Goal: Use online tool/utility: Utilize a website feature to perform a specific function

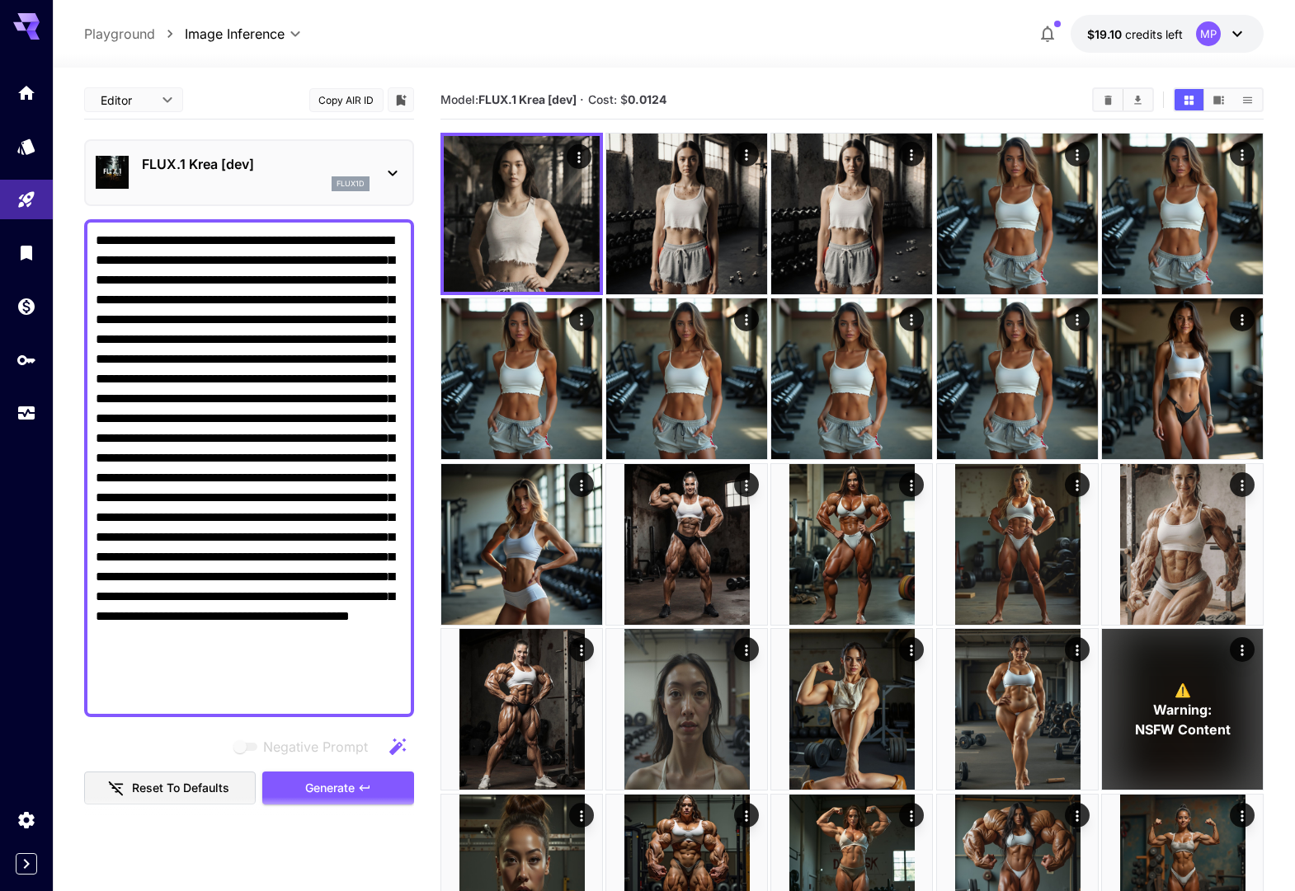
click at [300, 172] on p "FLUX.1 Krea [dev]" at bounding box center [256, 164] width 228 height 20
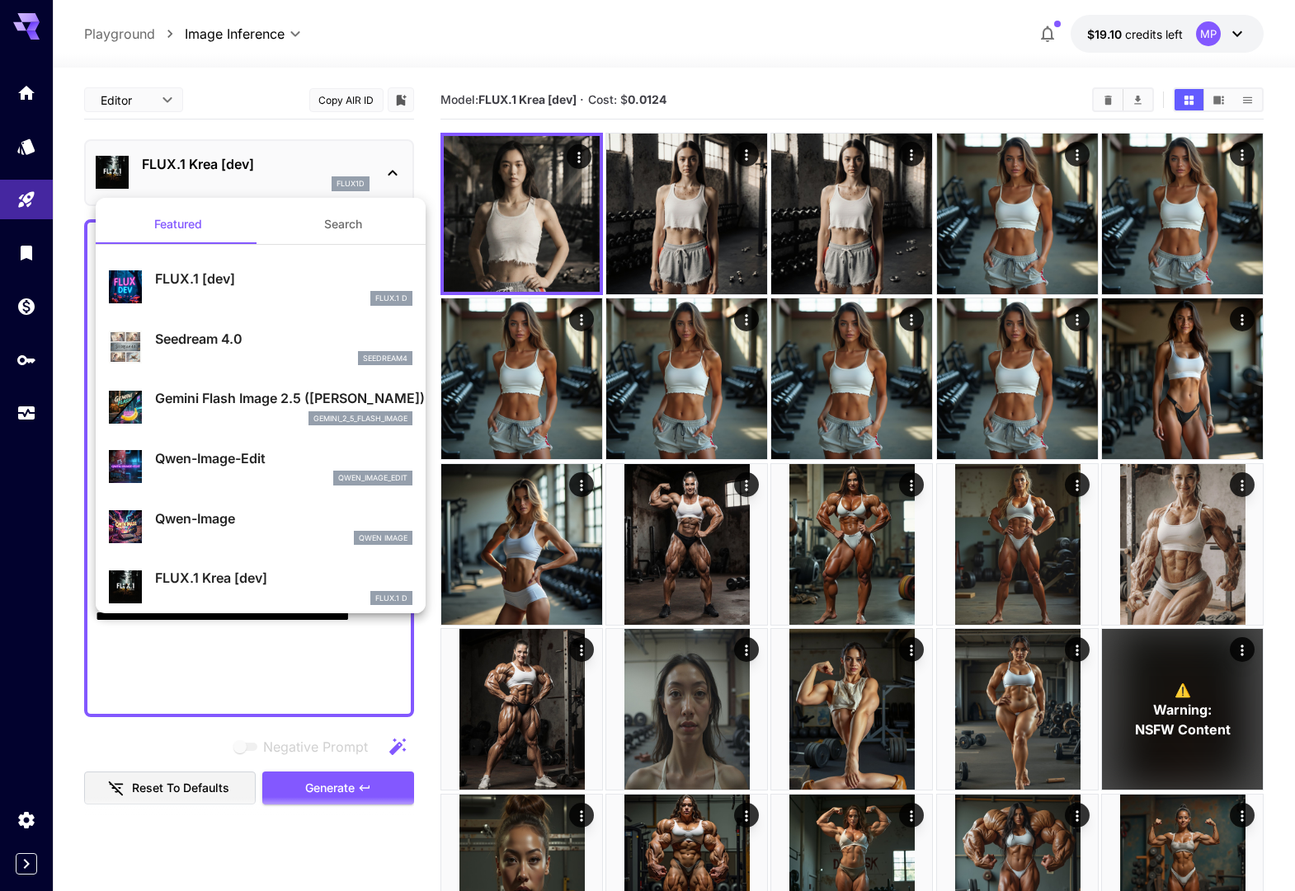
click at [264, 280] on p "FLUX.1 [dev]" at bounding box center [283, 279] width 257 height 20
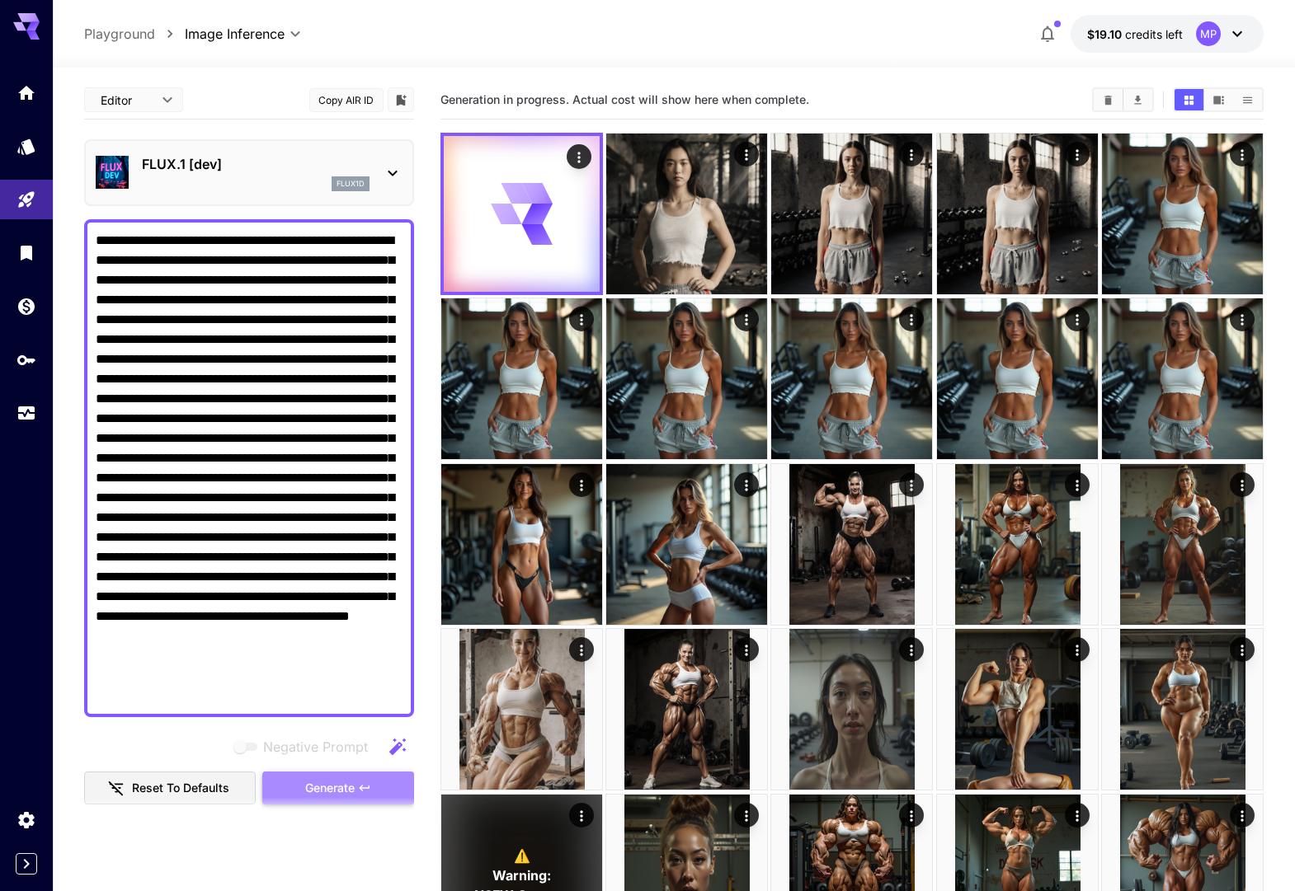
click at [310, 791] on span "Generate" at bounding box center [329, 788] width 49 height 21
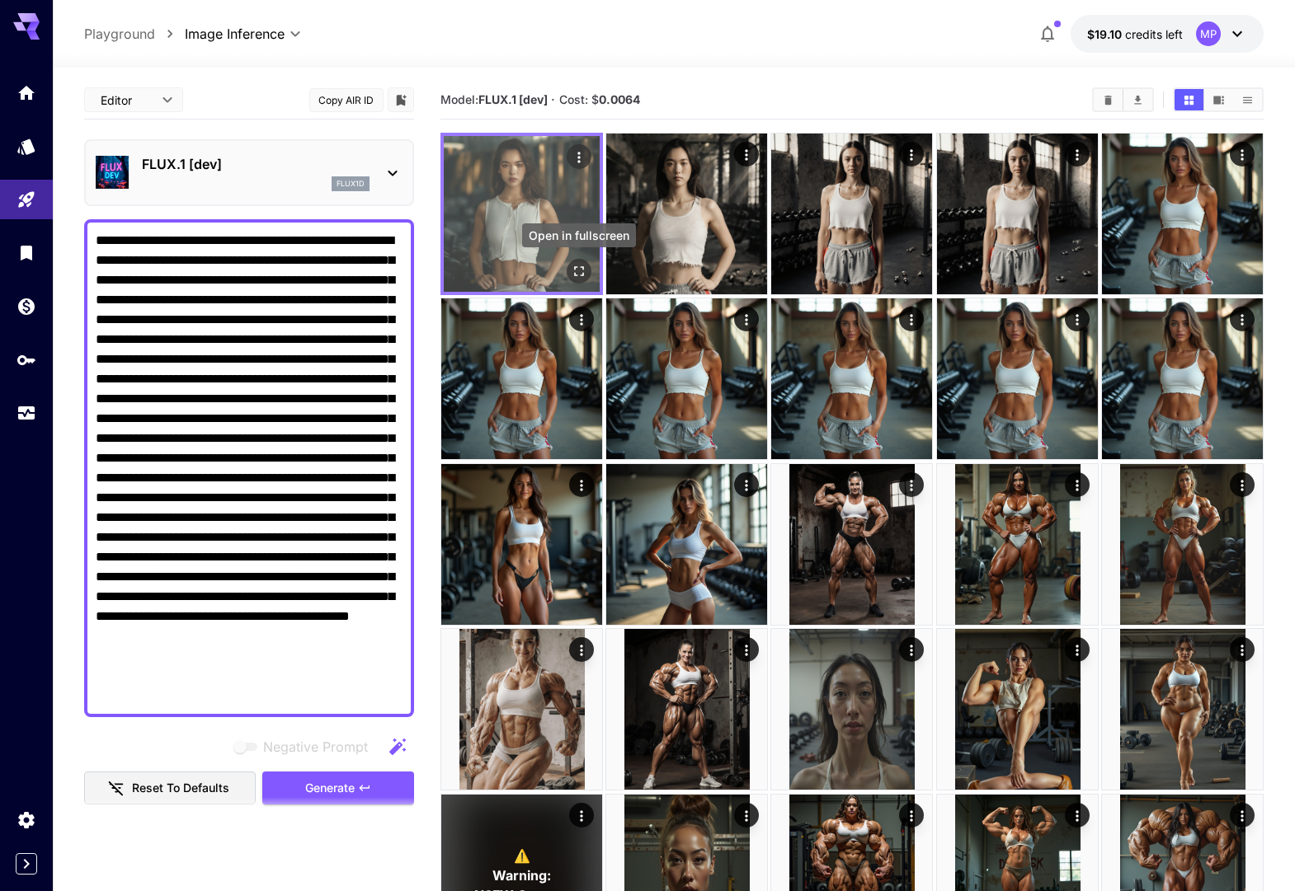
click at [576, 268] on icon "Open in fullscreen" at bounding box center [579, 271] width 16 height 16
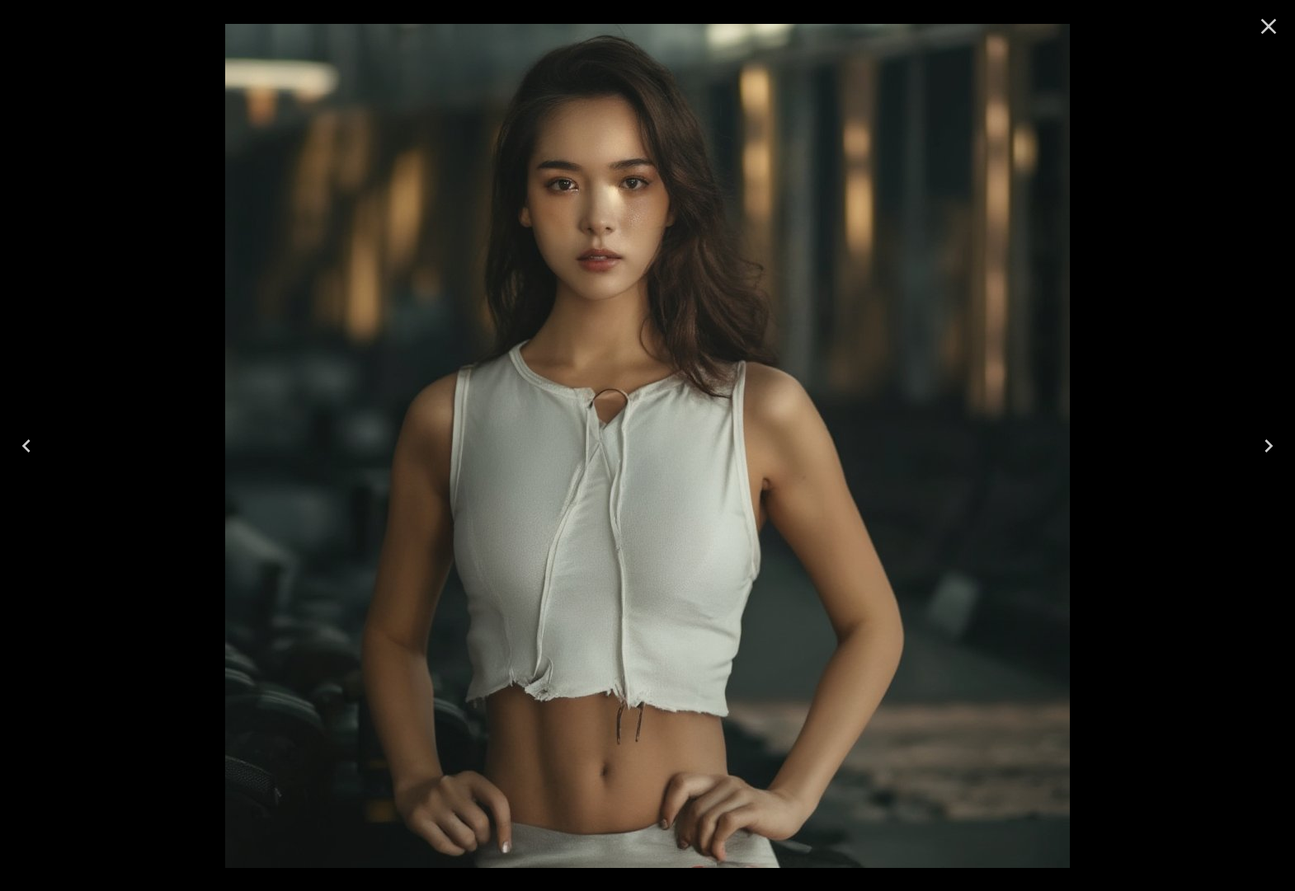
click at [1267, 447] on icon "Next" at bounding box center [1268, 446] width 26 height 26
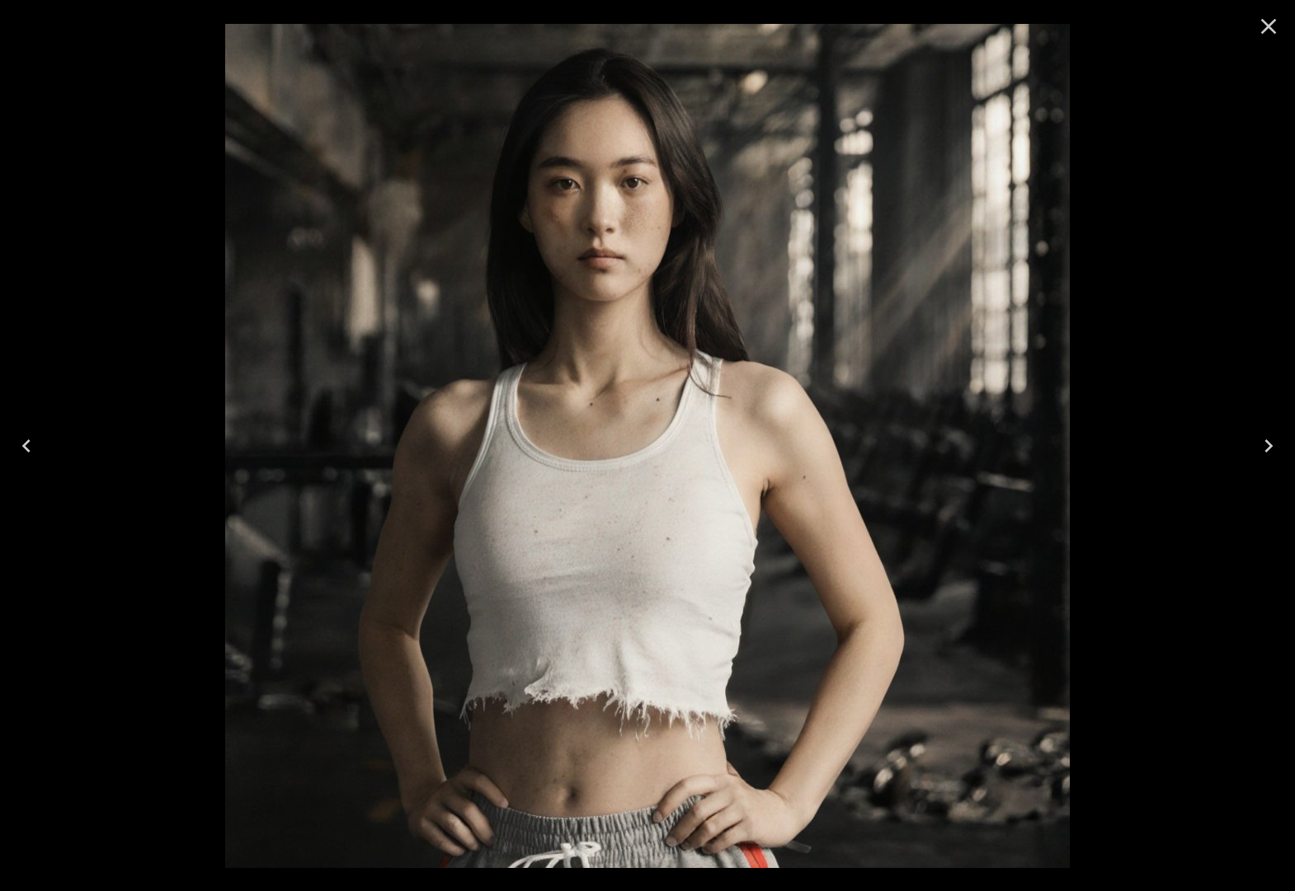
click at [1267, 447] on icon "Next" at bounding box center [1268, 446] width 26 height 26
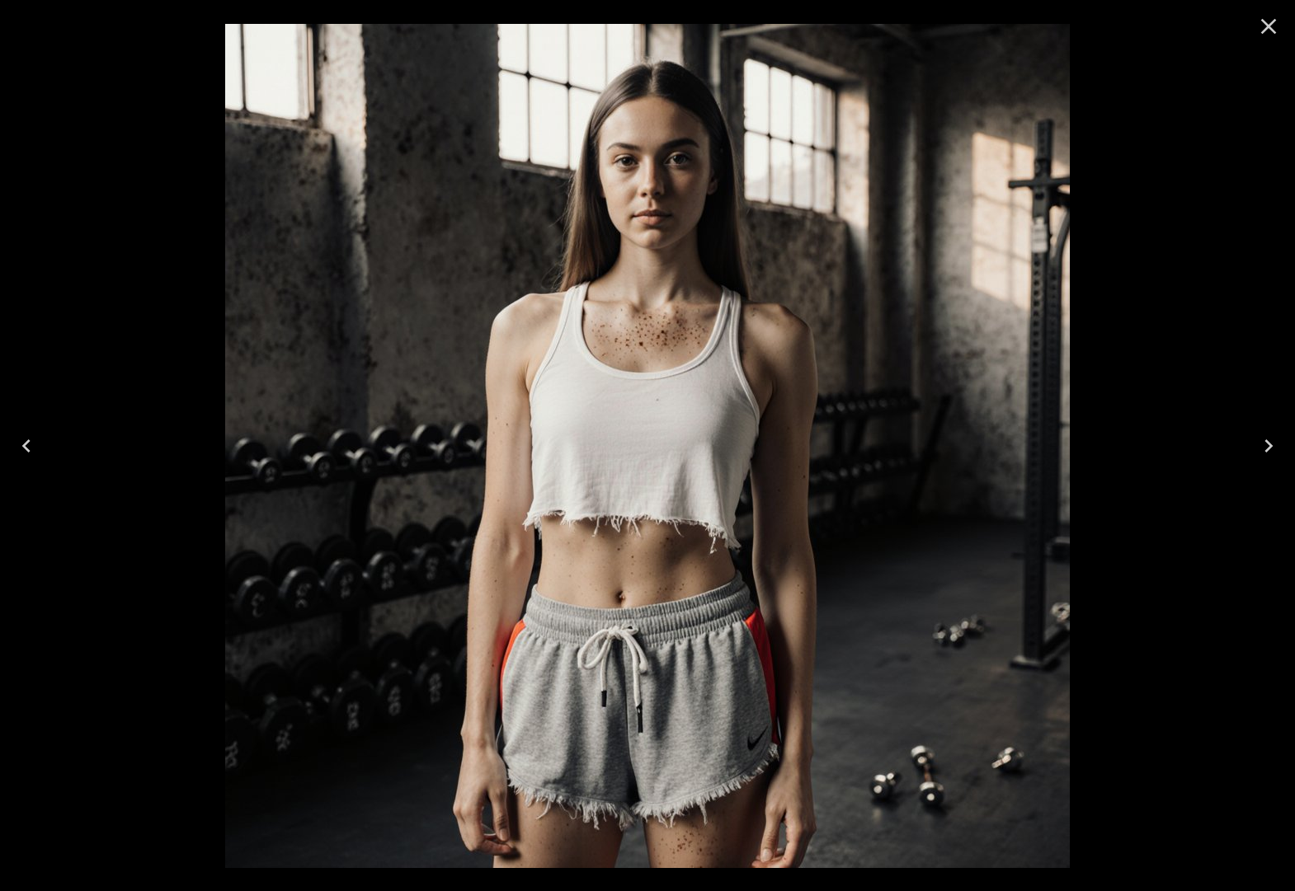
click at [1267, 447] on icon "Next" at bounding box center [1268, 446] width 8 height 13
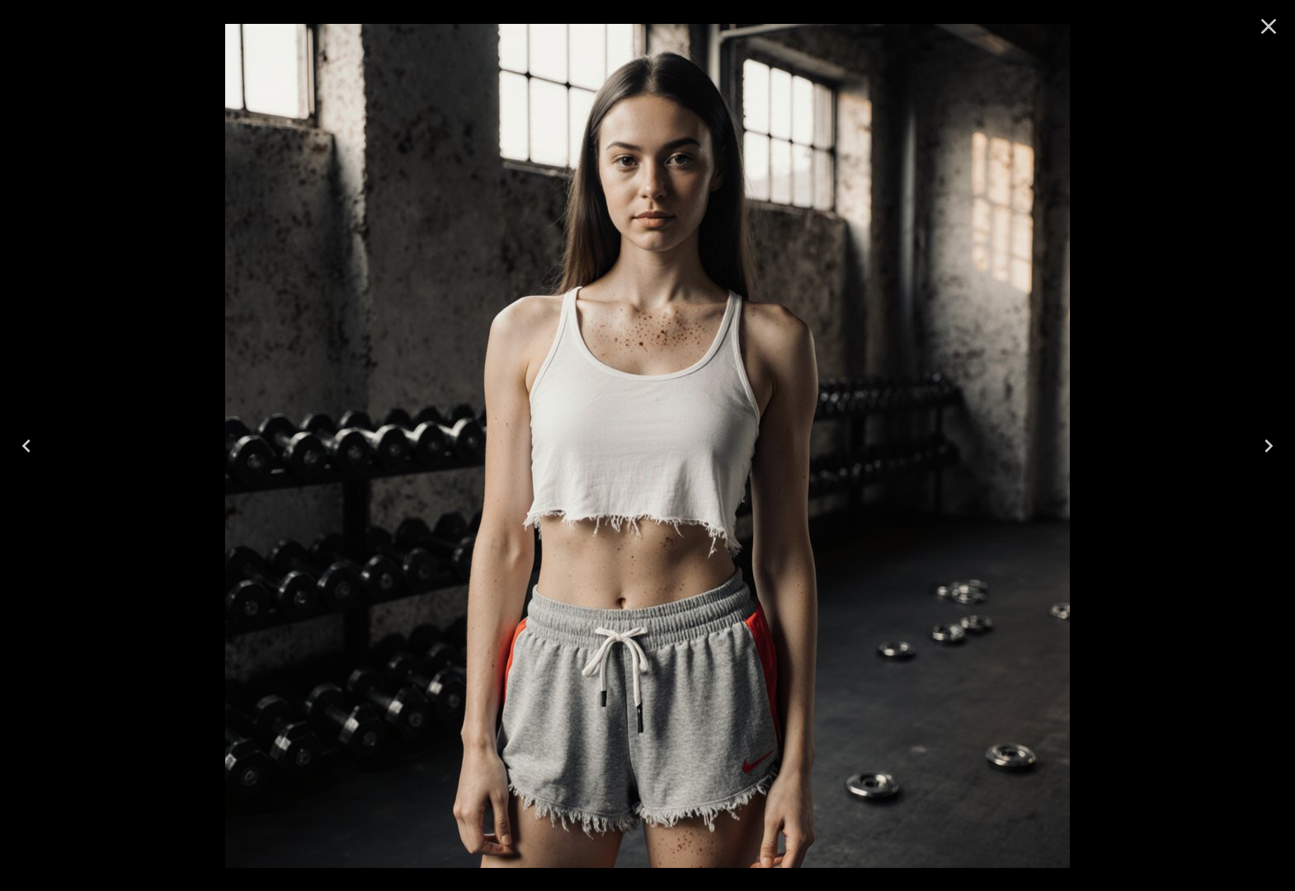
click at [1267, 447] on icon "Next" at bounding box center [1268, 446] width 8 height 13
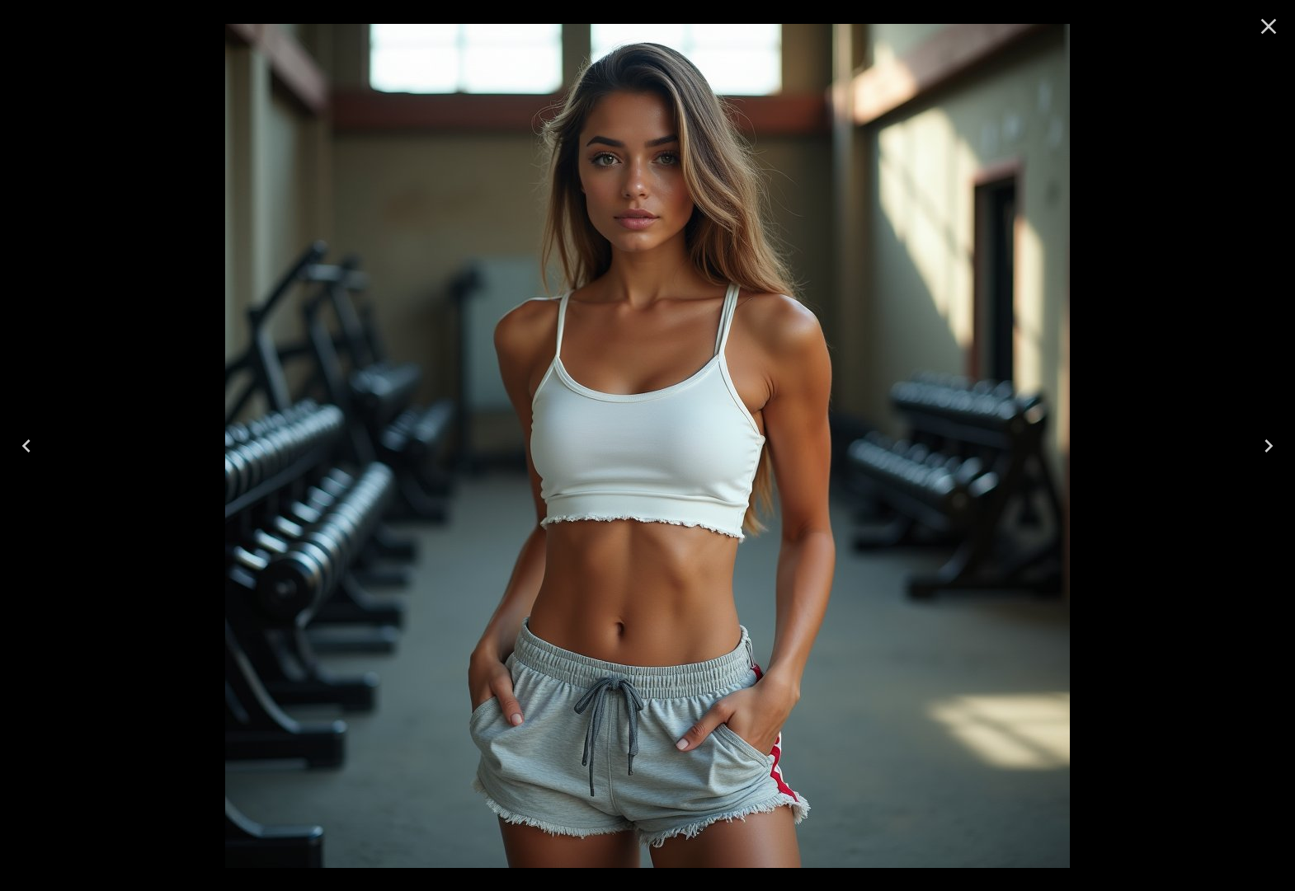
click at [1267, 447] on icon "Next" at bounding box center [1268, 446] width 8 height 13
click at [1267, 440] on icon "Next" at bounding box center [1268, 446] width 8 height 13
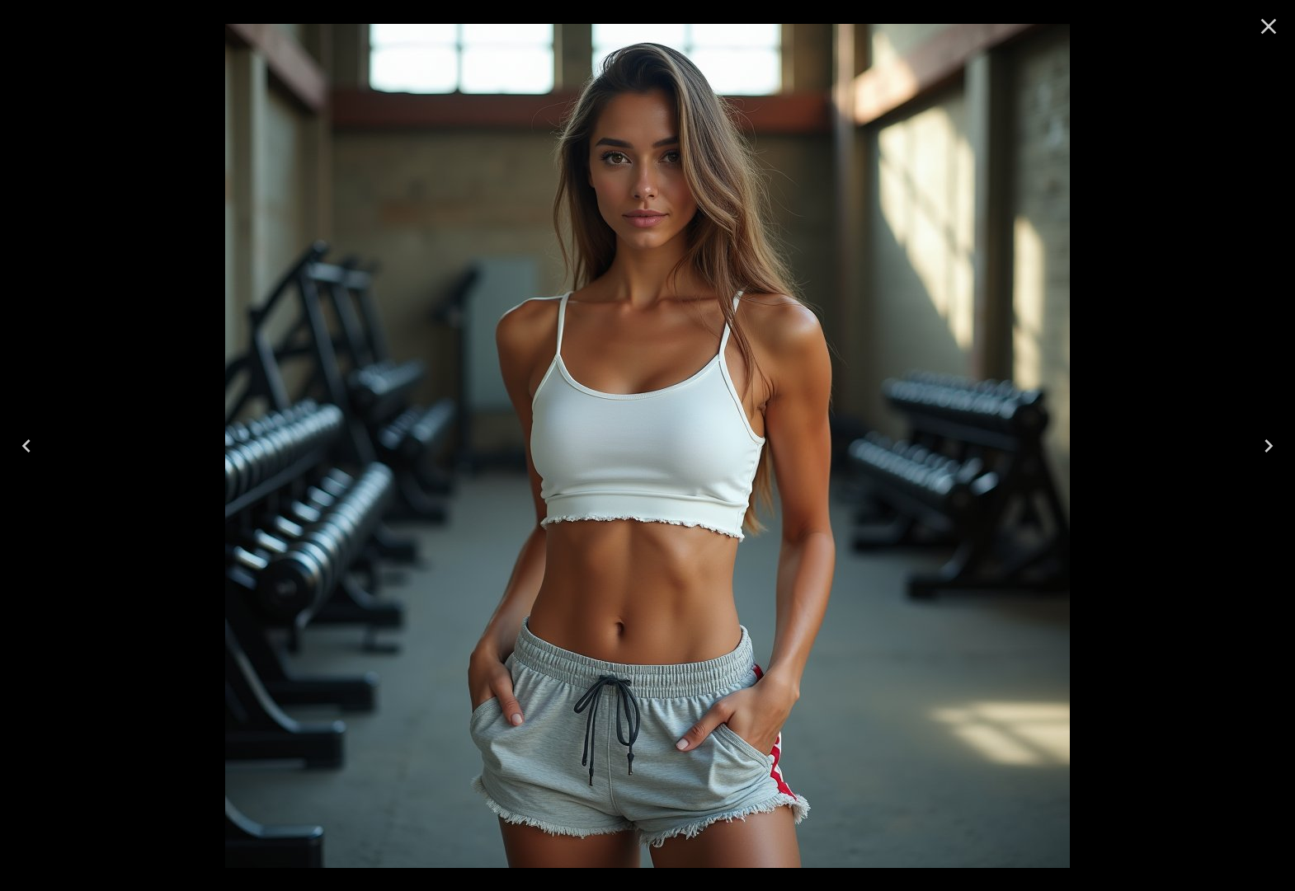
click at [1267, 440] on icon "Next" at bounding box center [1268, 446] width 8 height 13
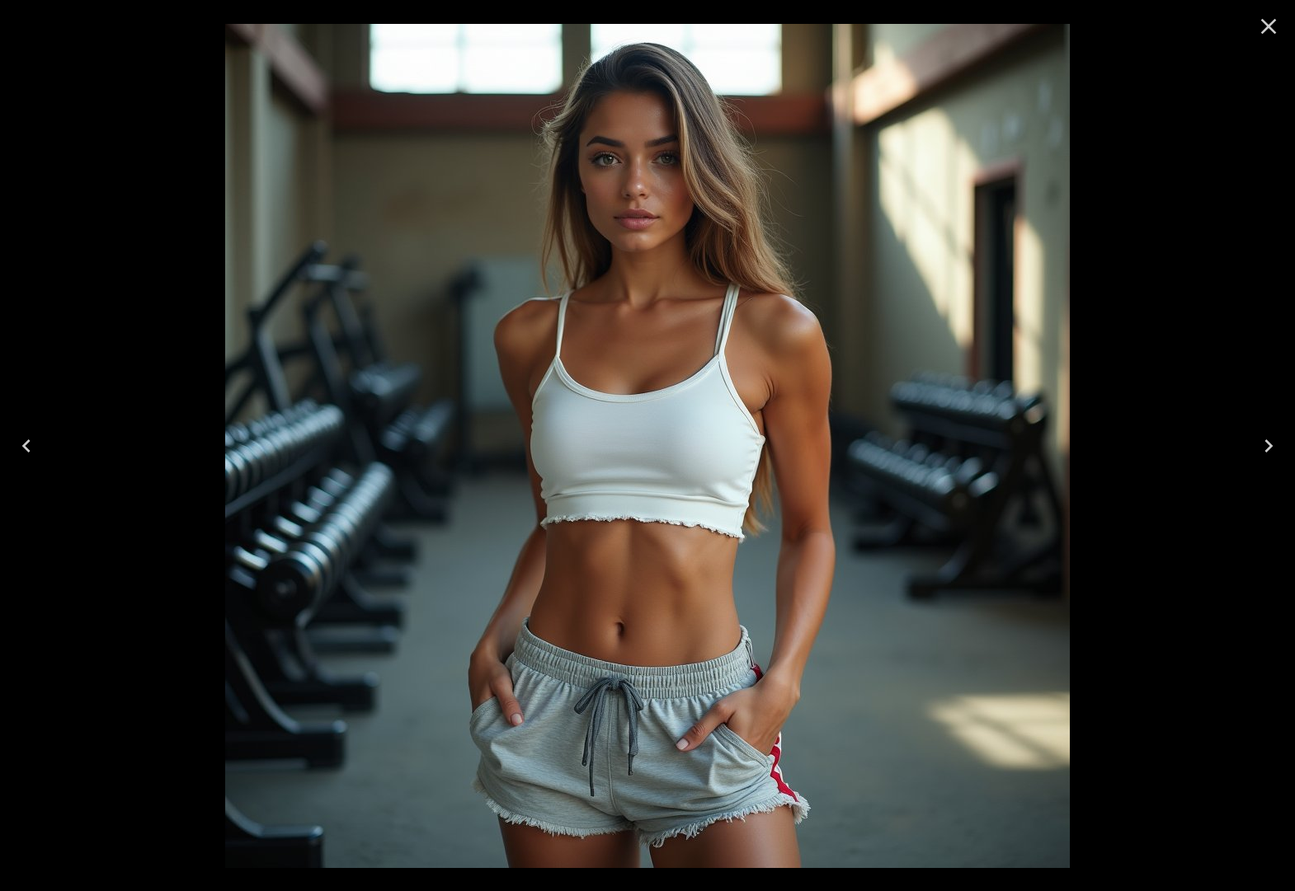
drag, startPoint x: 1273, startPoint y: 30, endPoint x: 1265, endPoint y: 27, distance: 8.6
click at [1272, 29] on icon "Close" at bounding box center [1268, 26] width 26 height 26
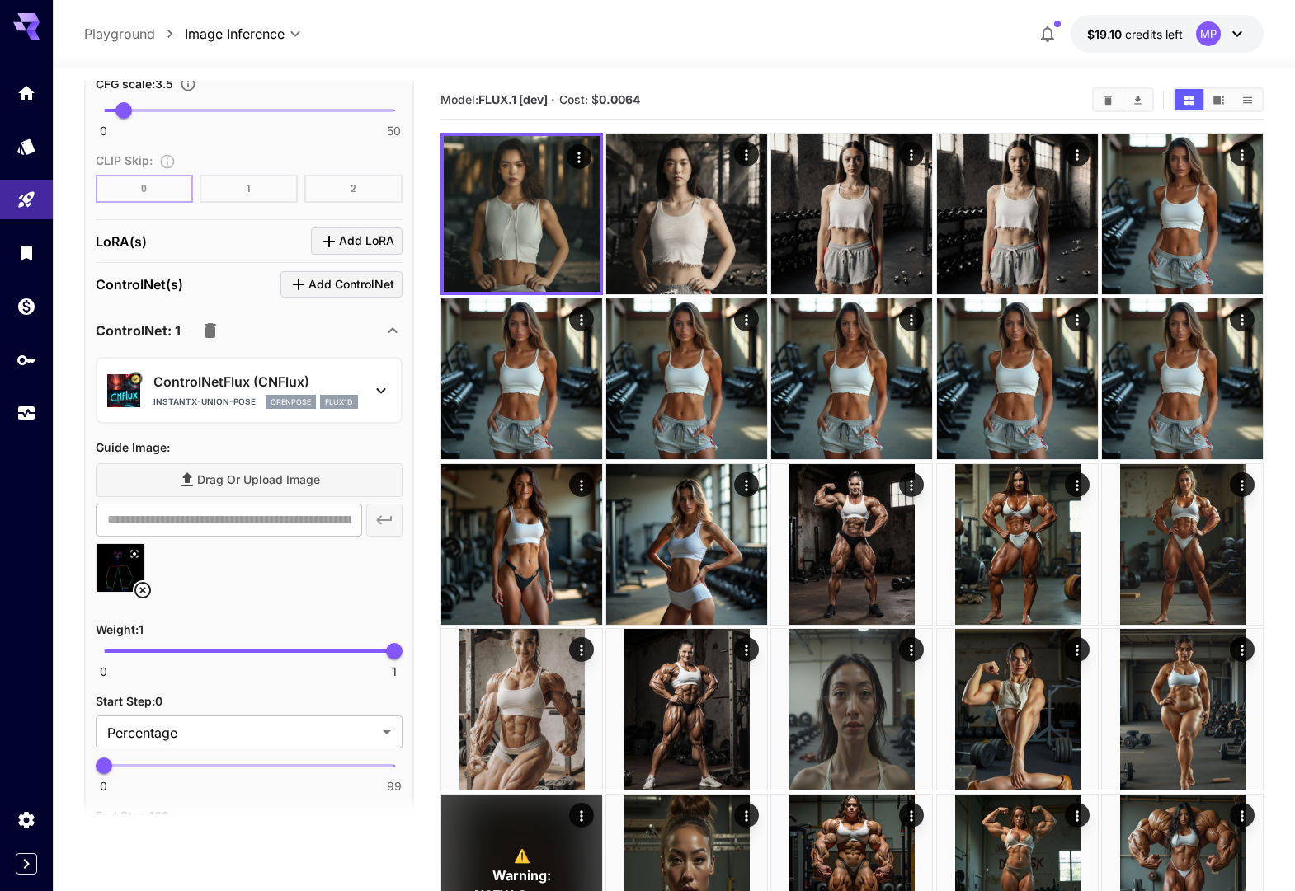
scroll to position [1770, 0]
click at [377, 383] on icon at bounding box center [381, 389] width 20 height 20
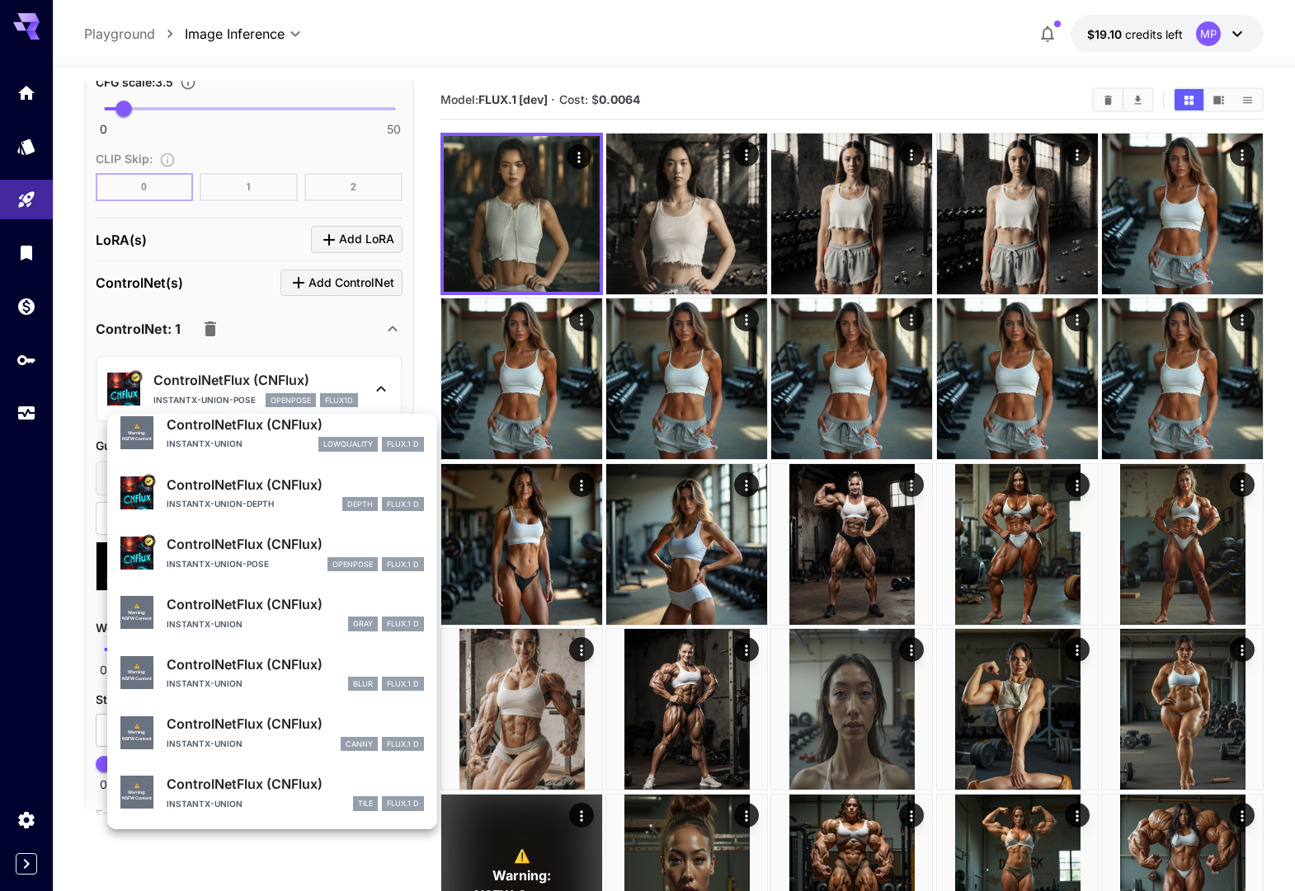
scroll to position [0, 0]
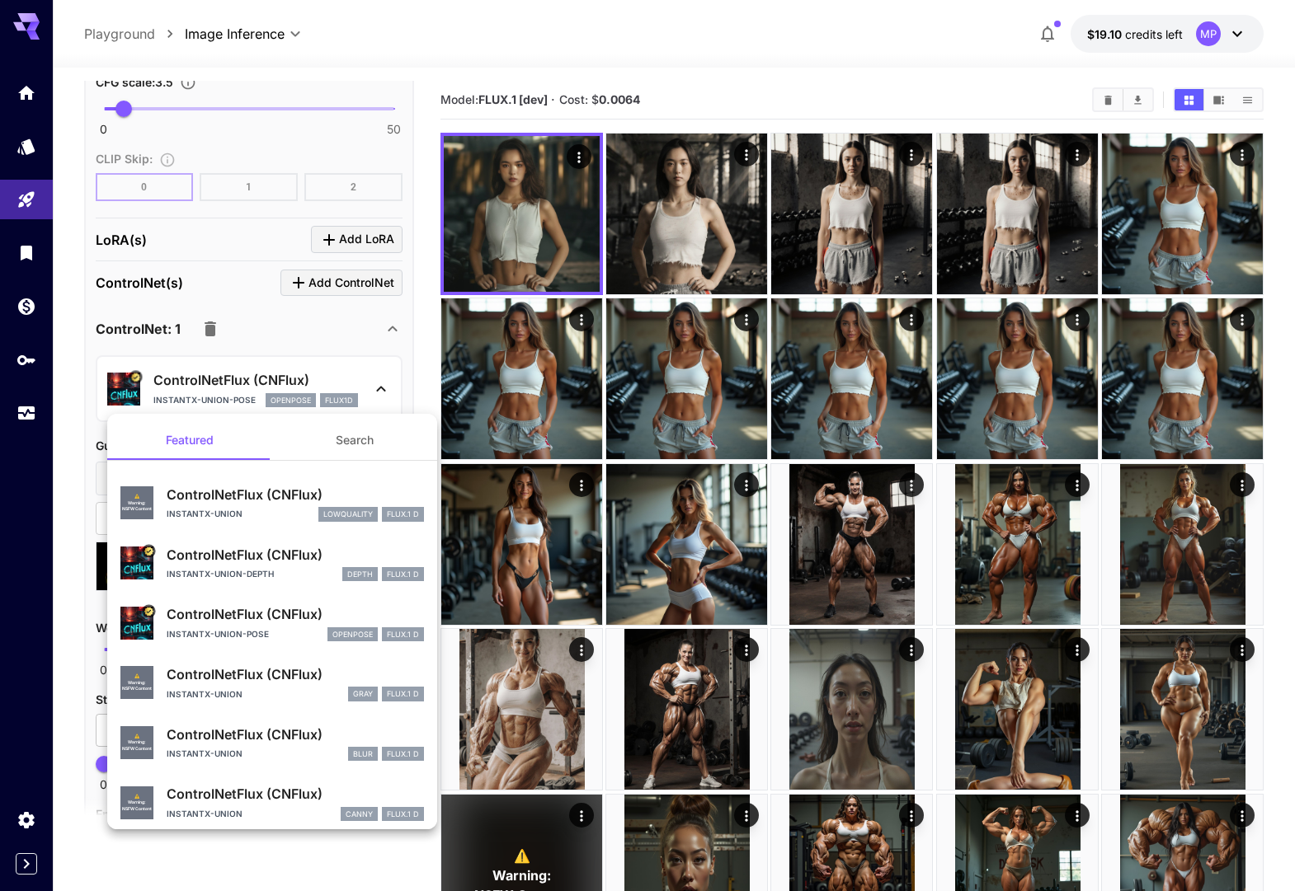
click at [255, 501] on p "ControlNetFlux (CNFlux)" at bounding box center [295, 495] width 257 height 20
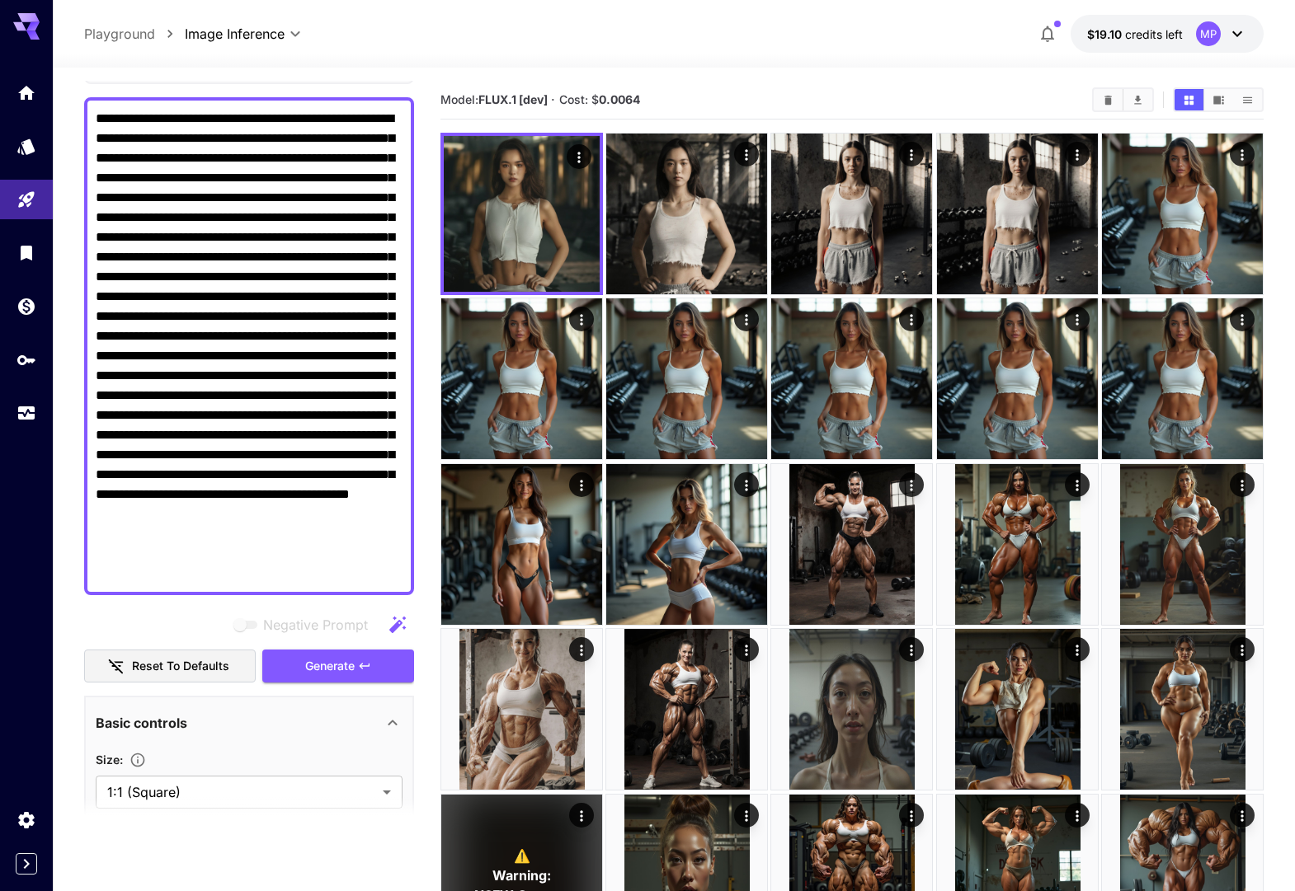
scroll to position [73, 0]
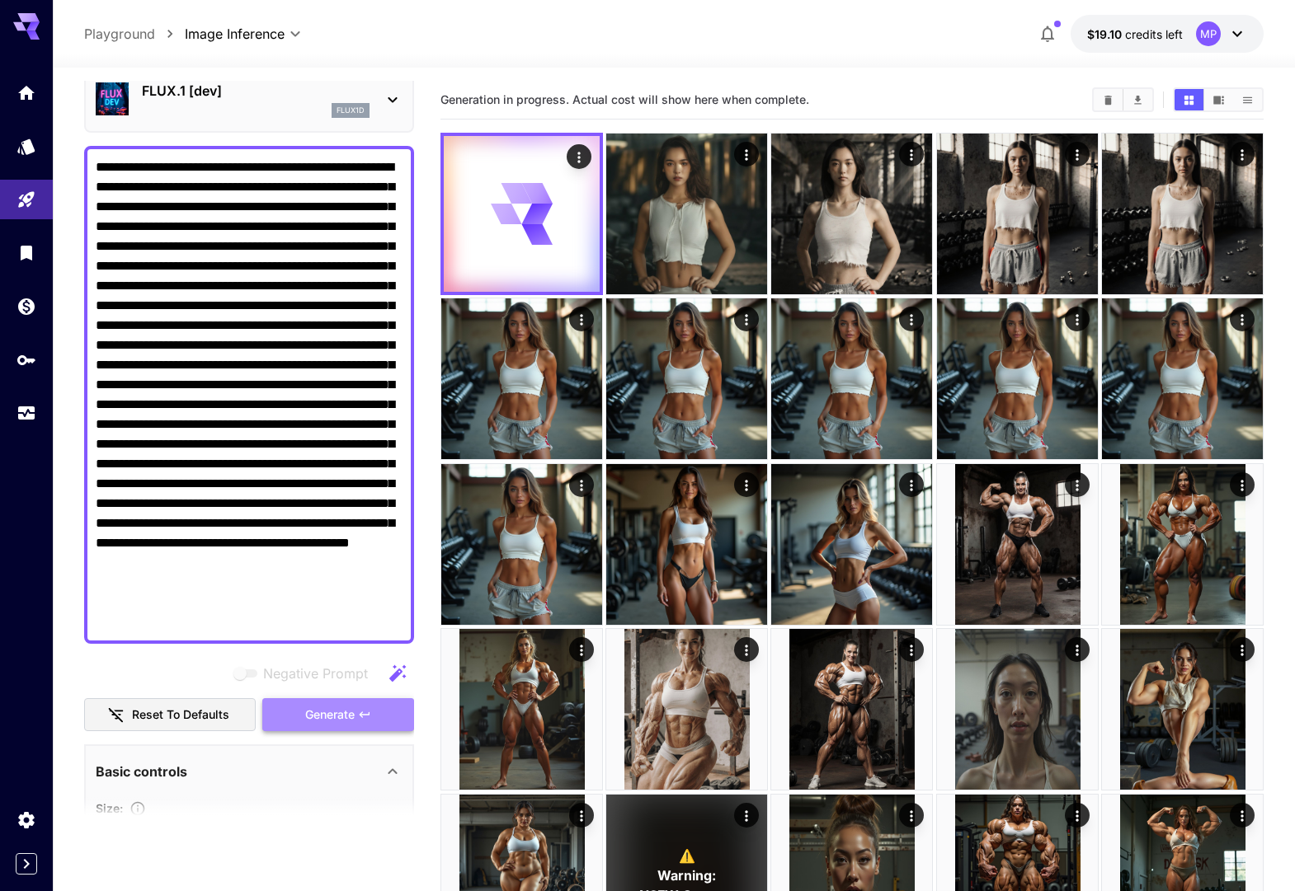
click at [340, 712] on span "Generate" at bounding box center [329, 715] width 49 height 21
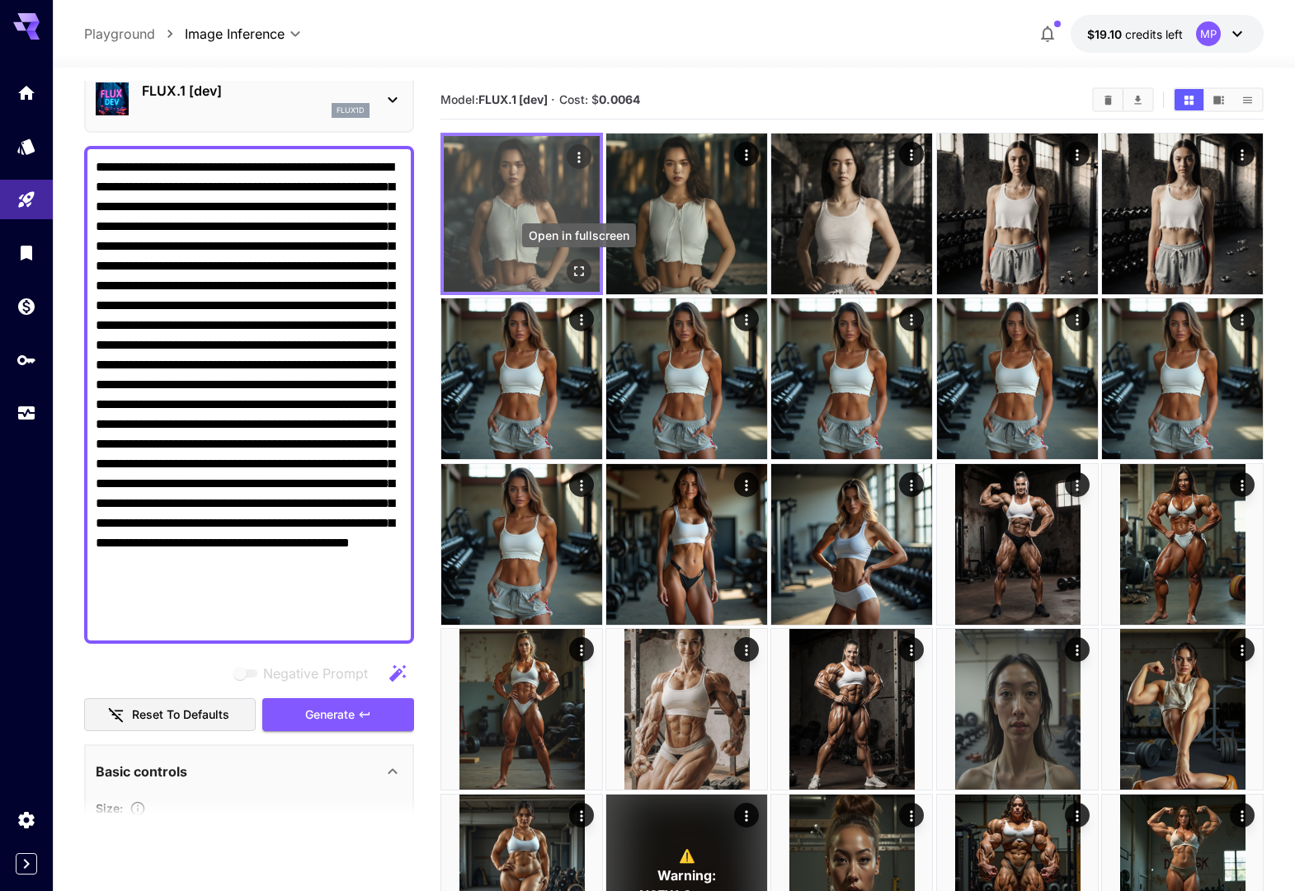
click at [575, 272] on icon "Open in fullscreen" at bounding box center [579, 271] width 16 height 16
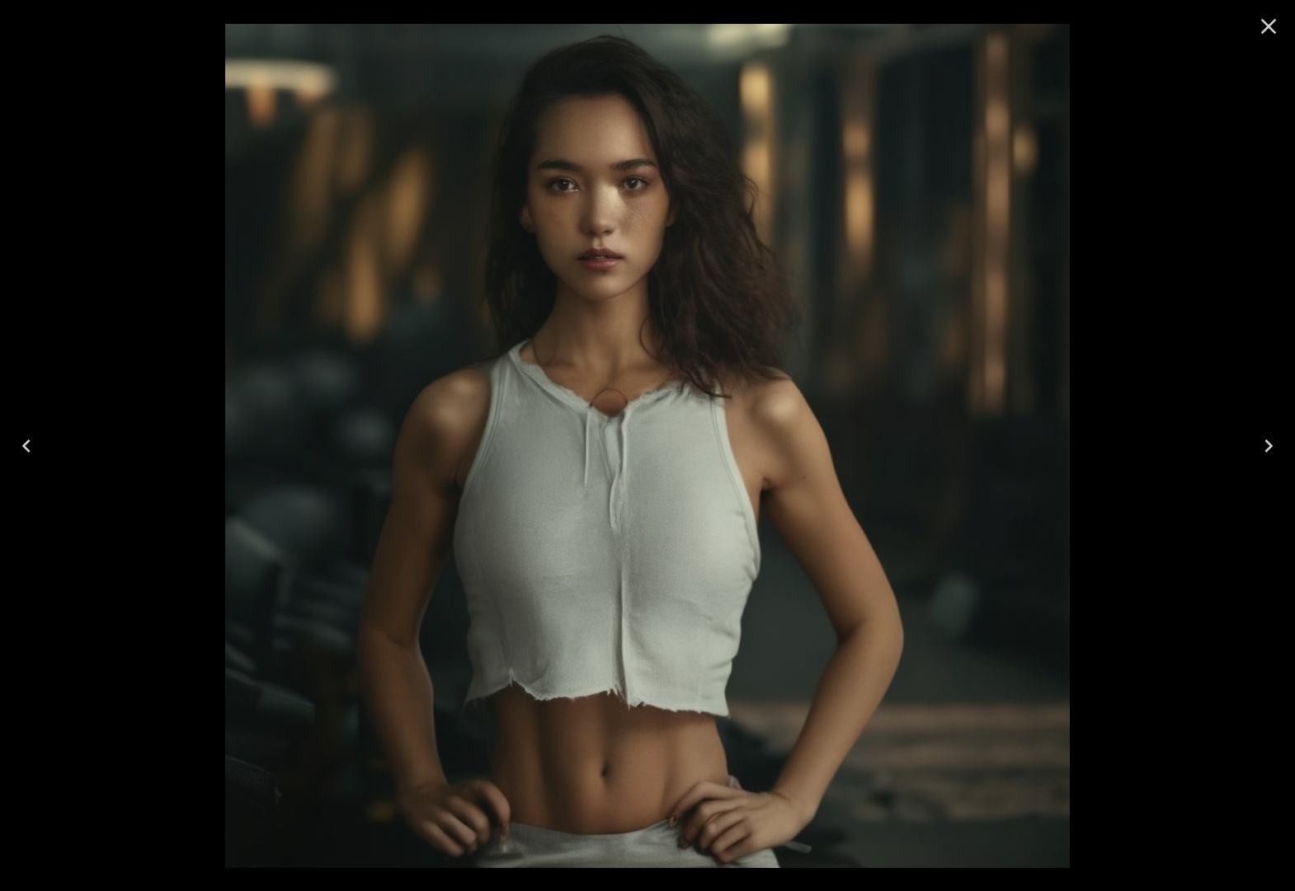
click at [1262, 29] on icon "Close" at bounding box center [1268, 26] width 26 height 26
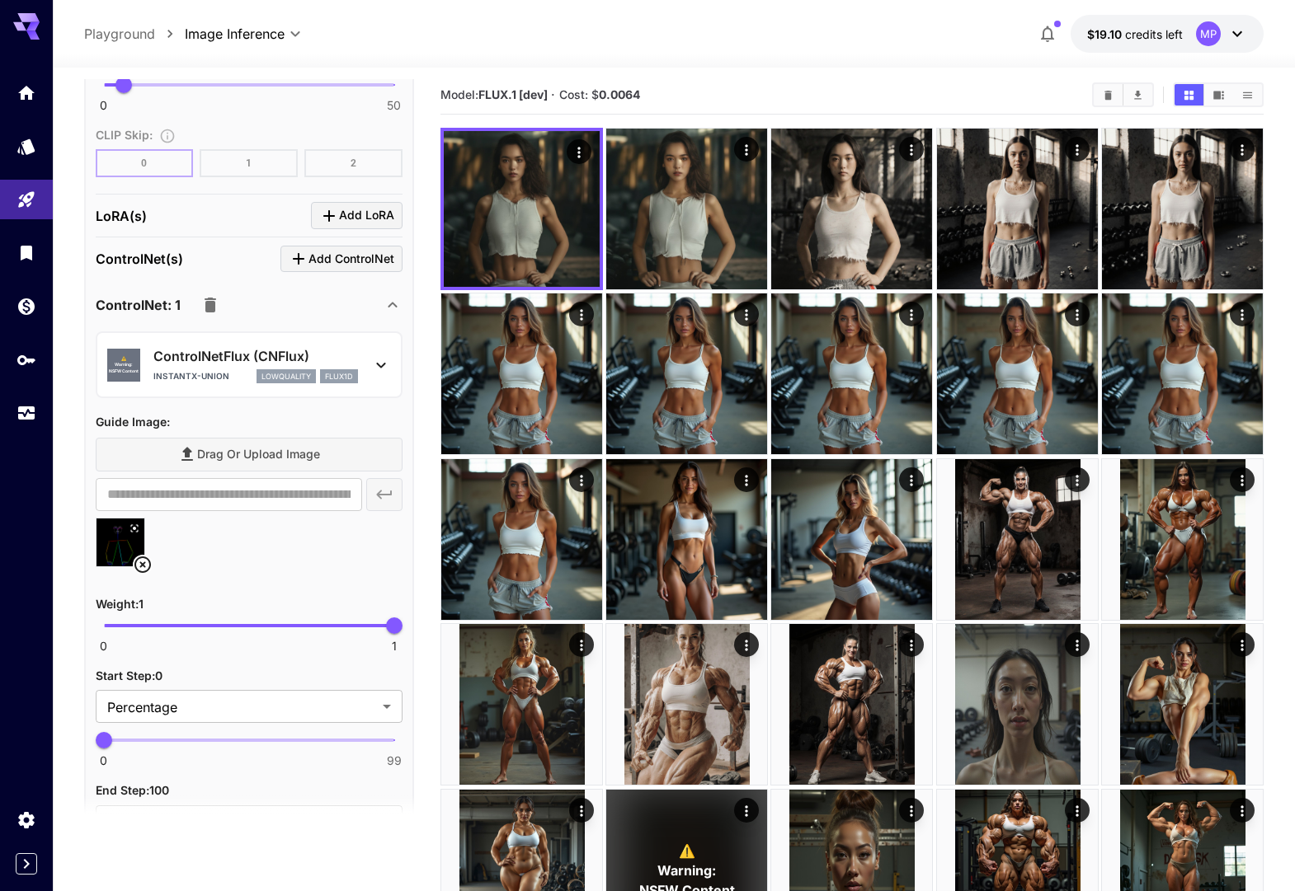
scroll to position [6, 0]
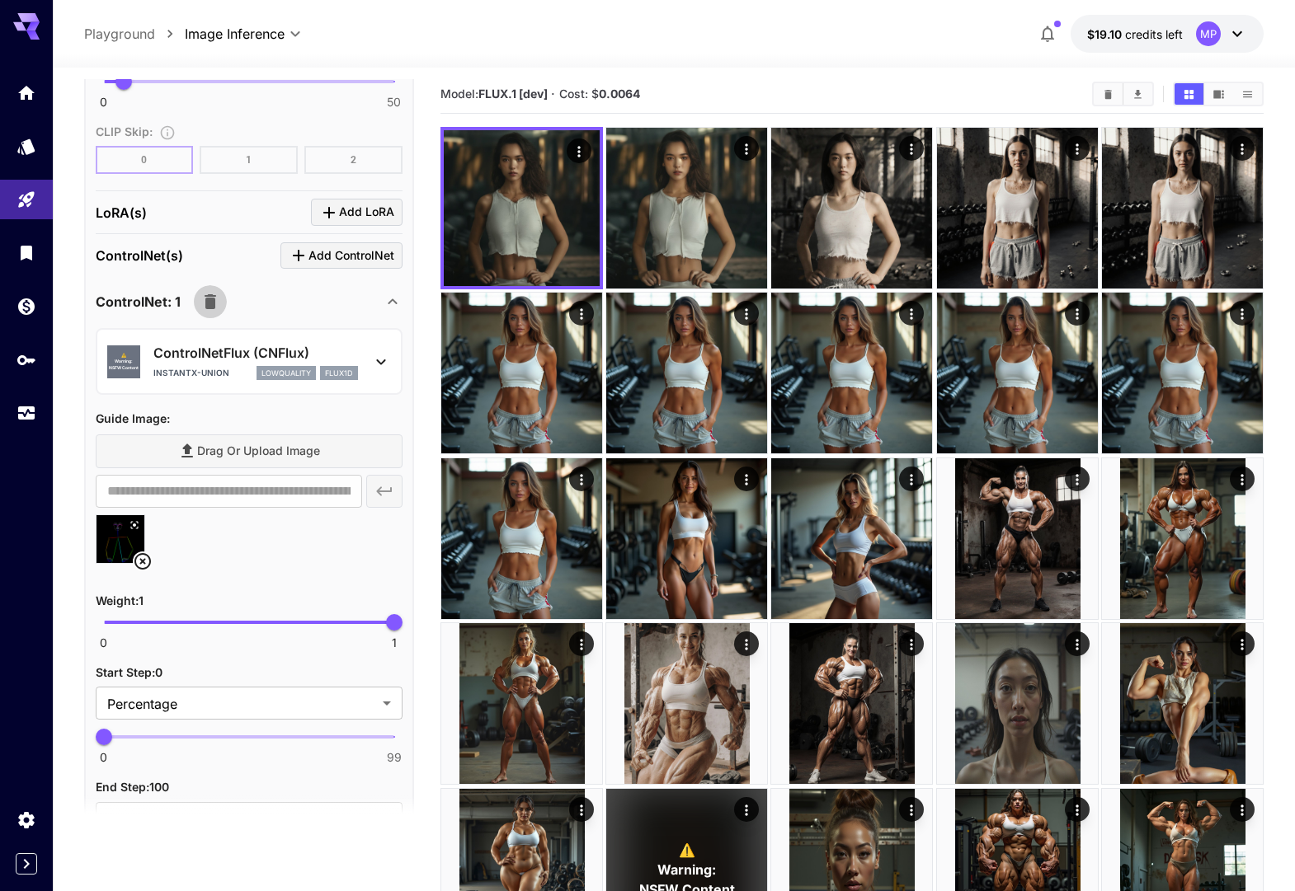
click at [209, 308] on icon "button" at bounding box center [210, 301] width 12 height 15
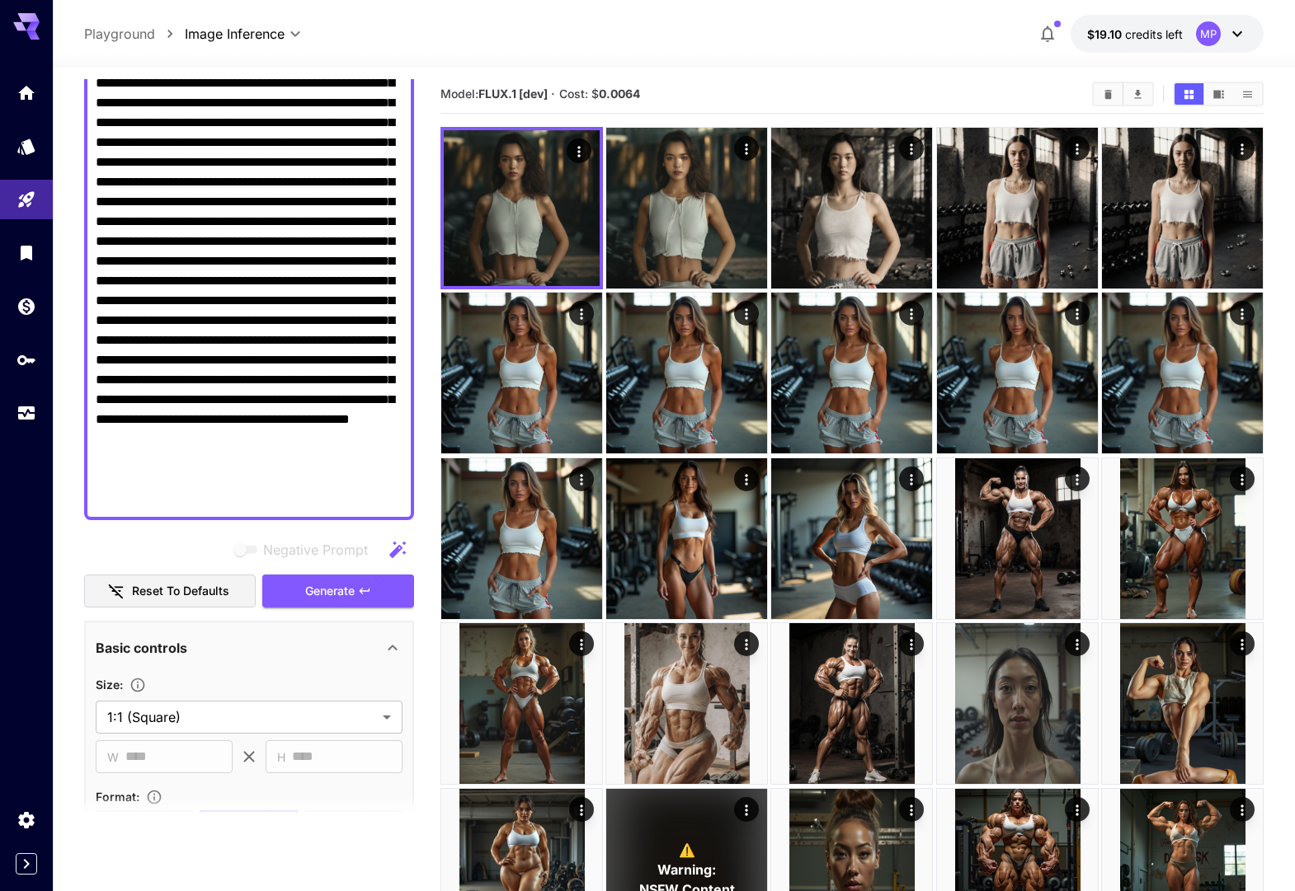
scroll to position [200, 0]
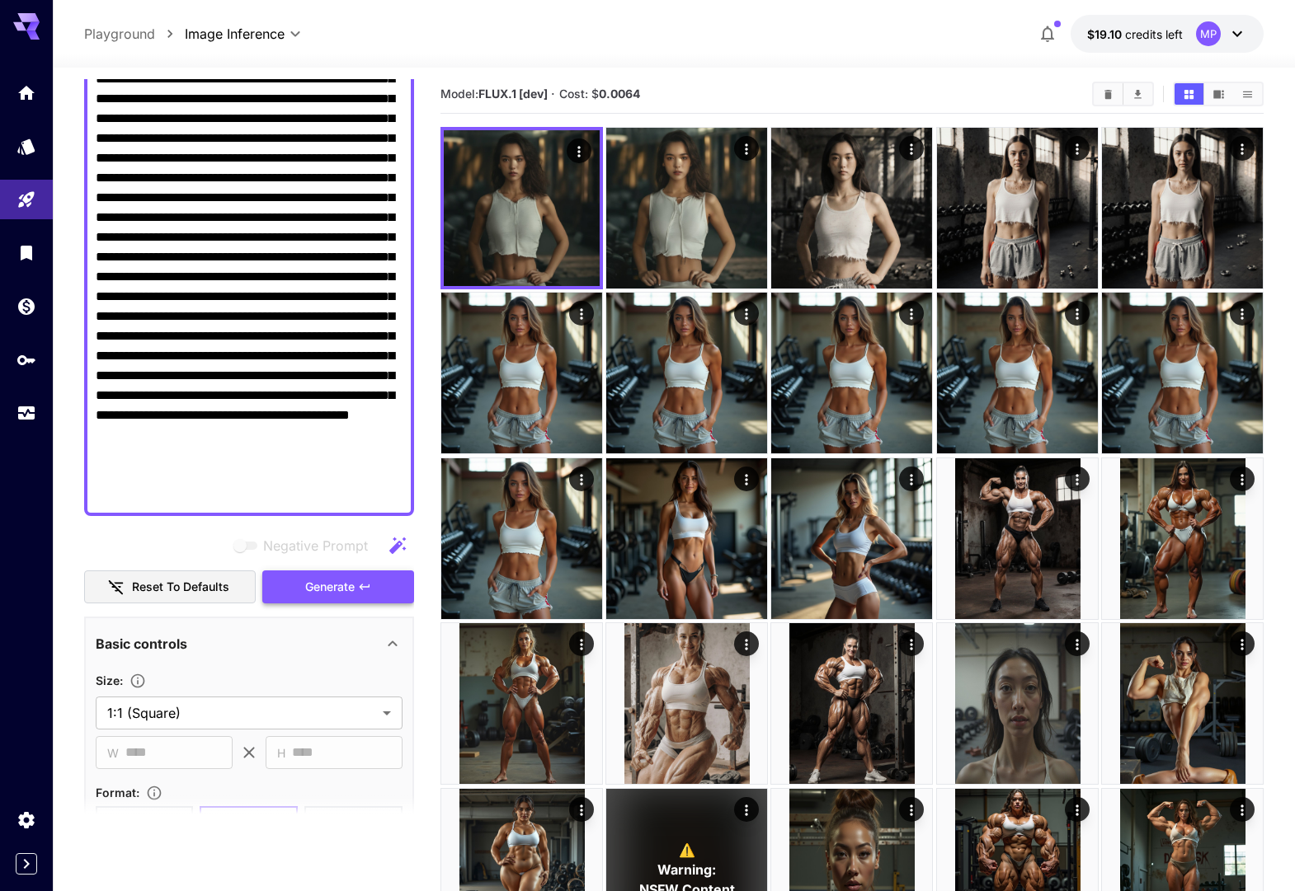
click at [321, 587] on span "Generate" at bounding box center [329, 587] width 49 height 21
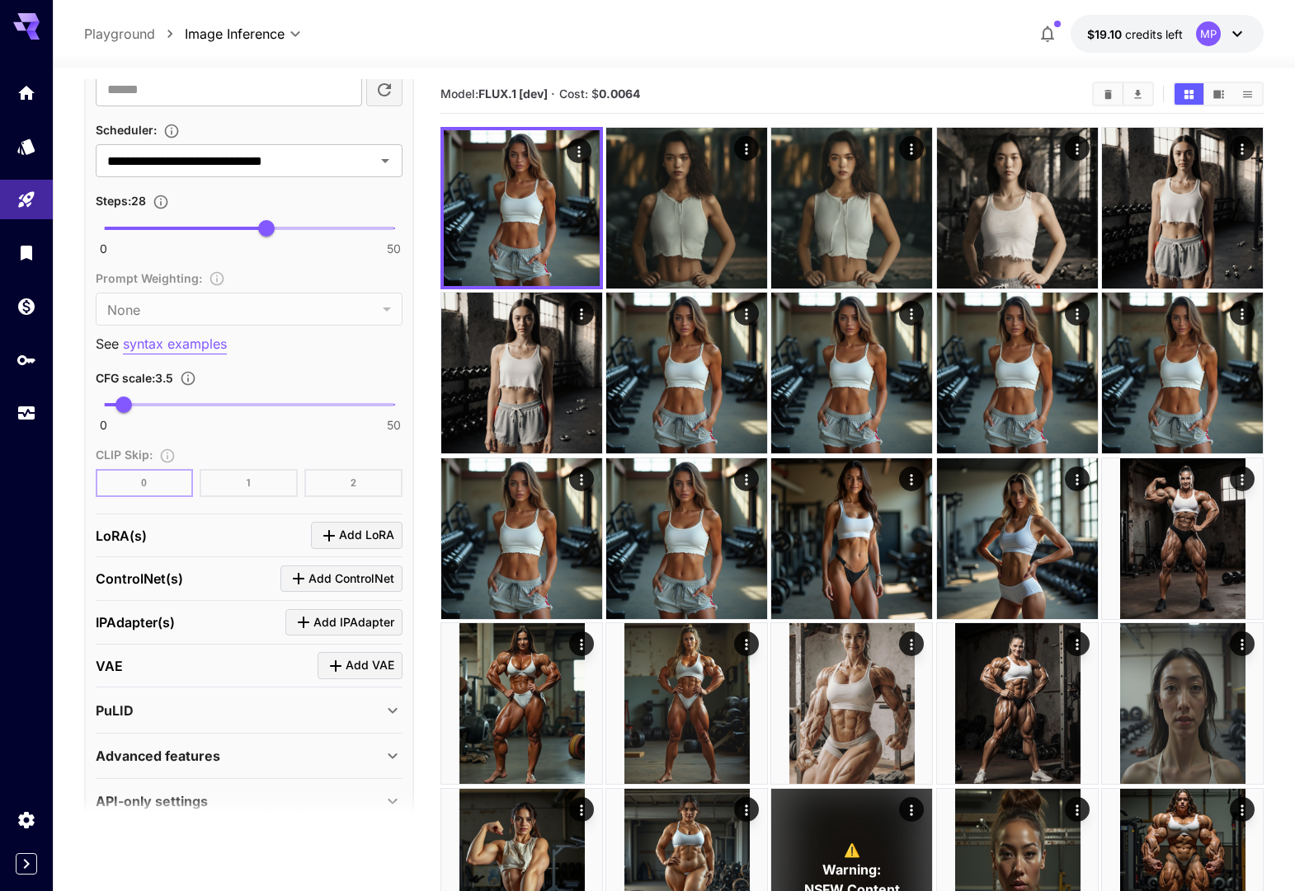
scroll to position [1503, 0]
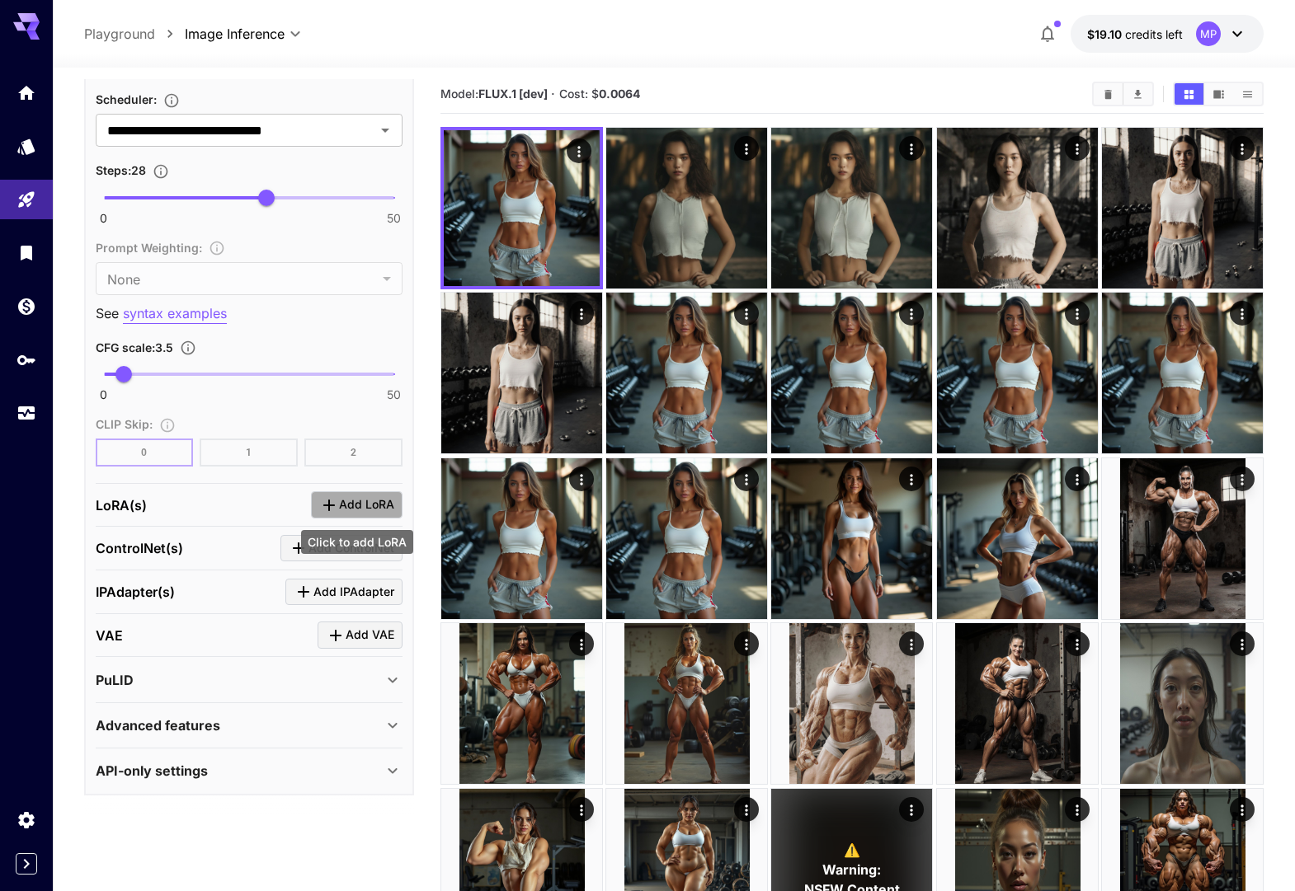
click at [347, 507] on span "Add LoRA" at bounding box center [366, 505] width 55 height 21
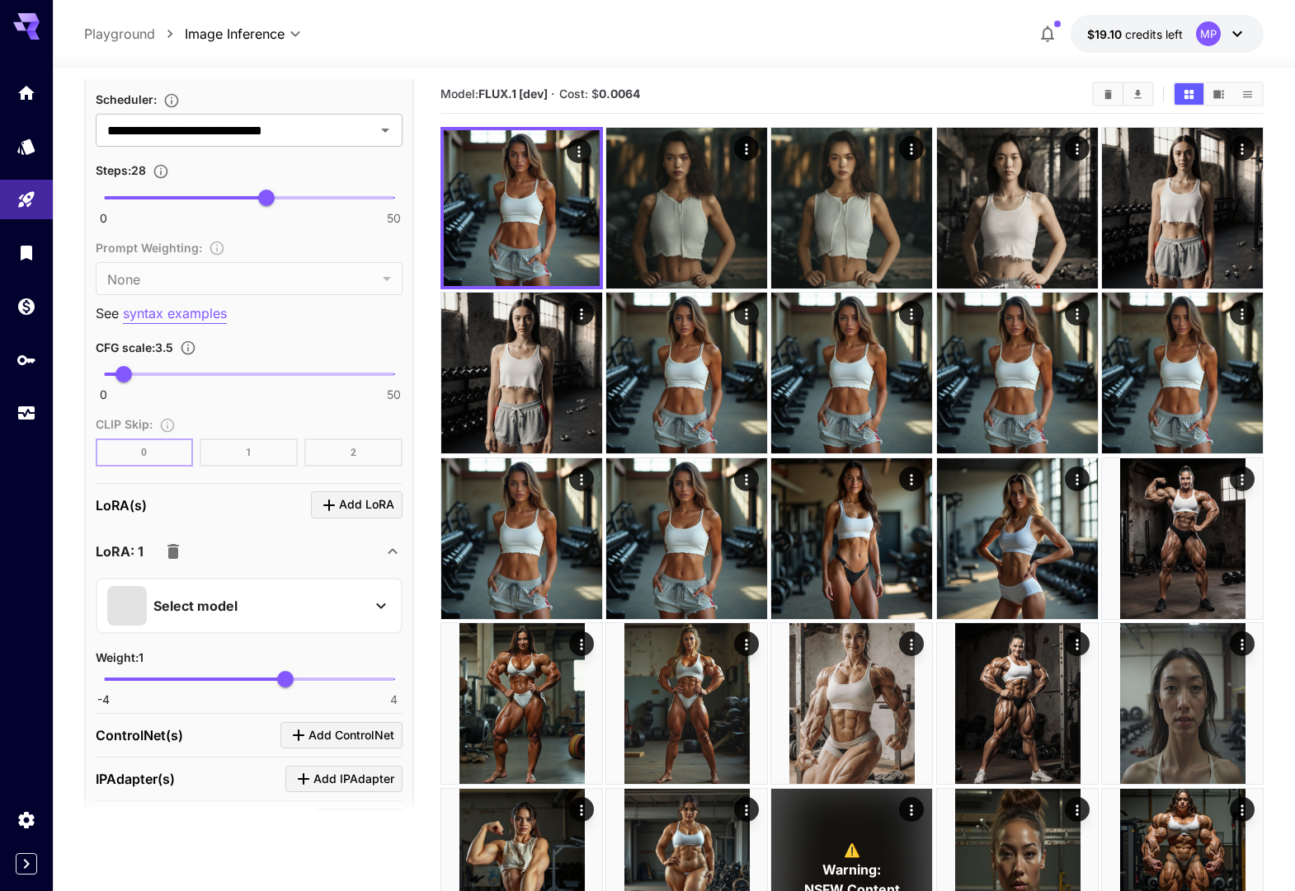
click at [215, 604] on p "Select model" at bounding box center [195, 606] width 84 height 20
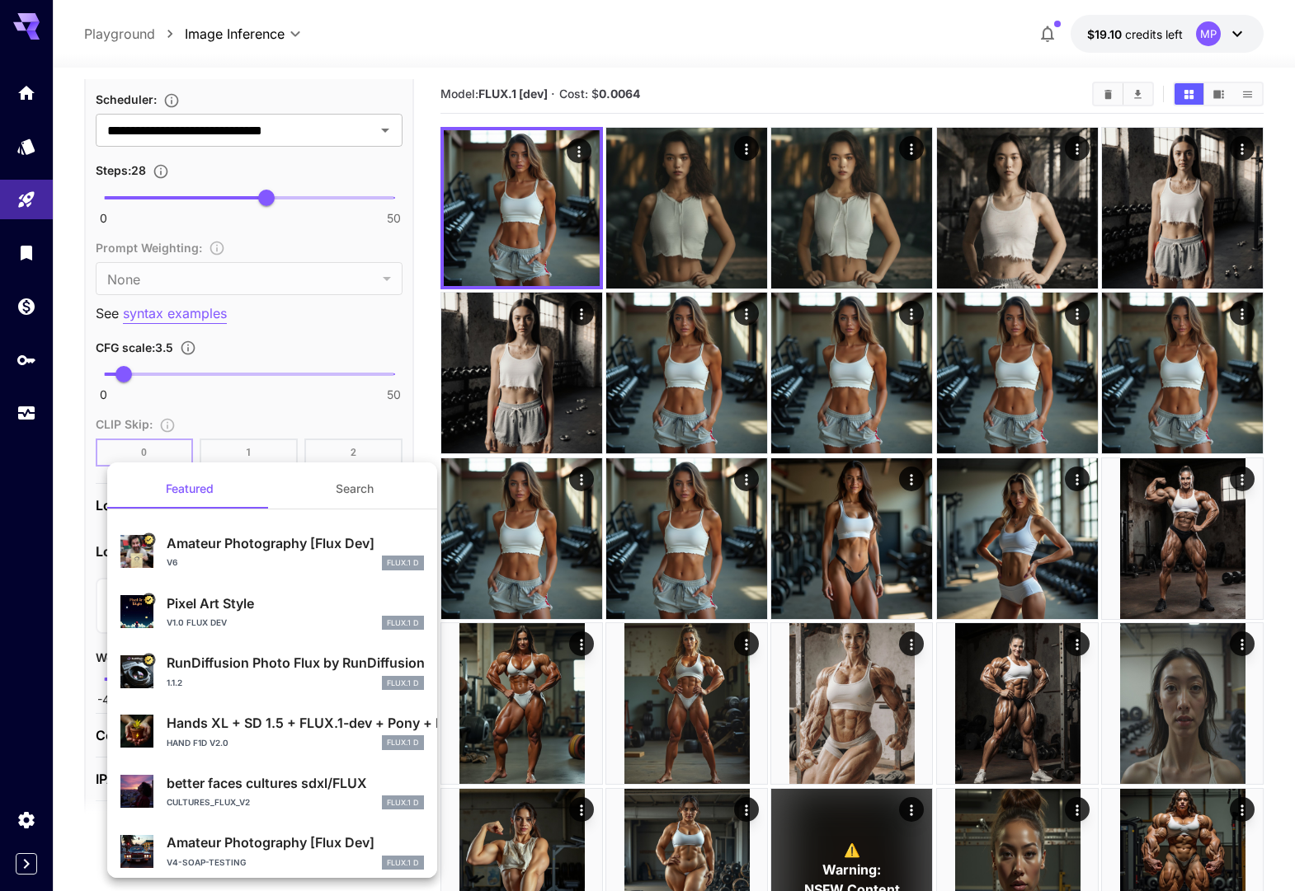
click at [339, 487] on button "Search" at bounding box center [354, 489] width 165 height 40
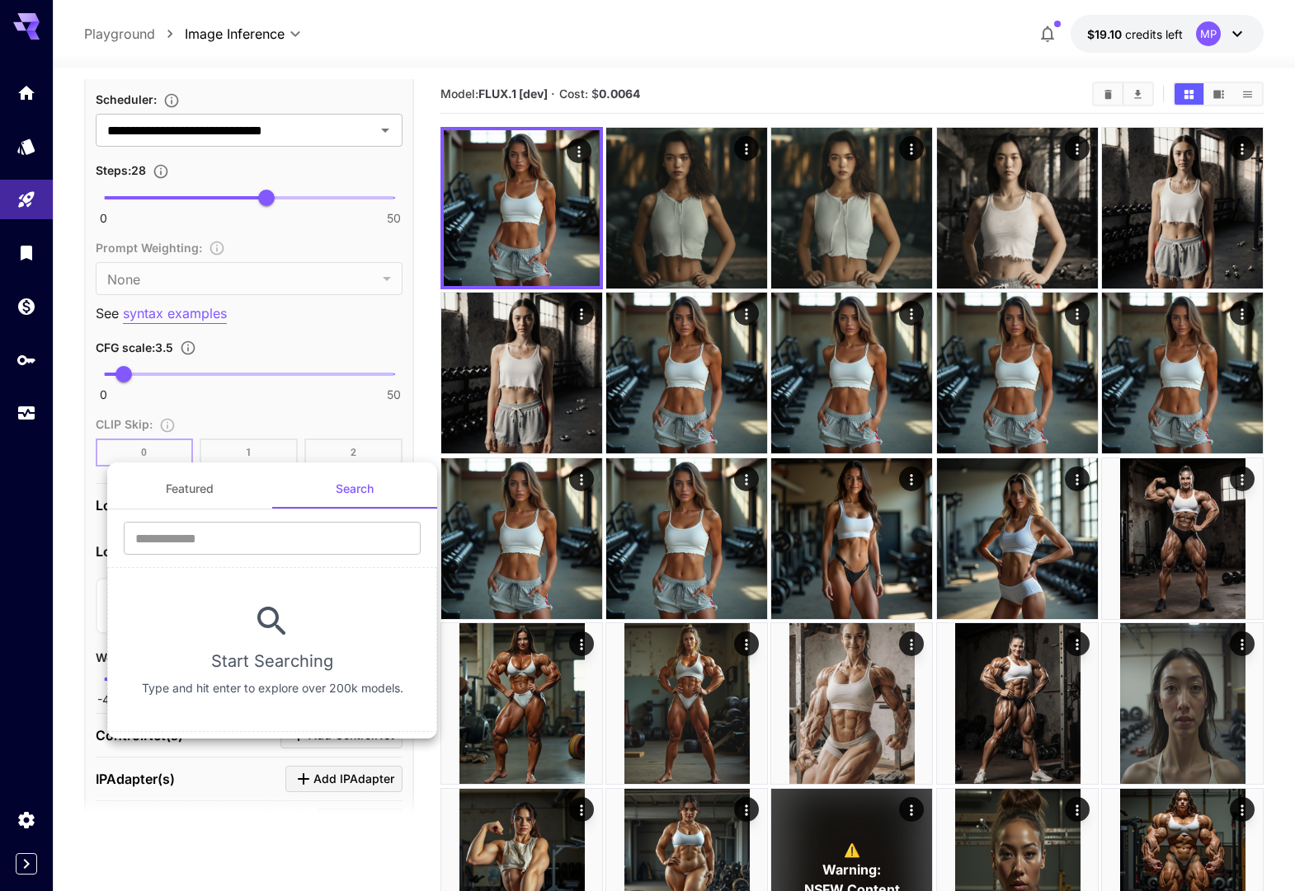
click at [211, 495] on div "Featured Search ​ Start Searching Type and hit enter to explore over 200k model…" at bounding box center [165, 247] width 330 height 495
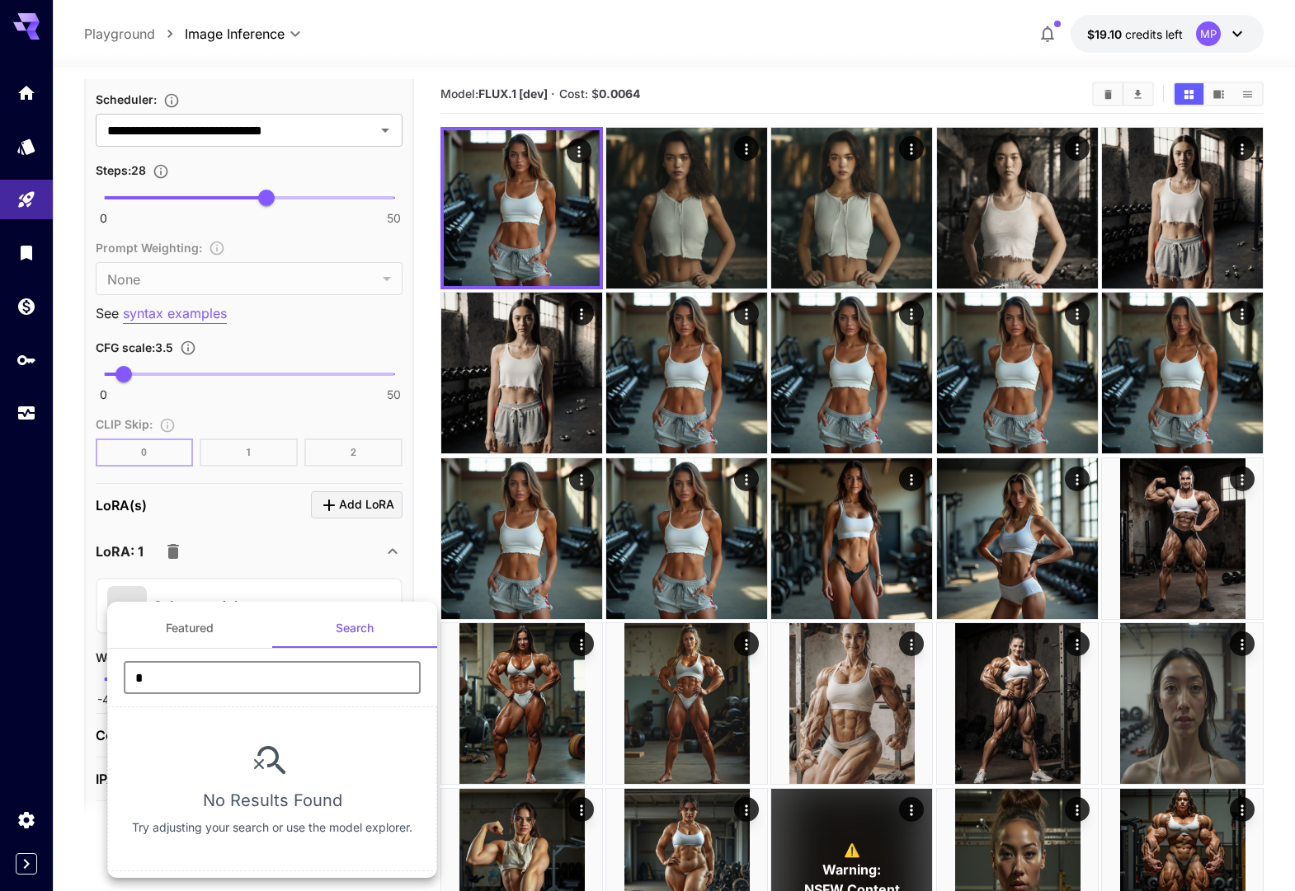
type input "**********"
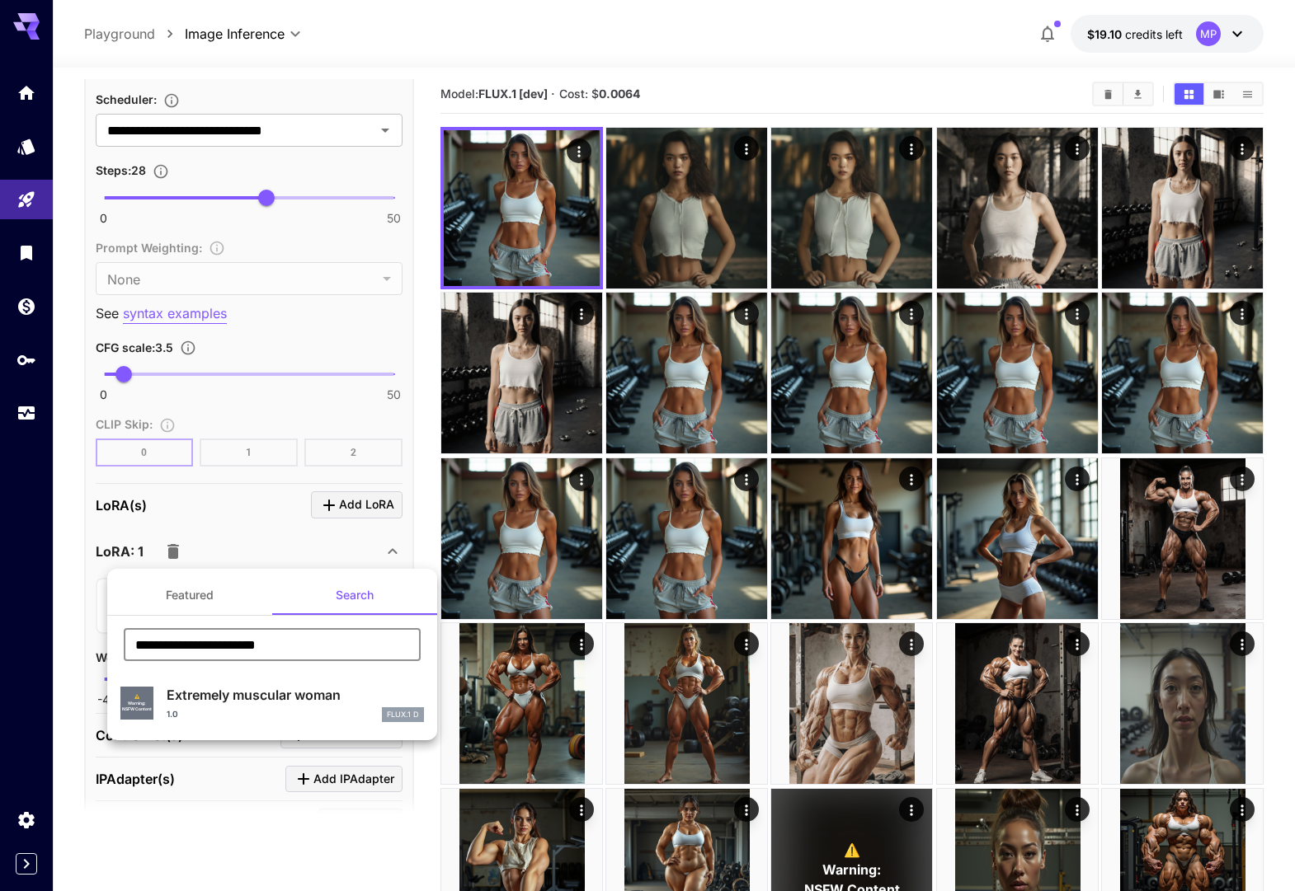
click at [303, 548] on div at bounding box center [647, 445] width 1295 height 891
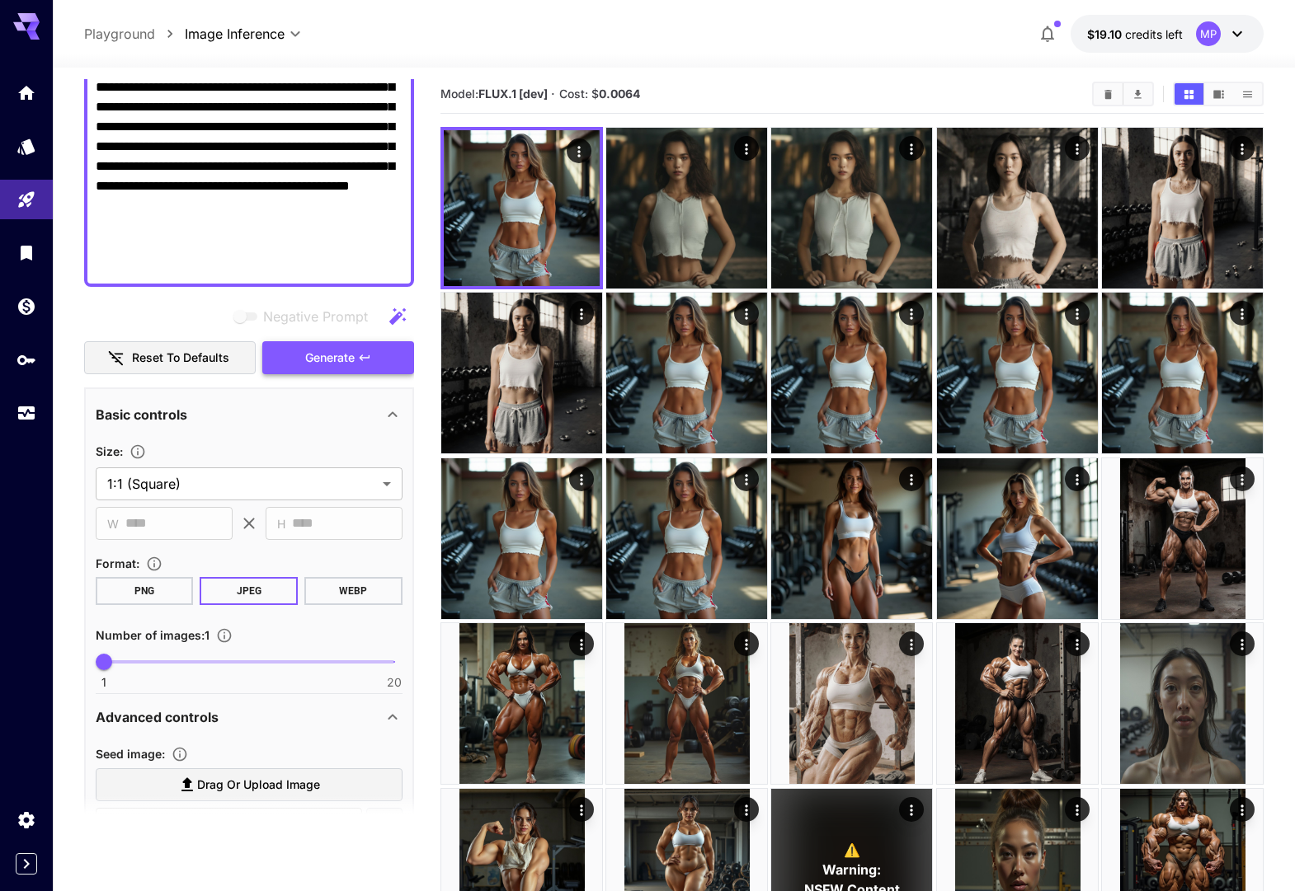
scroll to position [427, 0]
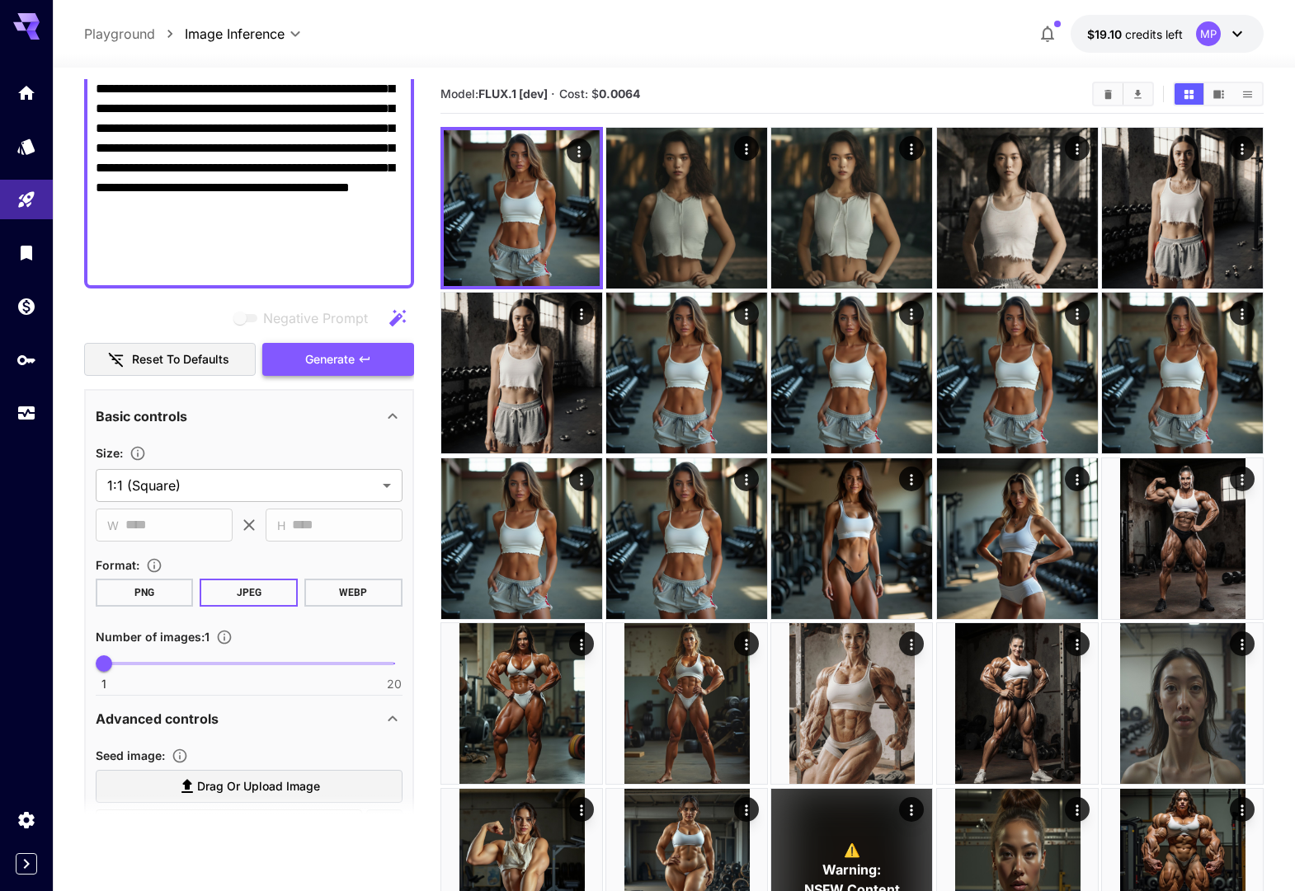
click at [329, 357] on span "Generate" at bounding box center [329, 360] width 49 height 21
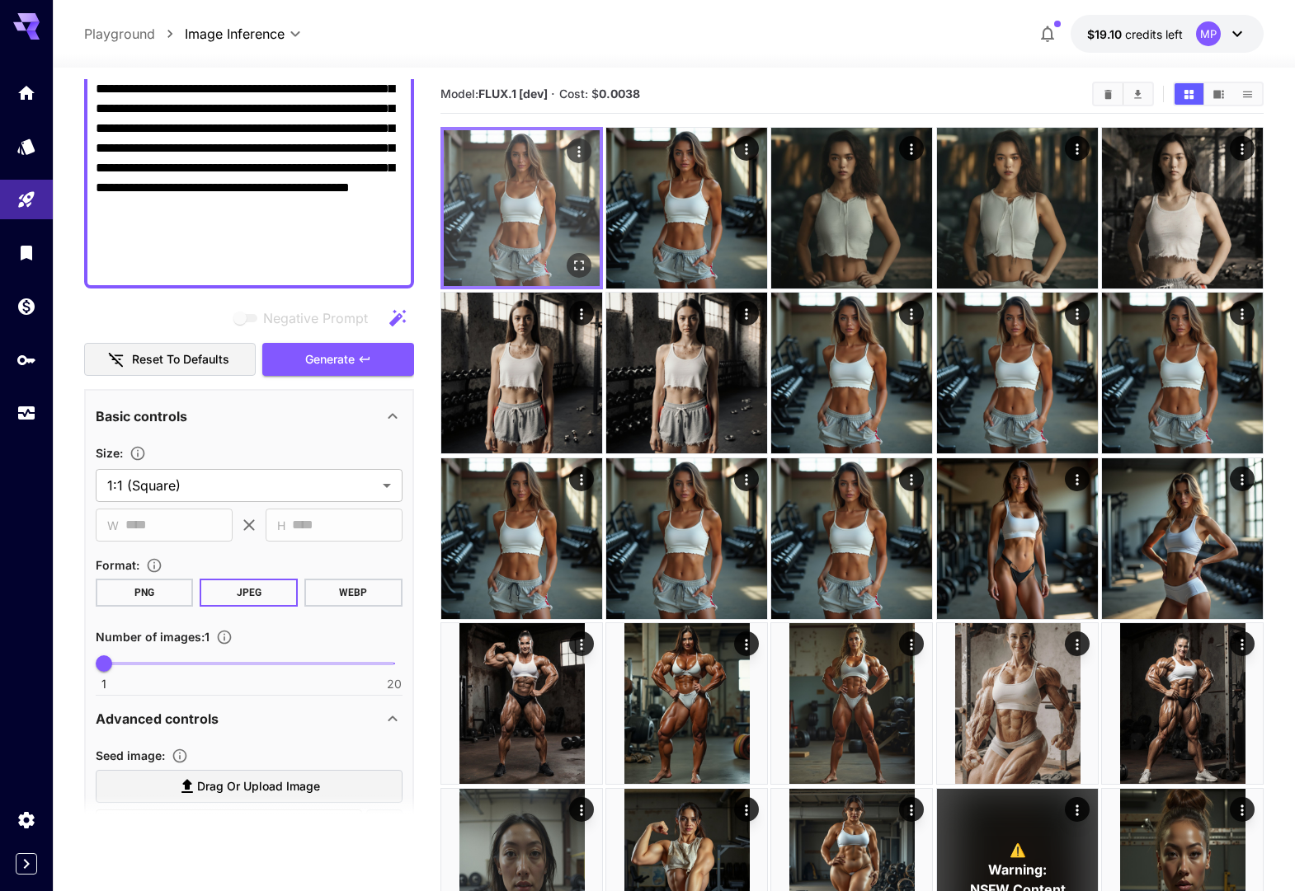
click at [577, 256] on button "Open in fullscreen" at bounding box center [578, 265] width 25 height 25
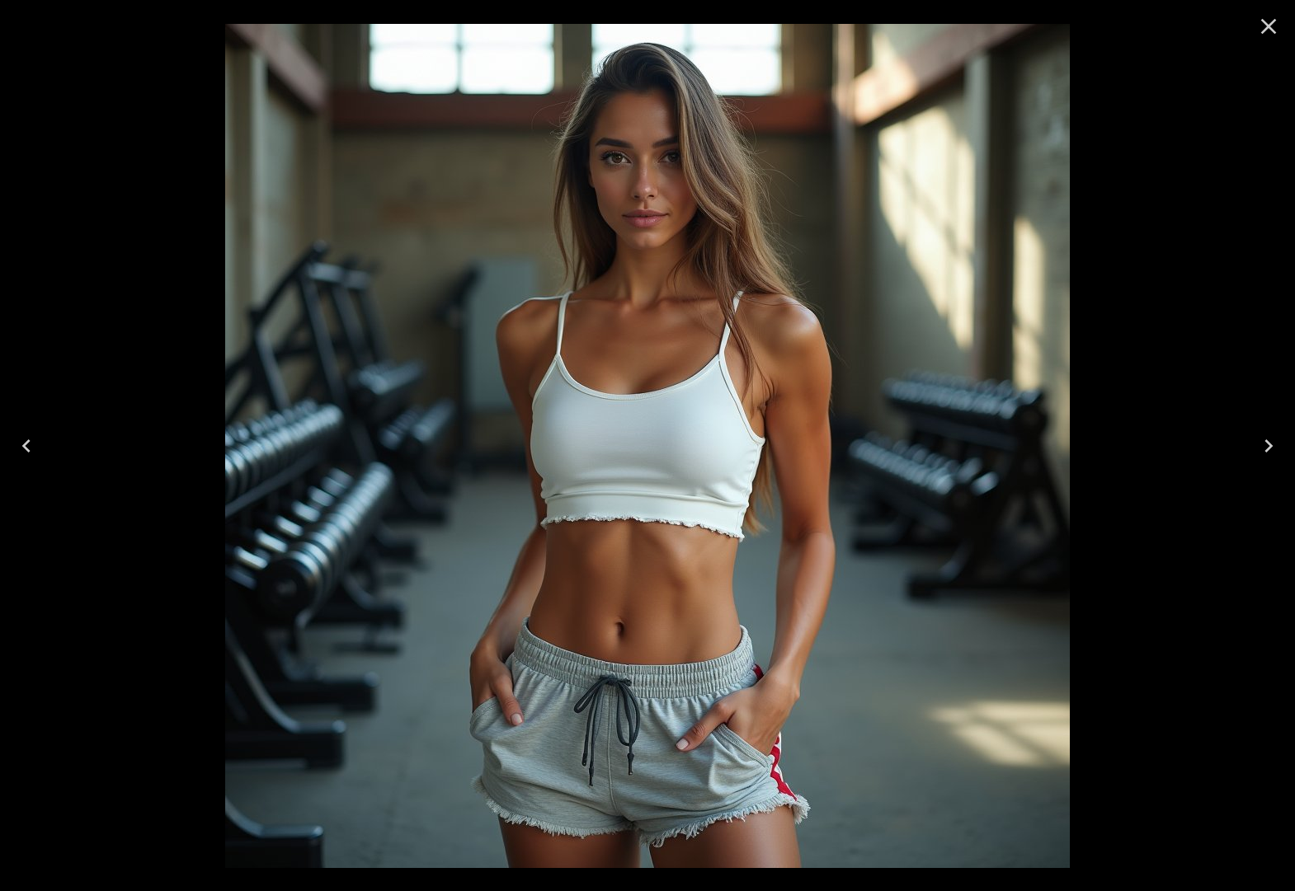
click at [1267, 454] on icon "Next" at bounding box center [1268, 446] width 26 height 26
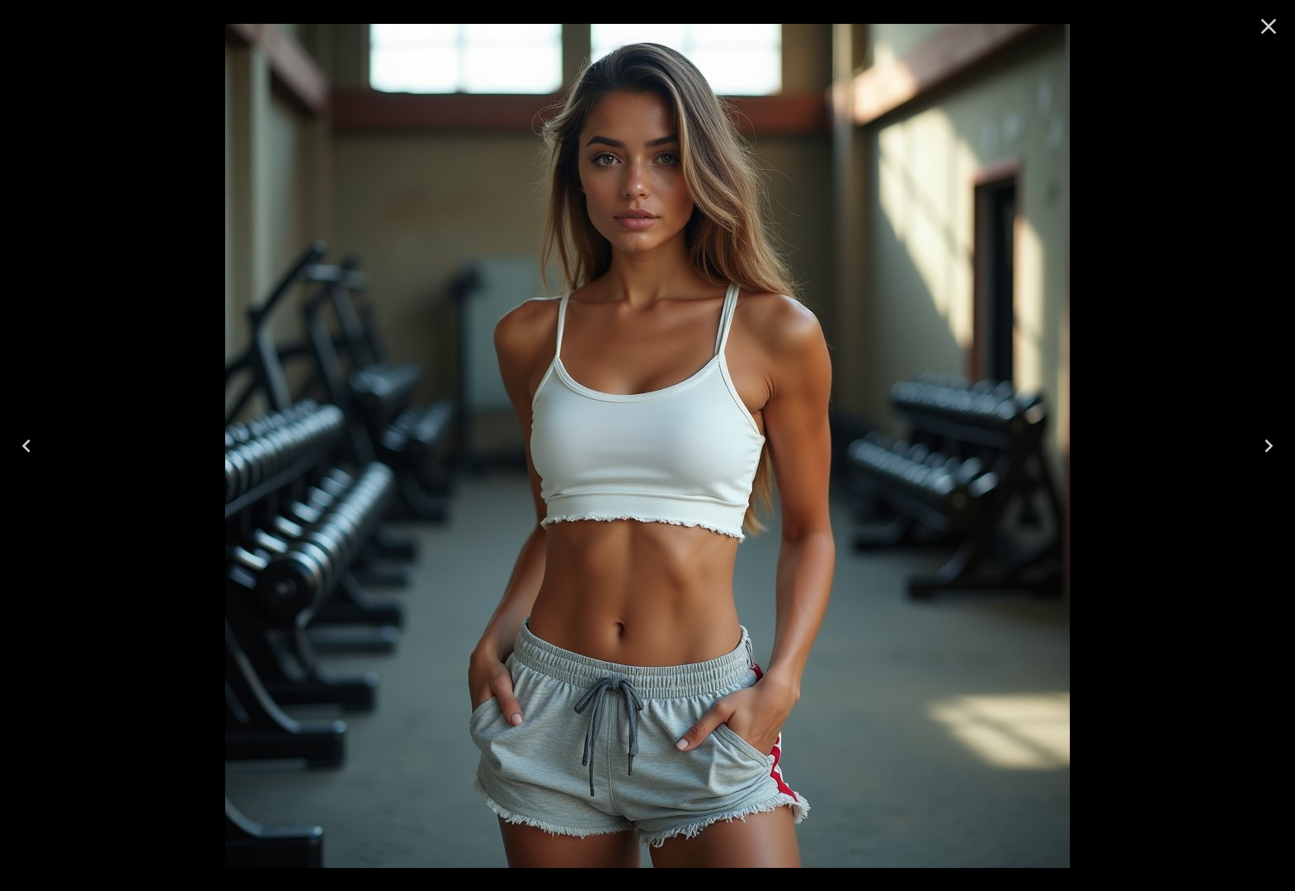
click at [32, 445] on icon "Previous" at bounding box center [26, 446] width 26 height 26
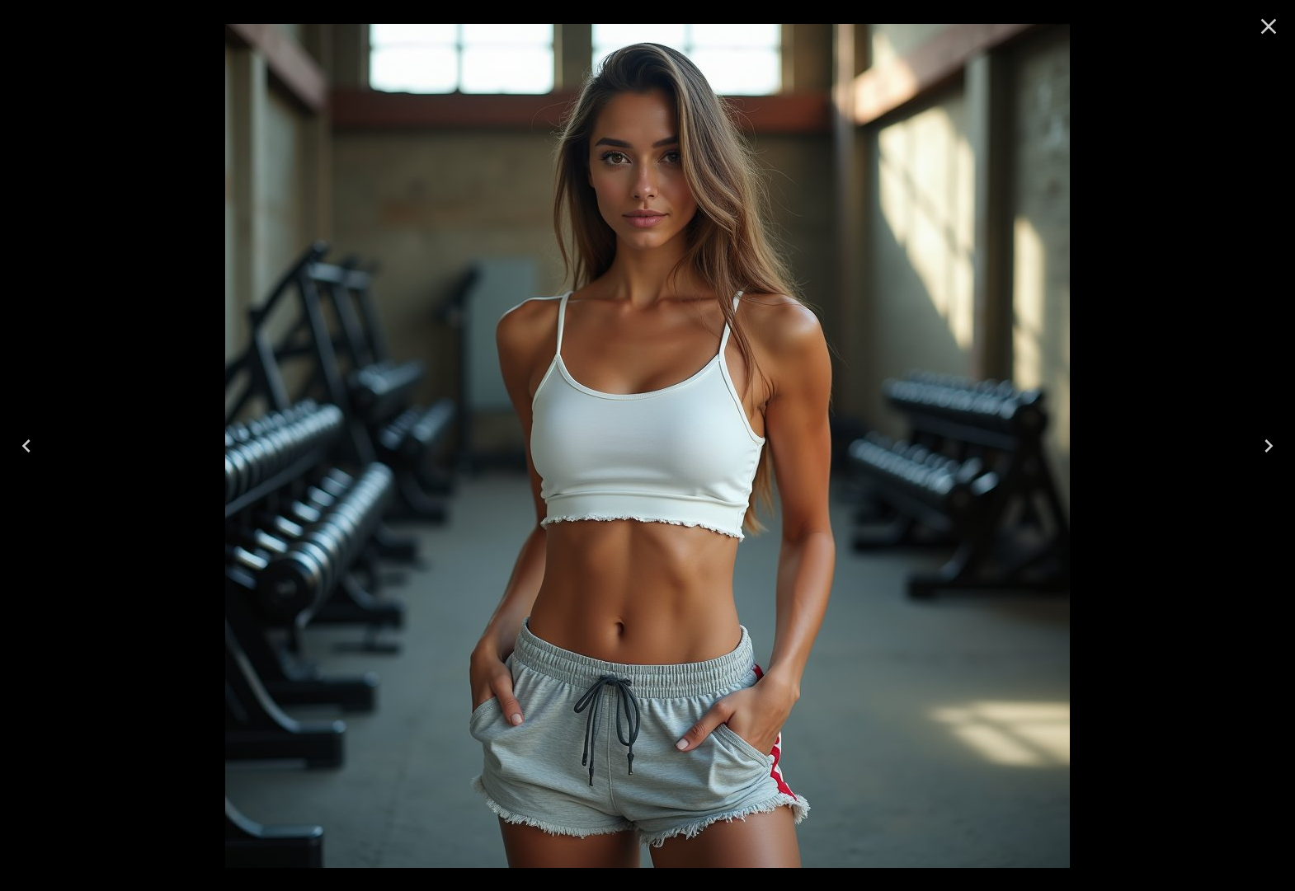
click at [35, 433] on icon "Previous" at bounding box center [26, 446] width 26 height 26
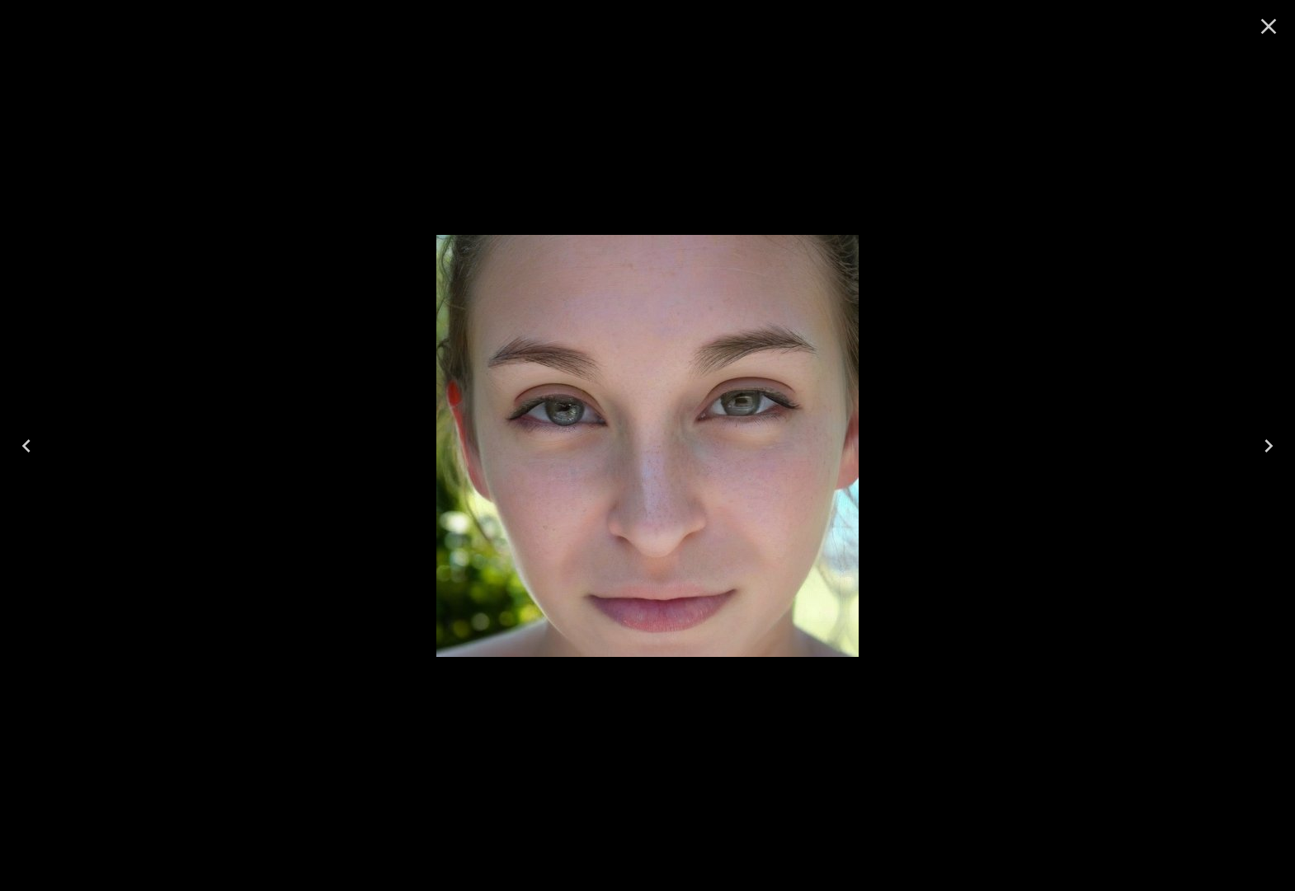
click at [1273, 19] on icon "Close" at bounding box center [1269, 27] width 16 height 16
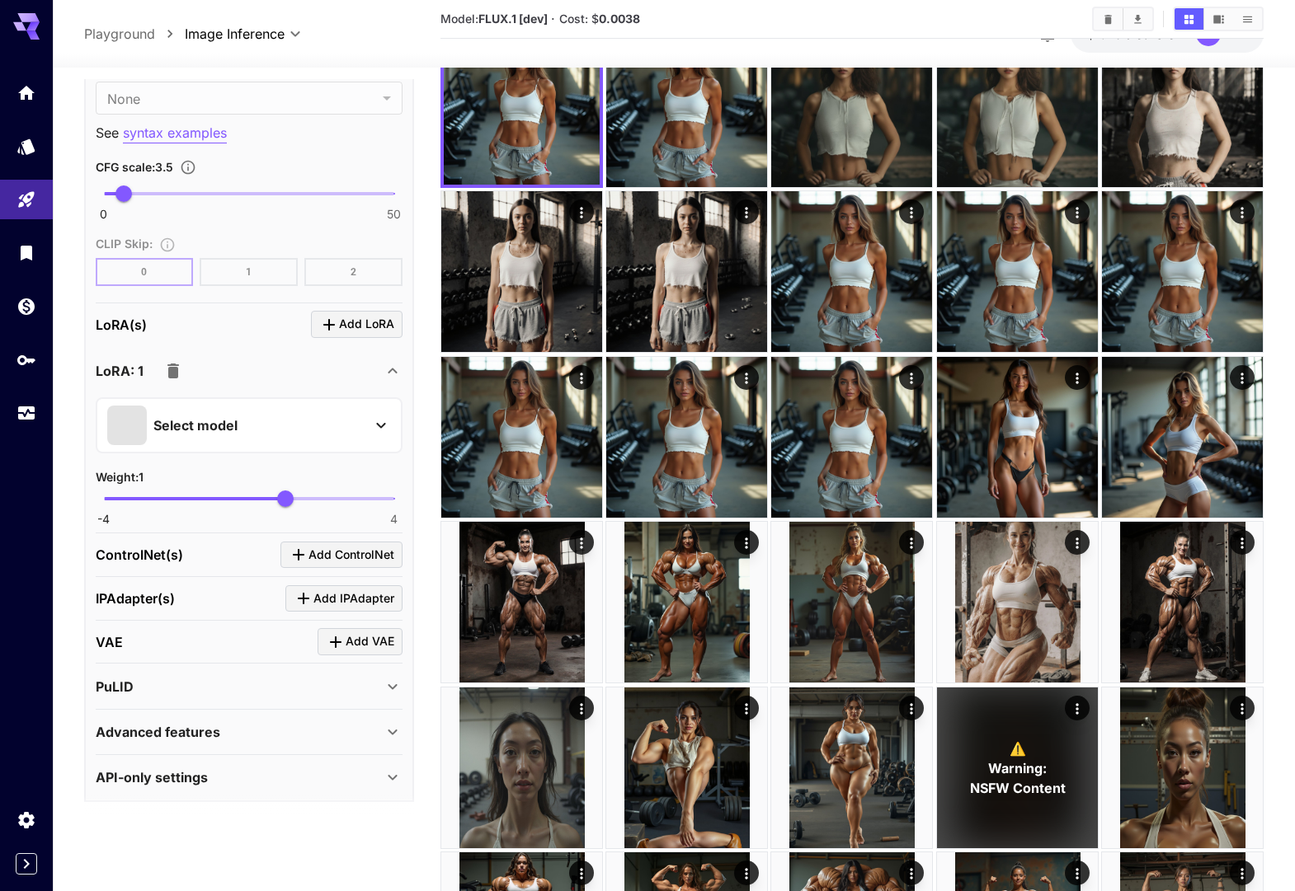
scroll to position [1687, 0]
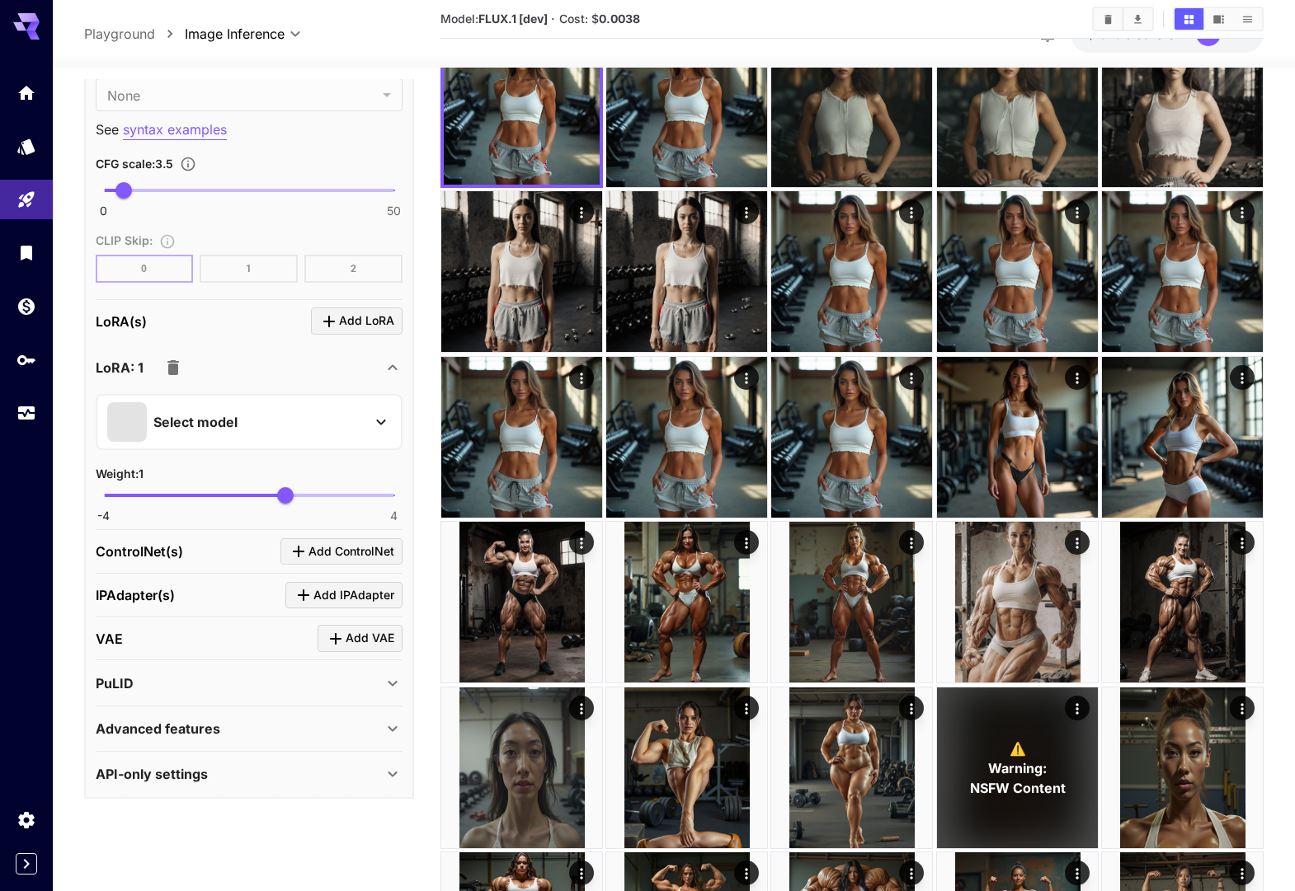
click at [368, 421] on button "Select model" at bounding box center [249, 422] width 284 height 40
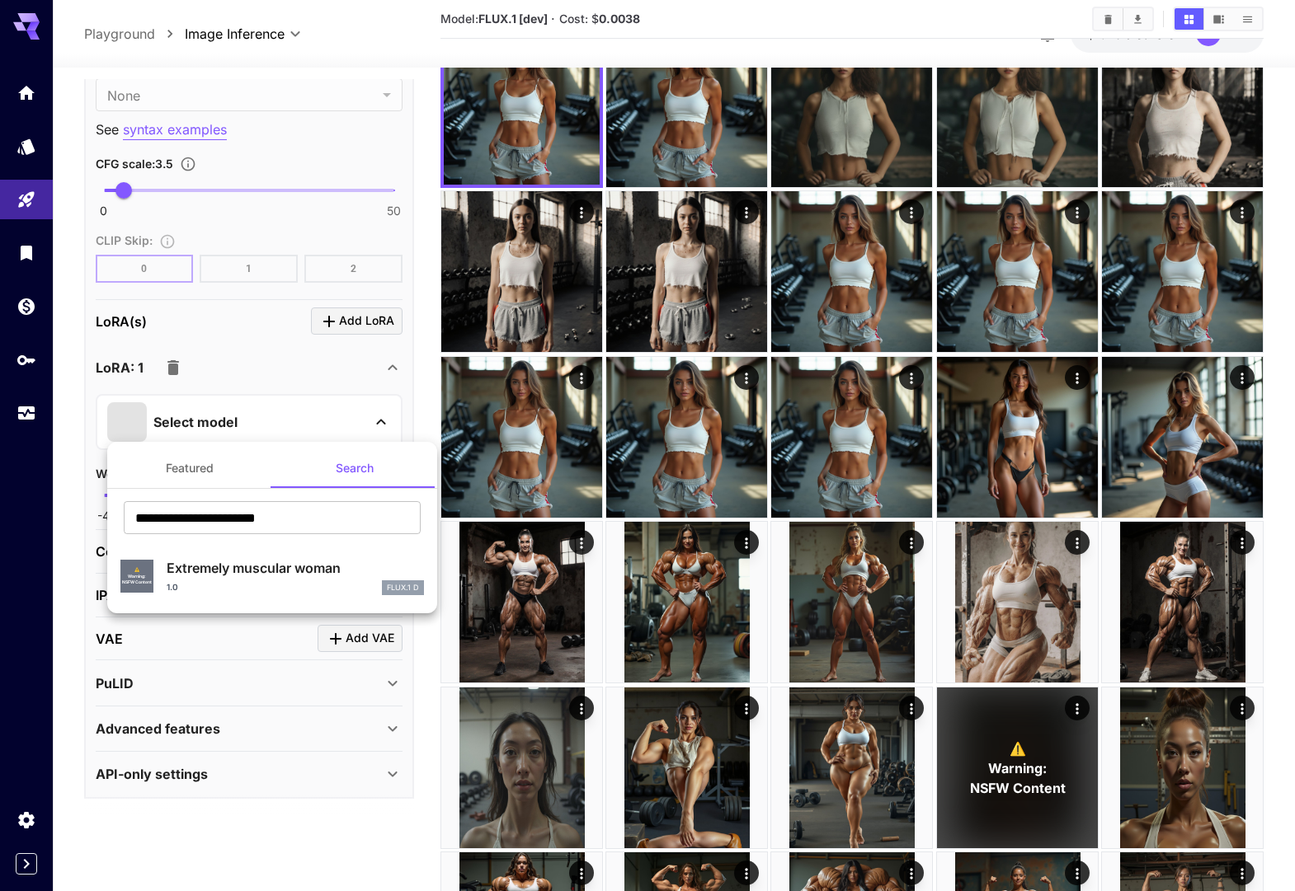
click at [253, 573] on p "Extremely muscular woman" at bounding box center [295, 568] width 257 height 20
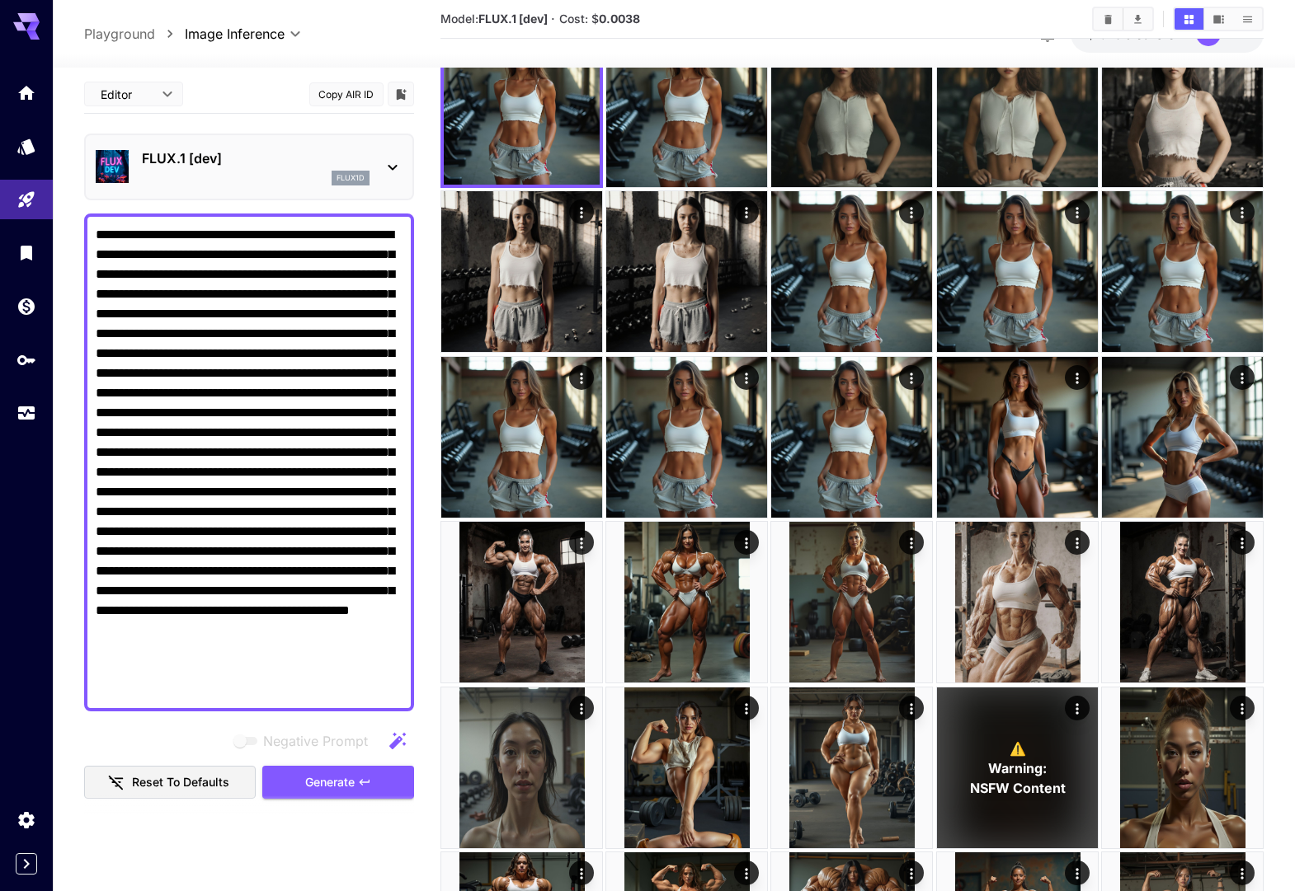
scroll to position [0, 0]
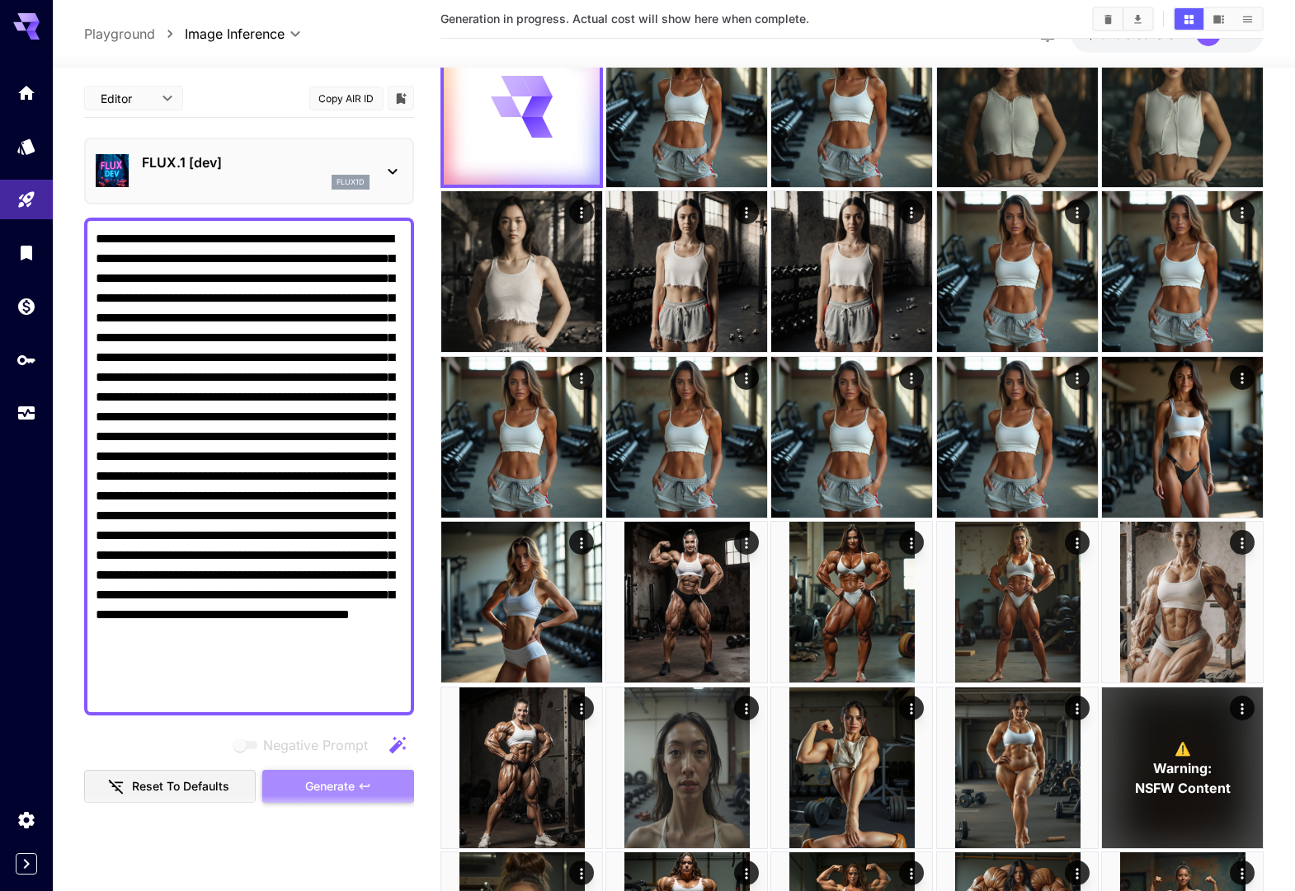
click at [323, 773] on button "Generate" at bounding box center [338, 787] width 152 height 34
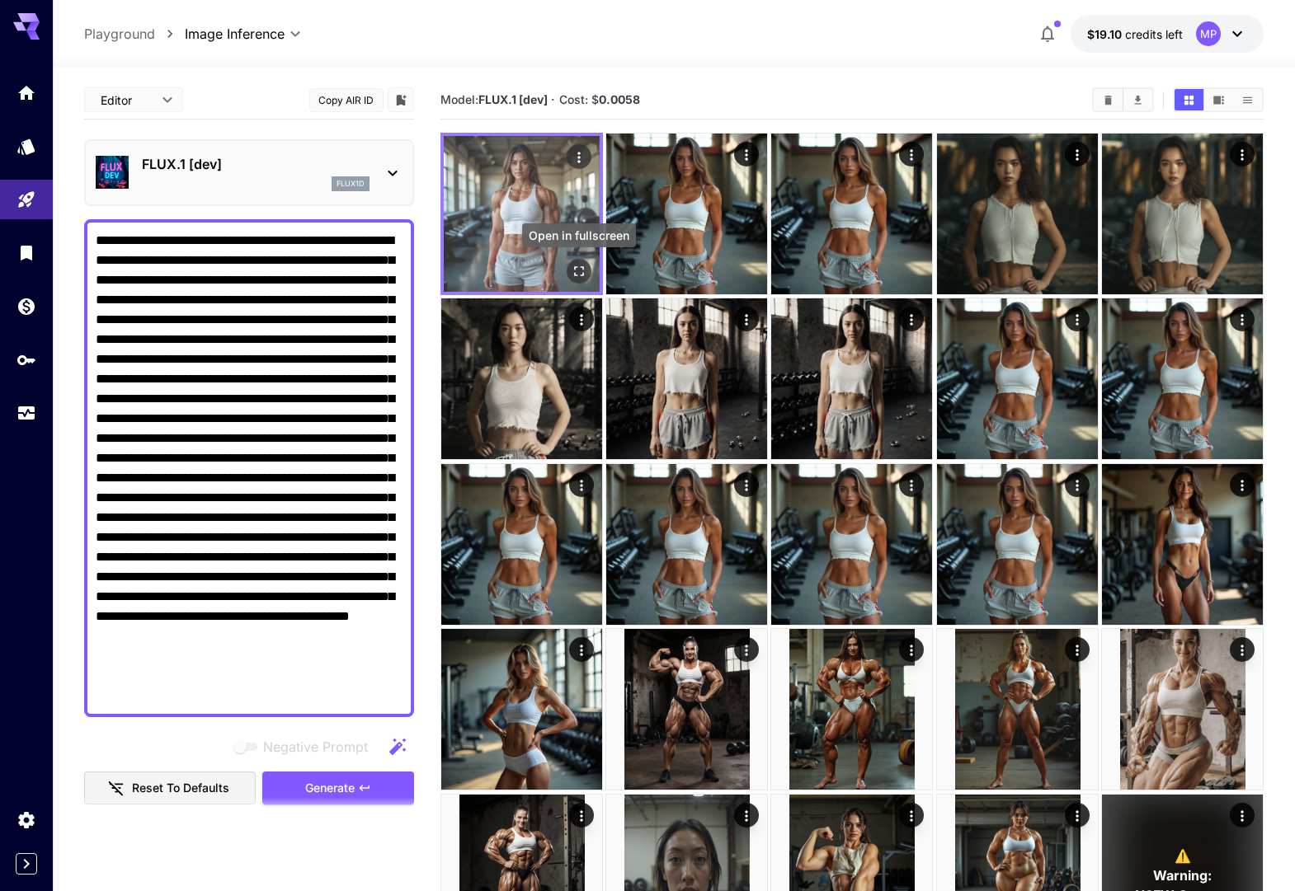
click at [574, 266] on icon "Open in fullscreen" at bounding box center [579, 271] width 16 height 16
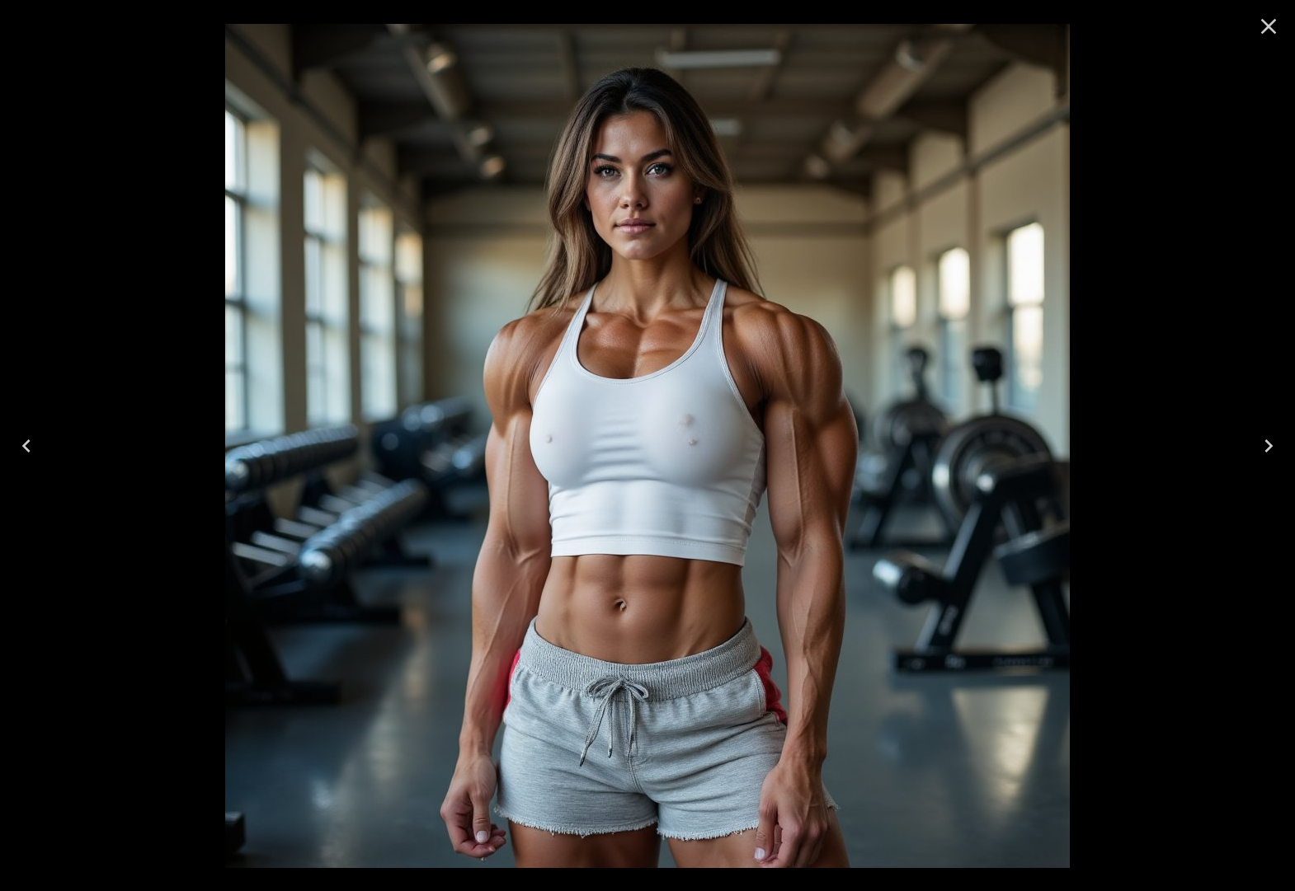
click at [1267, 29] on icon "Close" at bounding box center [1268, 26] width 26 height 26
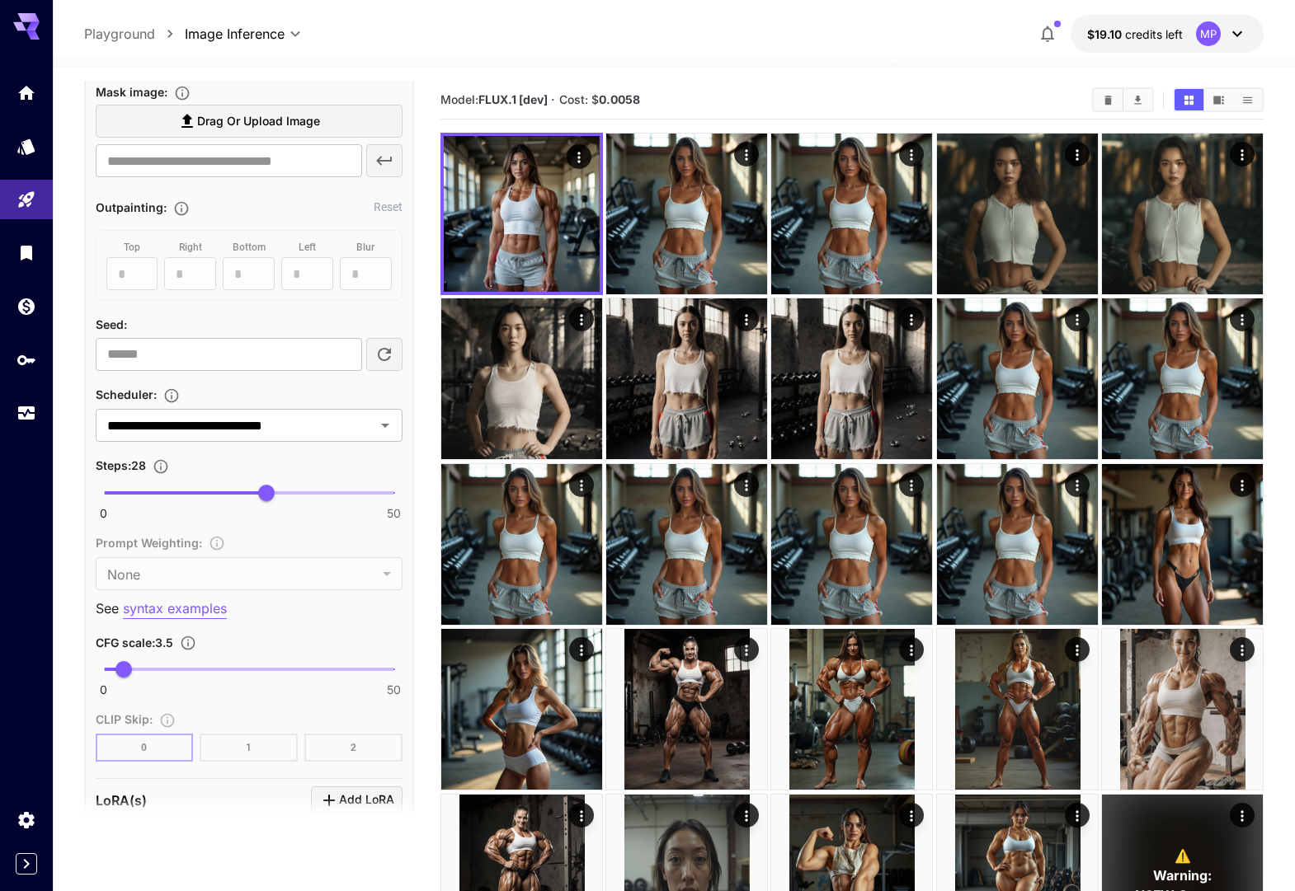
scroll to position [1477, 0]
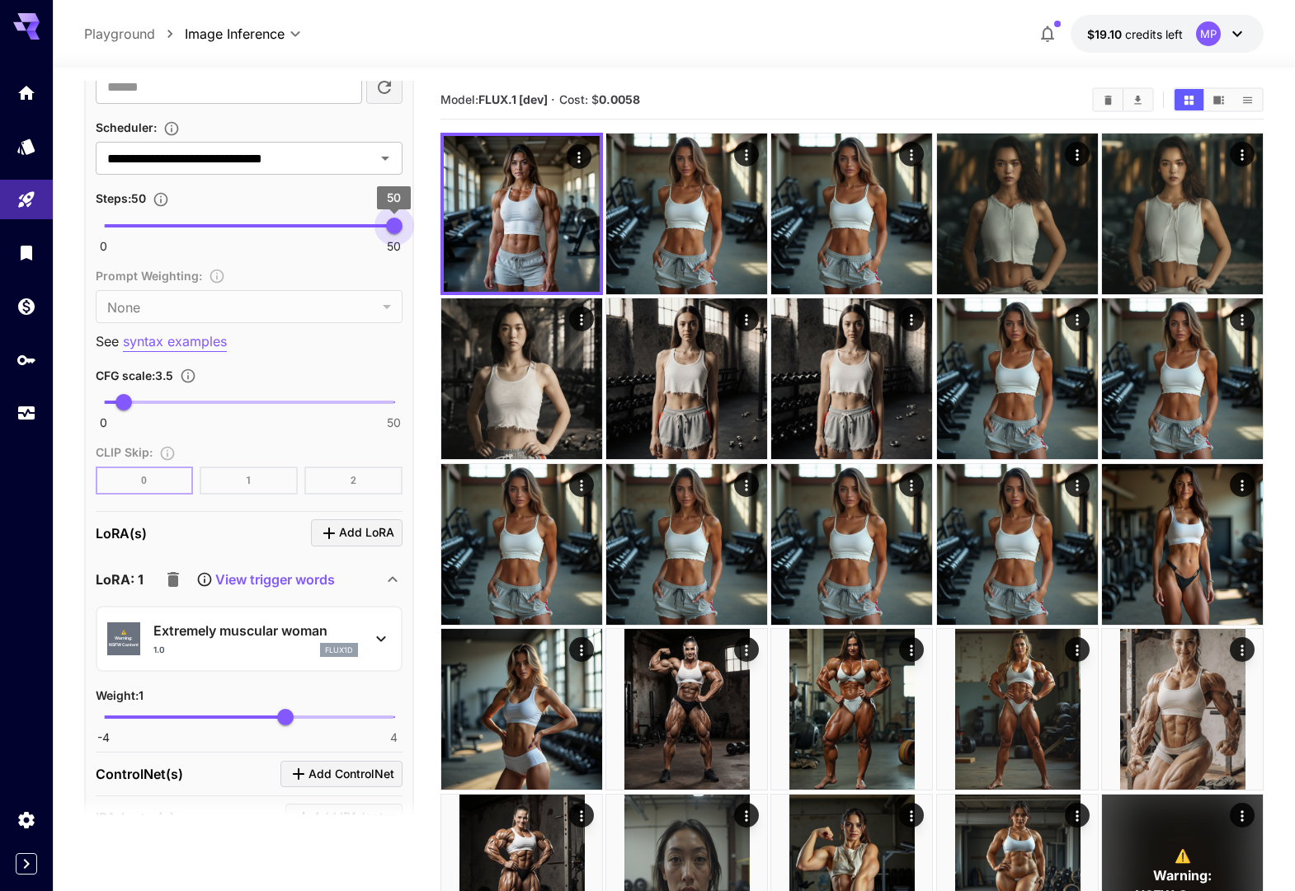
drag, startPoint x: 236, startPoint y: 224, endPoint x: 413, endPoint y: 248, distance: 178.9
click at [402, 230] on span "50" at bounding box center [394, 226] width 16 height 16
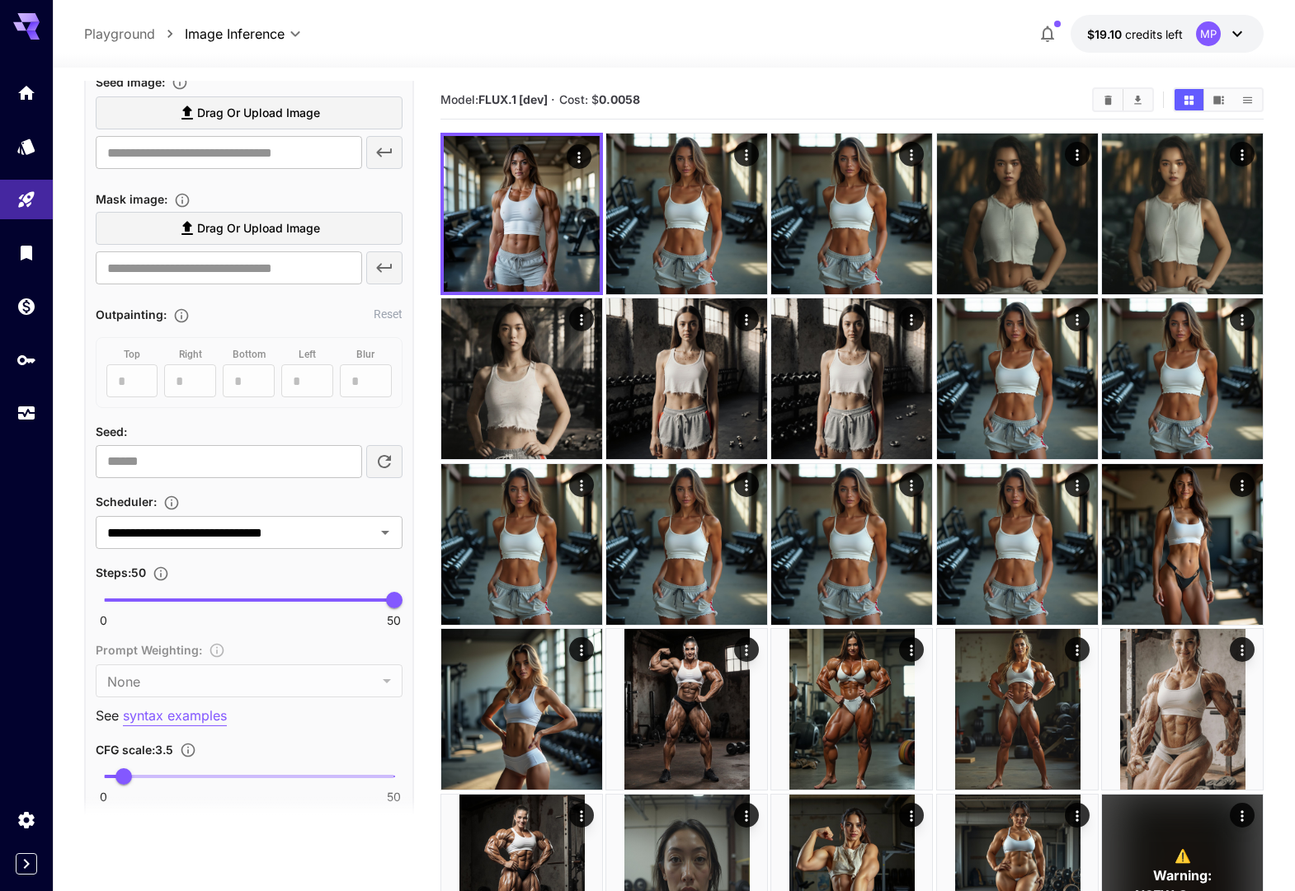
scroll to position [689, 0]
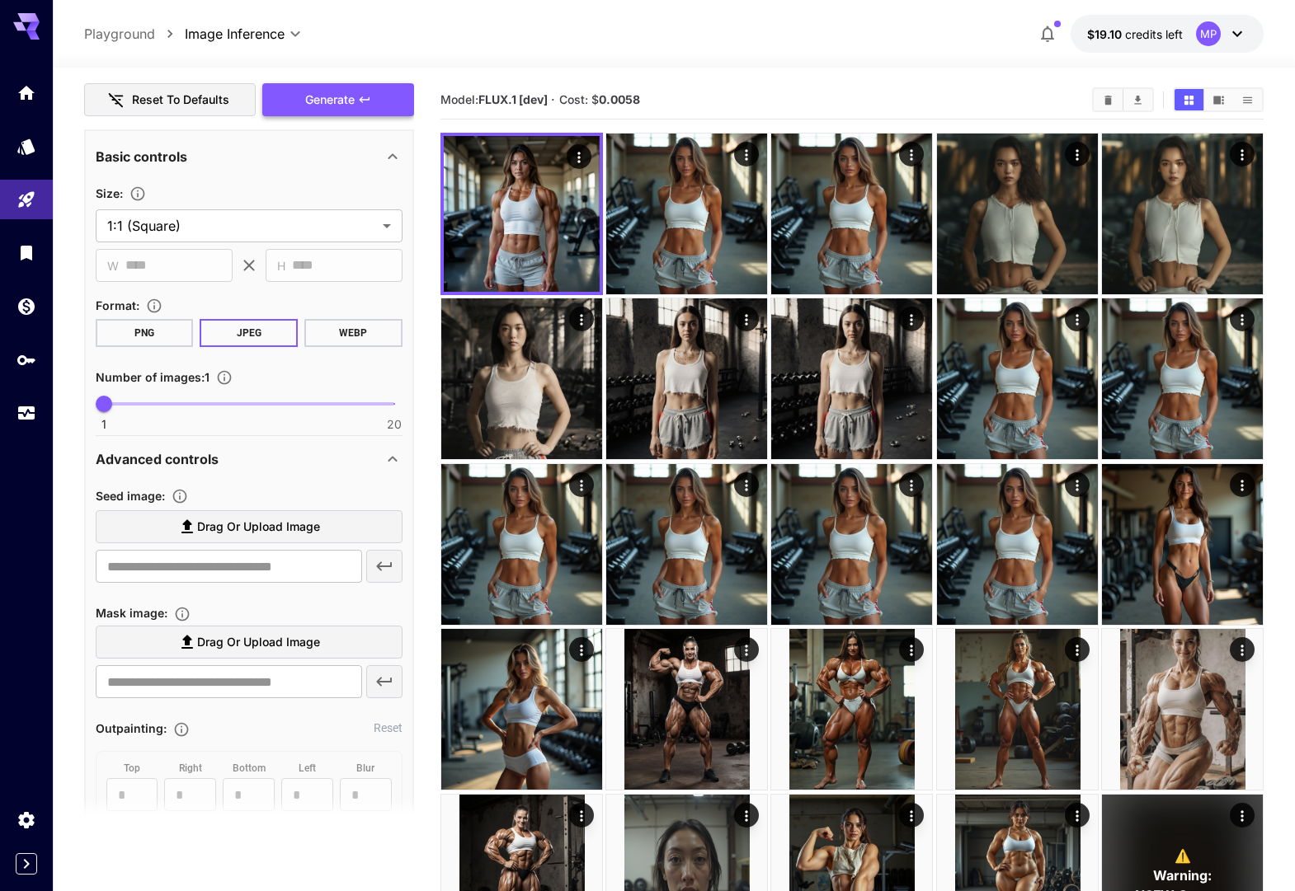
click at [341, 100] on span "Generate" at bounding box center [329, 100] width 49 height 21
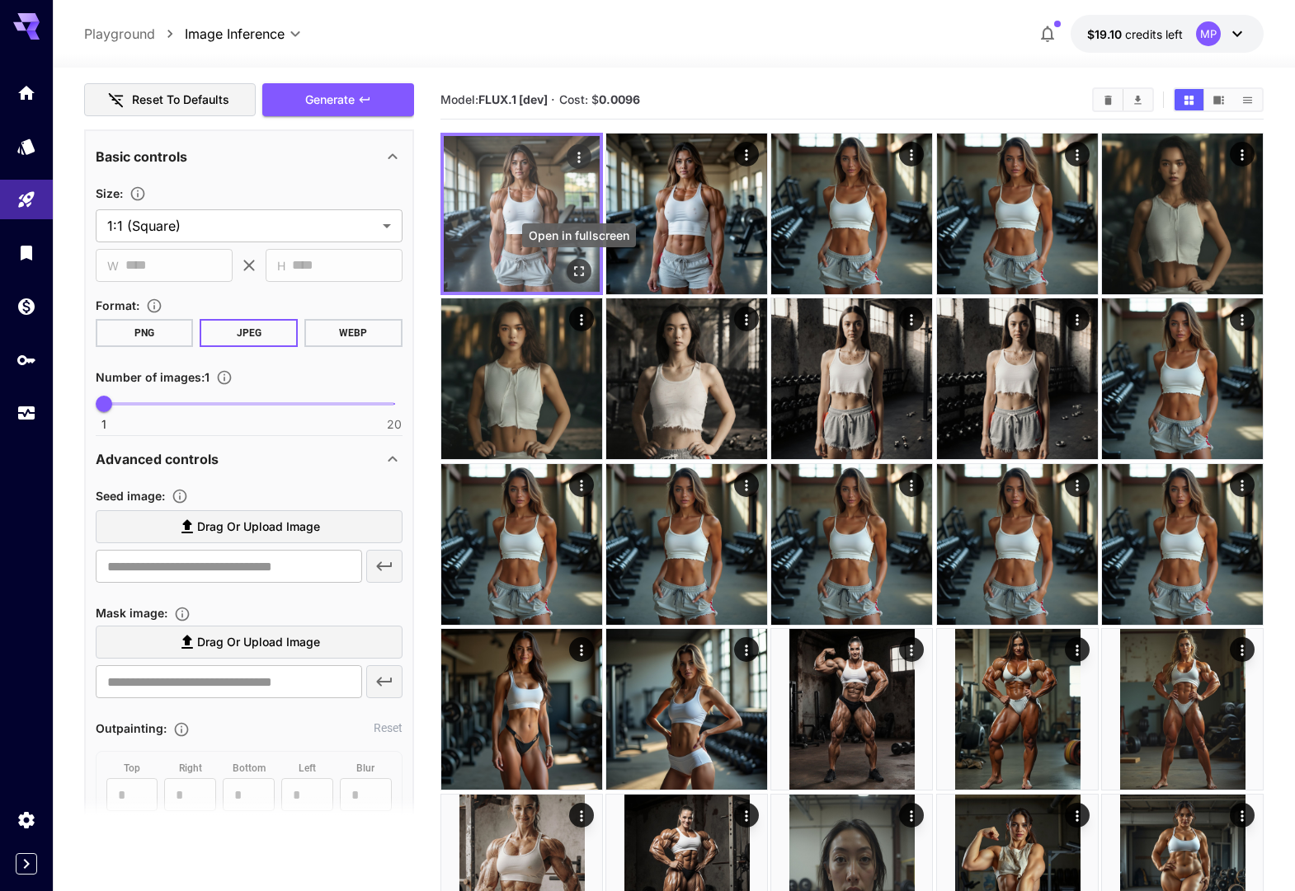
click at [574, 264] on icon "Open in fullscreen" at bounding box center [579, 271] width 16 height 16
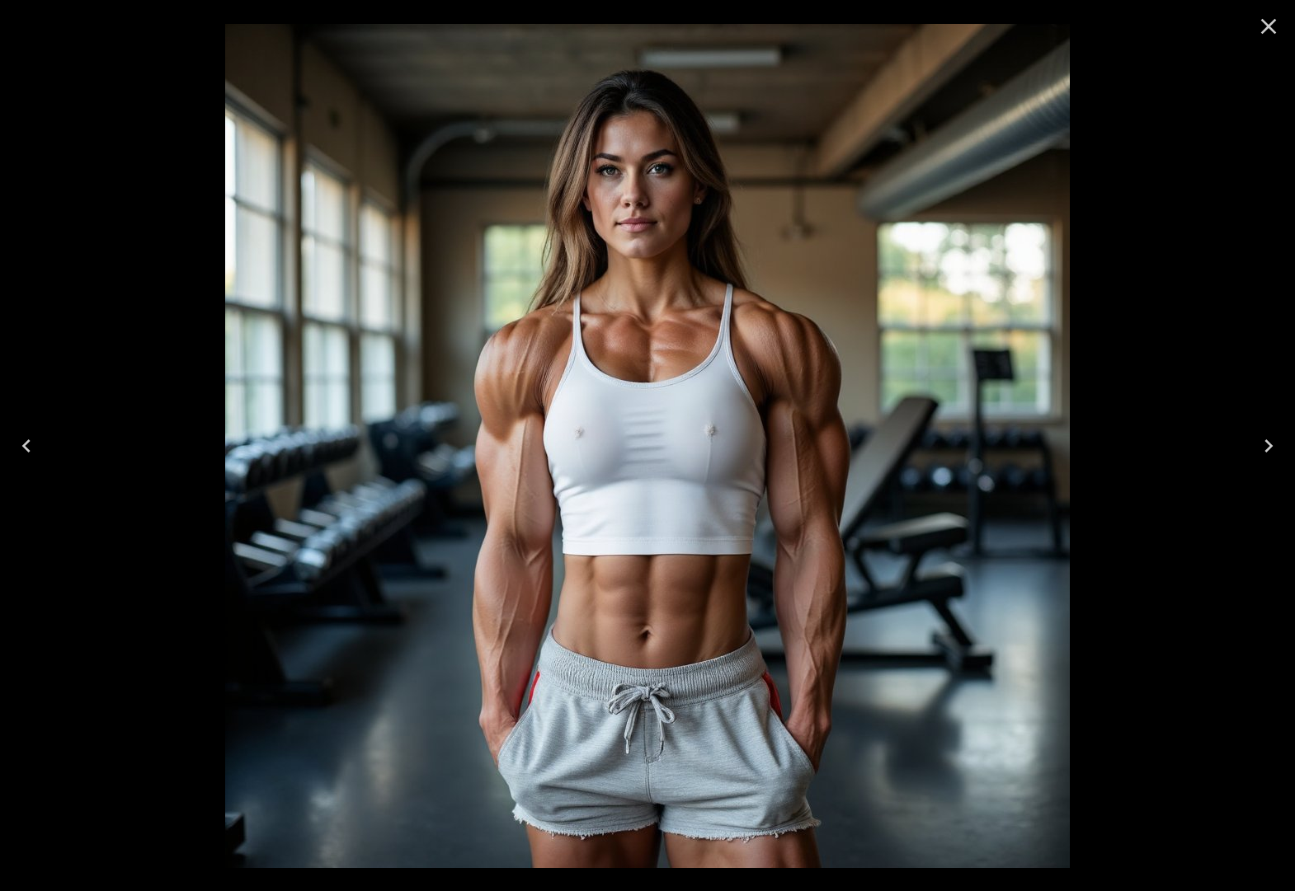
click at [1268, 445] on icon "Next" at bounding box center [1268, 446] width 26 height 26
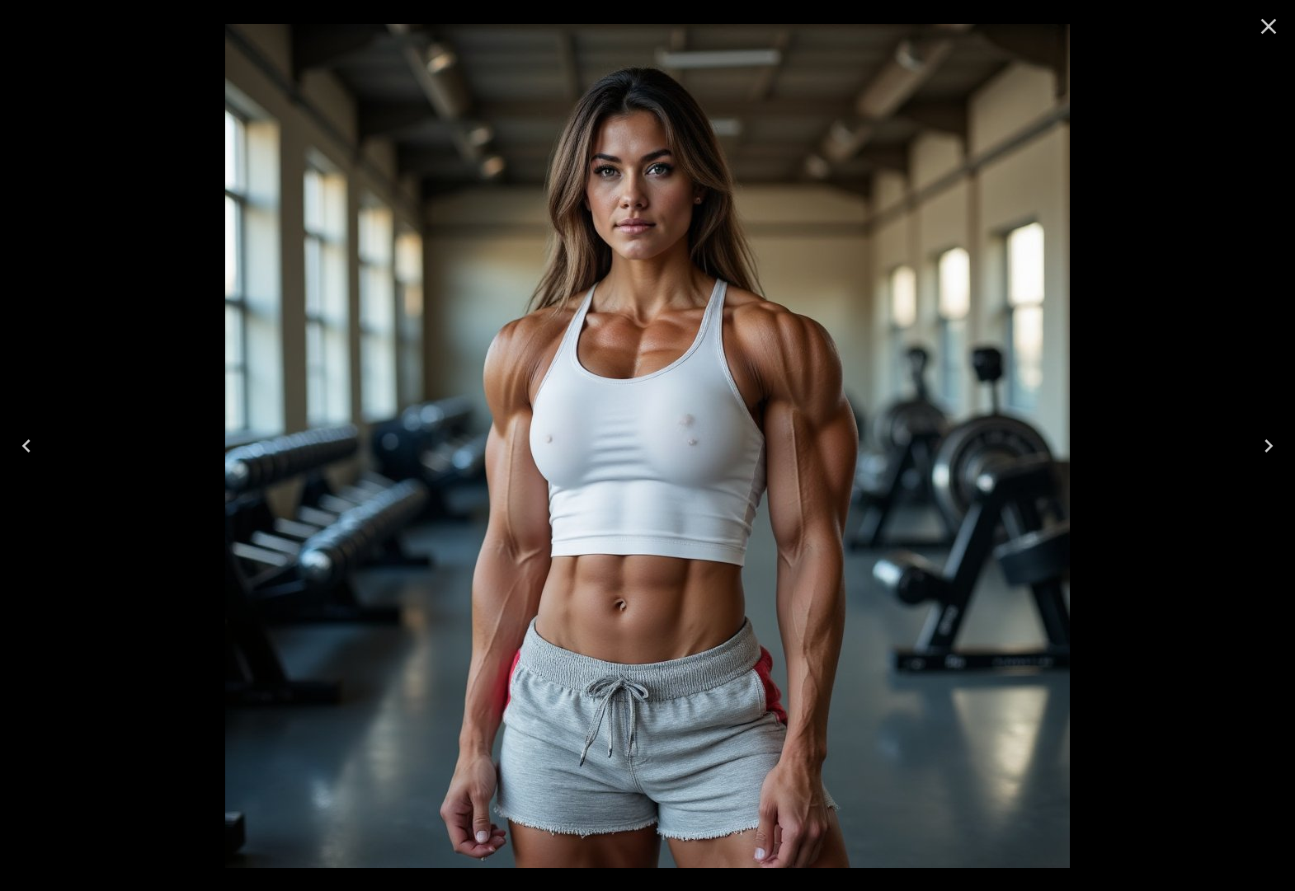
click at [31, 425] on button "Previous" at bounding box center [26, 446] width 53 height 66
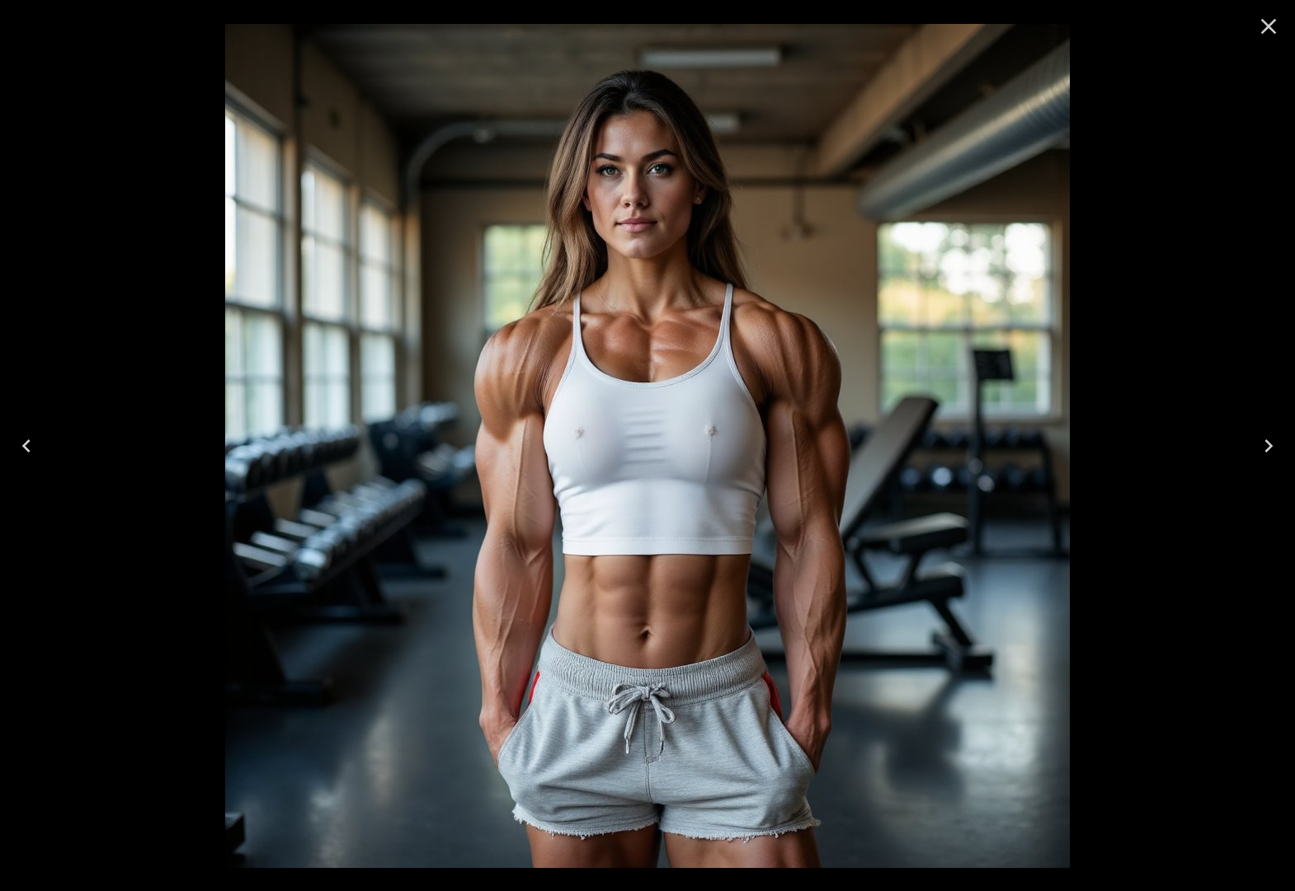
click at [1263, 442] on icon "Next" at bounding box center [1268, 446] width 26 height 26
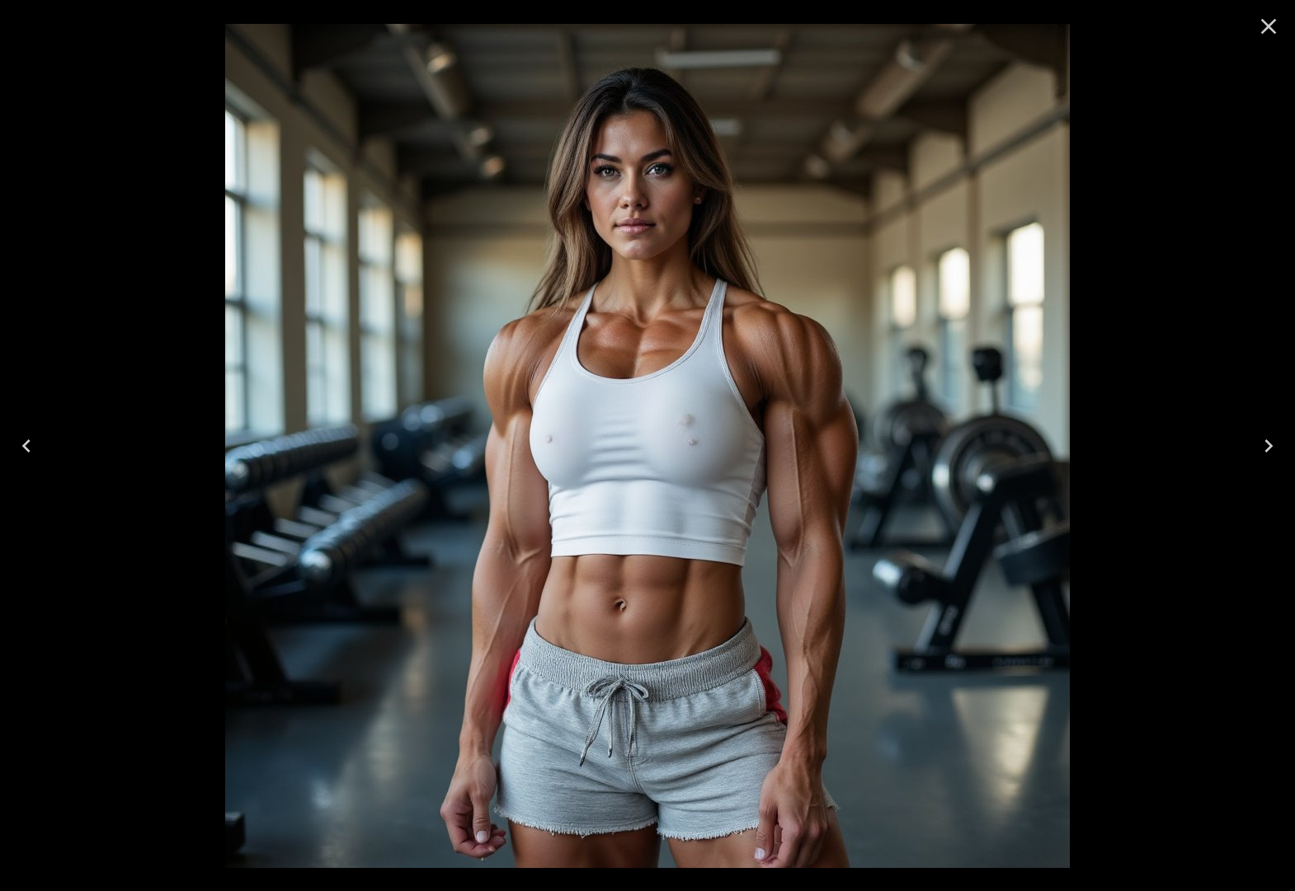
click at [3, 441] on button "Previous" at bounding box center [26, 446] width 53 height 66
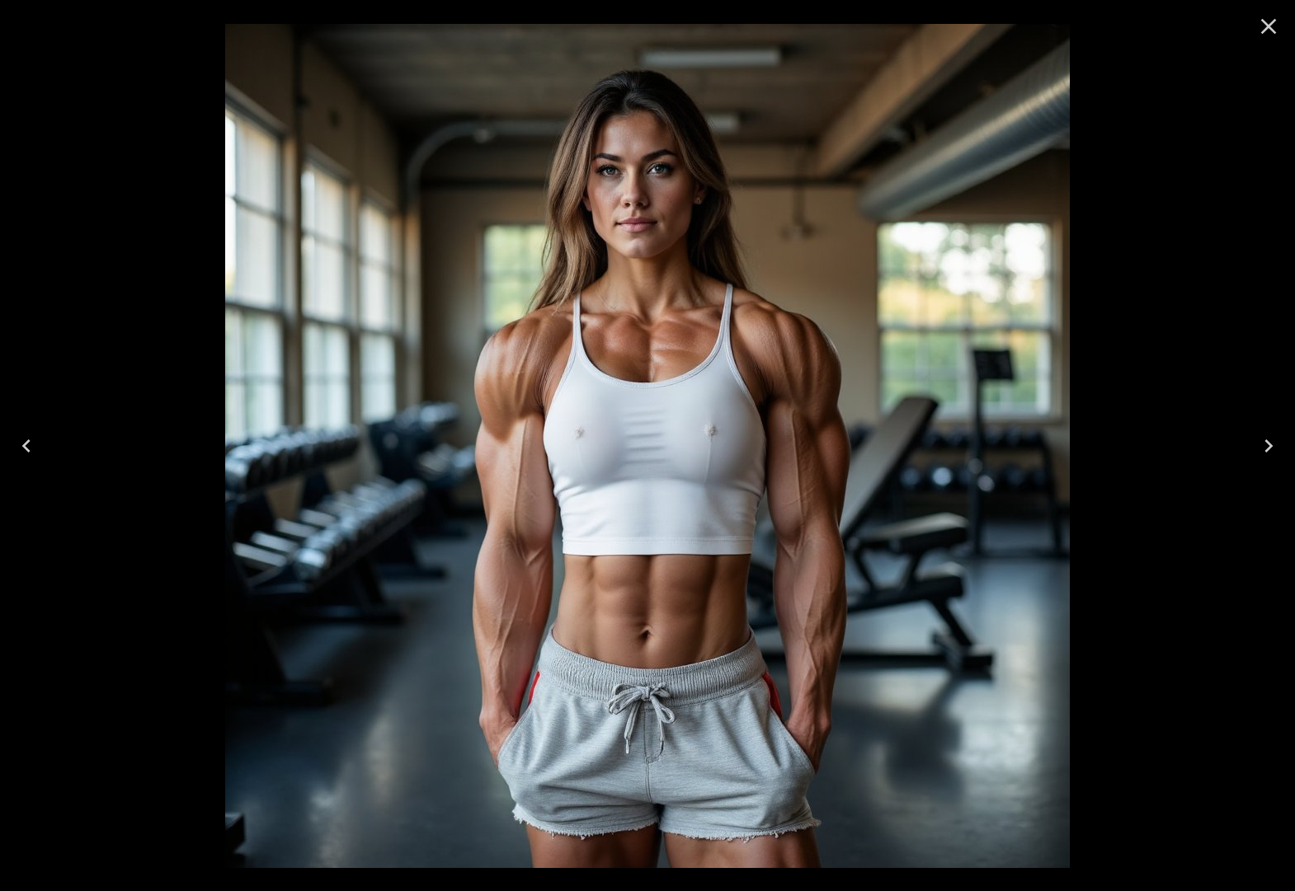
click at [1265, 440] on icon "Next" at bounding box center [1268, 446] width 8 height 13
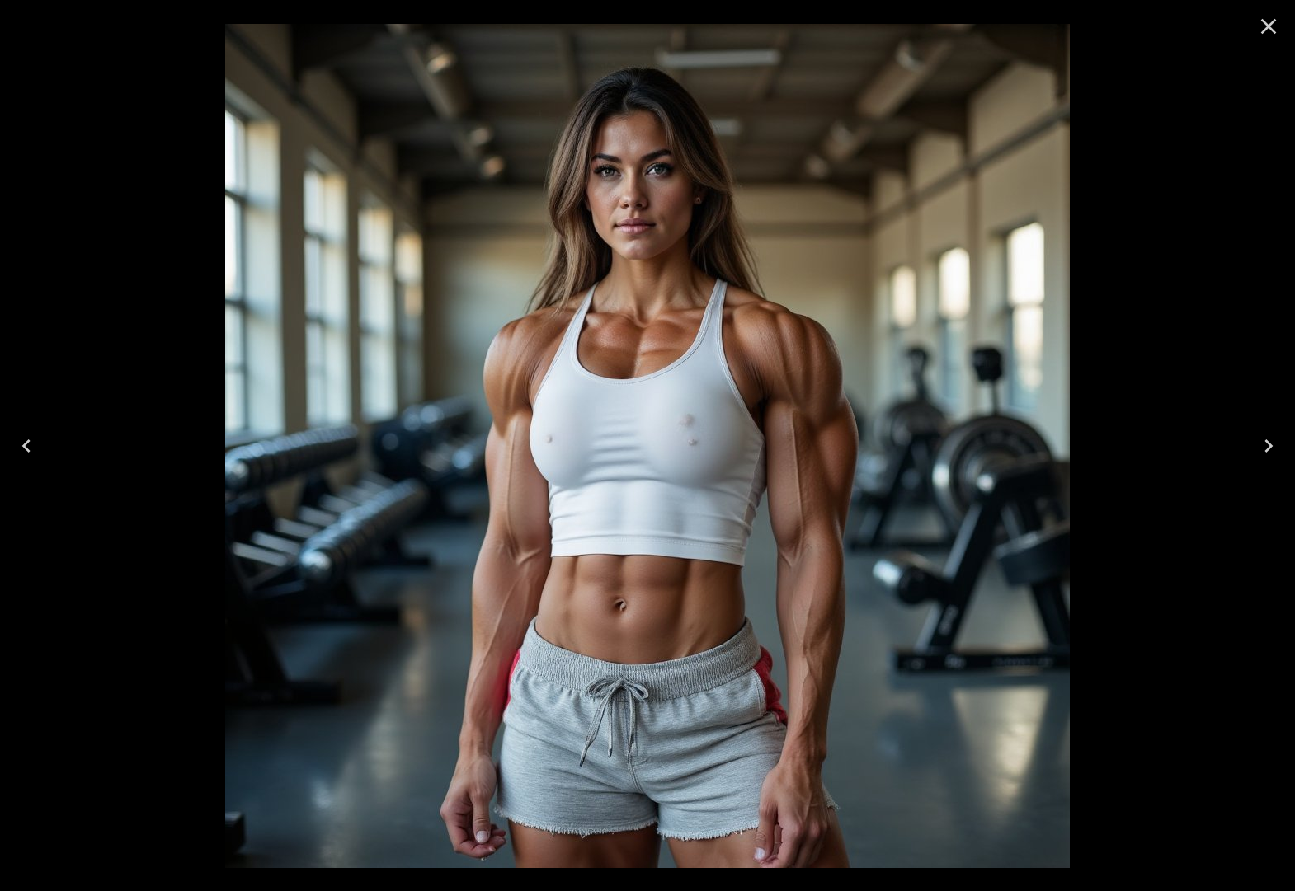
drag, startPoint x: 1259, startPoint y: 27, endPoint x: 1250, endPoint y: 24, distance: 9.7
click at [1259, 27] on icon "Close" at bounding box center [1268, 26] width 26 height 26
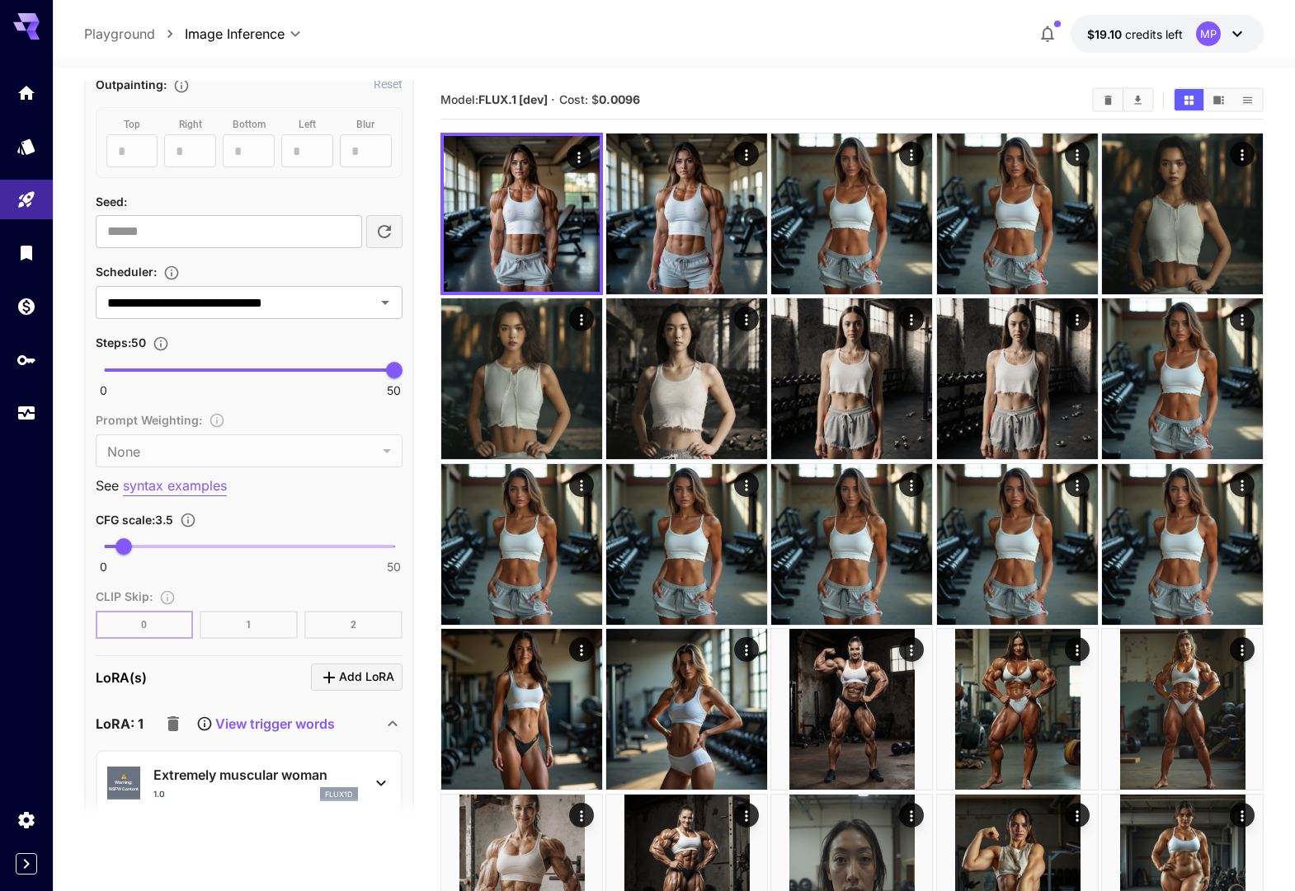
scroll to position [1333, 0]
drag, startPoint x: 323, startPoint y: 369, endPoint x: 256, endPoint y: 383, distance: 68.4
click at [275, 371] on span "30" at bounding box center [278, 369] width 16 height 16
type input "**"
drag, startPoint x: 268, startPoint y: 372, endPoint x: 277, endPoint y: 371, distance: 9.1
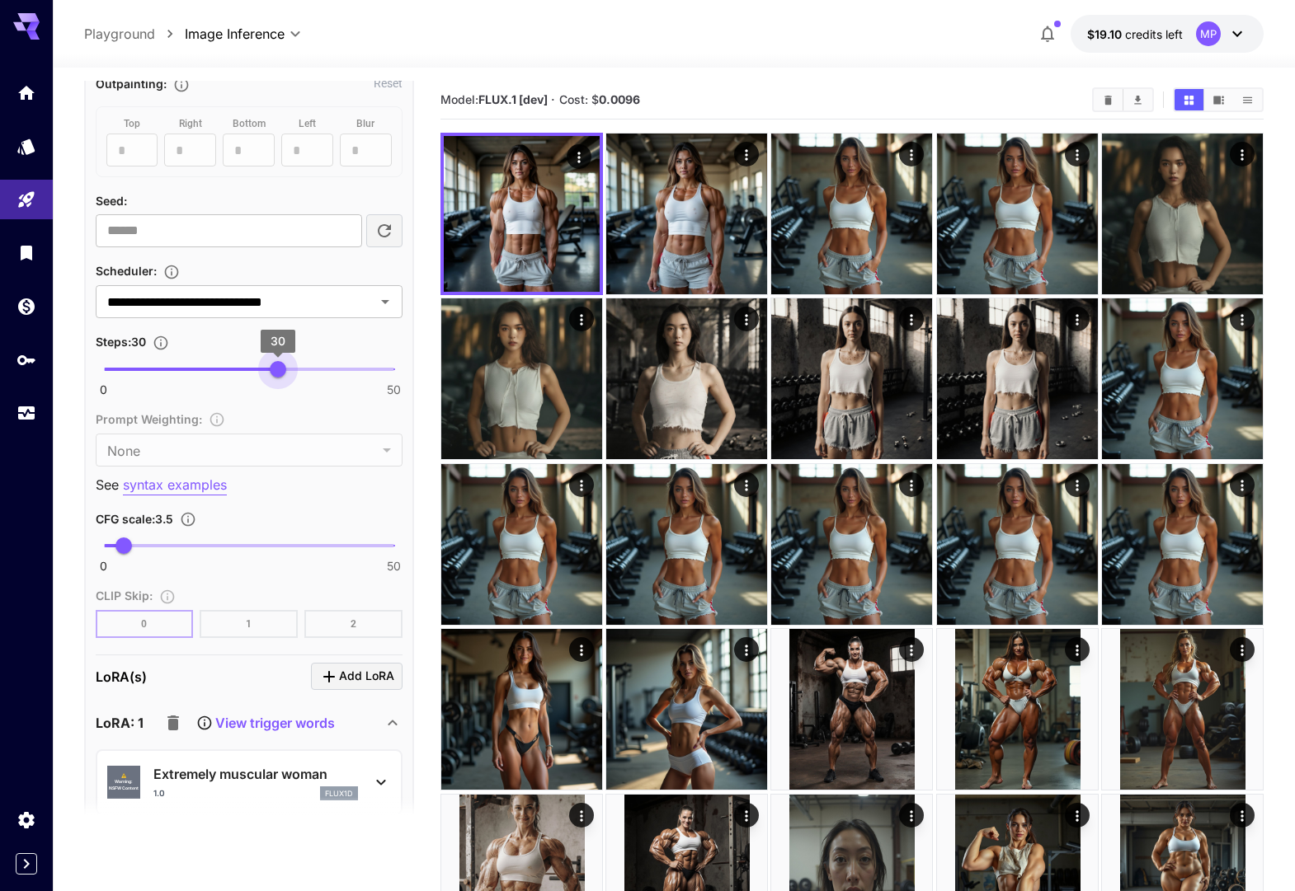
click at [276, 371] on span "30" at bounding box center [278, 369] width 16 height 16
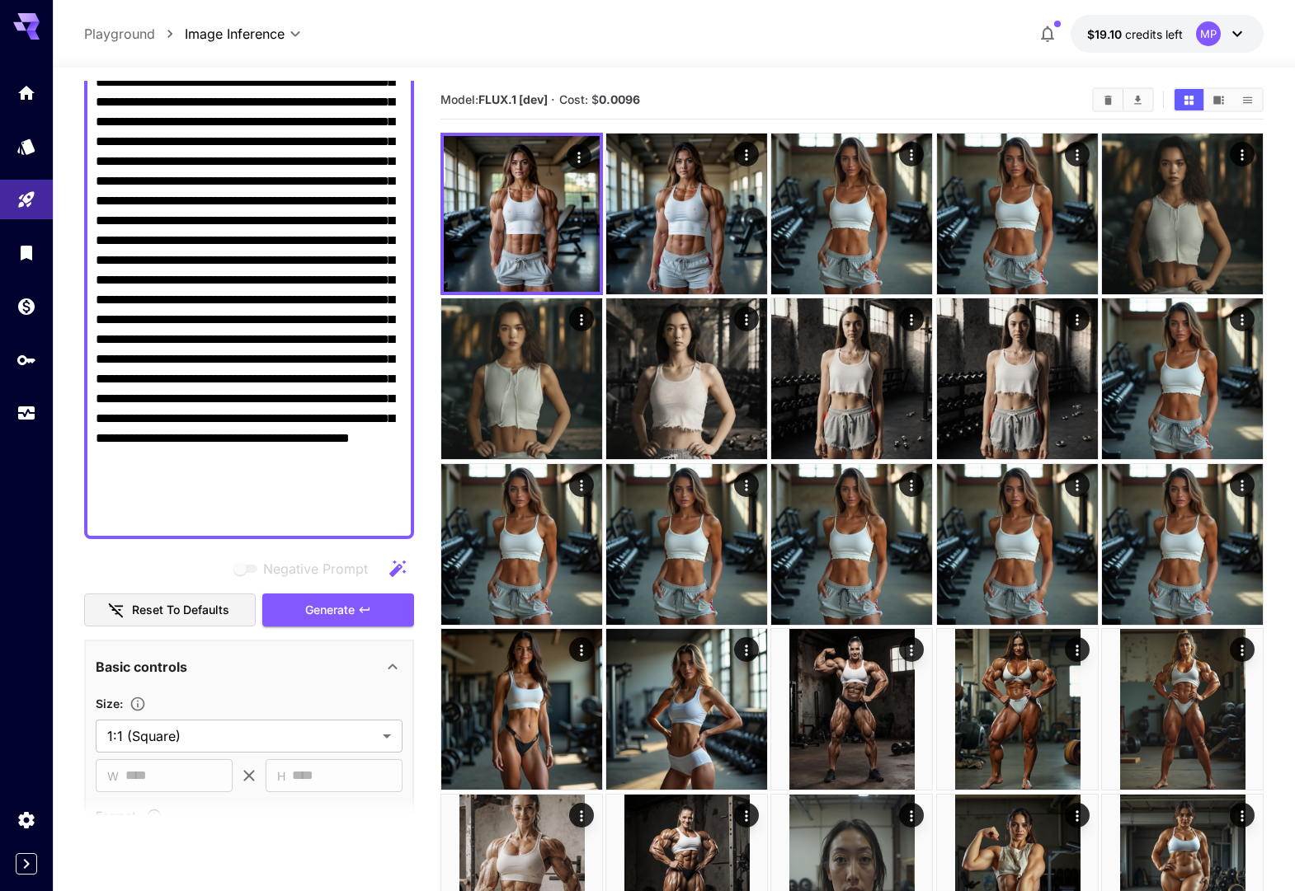
scroll to position [172, 0]
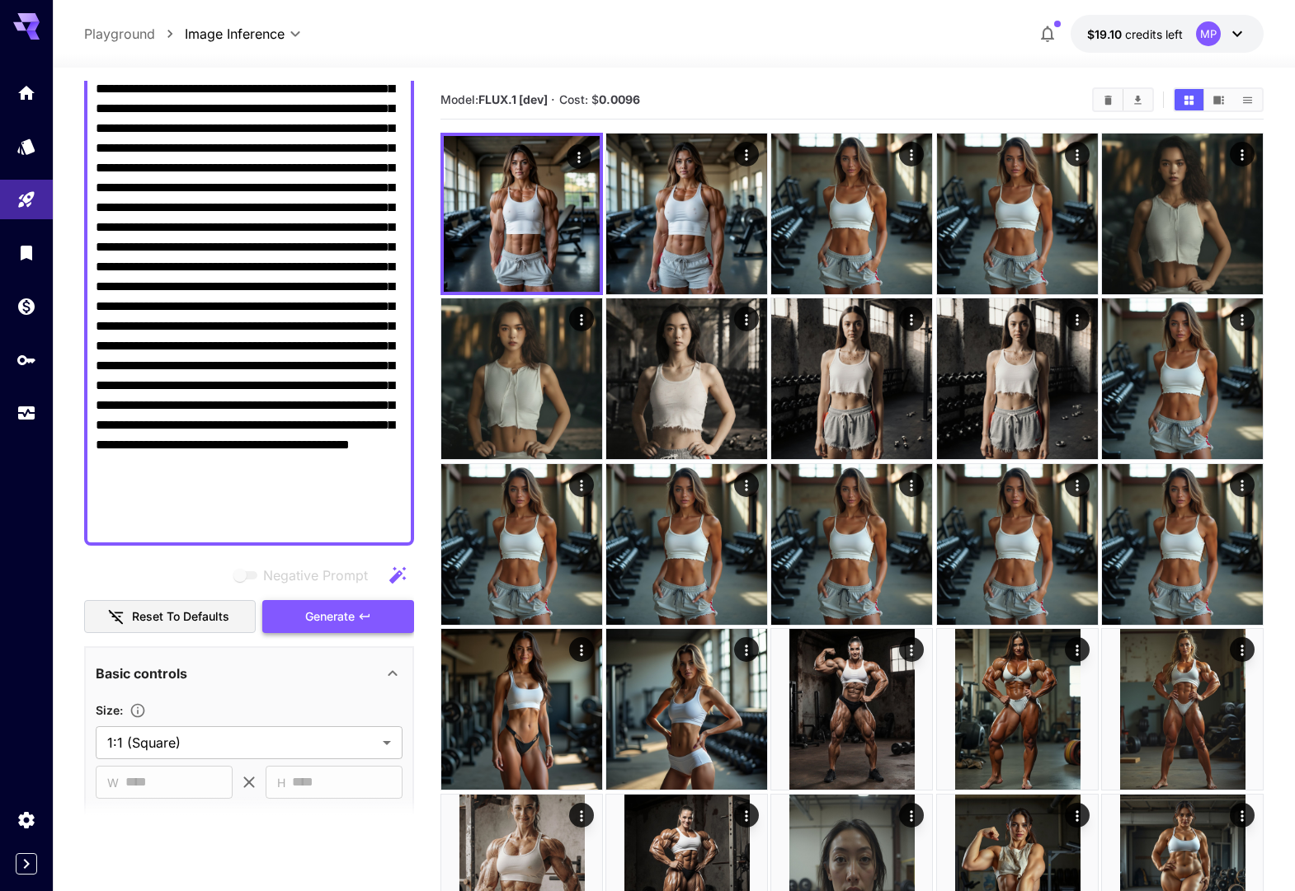
click at [322, 609] on span "Generate" at bounding box center [329, 617] width 49 height 21
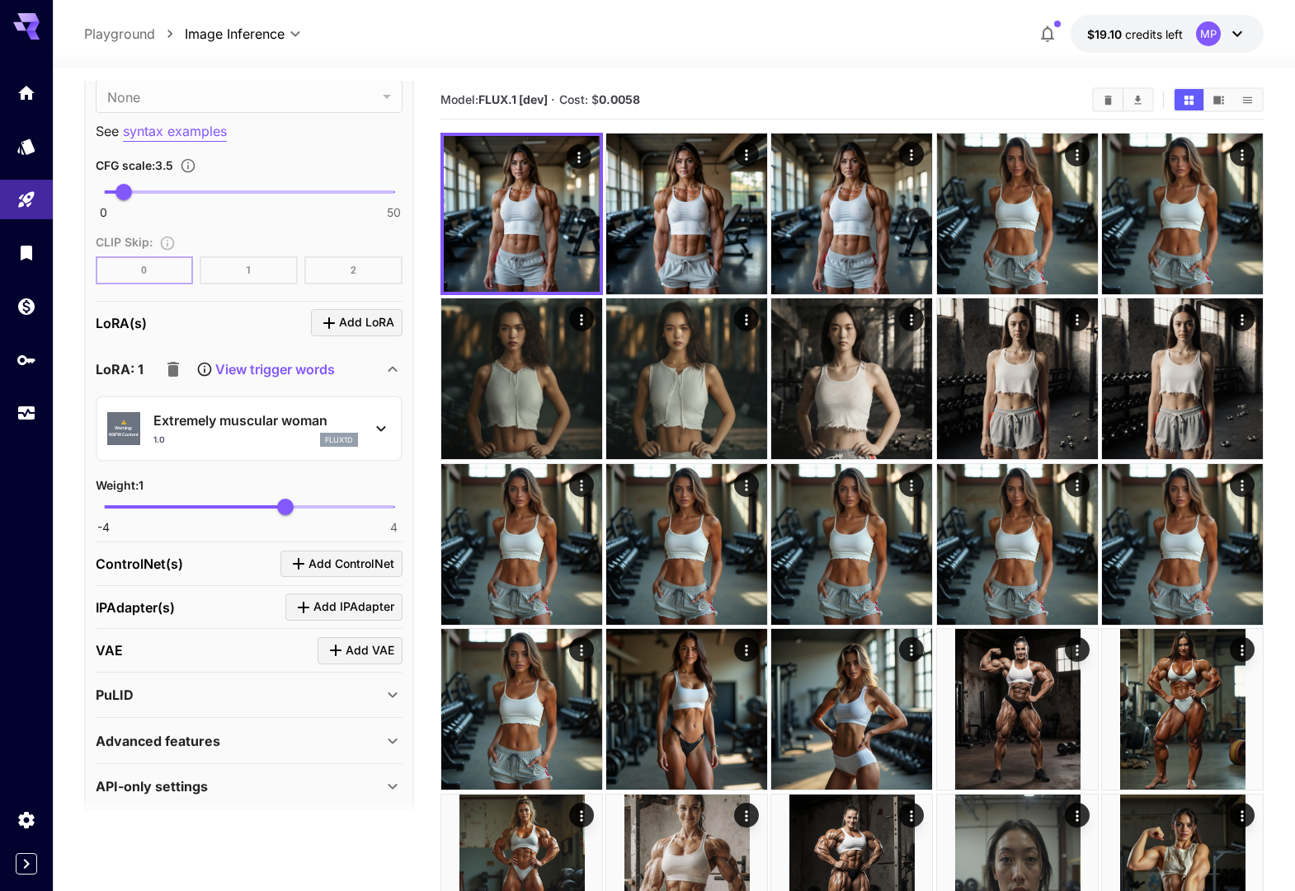
scroll to position [1700, 0]
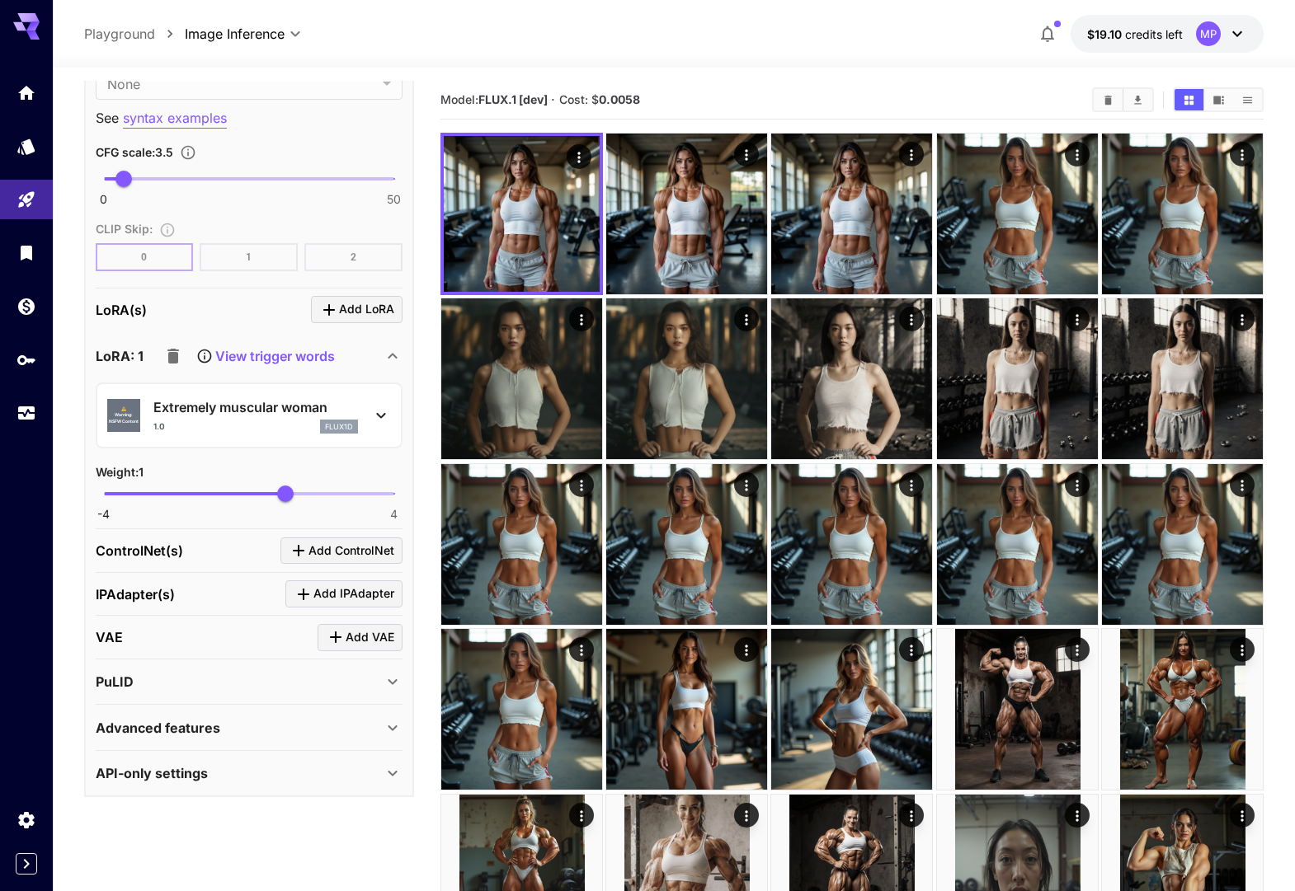
click at [324, 556] on span "Add ControlNet" at bounding box center [351, 551] width 86 height 21
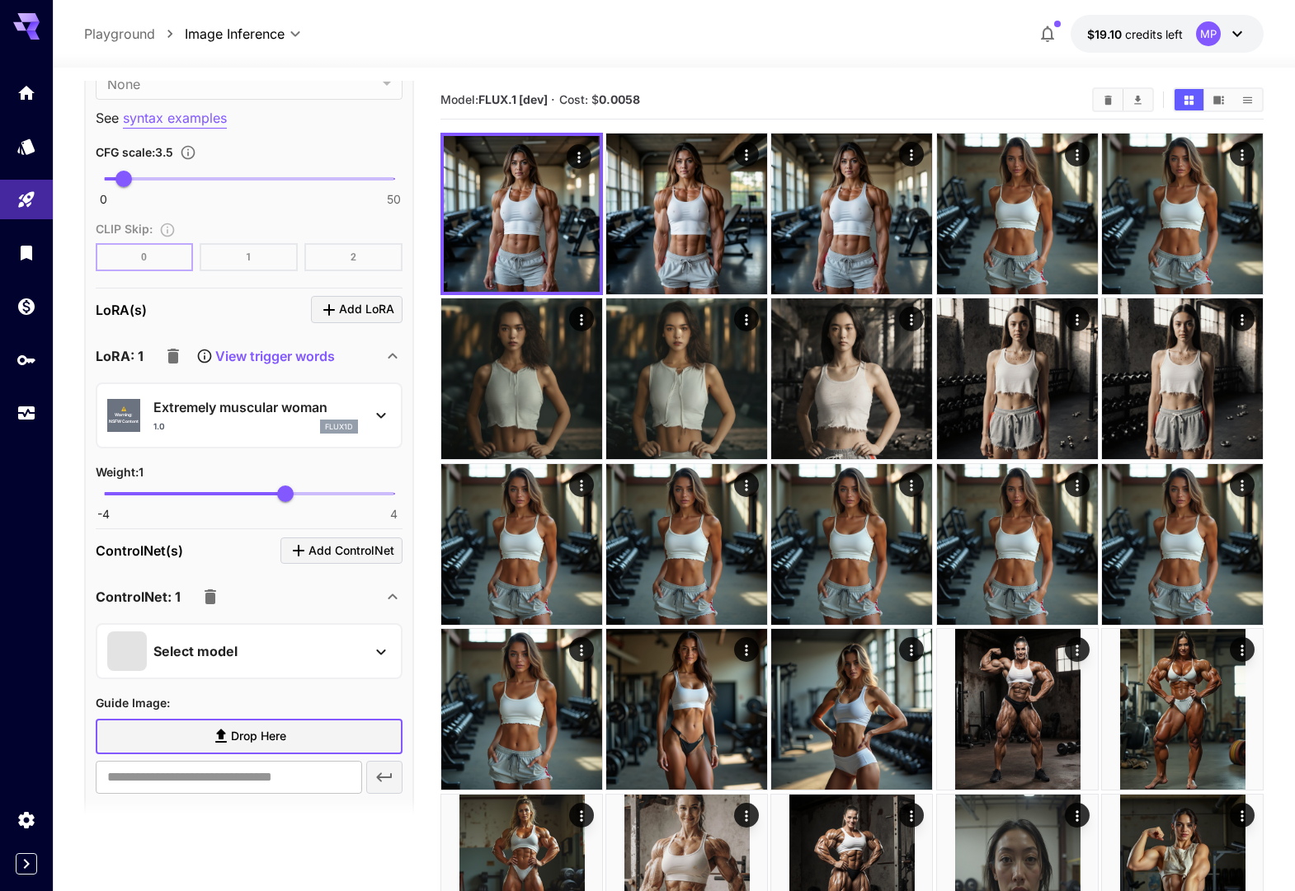
scroll to position [1699, 0]
type input "**********"
click at [270, 660] on div "Select model" at bounding box center [235, 652] width 257 height 40
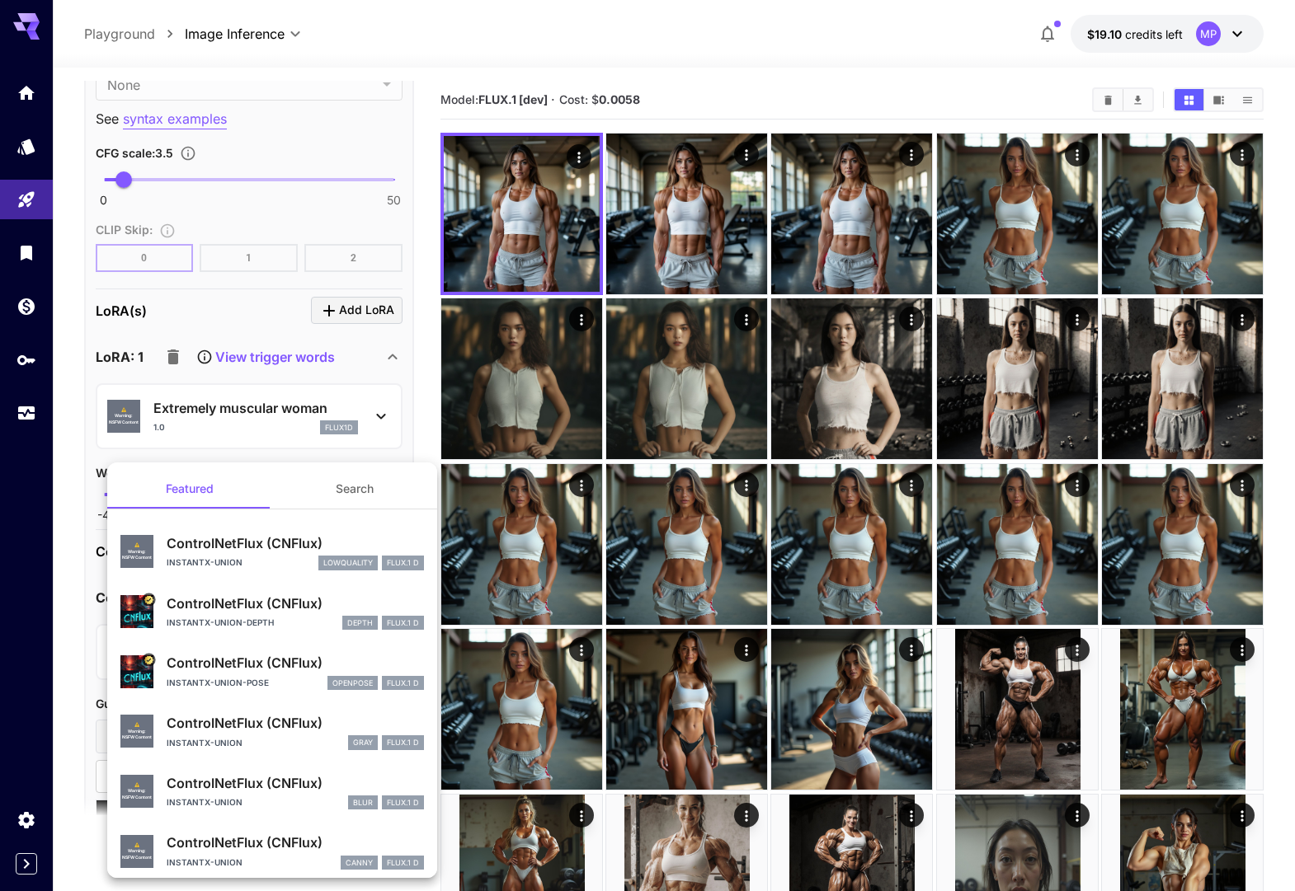
click at [285, 681] on div "instantx-union-pose openpose FLUX.1 D" at bounding box center [295, 683] width 257 height 15
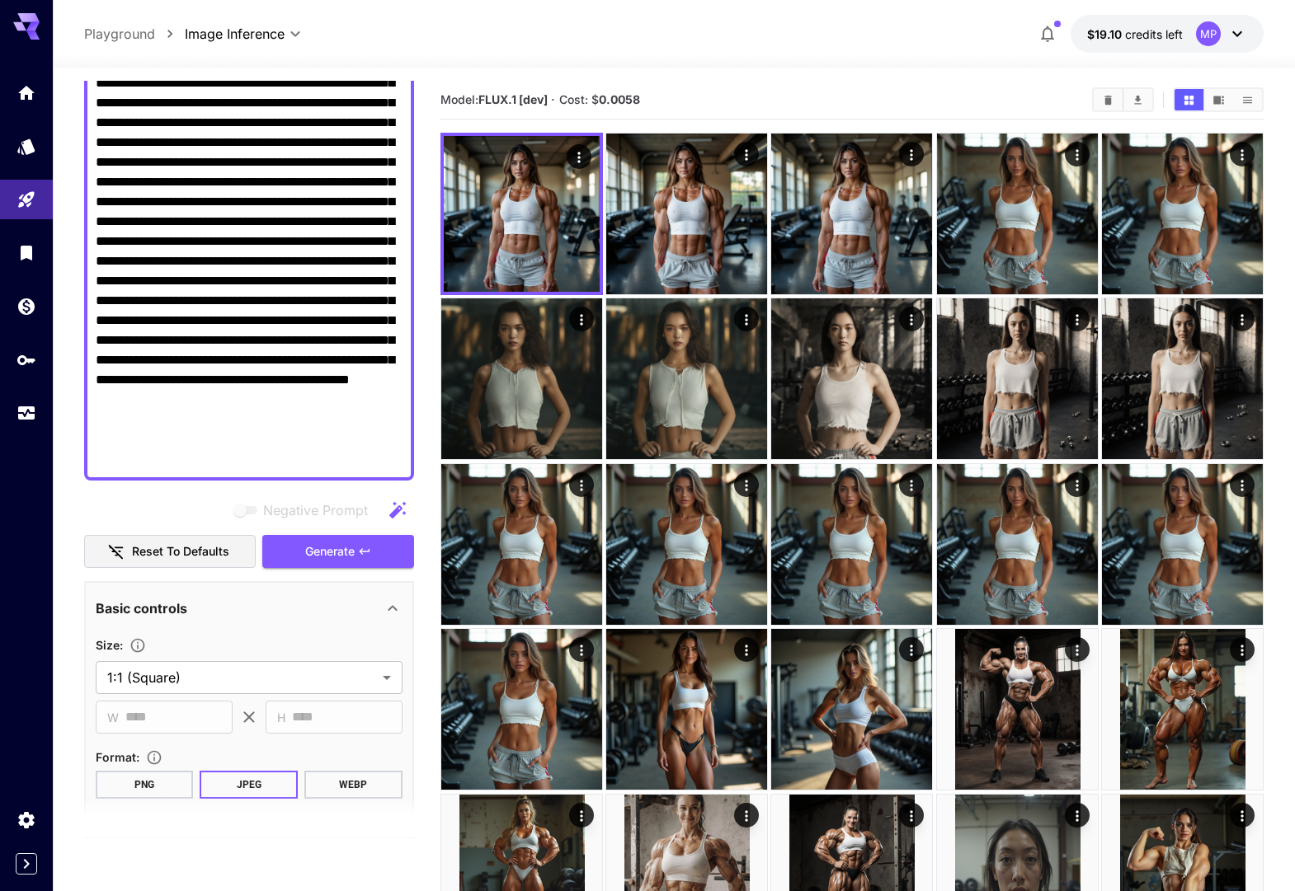
scroll to position [57, 0]
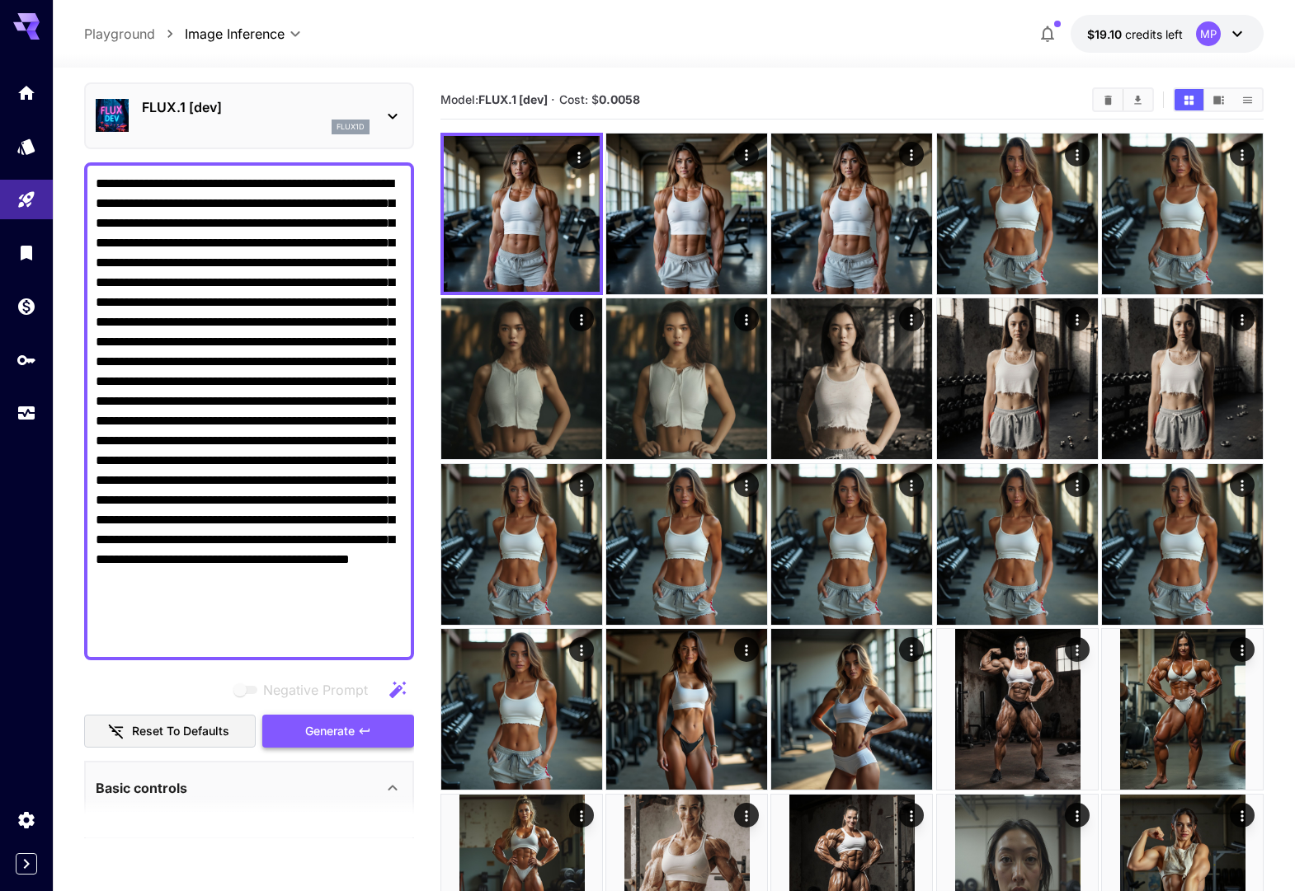
click at [319, 735] on span "Generate" at bounding box center [329, 732] width 49 height 21
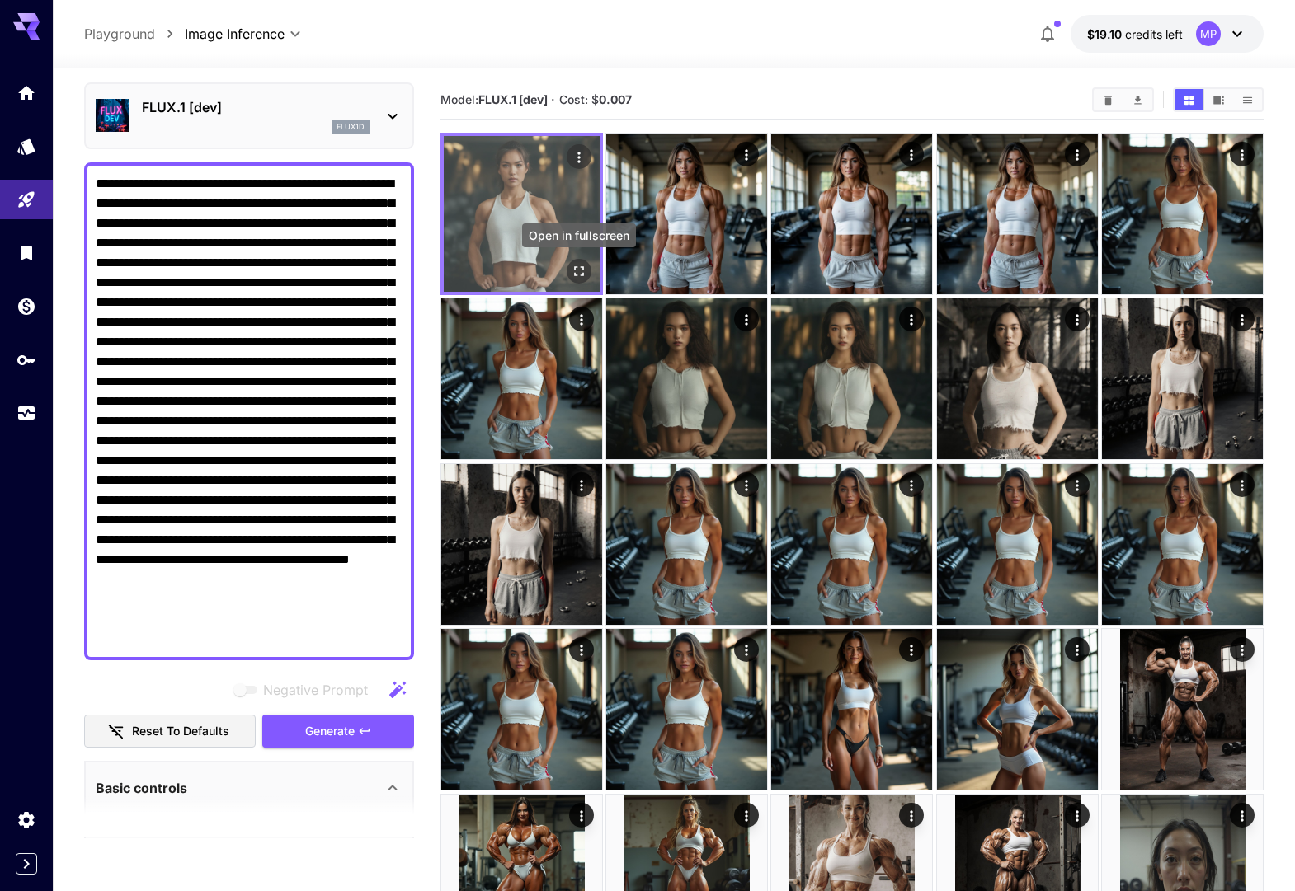
click at [578, 268] on icon "Open in fullscreen" at bounding box center [579, 271] width 16 height 16
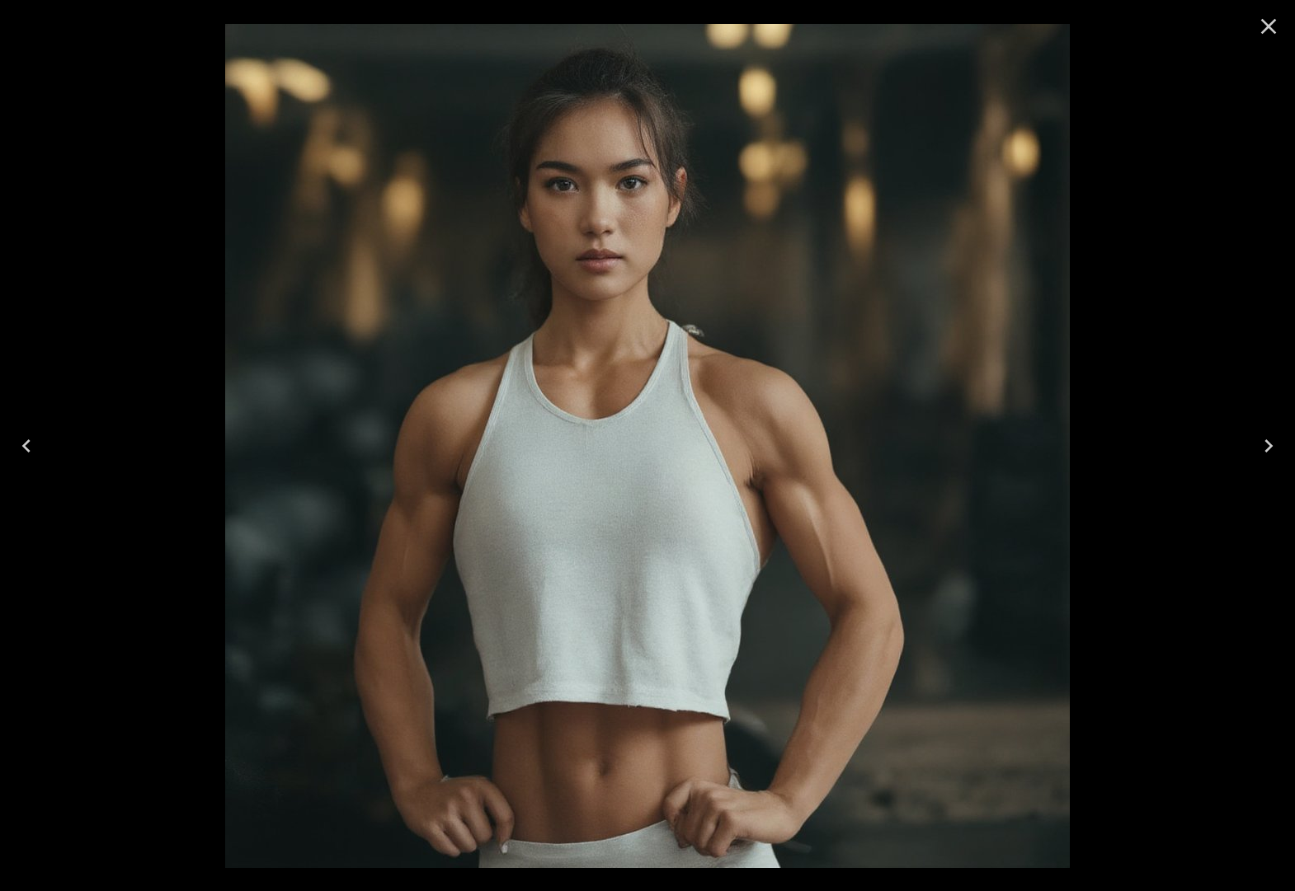
click at [1266, 449] on icon "Next" at bounding box center [1268, 446] width 8 height 13
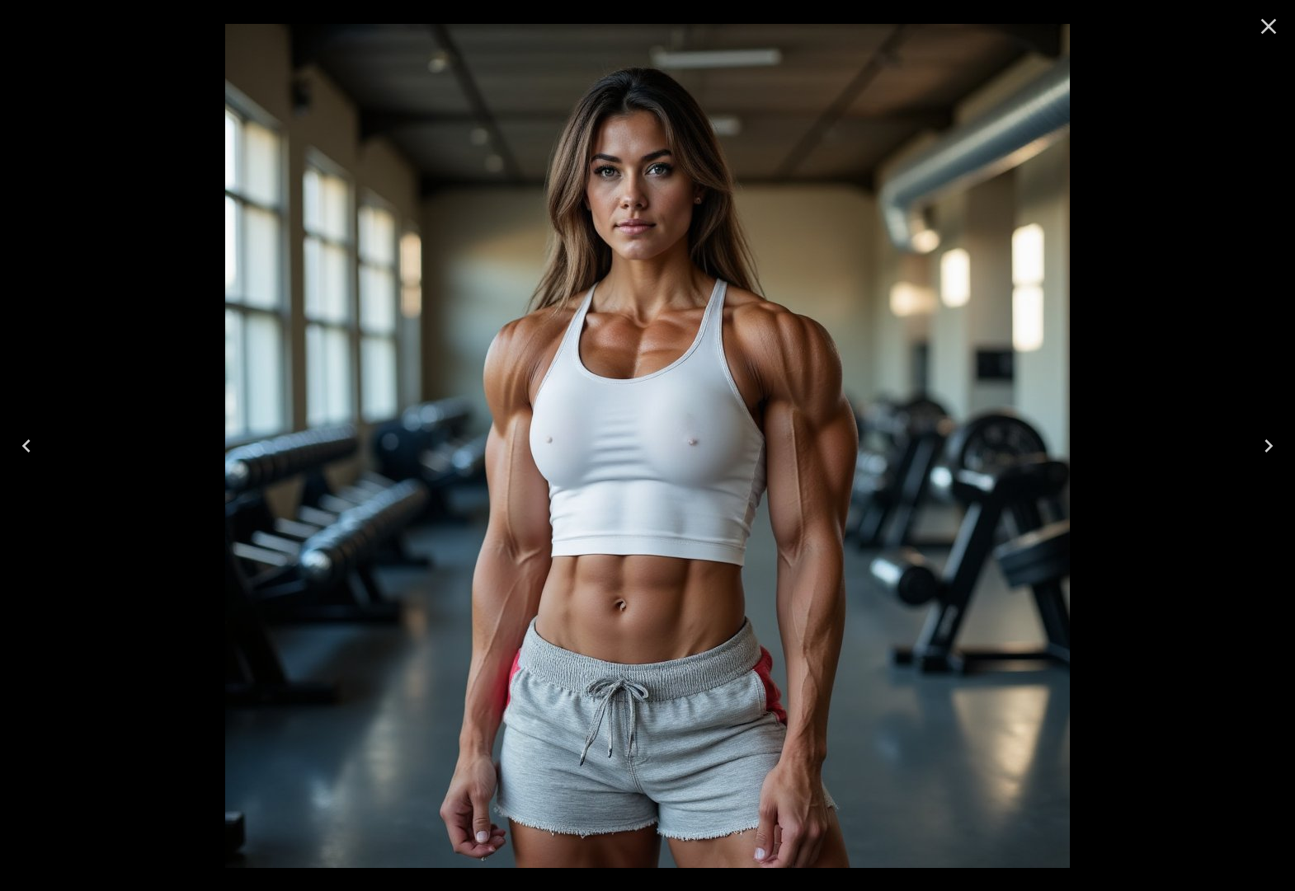
click at [1271, 31] on icon "Close" at bounding box center [1268, 26] width 26 height 26
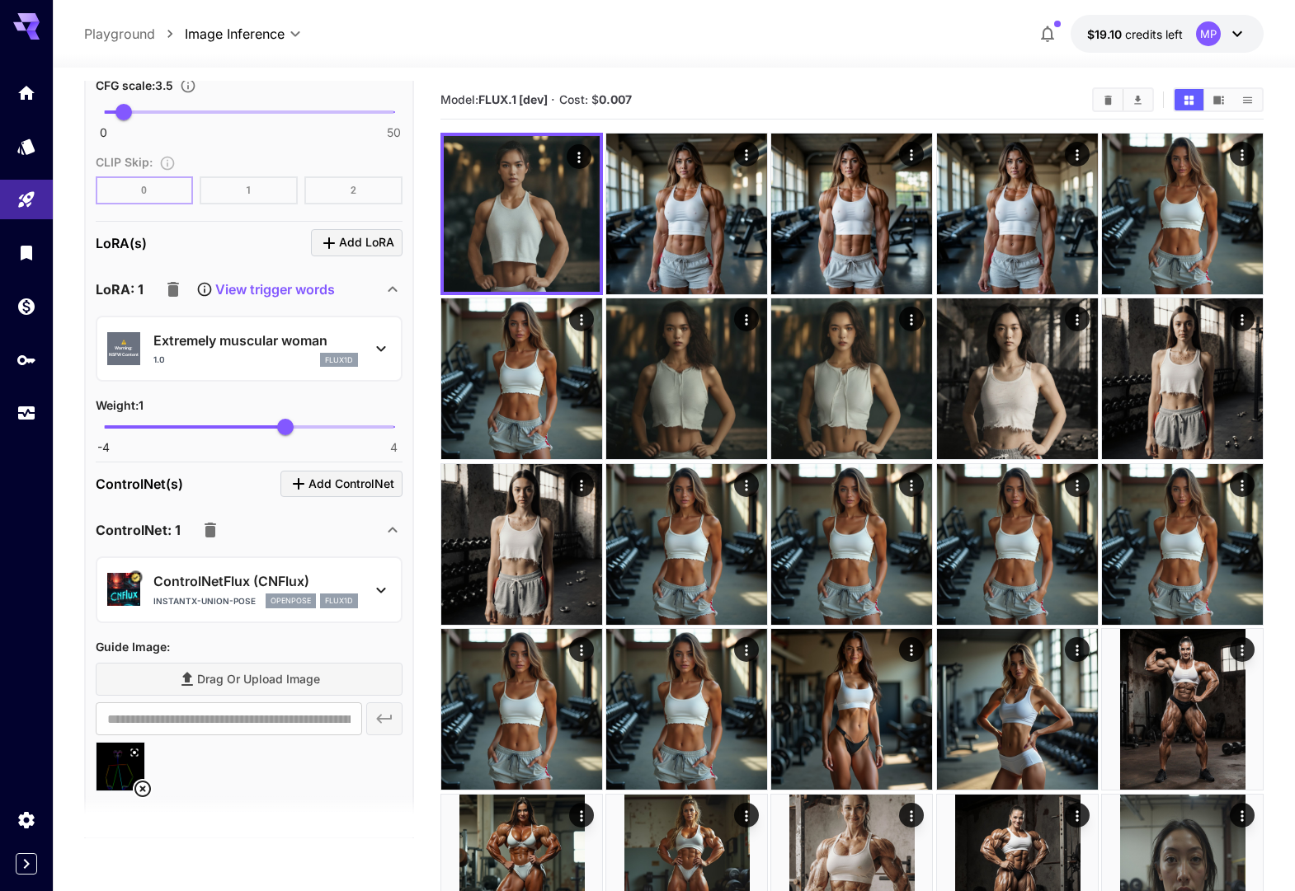
scroll to position [1788, 0]
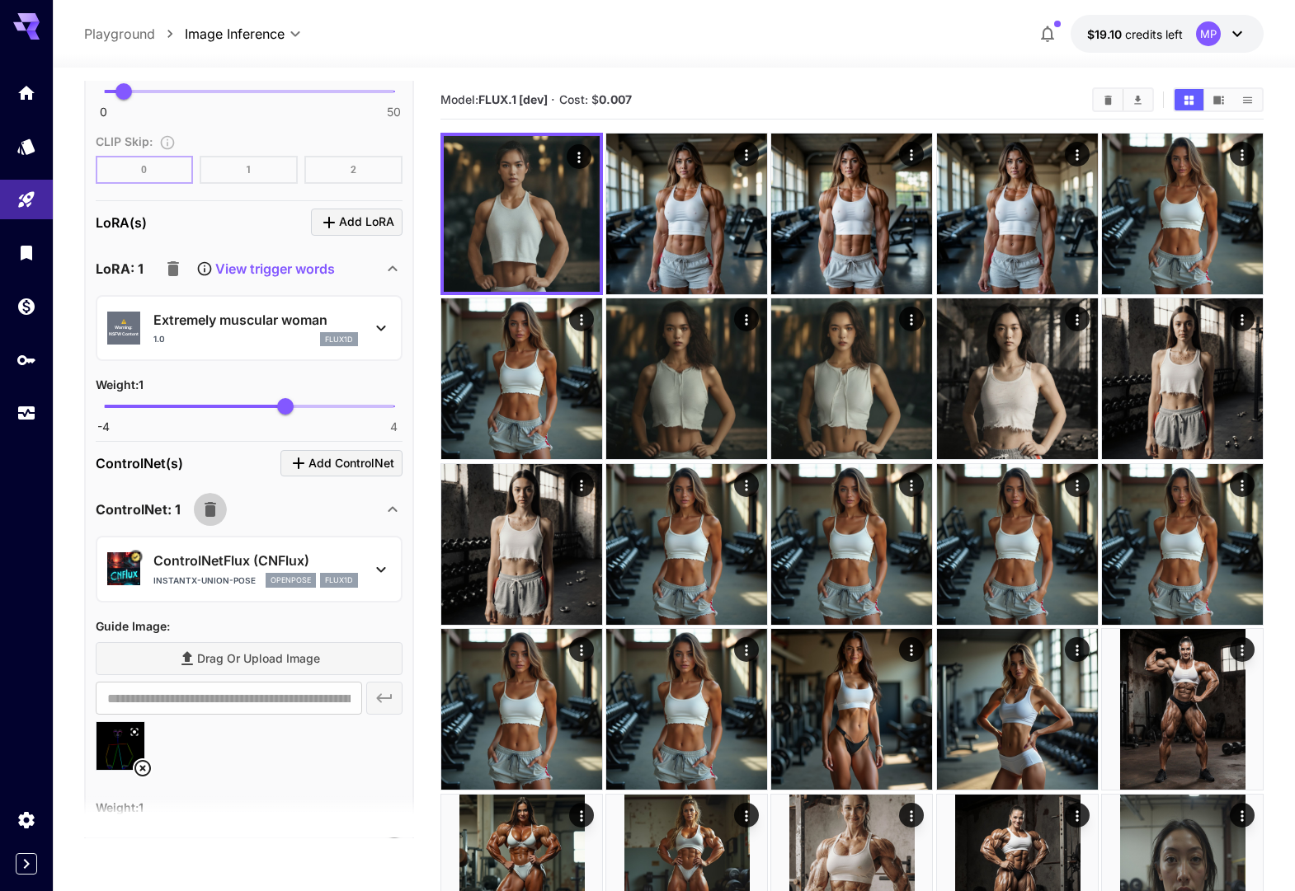
click at [213, 515] on icon "button" at bounding box center [210, 510] width 20 height 20
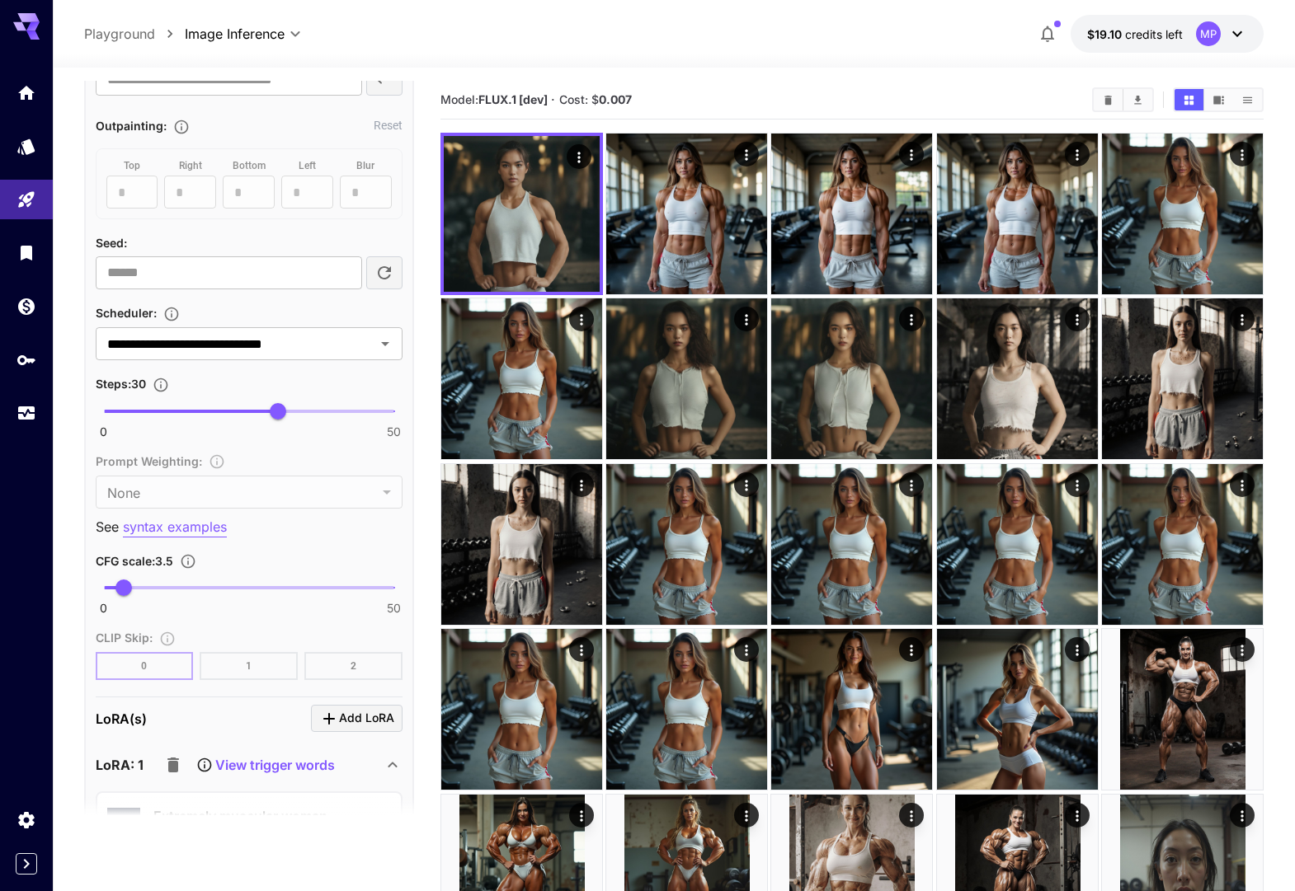
scroll to position [0, 0]
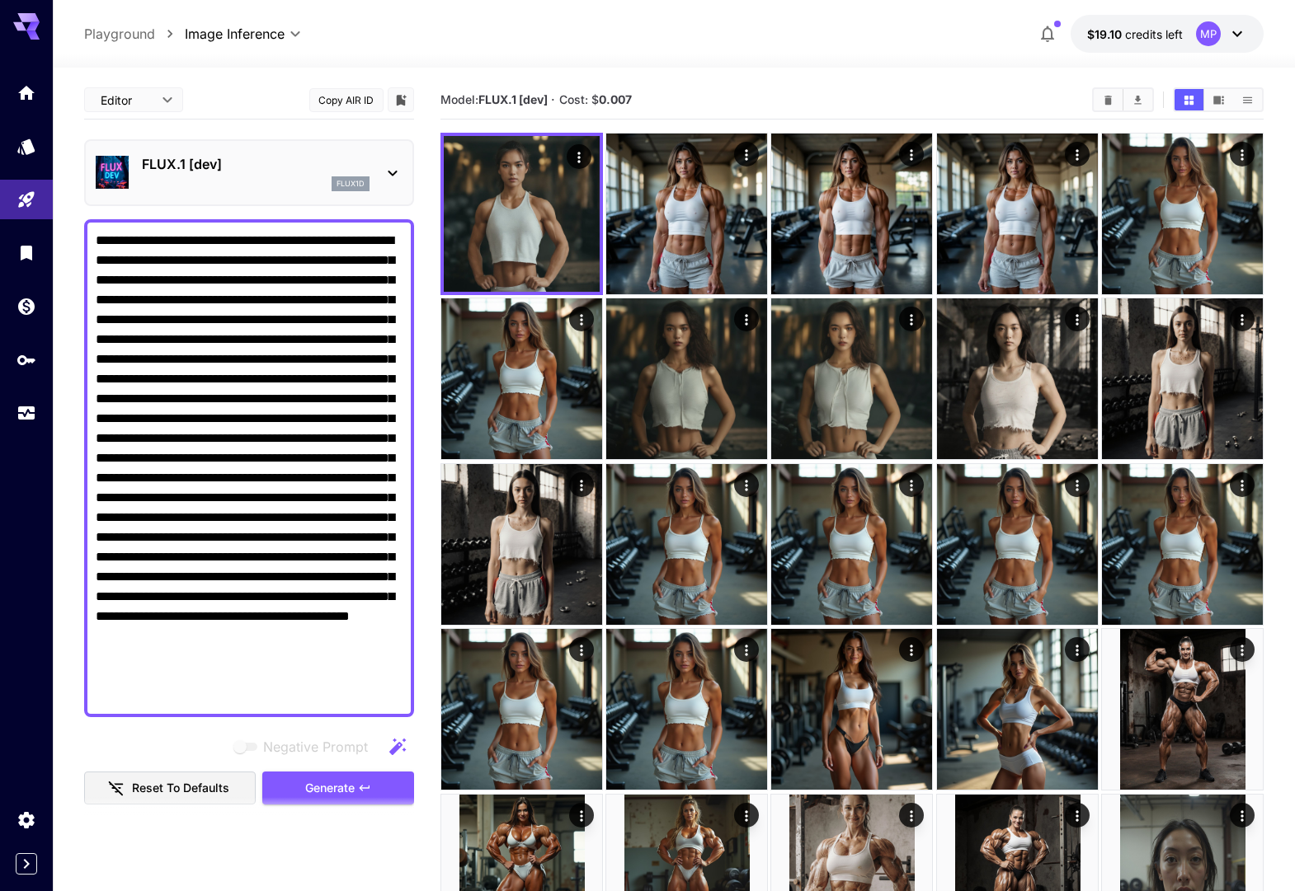
click at [262, 165] on p "FLUX.1 [dev]" at bounding box center [256, 164] width 228 height 20
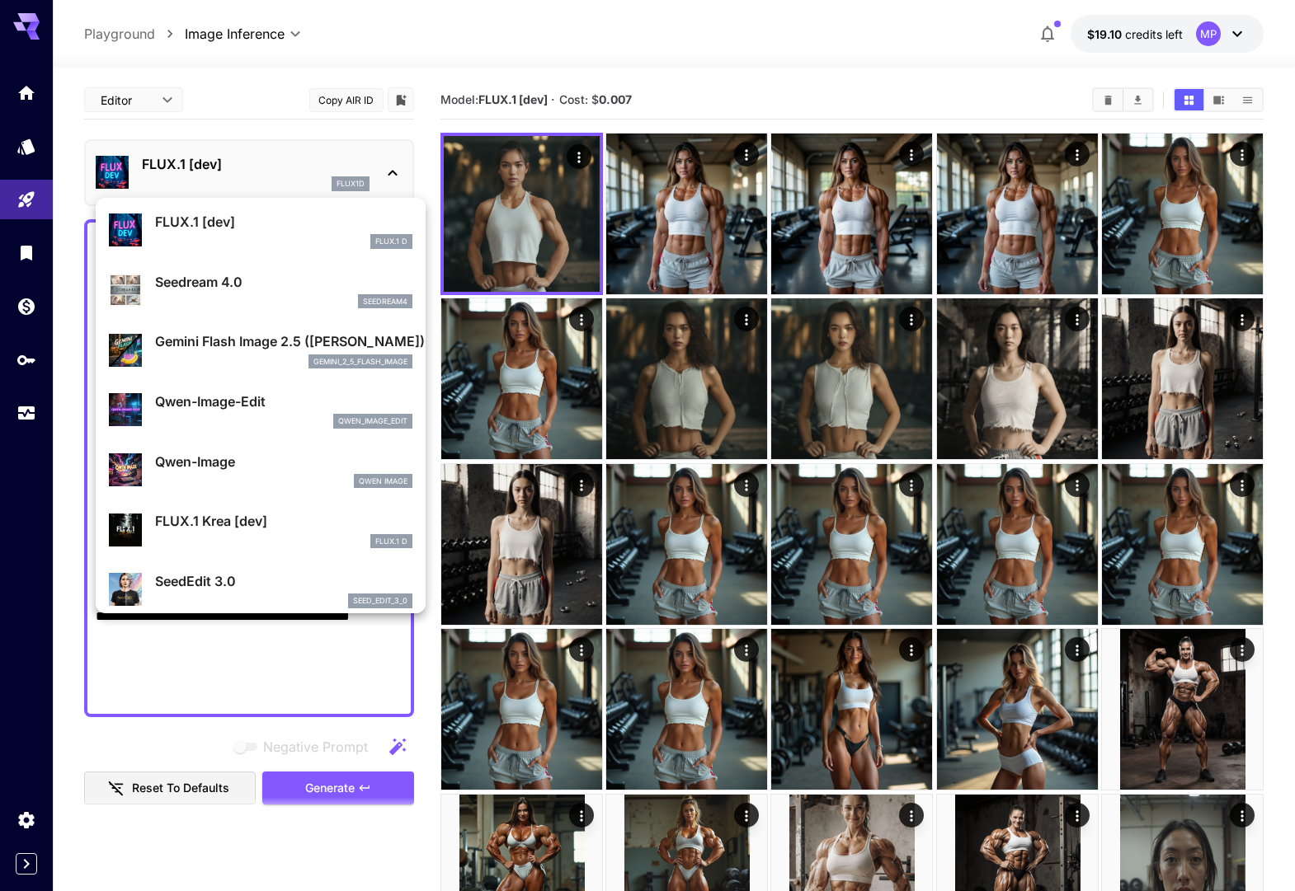
scroll to position [62, 0]
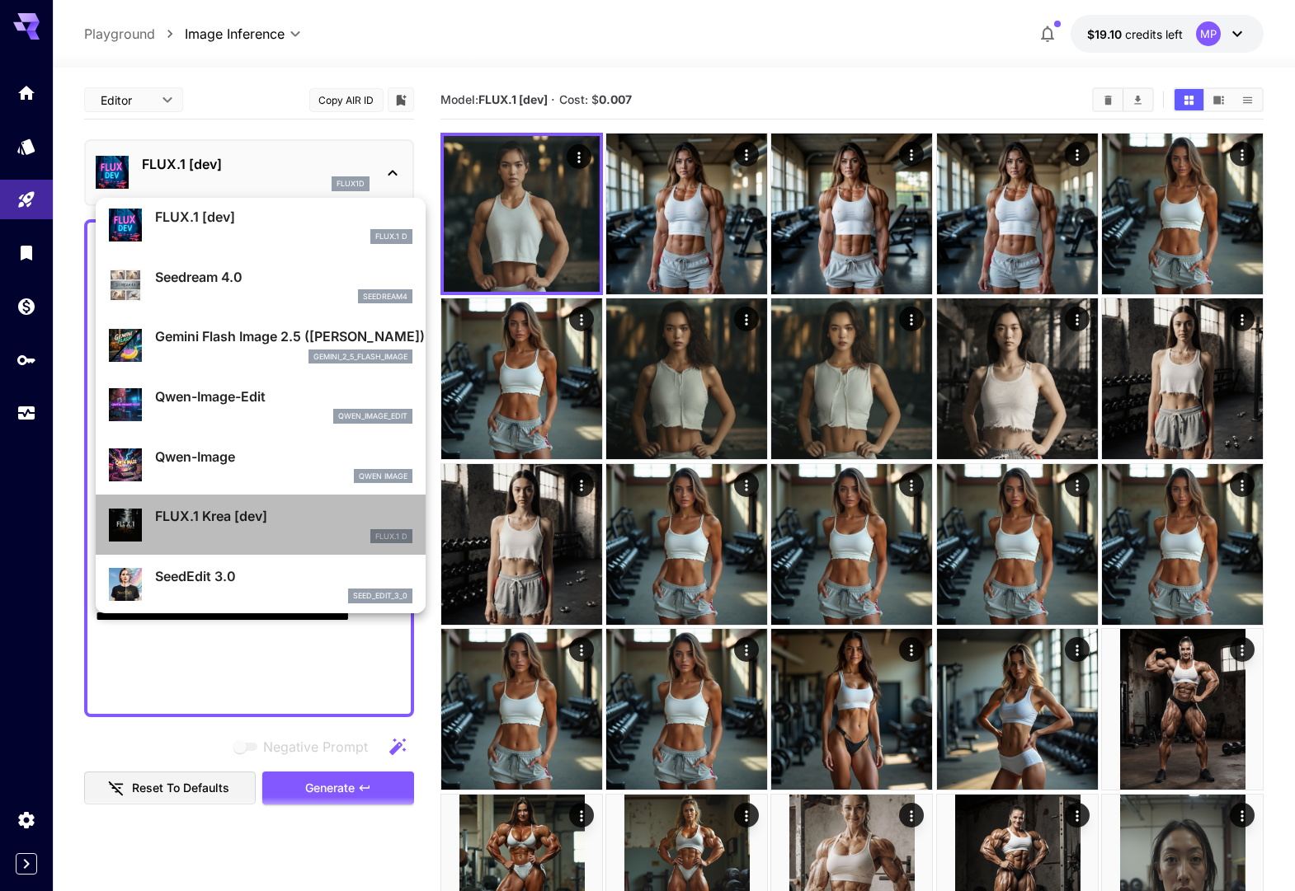
click at [216, 503] on div "FLUX.1 Krea [dev] FLUX.1 D" at bounding box center [260, 525] width 303 height 50
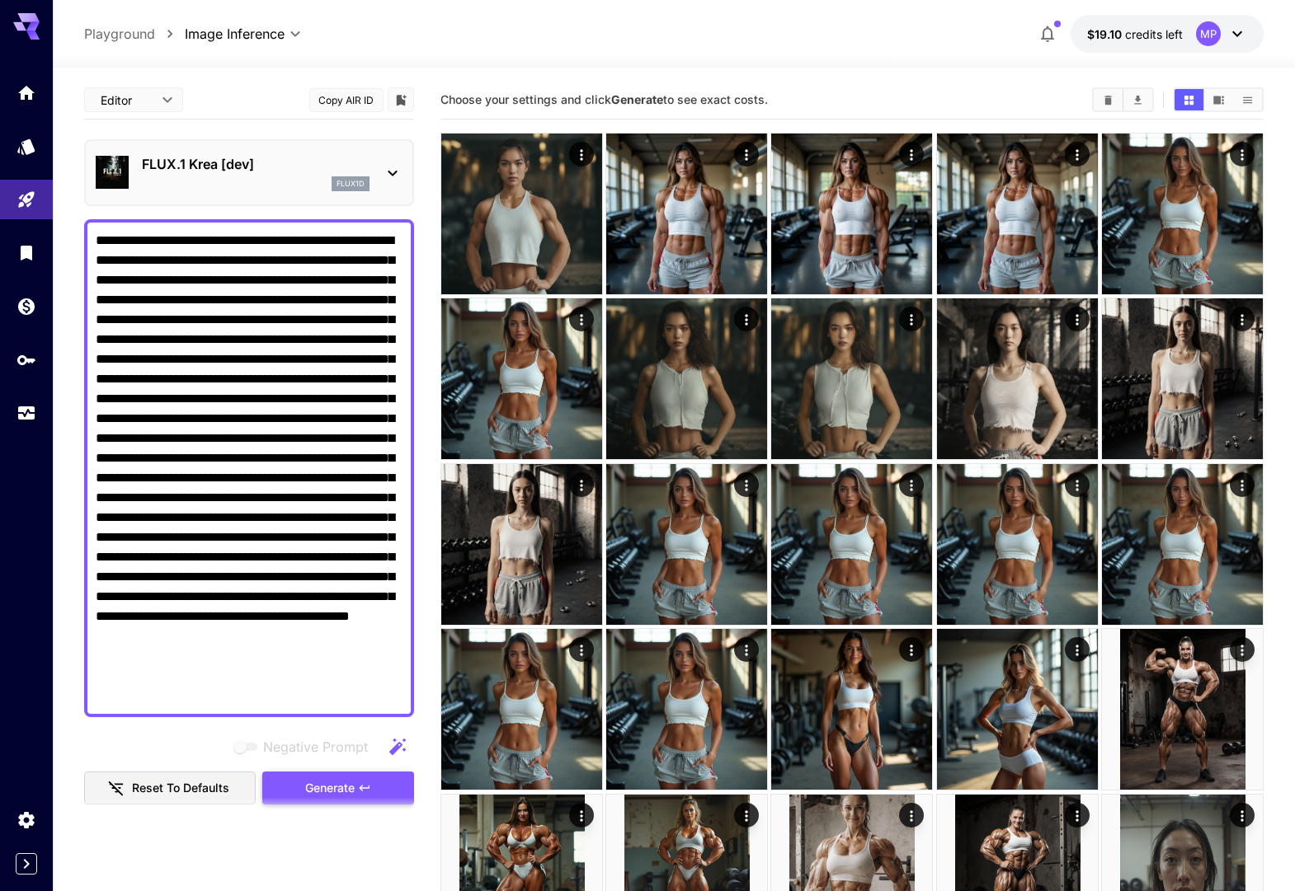
click at [321, 781] on span "Generate" at bounding box center [329, 788] width 49 height 21
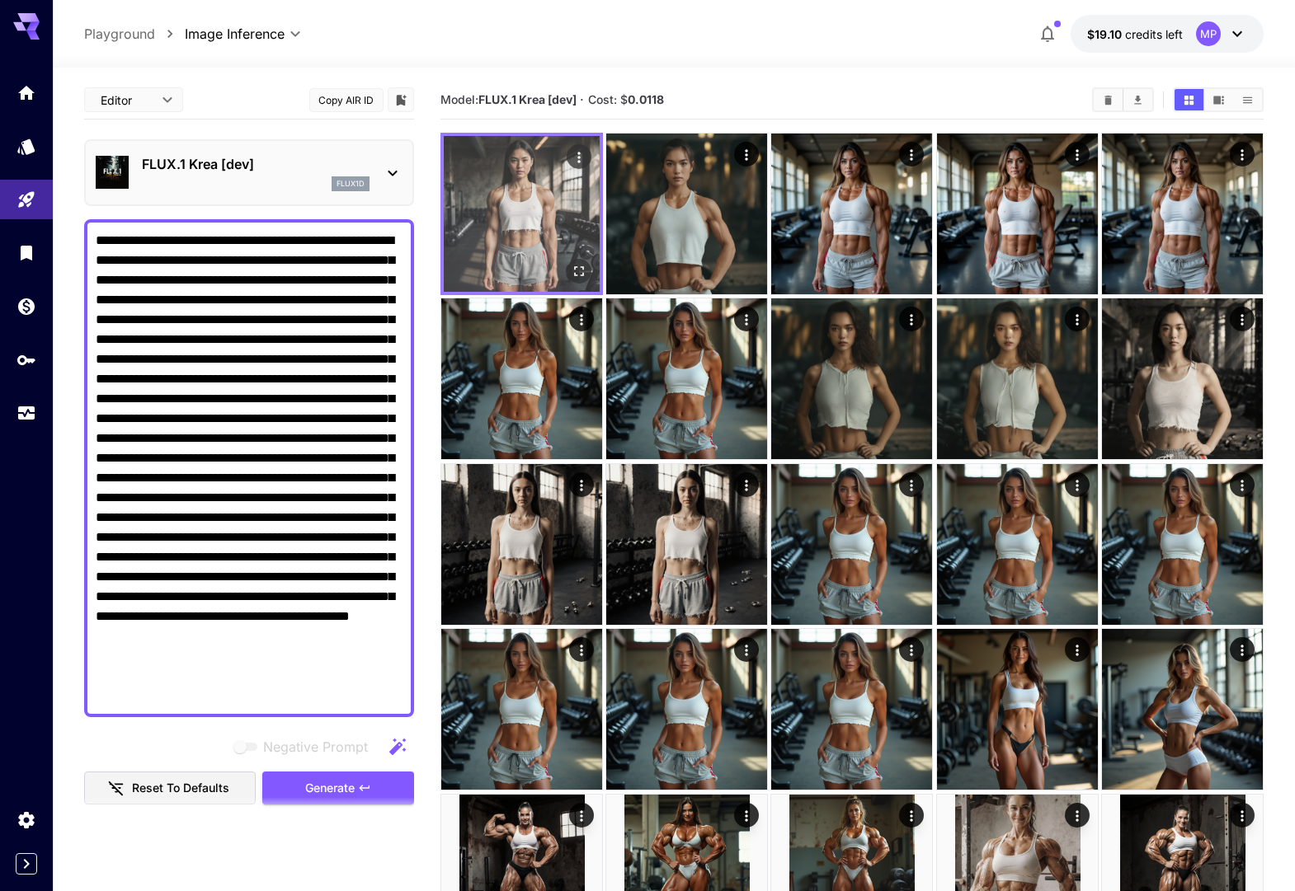
click at [538, 219] on img at bounding box center [522, 214] width 156 height 156
click at [592, 270] on img at bounding box center [522, 214] width 156 height 156
click at [581, 271] on icon "Open in fullscreen" at bounding box center [579, 271] width 16 height 16
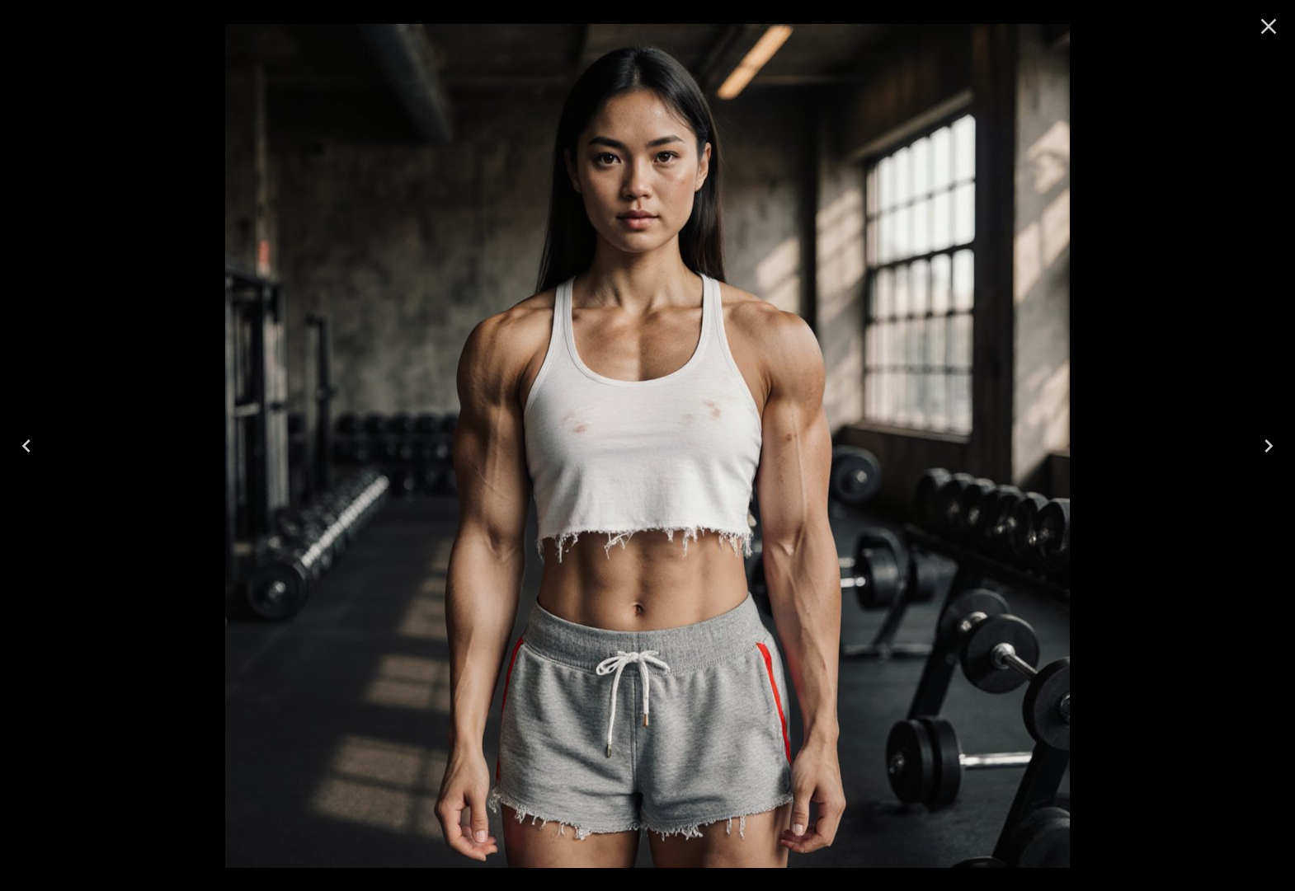
click at [1253, 27] on button "Close" at bounding box center [1268, 27] width 40 height 40
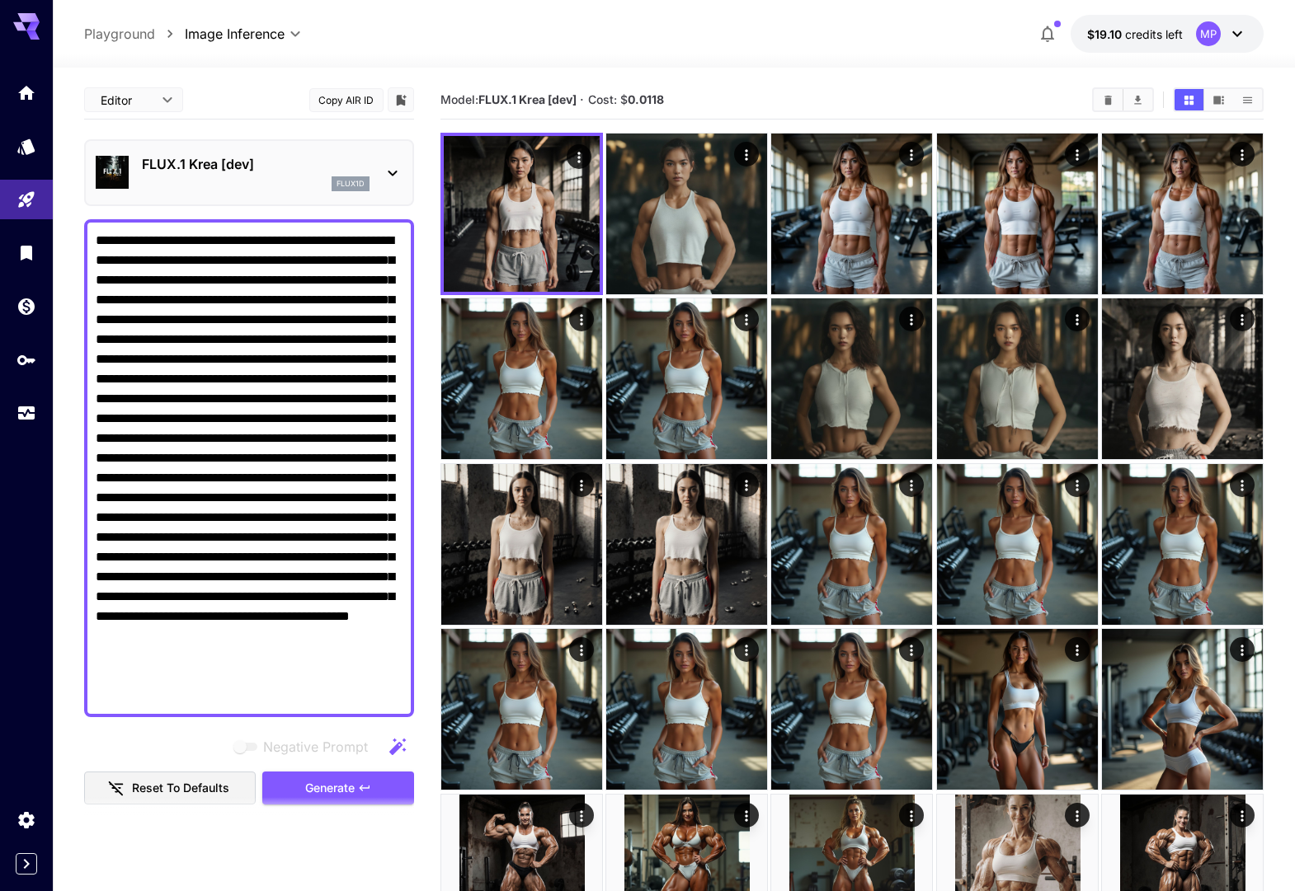
click at [254, 176] on div "flux1d" at bounding box center [256, 183] width 228 height 15
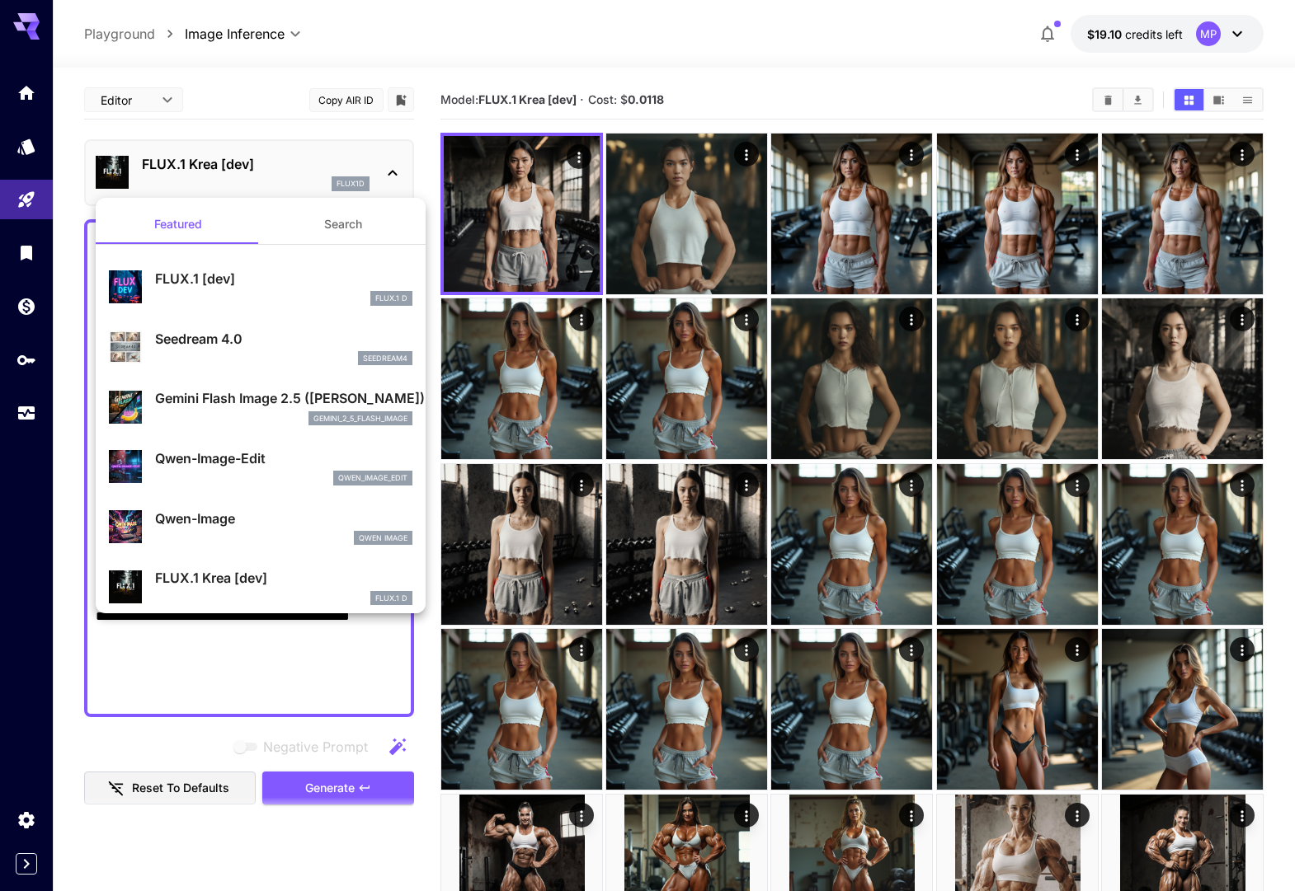
click at [237, 282] on p "FLUX.1 [dev]" at bounding box center [283, 279] width 257 height 20
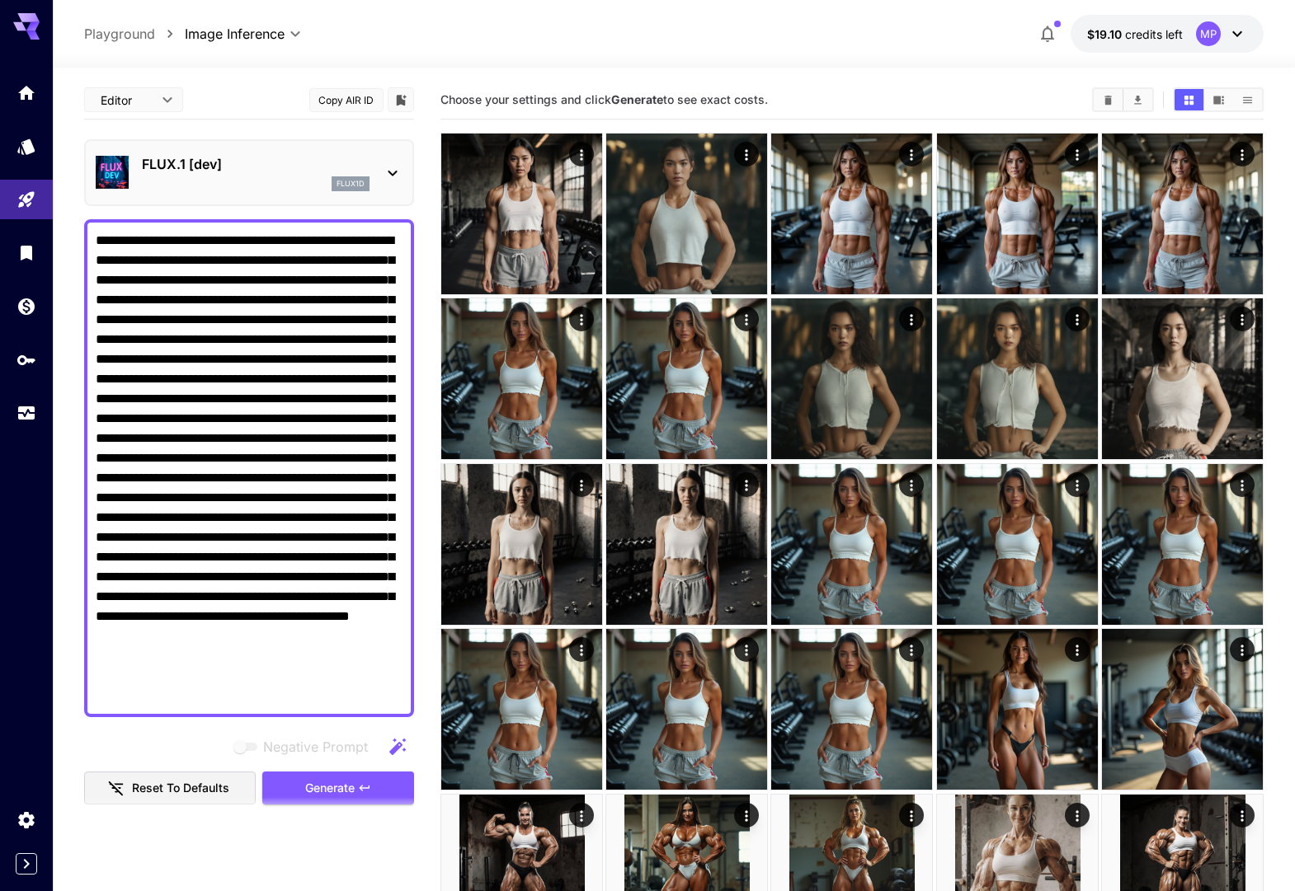
click at [303, 802] on section at bounding box center [249, 817] width 330 height 41
click at [305, 793] on span "Generate" at bounding box center [329, 788] width 49 height 21
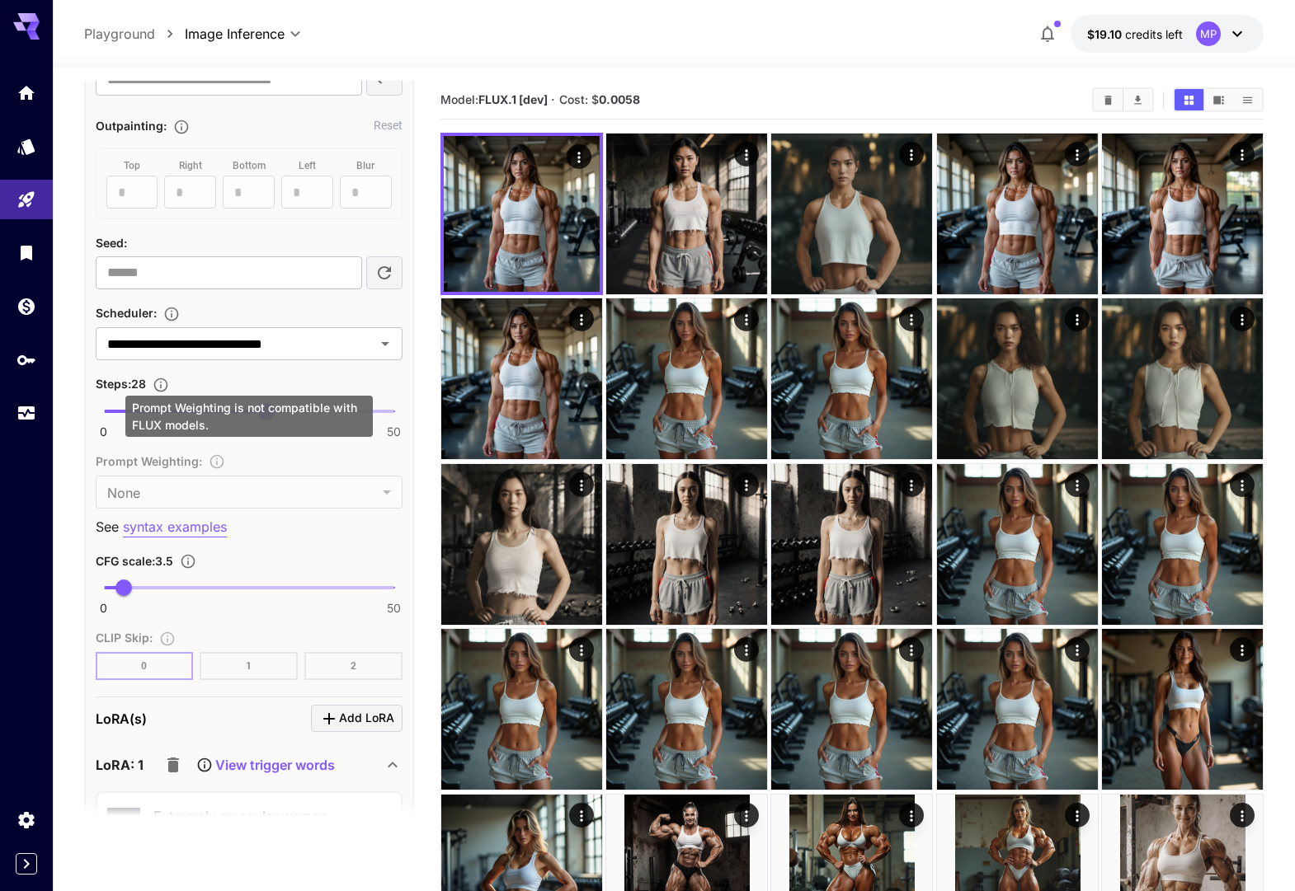
scroll to position [1295, 0]
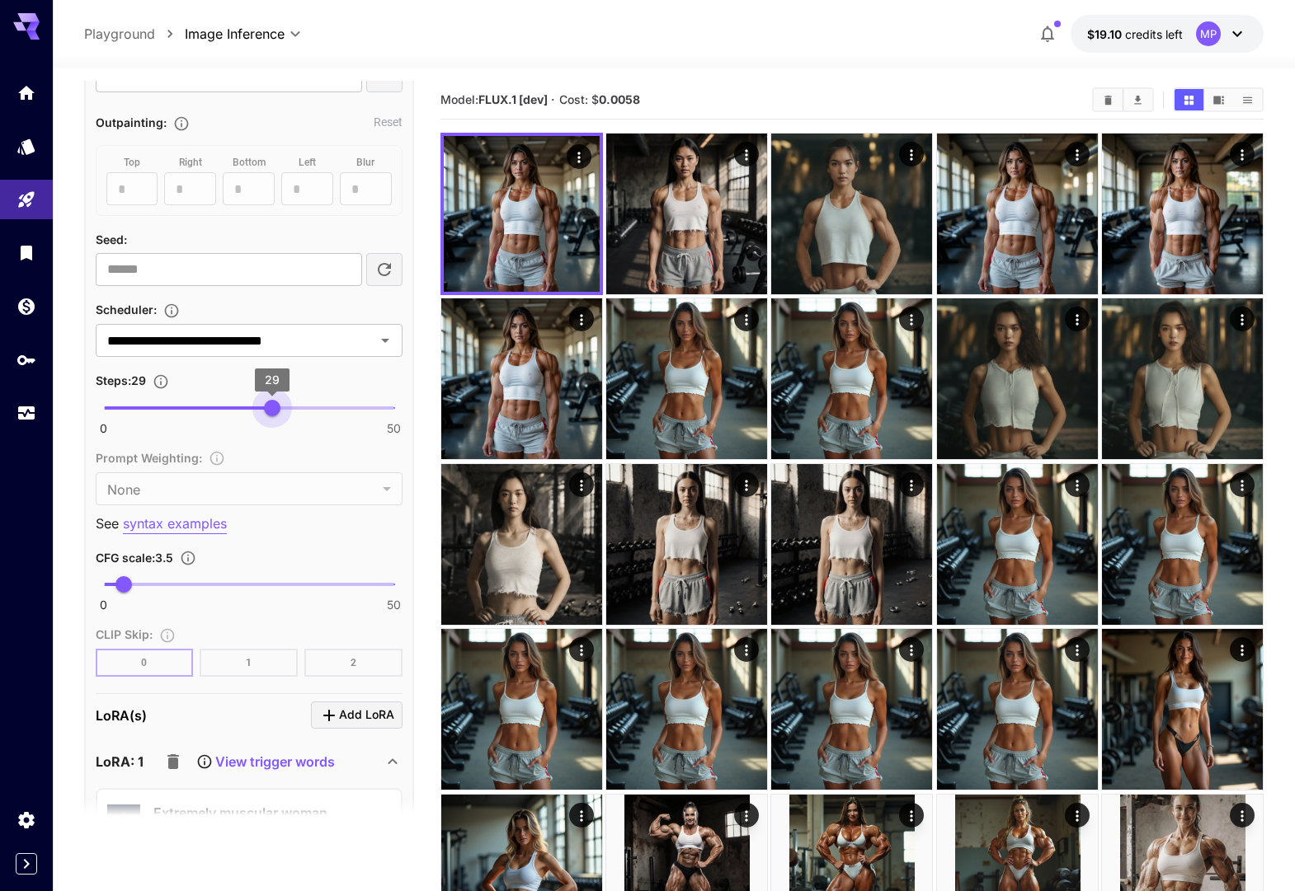
type input "**"
drag, startPoint x: 266, startPoint y: 402, endPoint x: 275, endPoint y: 402, distance: 9.1
click at [275, 402] on span "30" at bounding box center [278, 408] width 16 height 16
click at [139, 583] on span "6" at bounding box center [138, 584] width 16 height 16
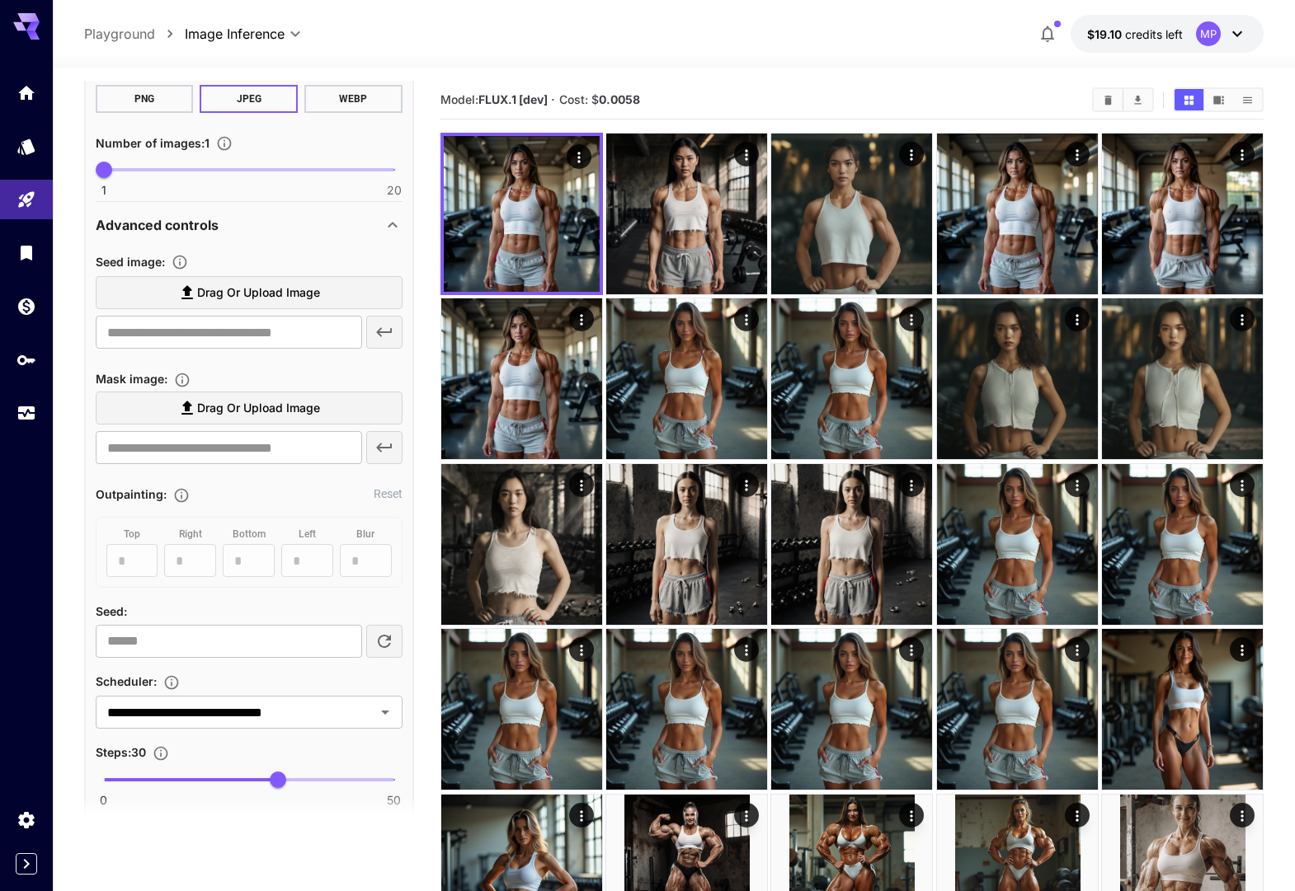
scroll to position [360, 0]
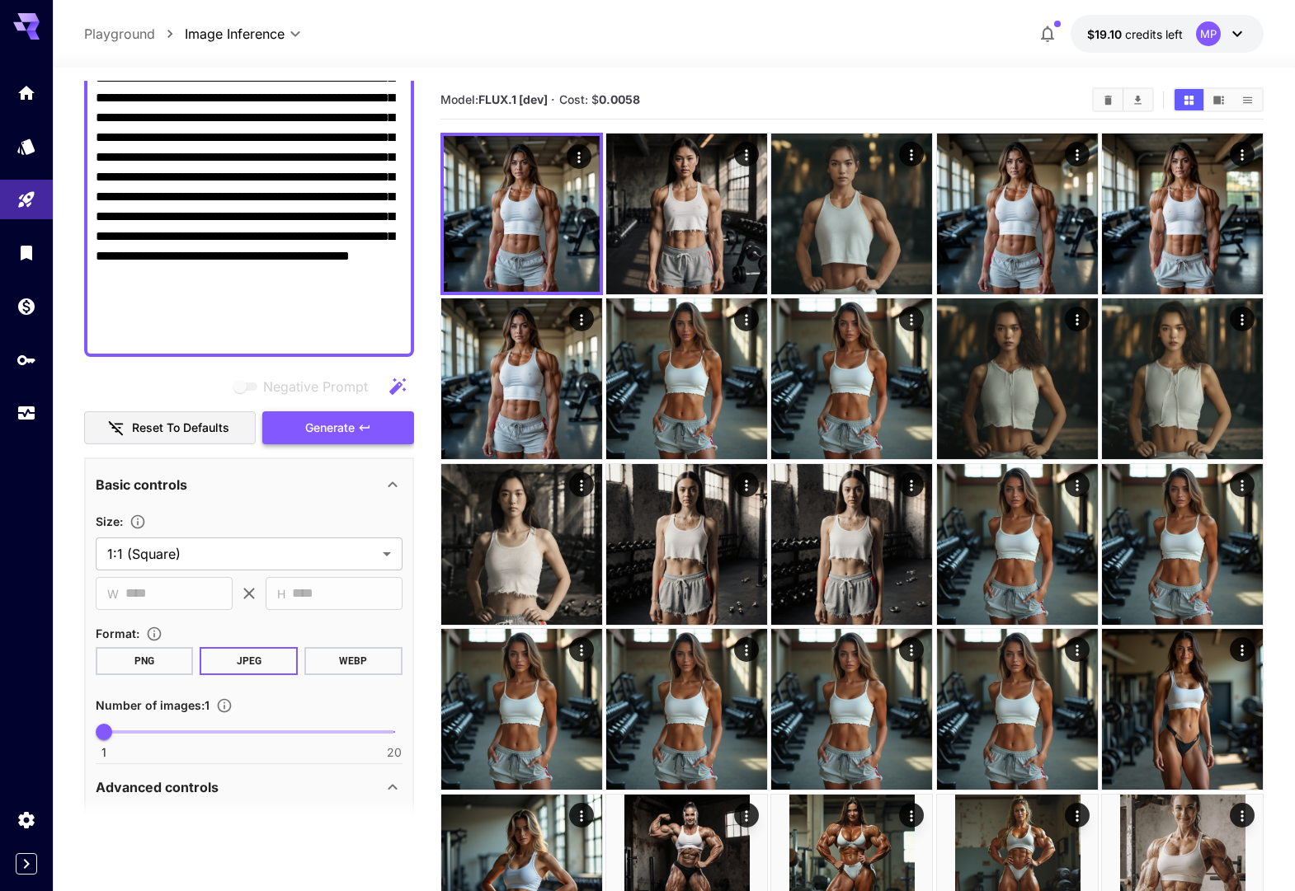
click at [331, 430] on span "Generate" at bounding box center [329, 428] width 49 height 21
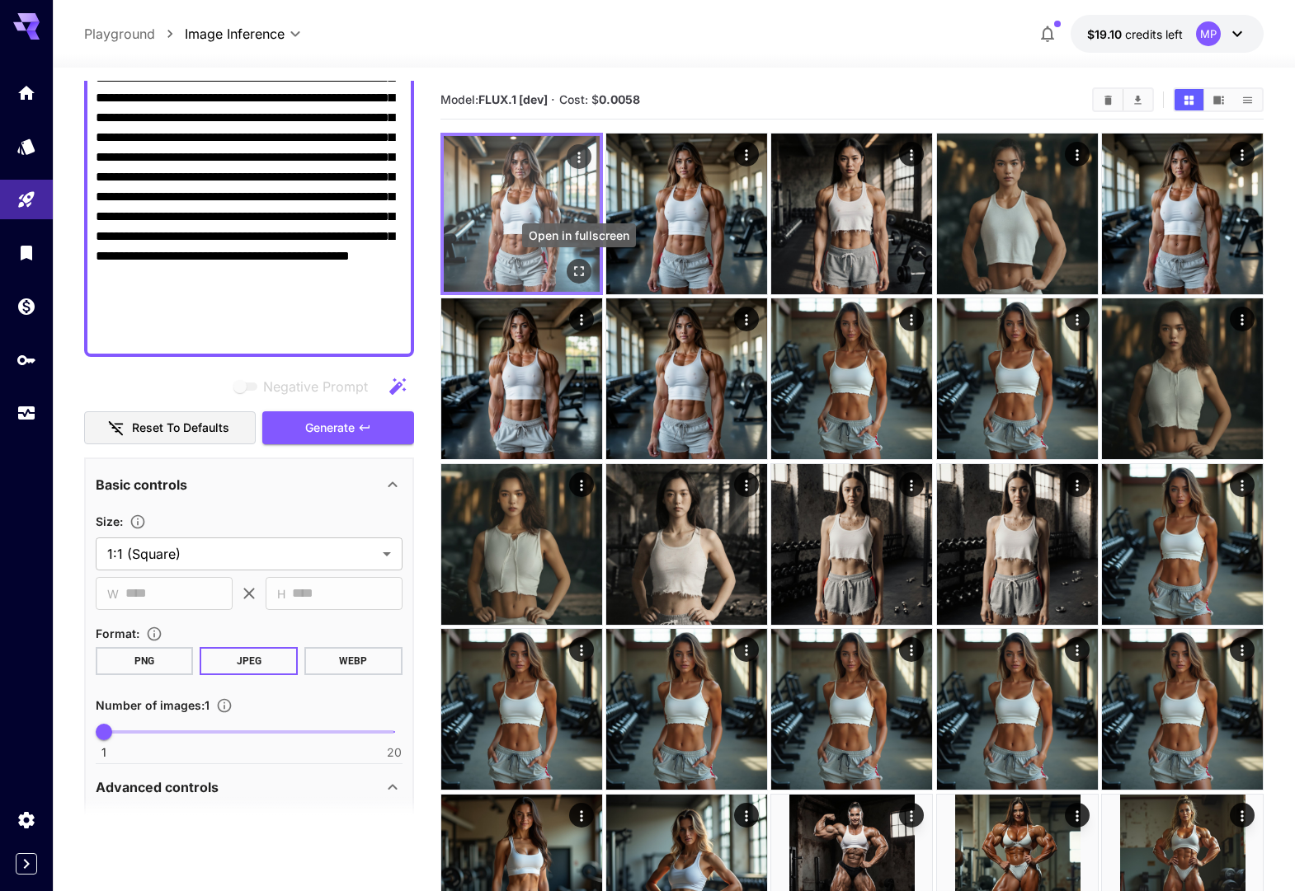
click at [585, 272] on icon "Open in fullscreen" at bounding box center [579, 271] width 16 height 16
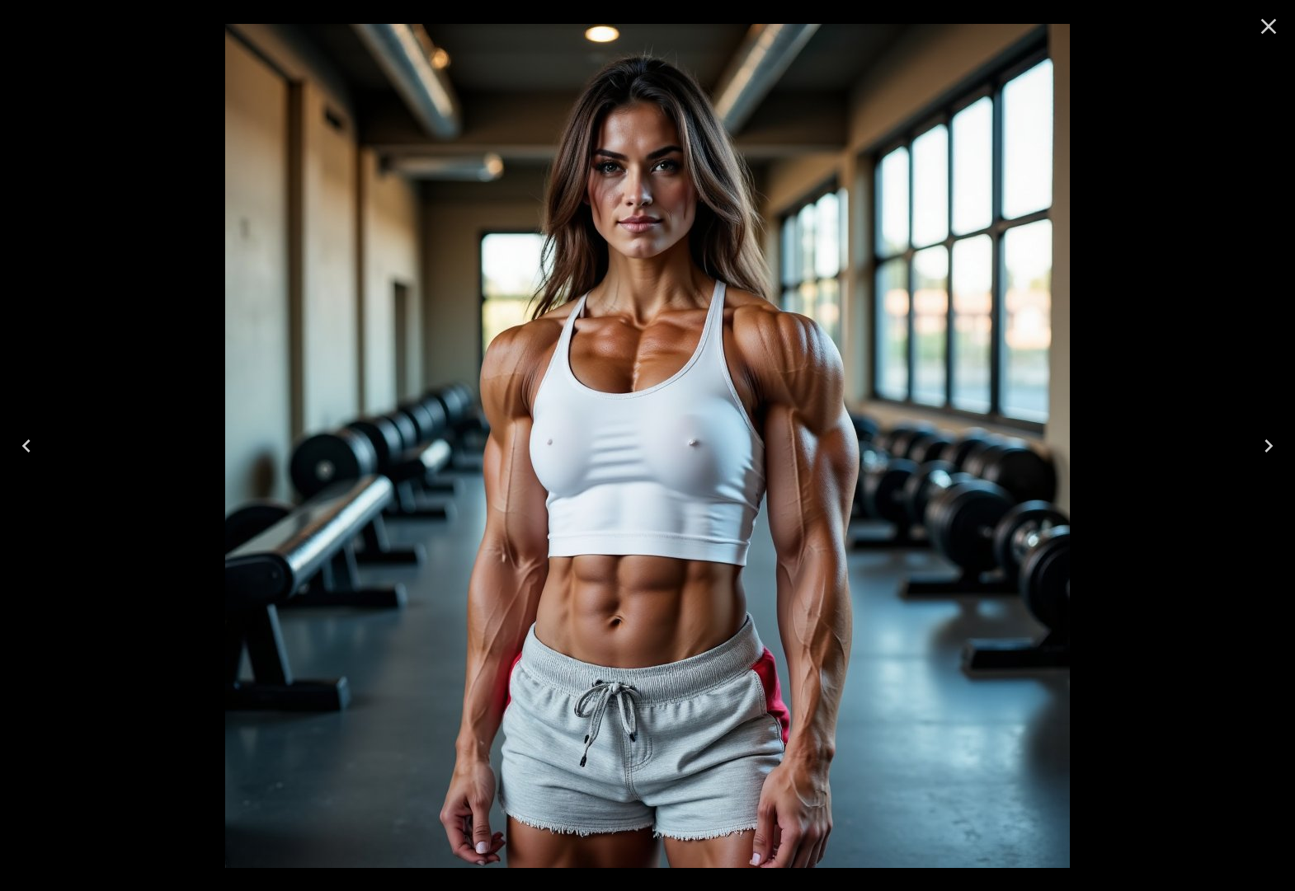
click at [1275, 444] on icon "Next" at bounding box center [1268, 446] width 26 height 26
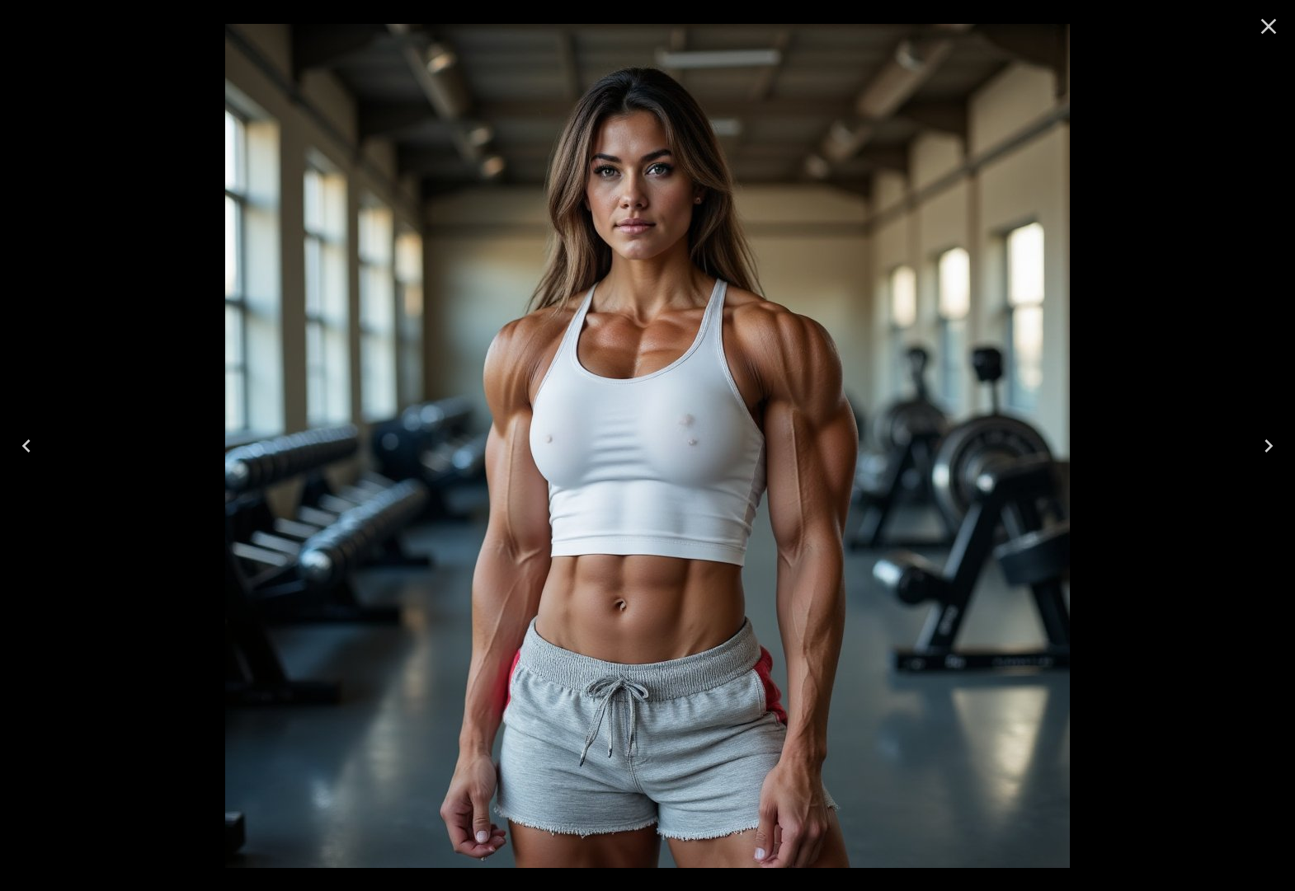
click at [26, 446] on icon "Previous" at bounding box center [26, 446] width 26 height 26
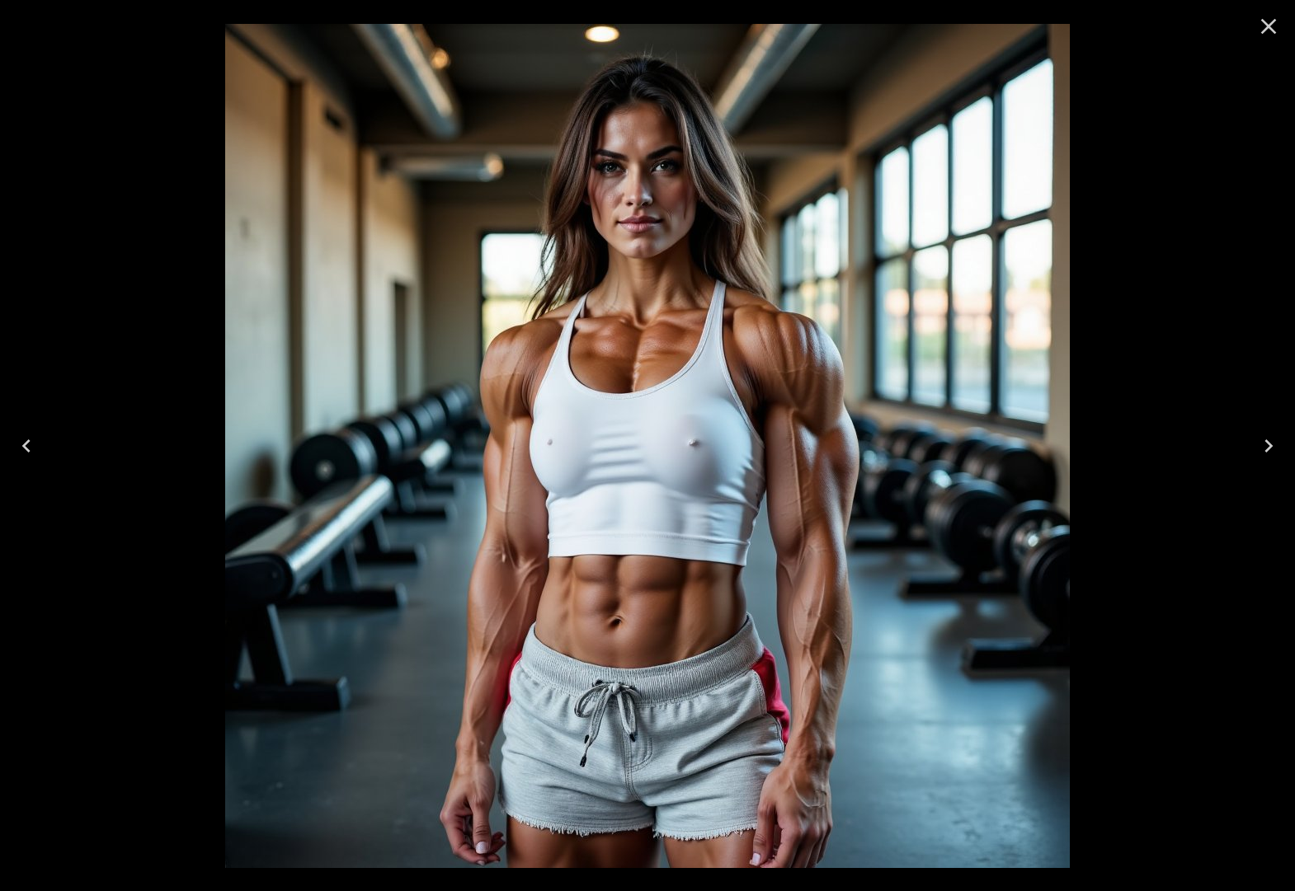
click at [1266, 33] on icon "Close" at bounding box center [1268, 26] width 26 height 26
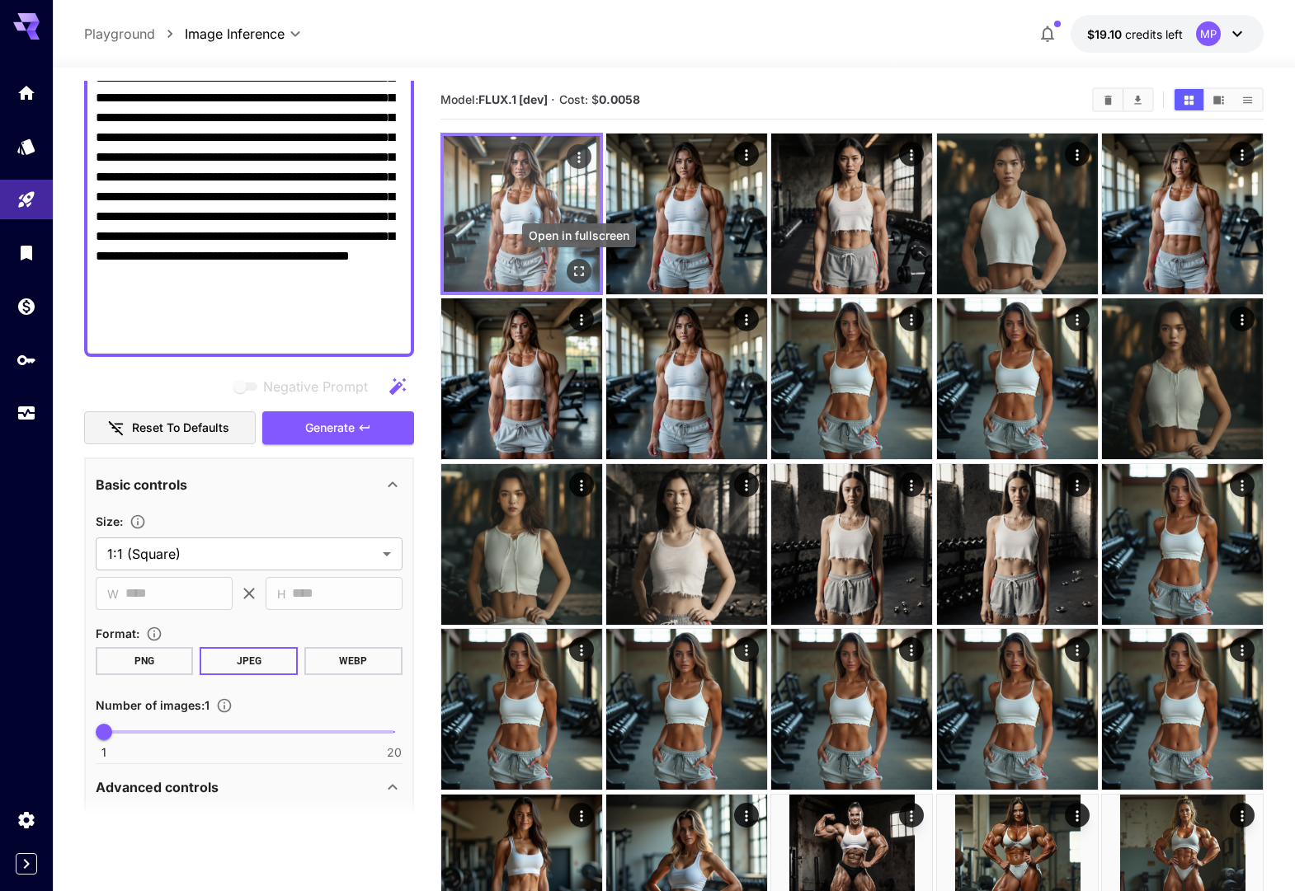
click at [574, 269] on icon "Open in fullscreen" at bounding box center [579, 271] width 10 height 10
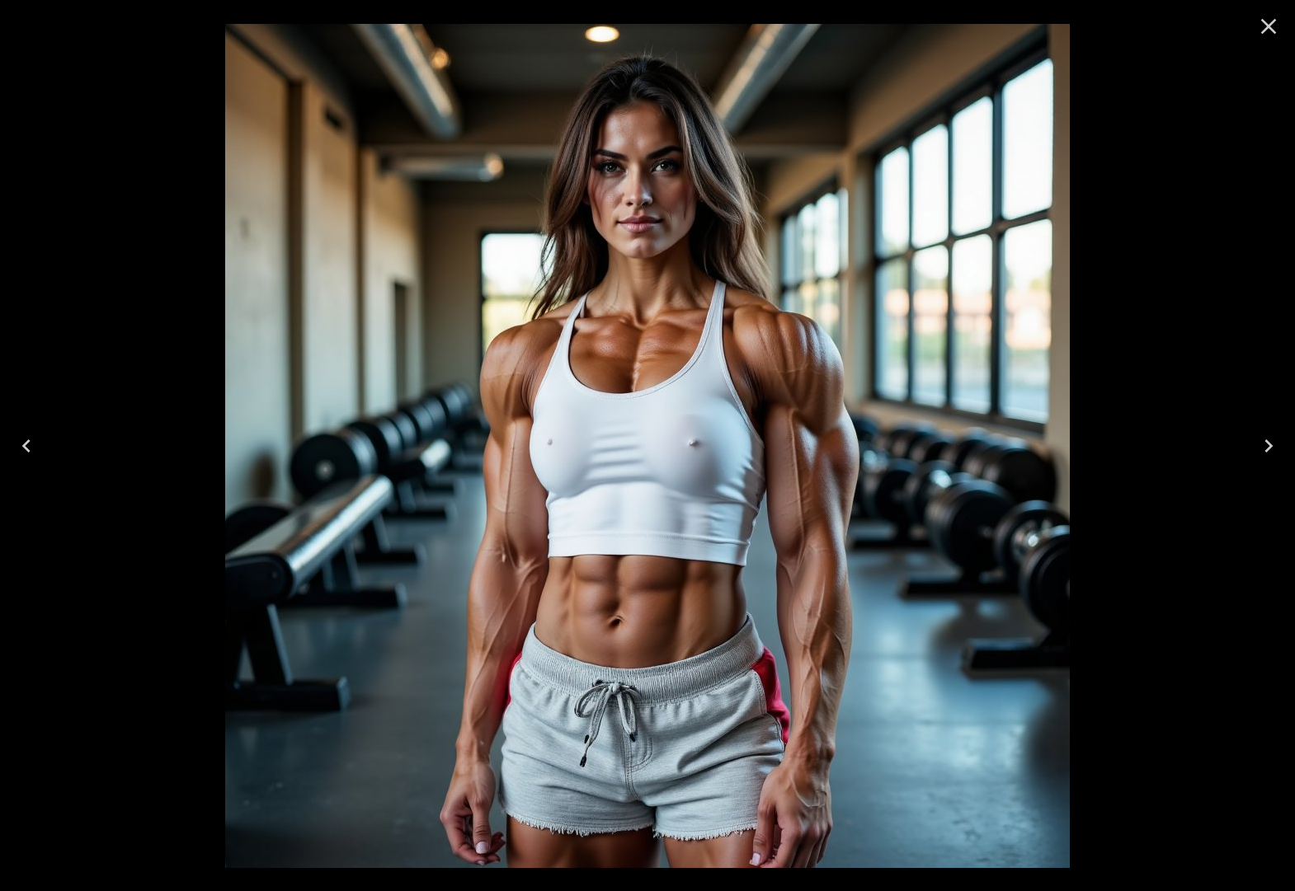
click at [1261, 450] on icon "Next" at bounding box center [1268, 446] width 26 height 26
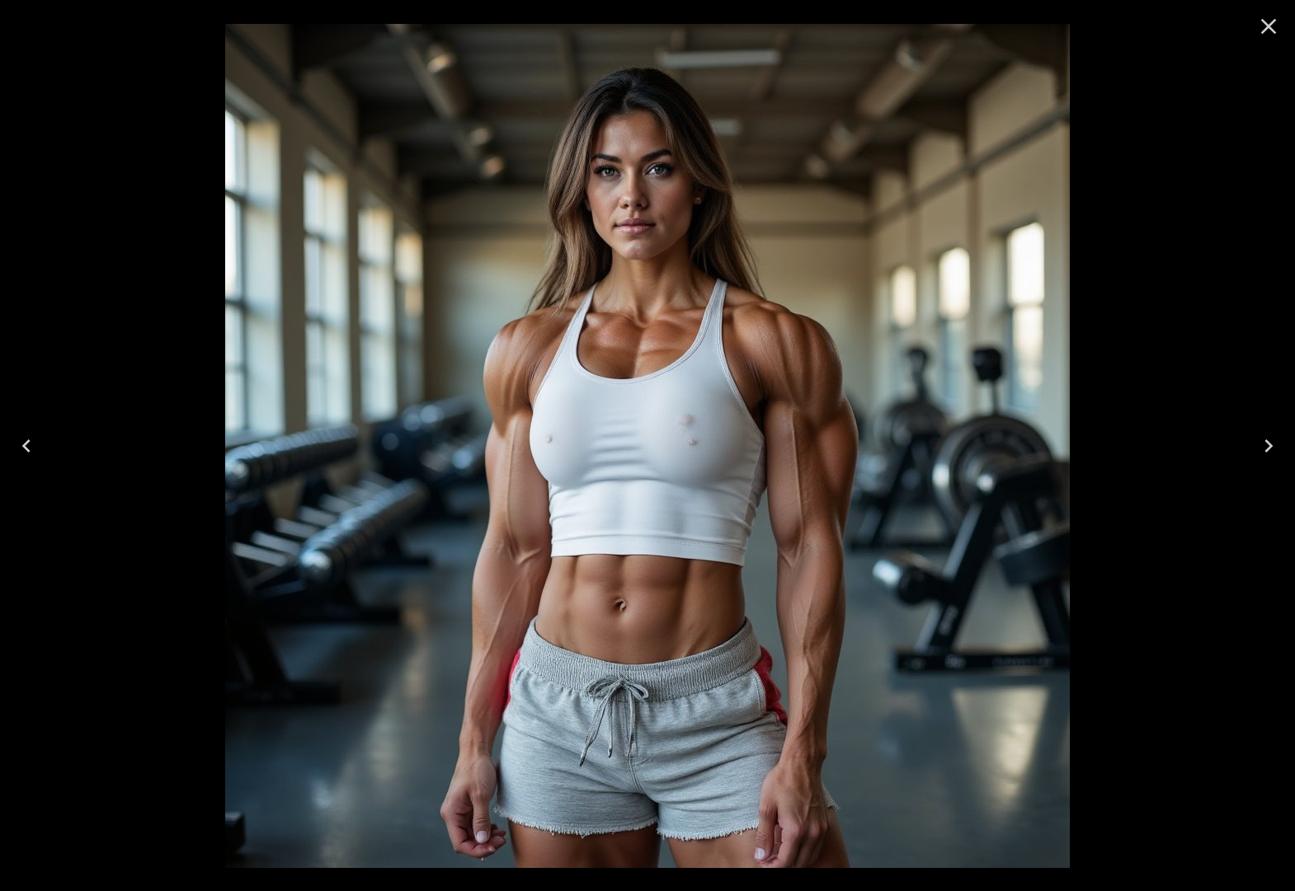
click at [1257, 27] on icon "Close" at bounding box center [1268, 26] width 26 height 26
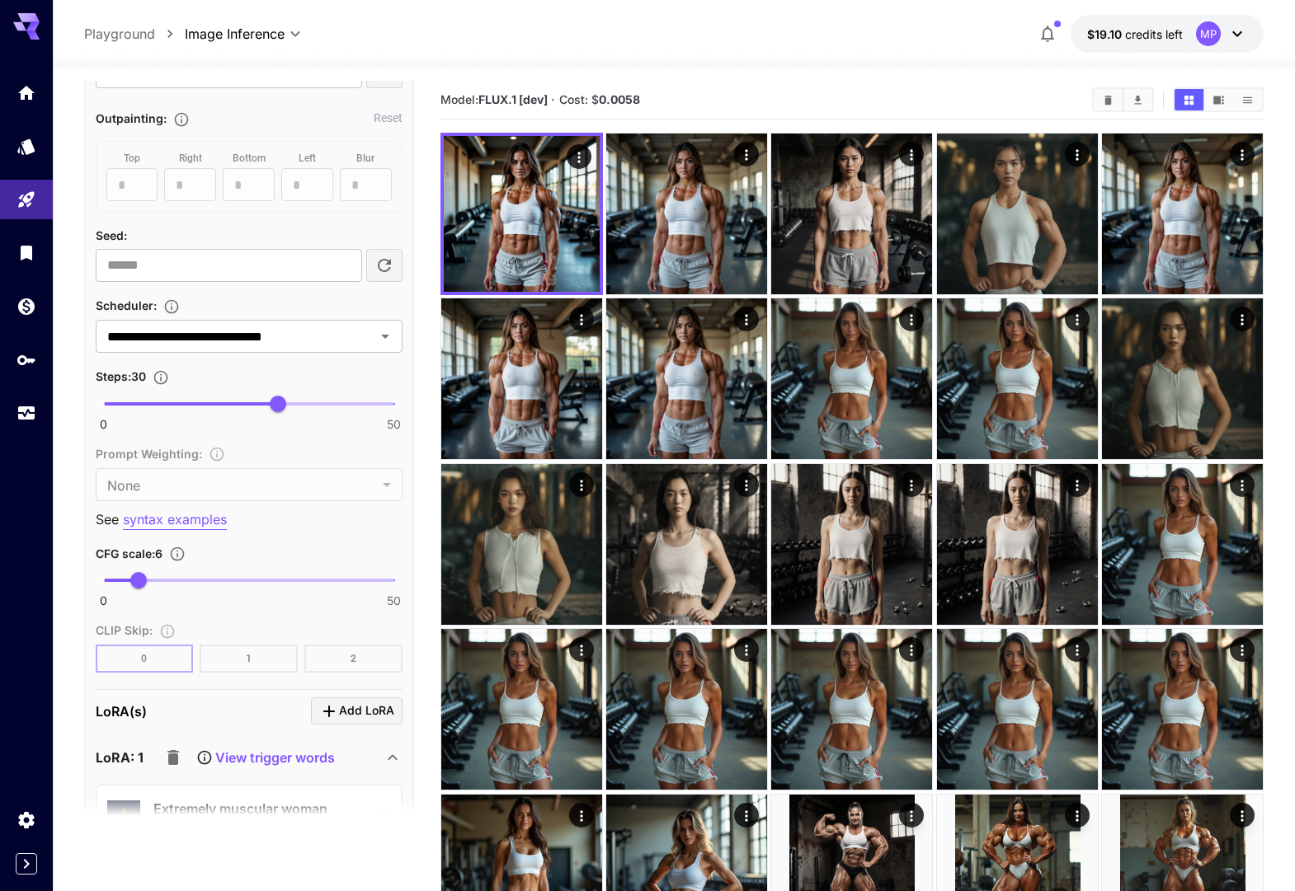
scroll to position [1354, 0]
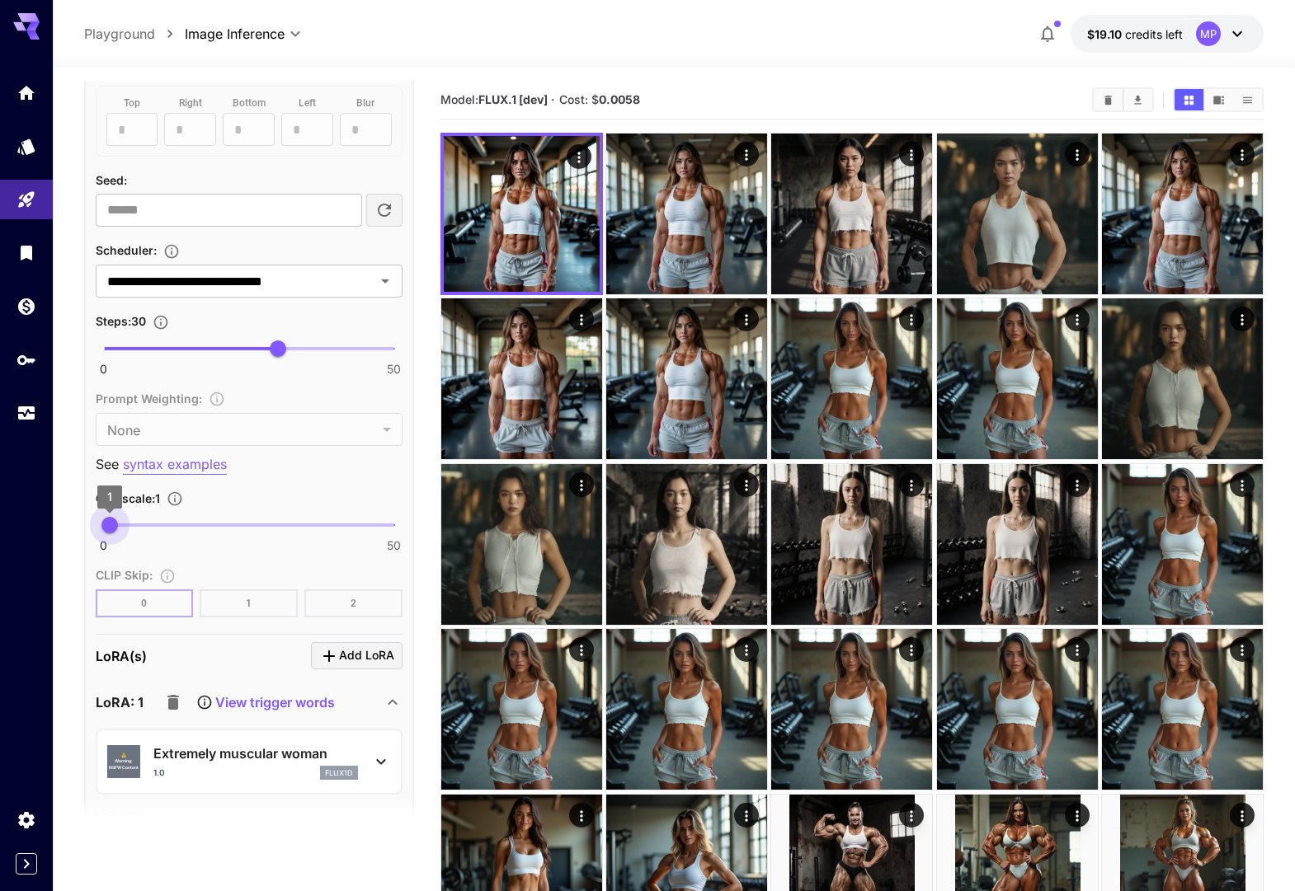
drag, startPoint x: 93, startPoint y: 523, endPoint x: 109, endPoint y: 526, distance: 16.0
click at [109, 526] on span "1" at bounding box center [109, 525] width 16 height 16
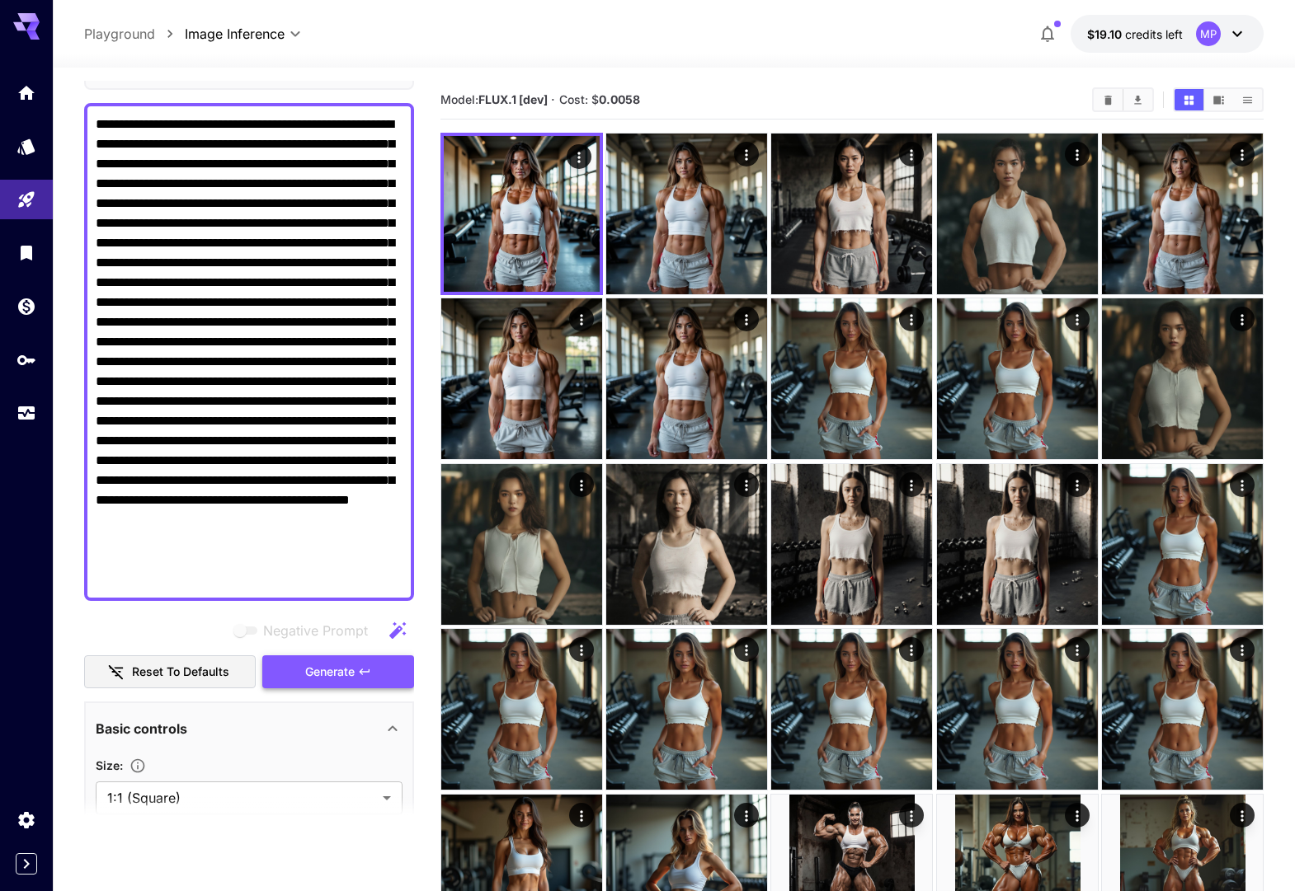
scroll to position [107, 0]
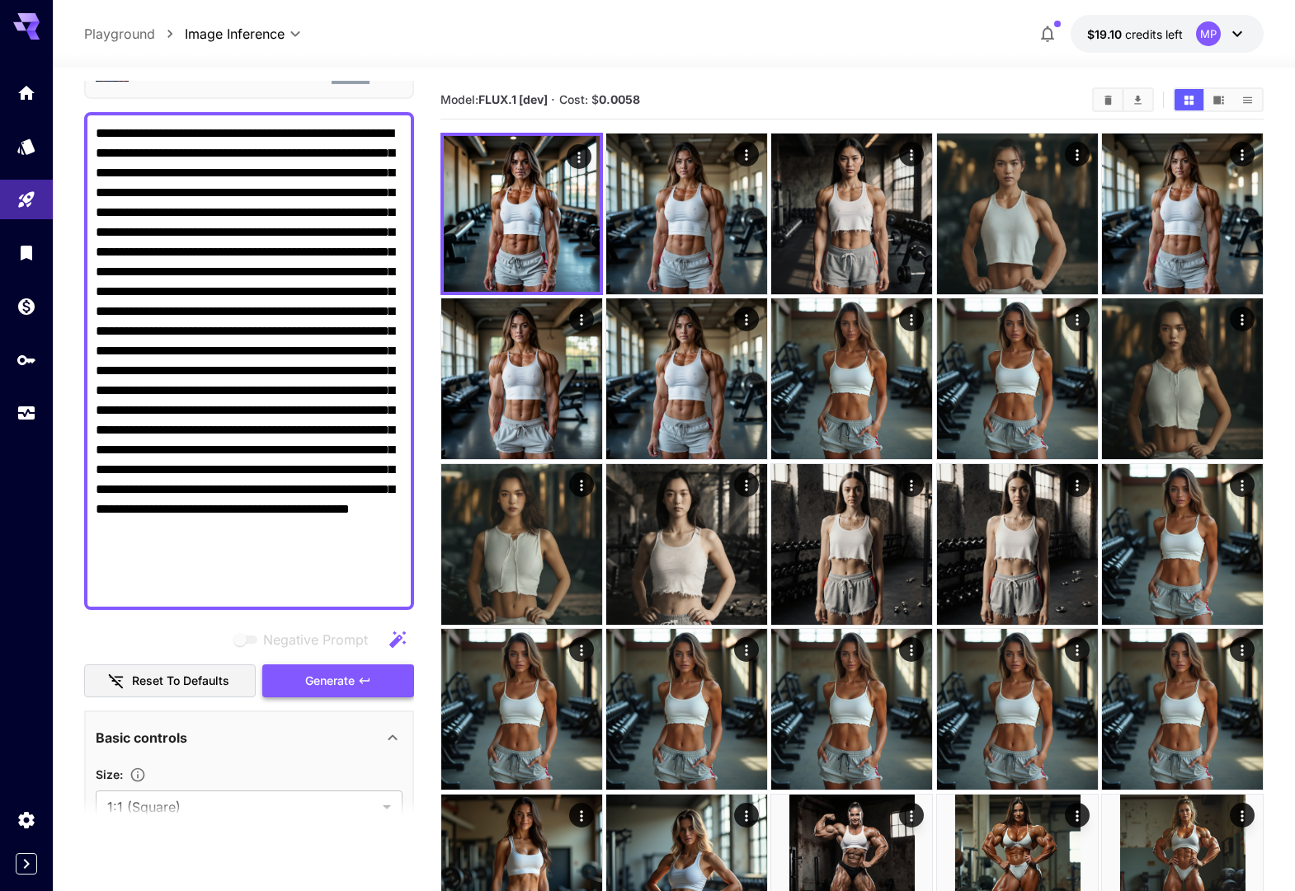
click at [317, 675] on span "Generate" at bounding box center [329, 681] width 49 height 21
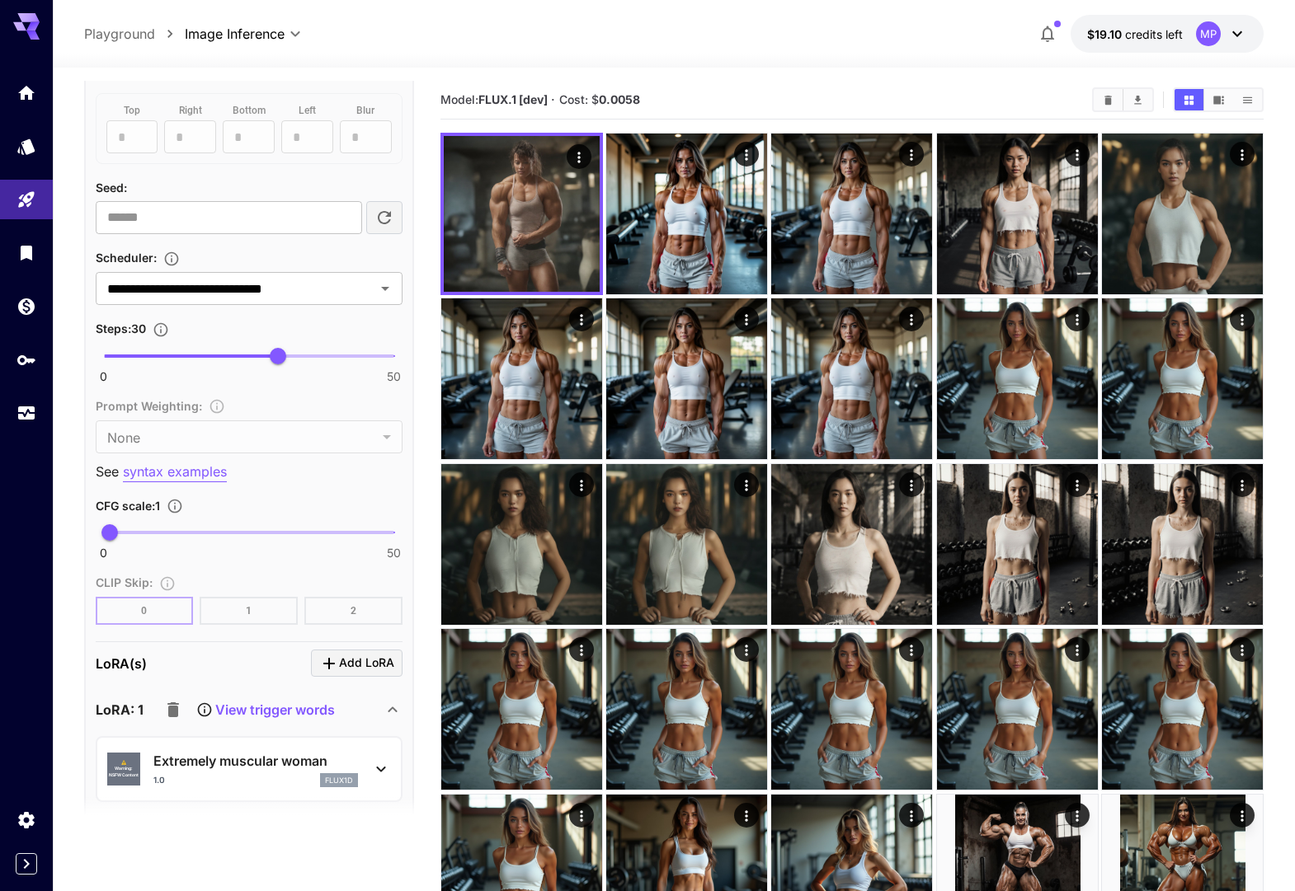
scroll to position [1343, 0]
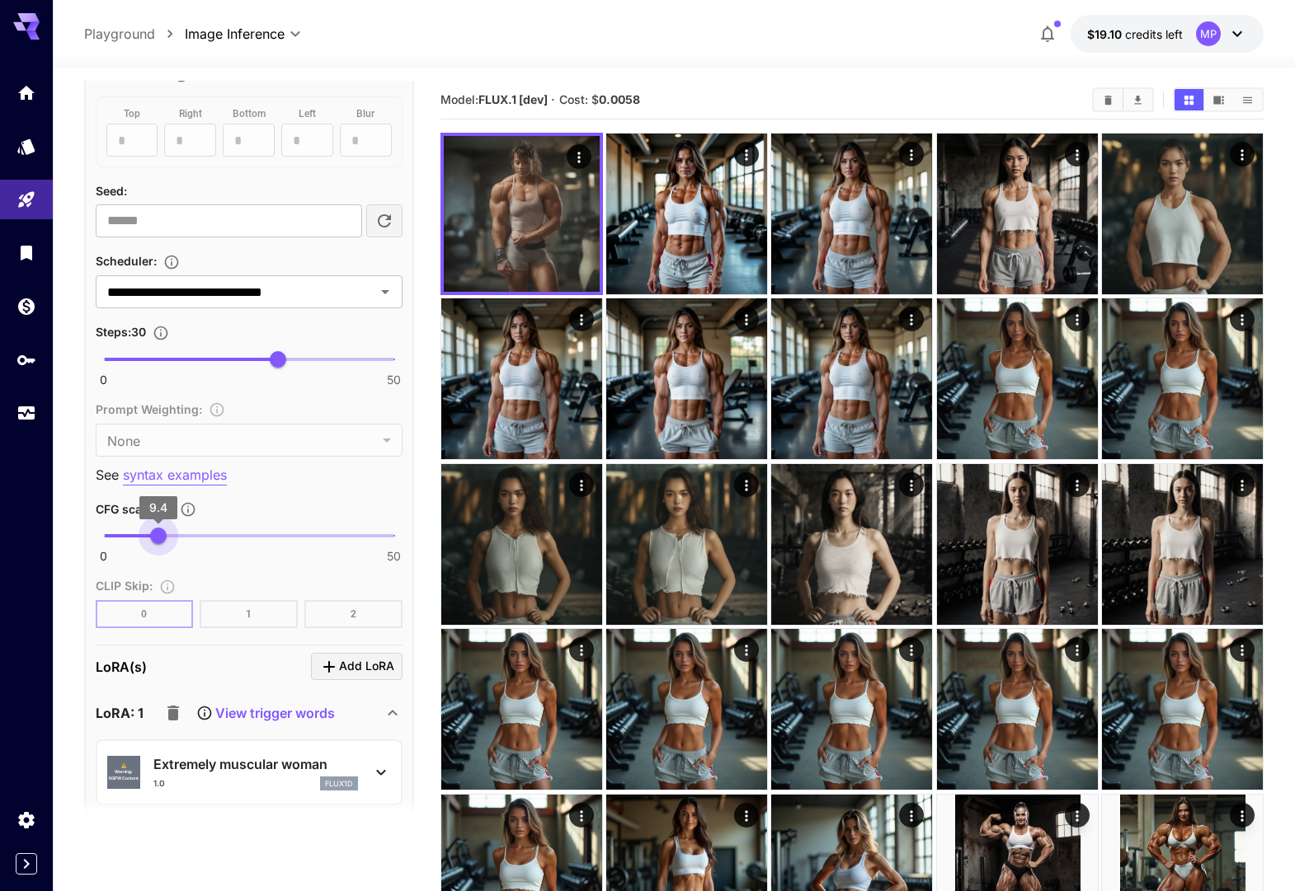
drag, startPoint x: 191, startPoint y: 531, endPoint x: 158, endPoint y: 536, distance: 33.4
click at [158, 536] on span "9.4" at bounding box center [158, 536] width 16 height 16
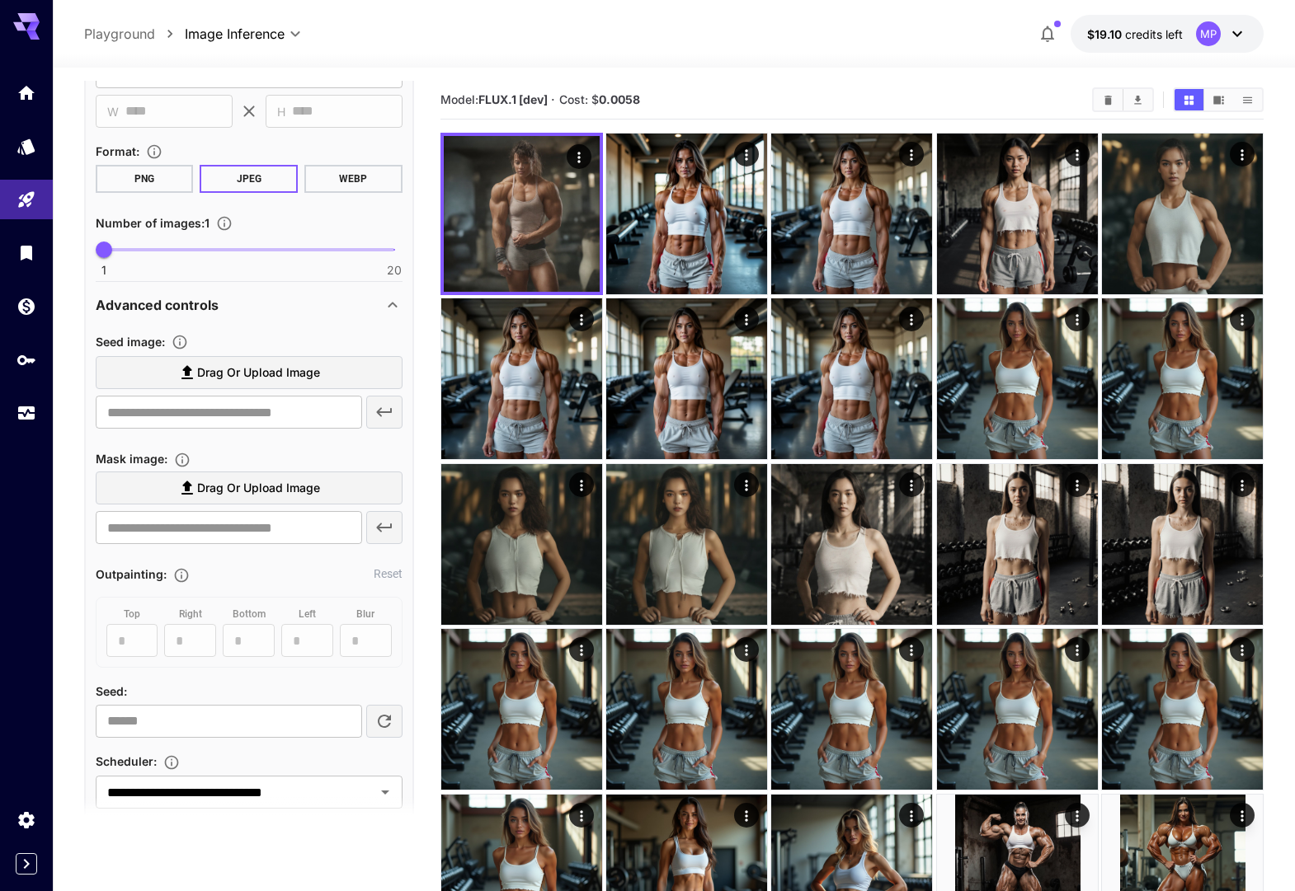
scroll to position [436, 0]
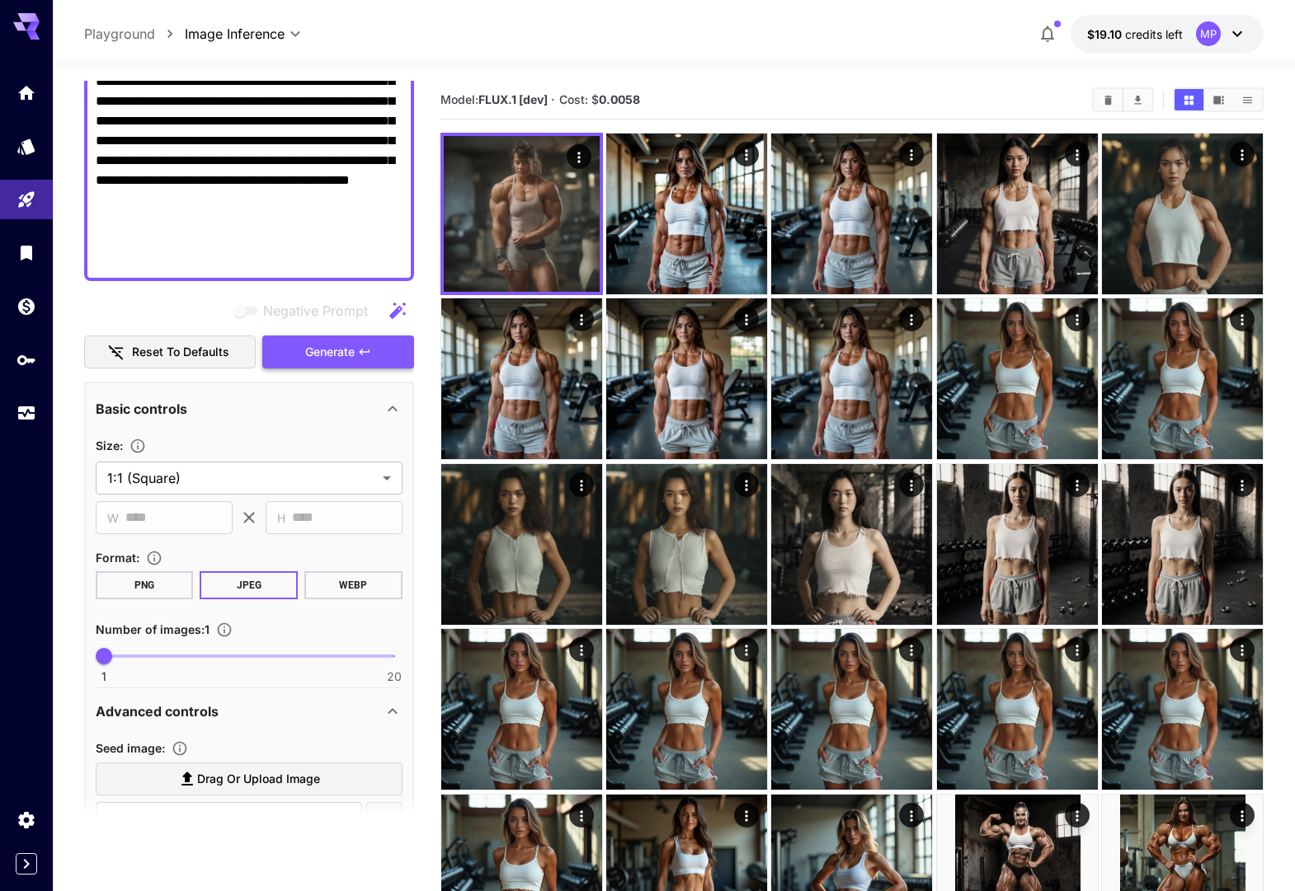
click at [327, 342] on span "Generate" at bounding box center [329, 352] width 49 height 21
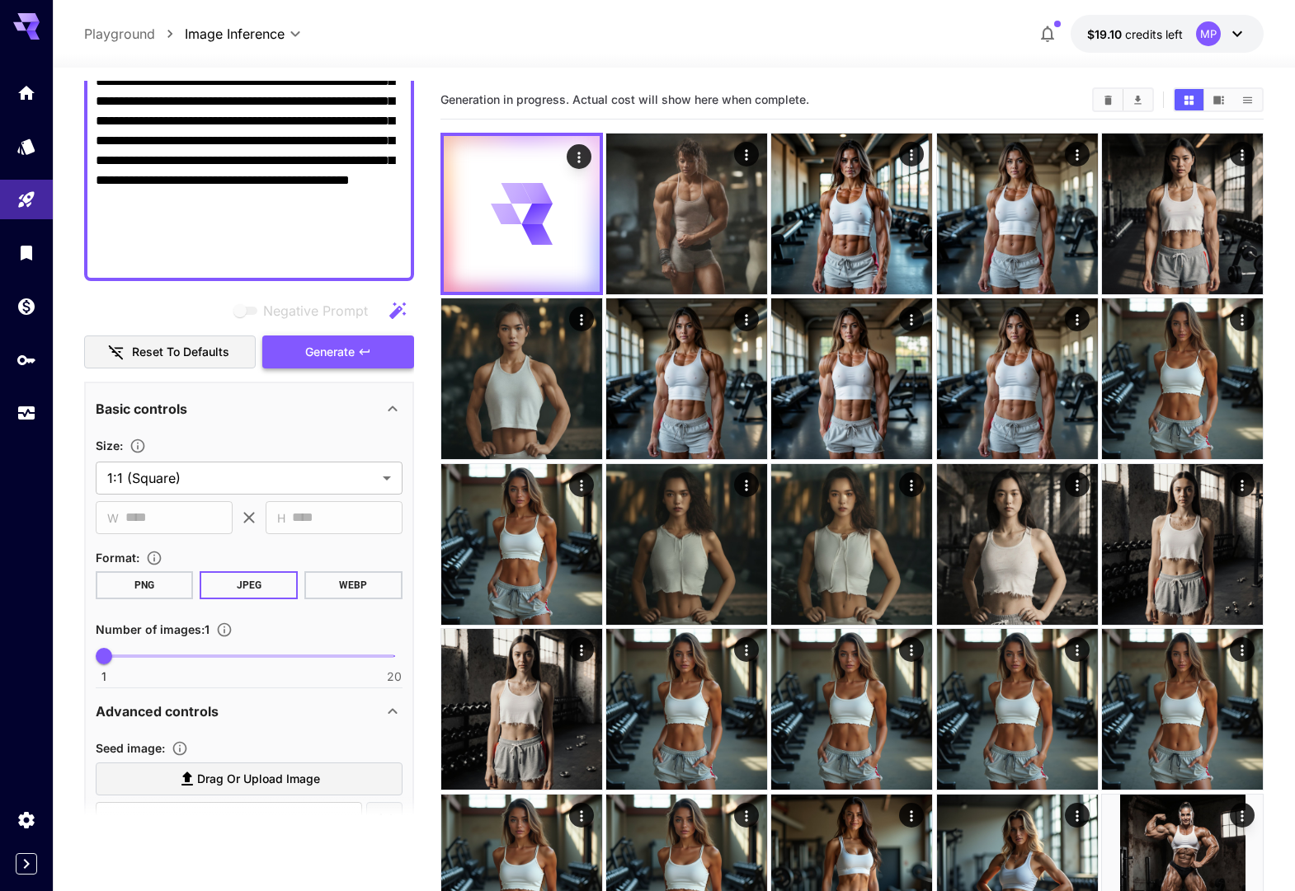
scroll to position [434, 0]
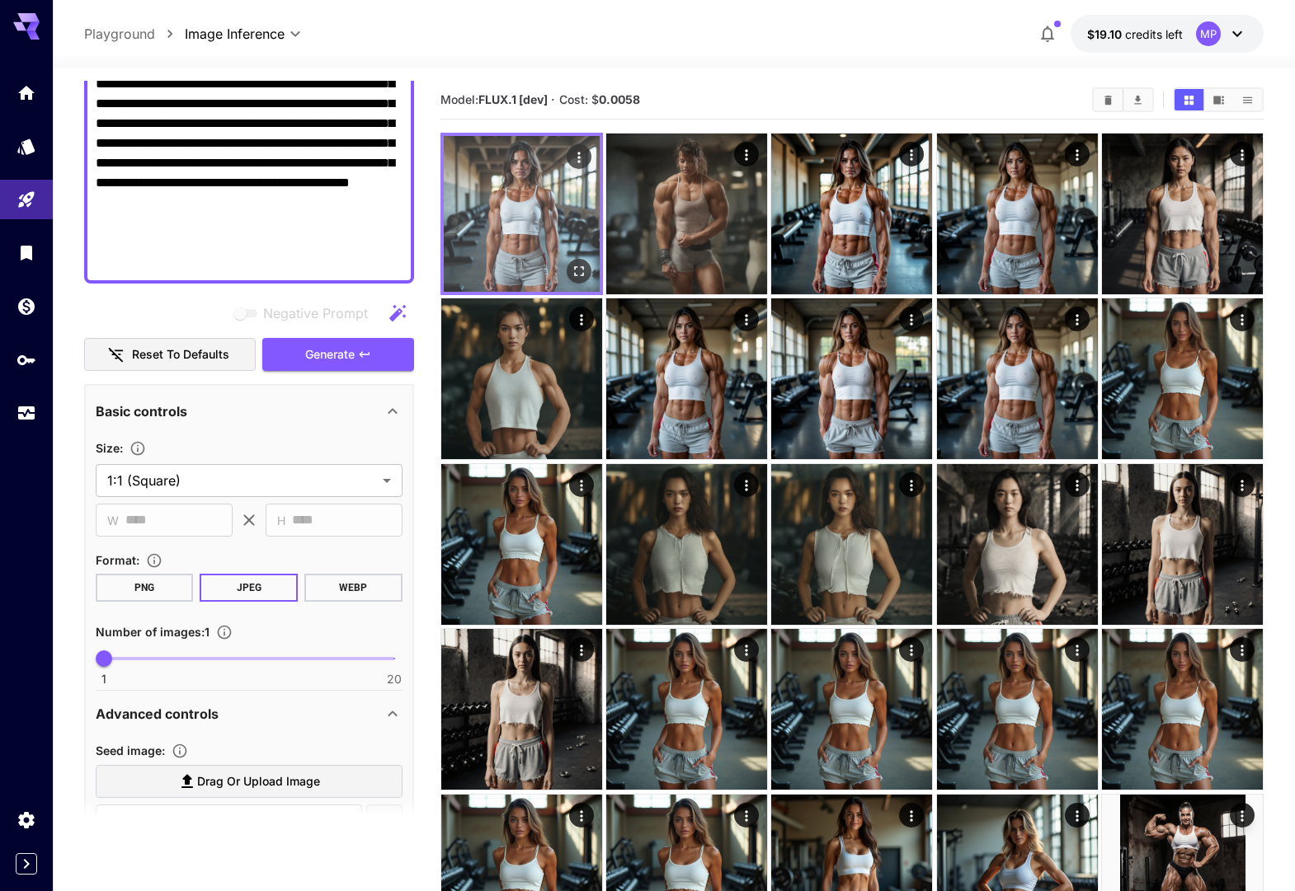
click at [518, 225] on img at bounding box center [522, 214] width 156 height 156
click at [576, 266] on icon "Open in fullscreen" at bounding box center [579, 271] width 16 height 16
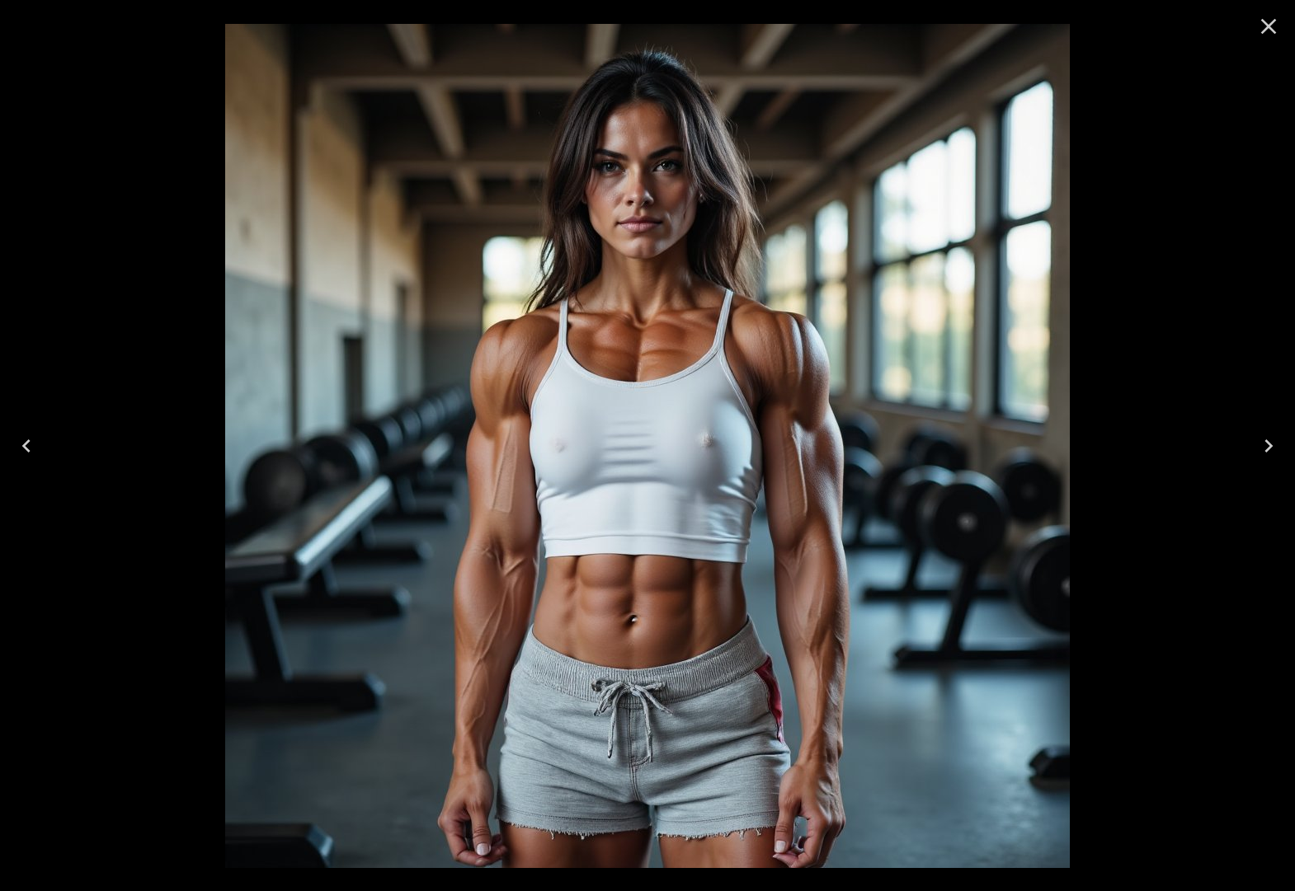
click at [1262, 444] on icon "Next" at bounding box center [1268, 446] width 26 height 26
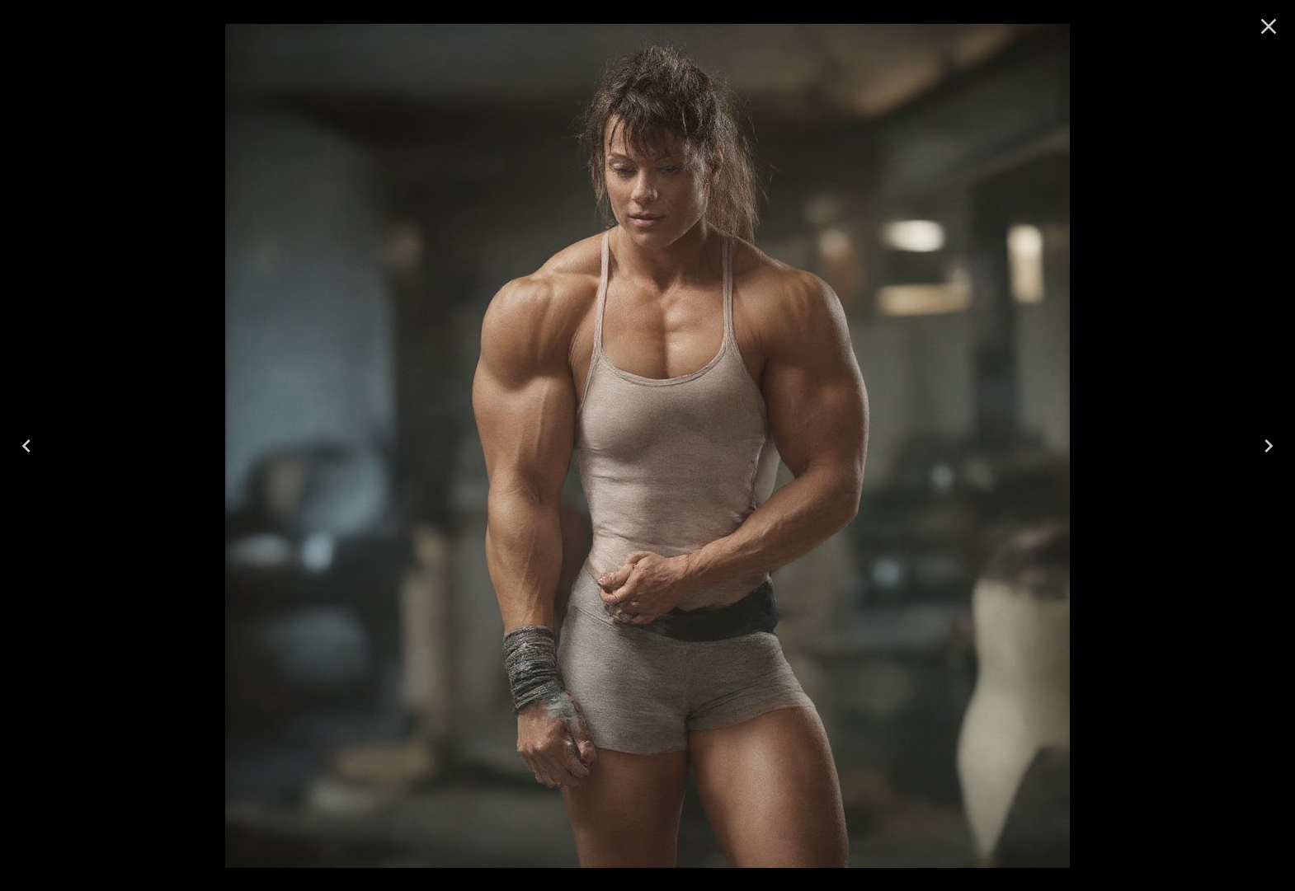
click at [1267, 34] on icon "Close" at bounding box center [1268, 26] width 26 height 26
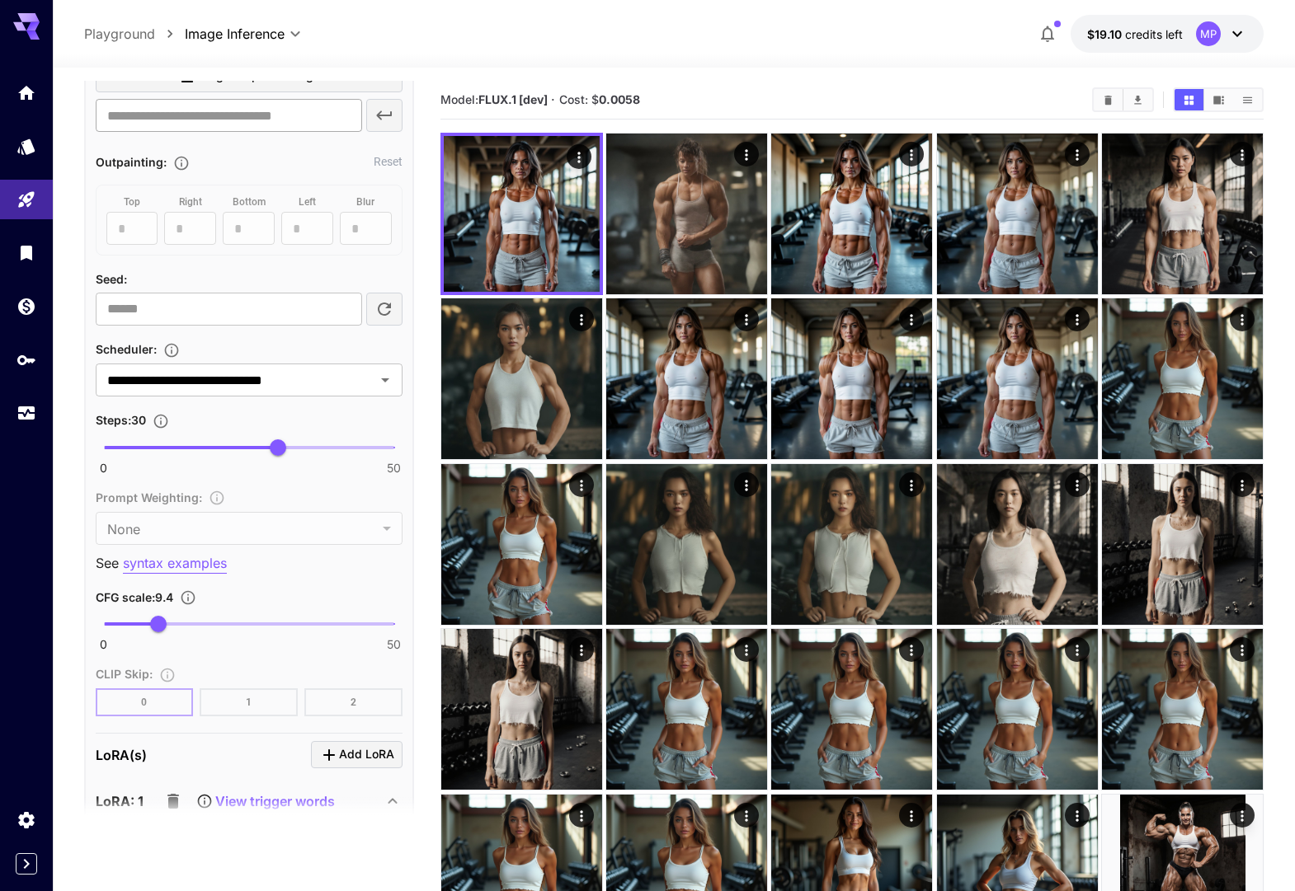
scroll to position [1288, 0]
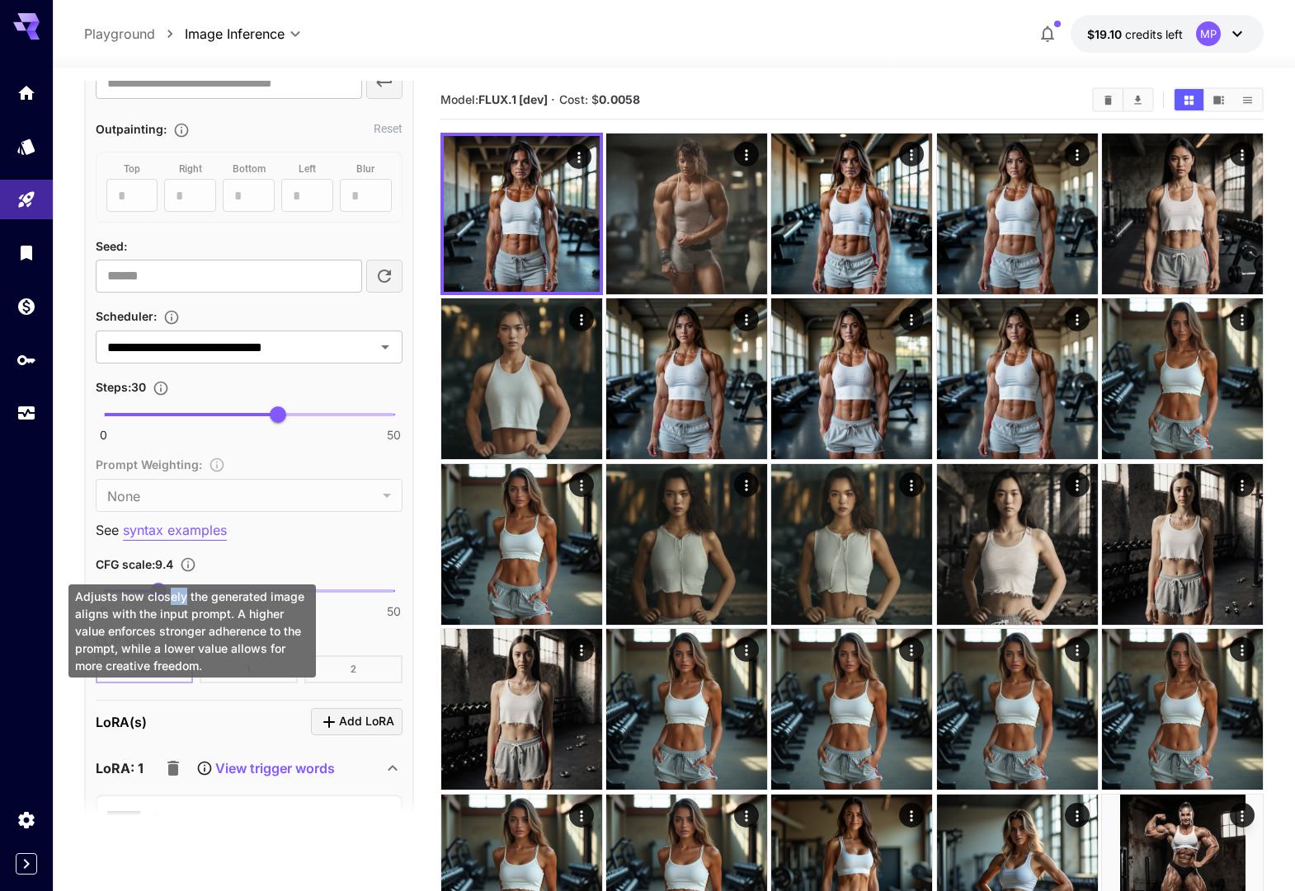
drag, startPoint x: 168, startPoint y: 589, endPoint x: 104, endPoint y: 593, distance: 64.4
click at [137, 591] on div "Adjusts how closely the generated image aligns with the input prompt. A higher …" at bounding box center [191, 631] width 247 height 93
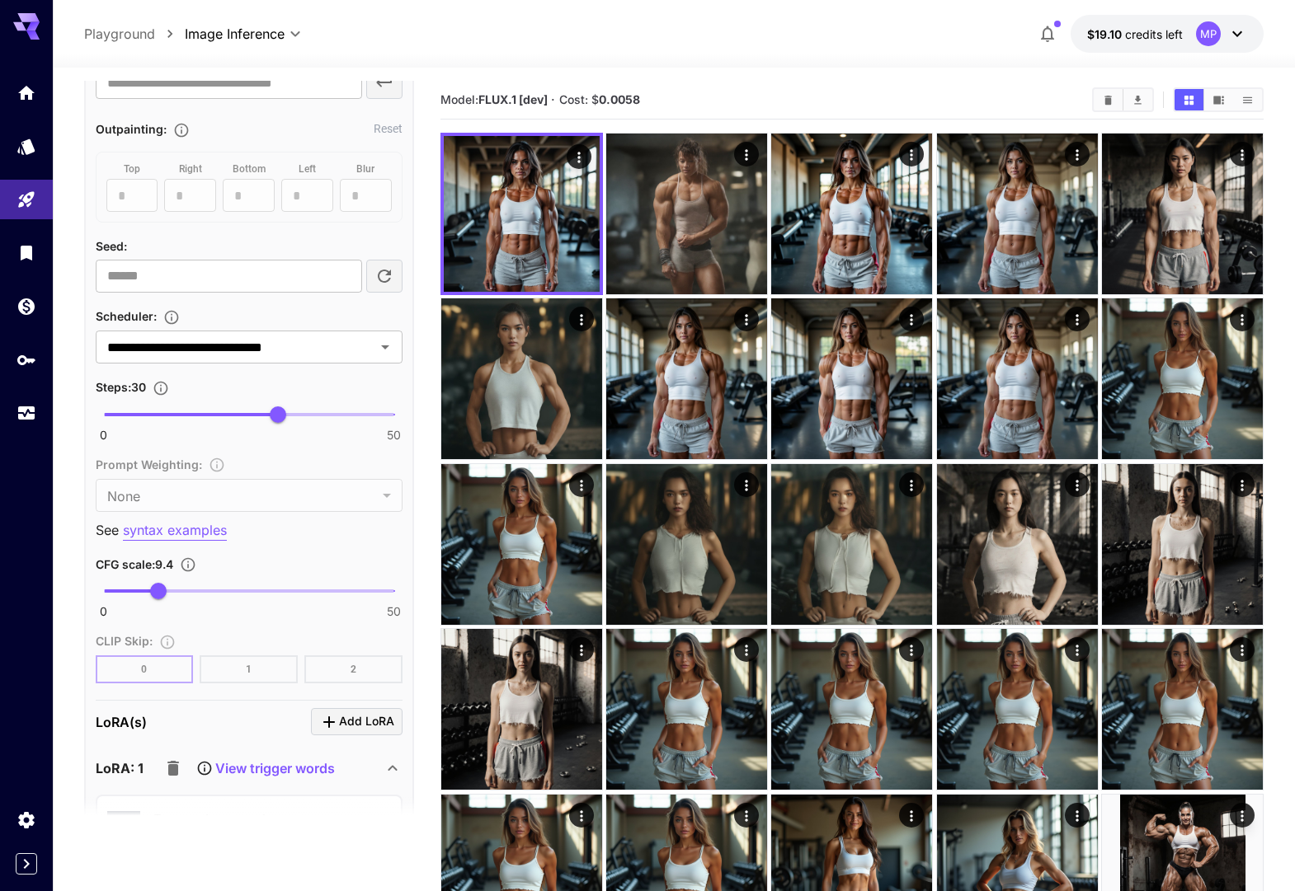
scroll to position [1370, 0]
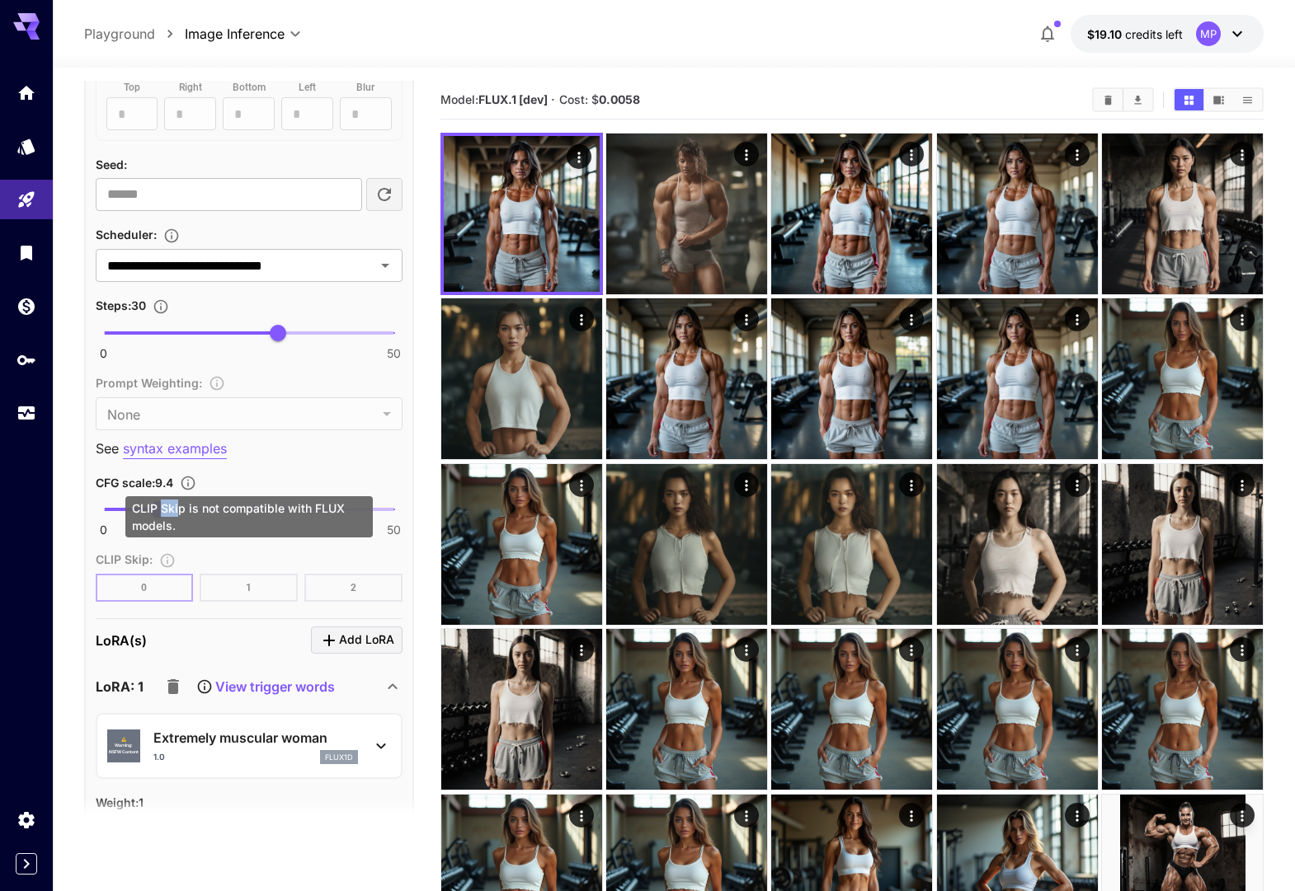
drag, startPoint x: 166, startPoint y: 505, endPoint x: 154, endPoint y: 599, distance: 94.7
click at [170, 516] on div "CLIP Skip is not compatible with FLUX models." at bounding box center [248, 516] width 247 height 41
click at [205, 548] on div "CLIP Skip is not compatible with FLUX models." at bounding box center [249, 522] width 251 height 54
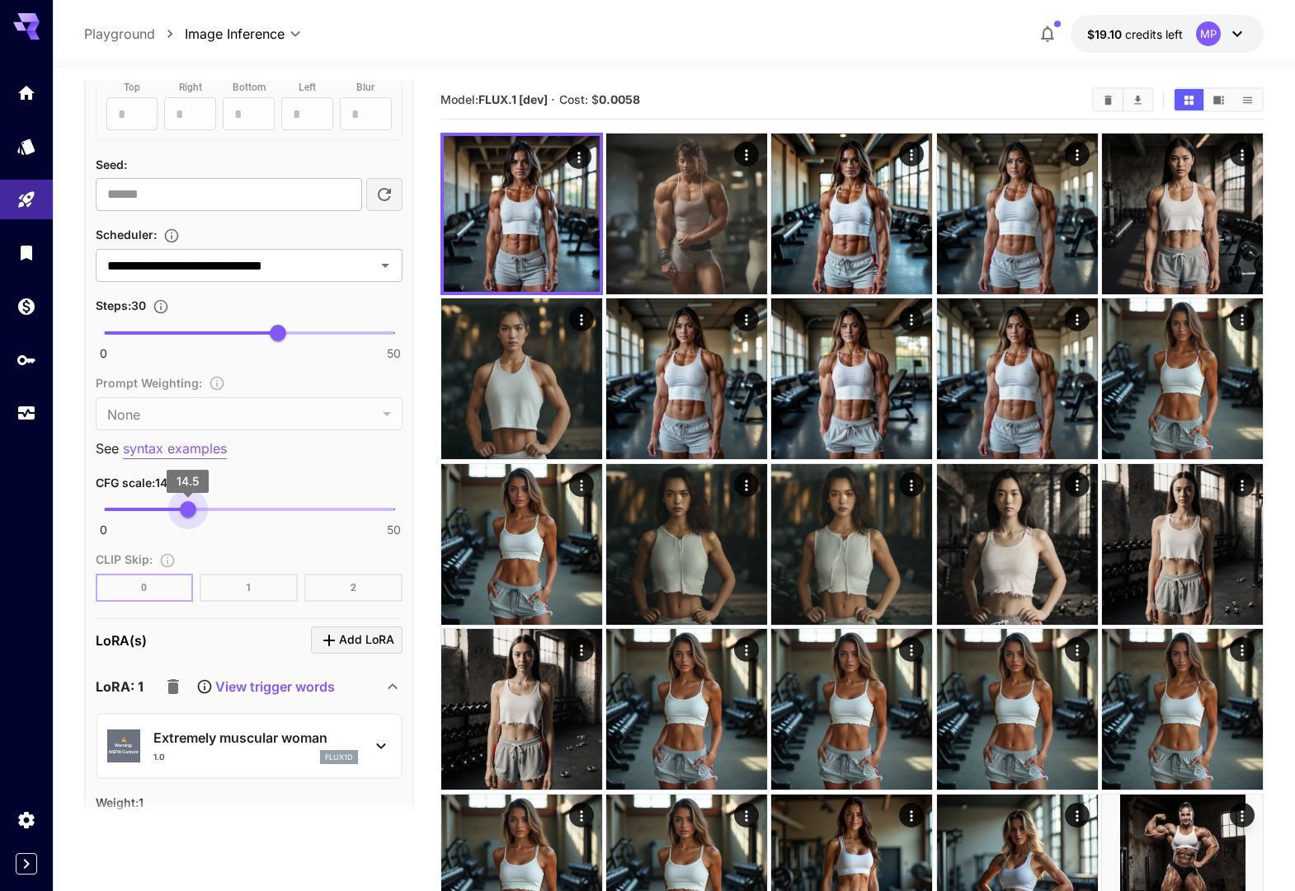
drag, startPoint x: 167, startPoint y: 510, endPoint x: 185, endPoint y: 512, distance: 17.5
click at [187, 510] on span "14.5" at bounding box center [188, 509] width 16 height 16
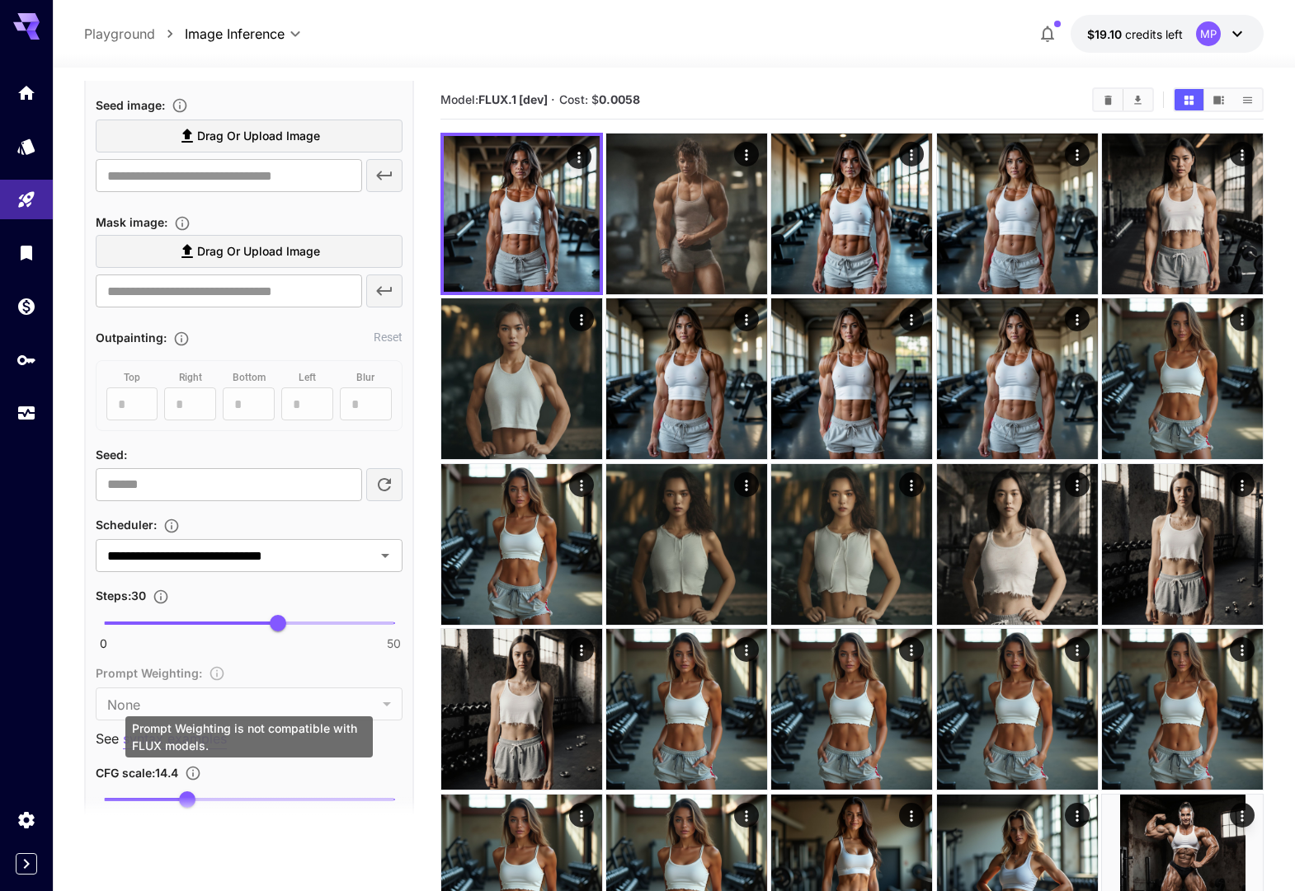
scroll to position [664, 0]
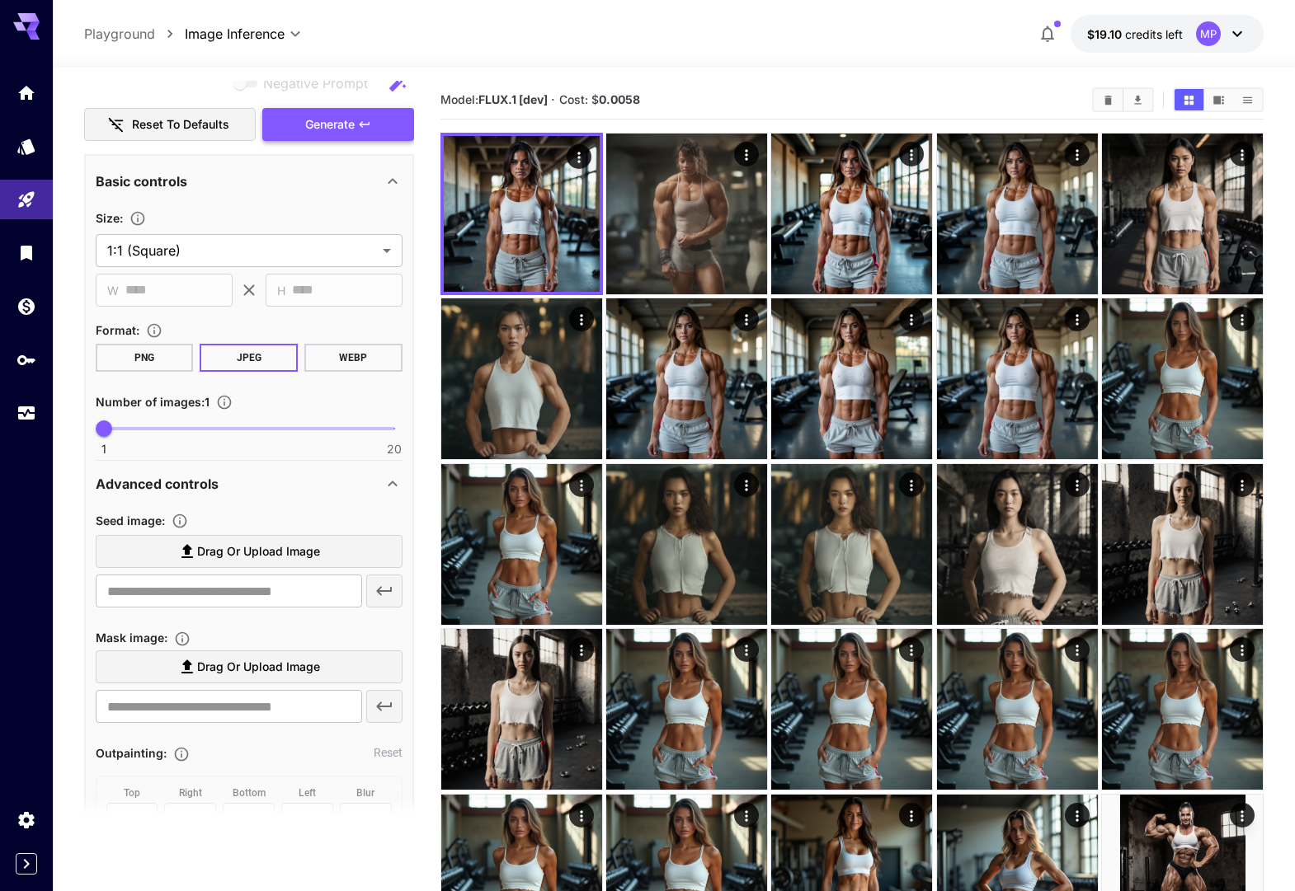
click at [339, 128] on span "Generate" at bounding box center [329, 125] width 49 height 21
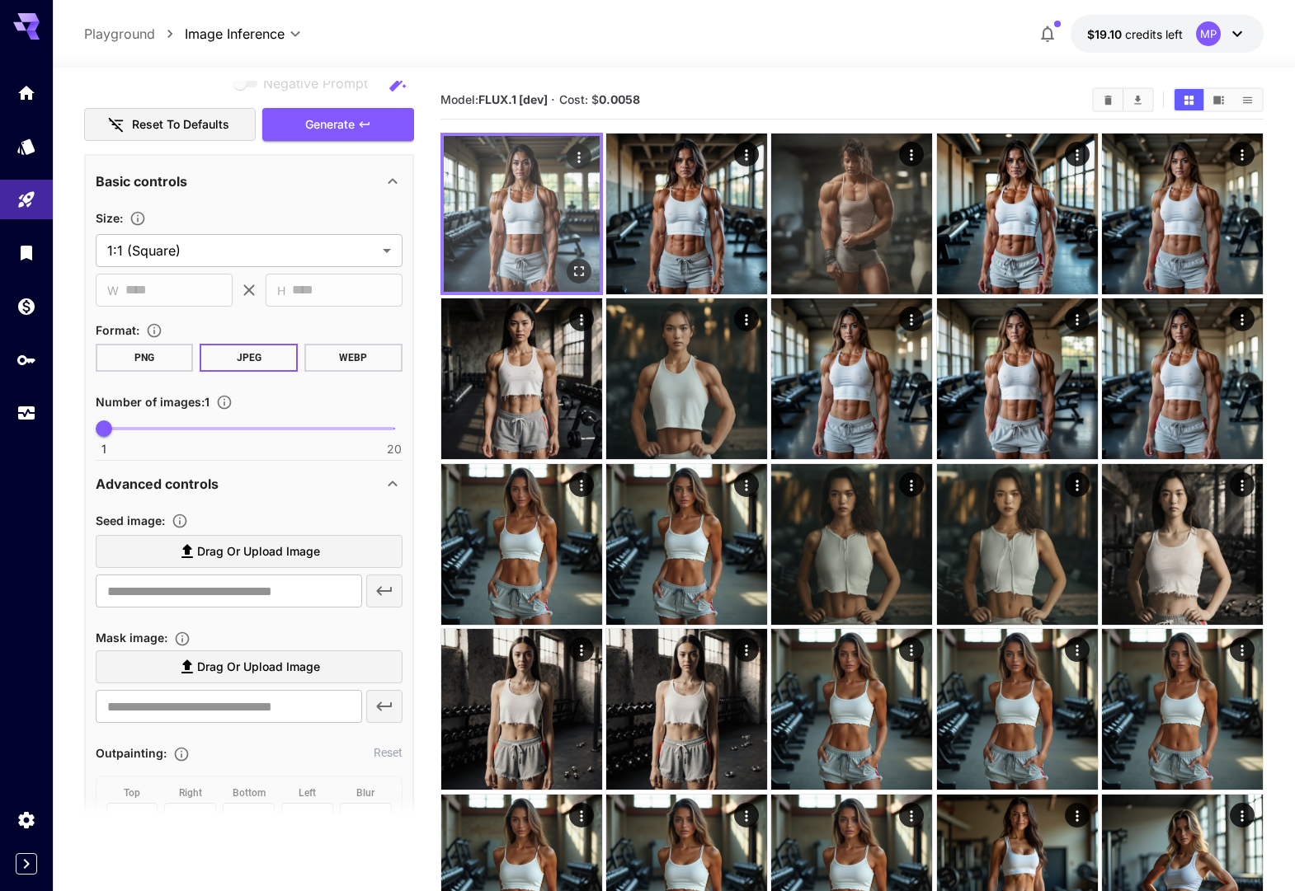
click at [584, 270] on icon "Open in fullscreen" at bounding box center [579, 271] width 16 height 16
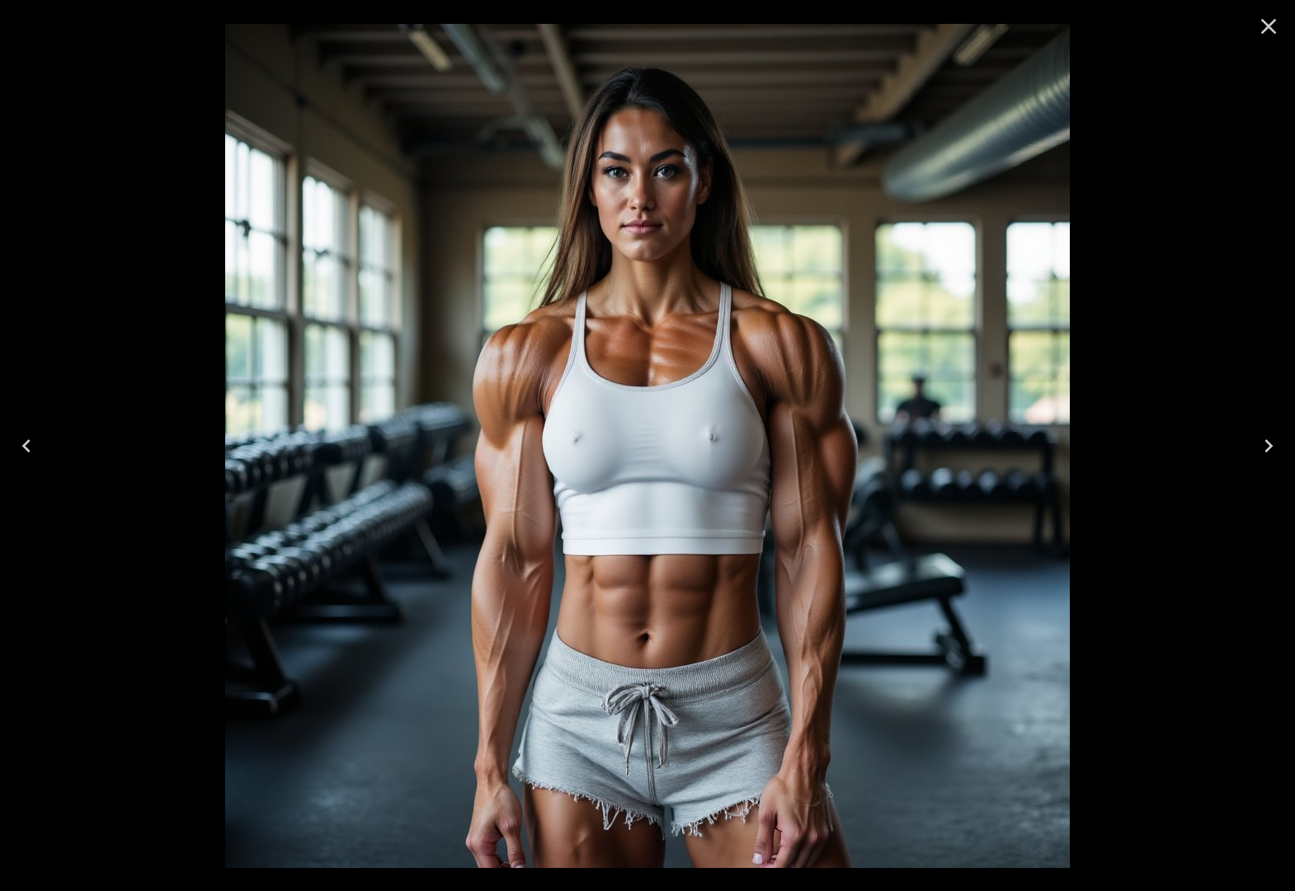
drag, startPoint x: 1262, startPoint y: 28, endPoint x: 1143, endPoint y: 93, distance: 136.2
click at [1262, 28] on icon "Close" at bounding box center [1268, 26] width 26 height 26
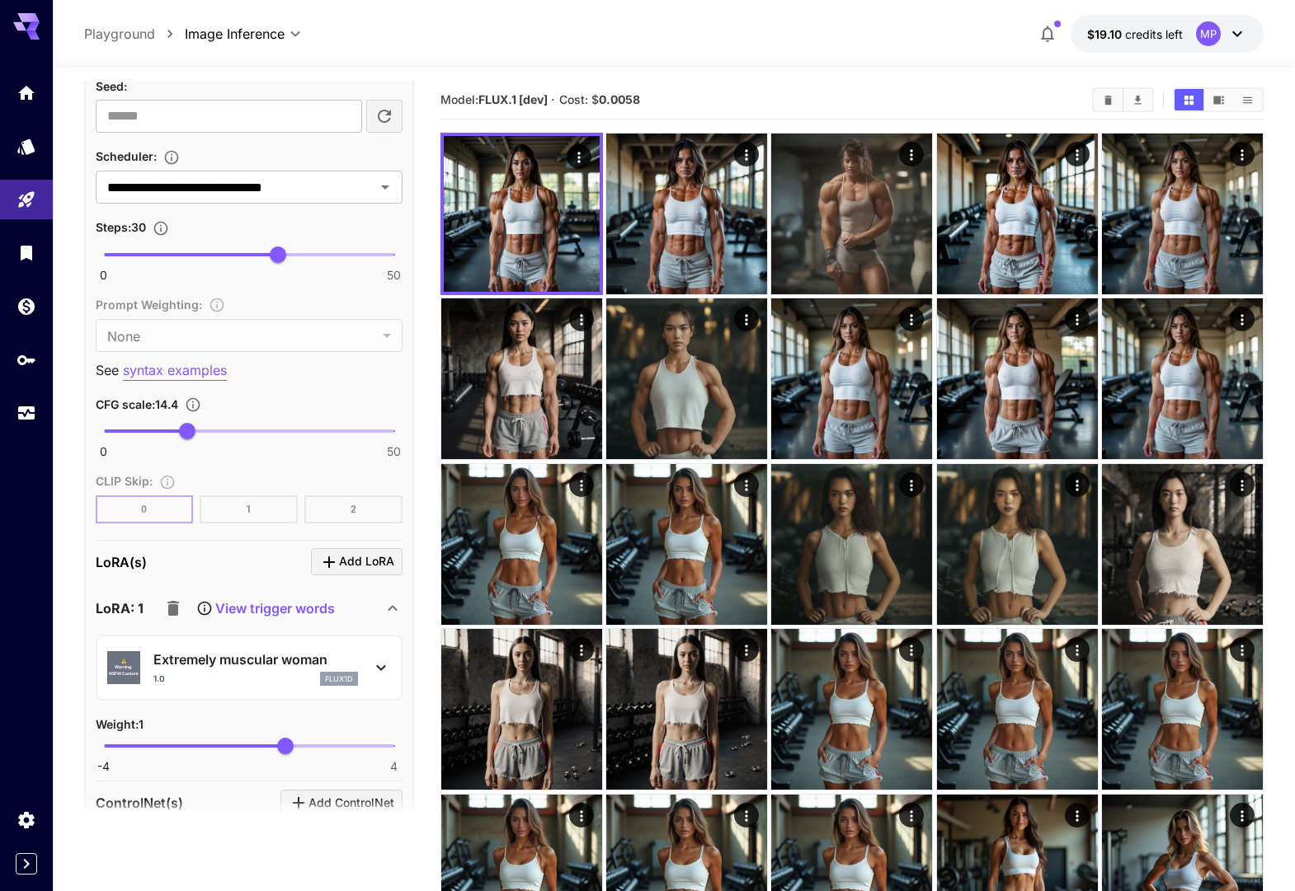
scroll to position [1459, 0]
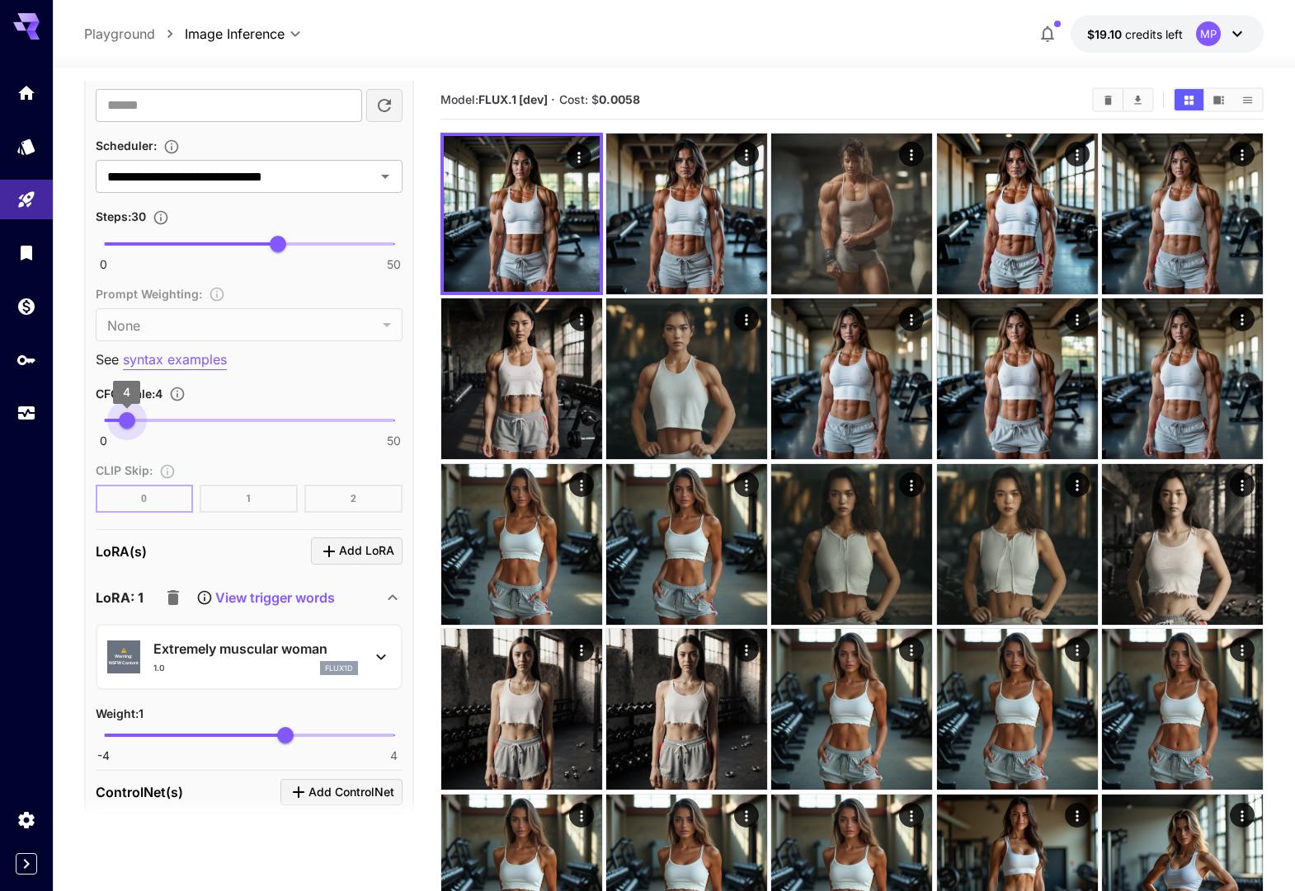
type input "*"
drag, startPoint x: 170, startPoint y: 422, endPoint x: 126, endPoint y: 424, distance: 43.7
click at [126, 424] on span "4" at bounding box center [127, 420] width 16 height 16
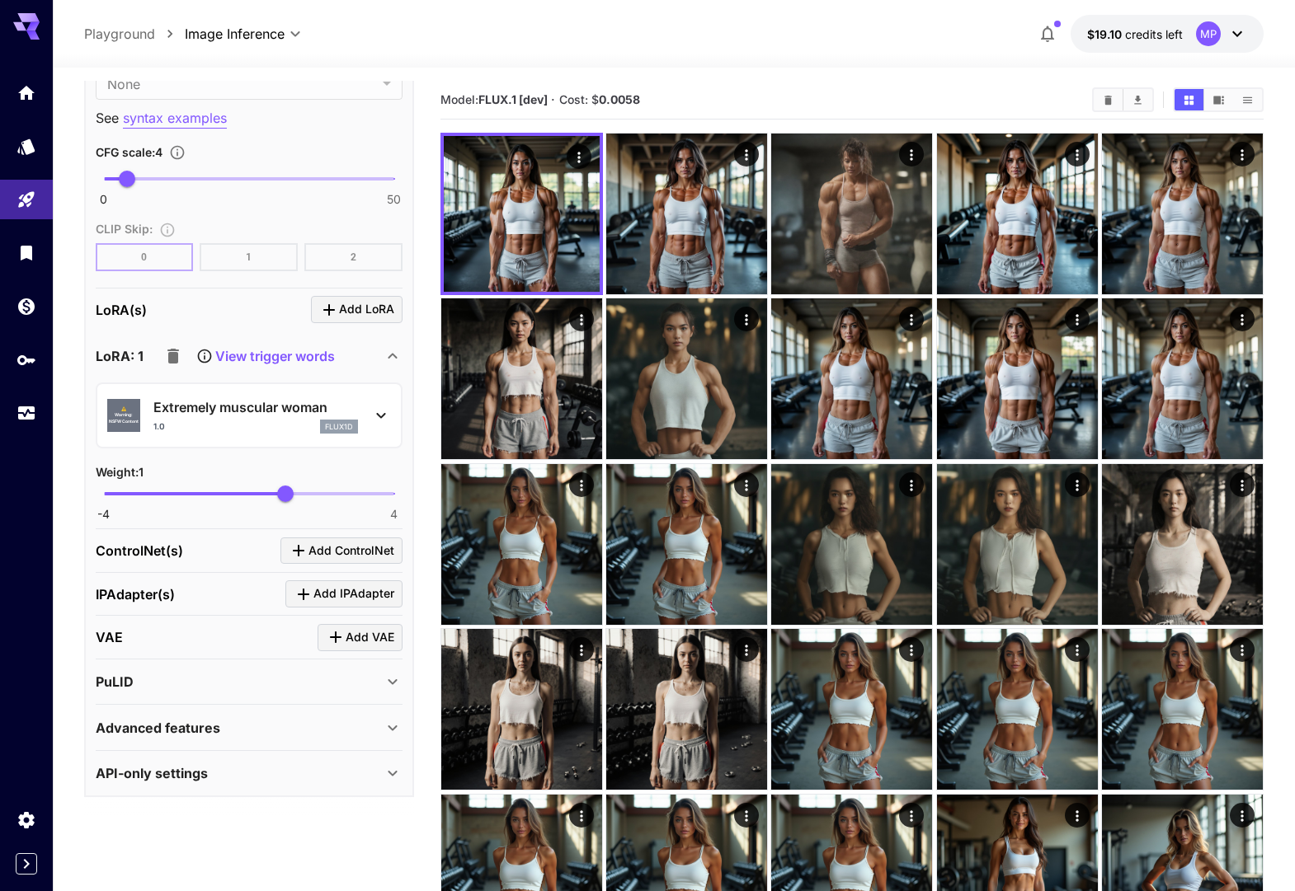
scroll to position [1699, 0]
click at [345, 308] on span "Add LoRA" at bounding box center [366, 310] width 55 height 21
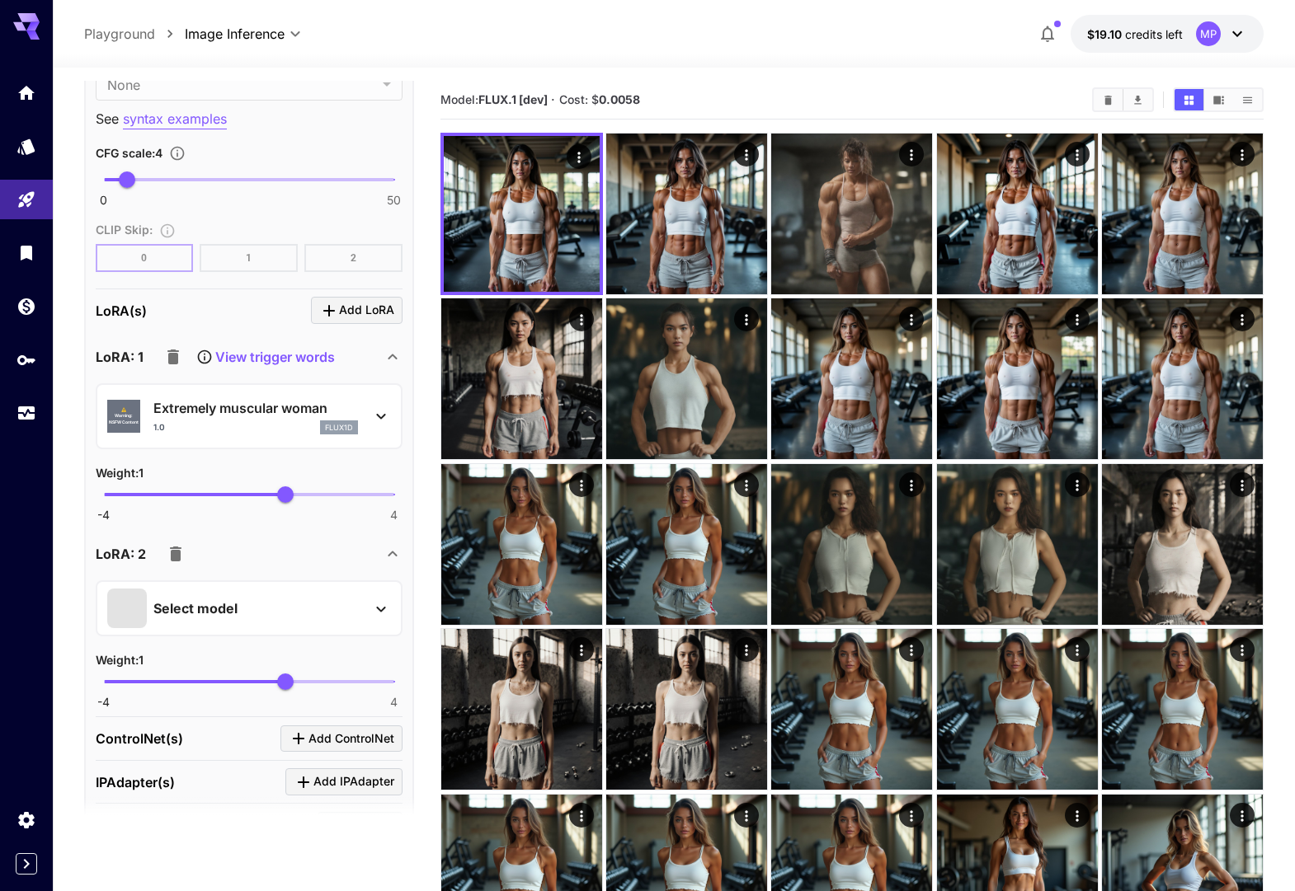
click at [328, 614] on div "Select model" at bounding box center [235, 609] width 257 height 40
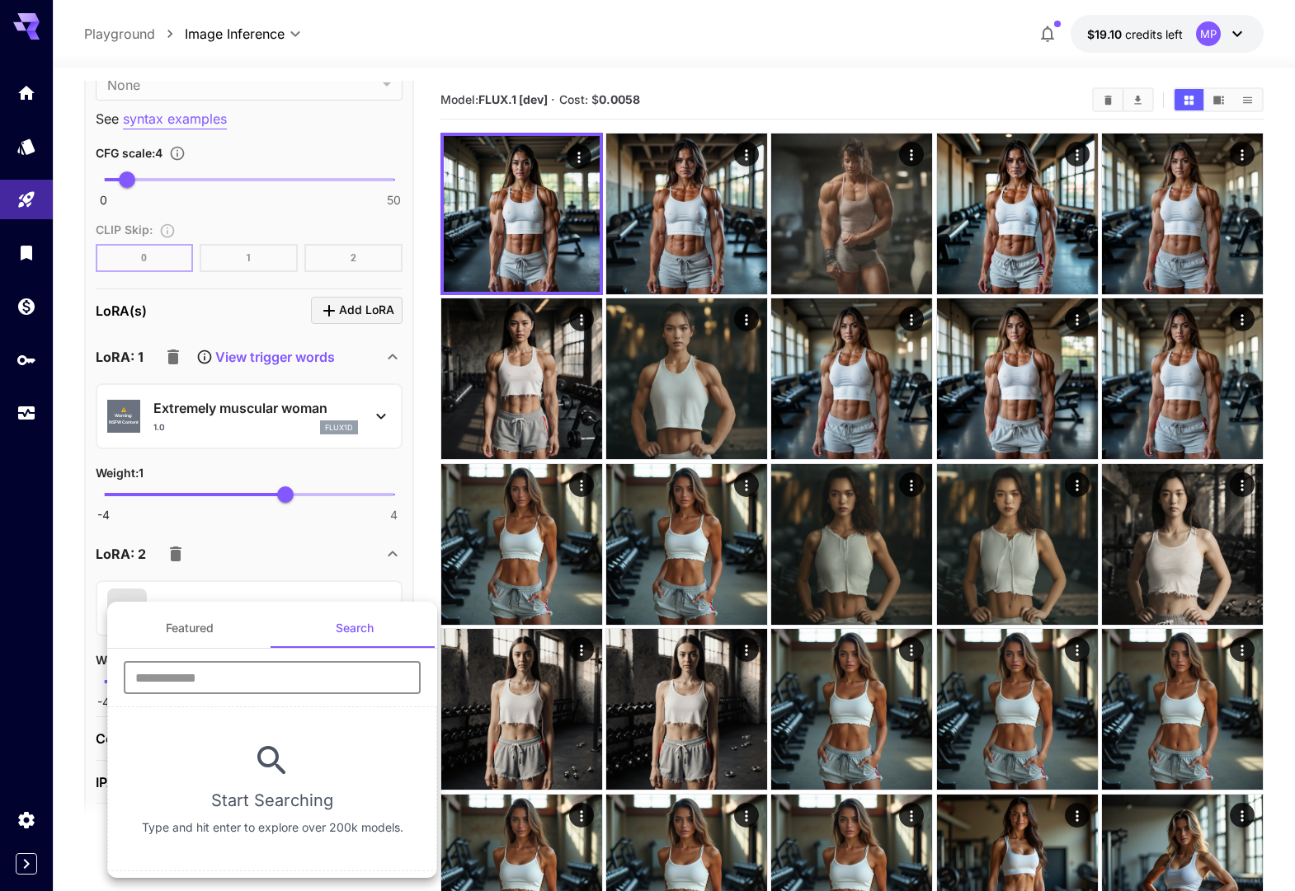
click at [300, 670] on input "text" at bounding box center [272, 677] width 297 height 33
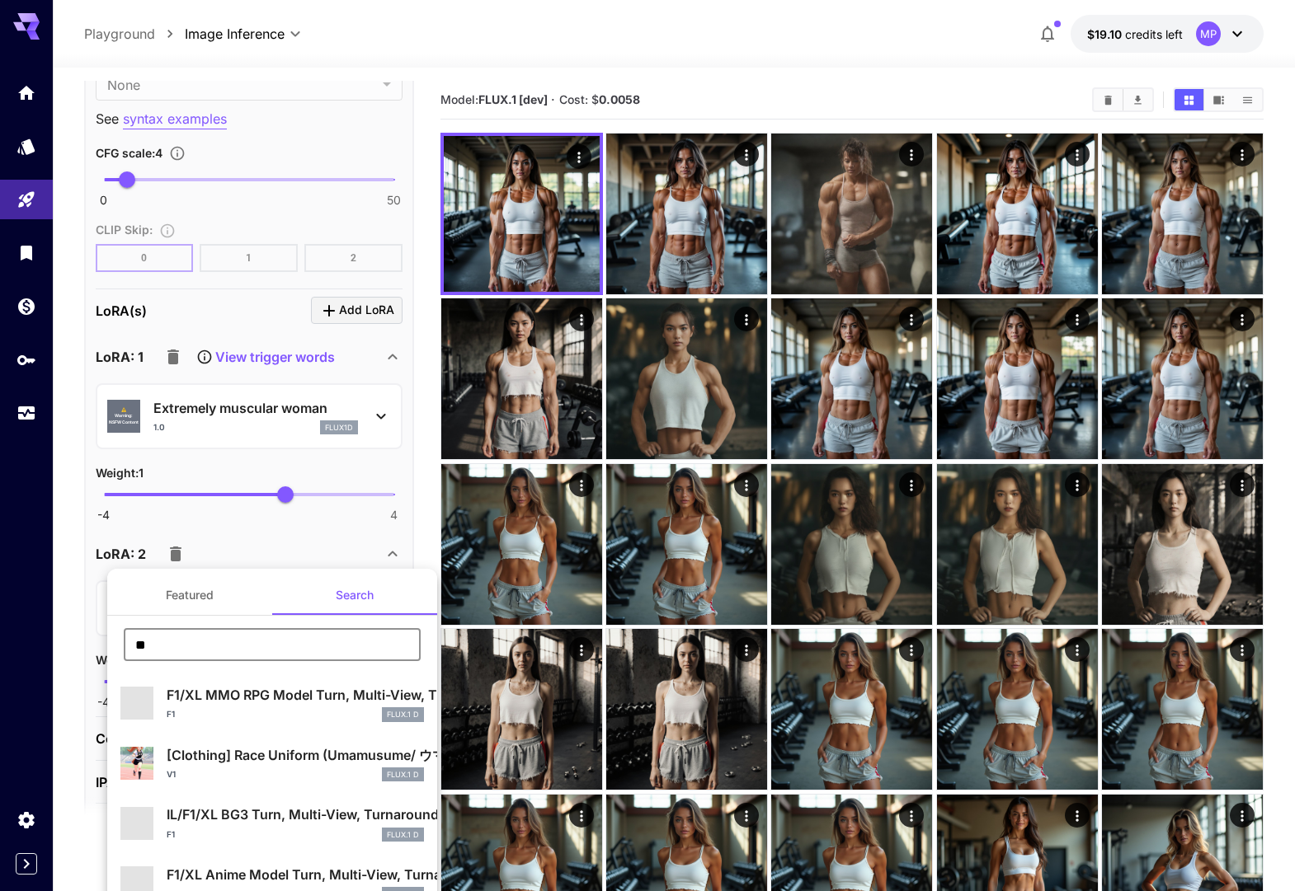
type input "**********"
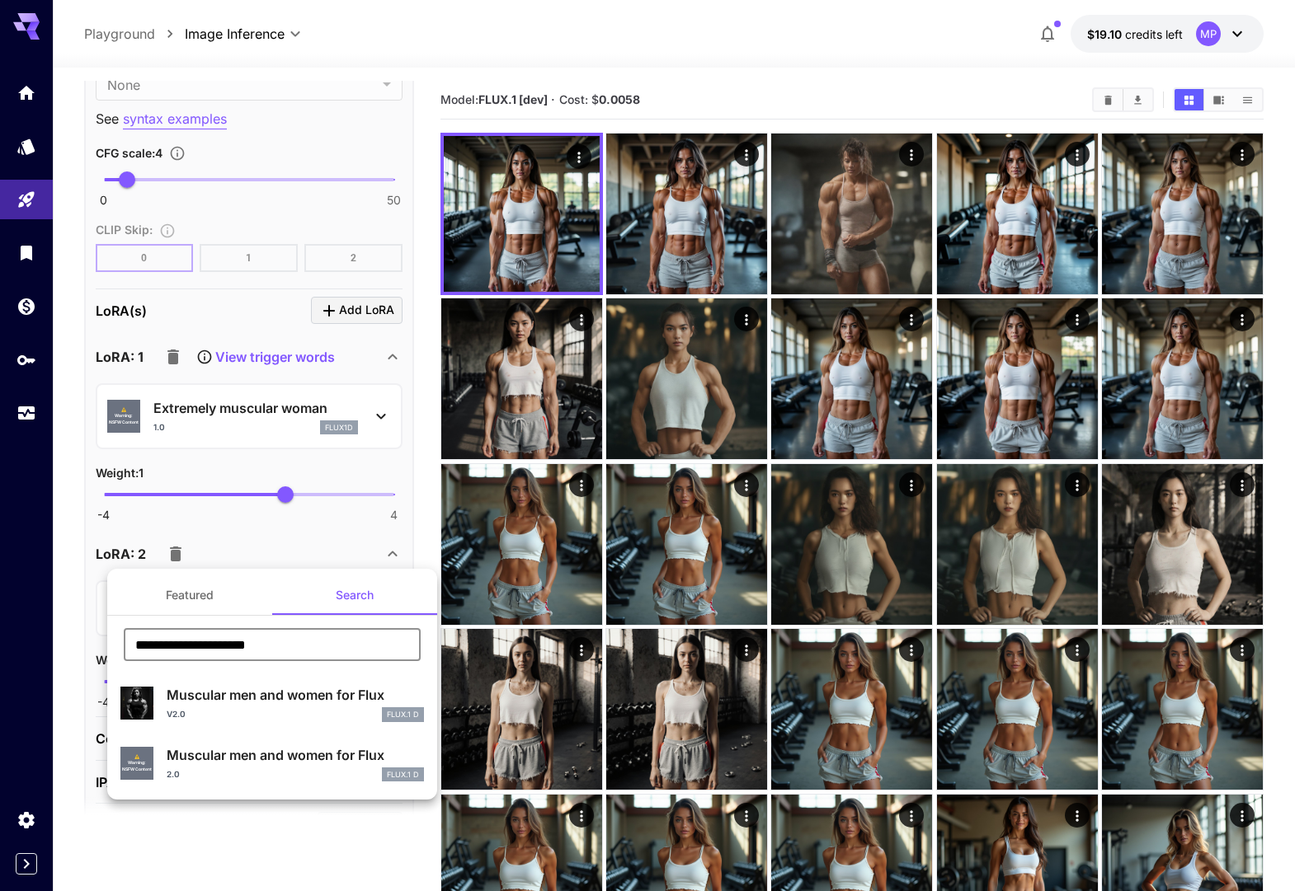
click at [220, 708] on div "v2.0 FLUX.1 D" at bounding box center [295, 714] width 257 height 15
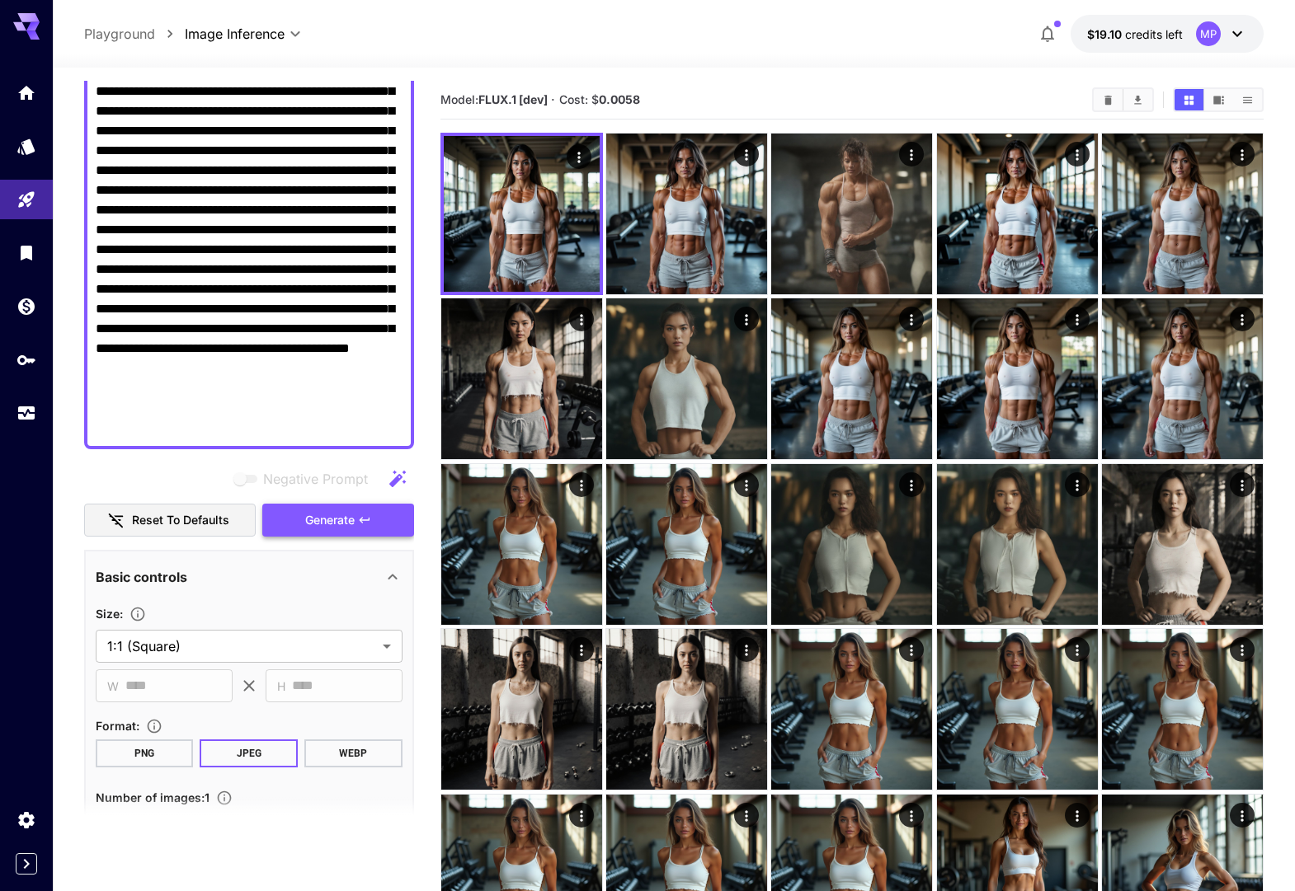
click at [315, 514] on span "Generate" at bounding box center [329, 520] width 49 height 21
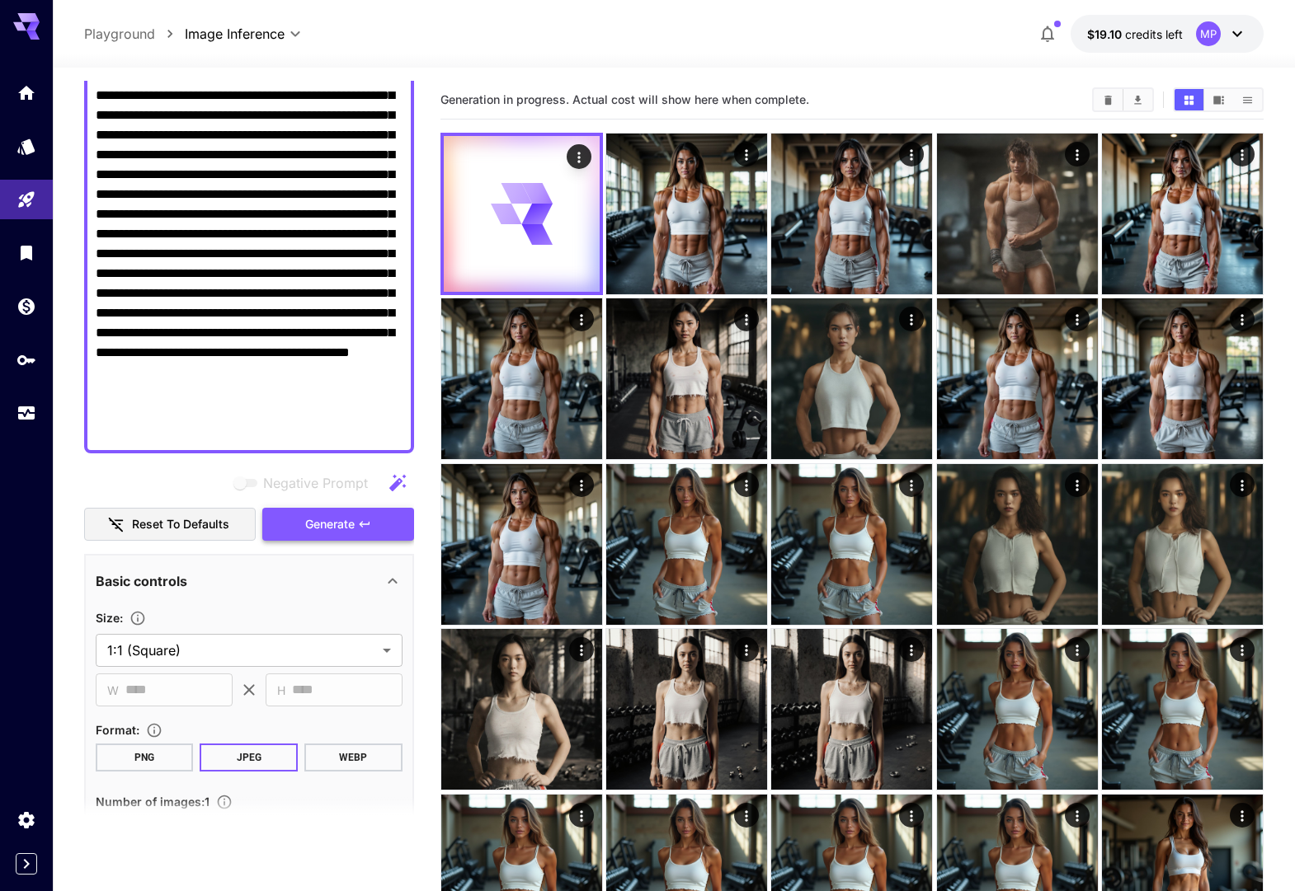
scroll to position [266, 0]
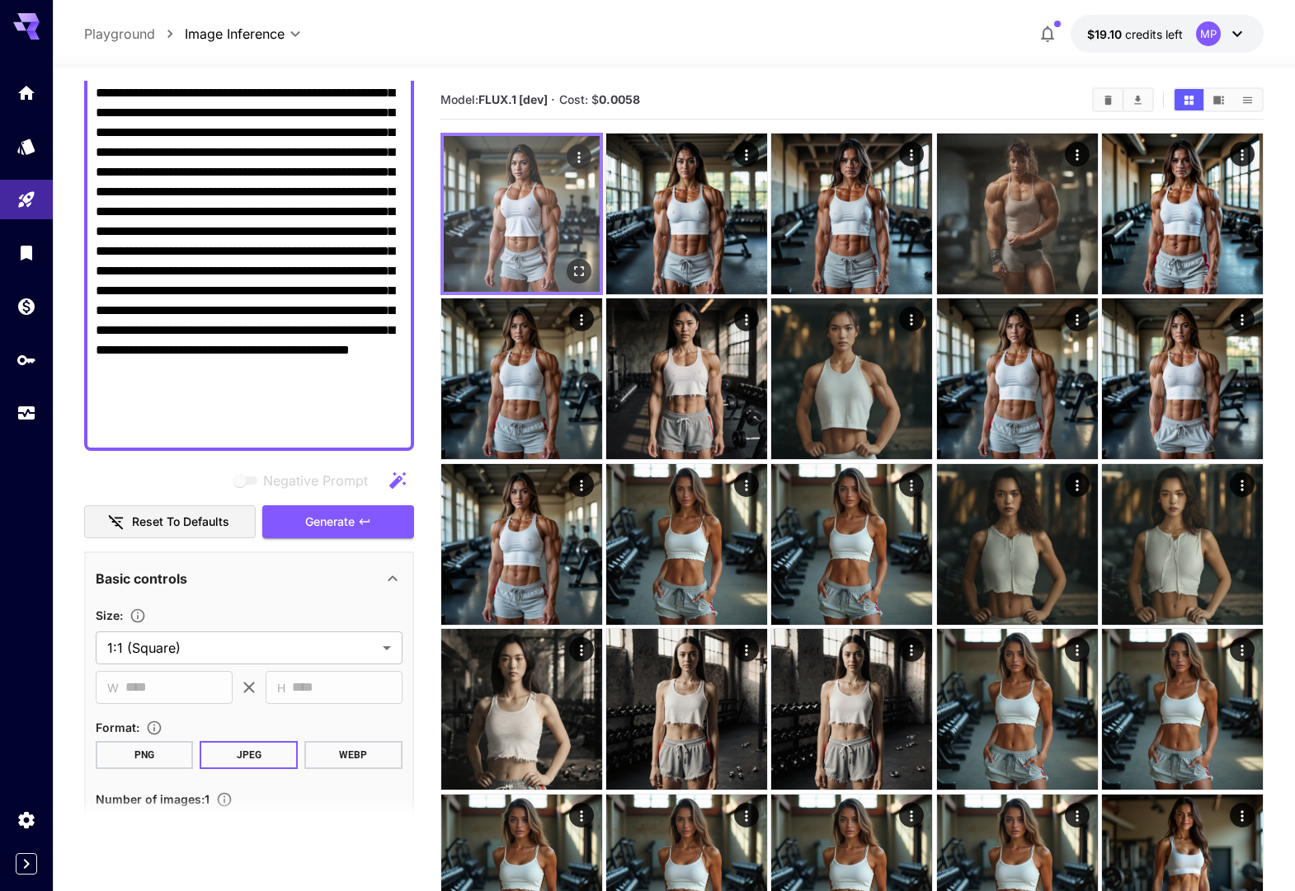
click at [576, 263] on icon "Open in fullscreen" at bounding box center [579, 271] width 16 height 16
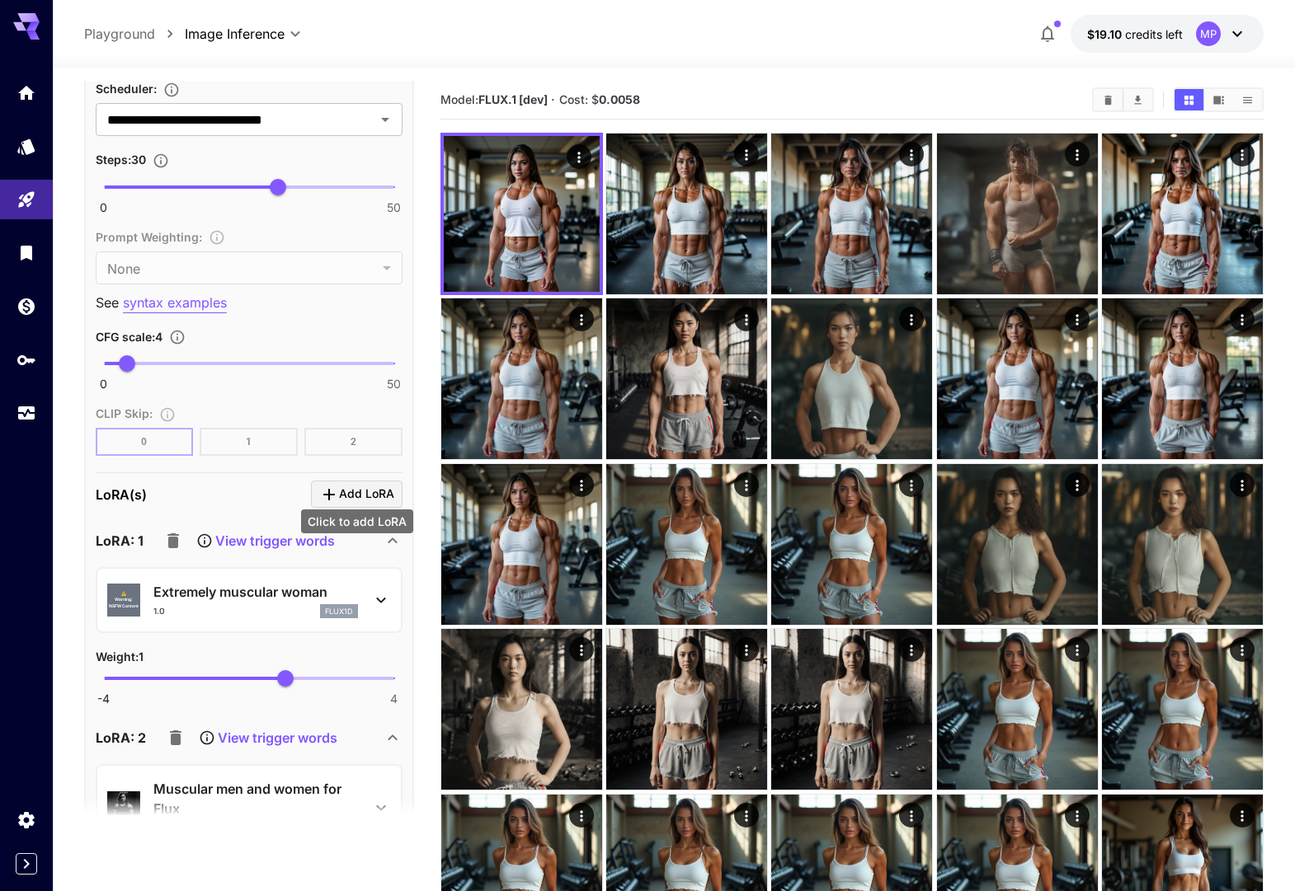
scroll to position [1525, 0]
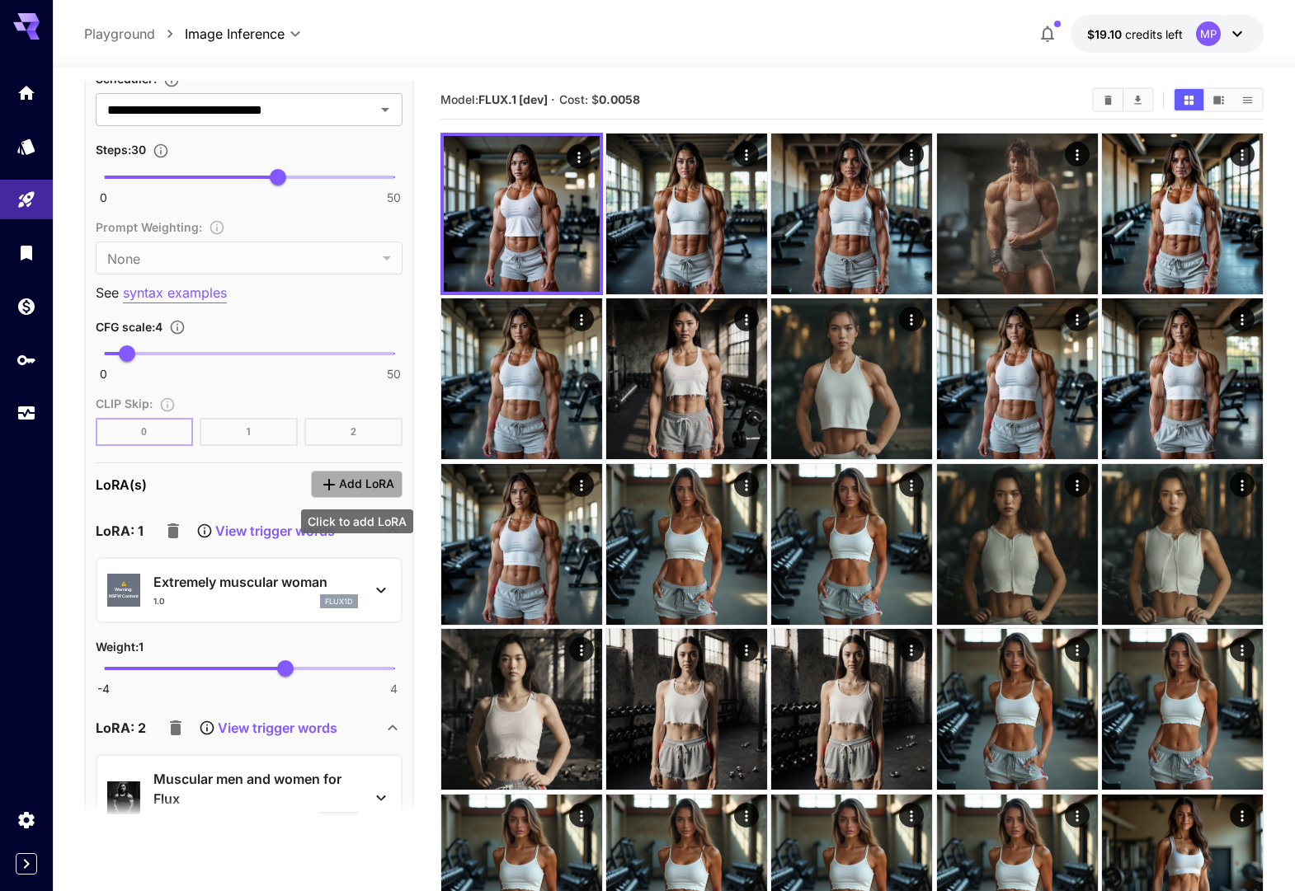
click at [358, 483] on span "Add LoRA" at bounding box center [366, 484] width 55 height 21
click at [352, 482] on span "Add LoRA" at bounding box center [366, 484] width 55 height 21
click at [350, 479] on span "Add LoRA" at bounding box center [366, 484] width 55 height 21
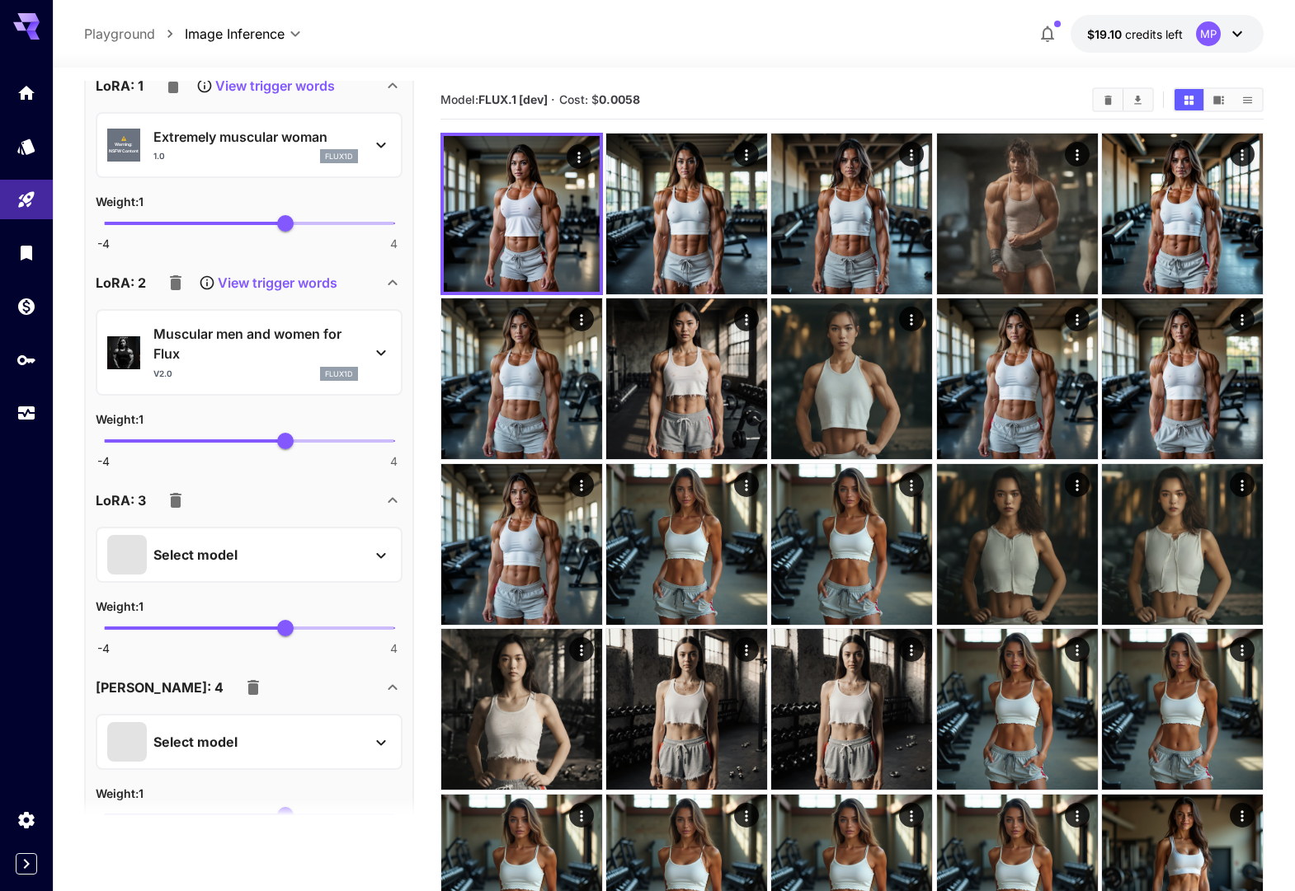
scroll to position [1969, 0]
click at [185, 501] on button "button" at bounding box center [175, 502] width 33 height 33
click at [182, 502] on icon "button" at bounding box center [176, 502] width 20 height 20
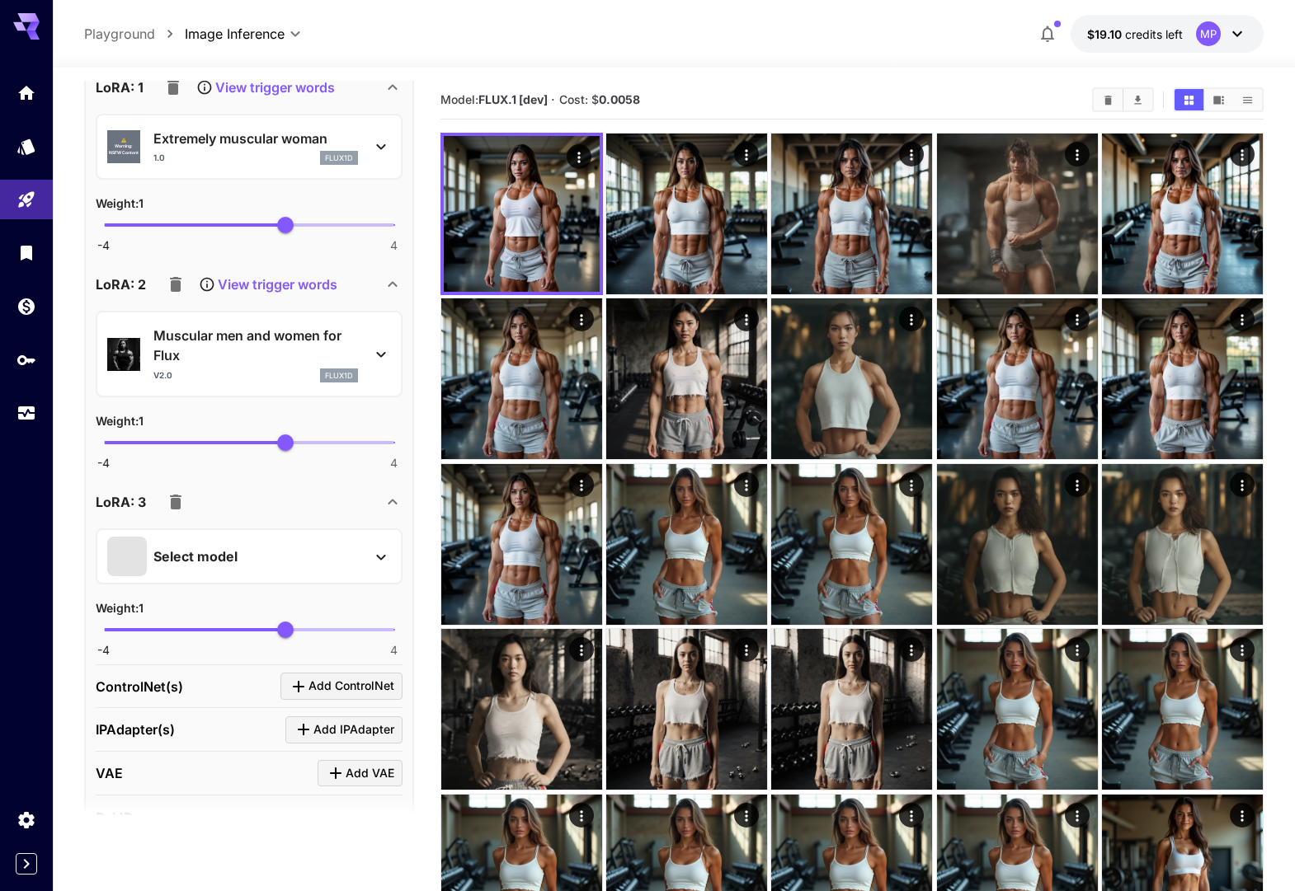
click at [377, 559] on icon at bounding box center [381, 558] width 20 height 20
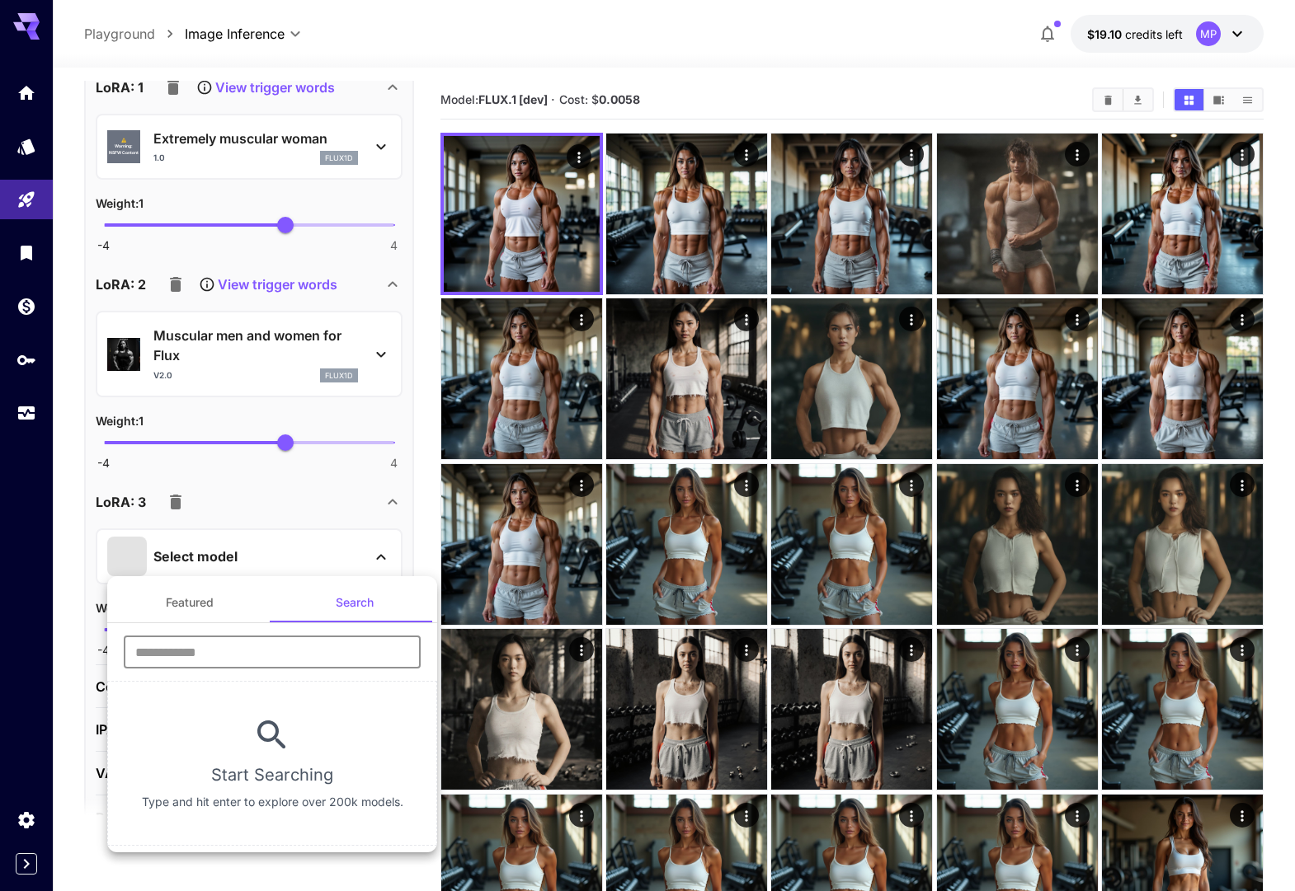
click at [292, 656] on input "text" at bounding box center [272, 652] width 297 height 33
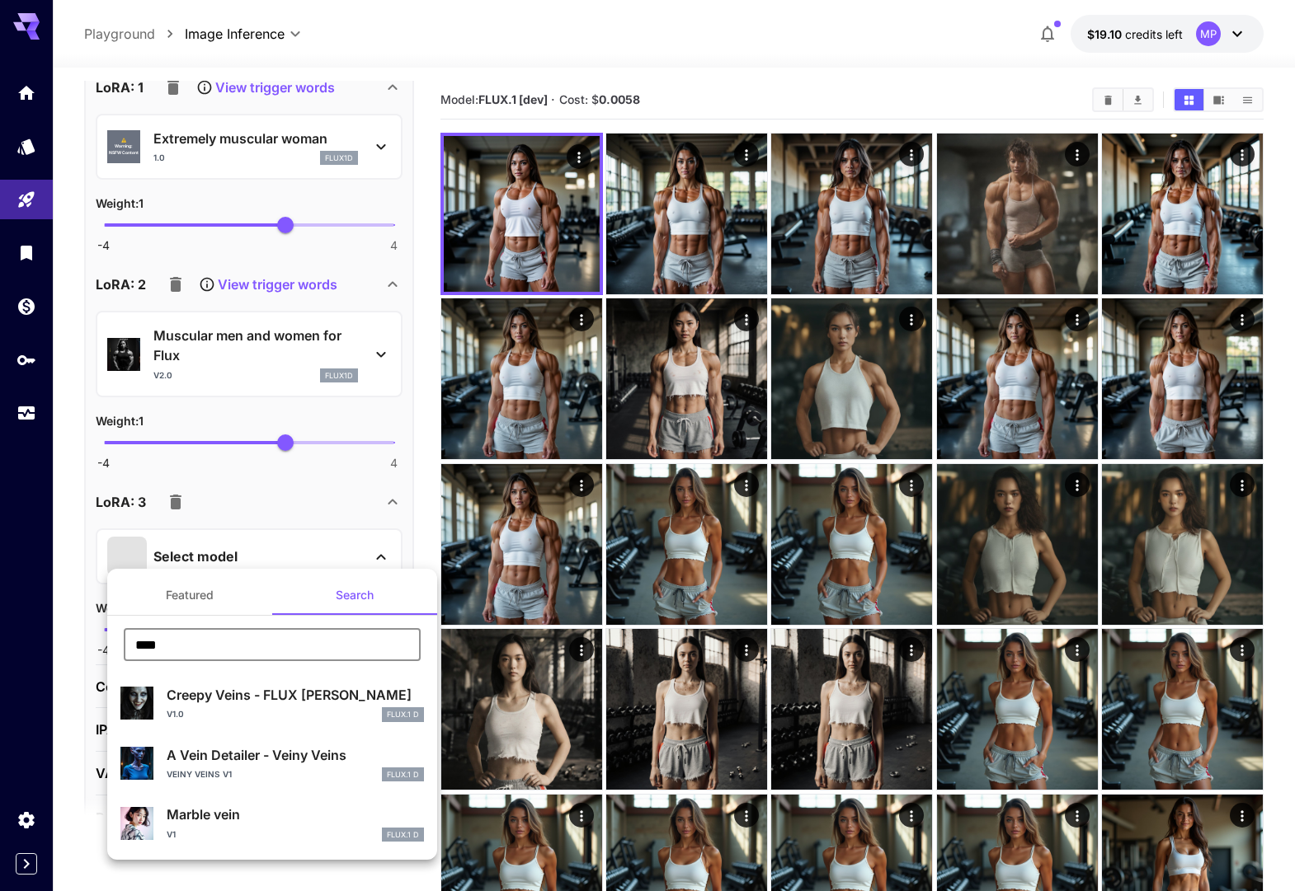
type input "****"
click at [278, 510] on div at bounding box center [647, 445] width 1295 height 891
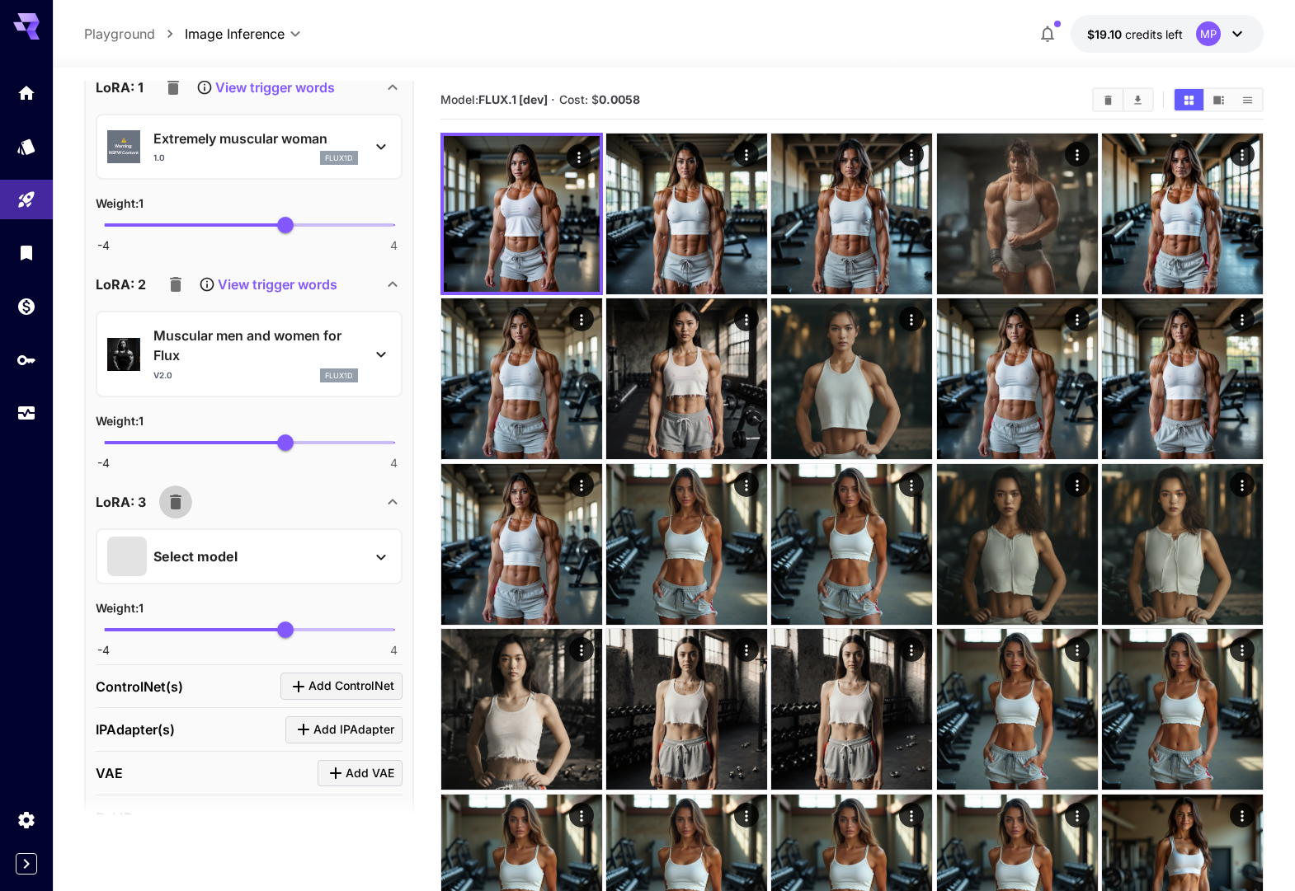
click at [180, 500] on icon "button" at bounding box center [176, 502] width 20 height 20
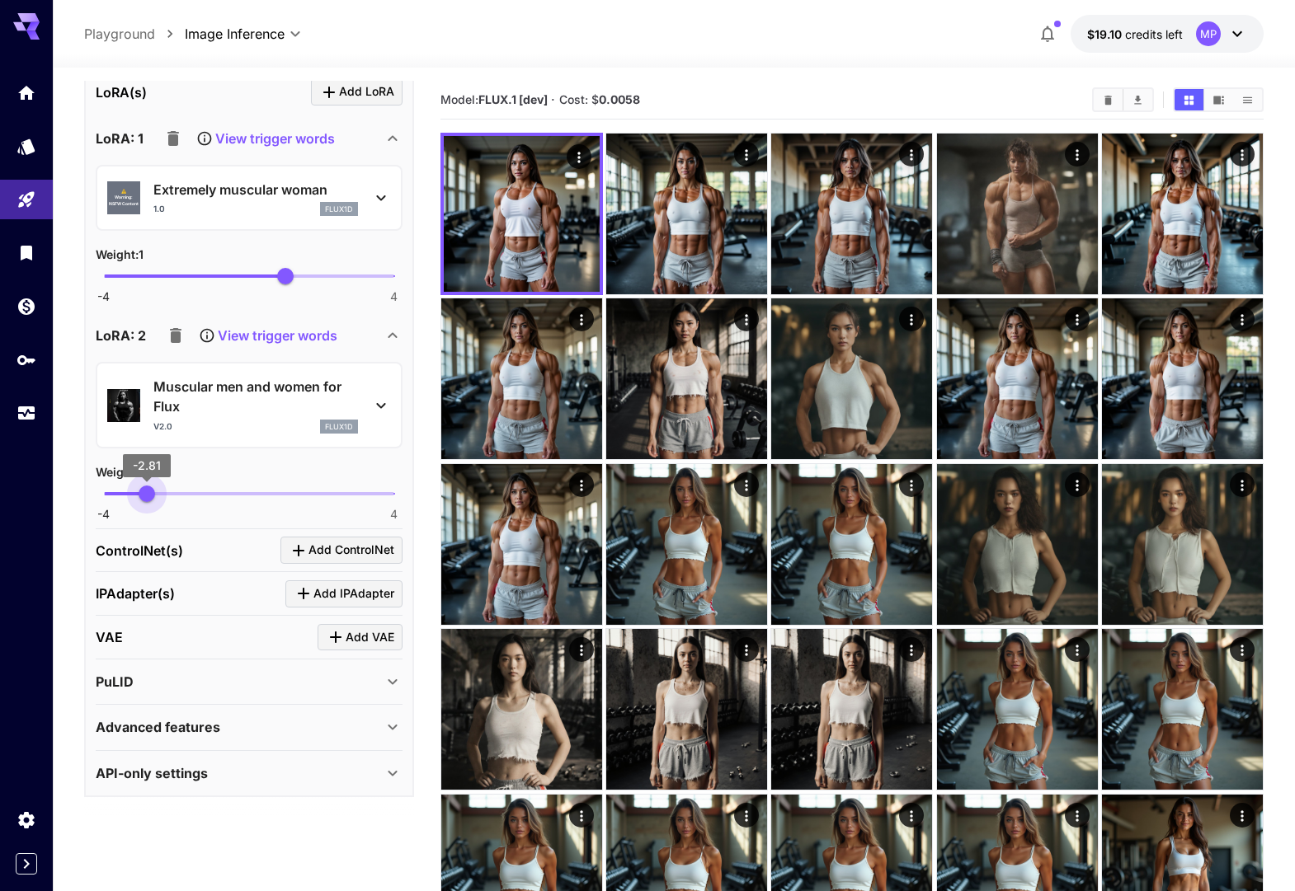
type input "**"
drag, startPoint x: 277, startPoint y: 483, endPoint x: 134, endPoint y: 320, distance: 217.4
drag, startPoint x: 150, startPoint y: 275, endPoint x: 256, endPoint y: 280, distance: 106.5
click at [256, 280] on span "-4 4 0.21" at bounding box center [249, 276] width 290 height 25
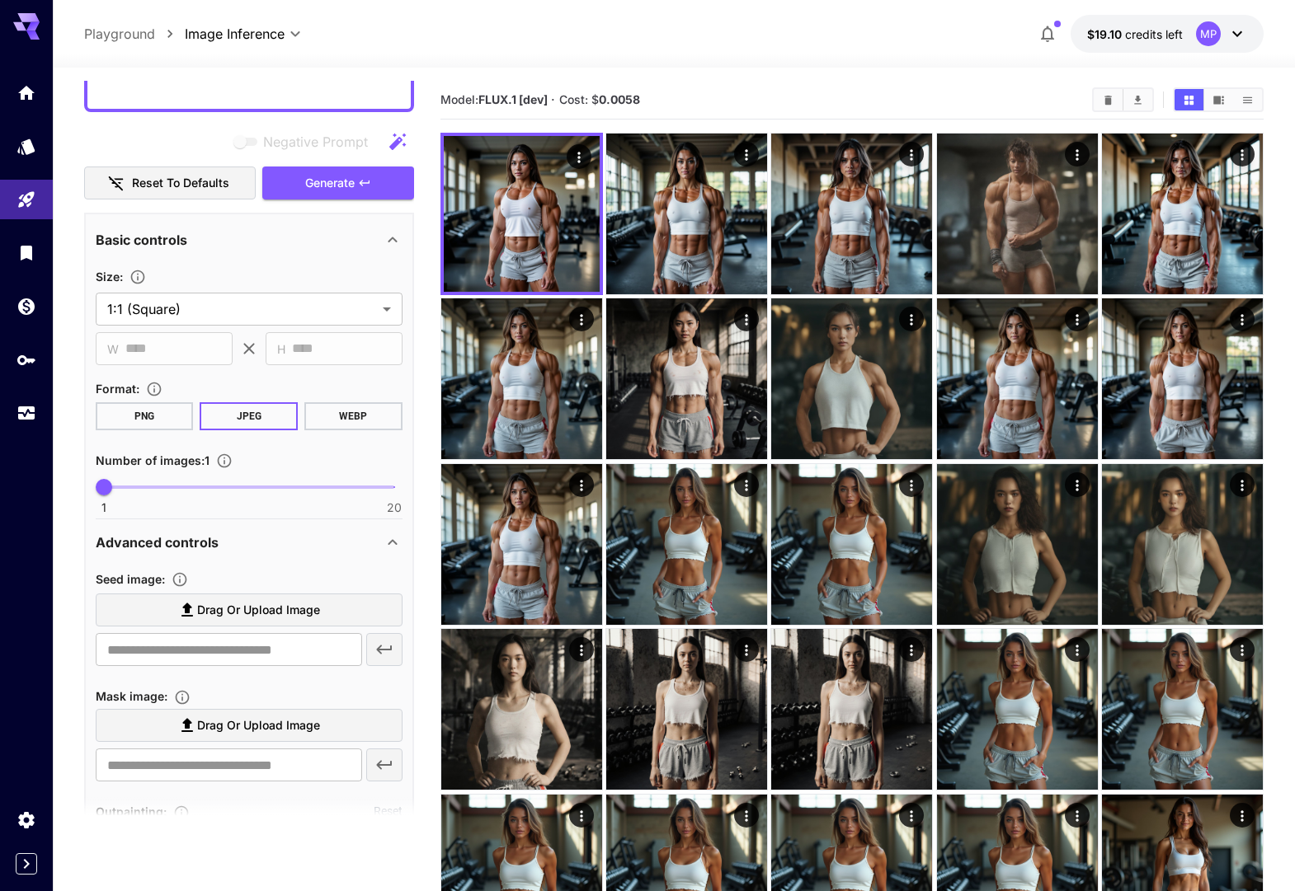
scroll to position [583, 0]
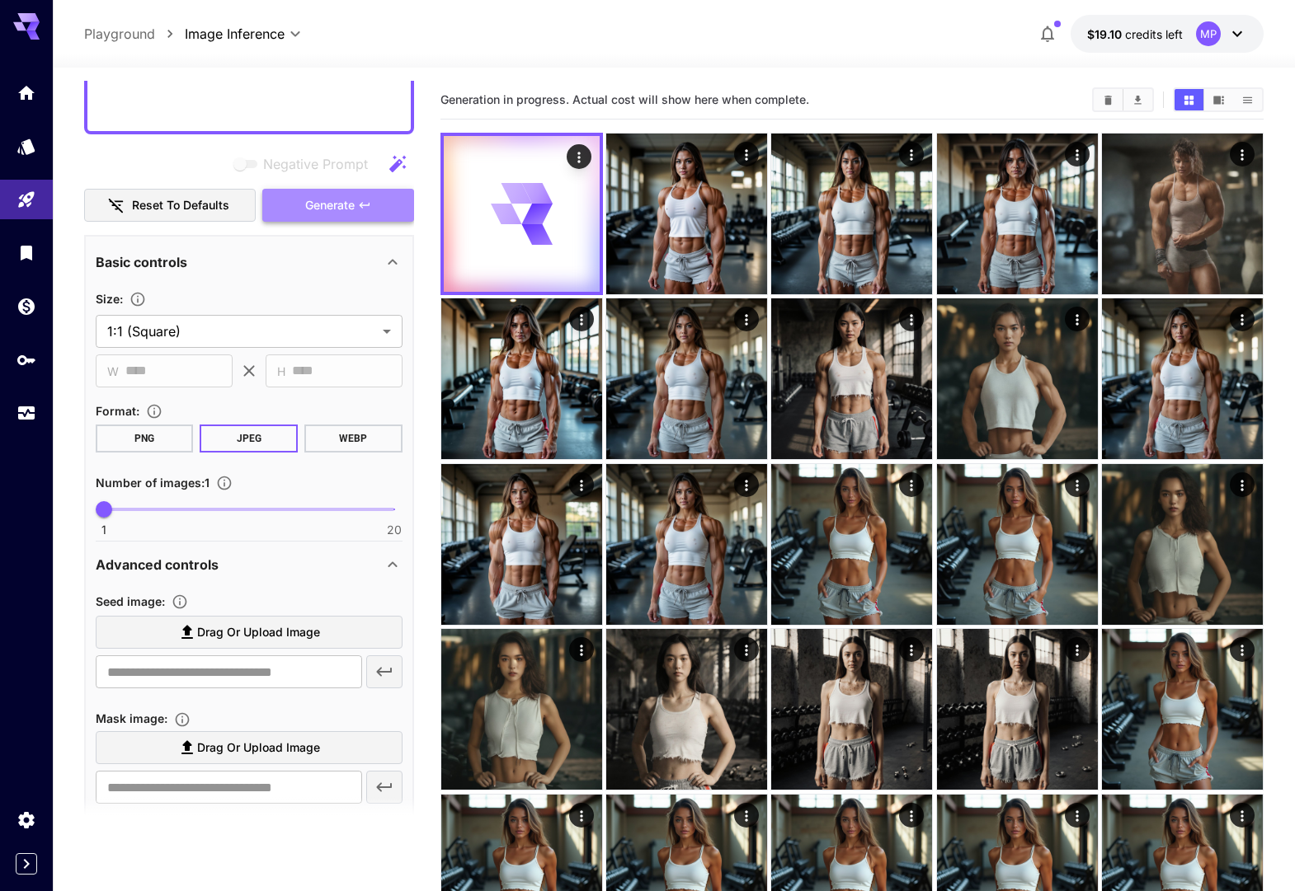
click at [311, 212] on span "Generate" at bounding box center [329, 205] width 49 height 21
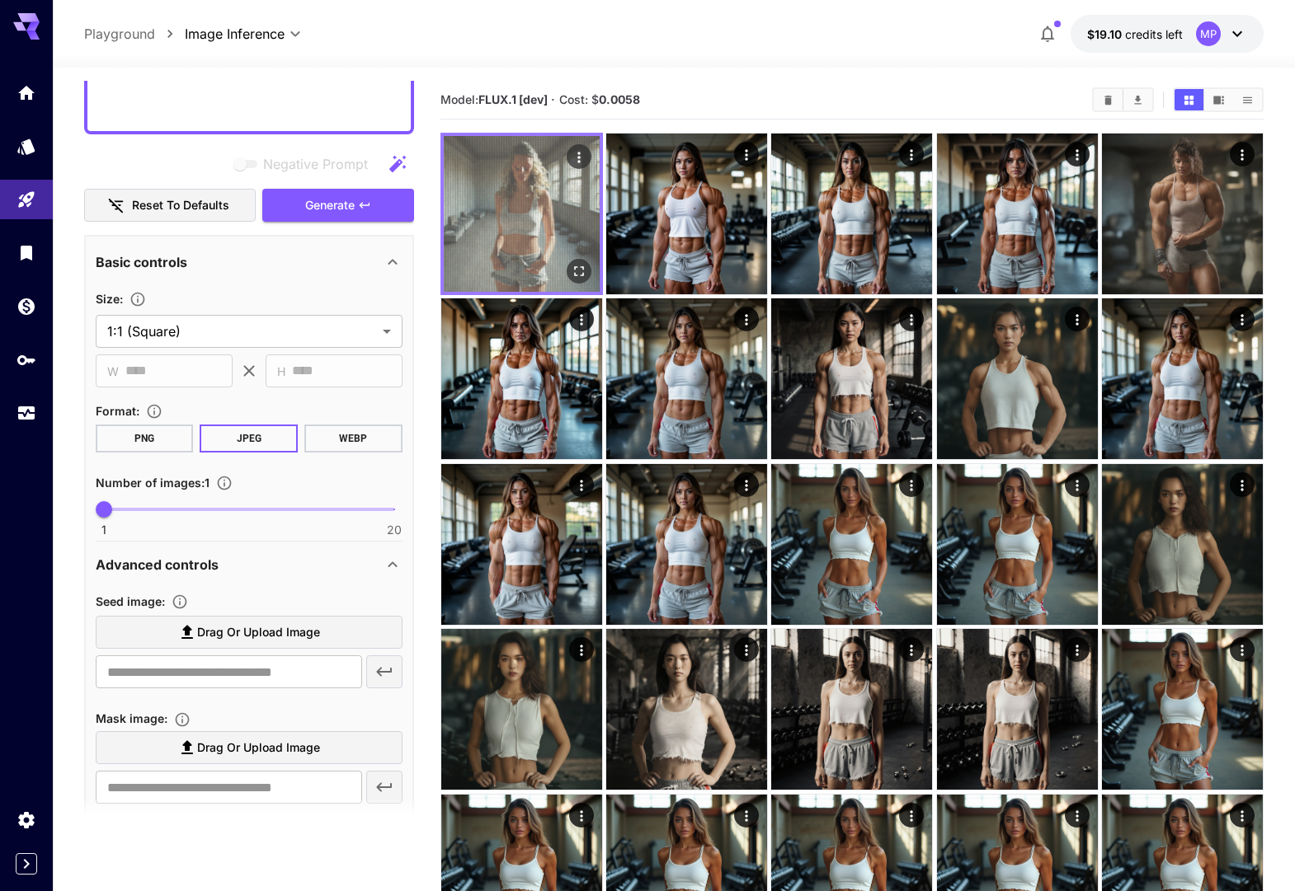
click at [527, 216] on img at bounding box center [522, 214] width 156 height 156
click at [581, 269] on icon "Open in fullscreen" at bounding box center [579, 271] width 16 height 16
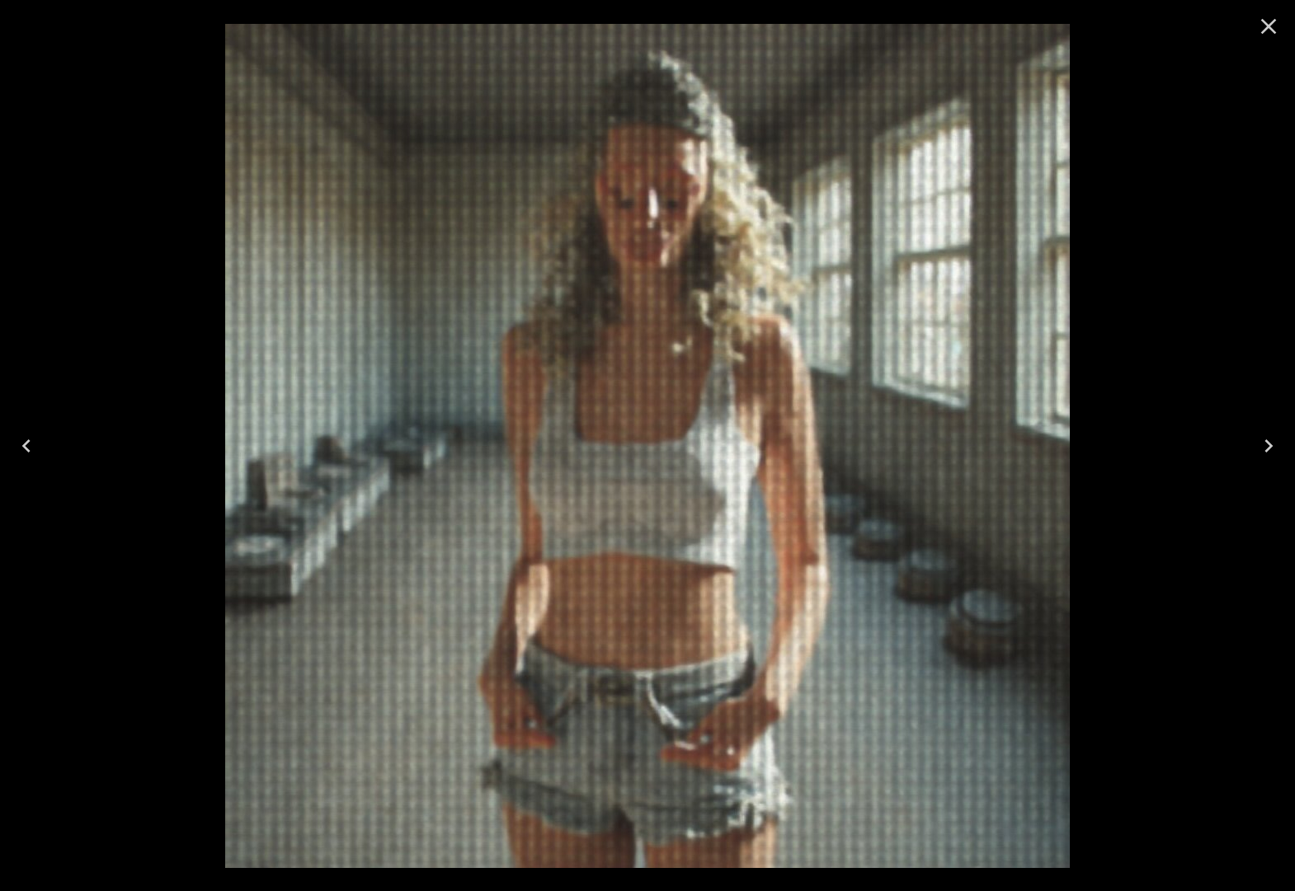
click at [1271, 22] on icon "Close" at bounding box center [1268, 26] width 26 height 26
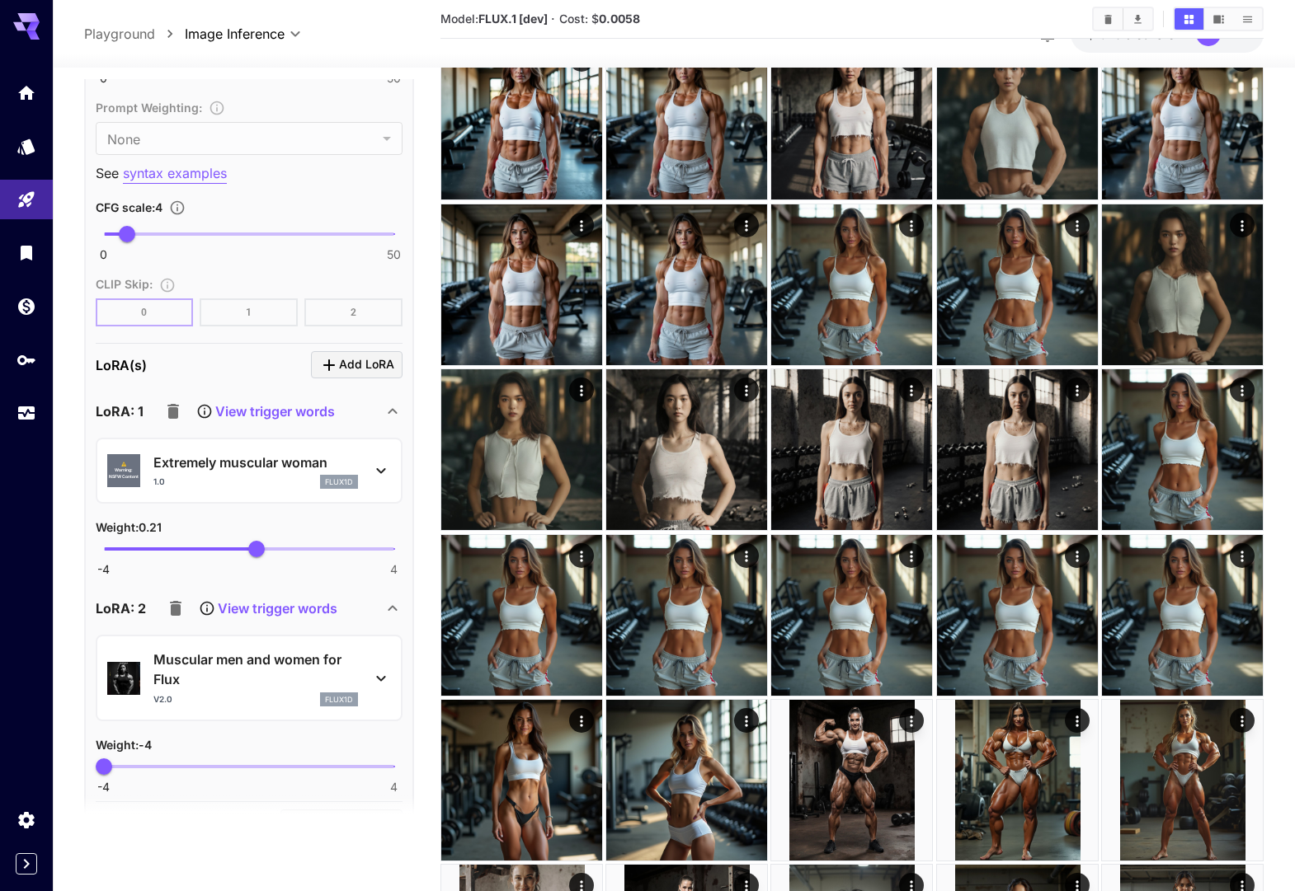
scroll to position [1675, 0]
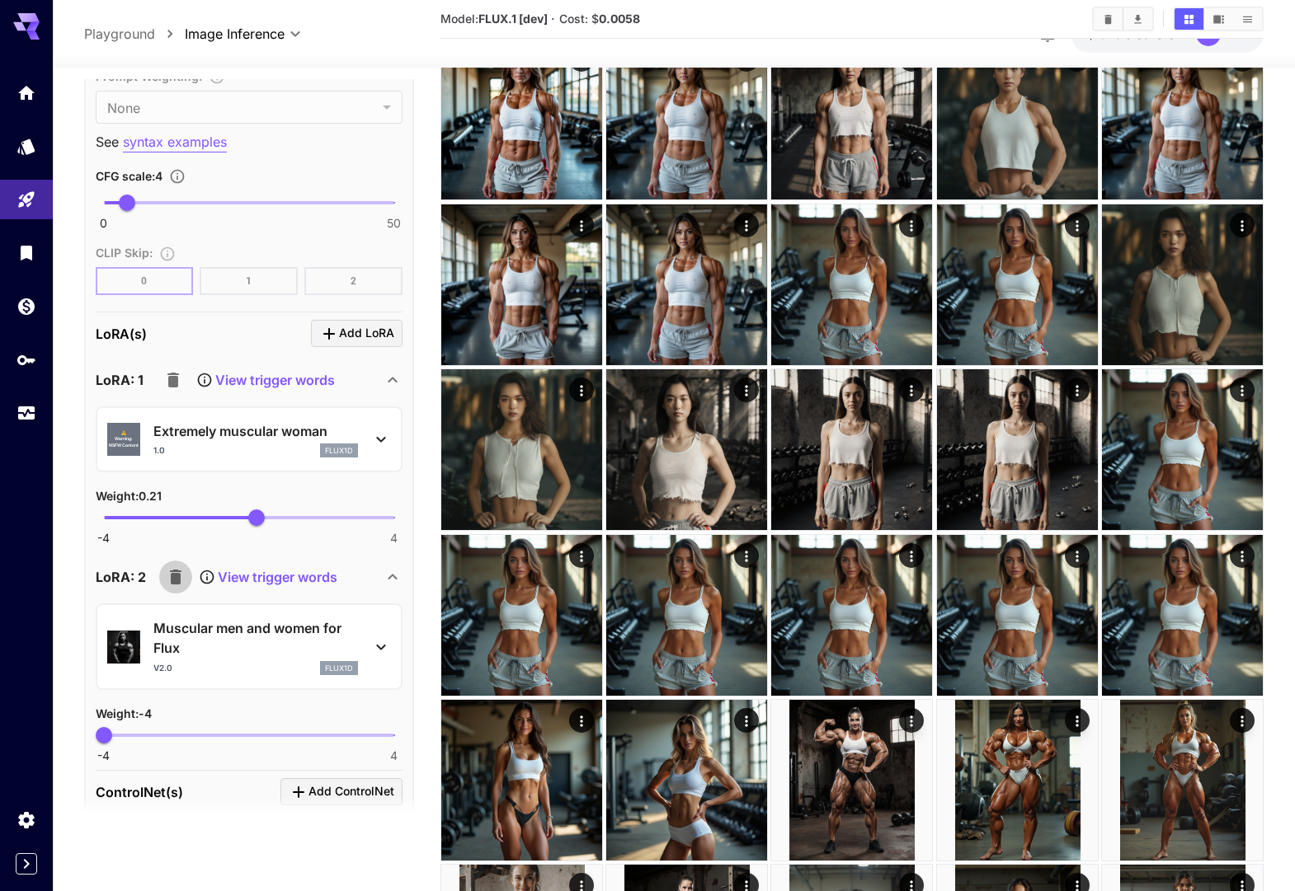
click at [171, 581] on icon "button" at bounding box center [176, 577] width 12 height 15
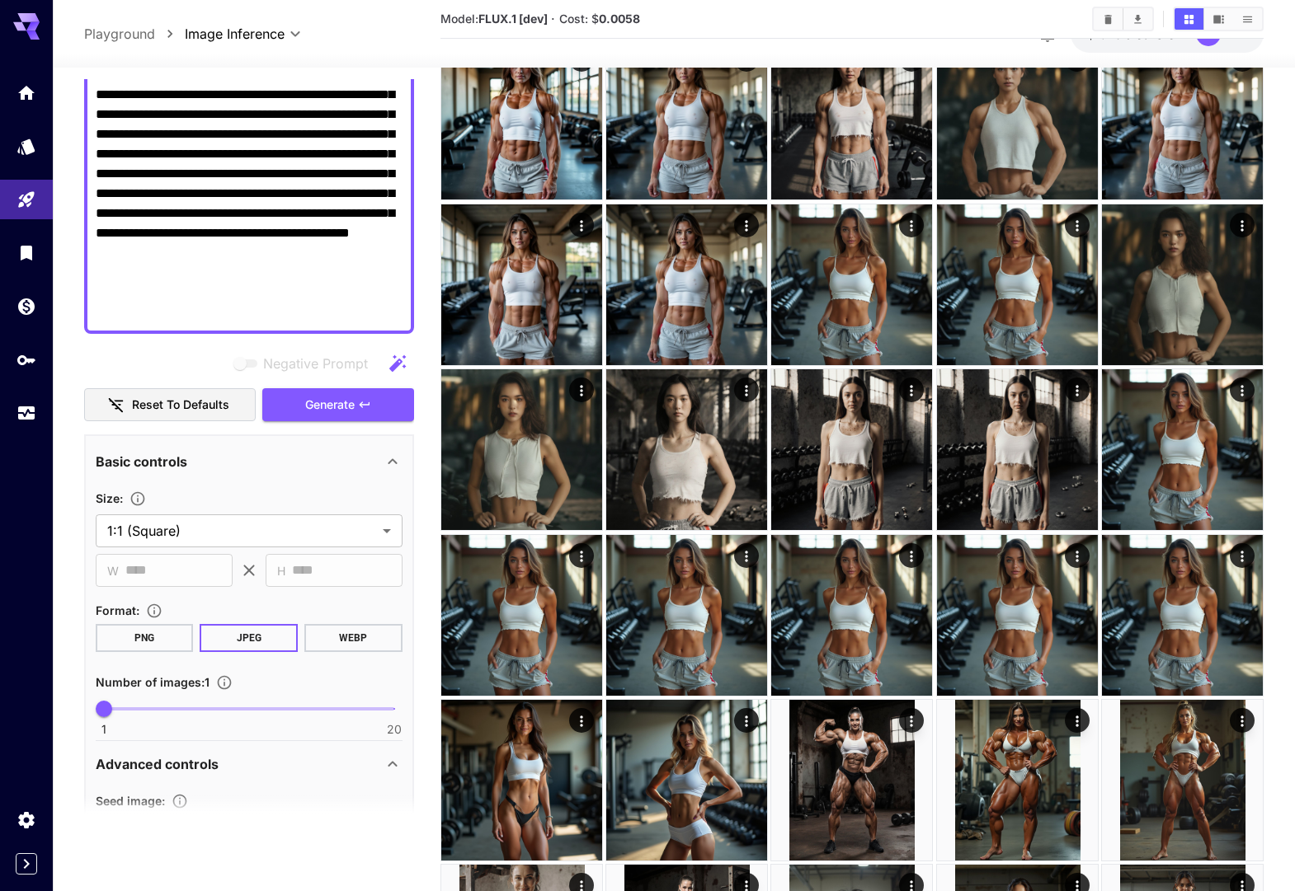
scroll to position [318, 0]
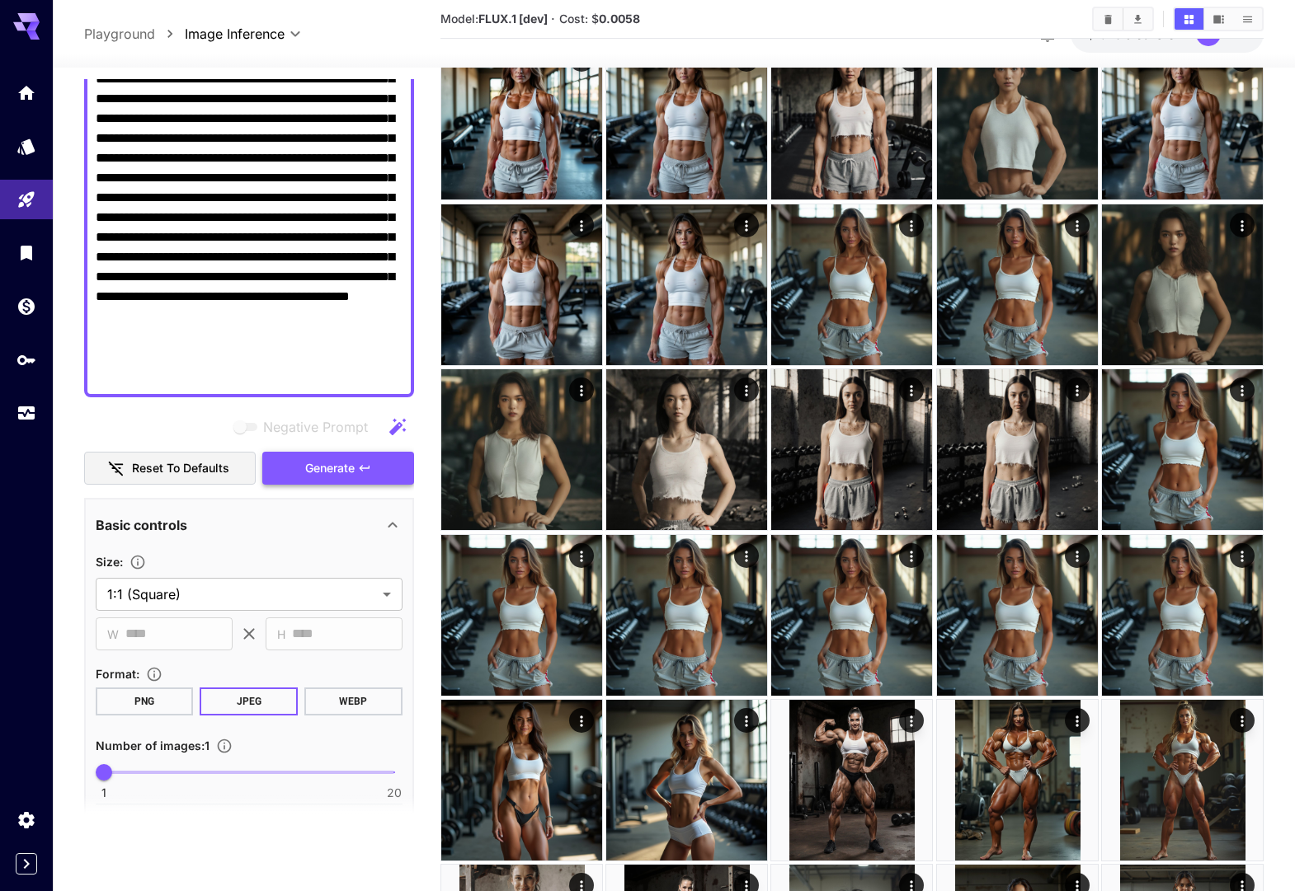
click at [307, 460] on span "Generate" at bounding box center [329, 468] width 49 height 21
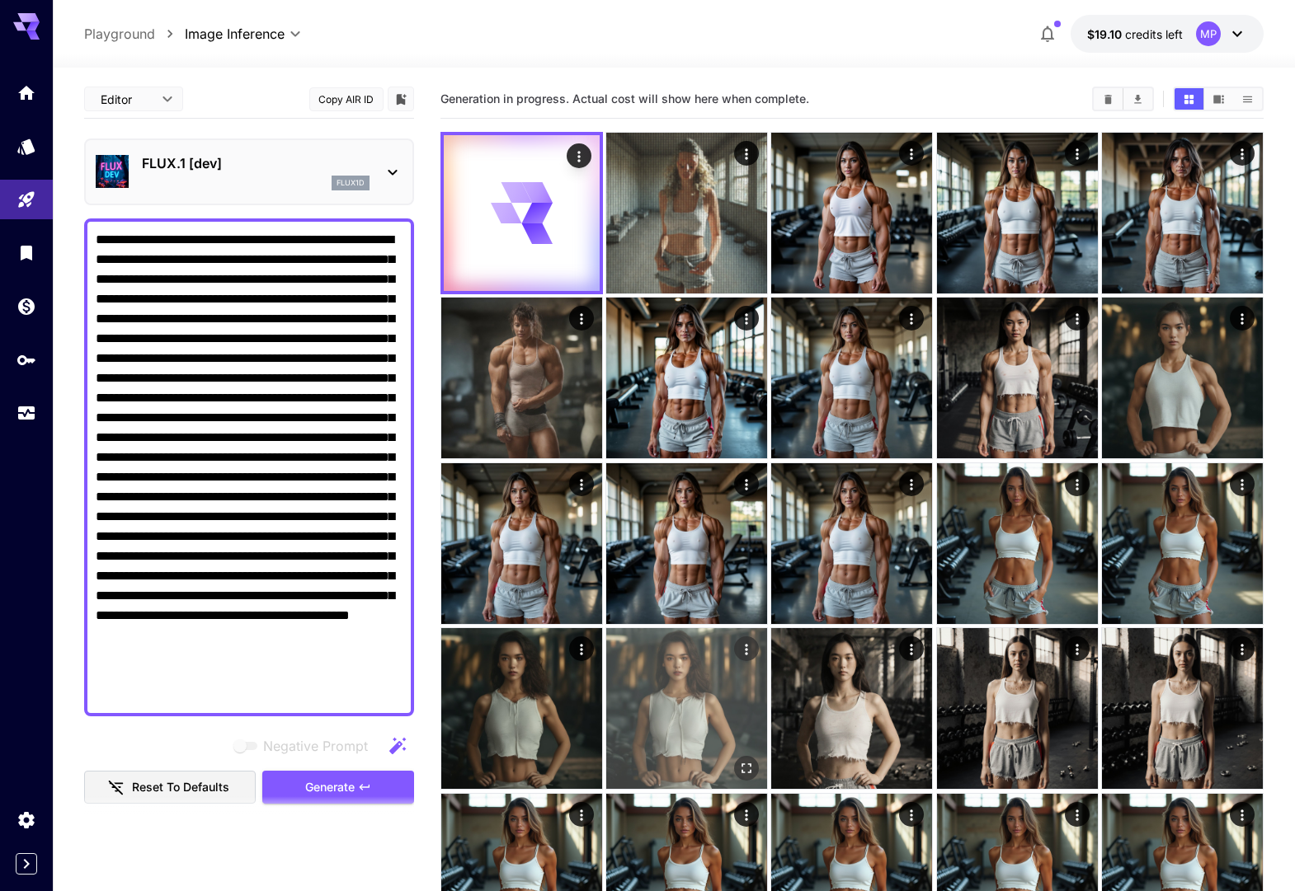
scroll to position [0, 0]
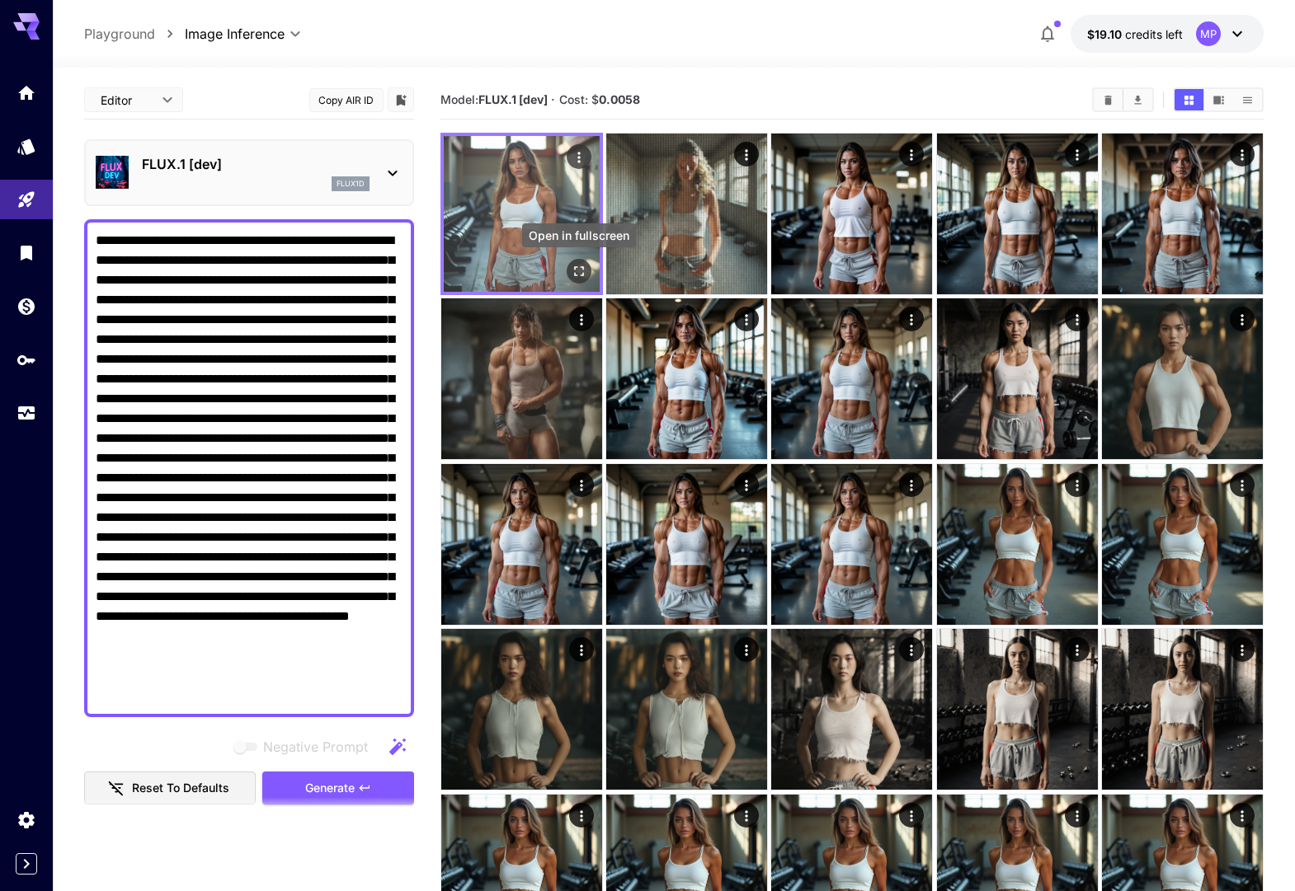
click at [582, 267] on icon "Open in fullscreen" at bounding box center [579, 271] width 10 height 10
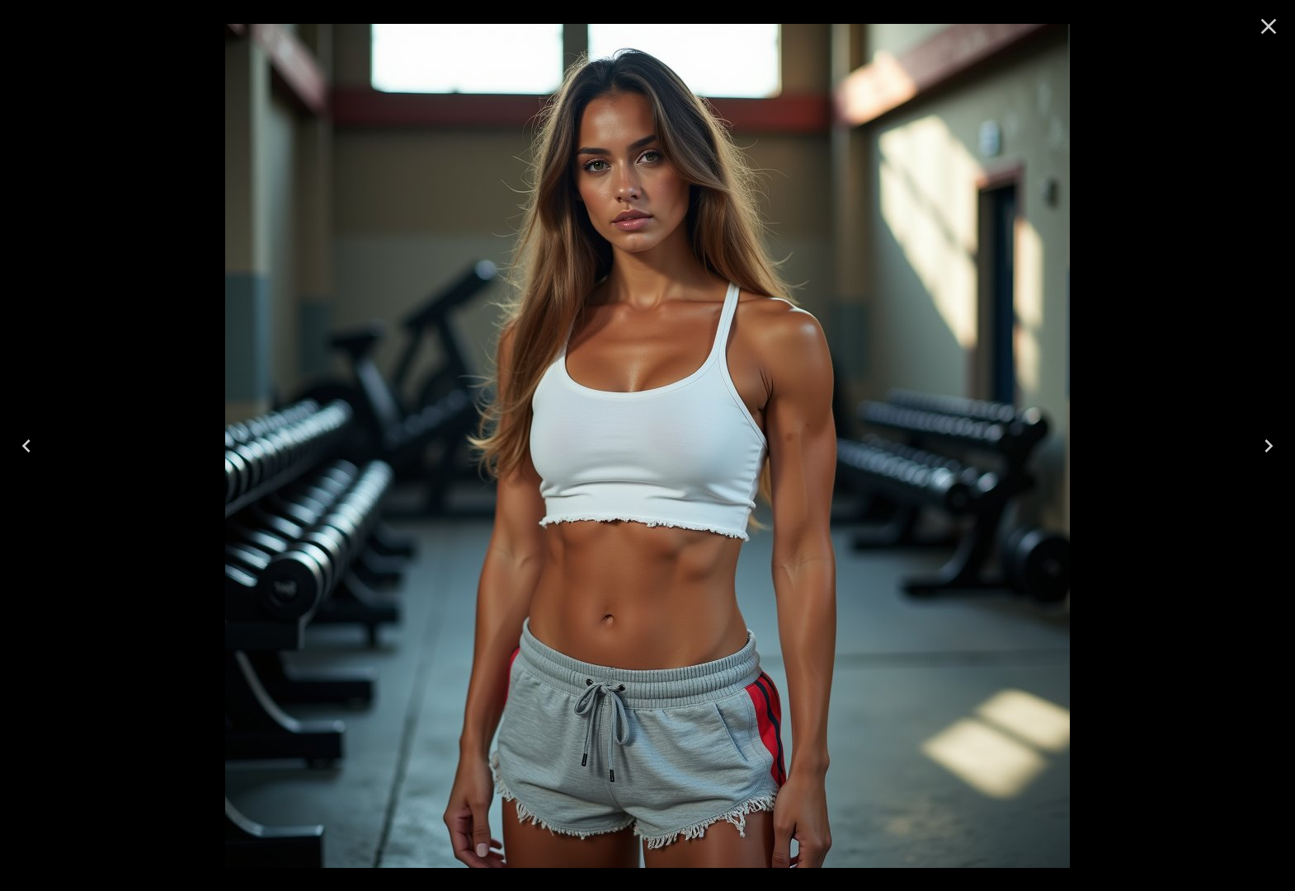
drag, startPoint x: 1266, startPoint y: 28, endPoint x: 1172, endPoint y: 87, distance: 111.2
click at [1266, 28] on icon "Close" at bounding box center [1269, 27] width 16 height 16
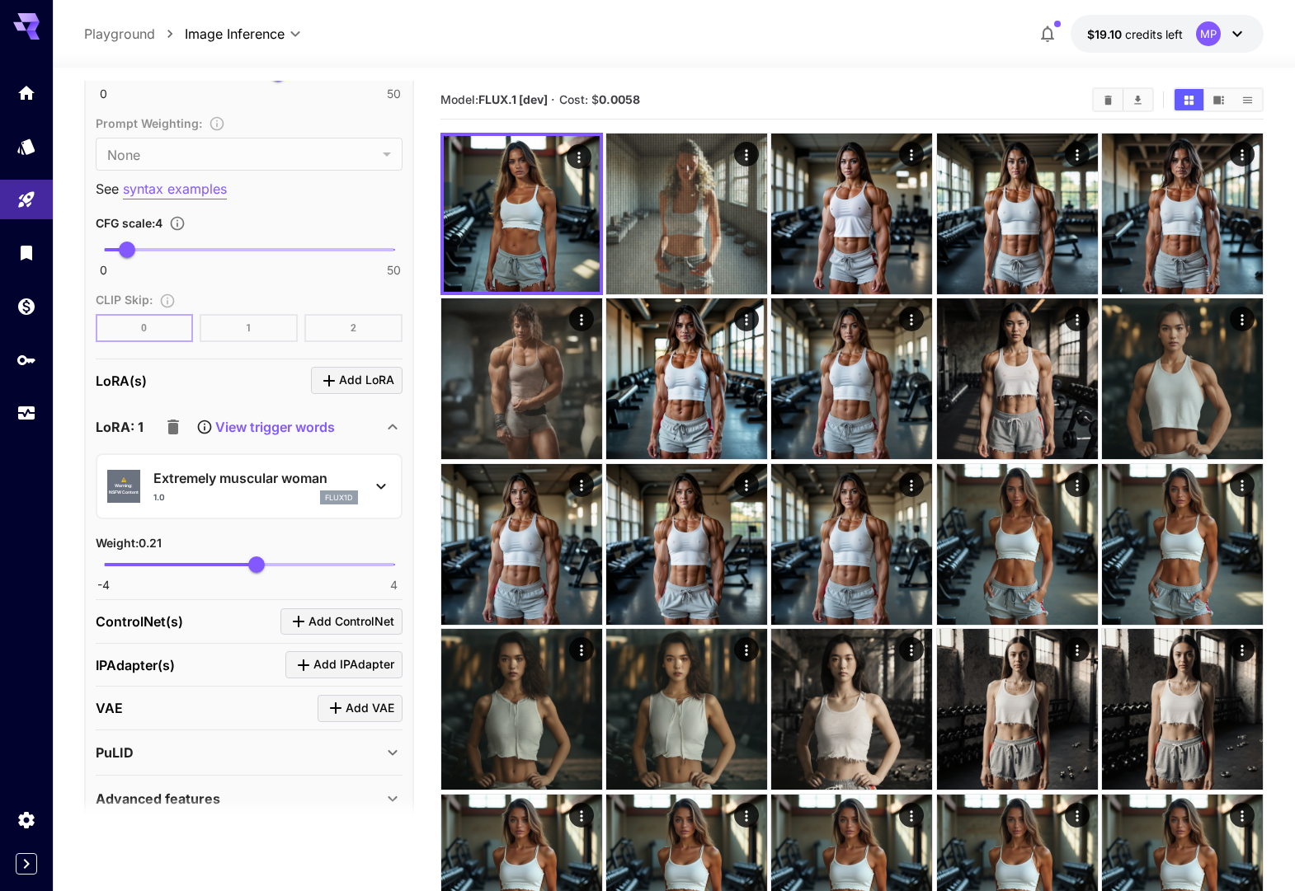
scroll to position [1637, 0]
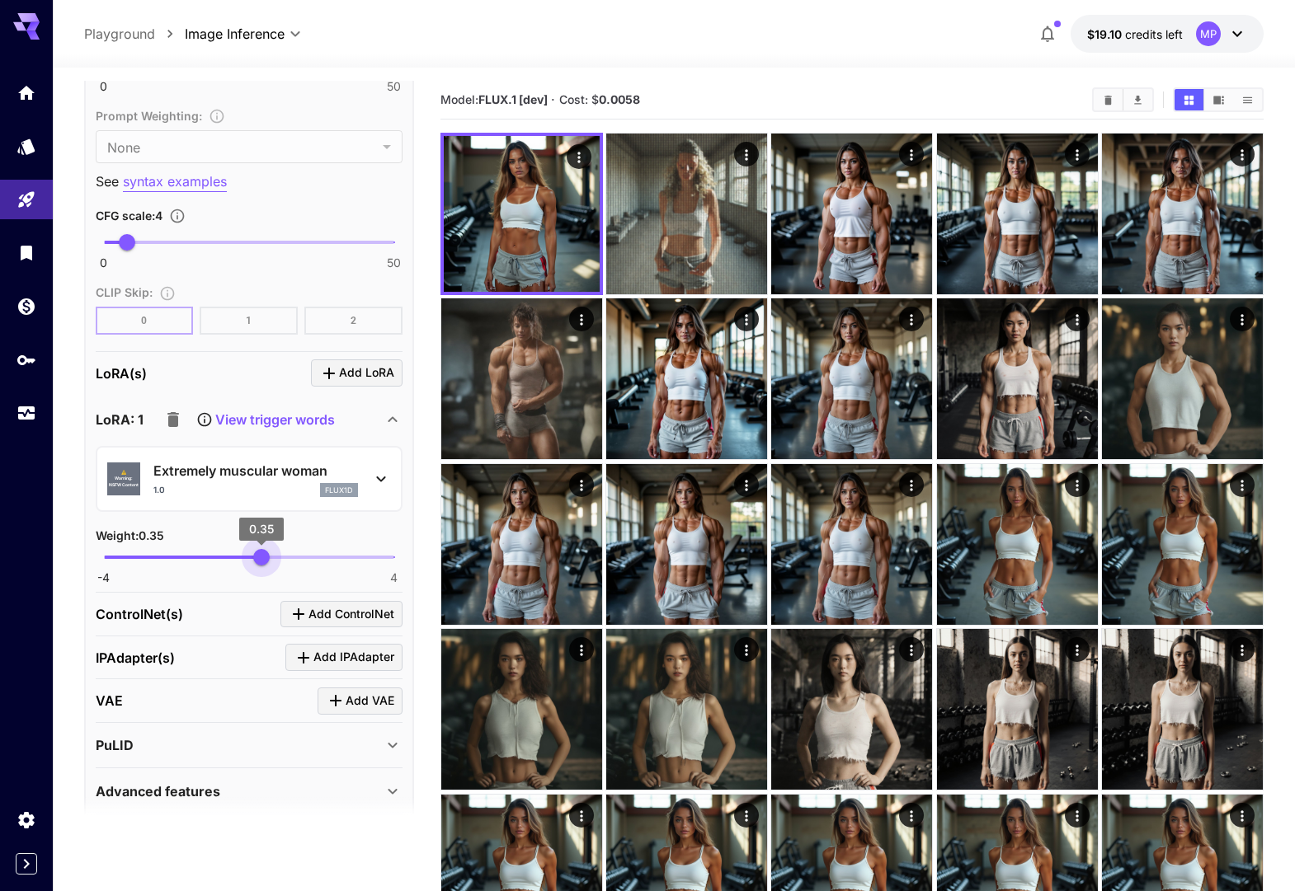
click at [261, 555] on span "0.35" at bounding box center [261, 557] width 16 height 16
type input "****"
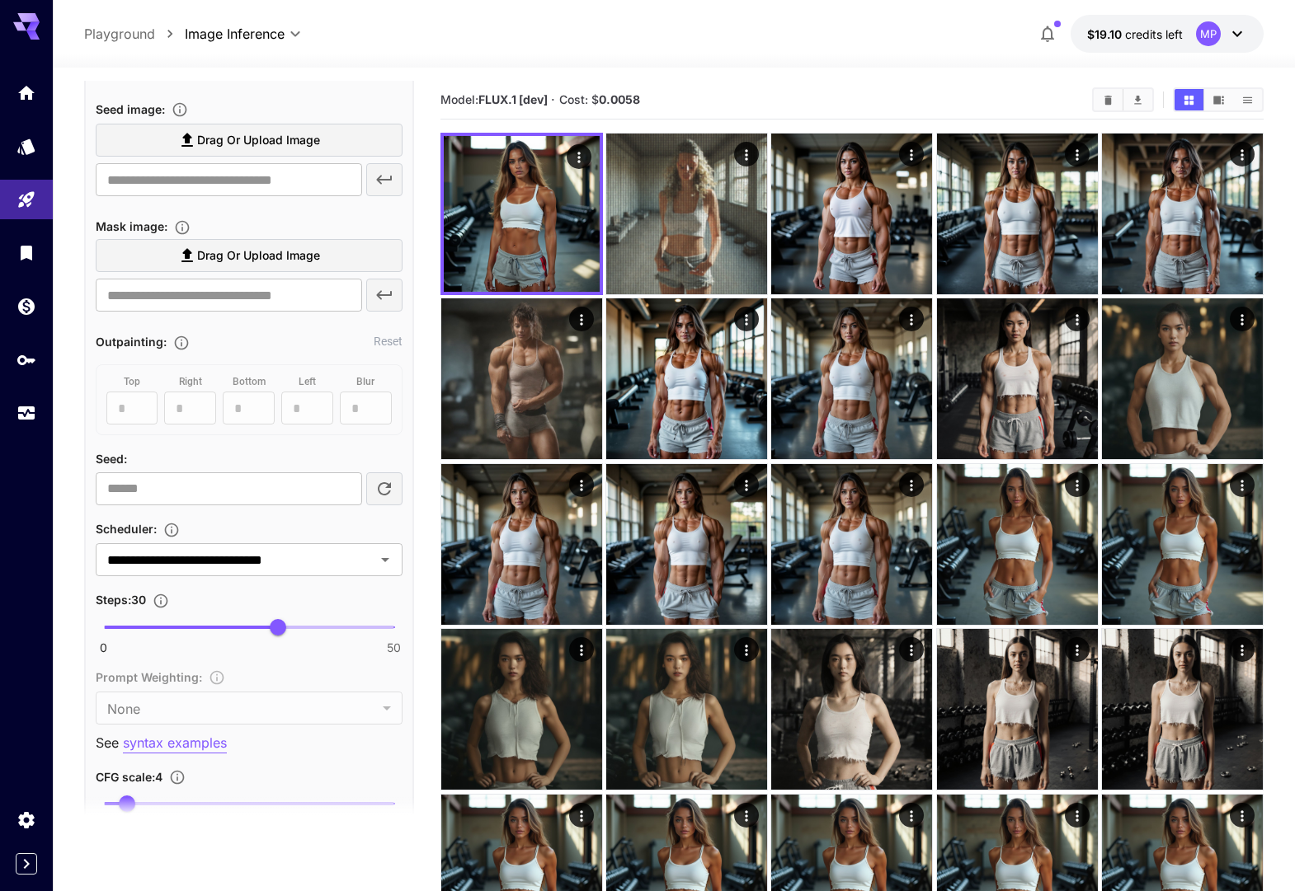
scroll to position [92, 0]
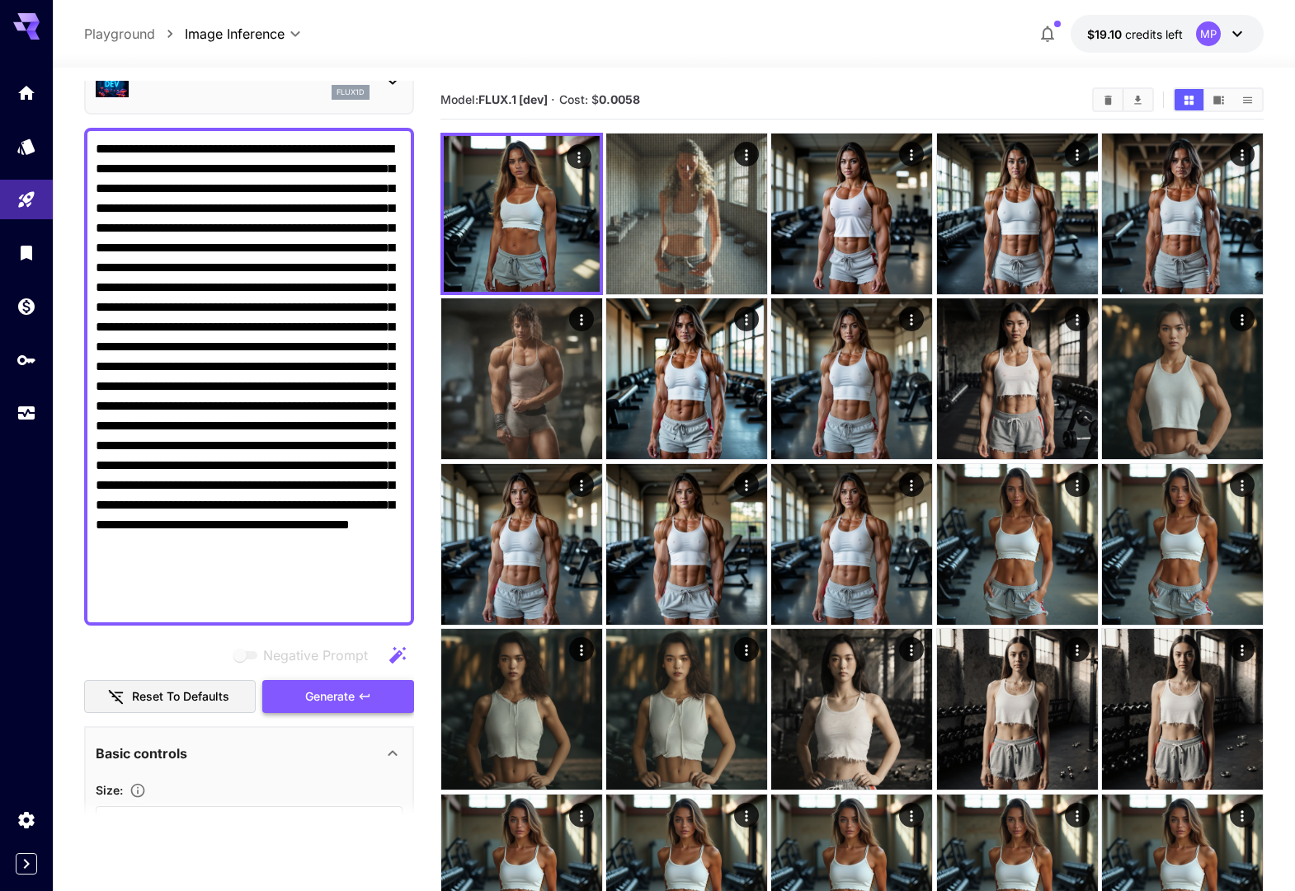
click at [314, 700] on span "Generate" at bounding box center [329, 697] width 49 height 21
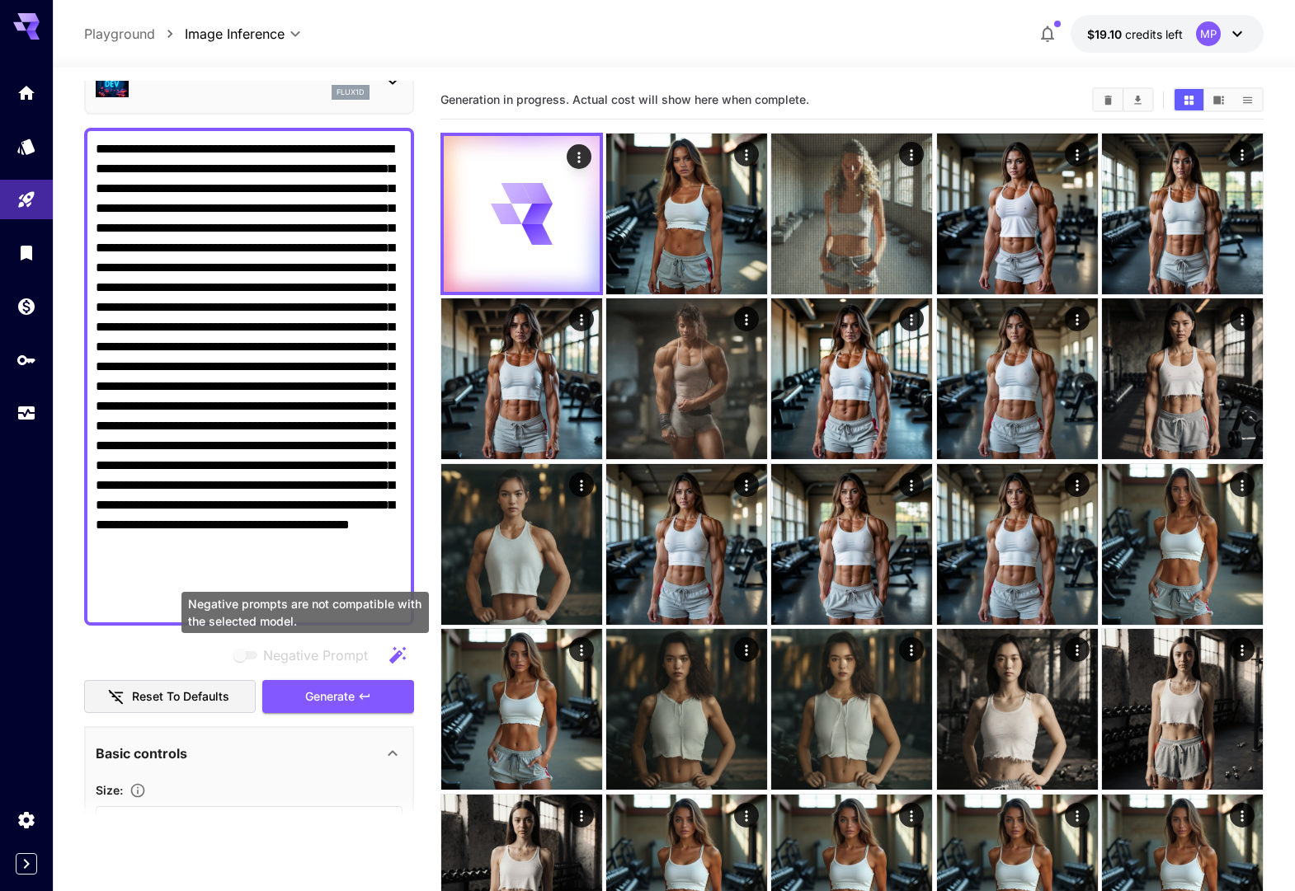
scroll to position [2, 0]
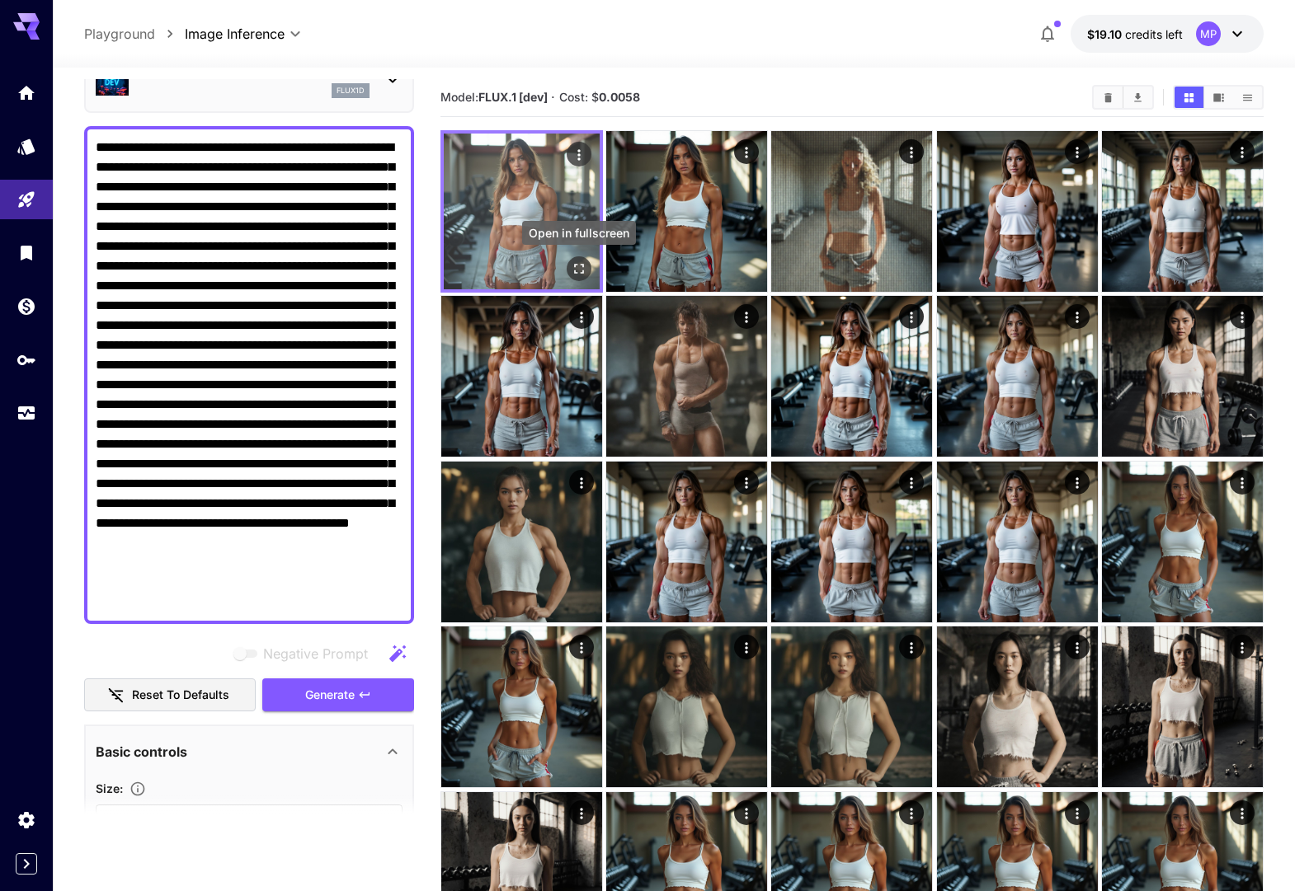
click at [588, 262] on button "Open in fullscreen" at bounding box center [578, 268] width 25 height 25
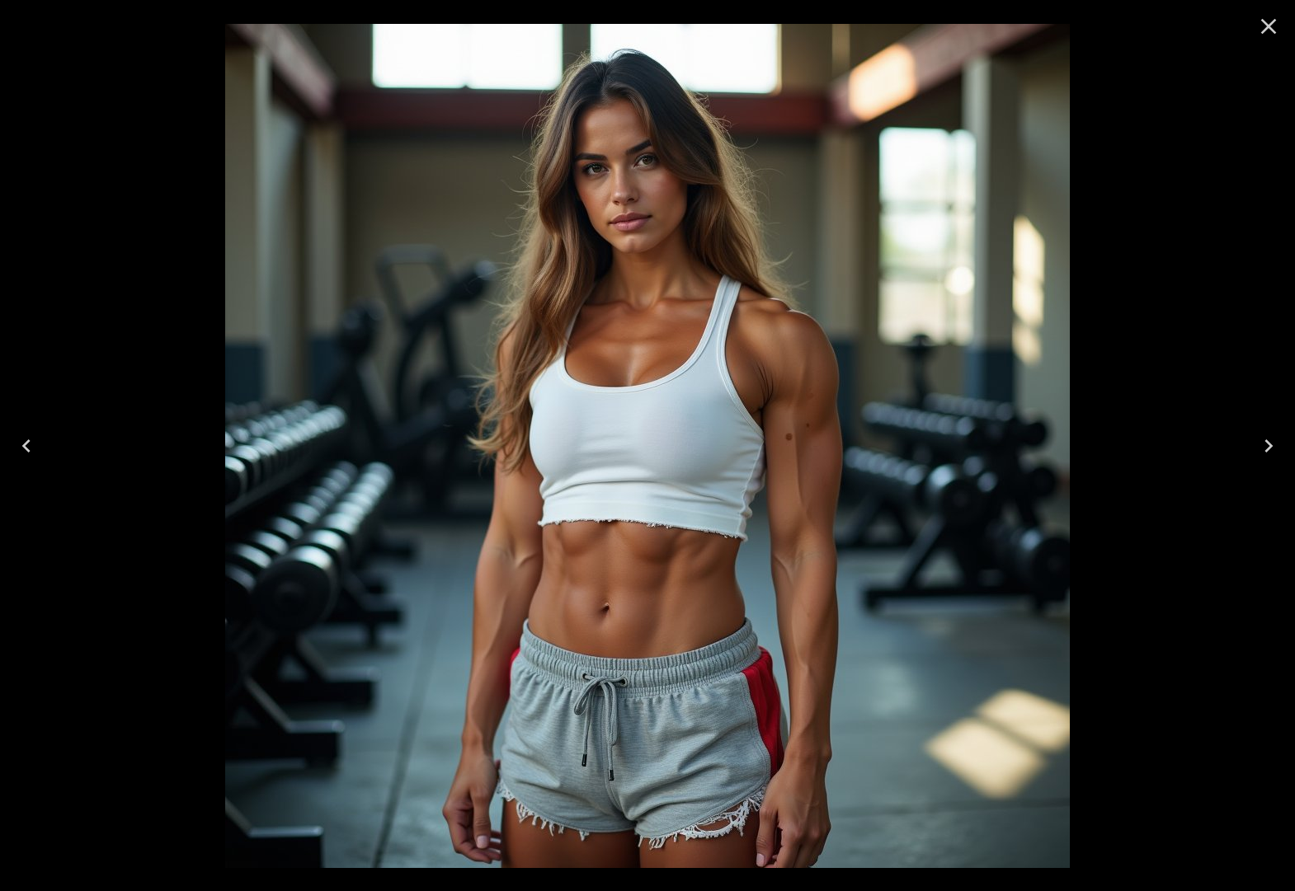
click at [1265, 32] on icon "Close" at bounding box center [1268, 26] width 26 height 26
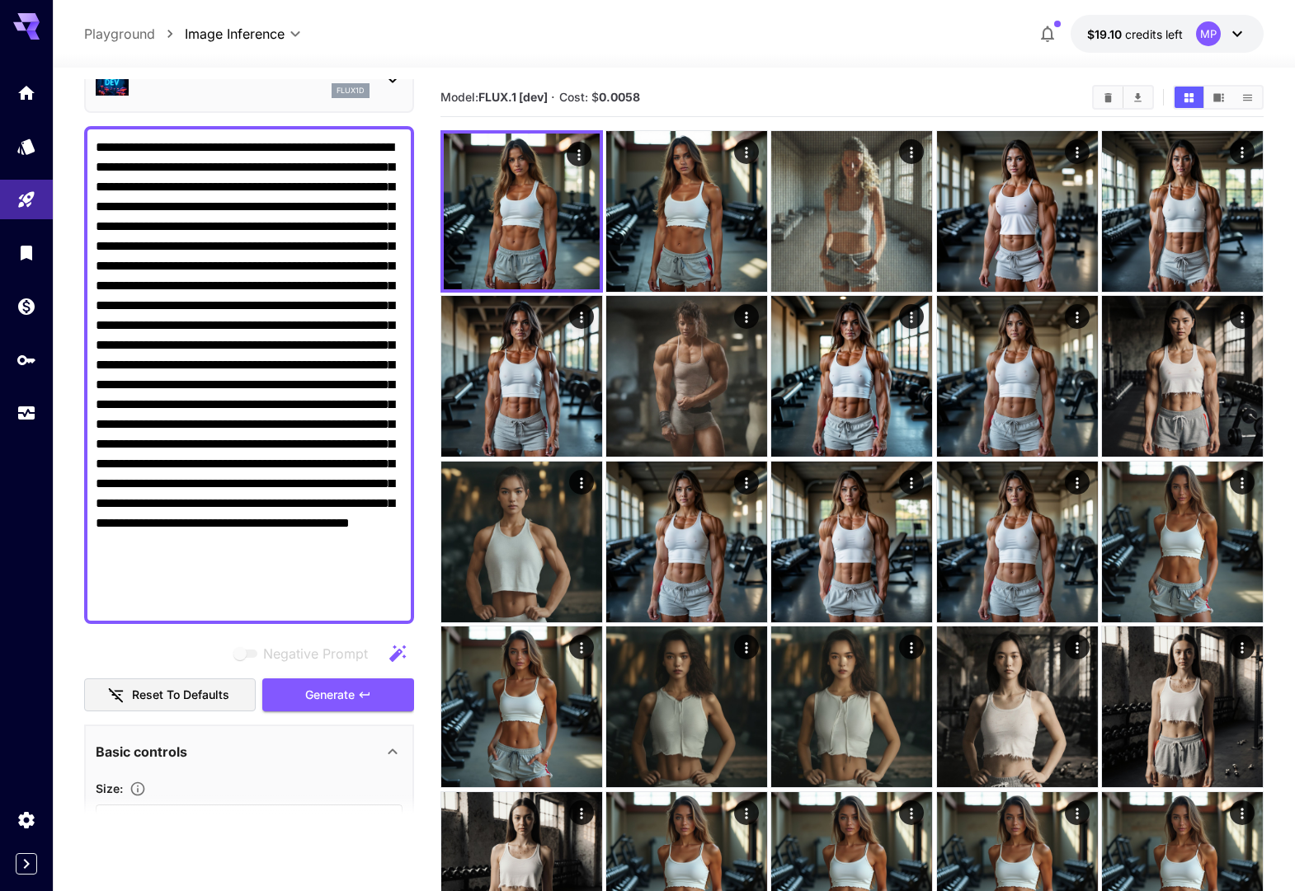
drag, startPoint x: 222, startPoint y: 590, endPoint x: 59, endPoint y: 108, distance: 509.3
drag, startPoint x: 206, startPoint y: 604, endPoint x: 81, endPoint y: 139, distance: 481.7
paste textarea "**********"
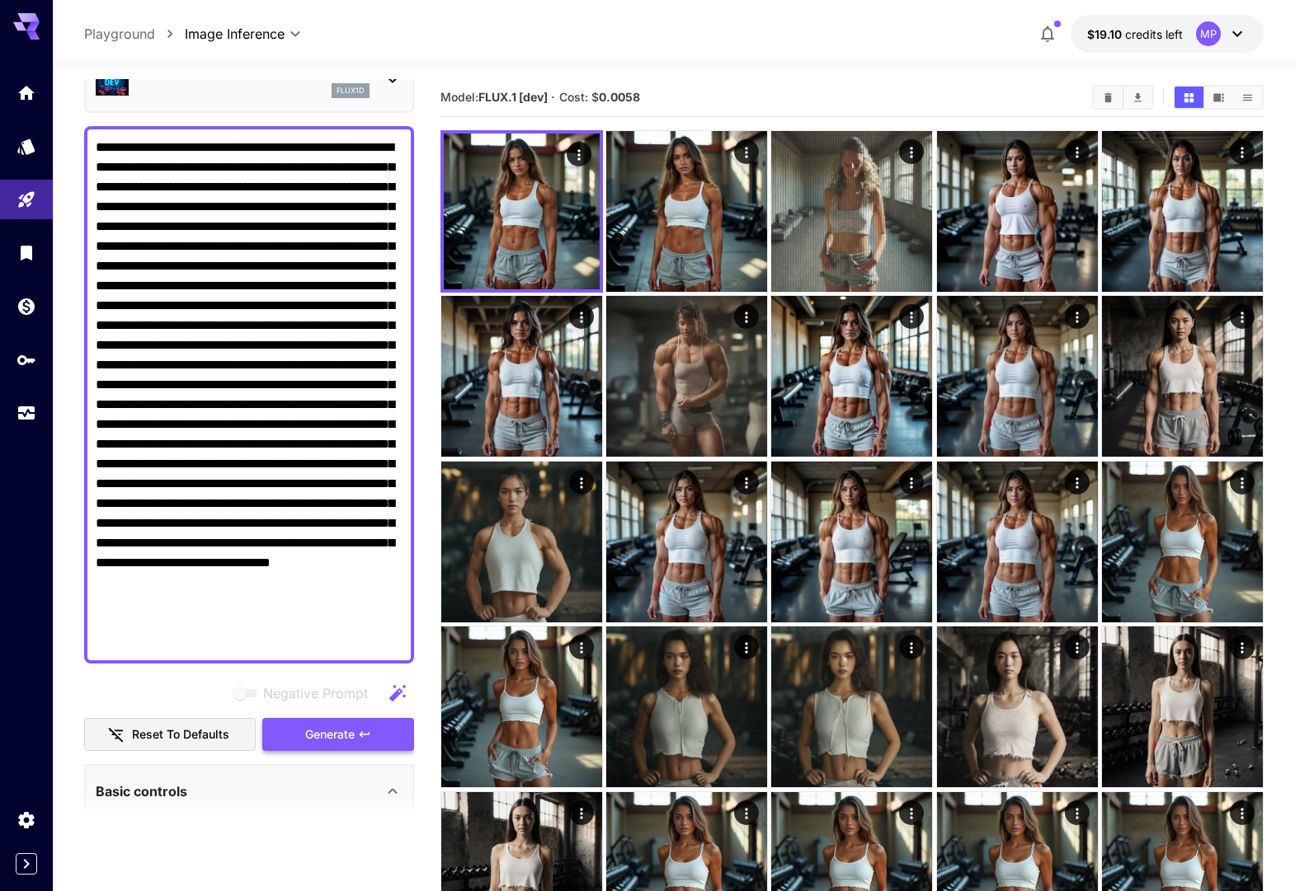
click at [295, 720] on button "Generate" at bounding box center [338, 735] width 152 height 34
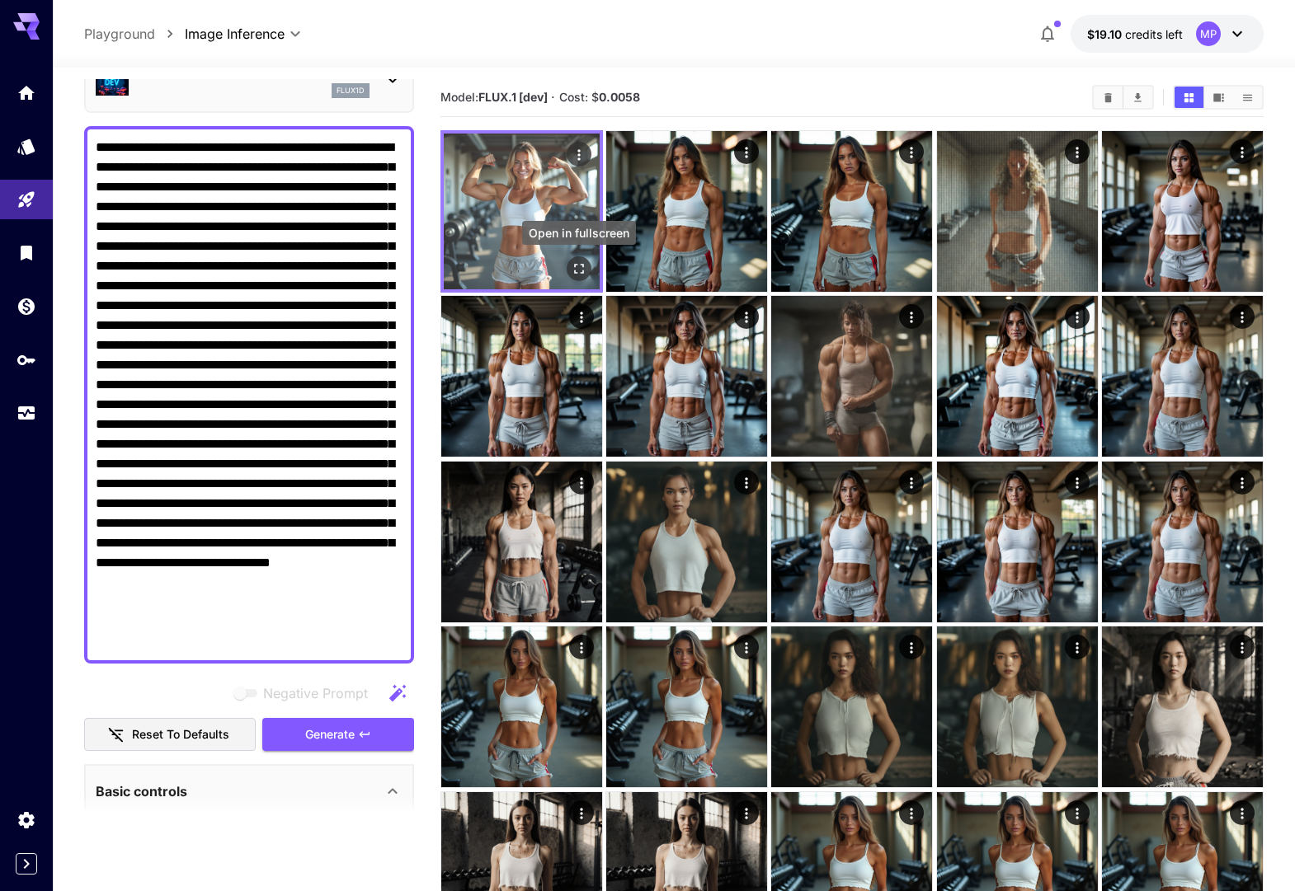
click at [580, 261] on icon "Open in fullscreen" at bounding box center [579, 269] width 16 height 16
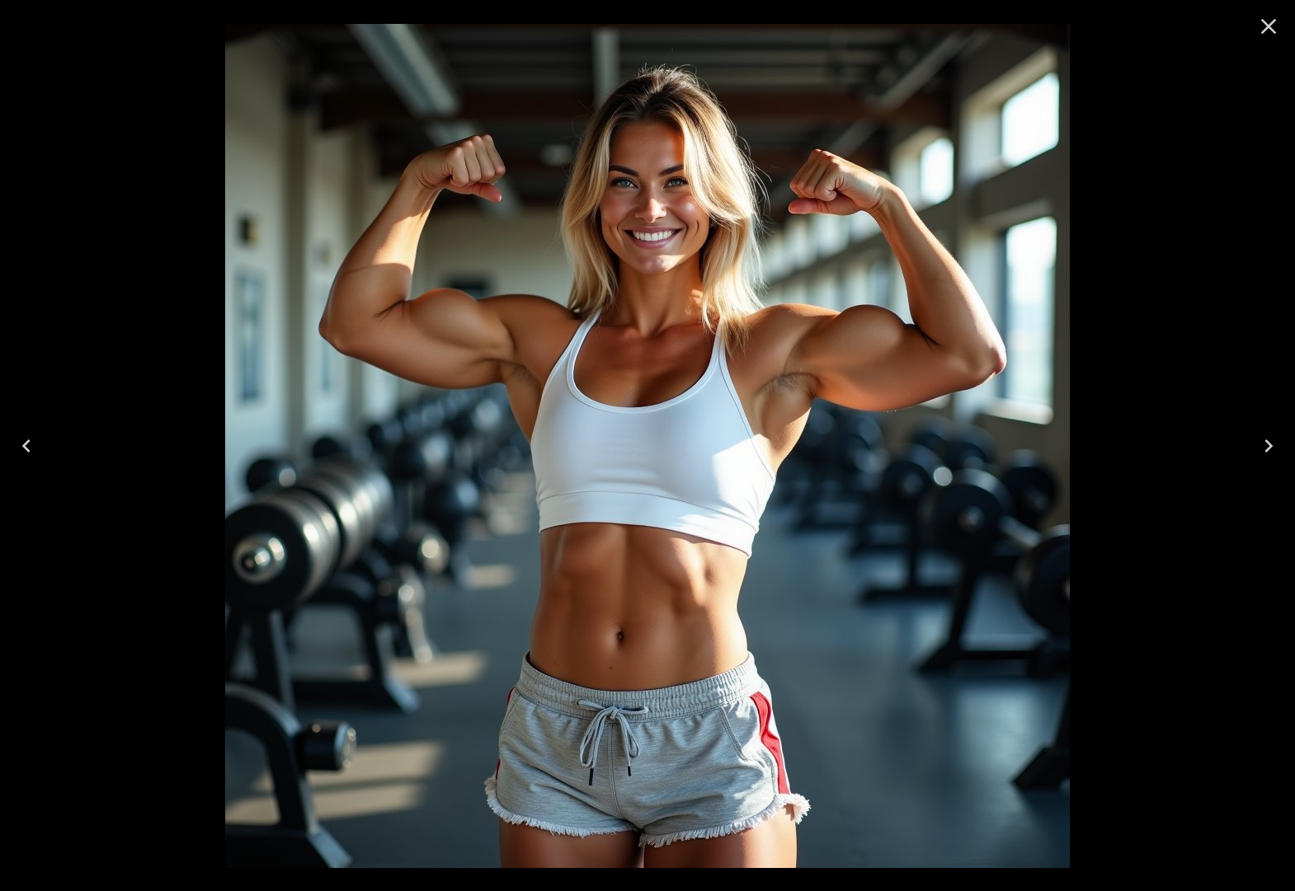
click at [1266, 29] on icon "Close" at bounding box center [1269, 27] width 16 height 16
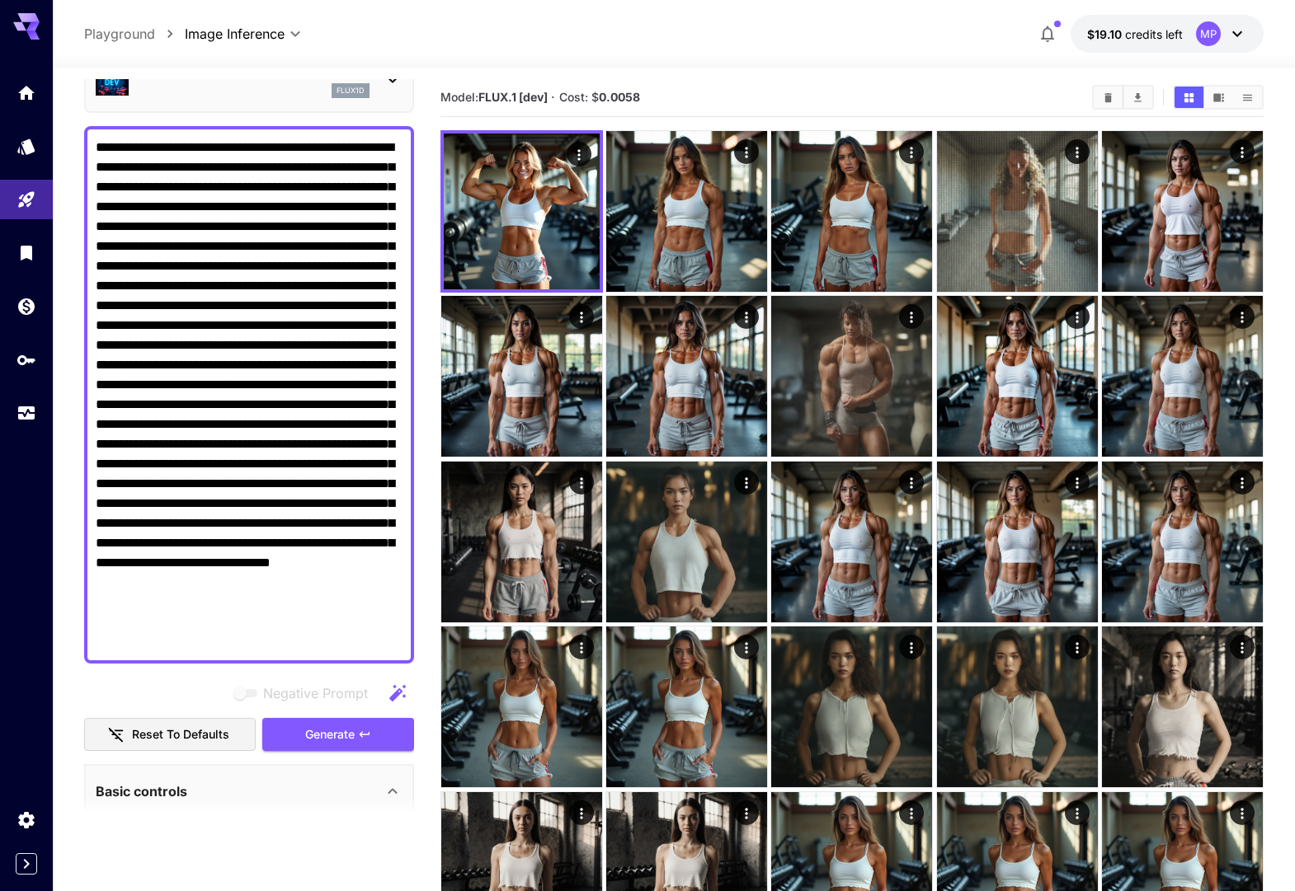
click at [172, 383] on textarea "Negative Prompt" at bounding box center [249, 395] width 307 height 515
click at [178, 364] on textarea "Negative Prompt" at bounding box center [249, 395] width 307 height 515
click at [177, 363] on textarea "Negative Prompt" at bounding box center [249, 395] width 307 height 515
click at [313, 730] on span "Generate" at bounding box center [329, 735] width 49 height 21
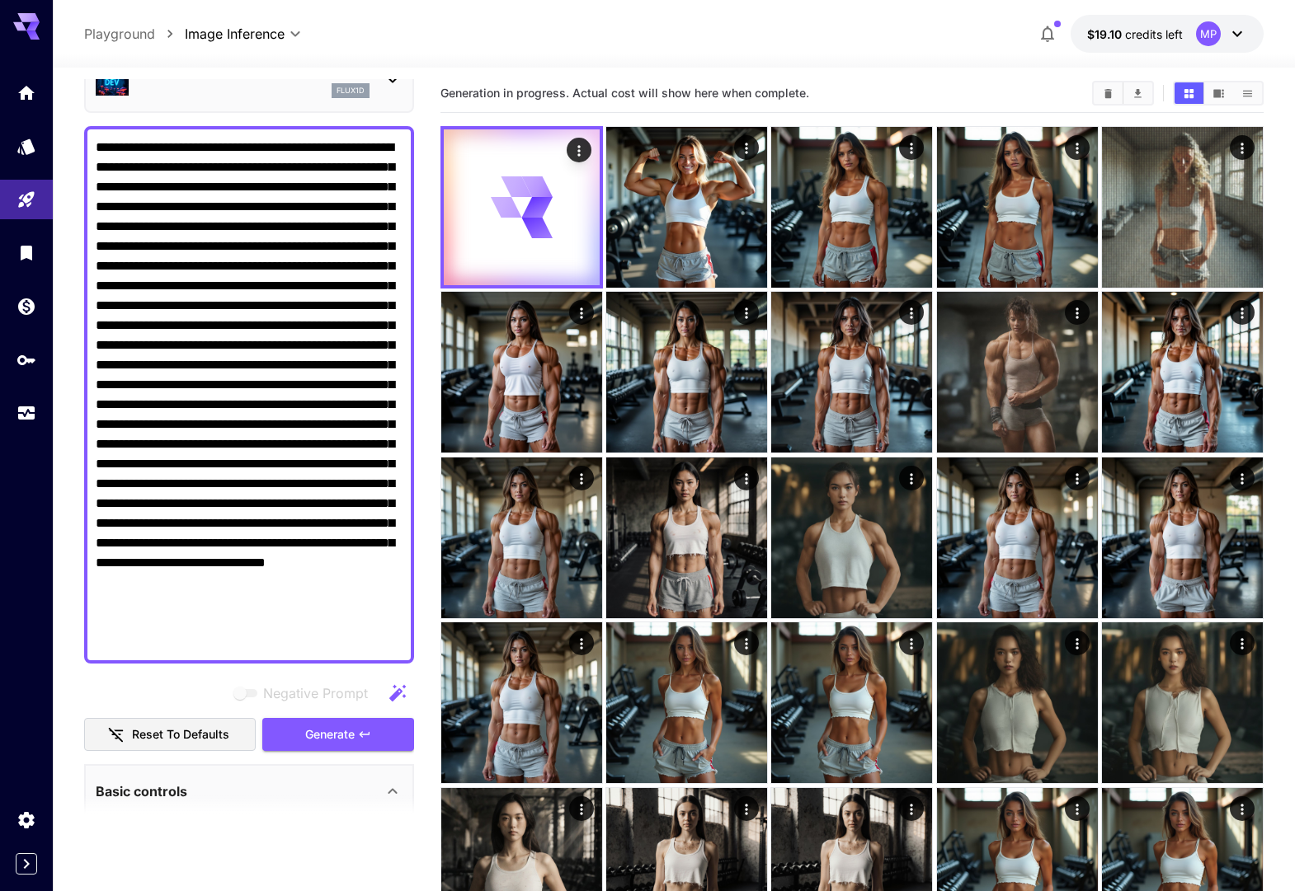
scroll to position [5, 0]
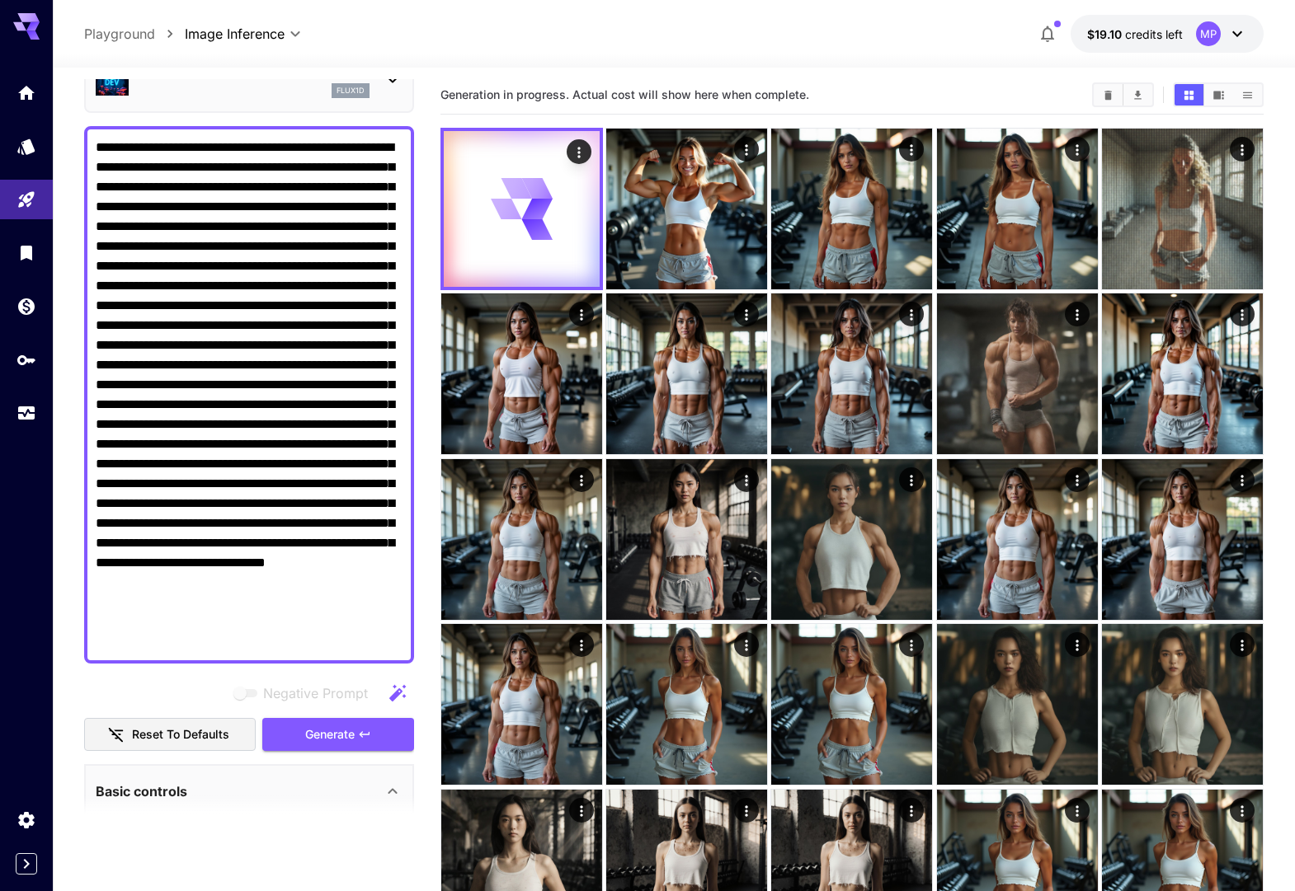
click at [166, 369] on textarea "Negative Prompt" at bounding box center [249, 395] width 307 height 515
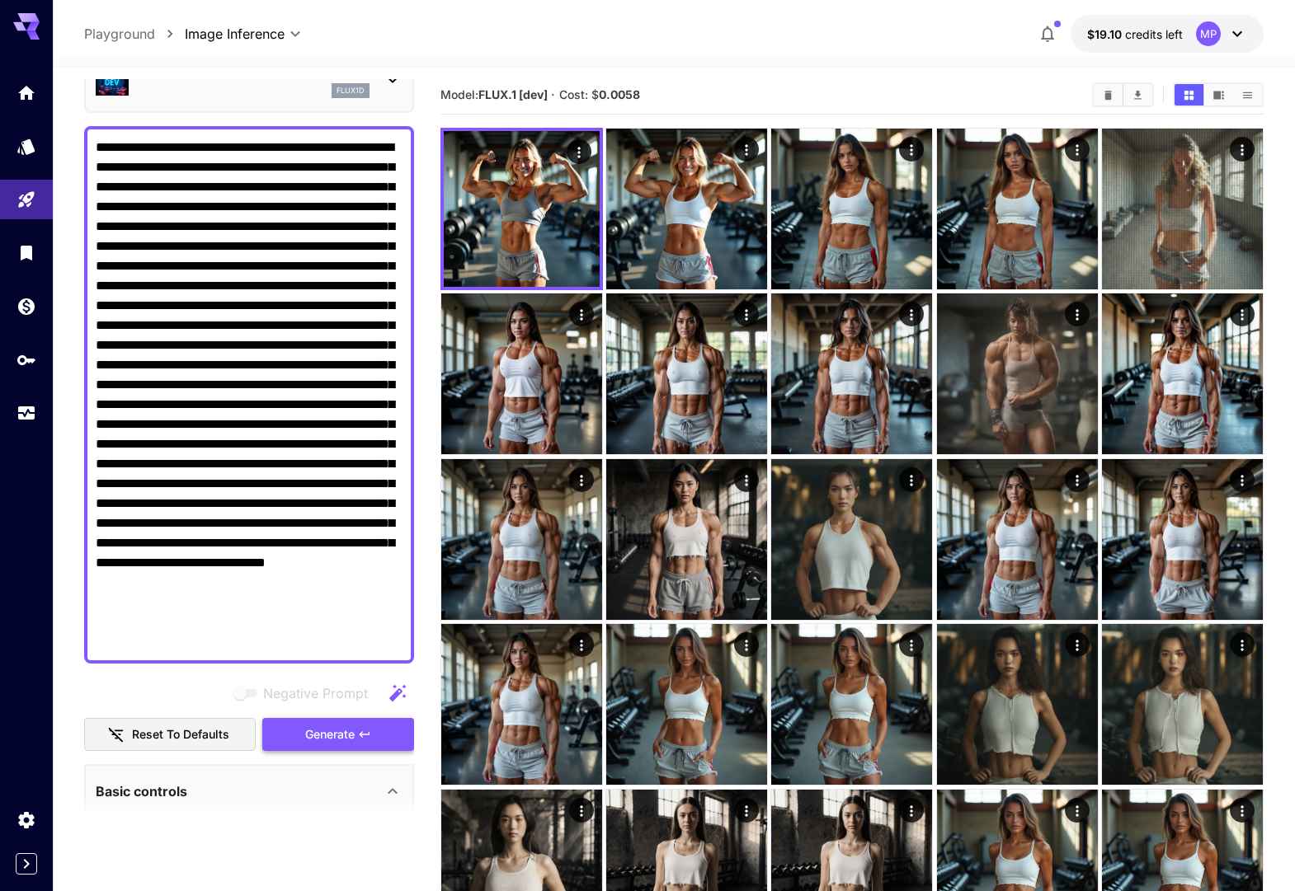
click at [326, 735] on span "Generate" at bounding box center [329, 735] width 49 height 21
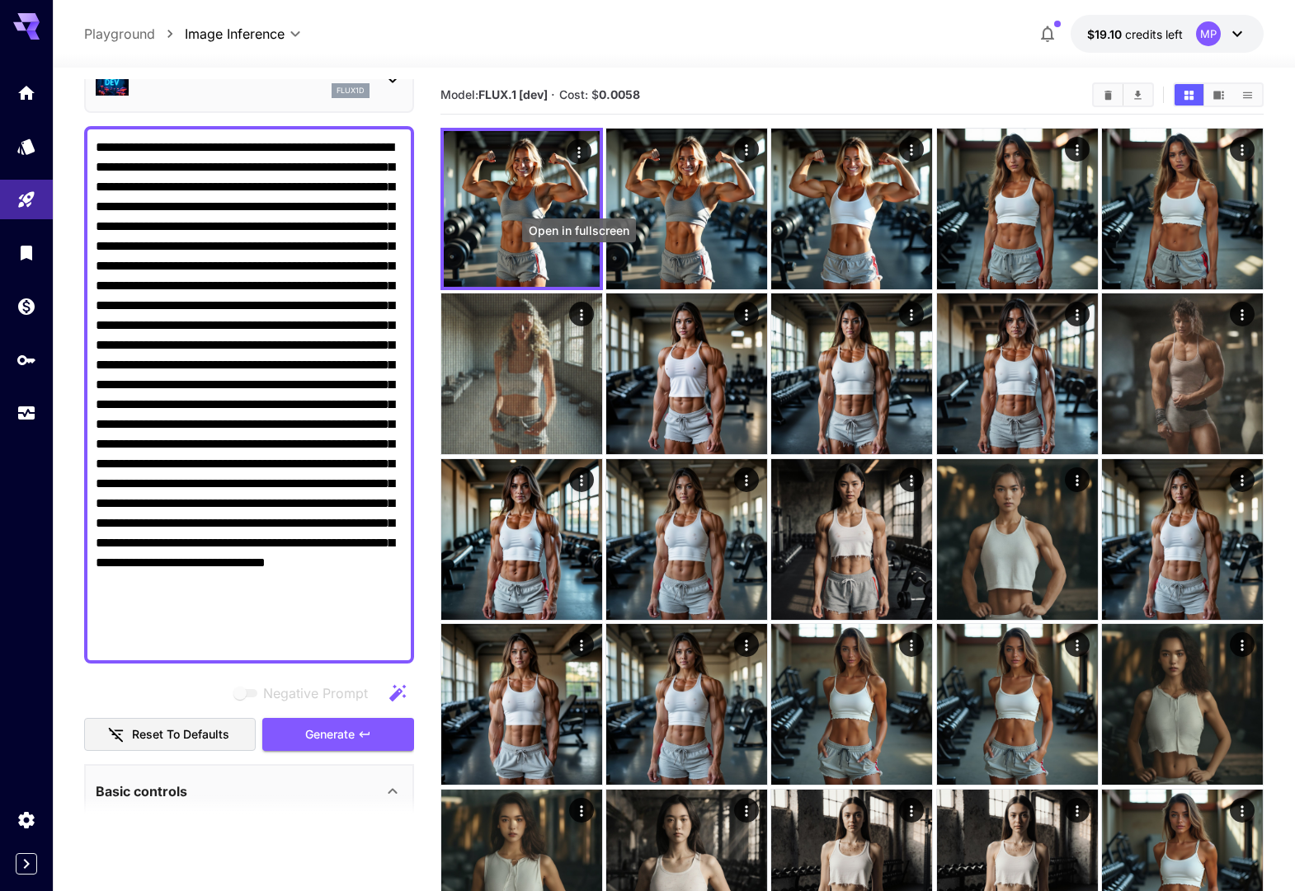
drag, startPoint x: 562, startPoint y: 235, endPoint x: 571, endPoint y: 251, distance: 17.7
click at [562, 236] on div "Open in fullscreen" at bounding box center [579, 231] width 114 height 24
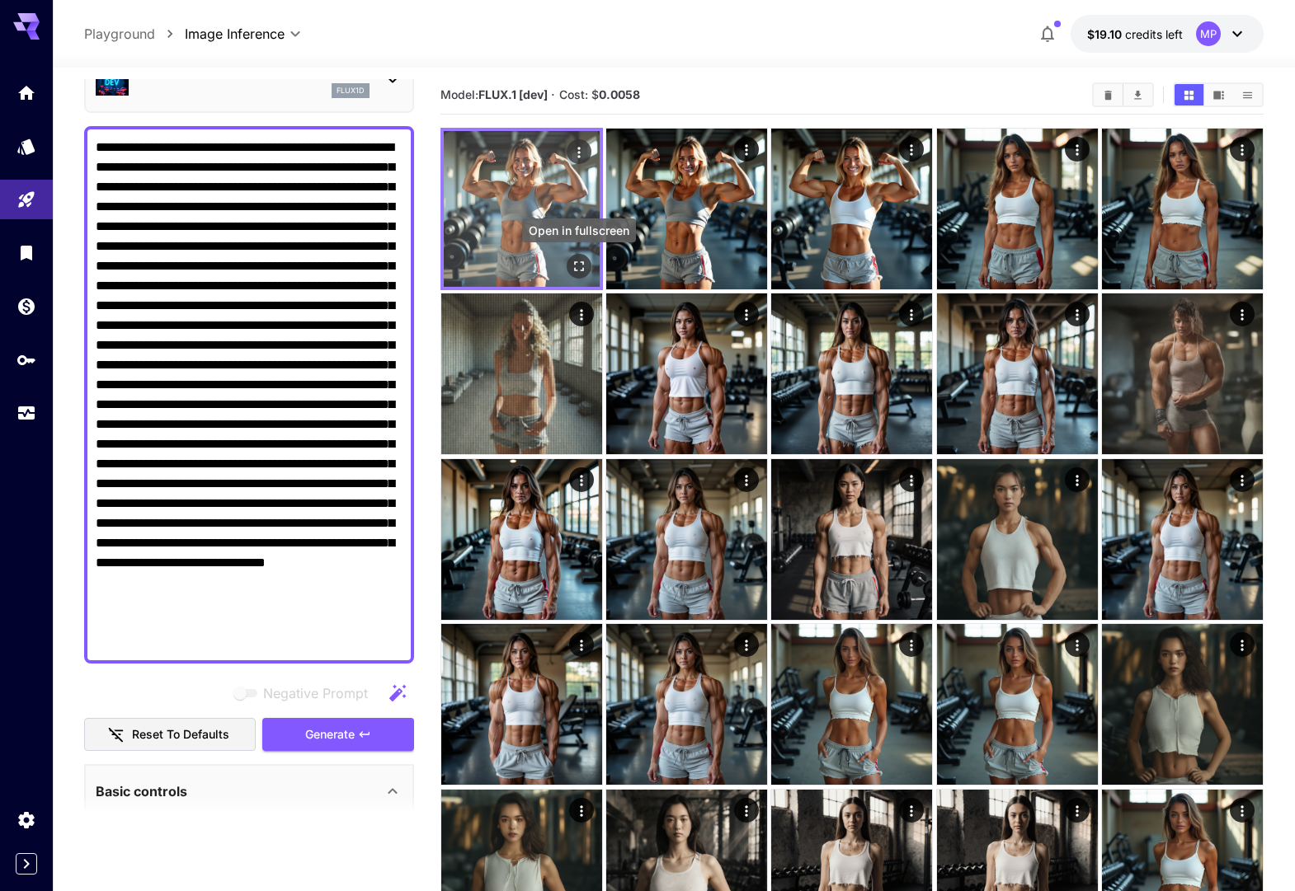
click at [576, 268] on icon "Open in fullscreen" at bounding box center [579, 266] width 16 height 16
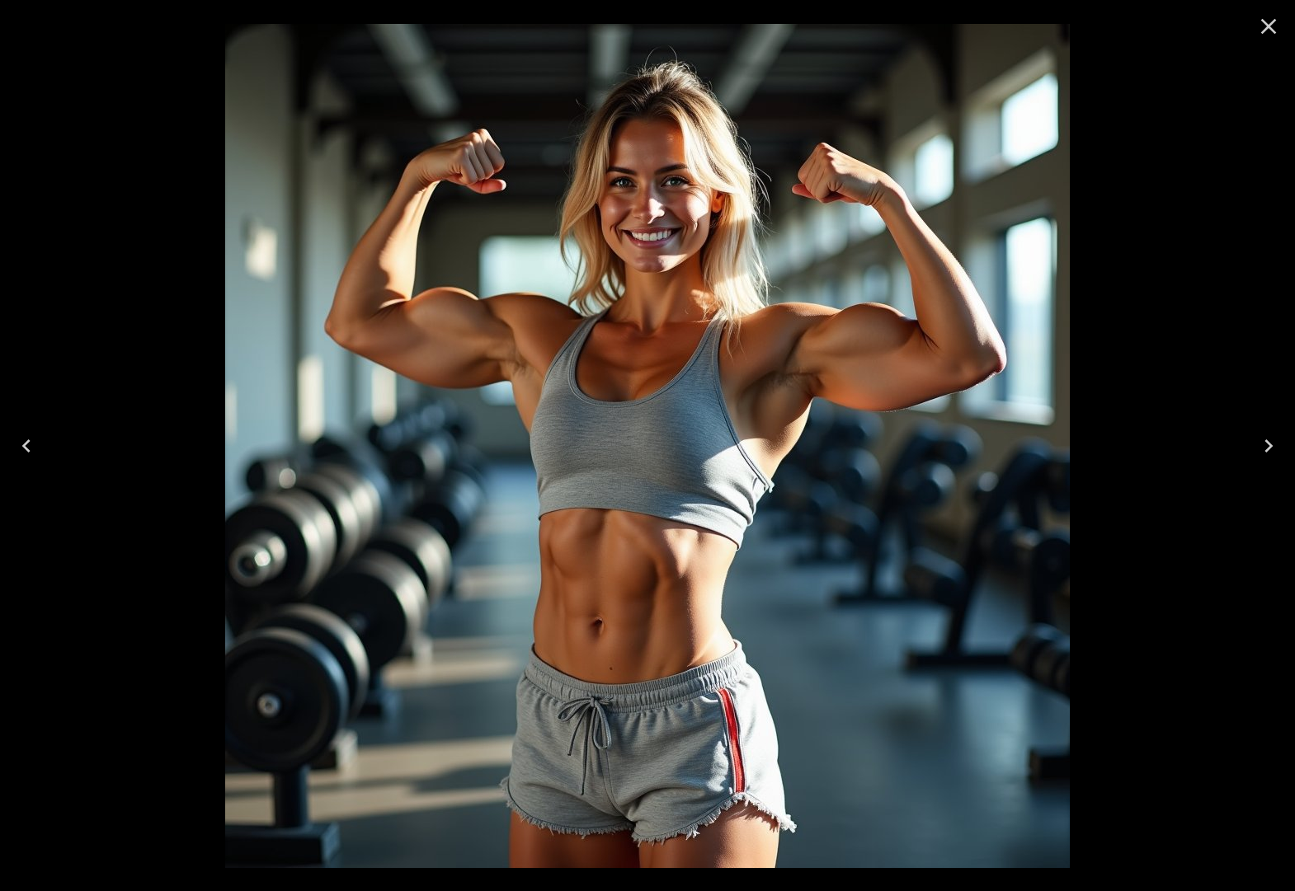
click at [1278, 450] on icon "Next" at bounding box center [1268, 446] width 26 height 26
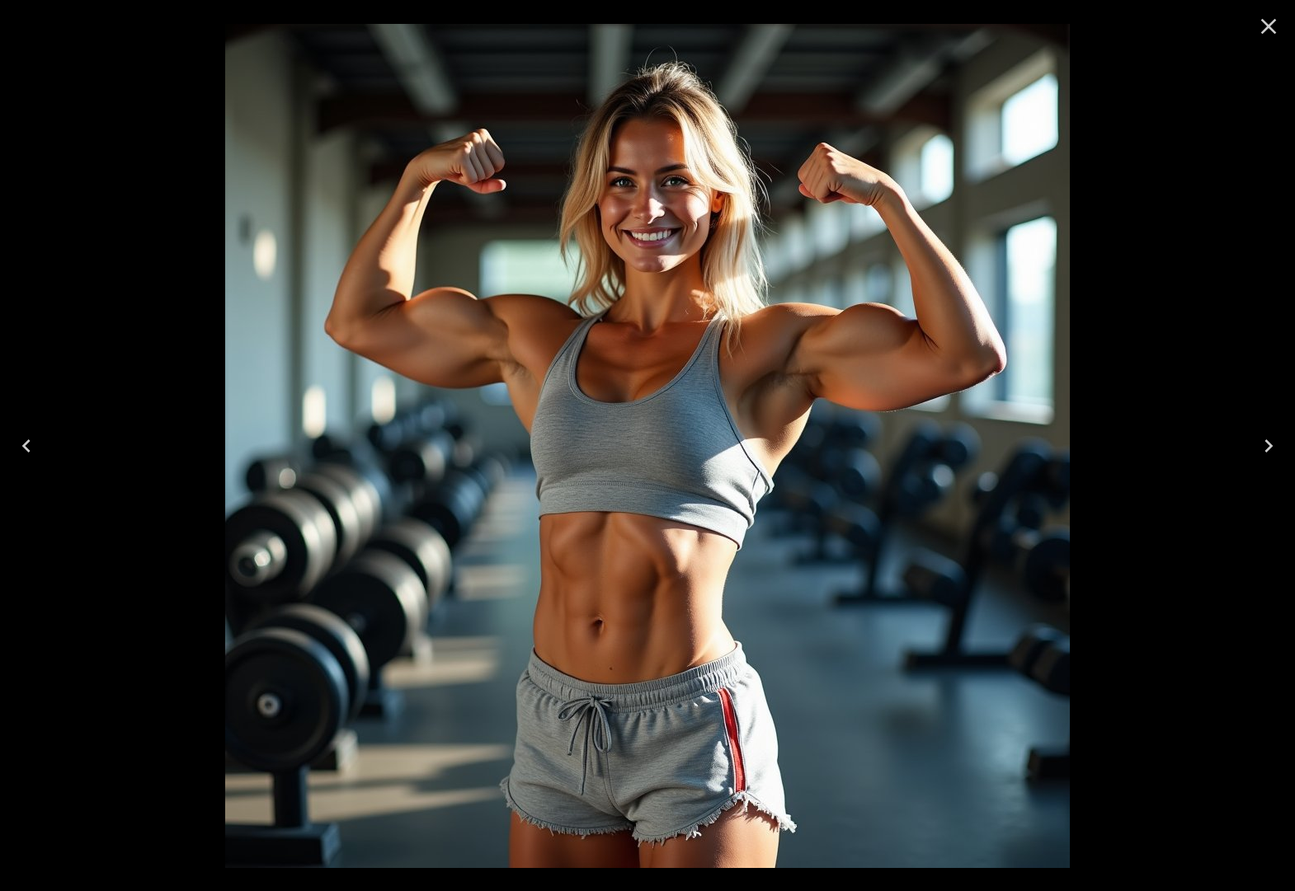
click at [1278, 450] on icon "Next" at bounding box center [1268, 446] width 26 height 26
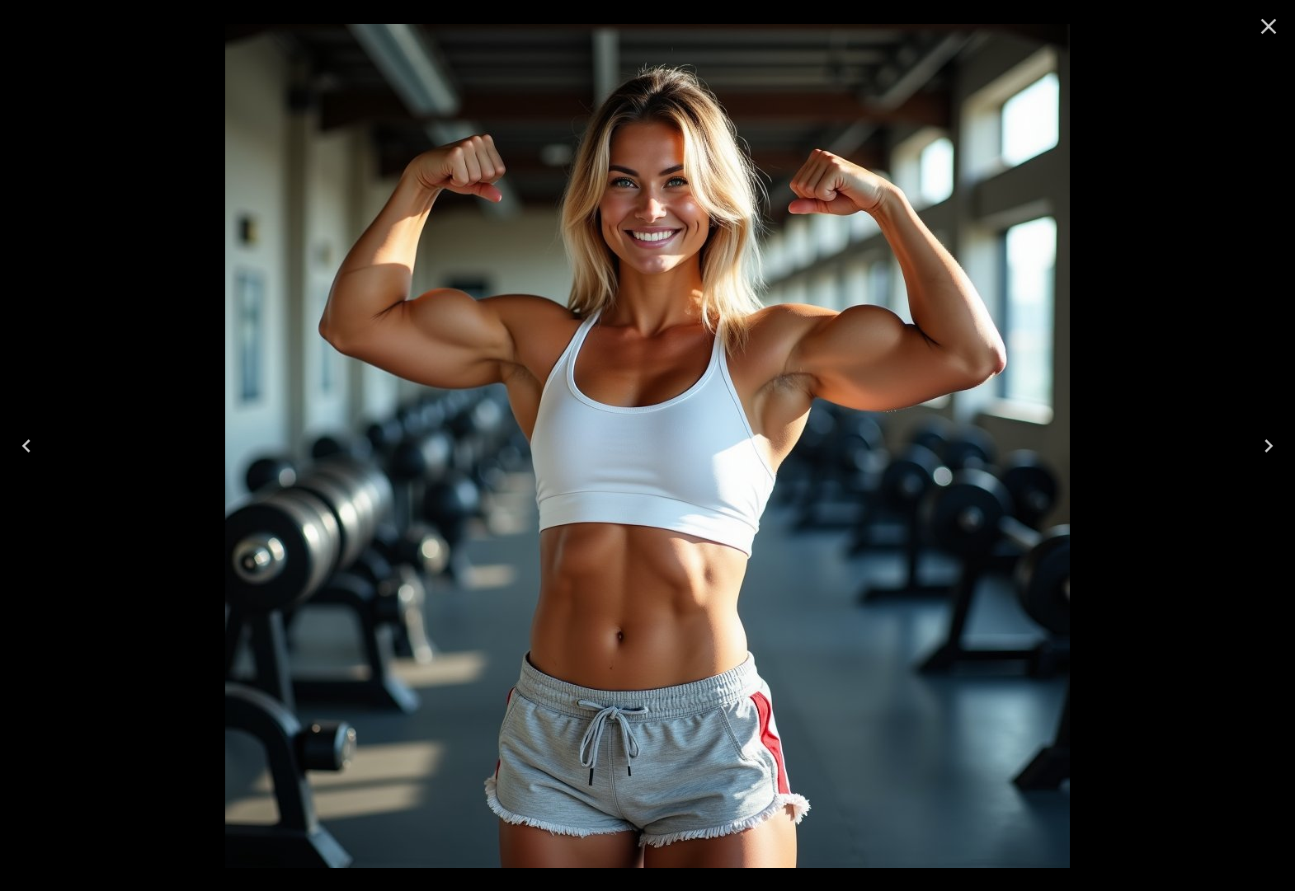
click at [1262, 28] on icon "Close" at bounding box center [1268, 26] width 26 height 26
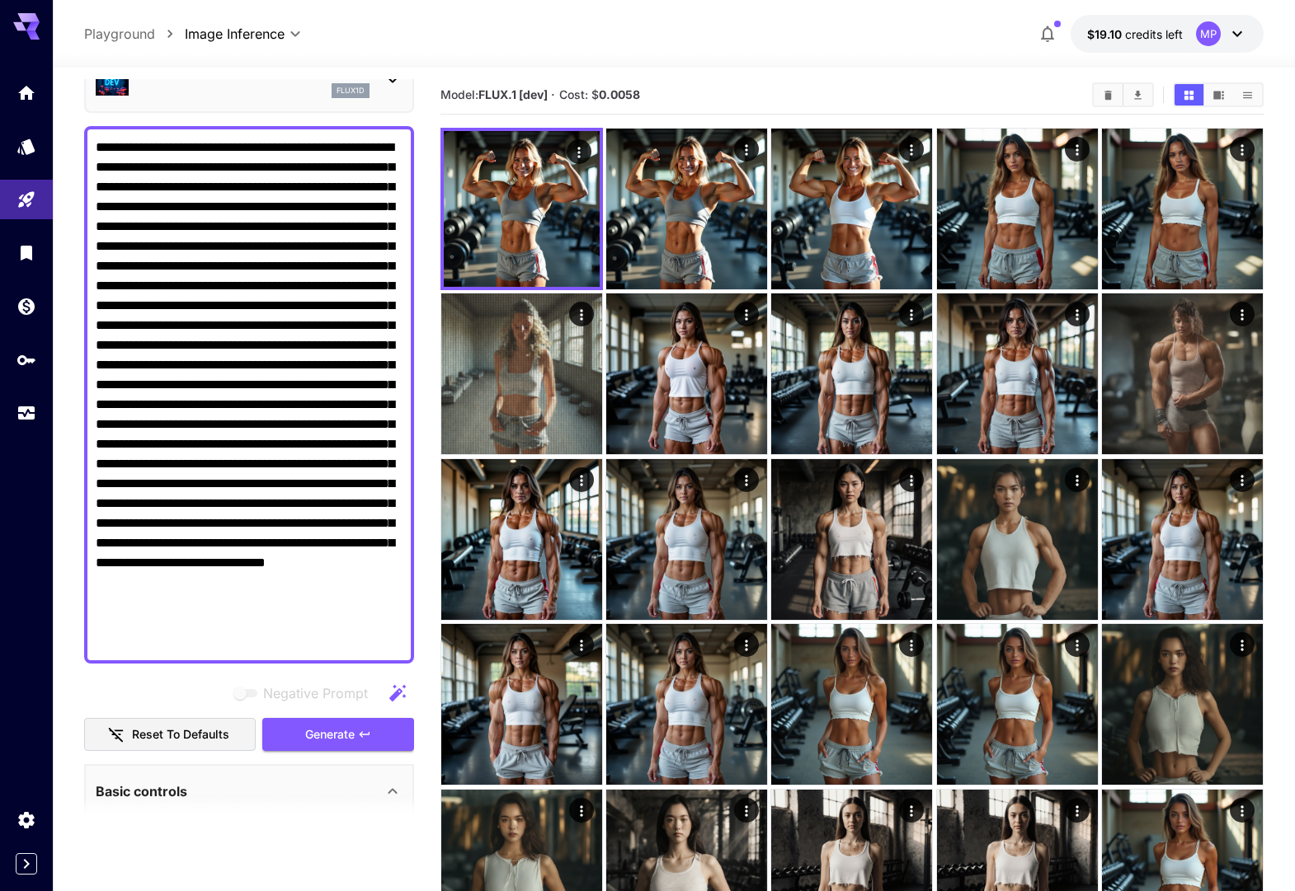
drag, startPoint x: 171, startPoint y: 364, endPoint x: 149, endPoint y: 366, distance: 21.5
click at [150, 366] on textarea "Negative Prompt" at bounding box center [249, 395] width 307 height 515
type textarea "**********"
click at [468, 44] on div "**********" at bounding box center [674, 34] width 1180 height 38
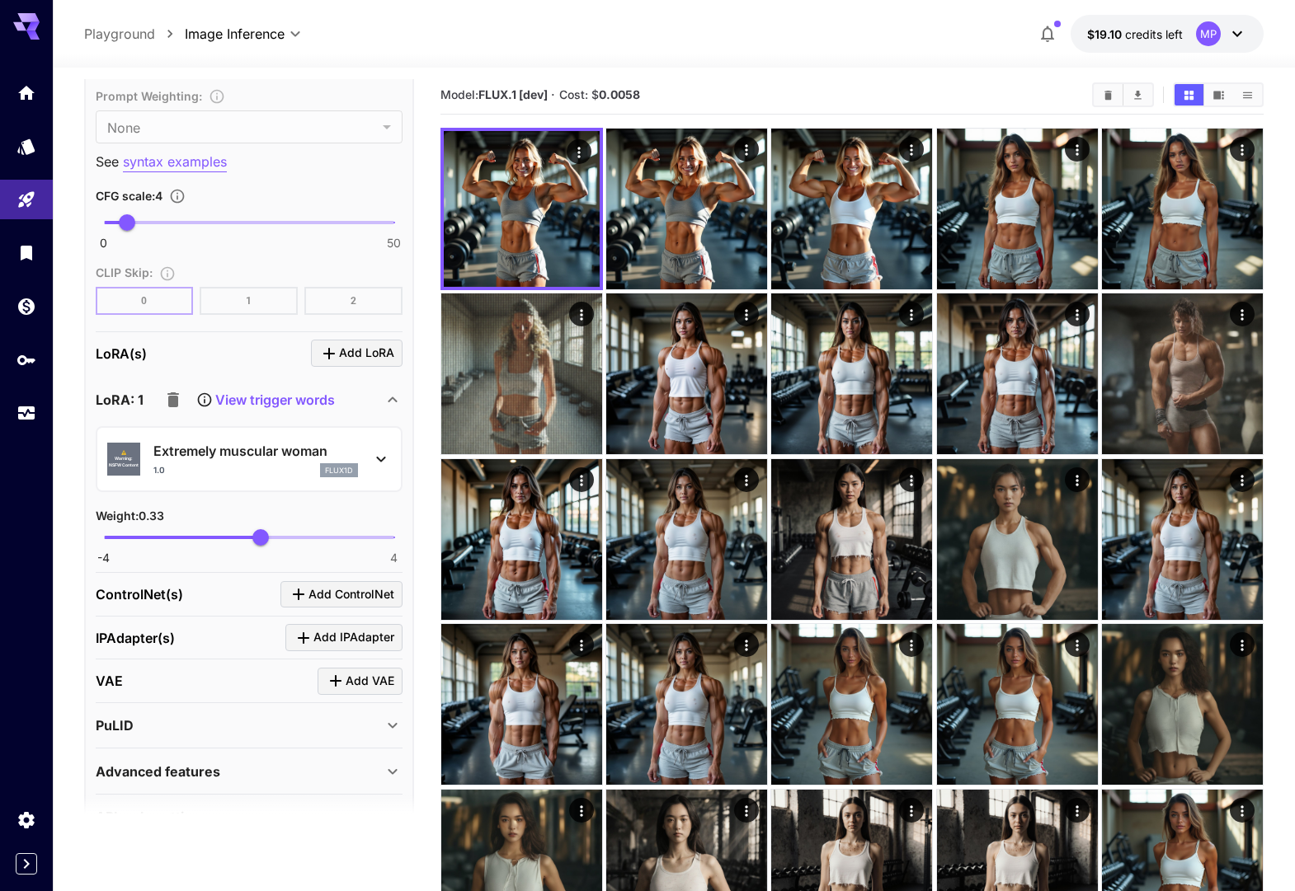
scroll to position [1740, 0]
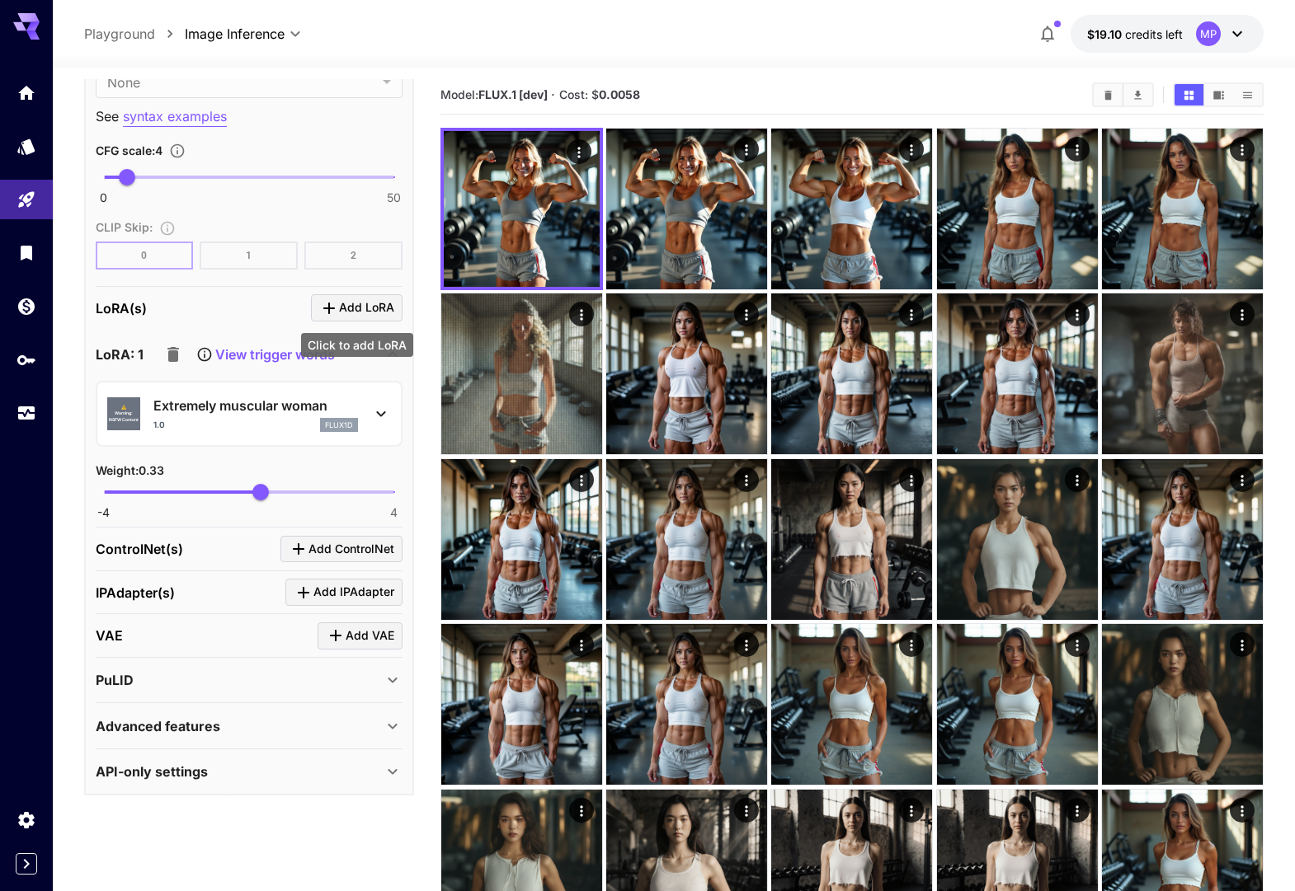
click at [375, 310] on span "Add LoRA" at bounding box center [366, 308] width 55 height 21
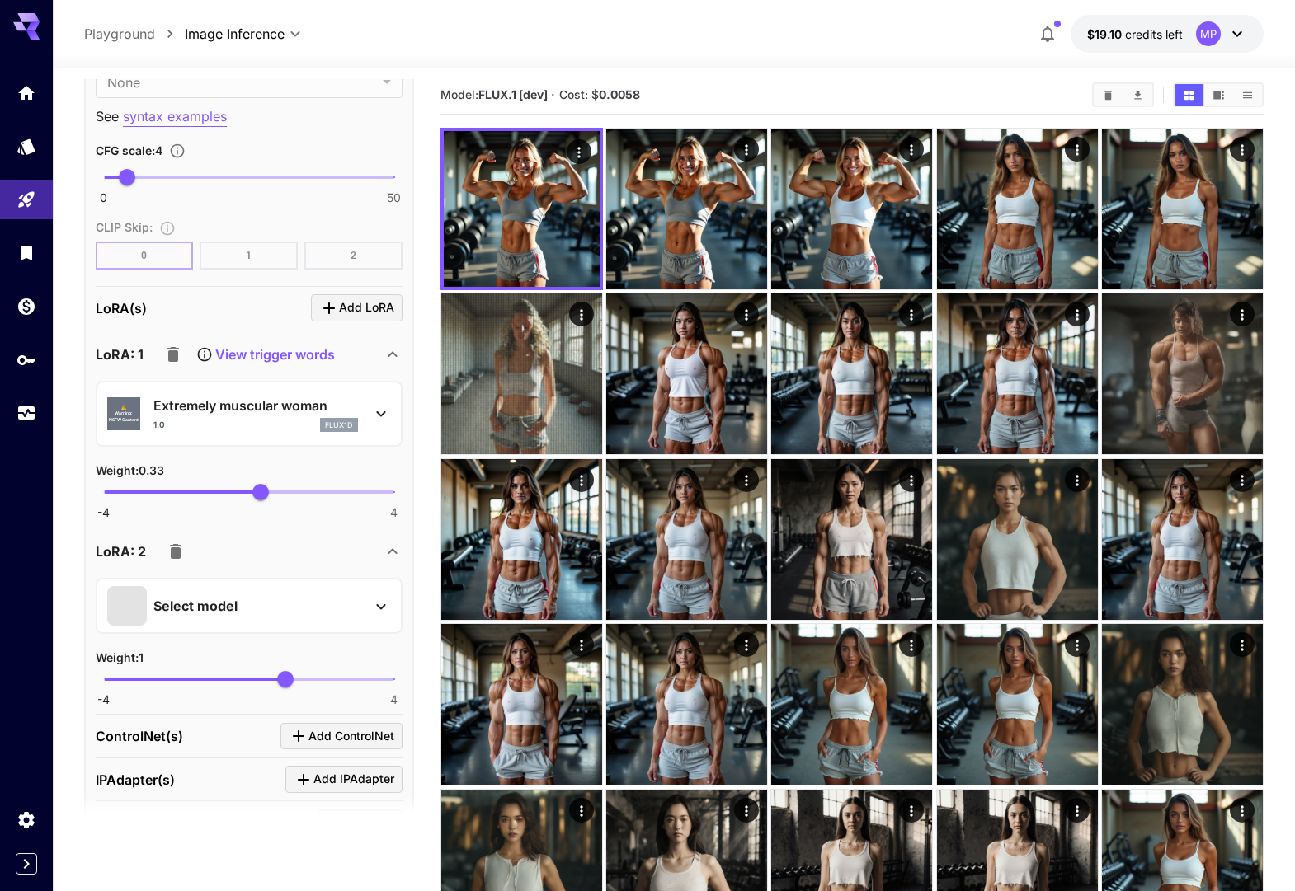
click at [250, 599] on div "Select model" at bounding box center [235, 606] width 257 height 40
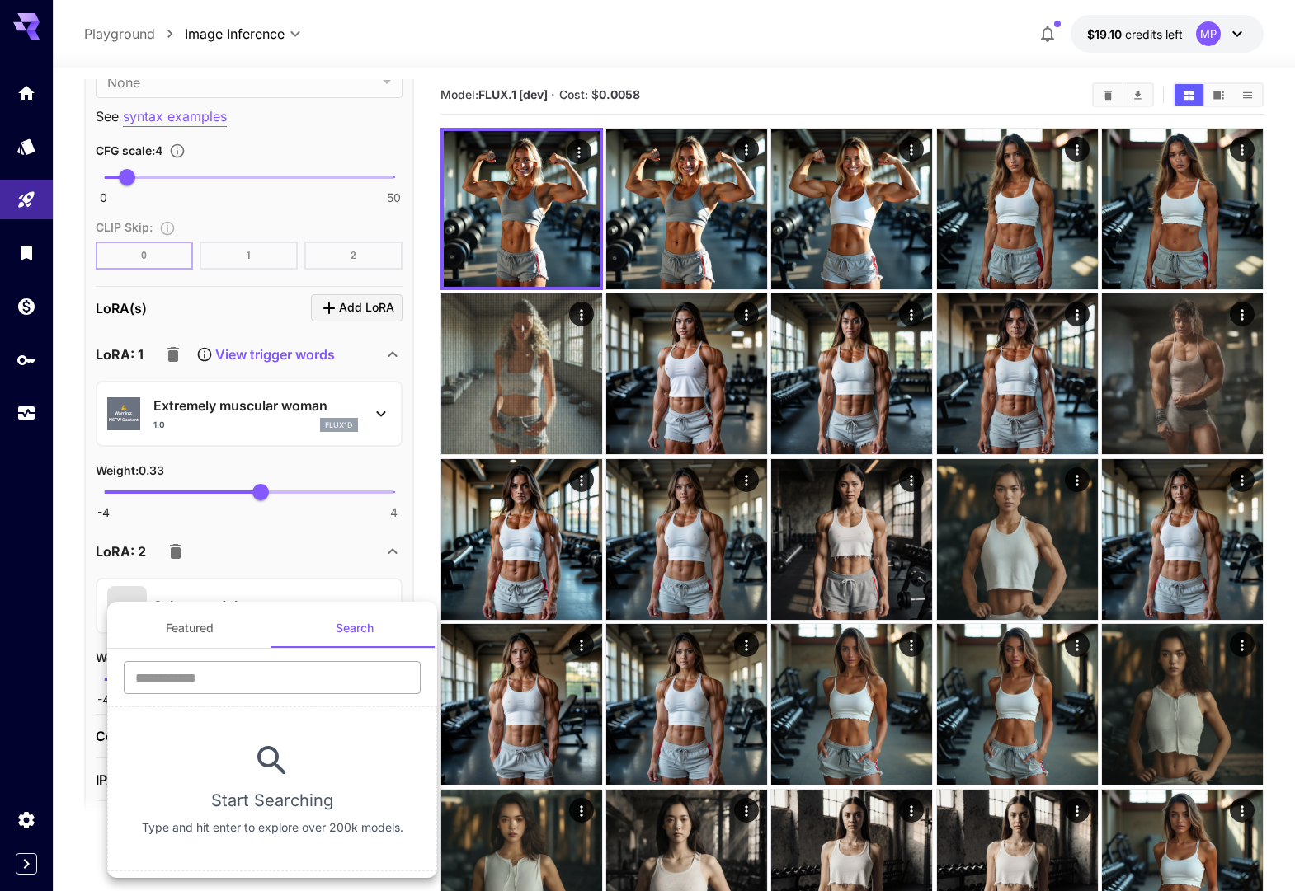
click at [269, 678] on input "text" at bounding box center [272, 677] width 297 height 33
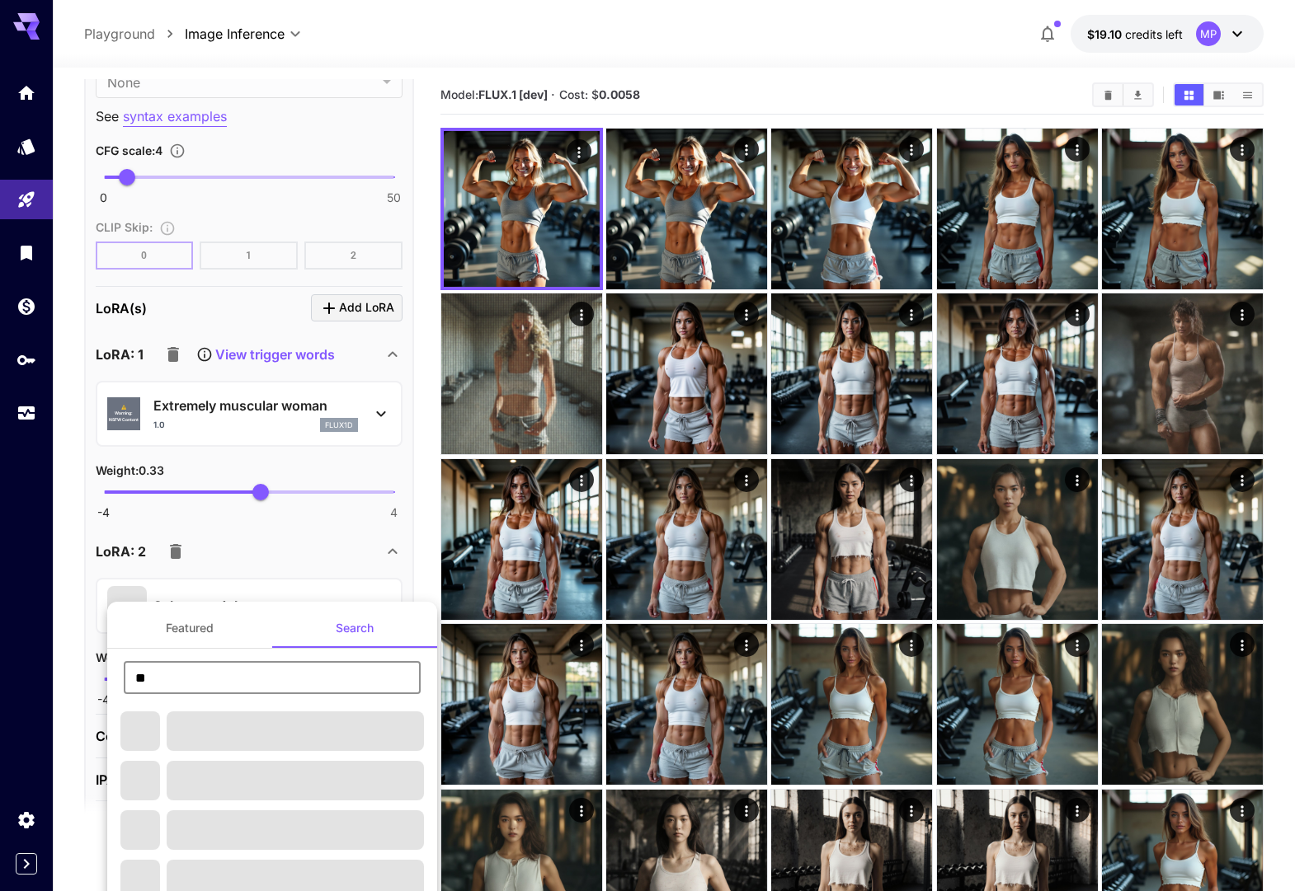
type input "**********"
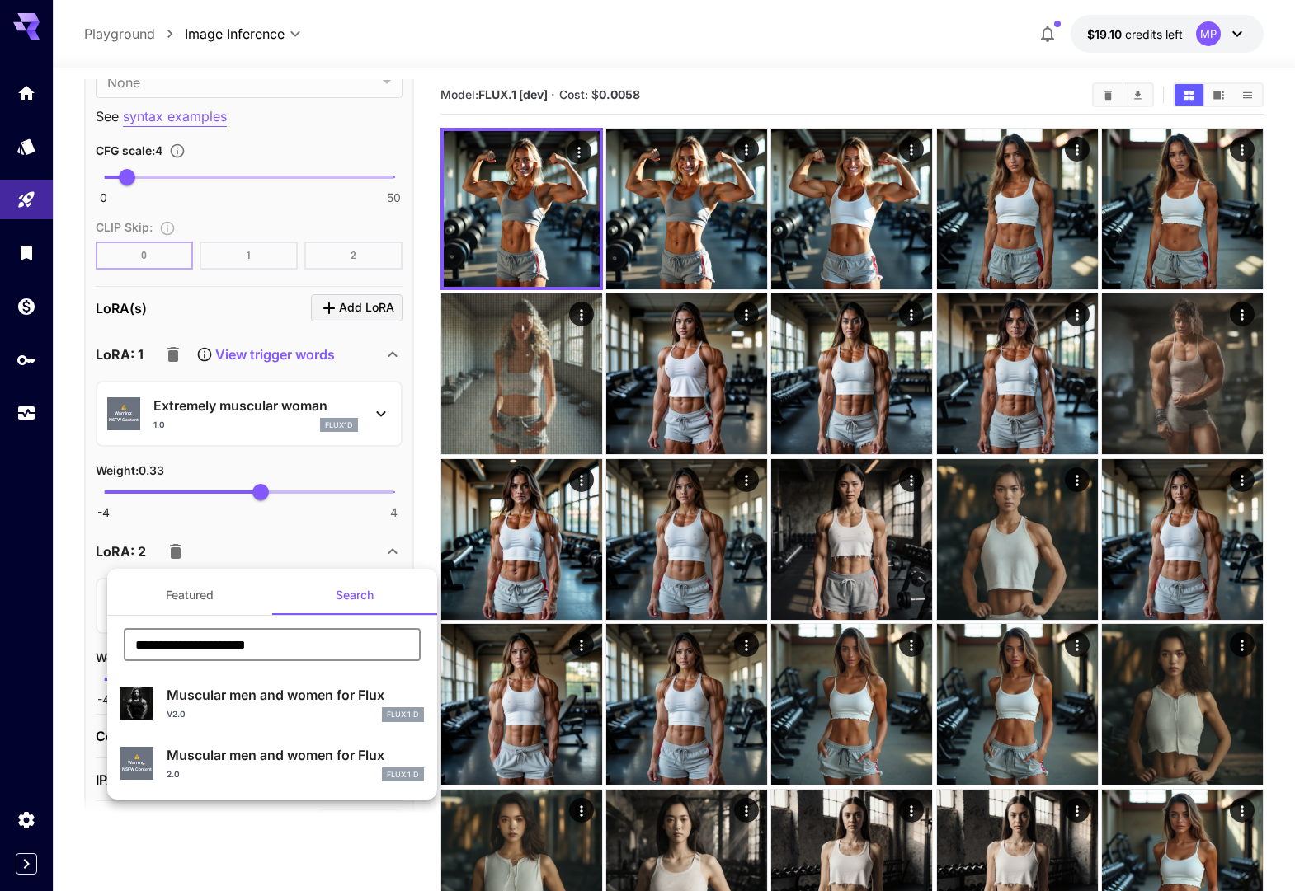
click at [318, 541] on div at bounding box center [647, 445] width 1295 height 891
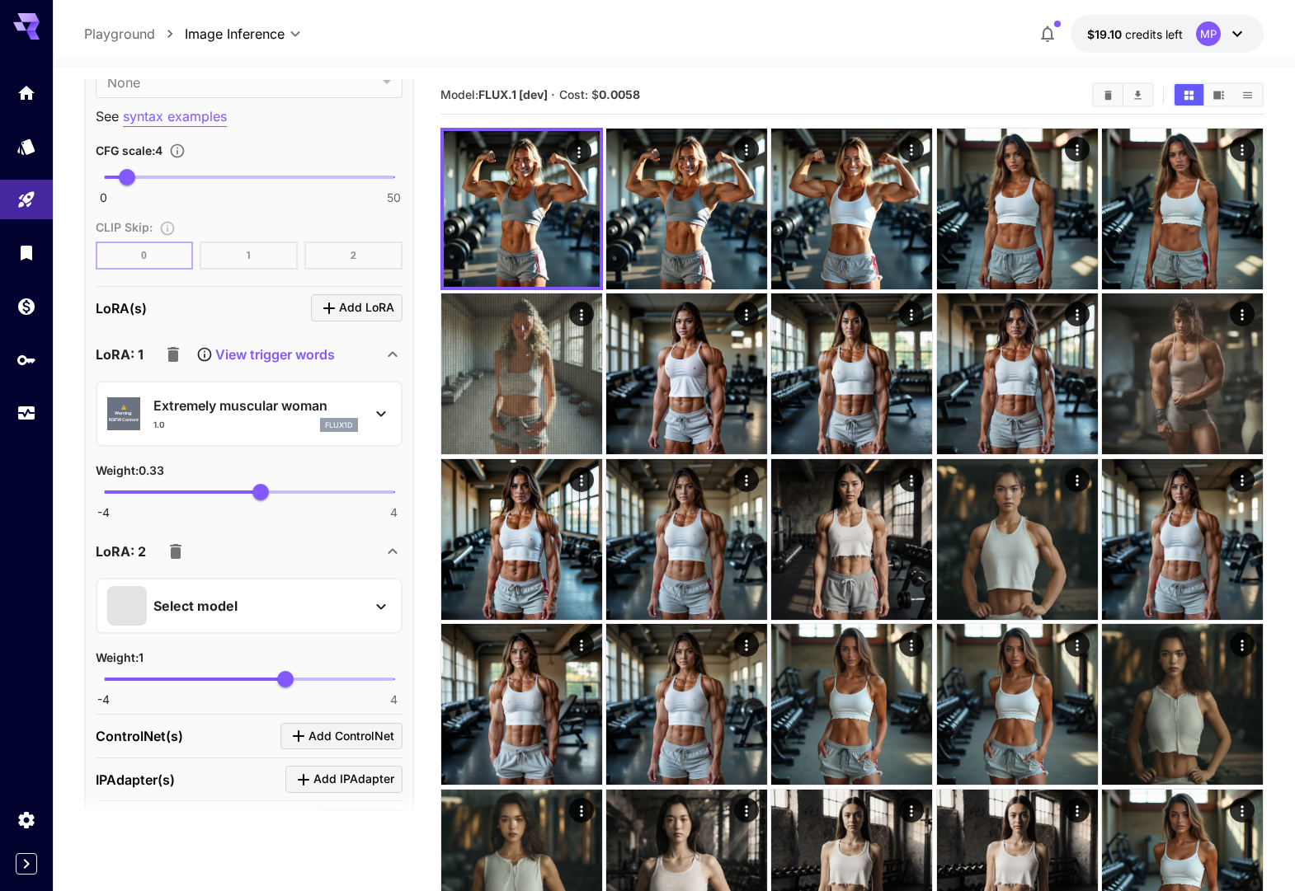
click at [388, 604] on icon at bounding box center [381, 607] width 20 height 20
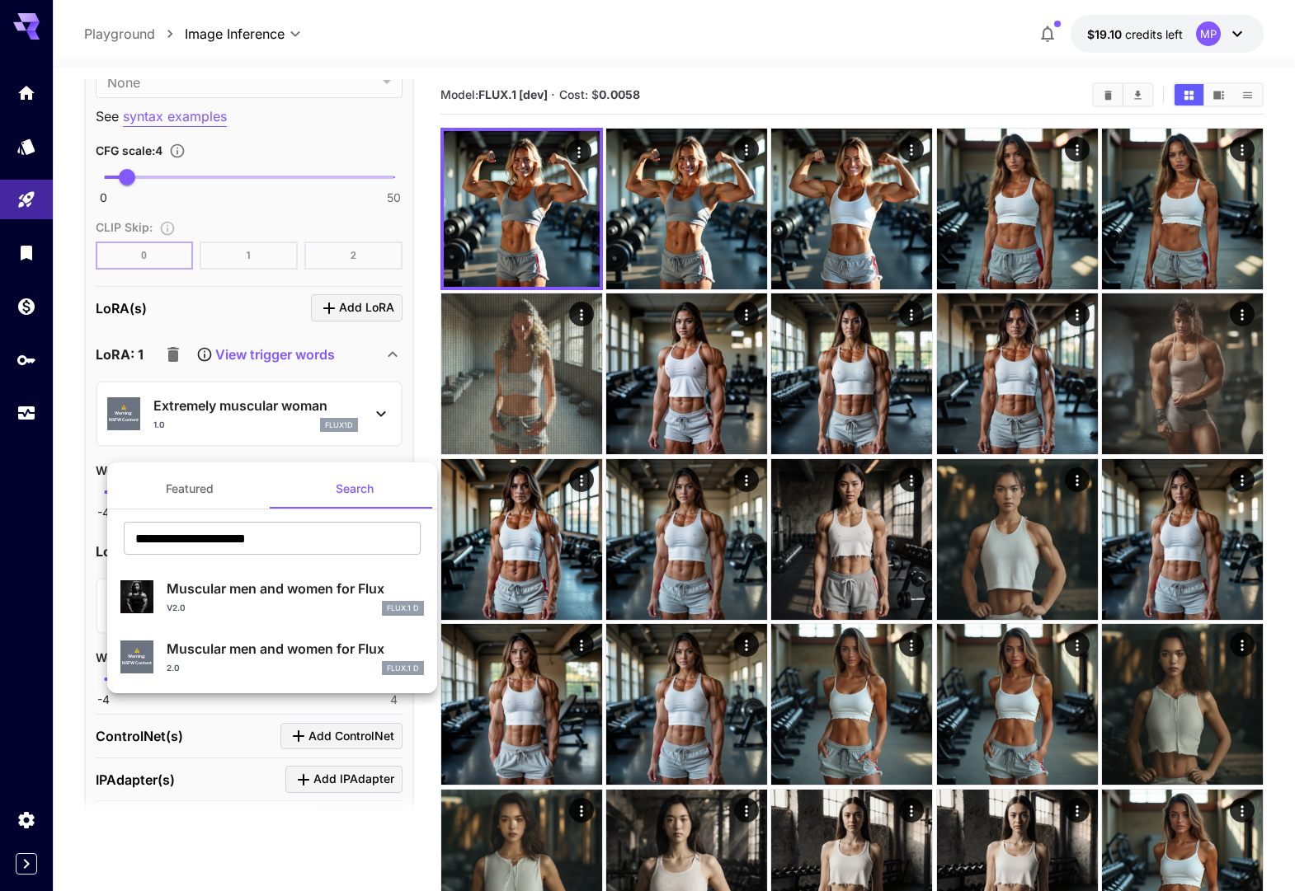
click at [293, 597] on p "Muscular men and women for Flux" at bounding box center [295, 589] width 257 height 20
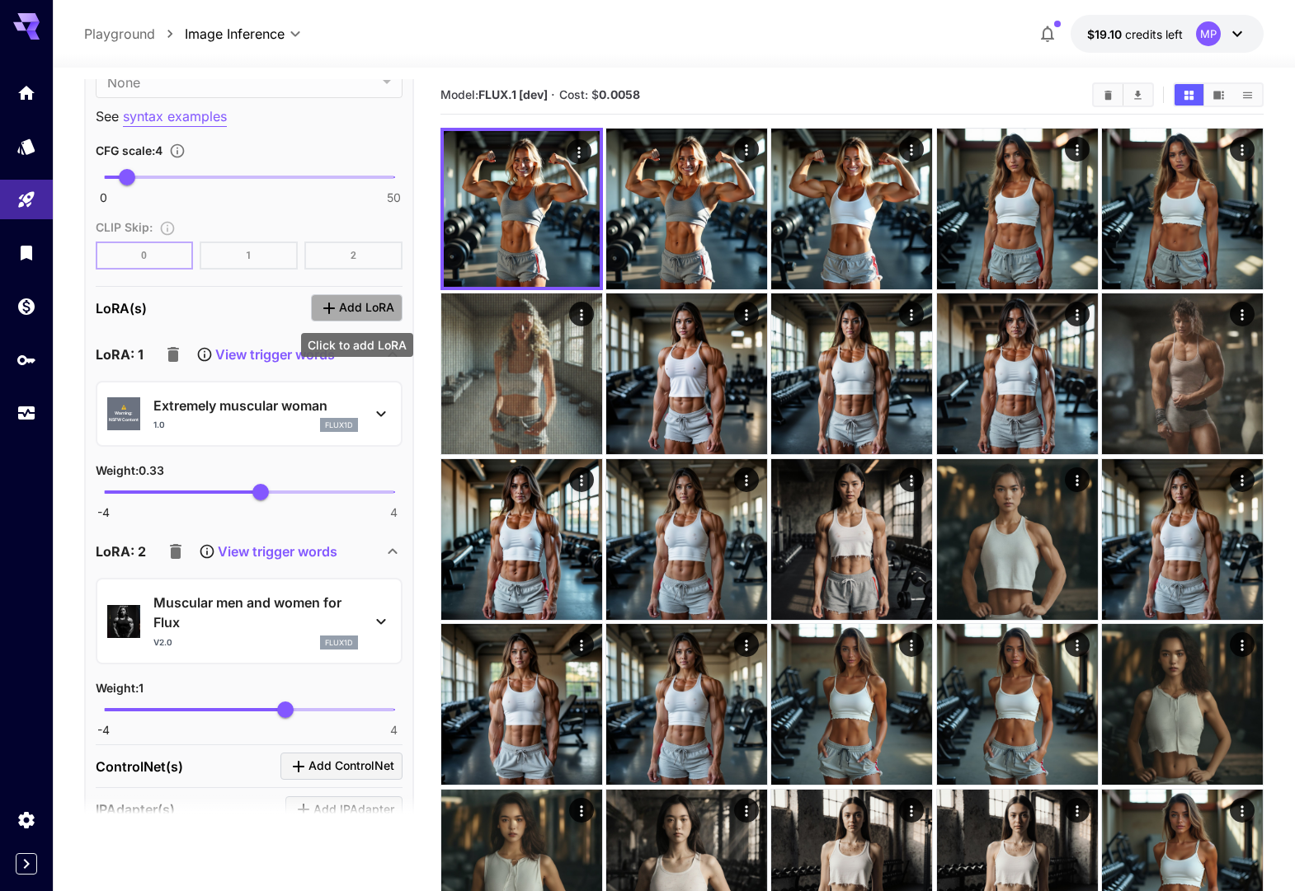
drag, startPoint x: 355, startPoint y: 317, endPoint x: 329, endPoint y: 367, distance: 56.4
click at [355, 317] on span "Add LoRA" at bounding box center [366, 308] width 55 height 21
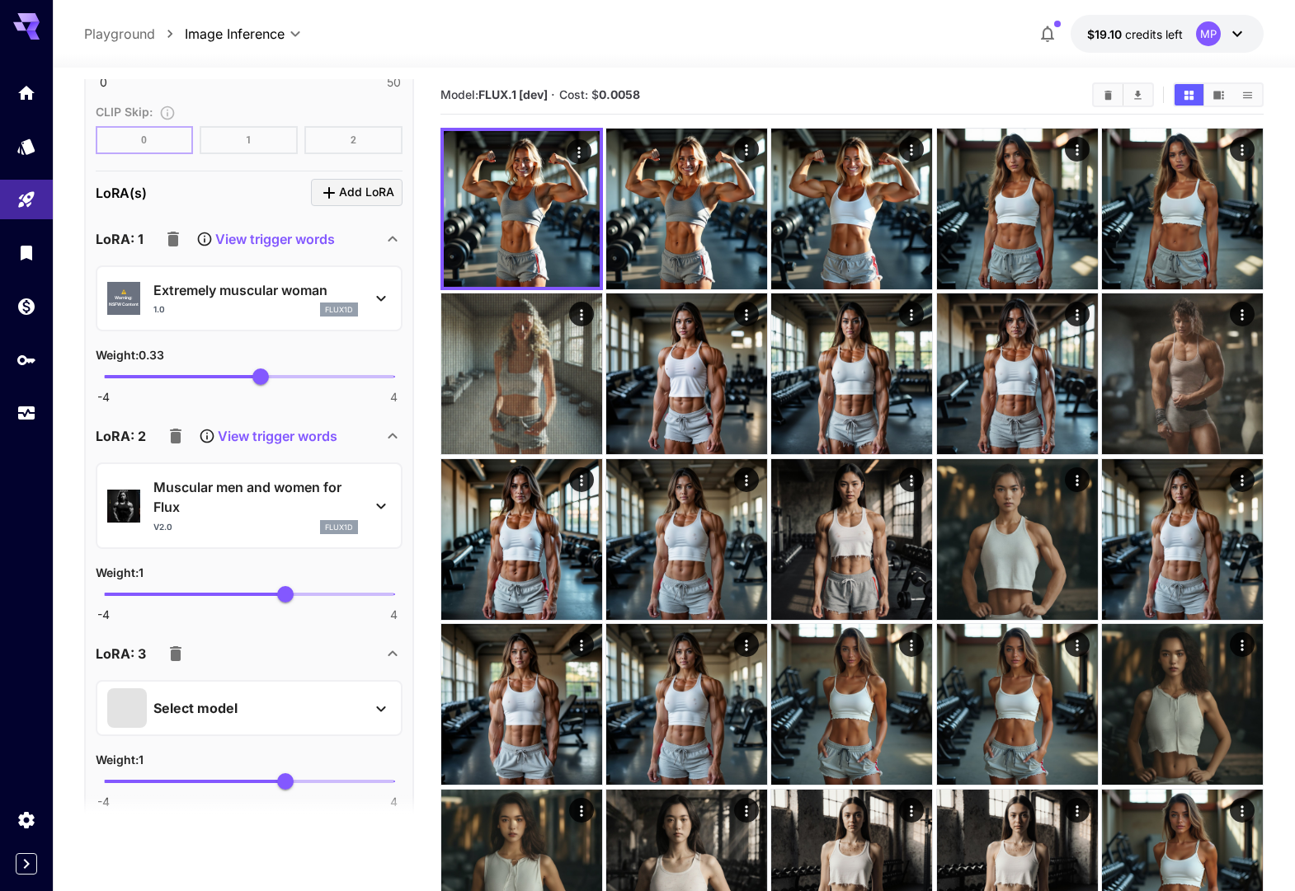
scroll to position [1903, 0]
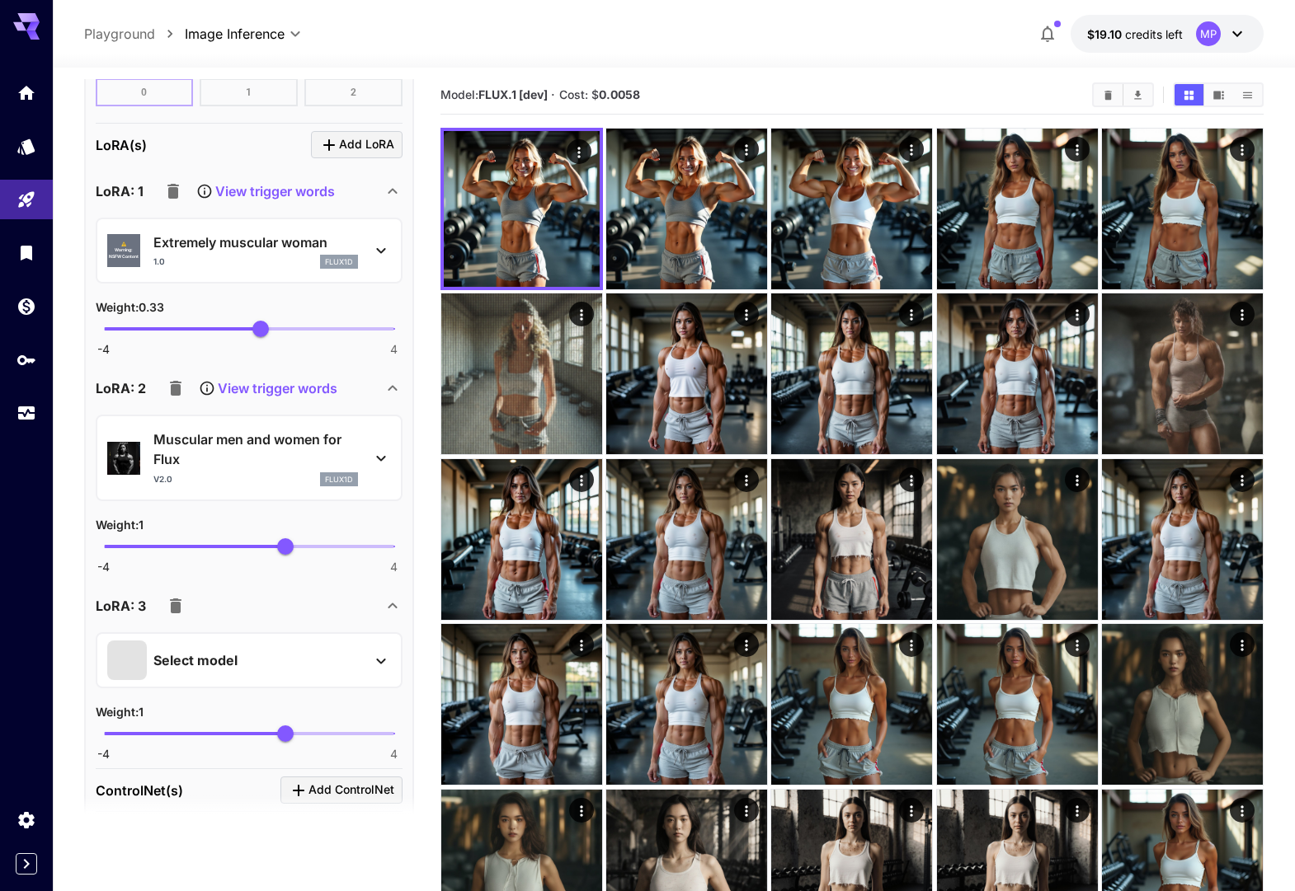
click at [386, 660] on icon at bounding box center [381, 661] width 20 height 20
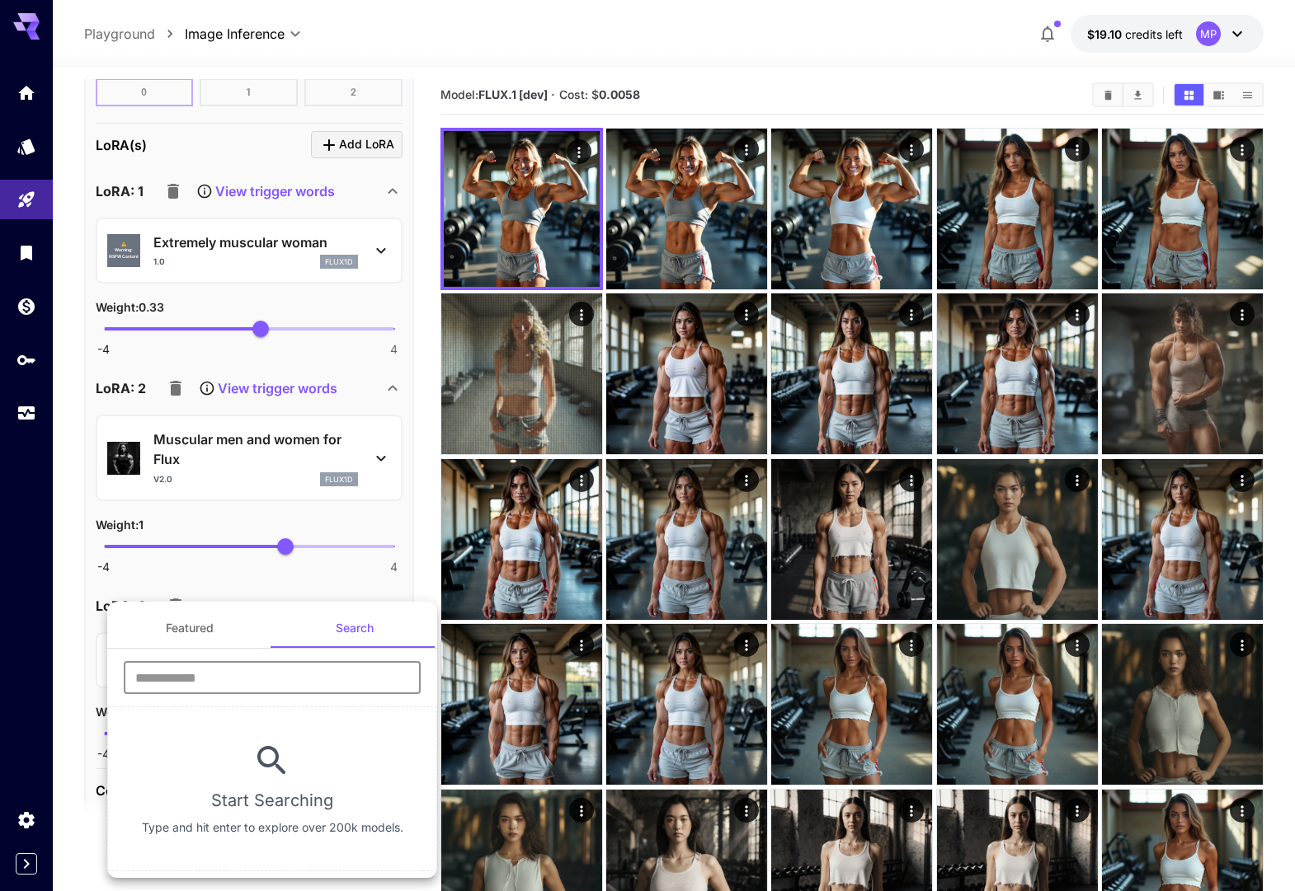
click at [304, 684] on input "text" at bounding box center [272, 677] width 297 height 33
paste input "**********"
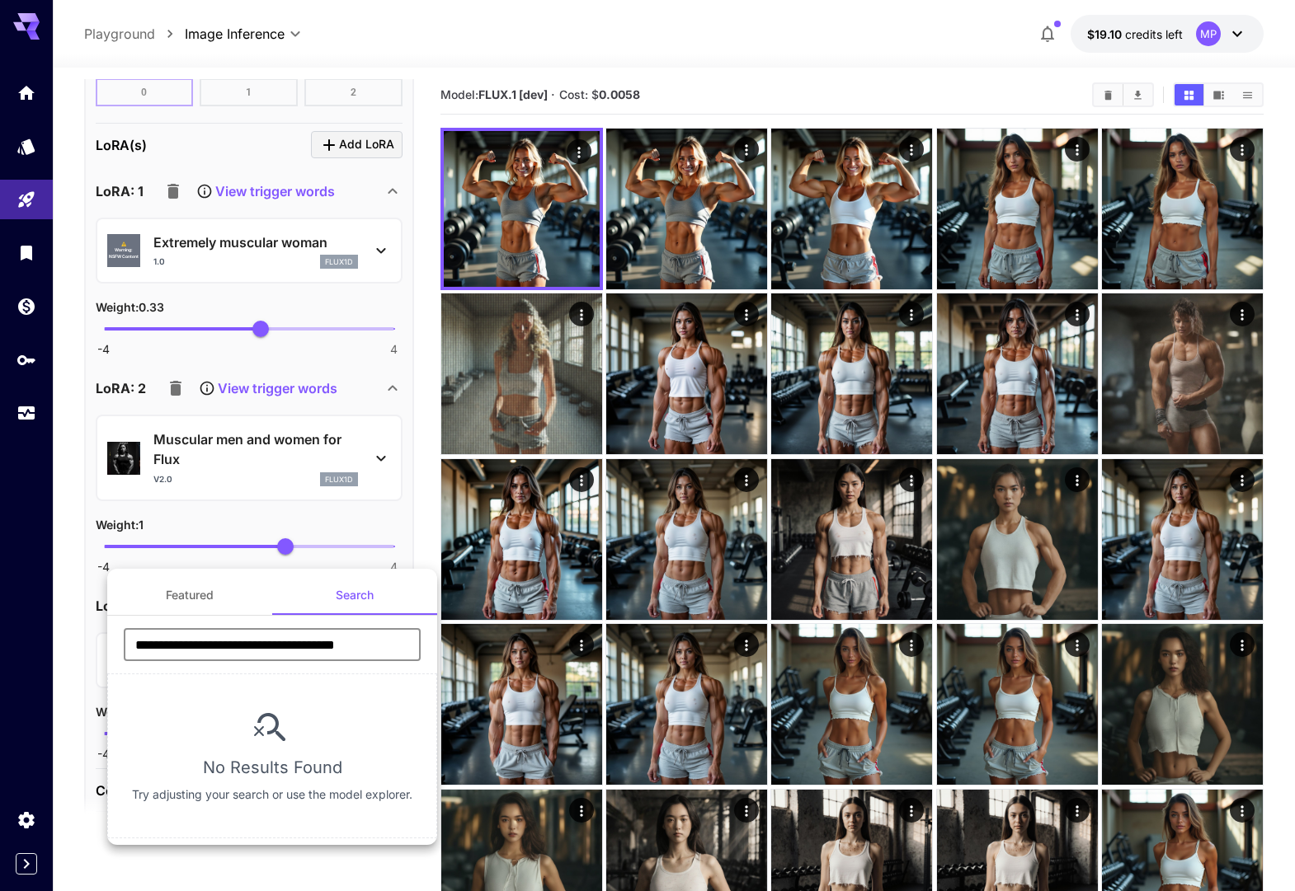
drag, startPoint x: 201, startPoint y: 646, endPoint x: 55, endPoint y: 637, distance: 146.2
click at [55, 495] on div "**********" at bounding box center [165, 247] width 330 height 495
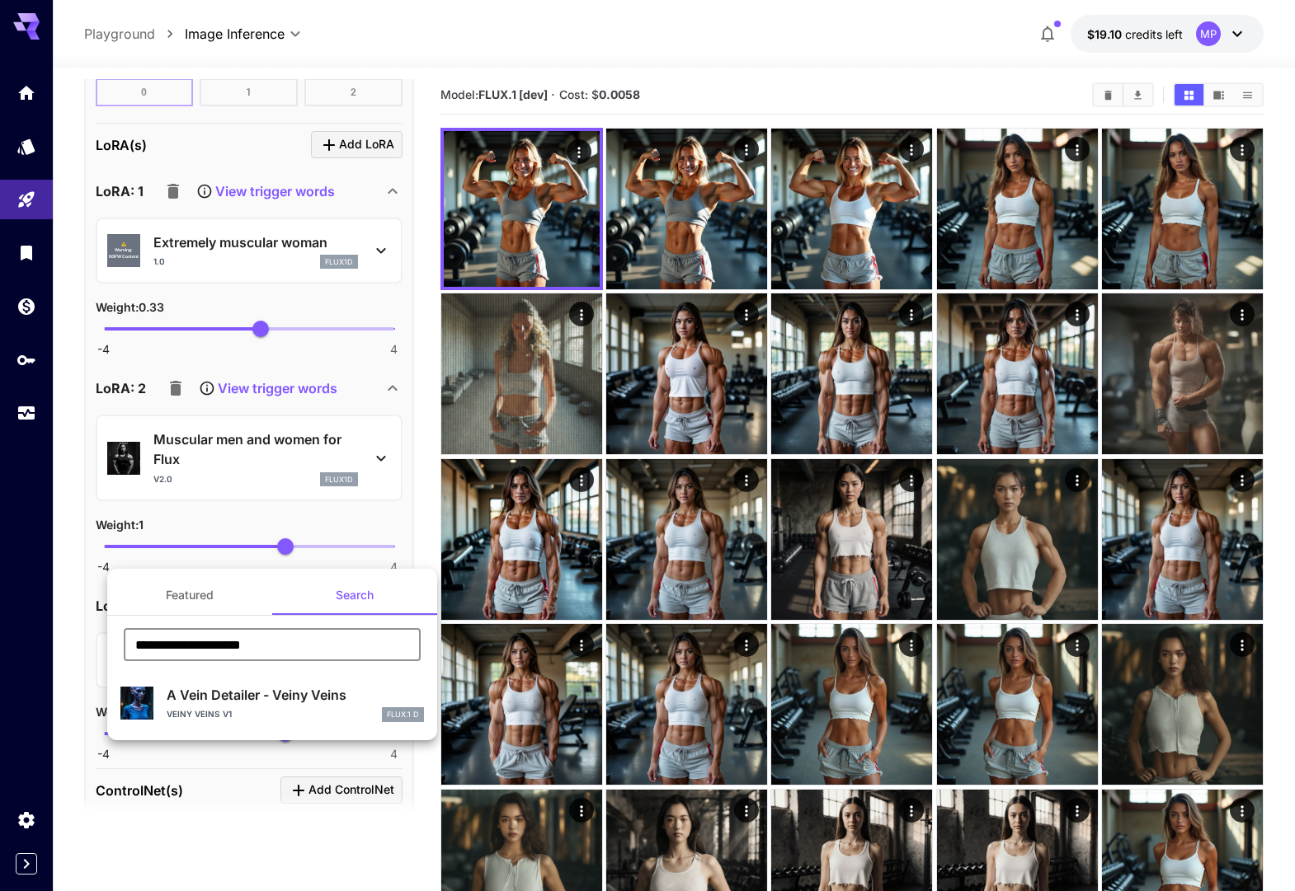
type input "**********"
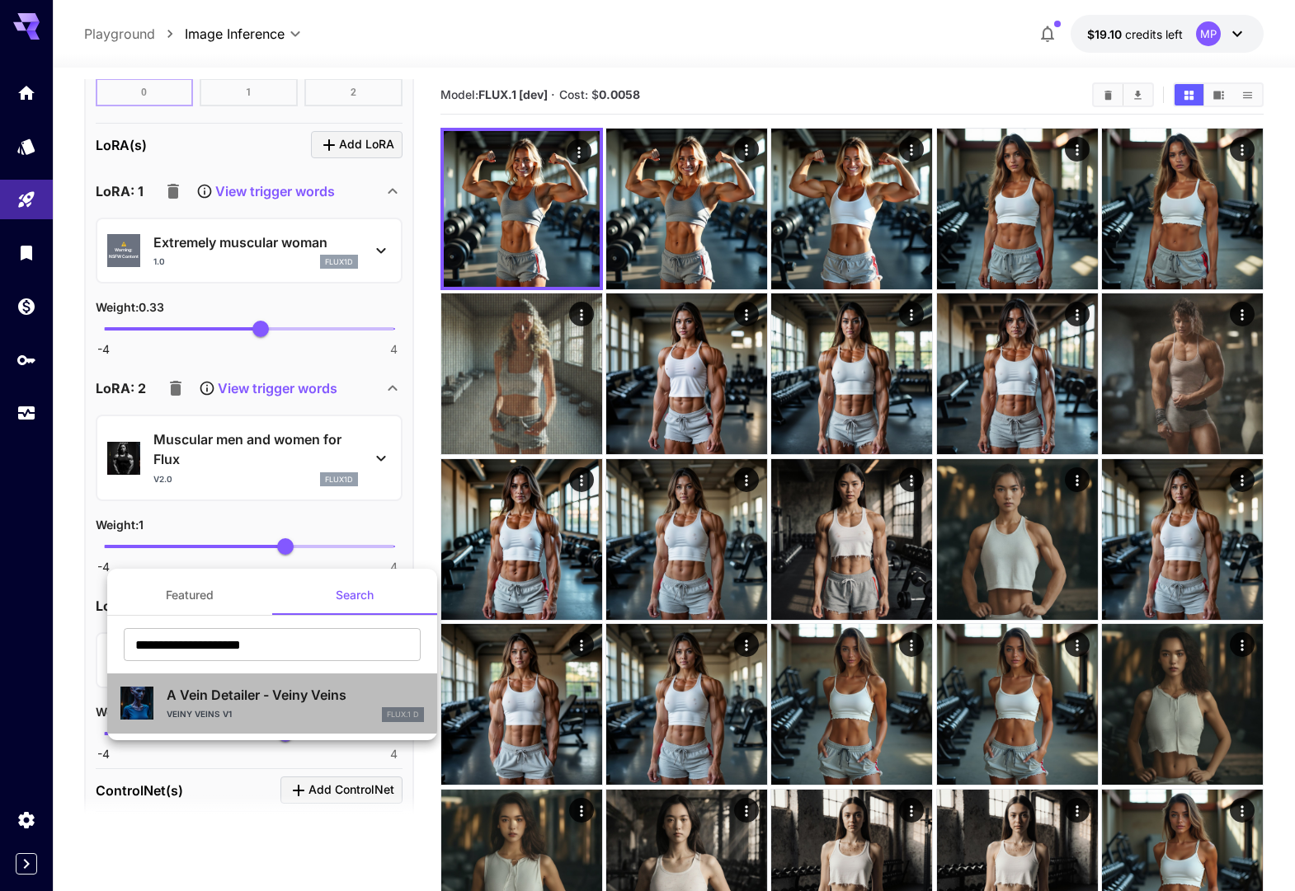
click at [247, 707] on div "Veiny Veins V1 FLUX.1 D" at bounding box center [295, 714] width 257 height 15
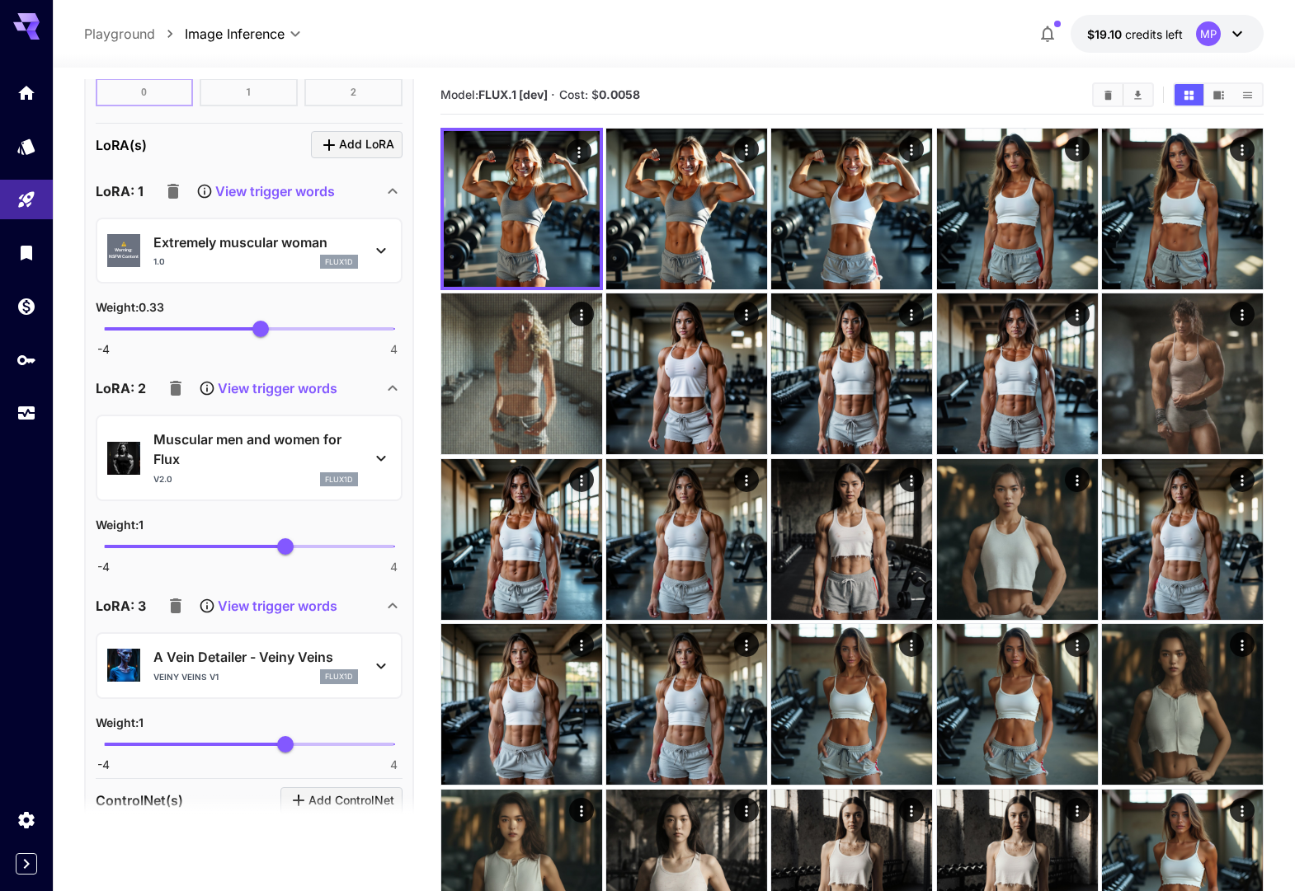
click at [162, 308] on span "Weight : 0.33" at bounding box center [130, 307] width 68 height 14
type input "****"
drag, startPoint x: 256, startPoint y: 327, endPoint x: 258, endPoint y: 346, distance: 19.1
click at [256, 328] on span "0.21" at bounding box center [256, 329] width 16 height 16
type input "****"
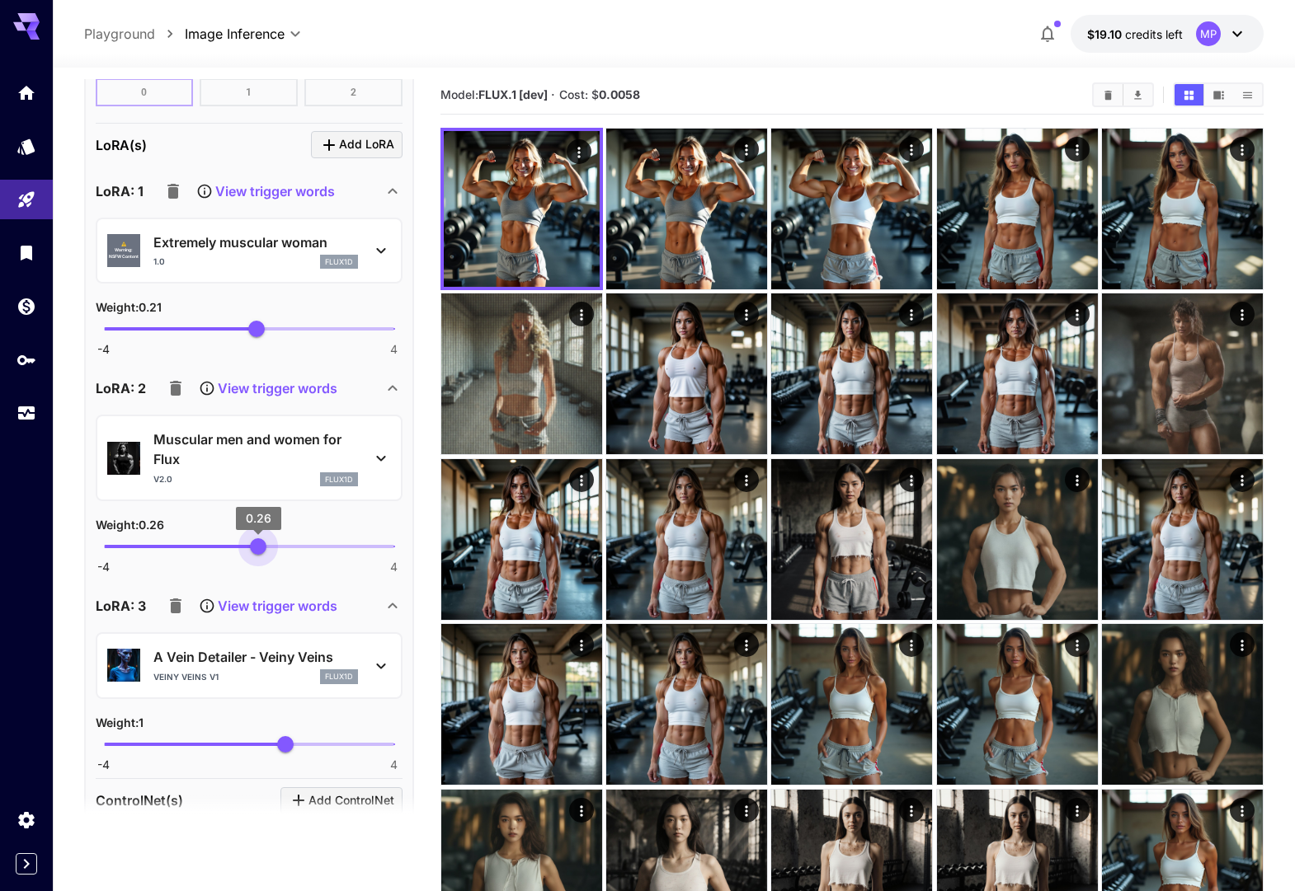
drag, startPoint x: 286, startPoint y: 547, endPoint x: 258, endPoint y: 552, distance: 28.5
click at [258, 552] on span "0.26" at bounding box center [258, 546] width 16 height 16
drag, startPoint x: 279, startPoint y: 736, endPoint x: 258, endPoint y: 743, distance: 21.6
click at [259, 740] on span "0.28" at bounding box center [259, 744] width 16 height 16
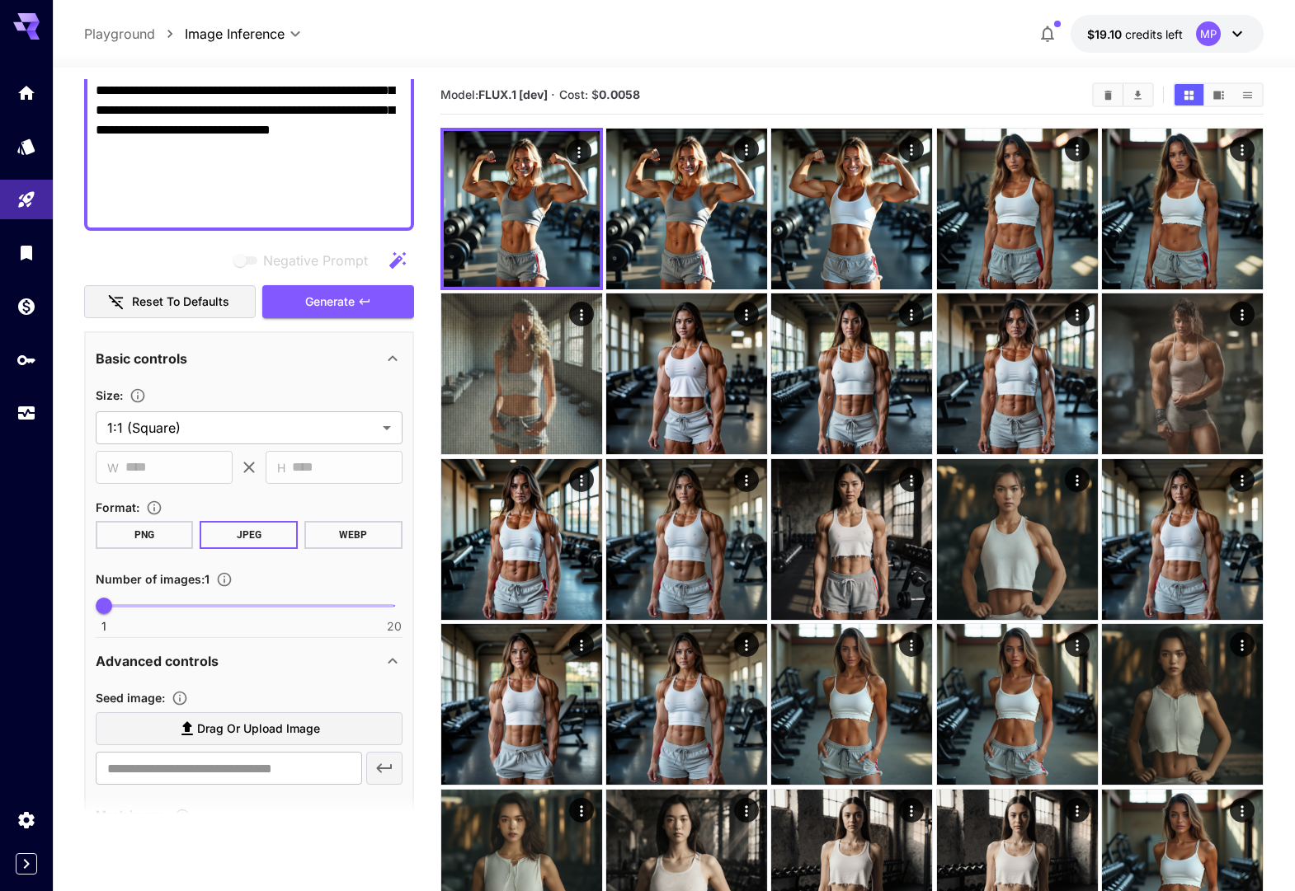
scroll to position [454, 0]
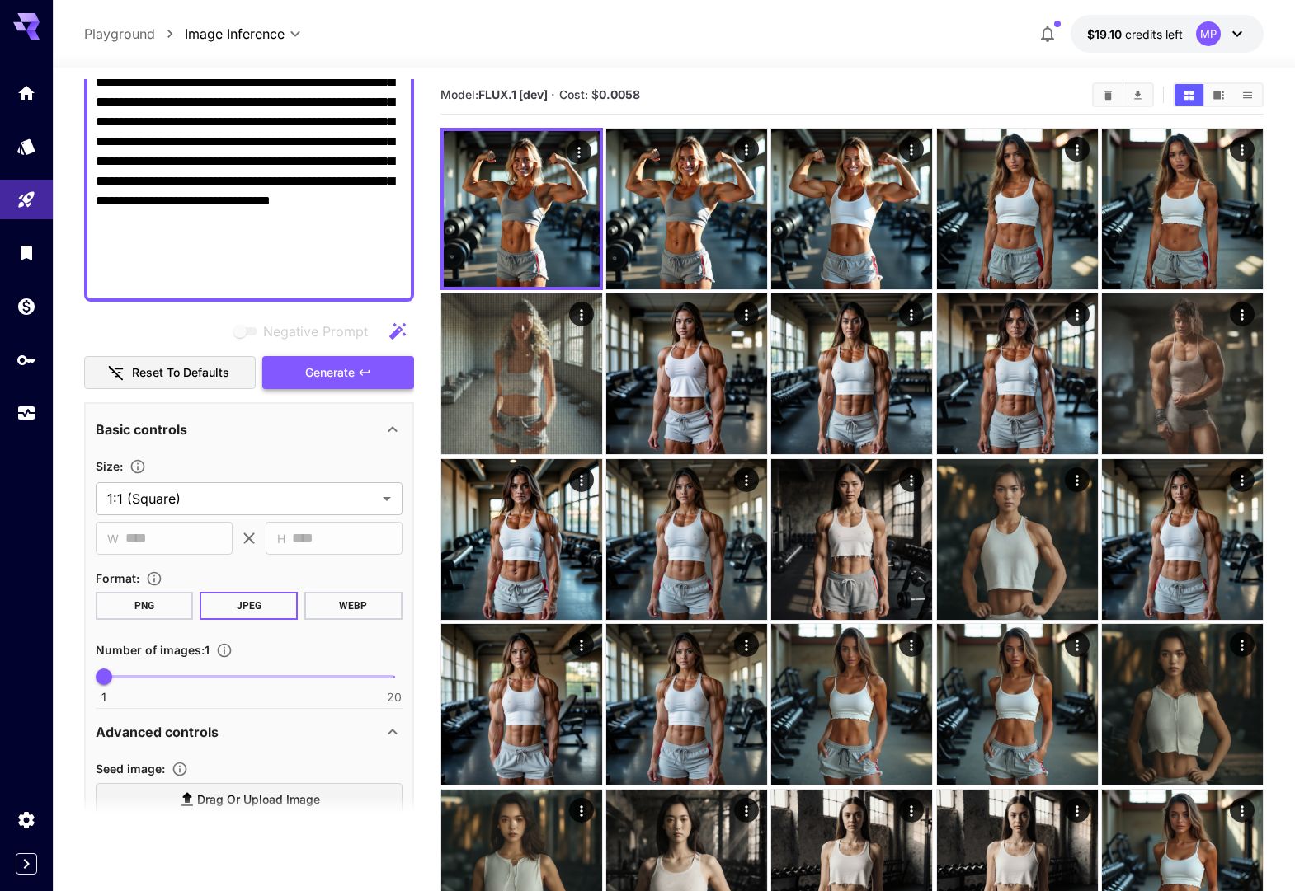
click at [317, 363] on span "Generate" at bounding box center [329, 373] width 49 height 21
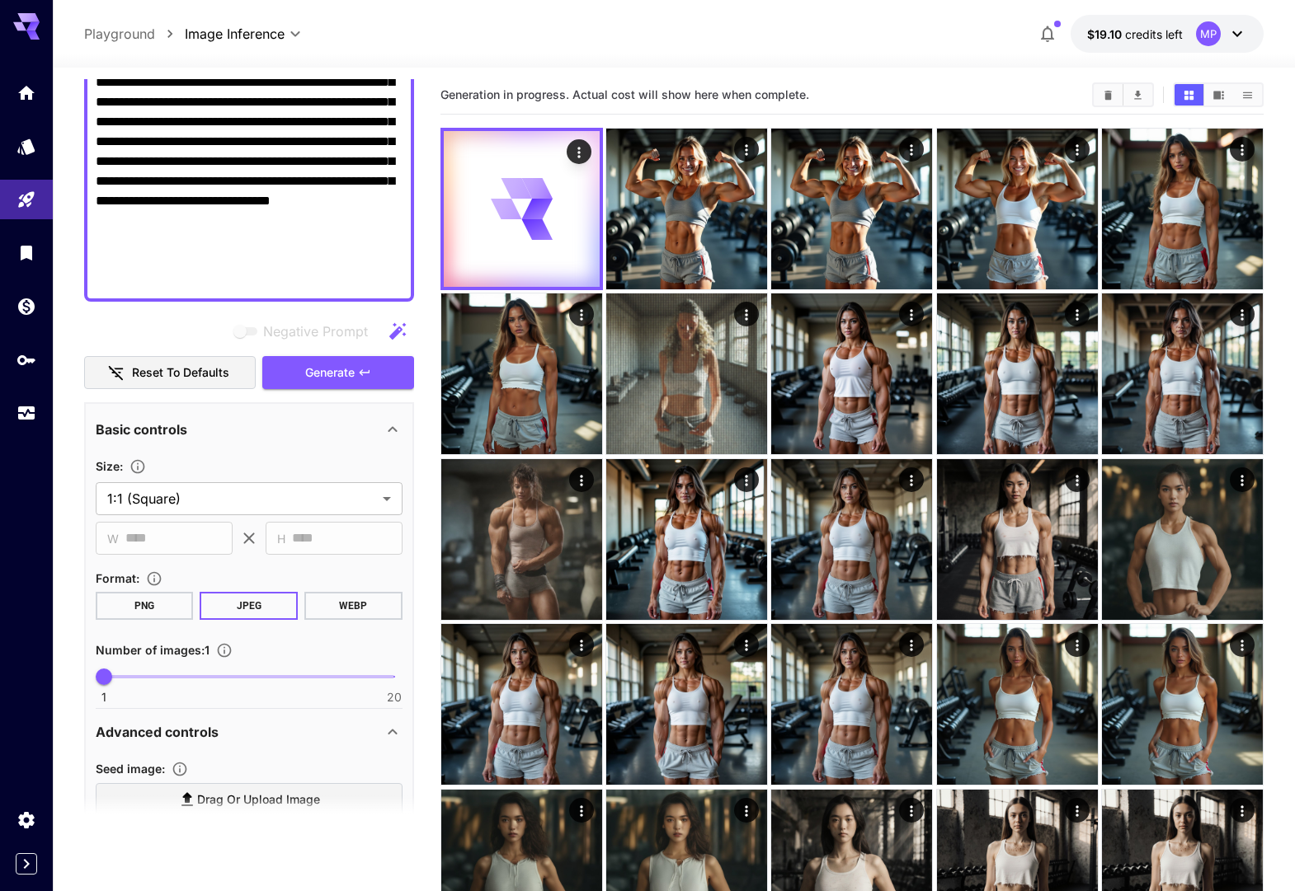
scroll to position [4, 0]
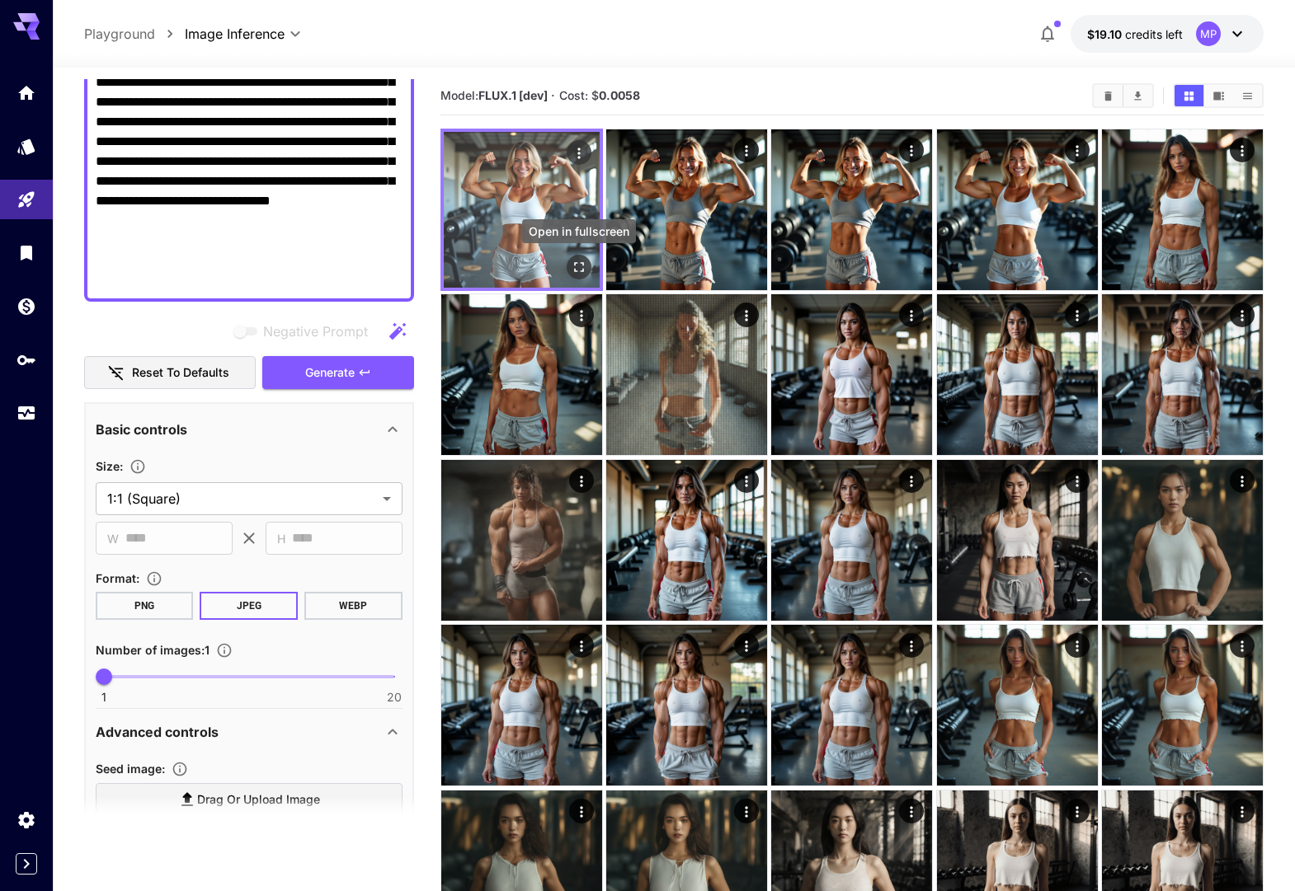
click at [579, 264] on icon "Open in fullscreen" at bounding box center [579, 267] width 16 height 16
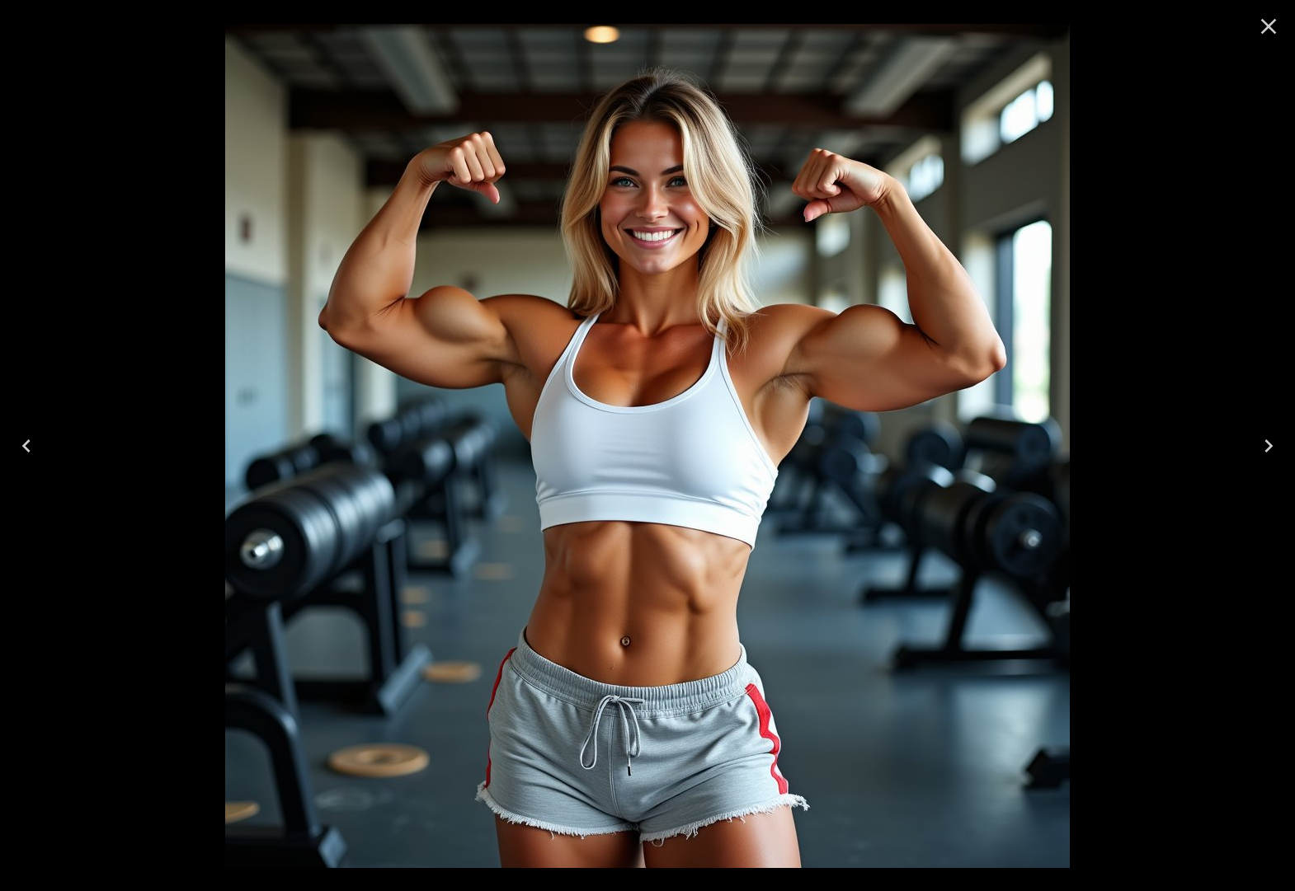
click at [1272, 31] on icon "Close" at bounding box center [1268, 26] width 26 height 26
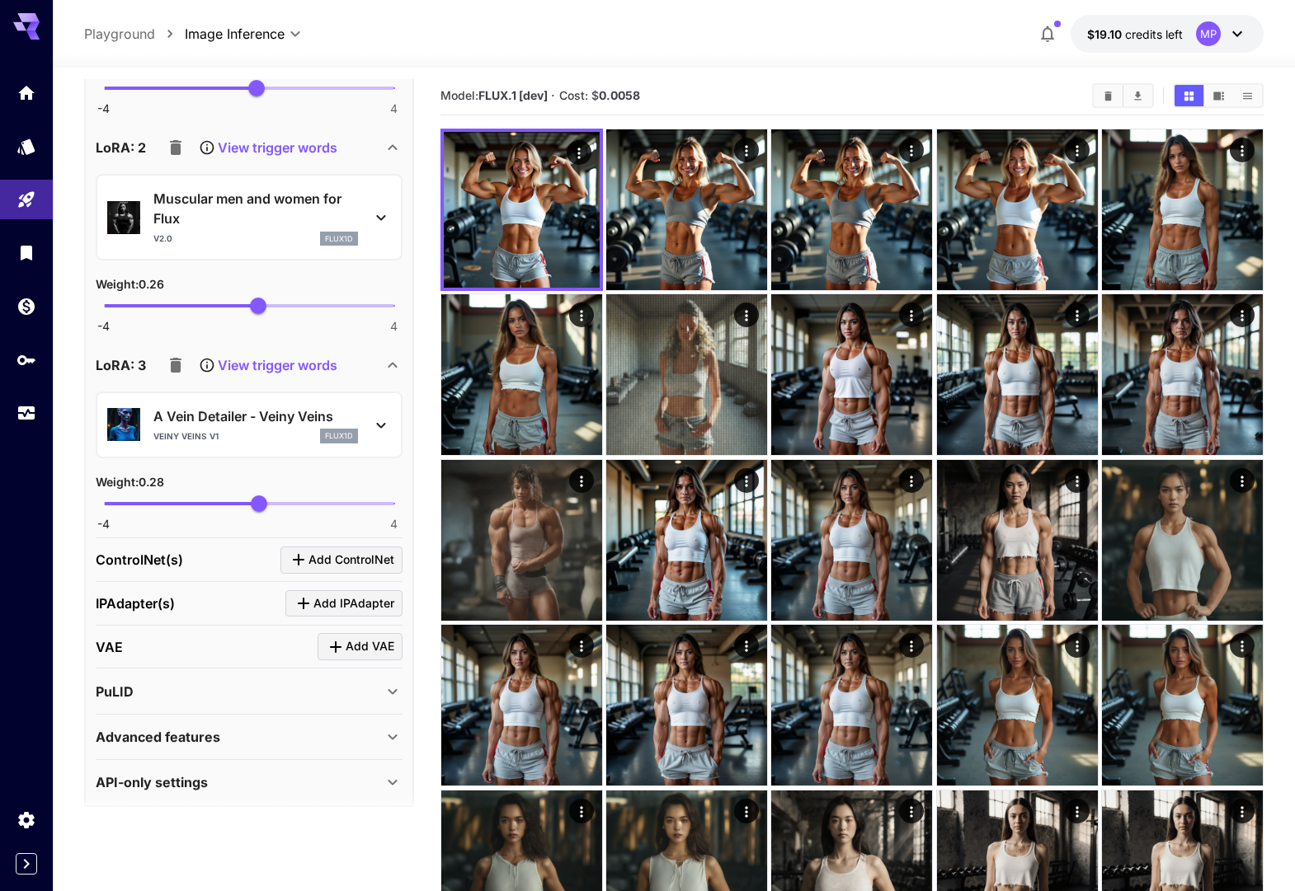
scroll to position [2146, 0]
type input "****"
drag, startPoint x: 265, startPoint y: 502, endPoint x: 279, endPoint y: 504, distance: 14.1
click at [280, 504] on span "0.85" at bounding box center [279, 502] width 16 height 16
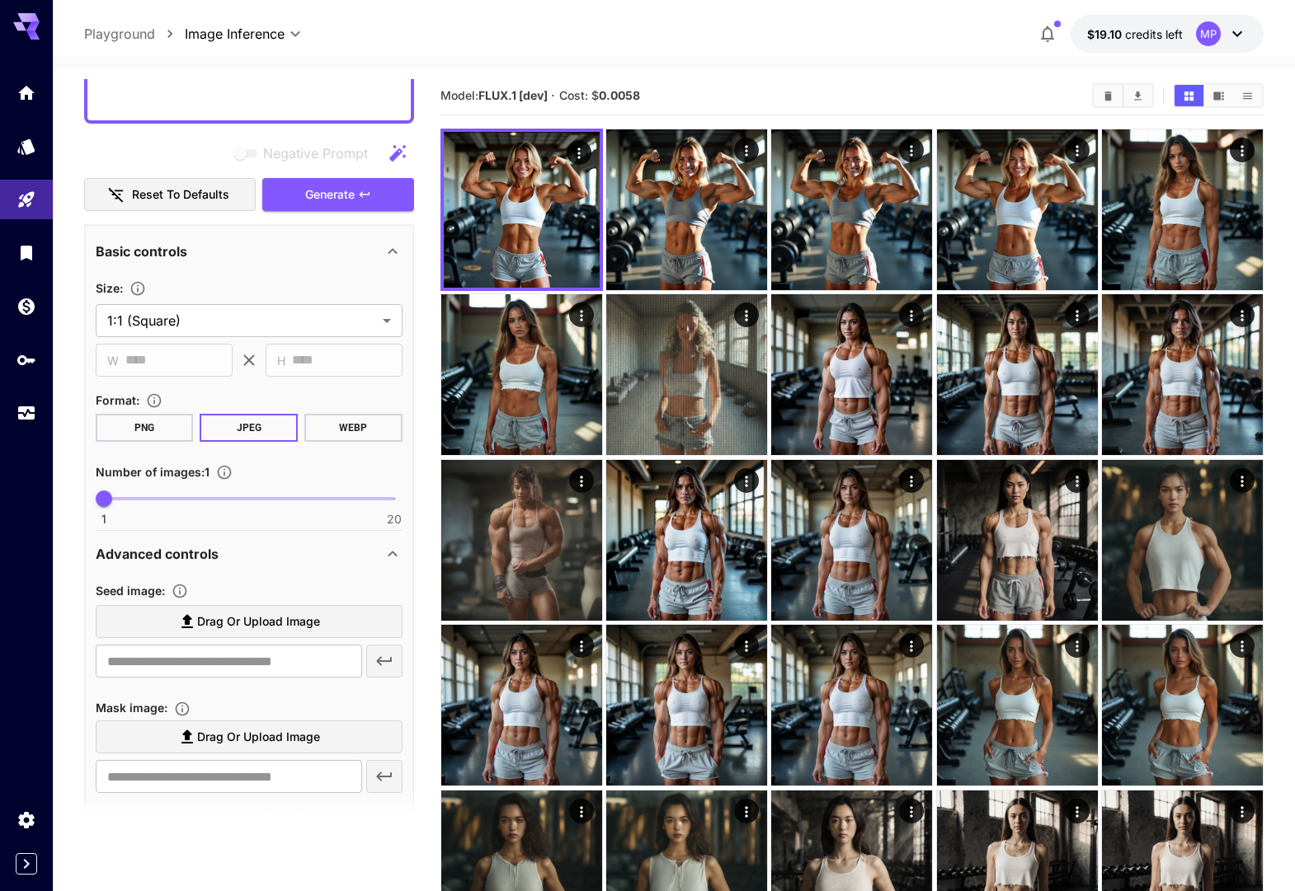
scroll to position [392, 0]
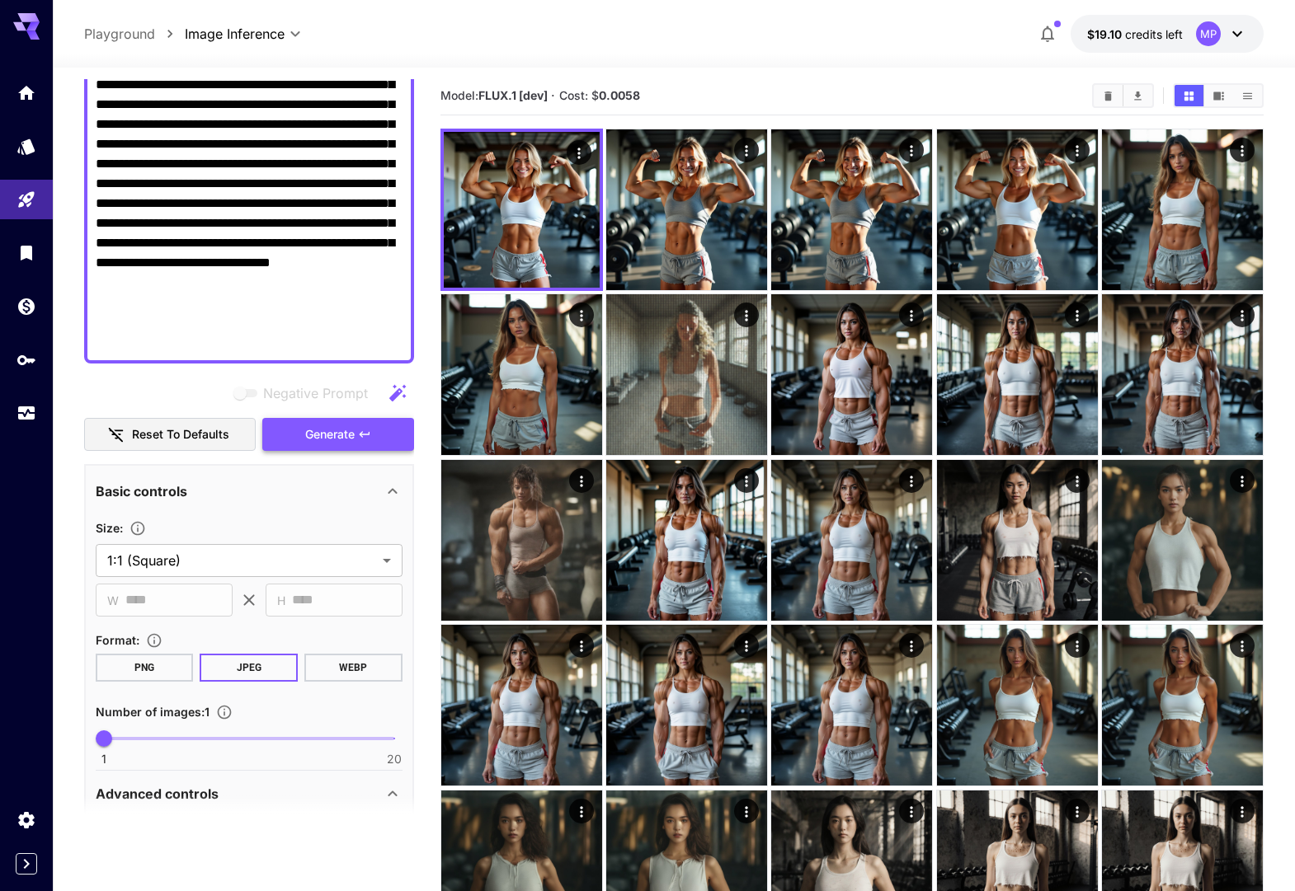
click at [324, 435] on span "Generate" at bounding box center [329, 435] width 49 height 21
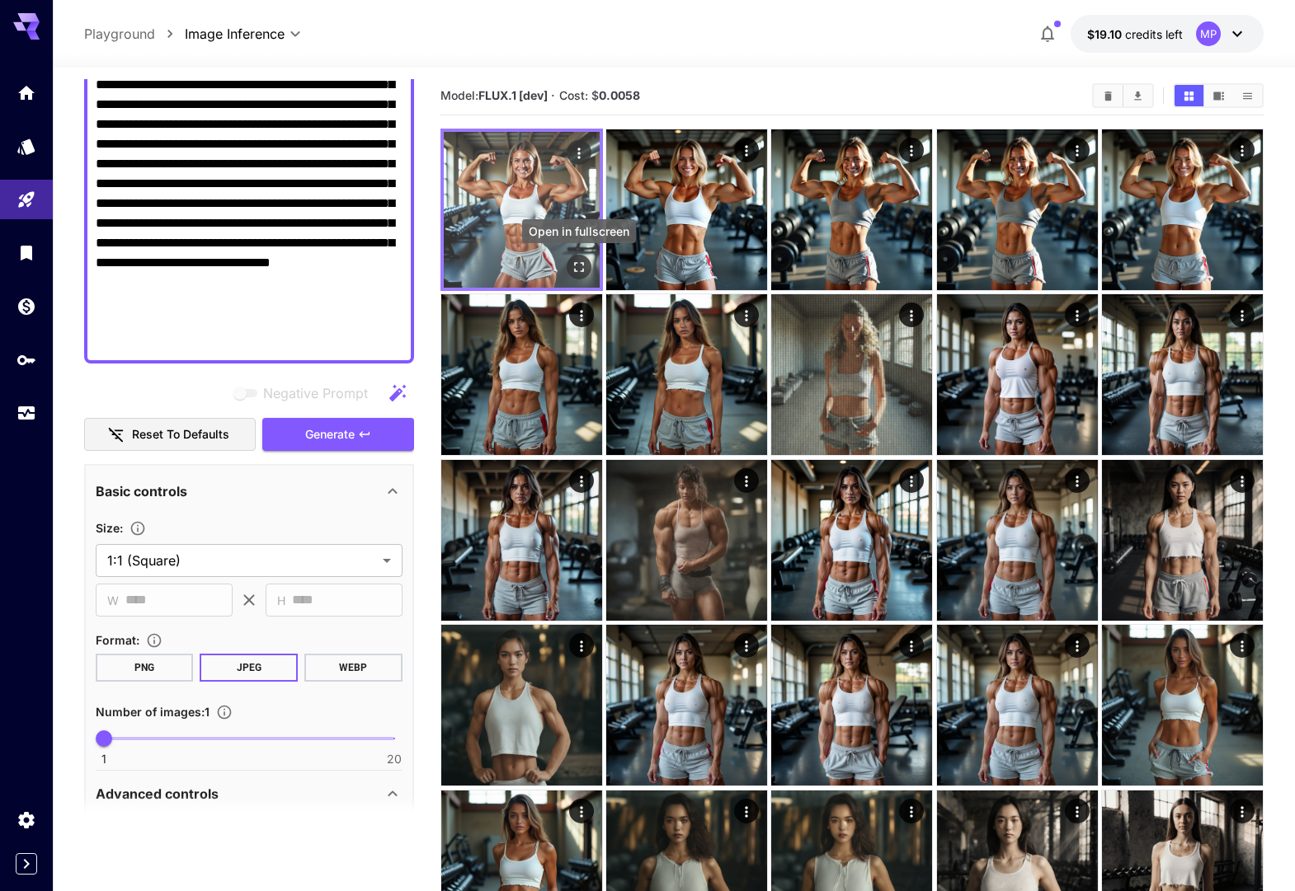
click at [576, 267] on icon "Open in fullscreen" at bounding box center [579, 267] width 16 height 16
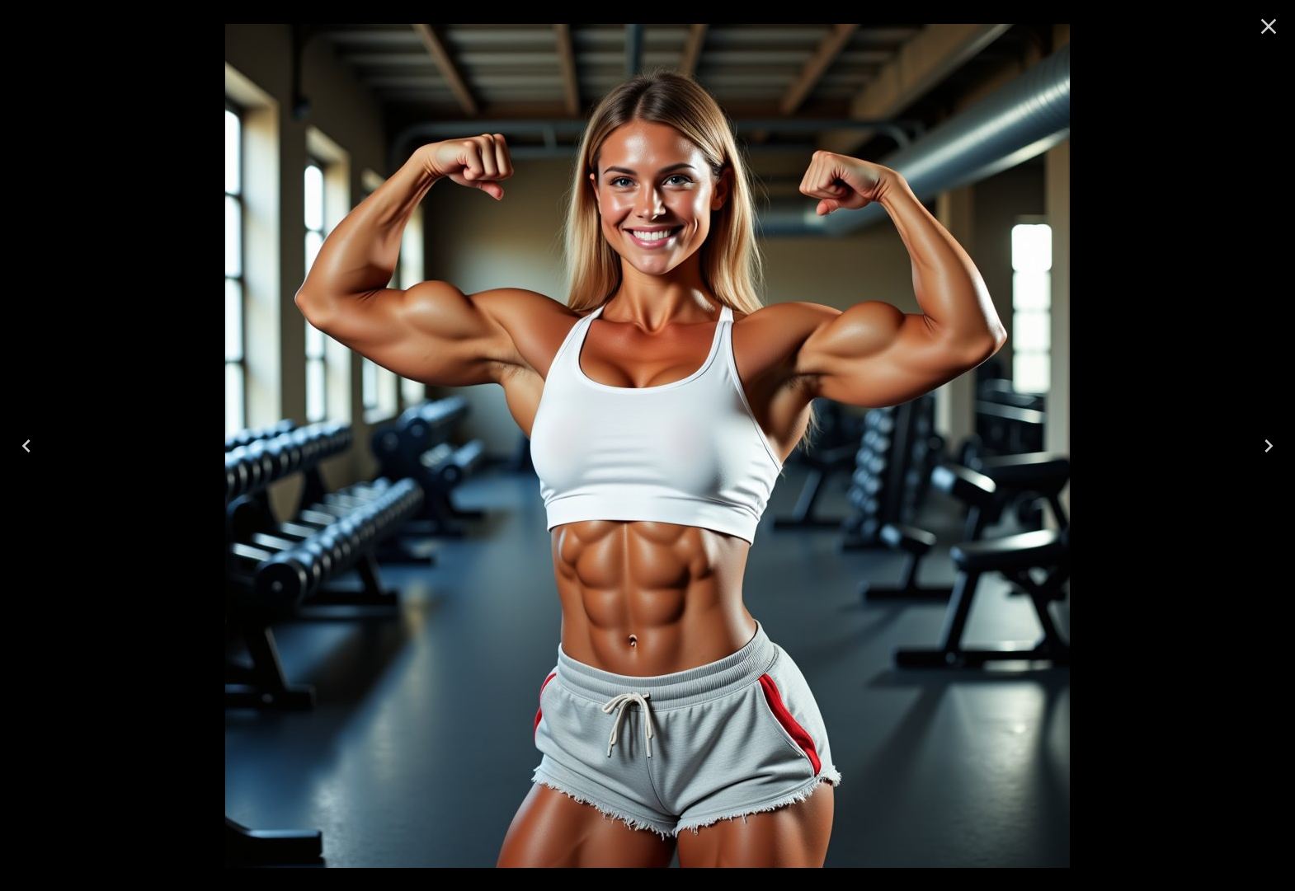
click at [1262, 30] on icon "Close" at bounding box center [1268, 26] width 26 height 26
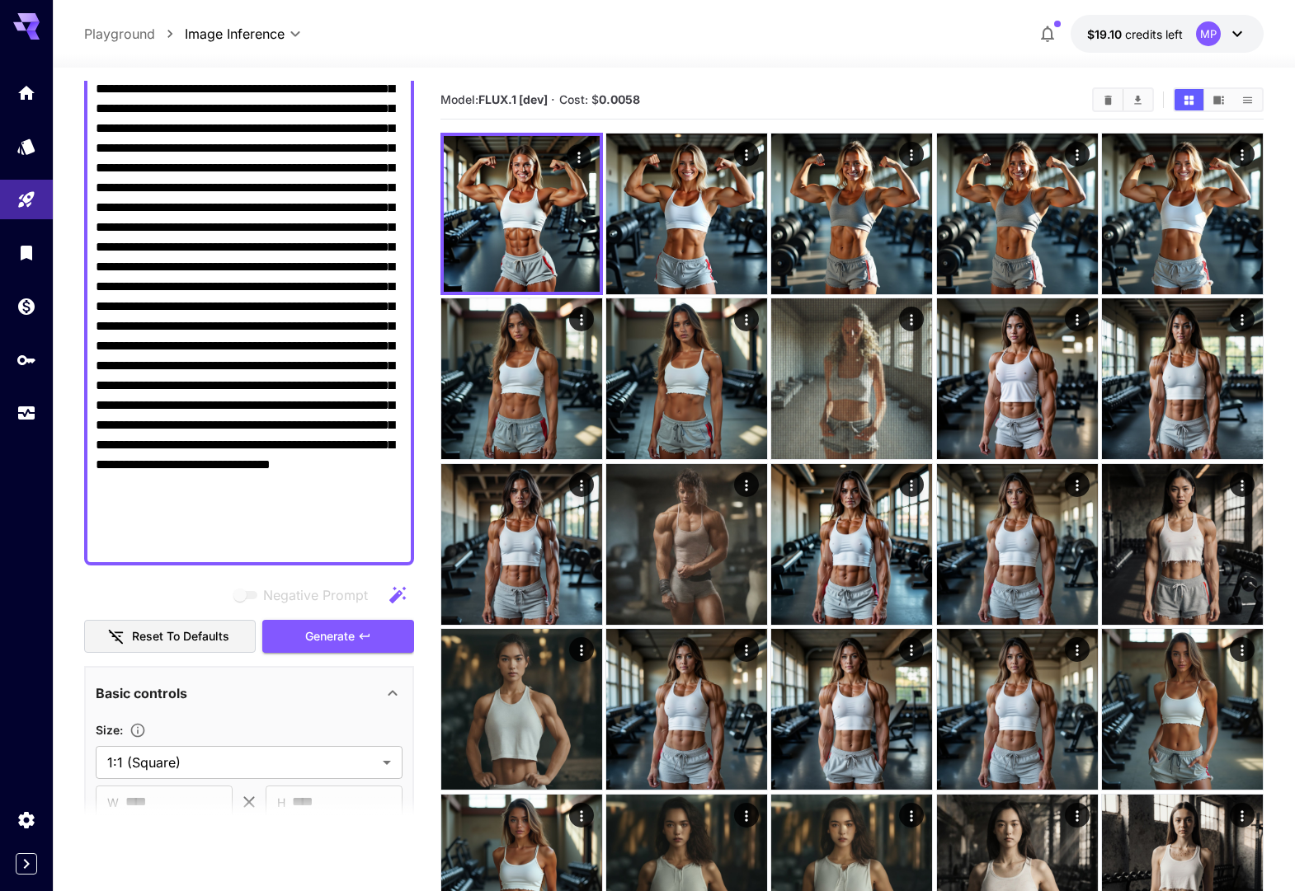
scroll to position [0, 0]
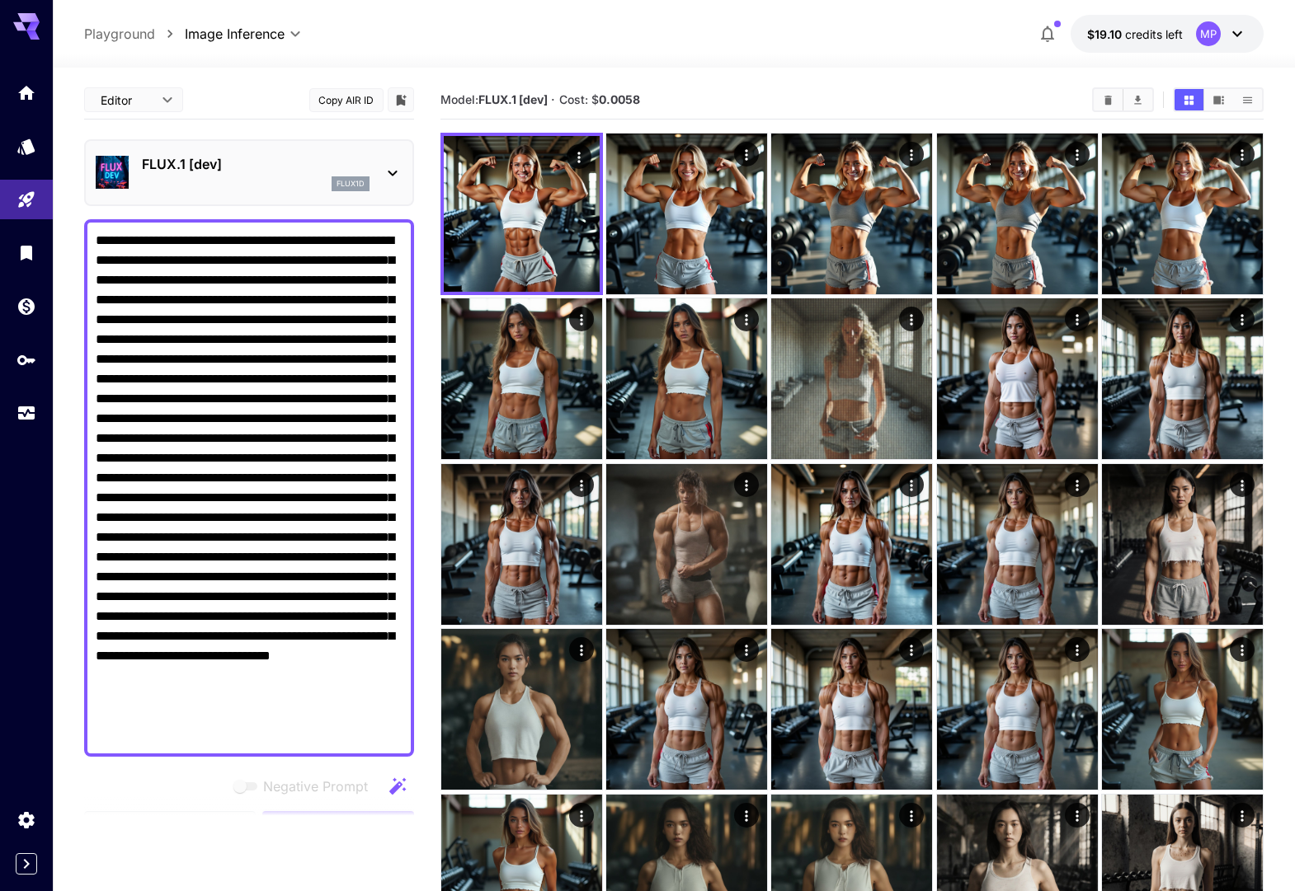
click at [299, 154] on p "FLUX.1 [dev]" at bounding box center [256, 164] width 228 height 20
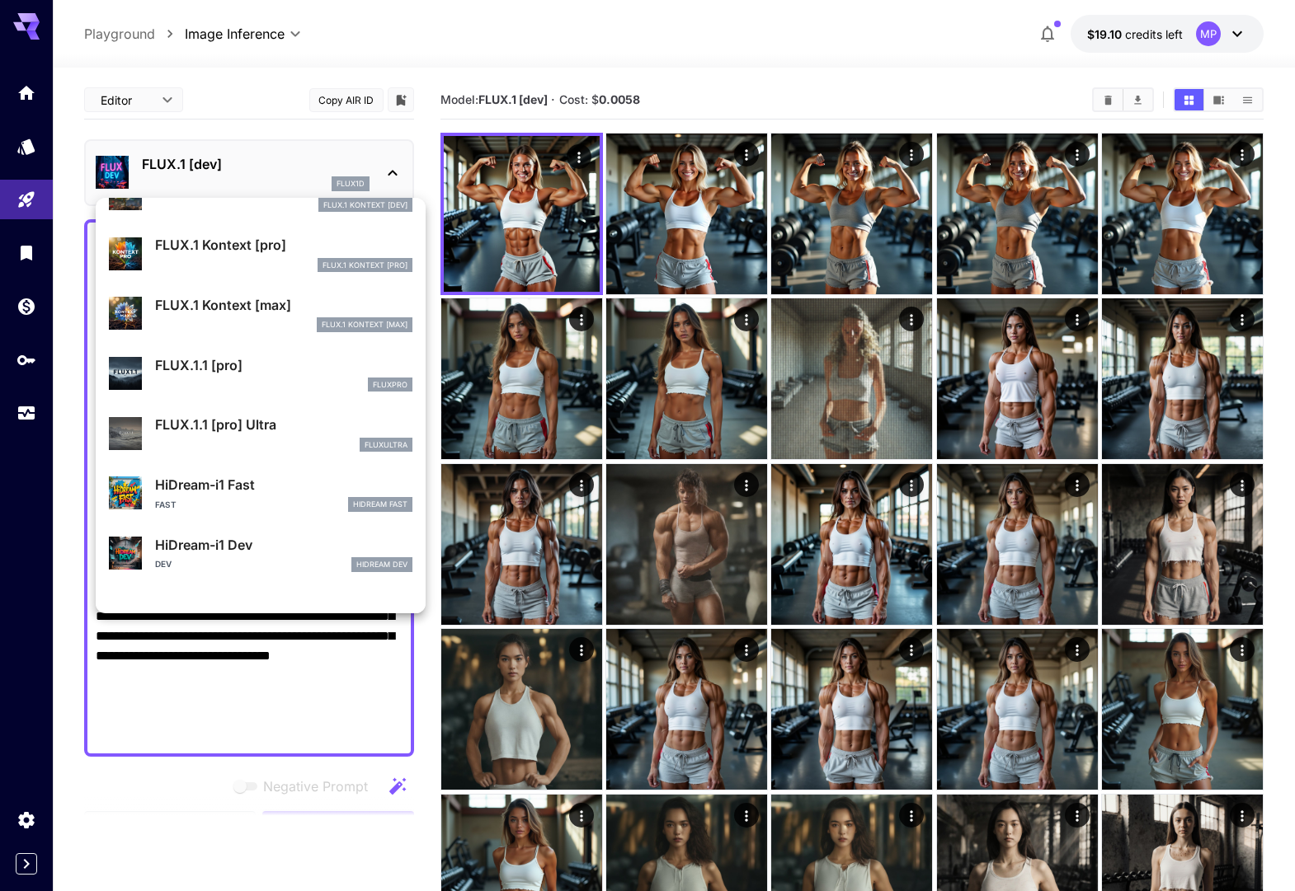
scroll to position [1124, 0]
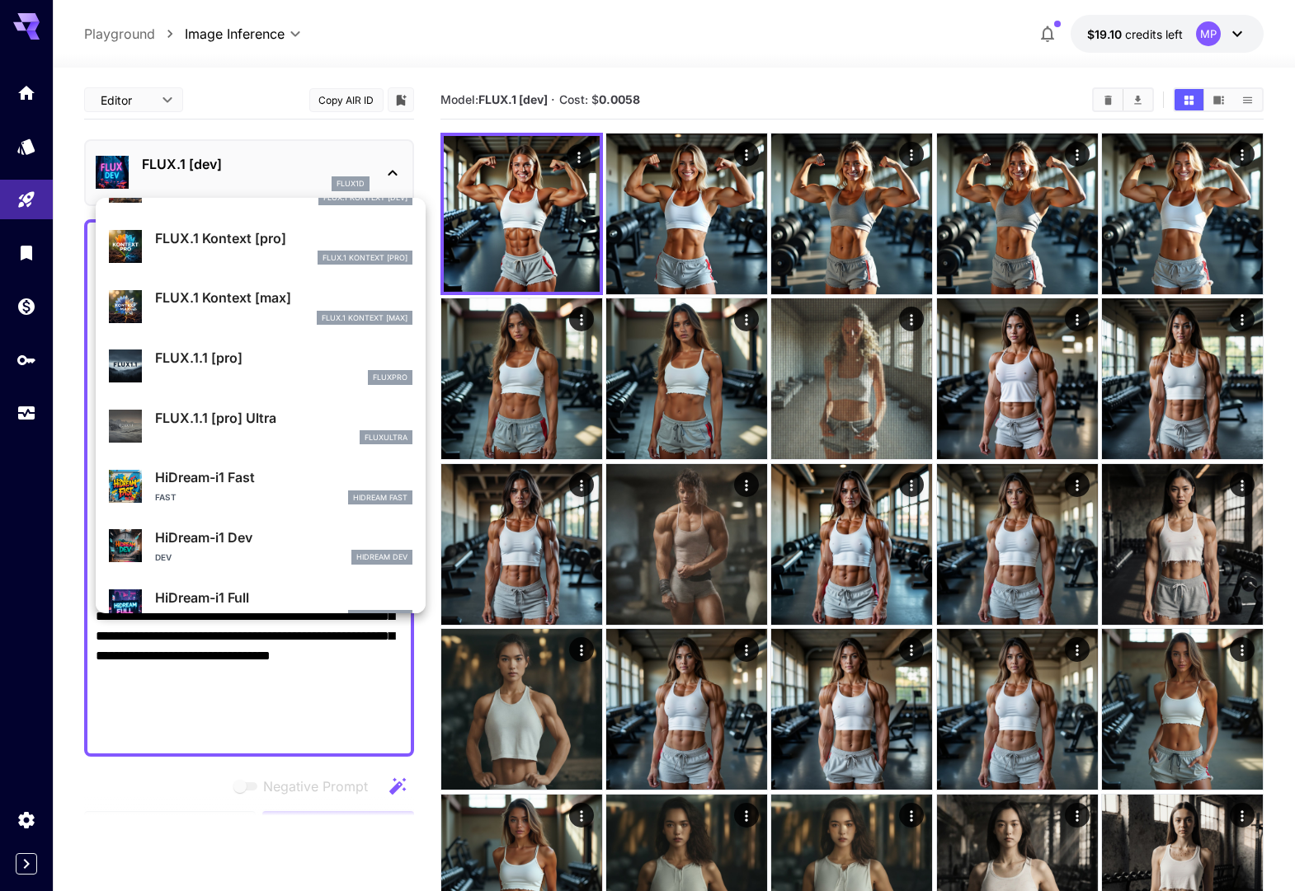
click at [235, 359] on p "FLUX.1.1 [pro]" at bounding box center [283, 358] width 257 height 20
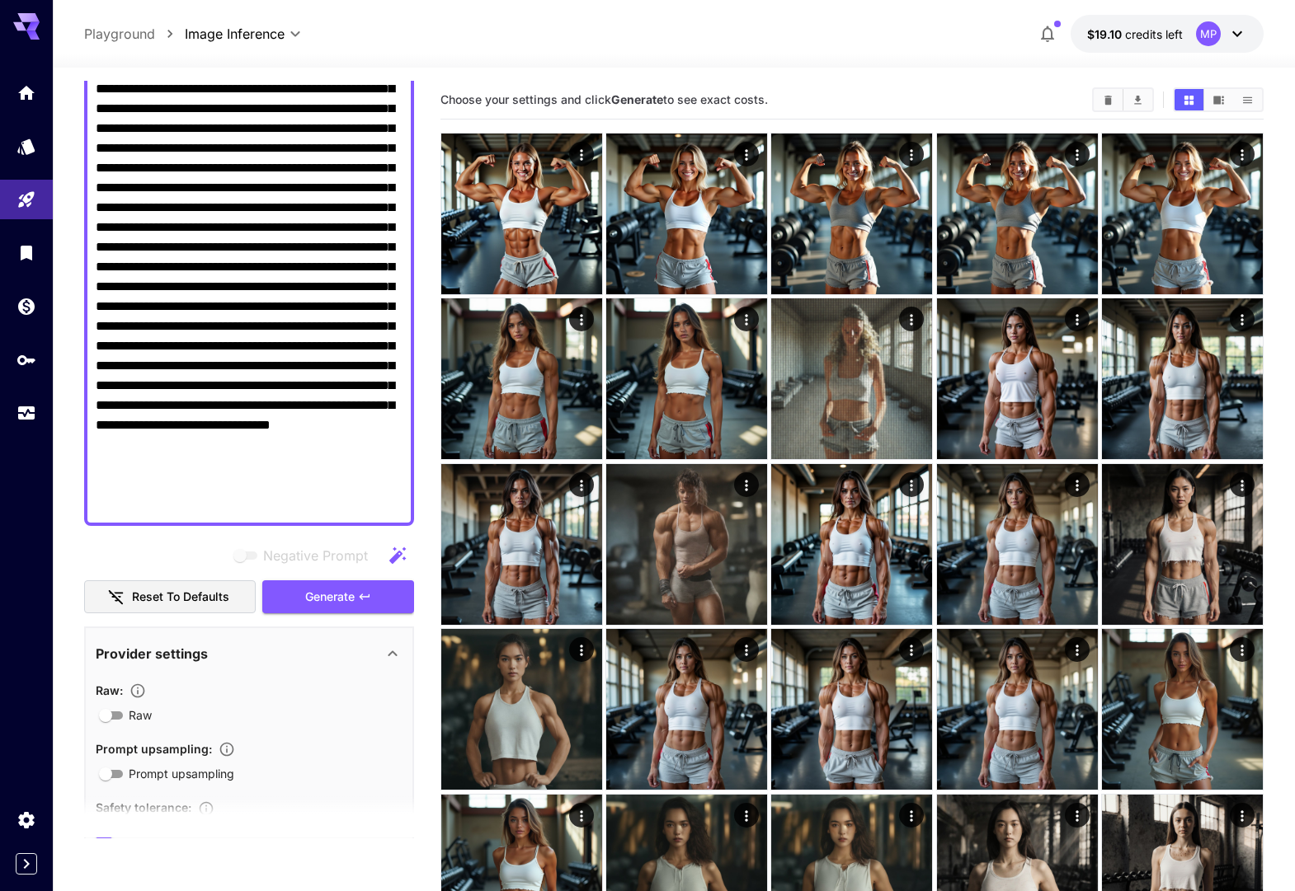
scroll to position [353, 0]
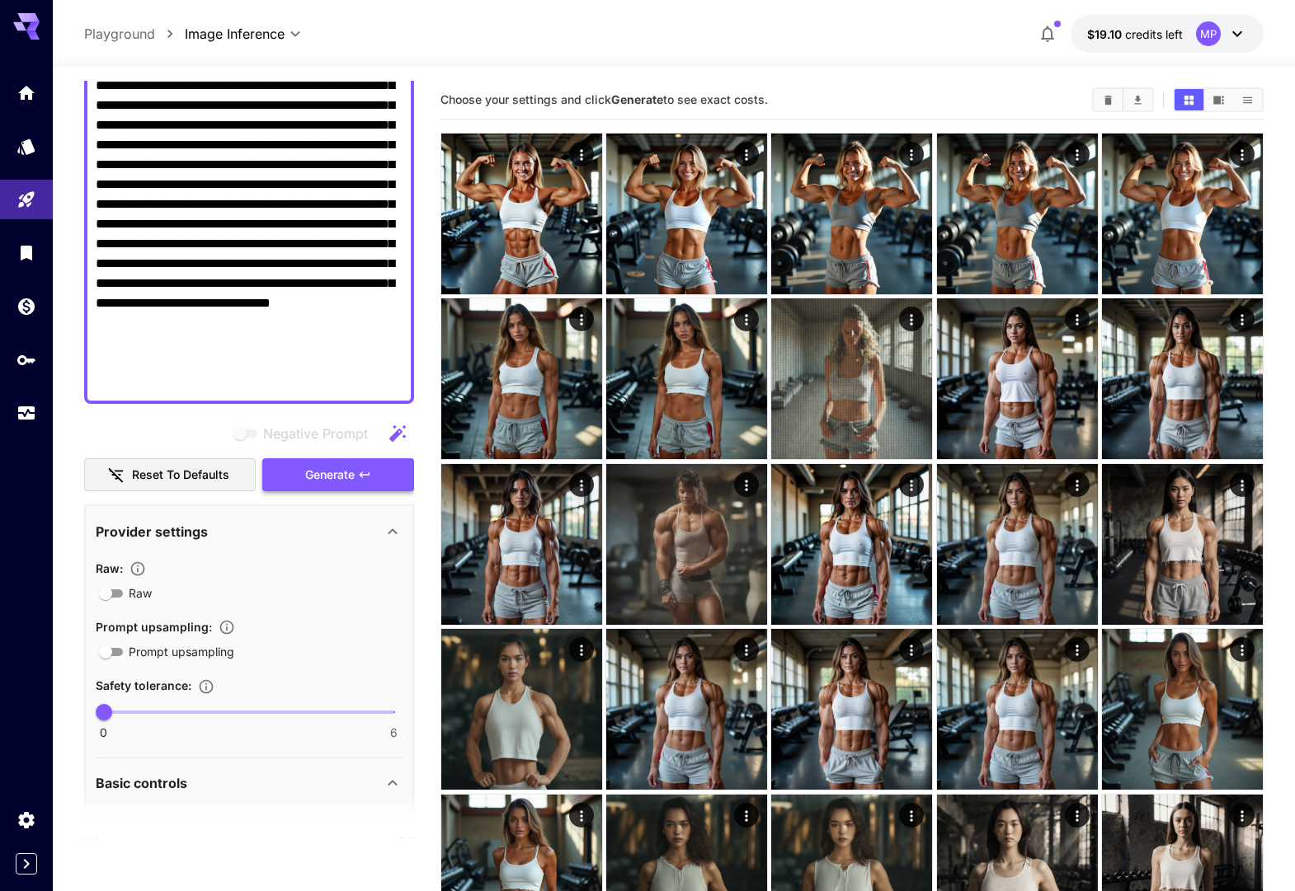
click at [327, 478] on span "Generate" at bounding box center [329, 475] width 49 height 21
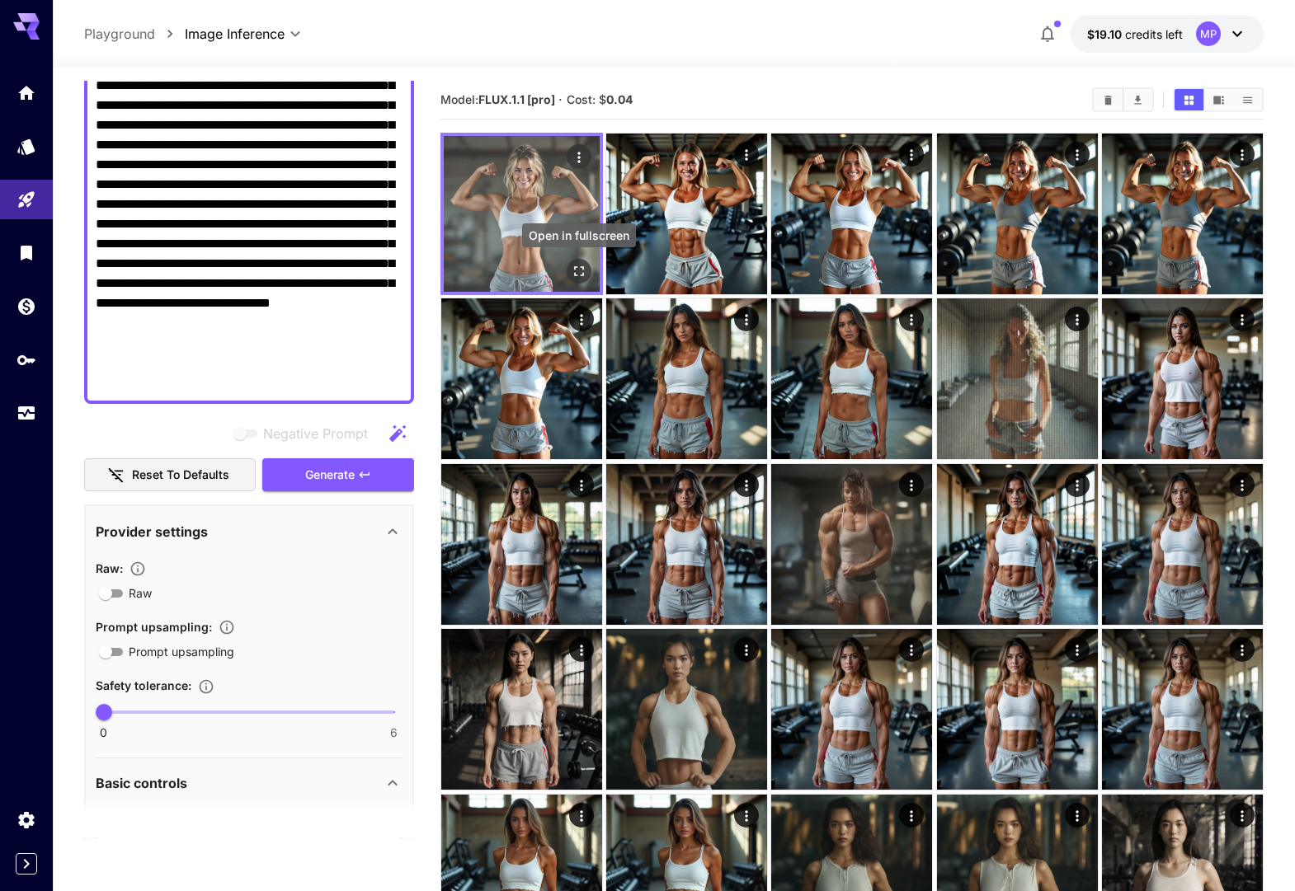
click at [571, 266] on icon "Open in fullscreen" at bounding box center [579, 271] width 16 height 16
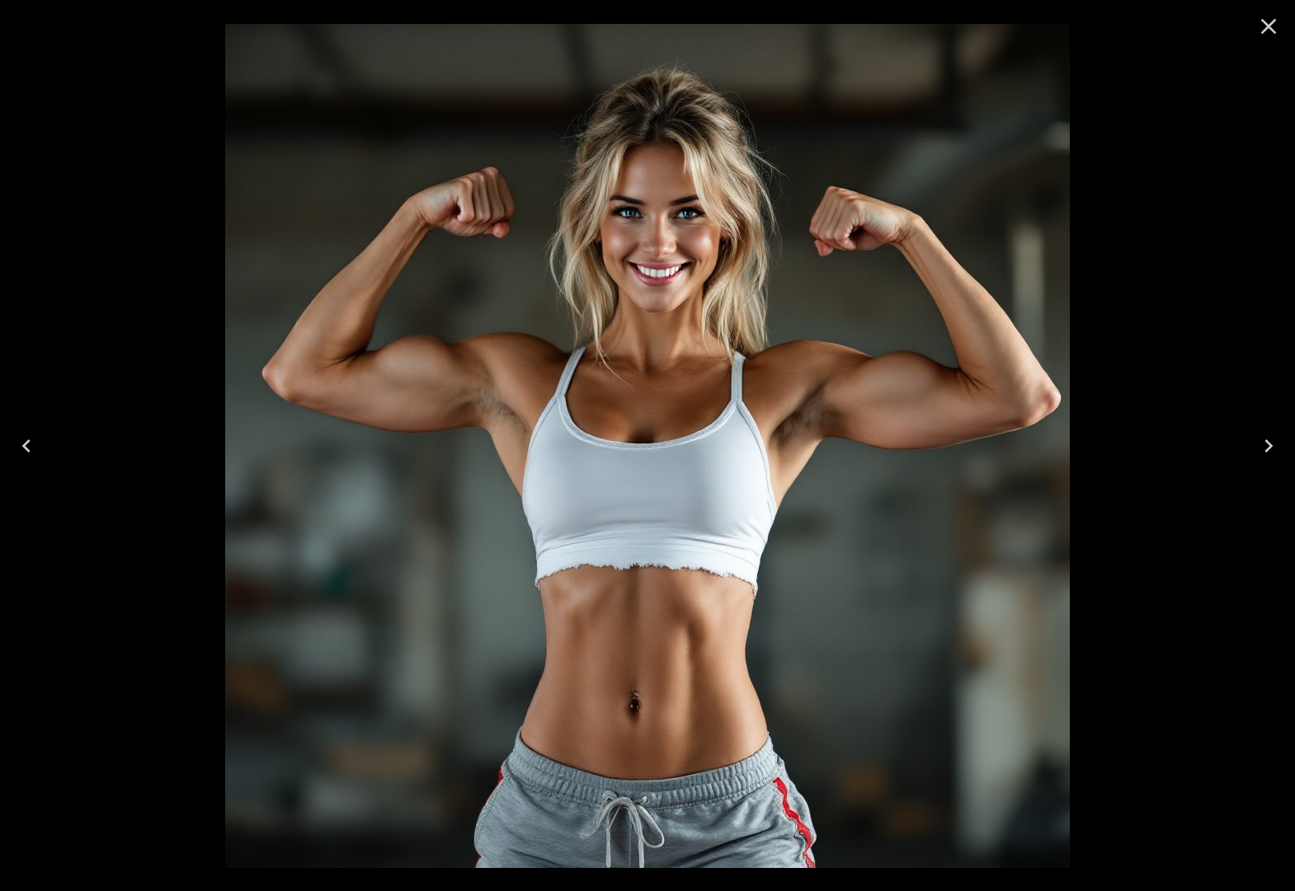
click at [1261, 25] on icon "Close" at bounding box center [1268, 26] width 26 height 26
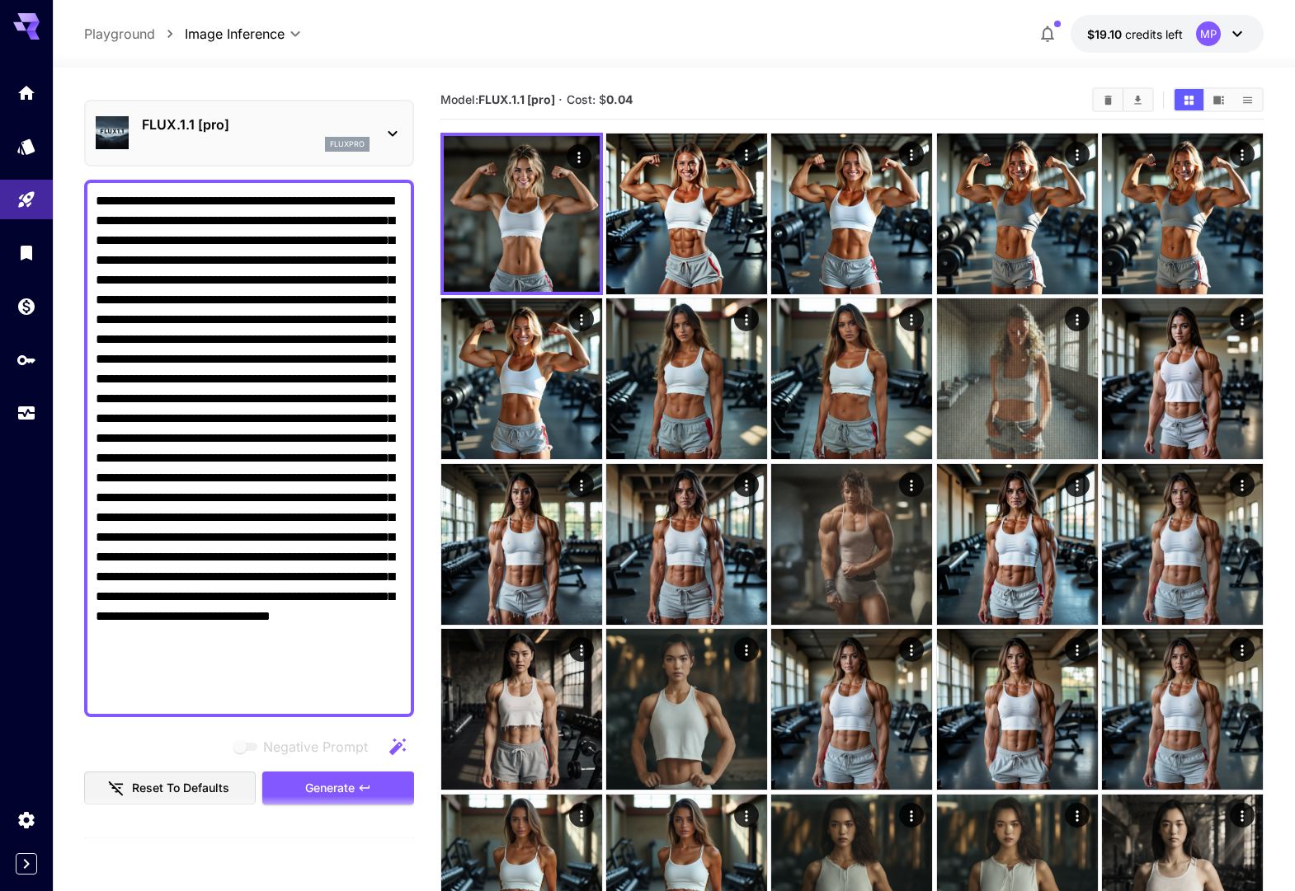
scroll to position [0, 0]
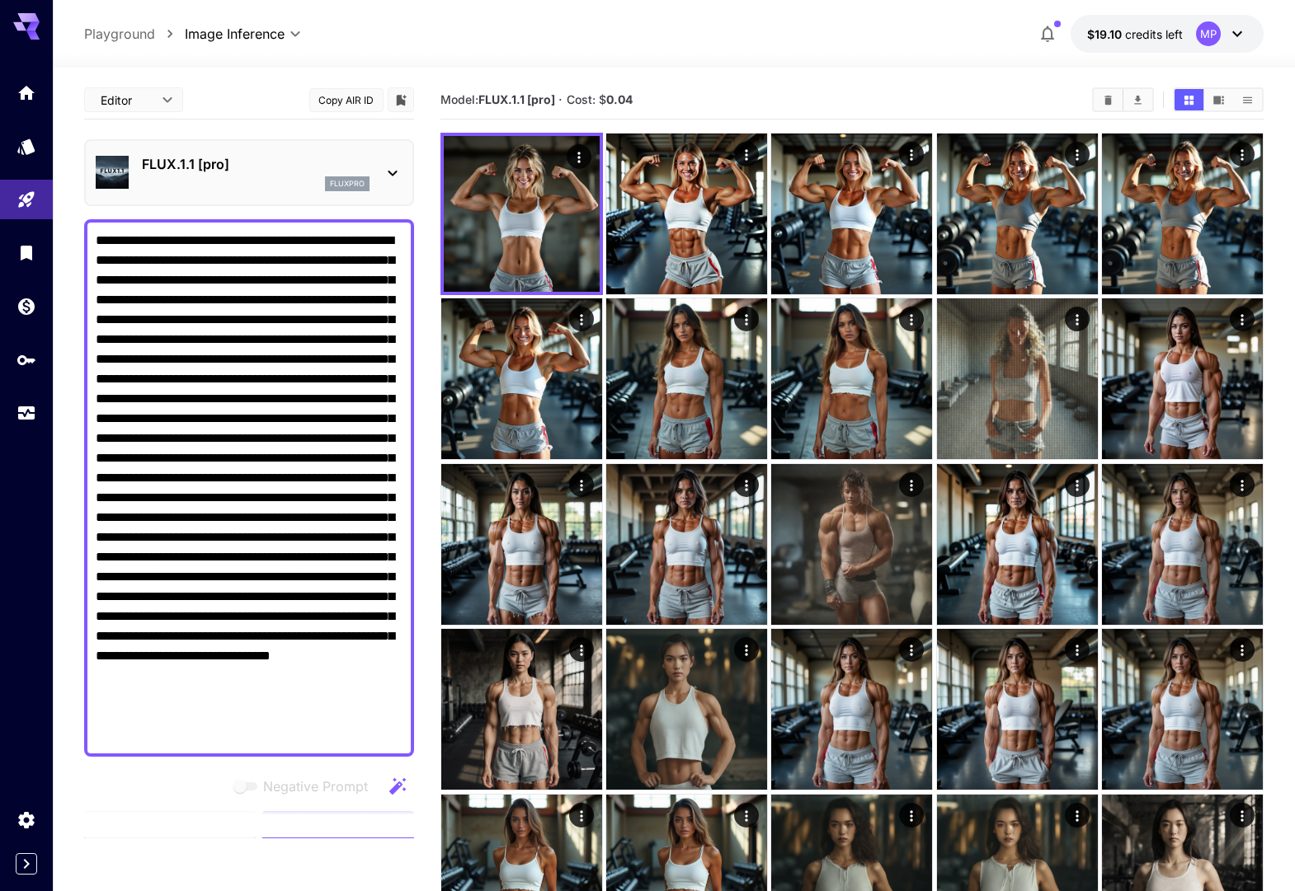
click at [237, 155] on p "FLUX.1.1 [pro]" at bounding box center [256, 164] width 228 height 20
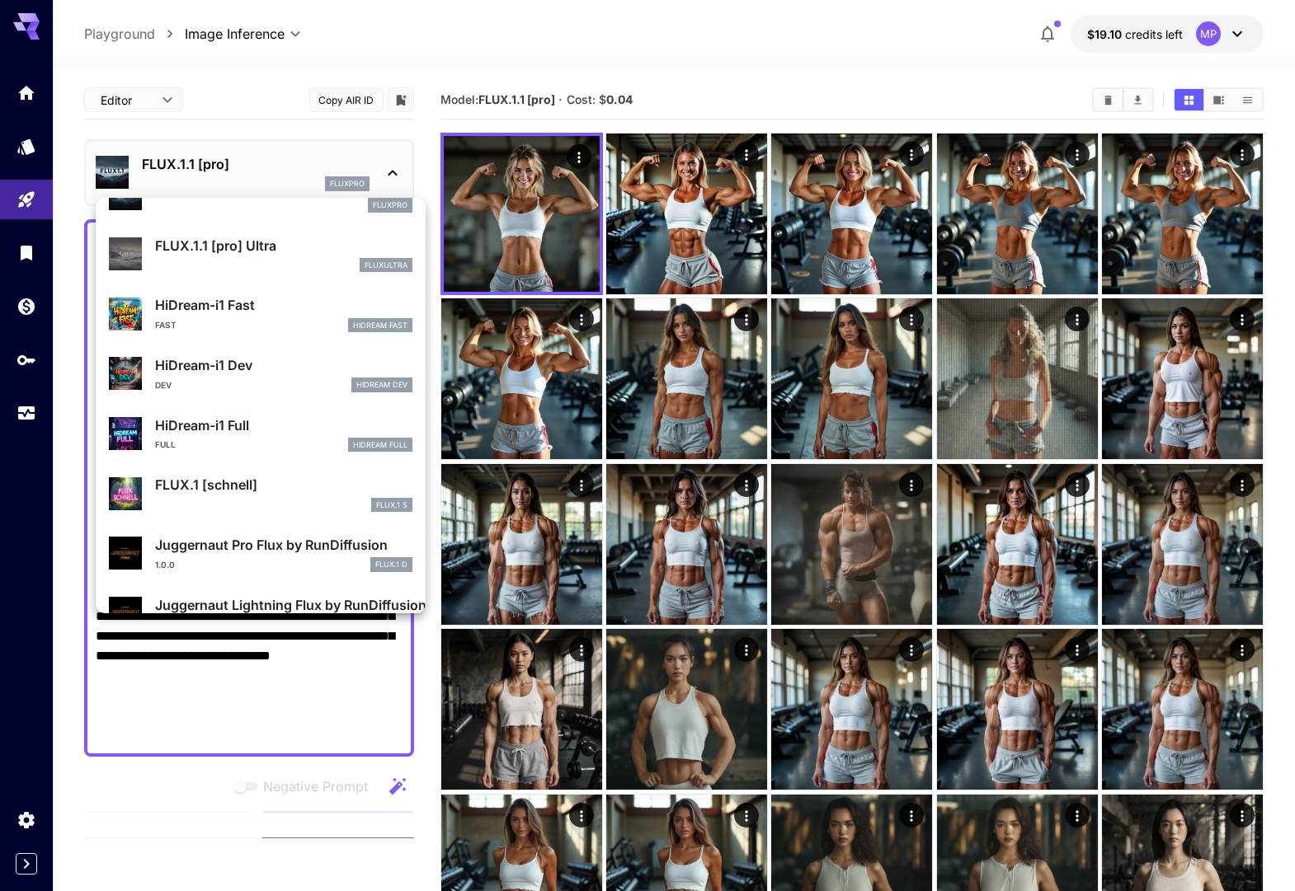
scroll to position [1290, 0]
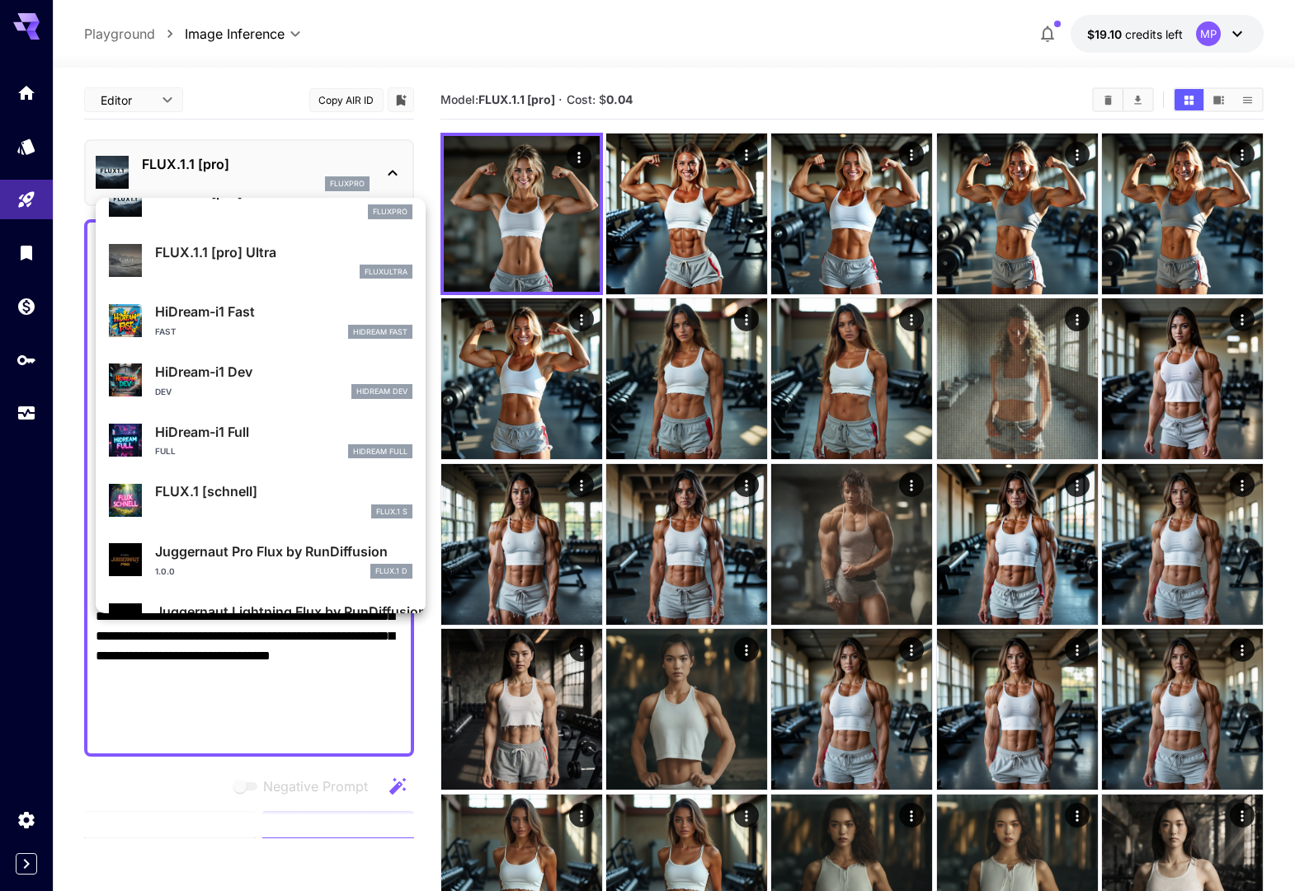
click at [266, 263] on div "FLUX.1.1 [pro] Ultra fluxultra" at bounding box center [283, 260] width 257 height 37
type input "**********"
type input "****"
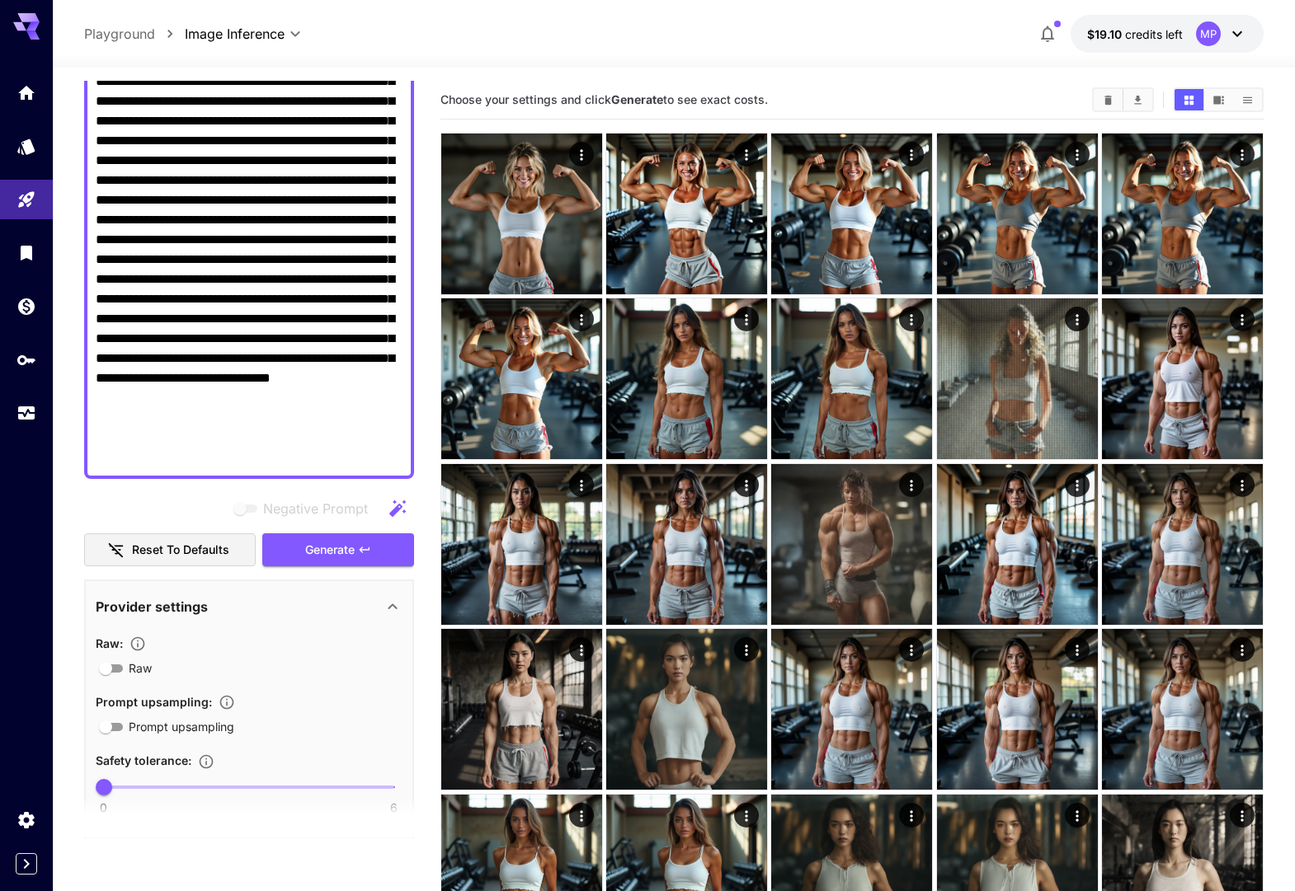
scroll to position [296, 0]
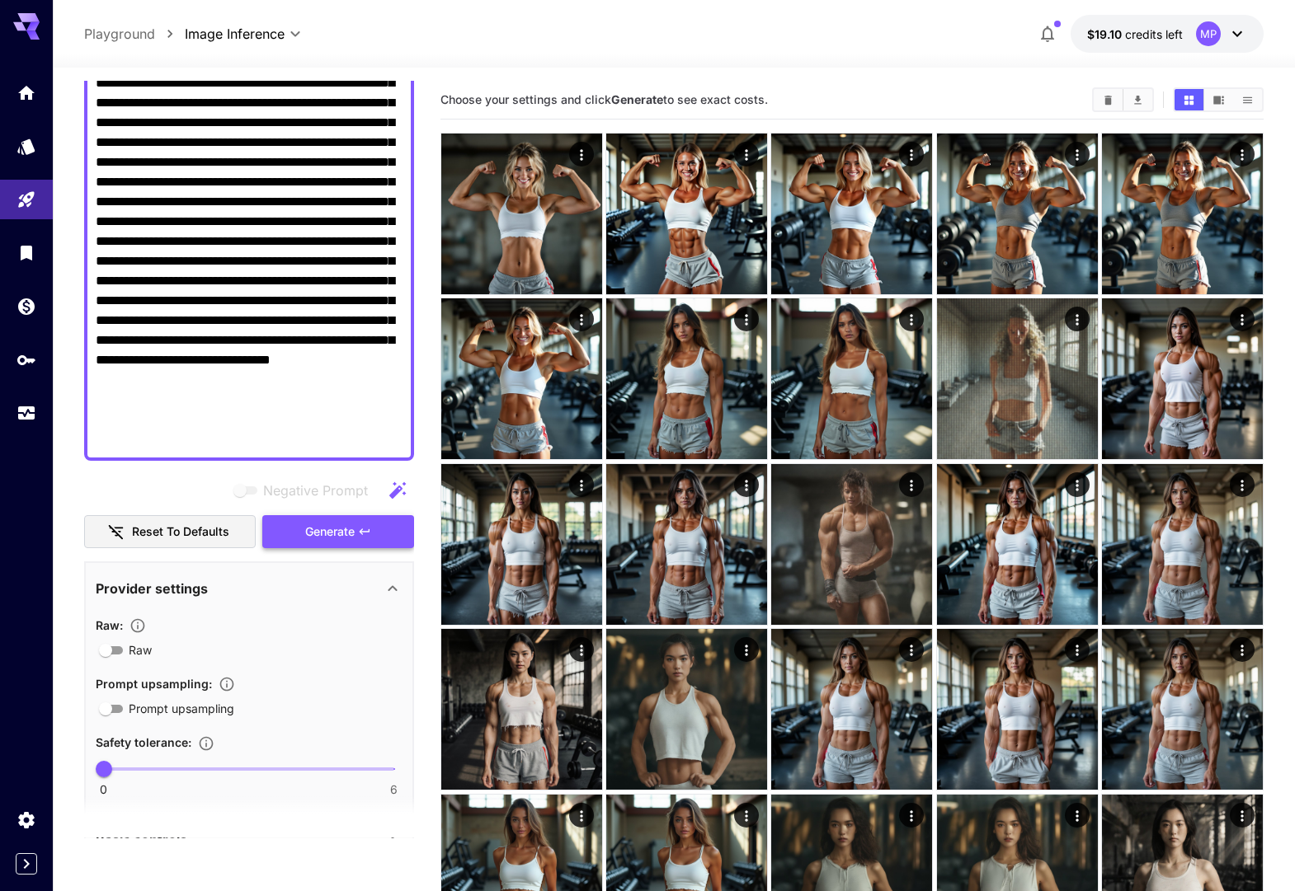
click at [312, 525] on span "Generate" at bounding box center [329, 532] width 49 height 21
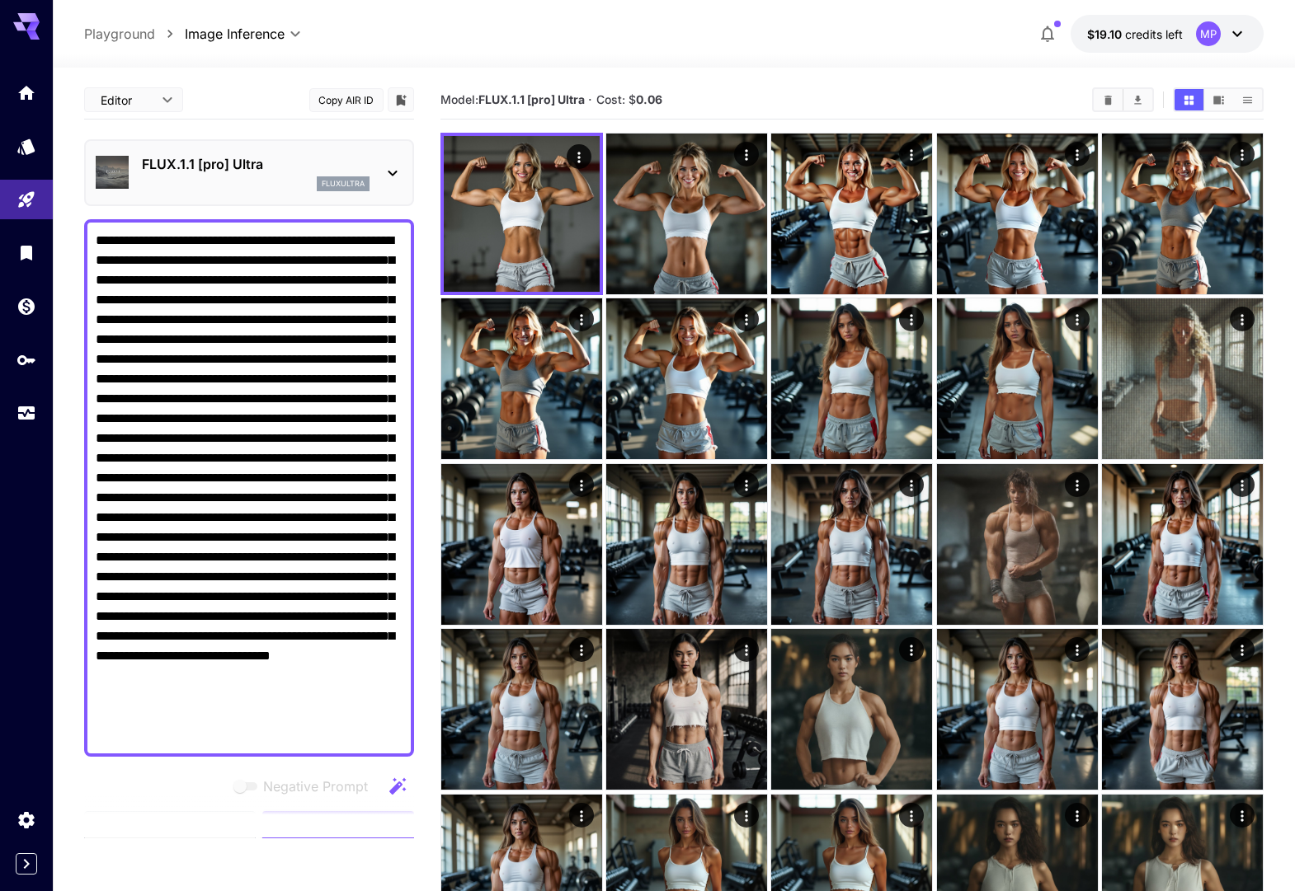
click at [242, 180] on div "fluxultra" at bounding box center [256, 183] width 228 height 15
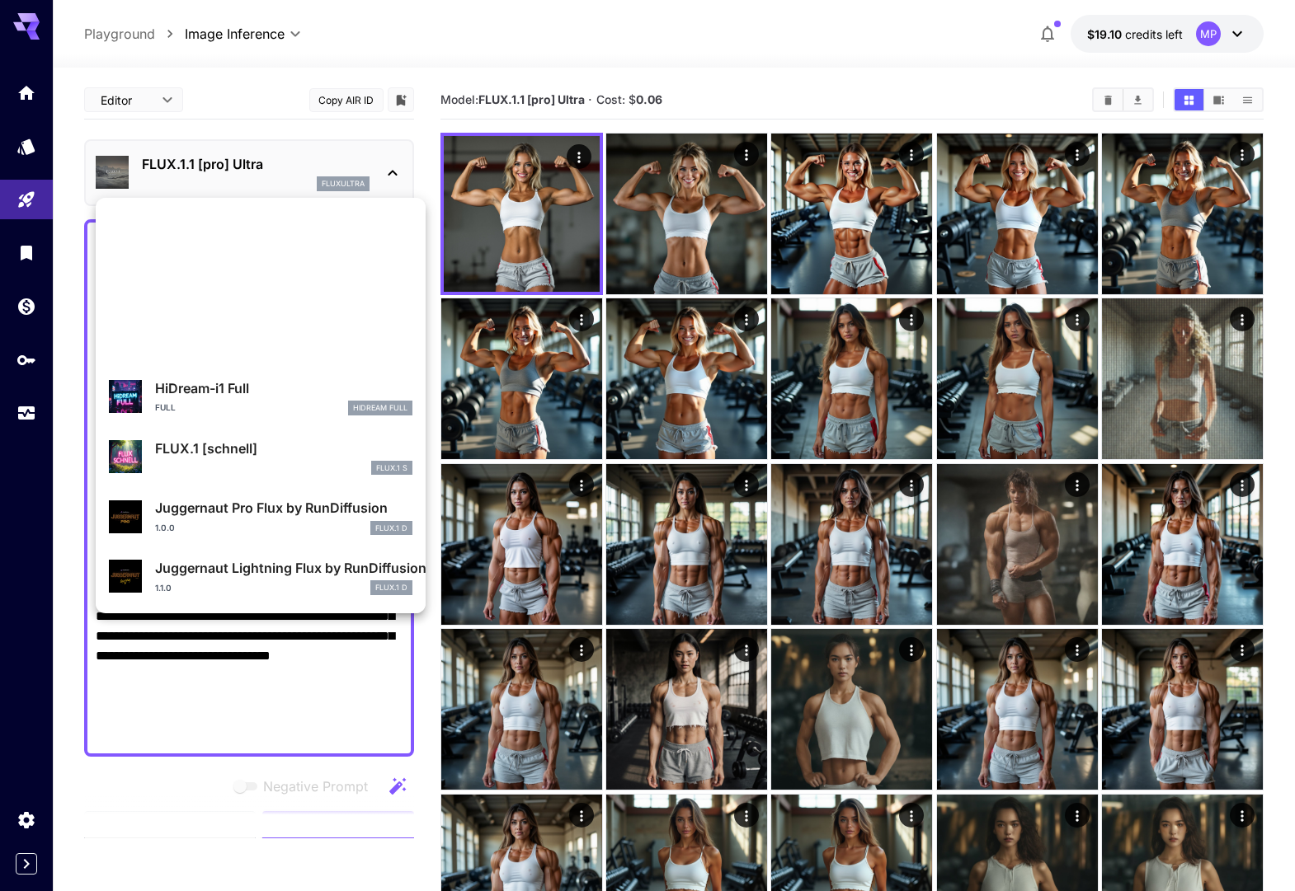
scroll to position [1439, 0]
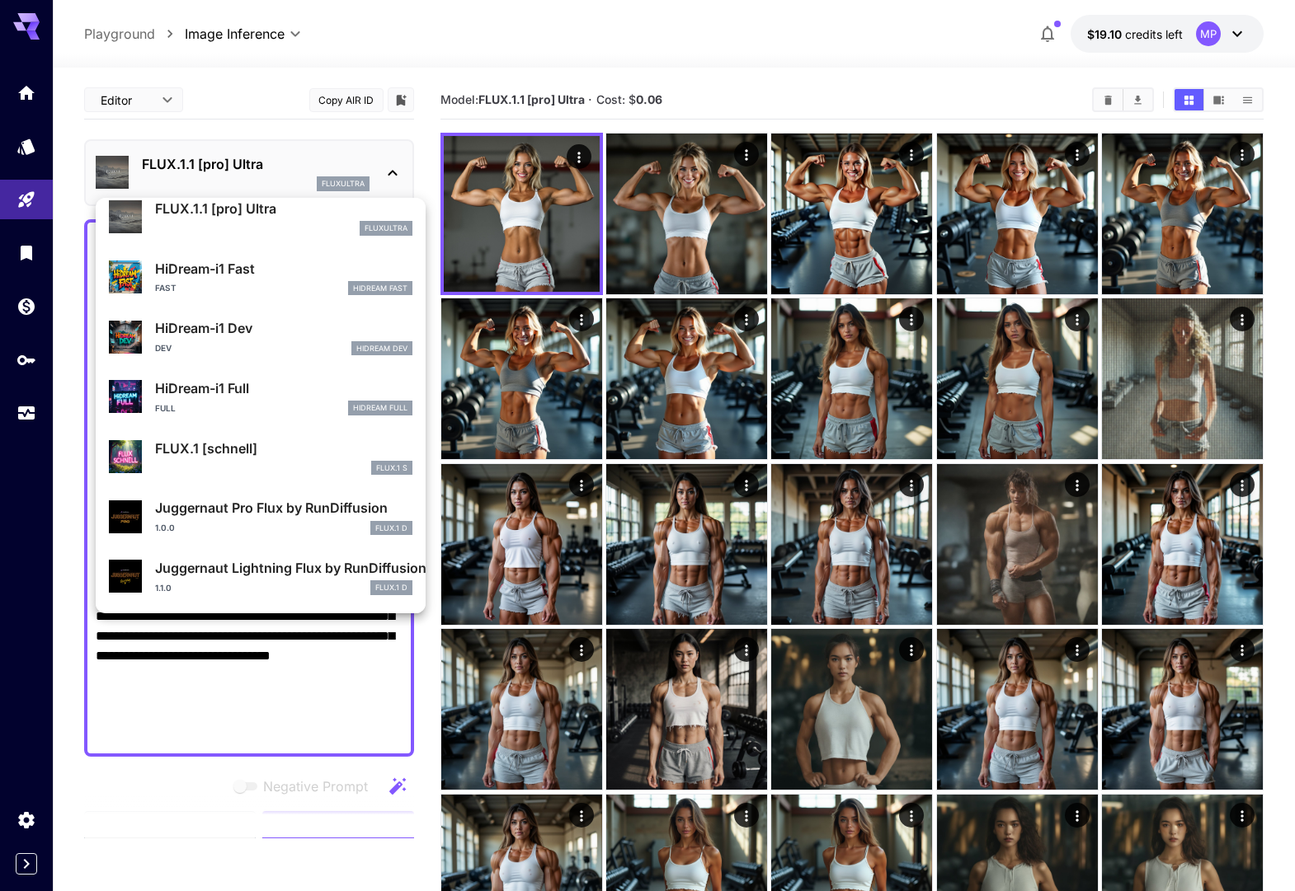
click at [242, 457] on p "FLUX.1 [schnell]" at bounding box center [283, 449] width 257 height 20
type input "**********"
type input "****"
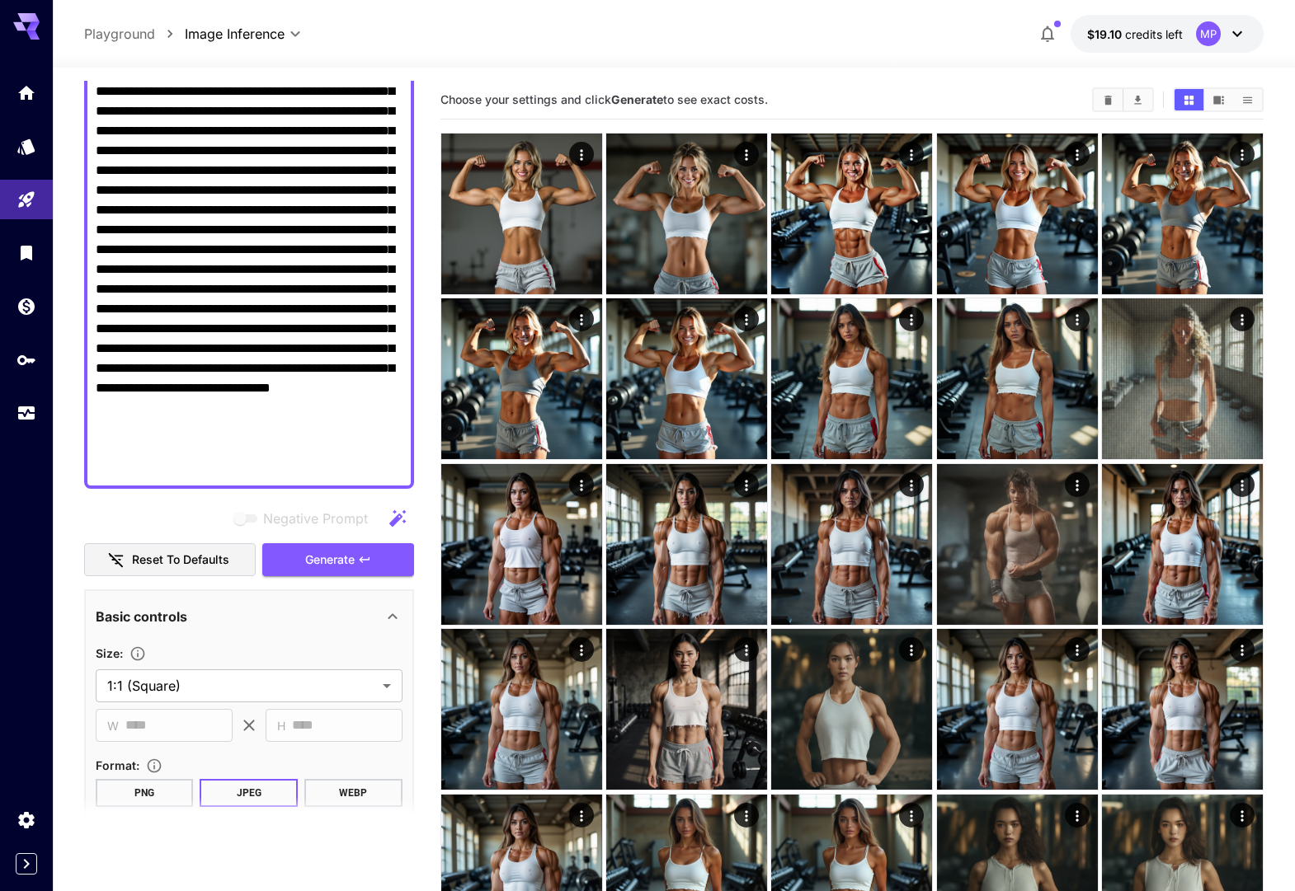
scroll to position [288, 0]
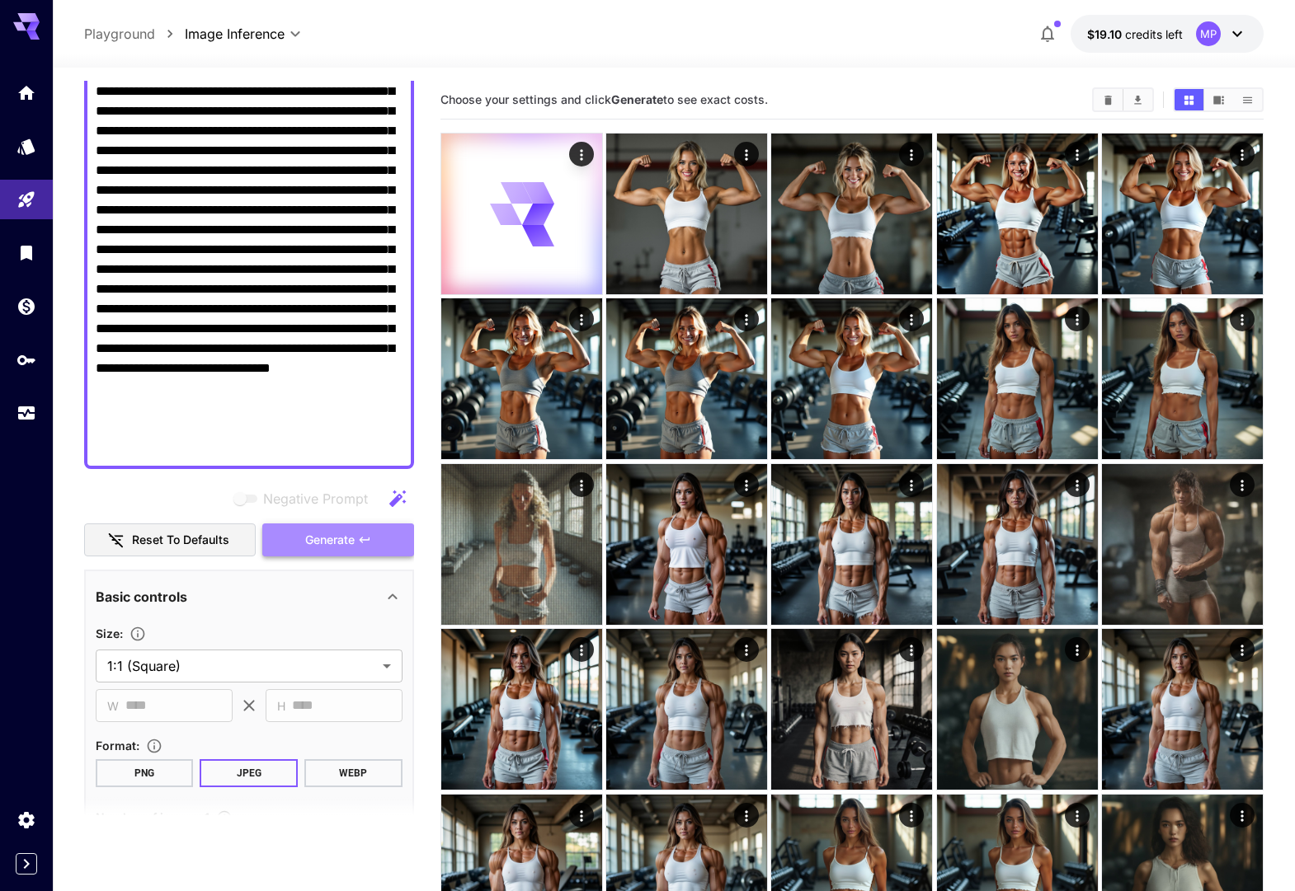
click at [332, 551] on button "Generate" at bounding box center [338, 541] width 152 height 34
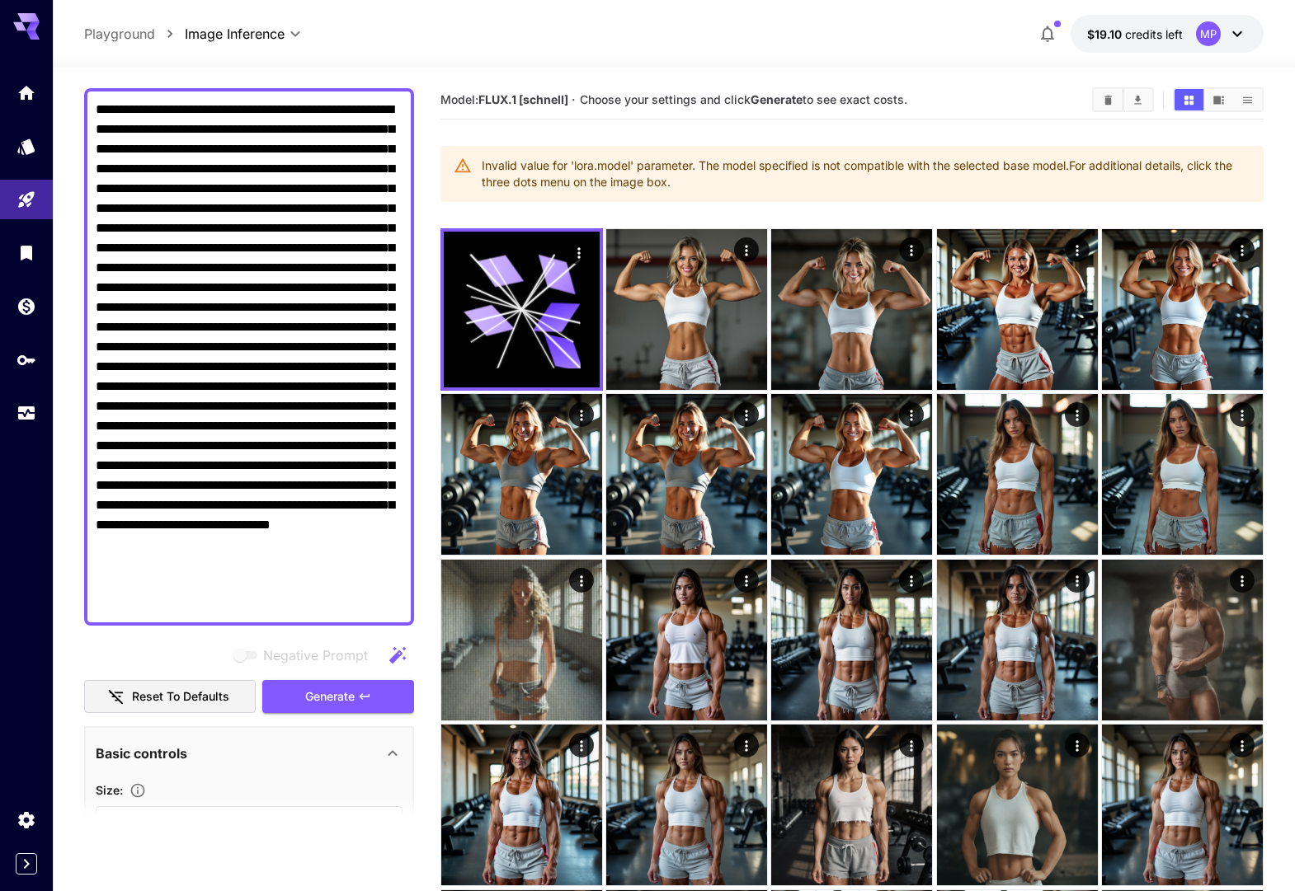
scroll to position [0, 0]
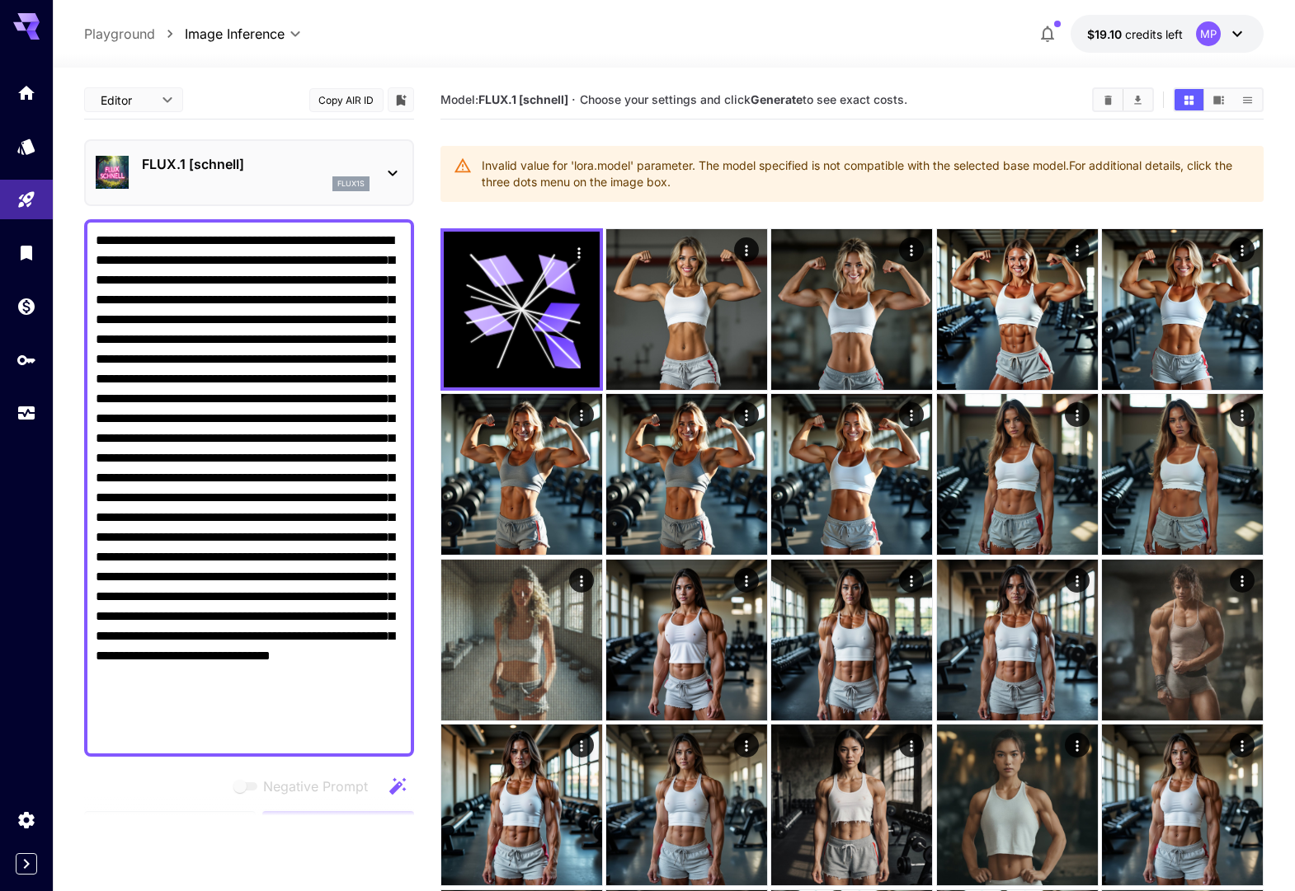
click at [233, 167] on p "FLUX.1 [schnell]" at bounding box center [256, 164] width 228 height 20
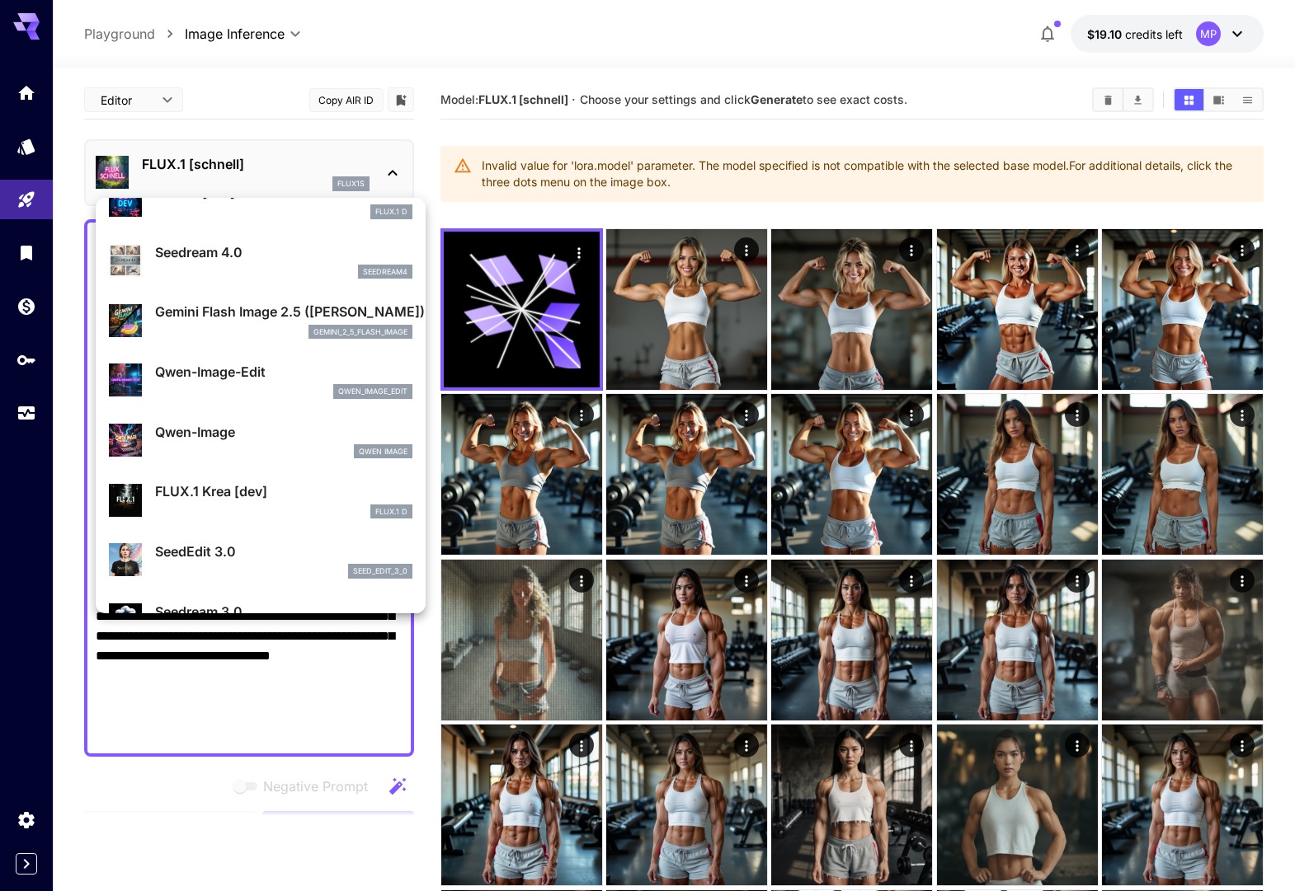
click at [230, 366] on p "Qwen-Image-Edit" at bounding box center [283, 372] width 257 height 20
type input "*"
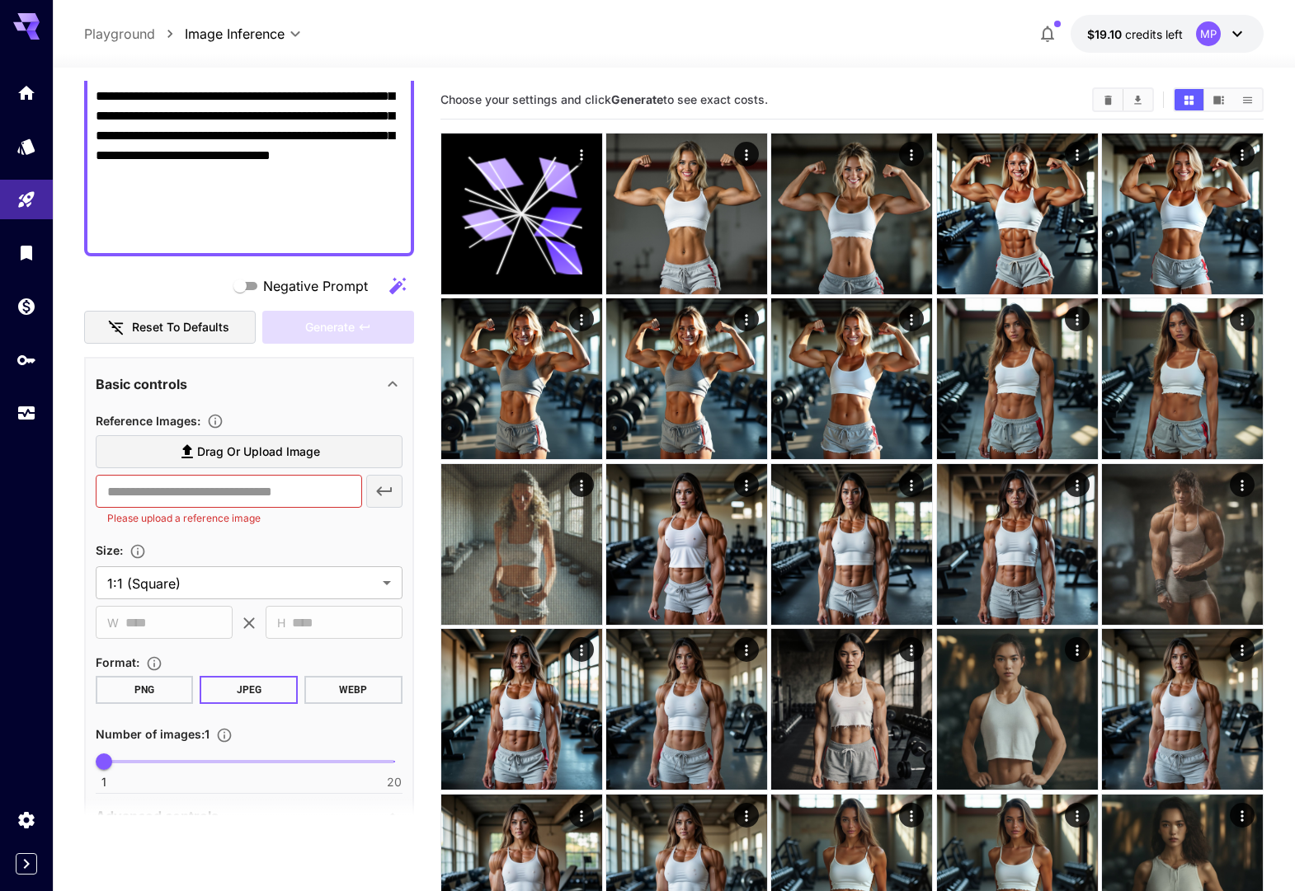
scroll to position [481, 0]
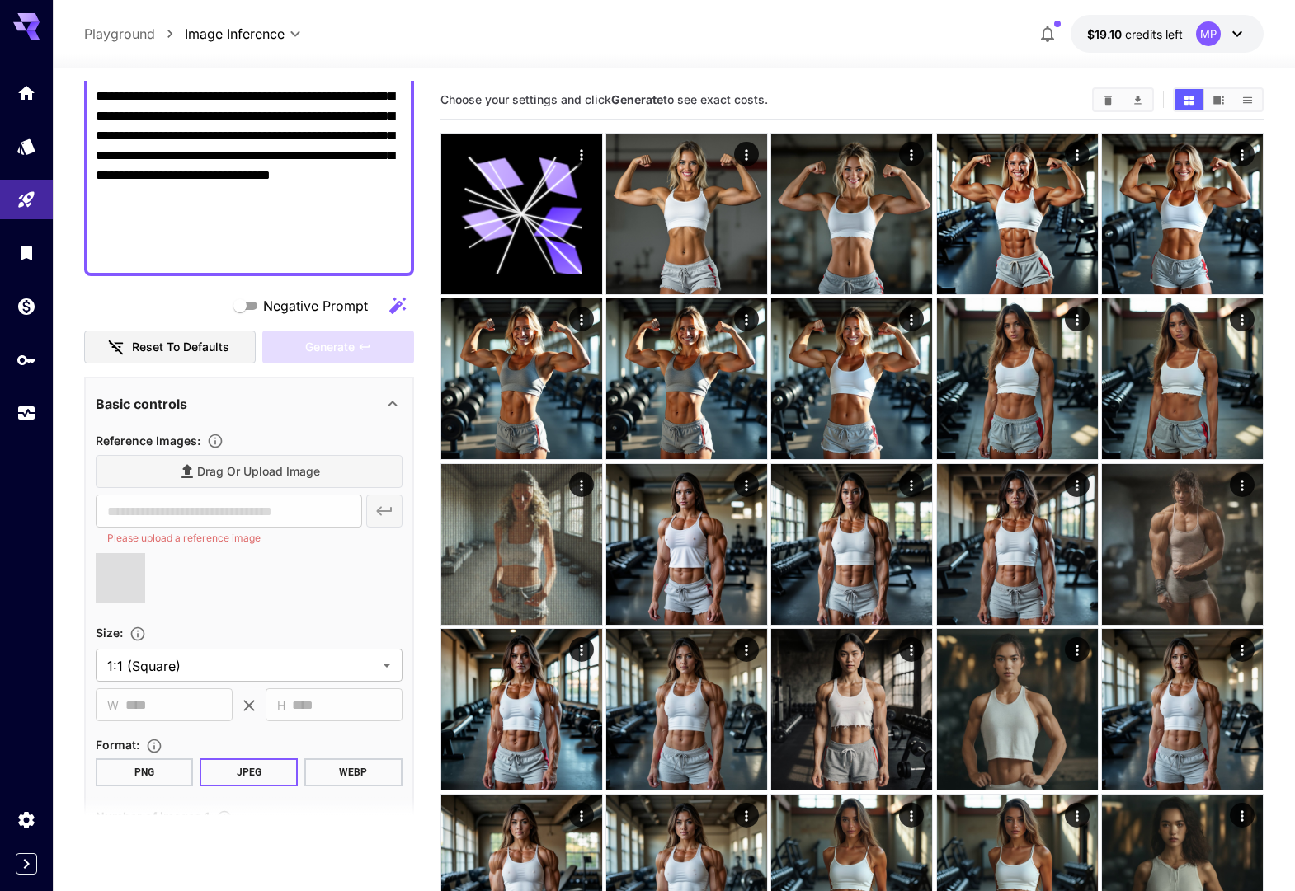
type input "**********"
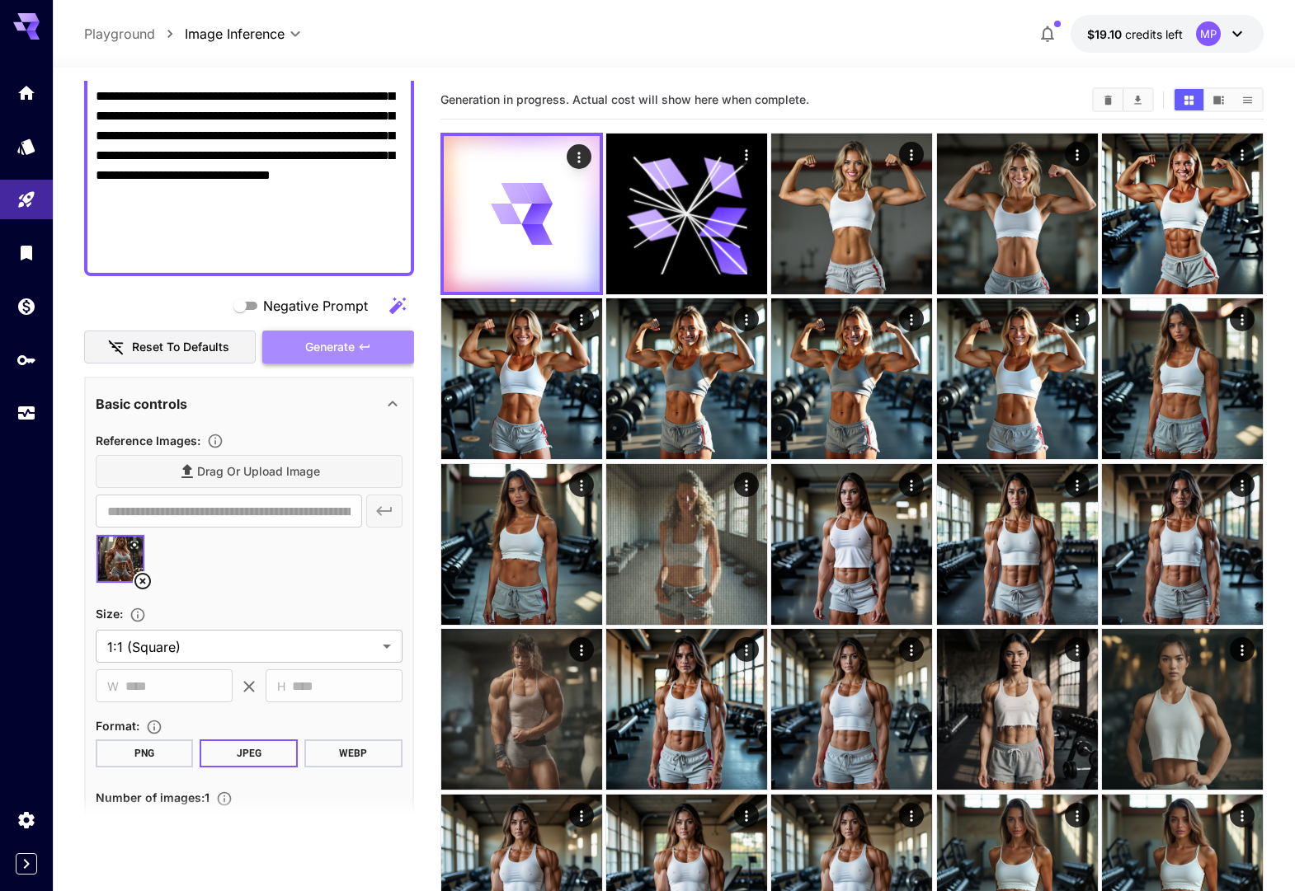
click at [331, 351] on span "Generate" at bounding box center [329, 347] width 49 height 21
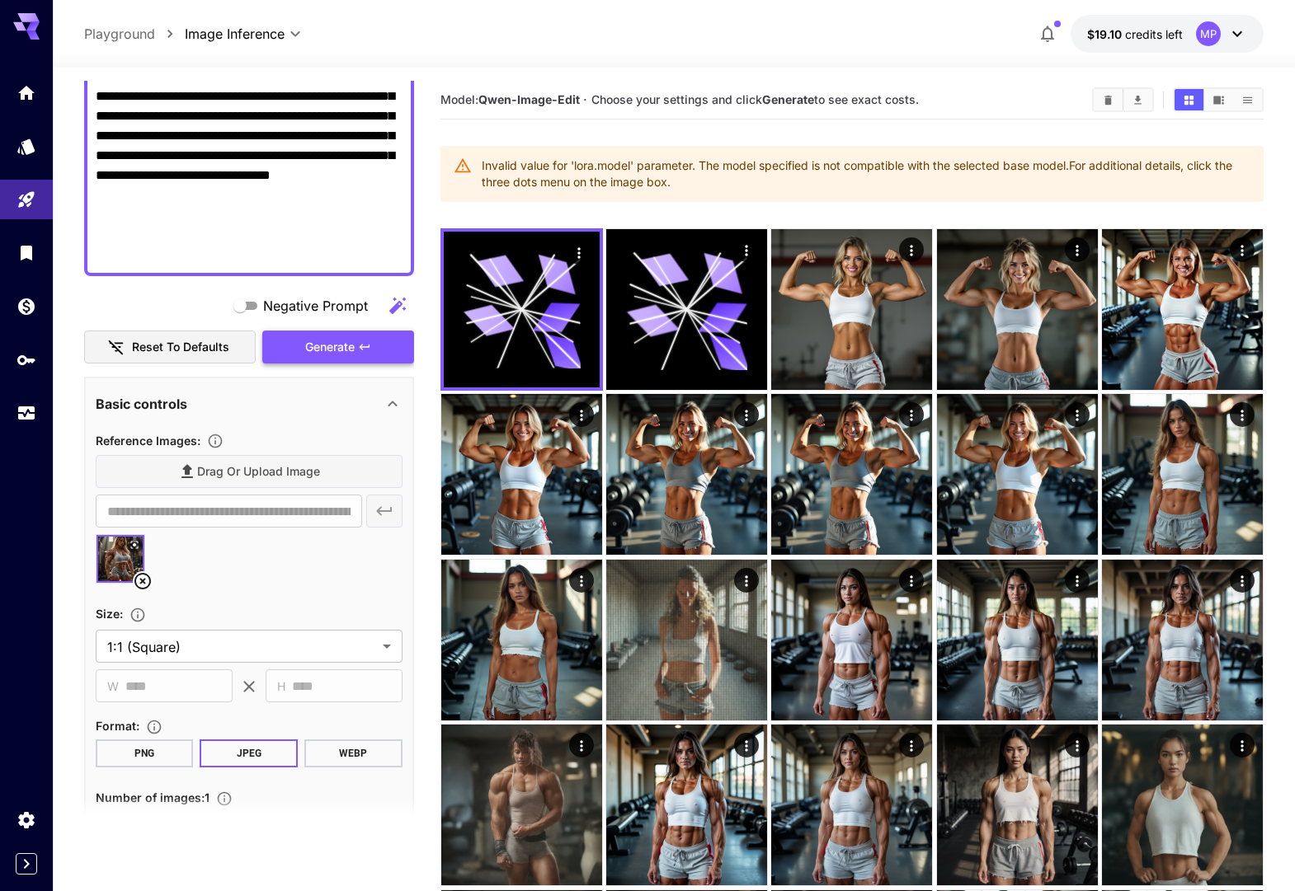
click at [317, 346] on span "Generate" at bounding box center [329, 347] width 49 height 21
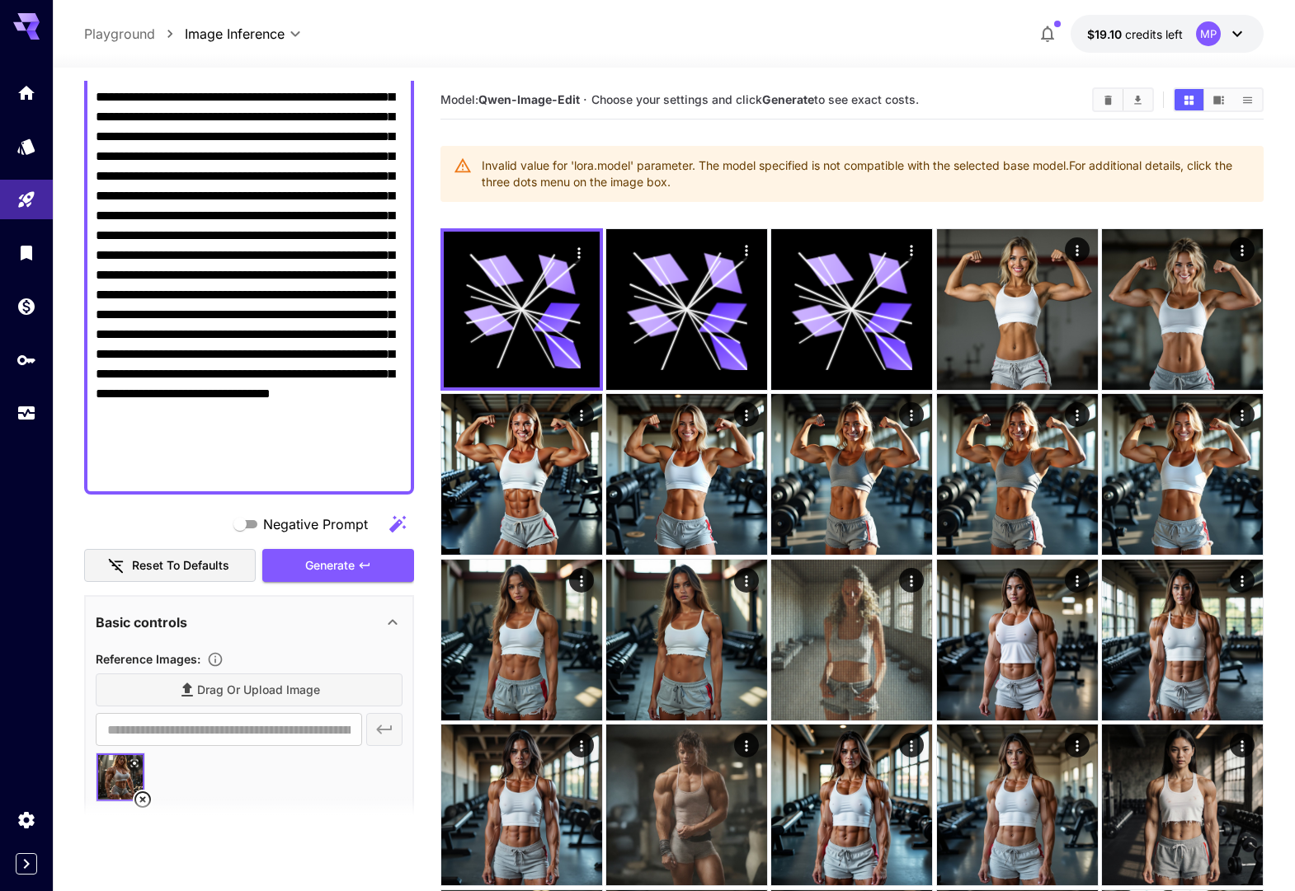
scroll to position [0, 0]
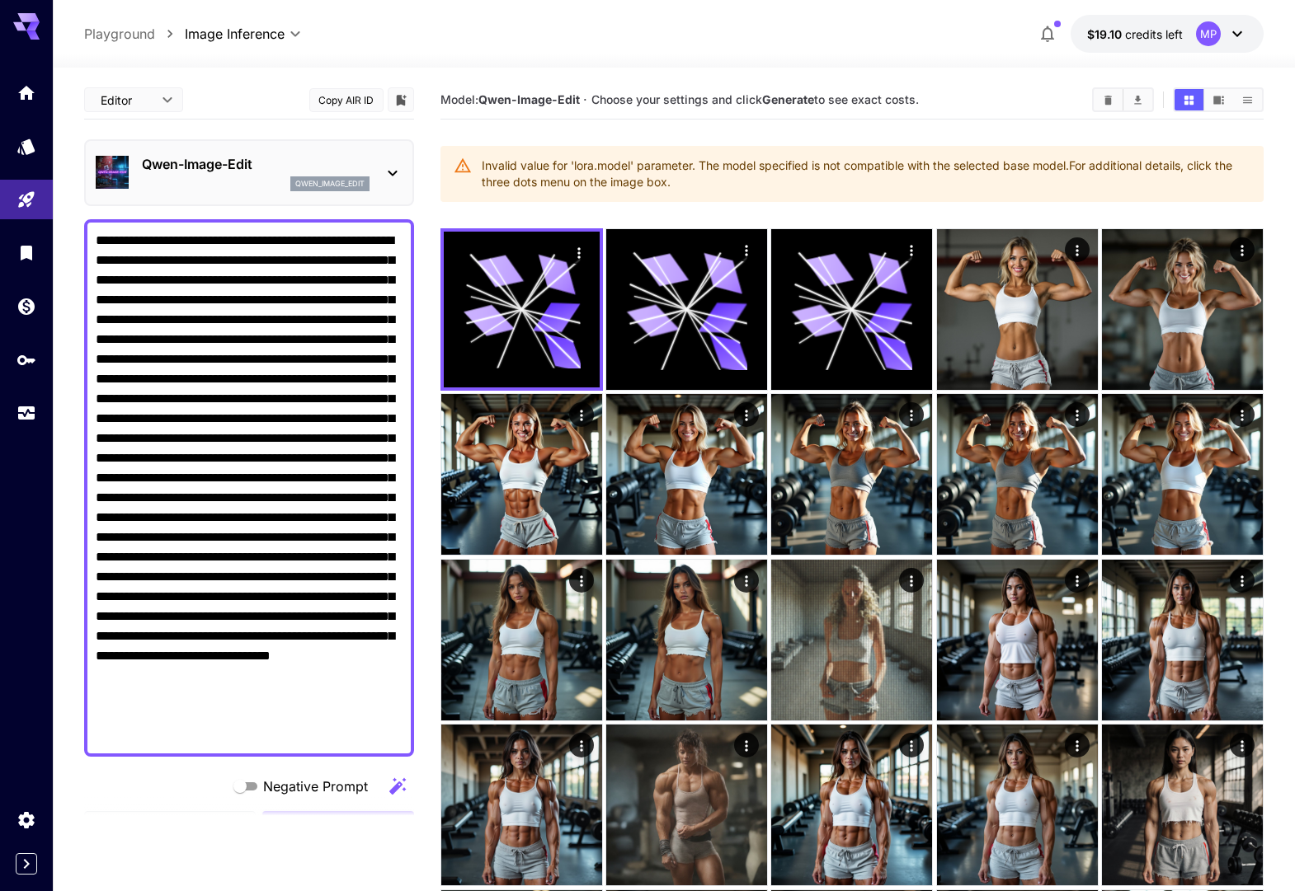
click at [206, 163] on p "Qwen-Image-Edit" at bounding box center [256, 164] width 228 height 20
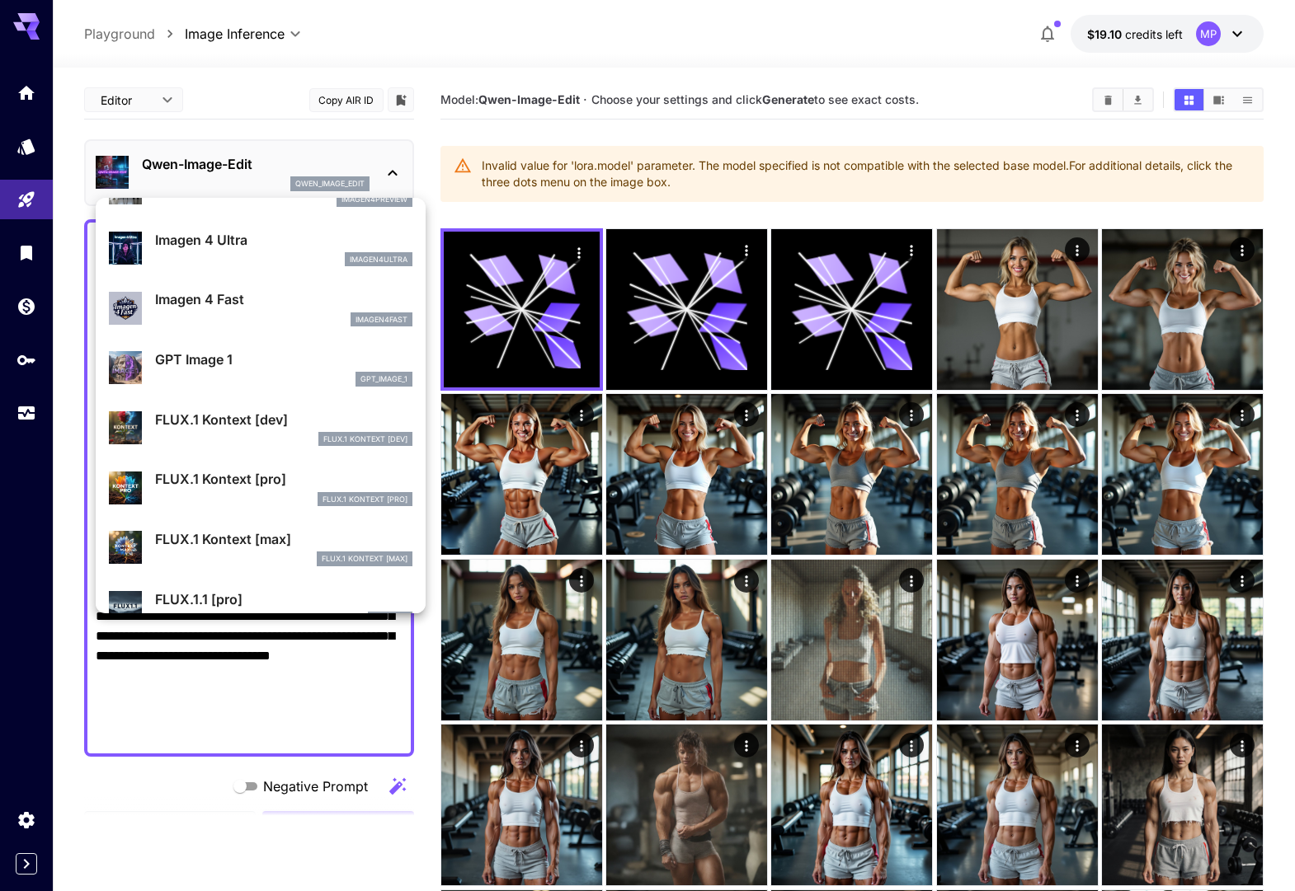
scroll to position [881, 0]
click at [239, 426] on p "FLUX.1 Kontext [dev]" at bounding box center [283, 421] width 257 height 20
type input "****"
type input "**"
type input "***"
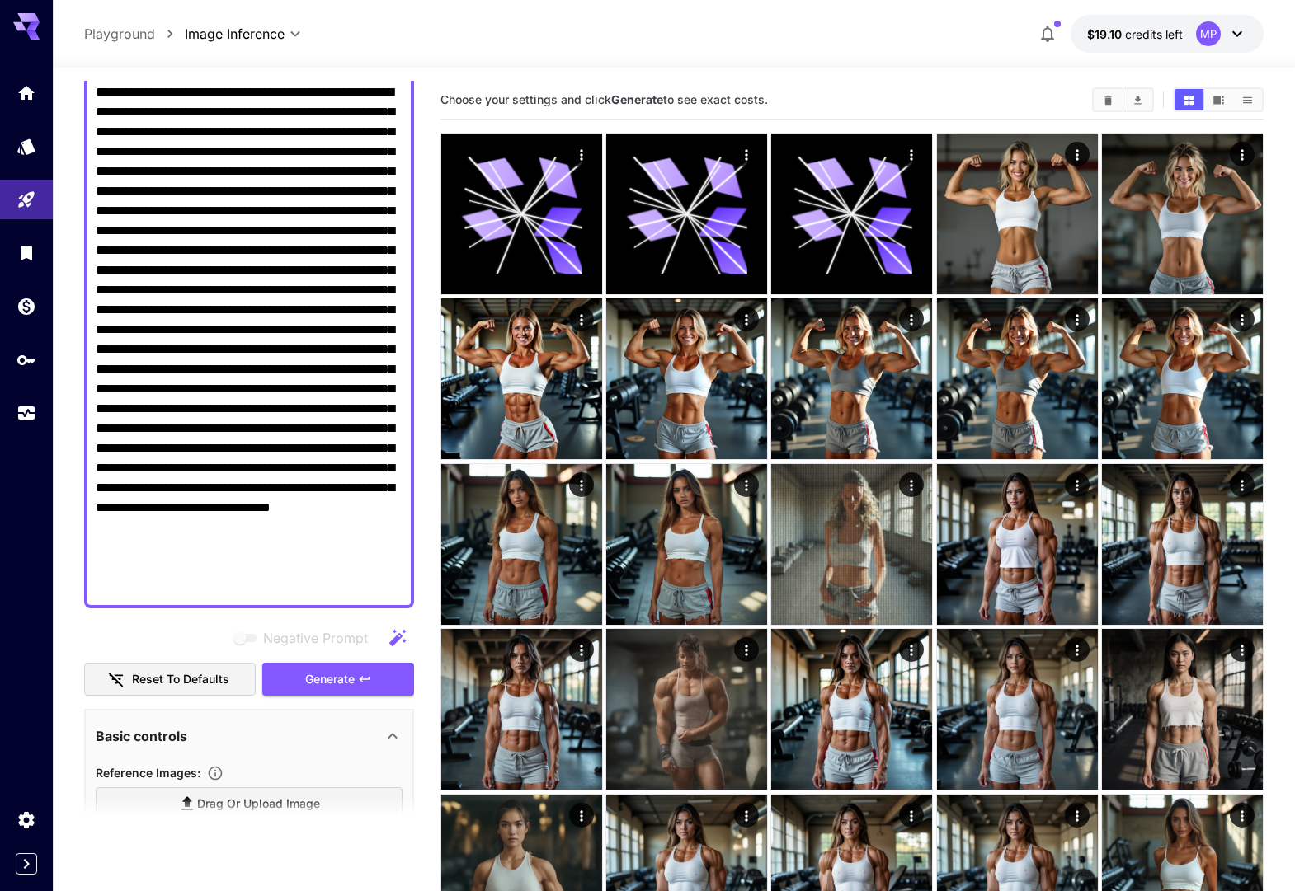
scroll to position [398, 0]
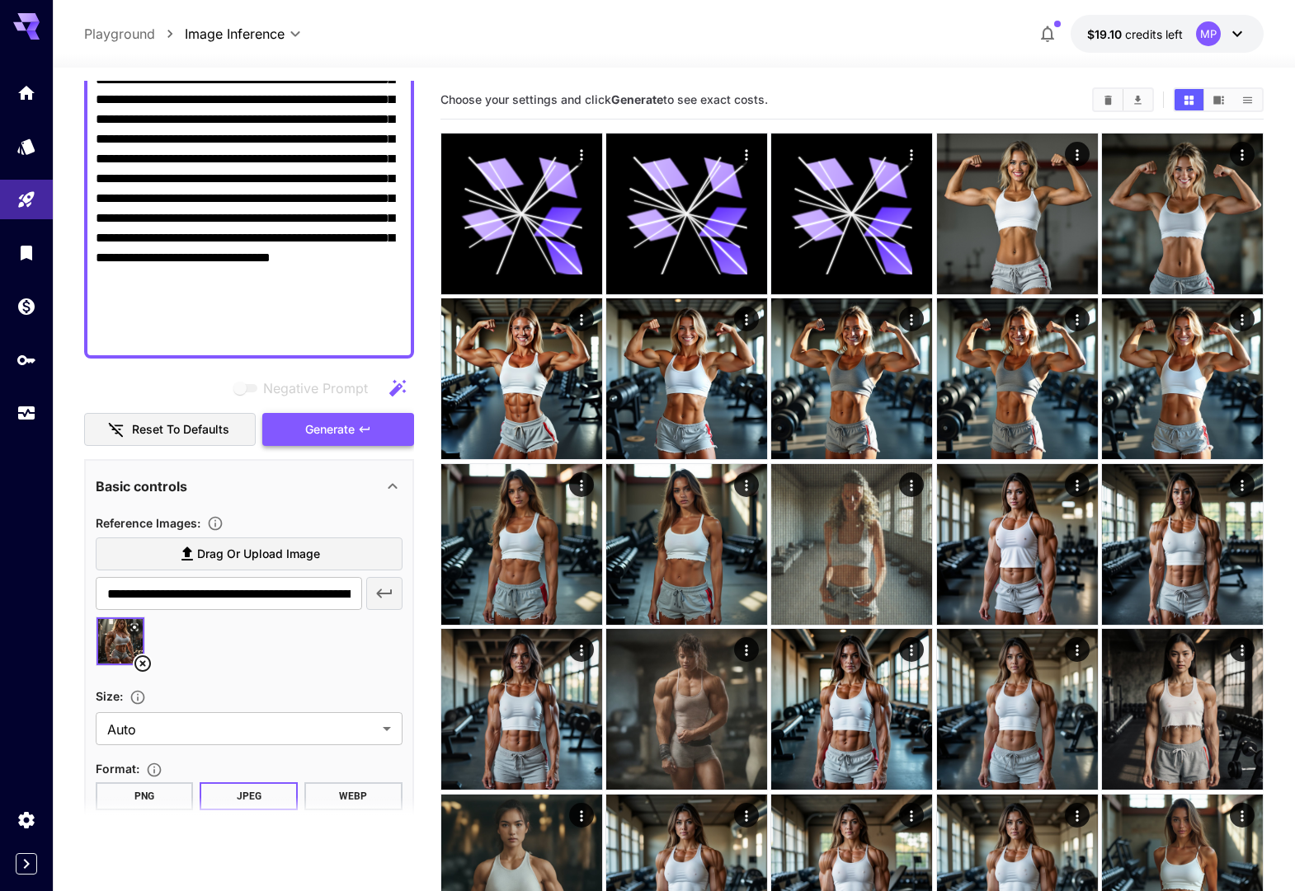
click at [308, 435] on span "Generate" at bounding box center [329, 430] width 49 height 21
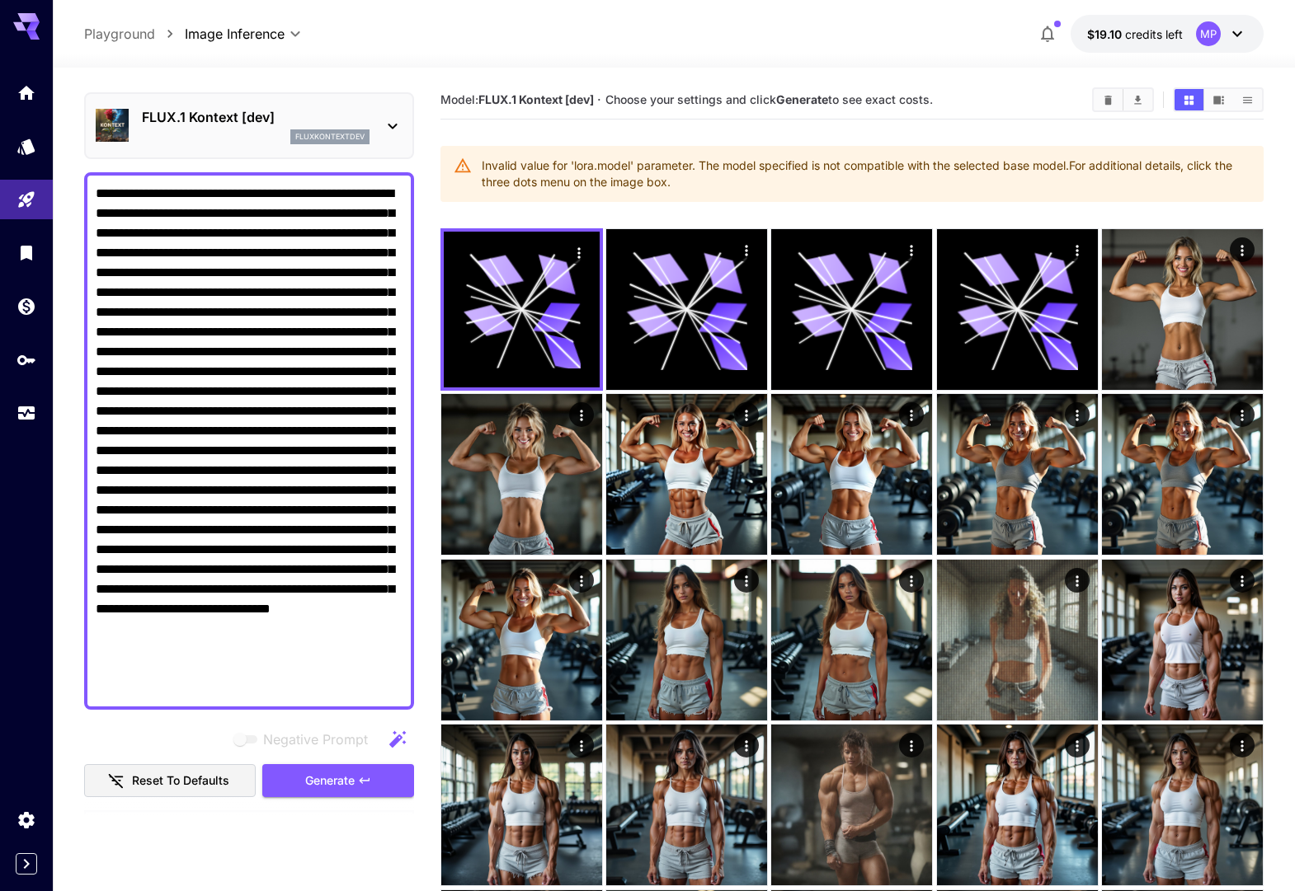
scroll to position [0, 0]
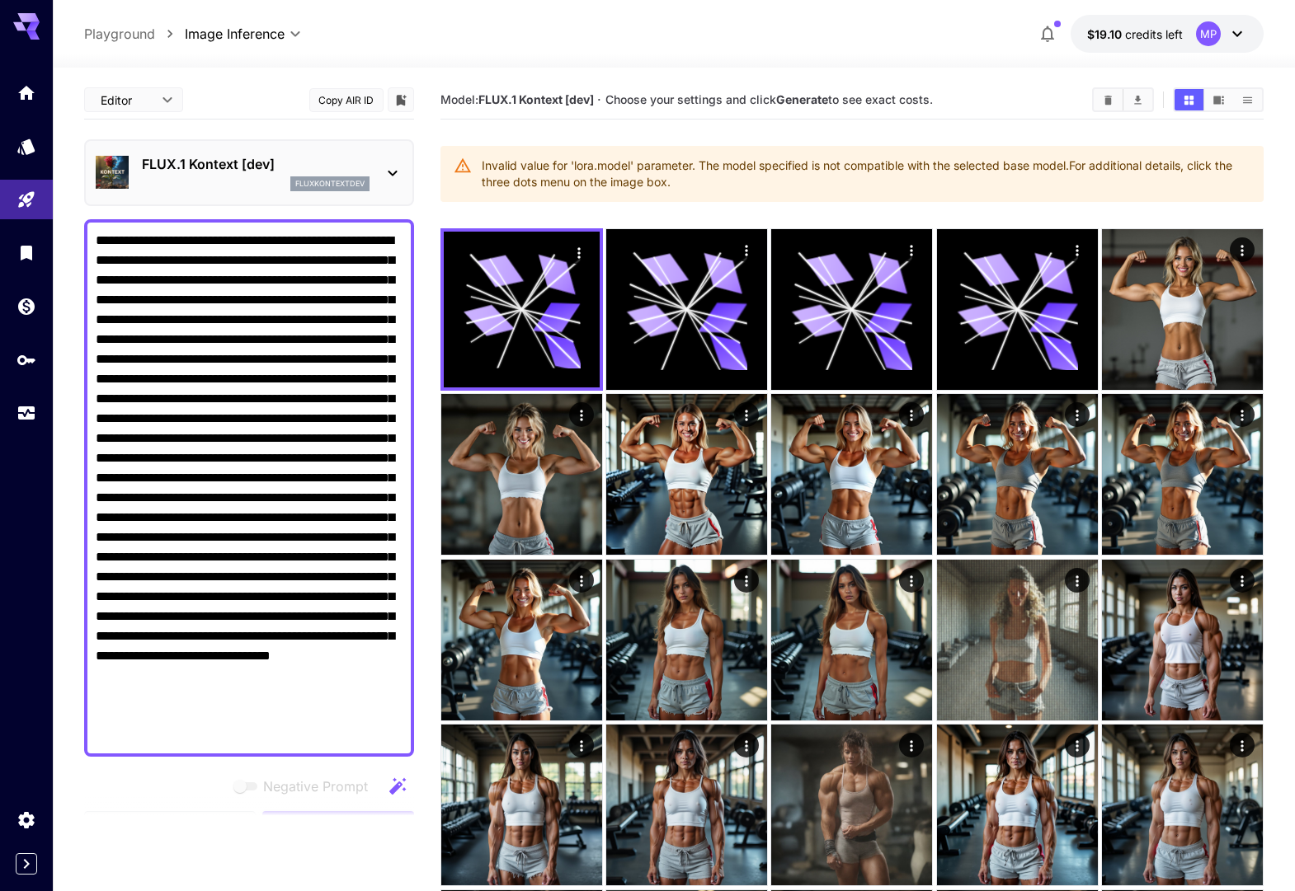
click at [271, 182] on div "fluxkontextdev" at bounding box center [256, 183] width 228 height 15
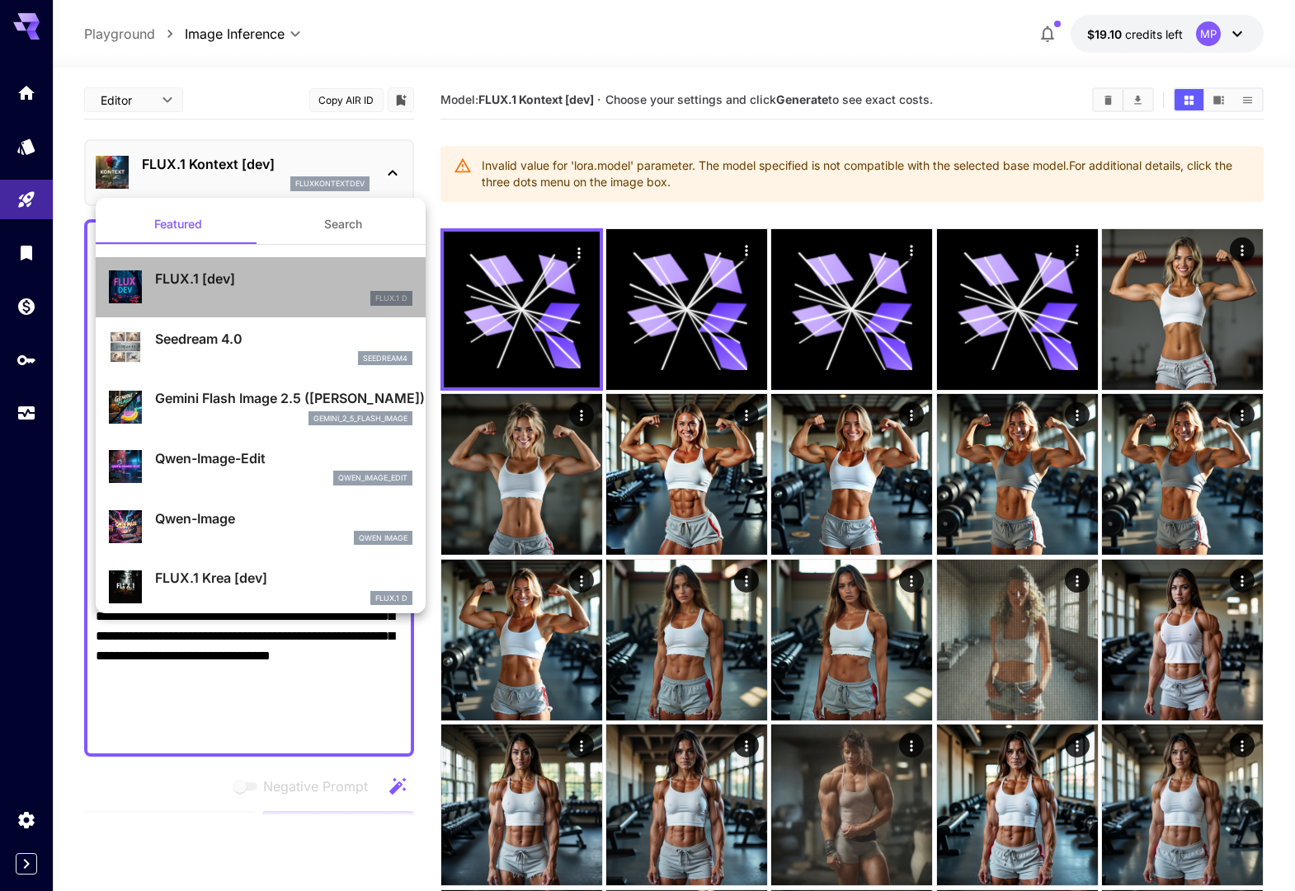
click at [229, 273] on p "FLUX.1 [dev]" at bounding box center [283, 279] width 257 height 20
type input "**********"
type input "***"
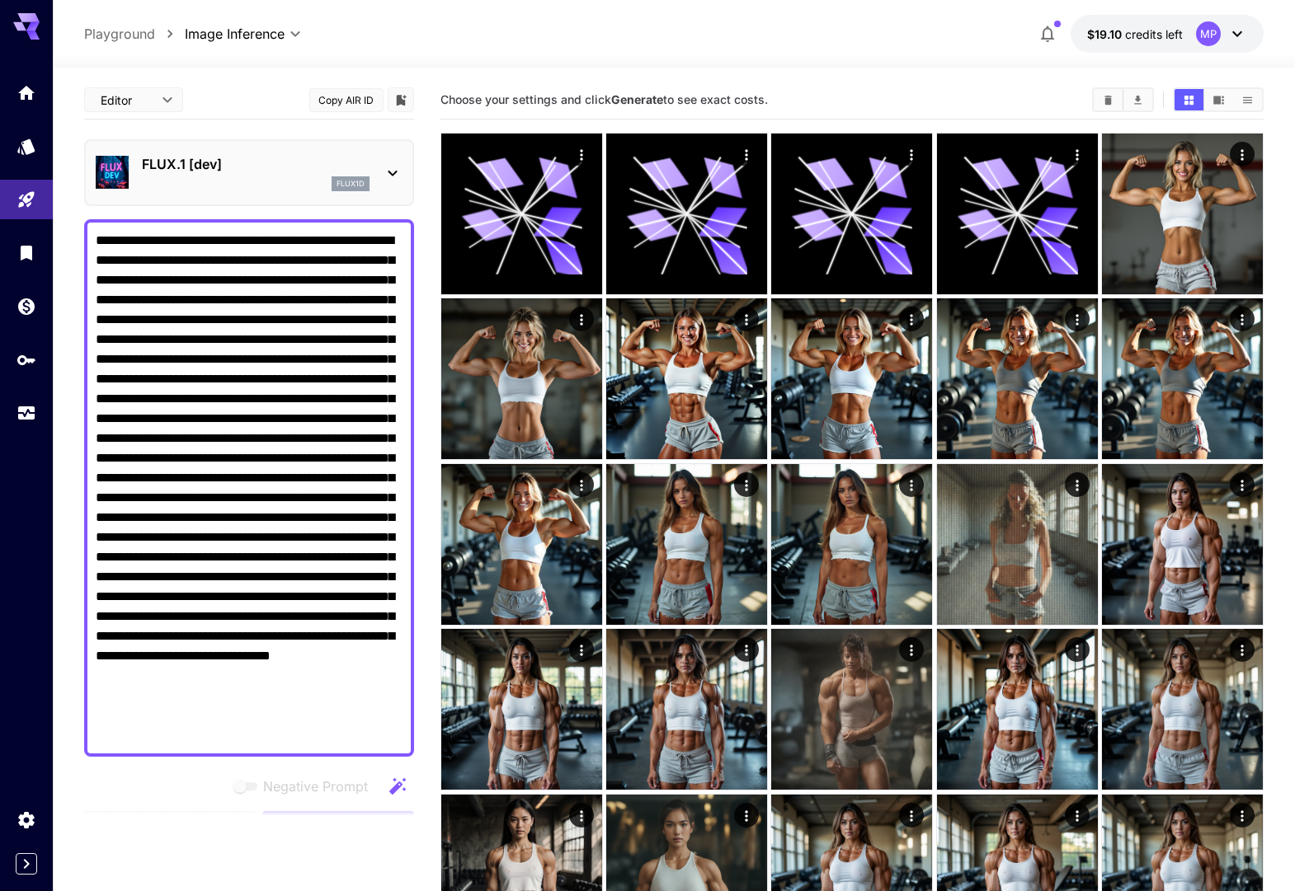
click at [360, 162] on p "FLUX.1 [dev]" at bounding box center [256, 164] width 228 height 20
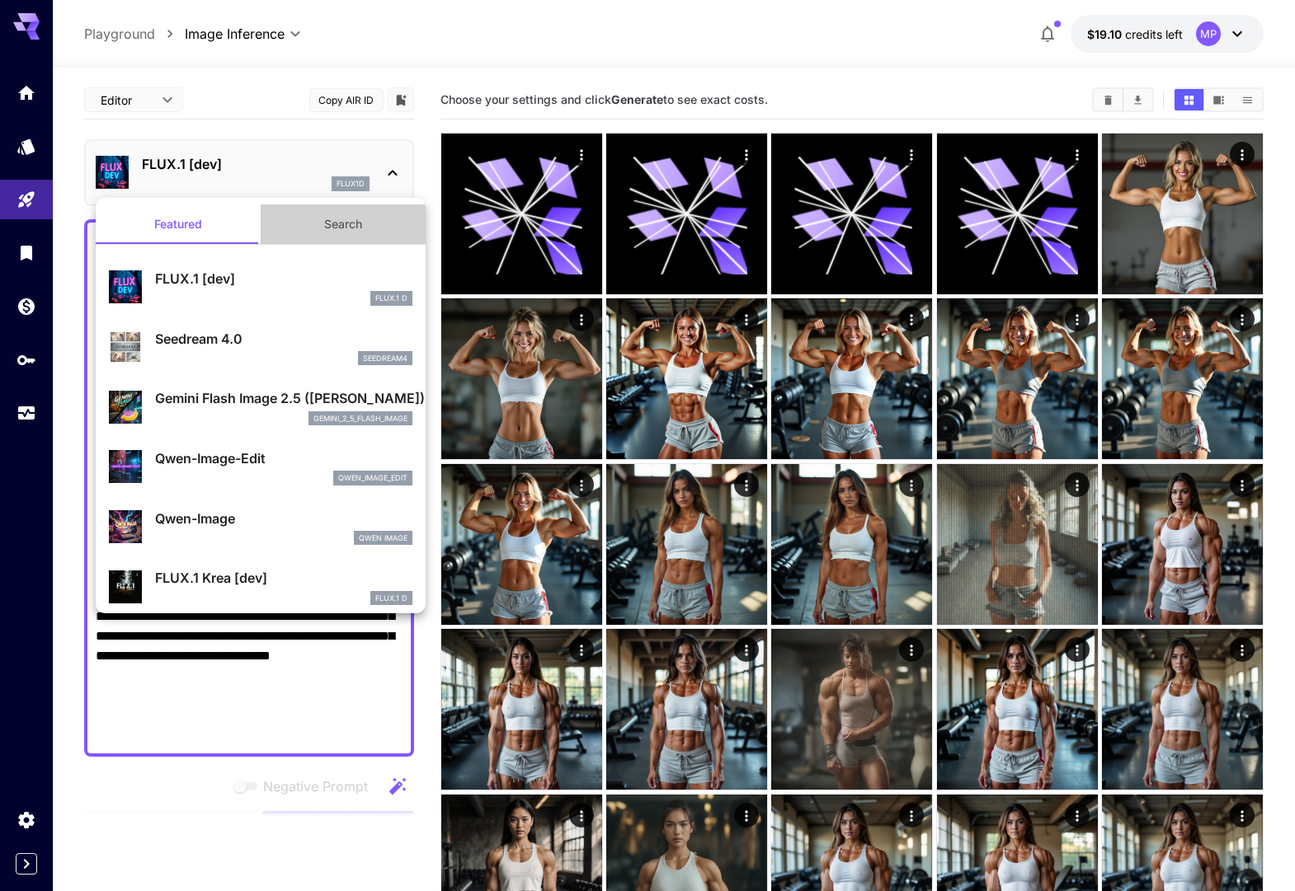
click at [344, 224] on button "Search" at bounding box center [343, 224] width 165 height 40
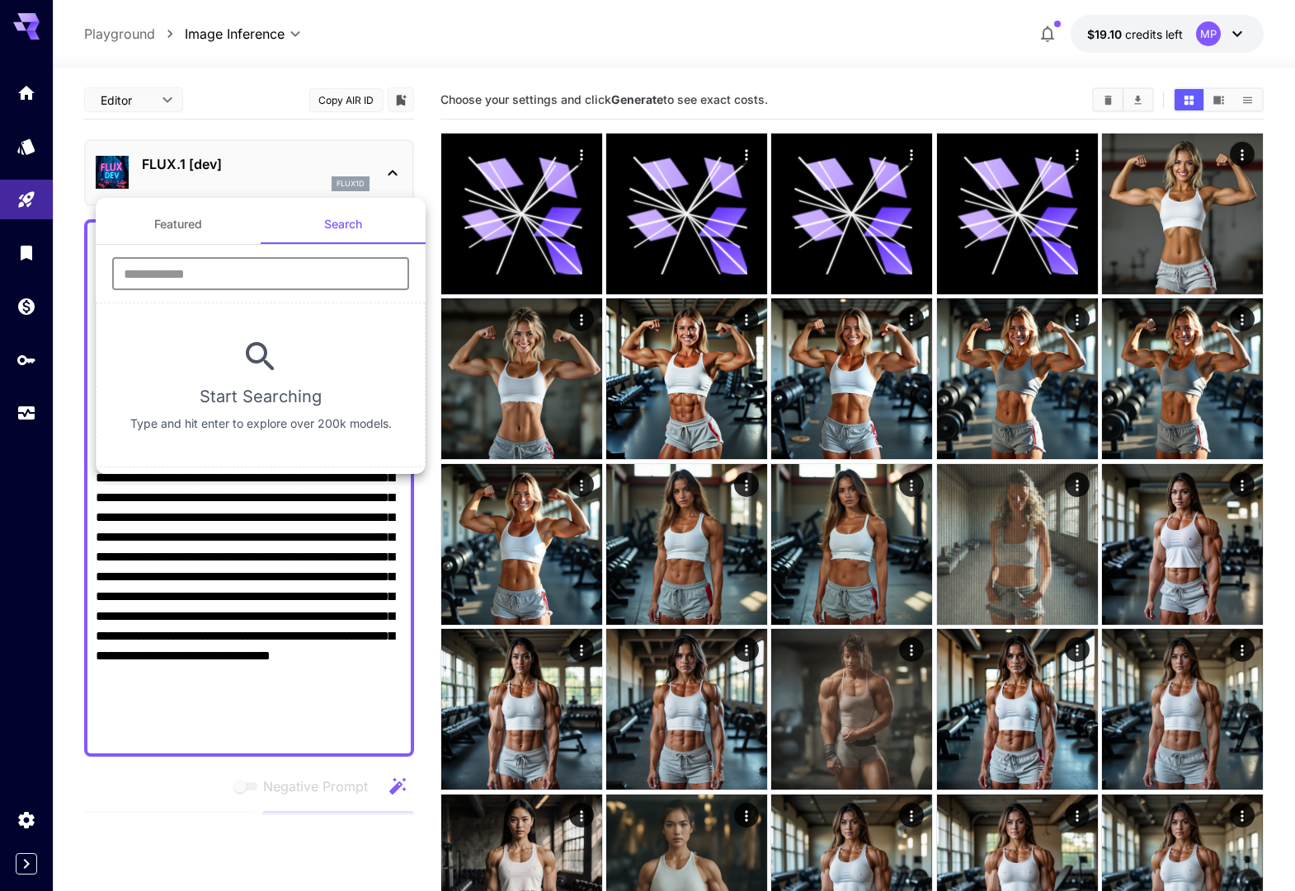
click at [268, 279] on input "text" at bounding box center [260, 273] width 297 height 33
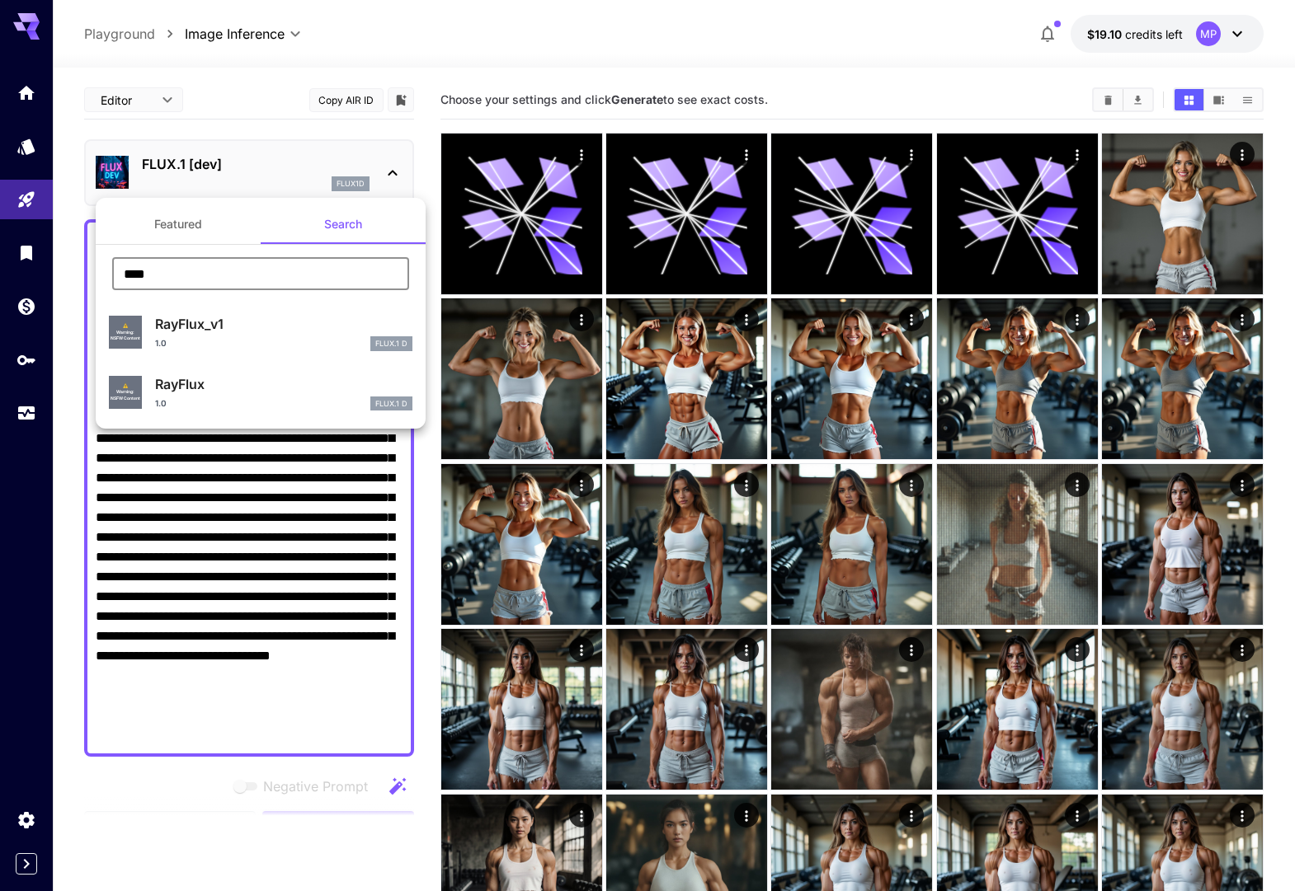
type input "****"
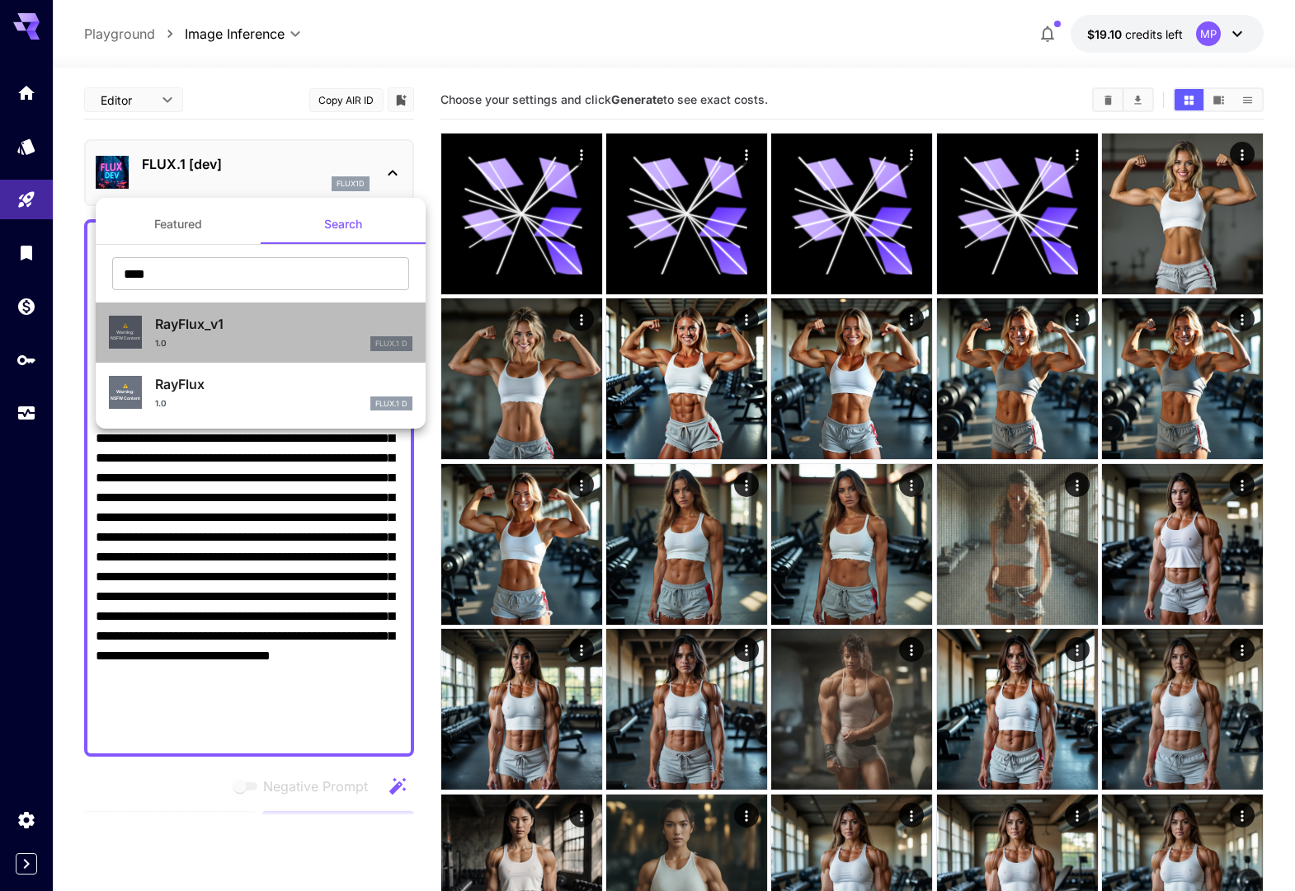
click at [223, 333] on p "RayFlux_v1" at bounding box center [283, 324] width 257 height 20
type input "**"
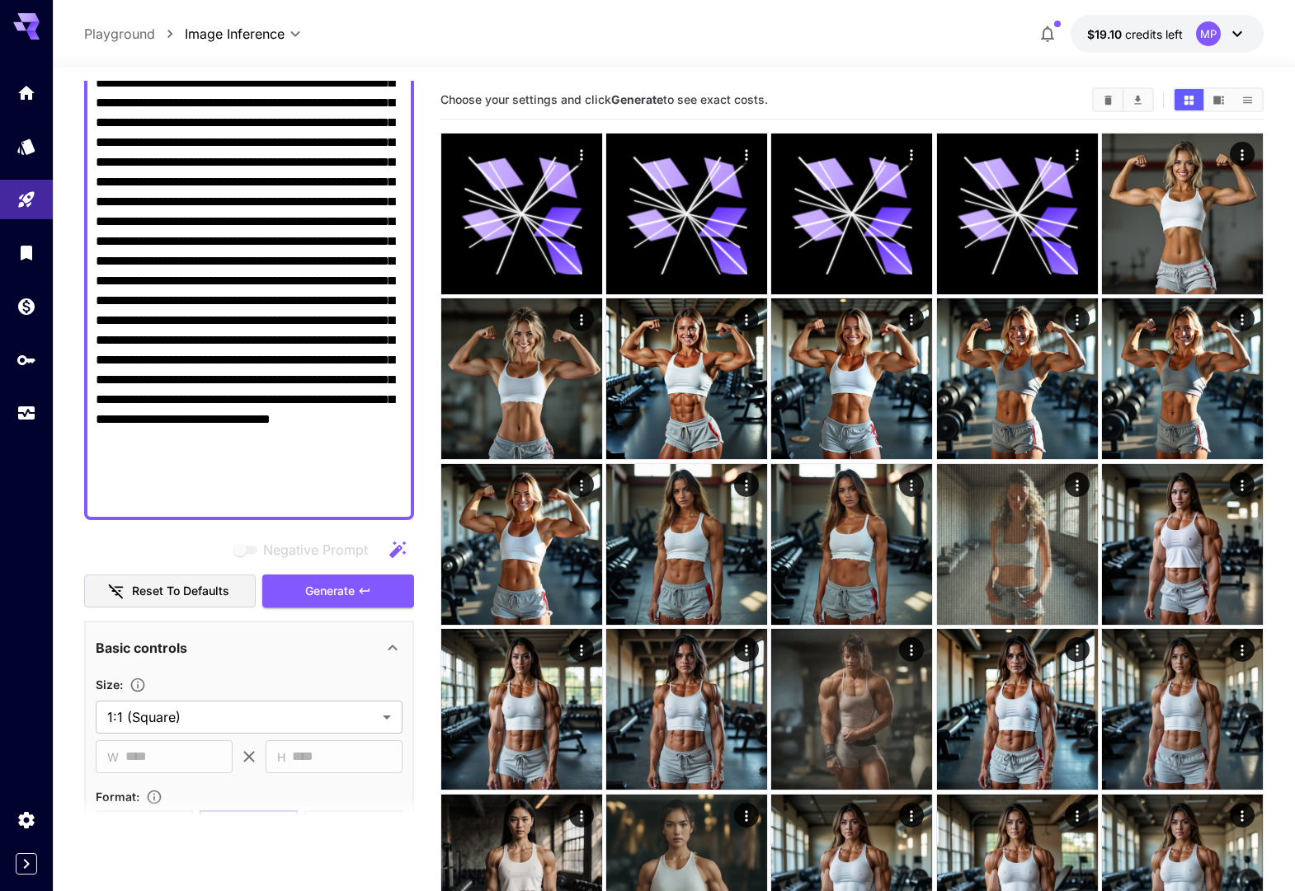
scroll to position [244, 0]
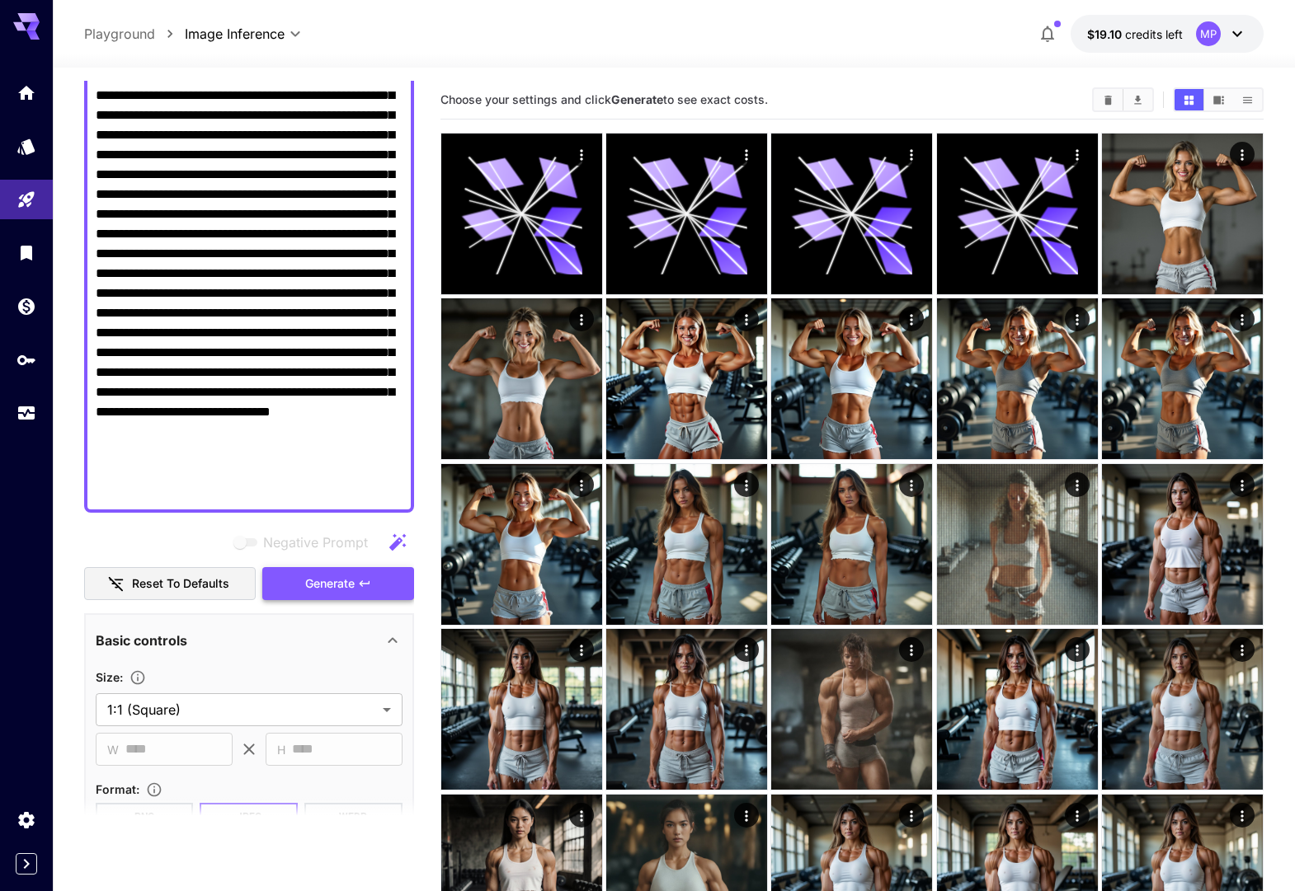
click at [313, 575] on span "Generate" at bounding box center [329, 584] width 49 height 21
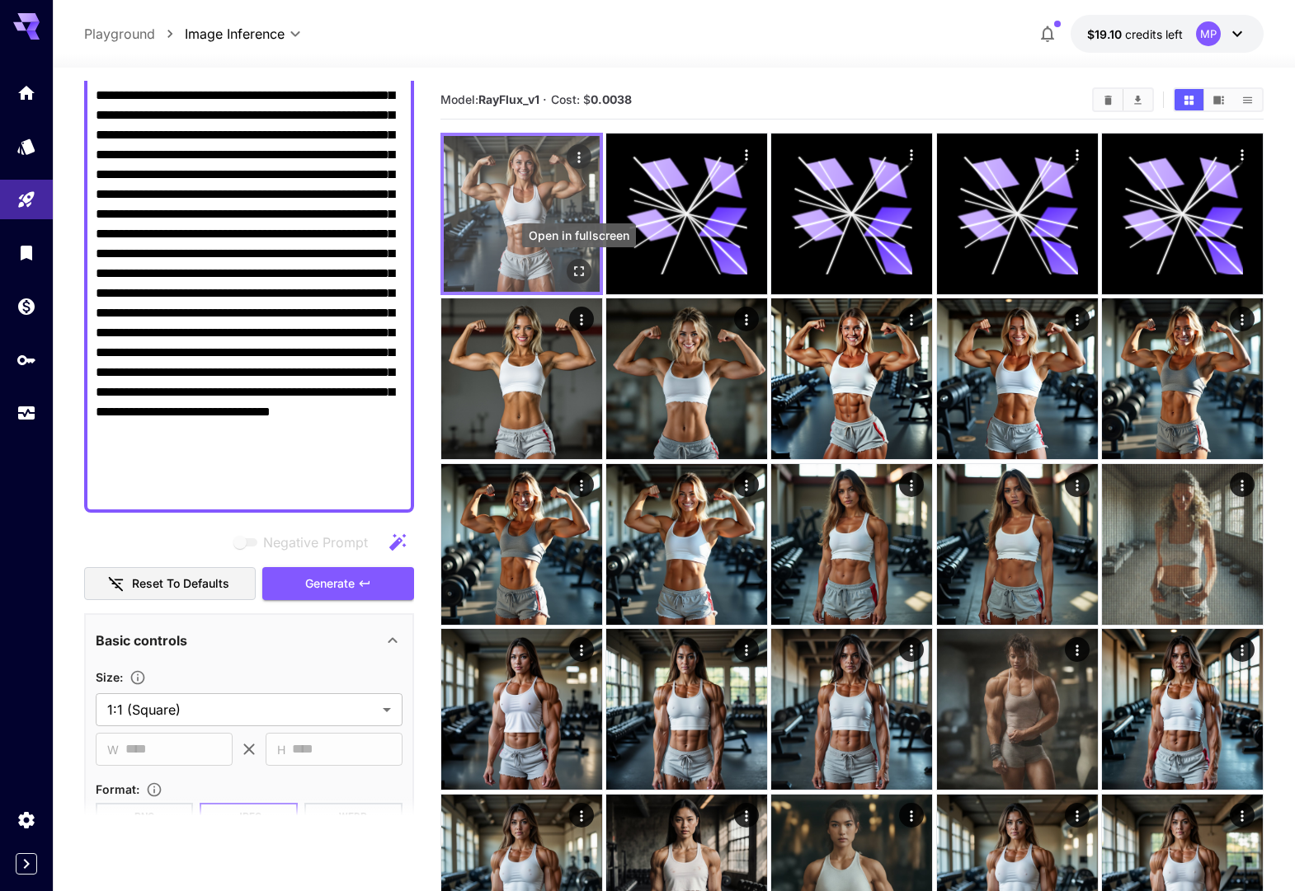
click at [574, 269] on icon "Open in fullscreen" at bounding box center [579, 271] width 10 height 10
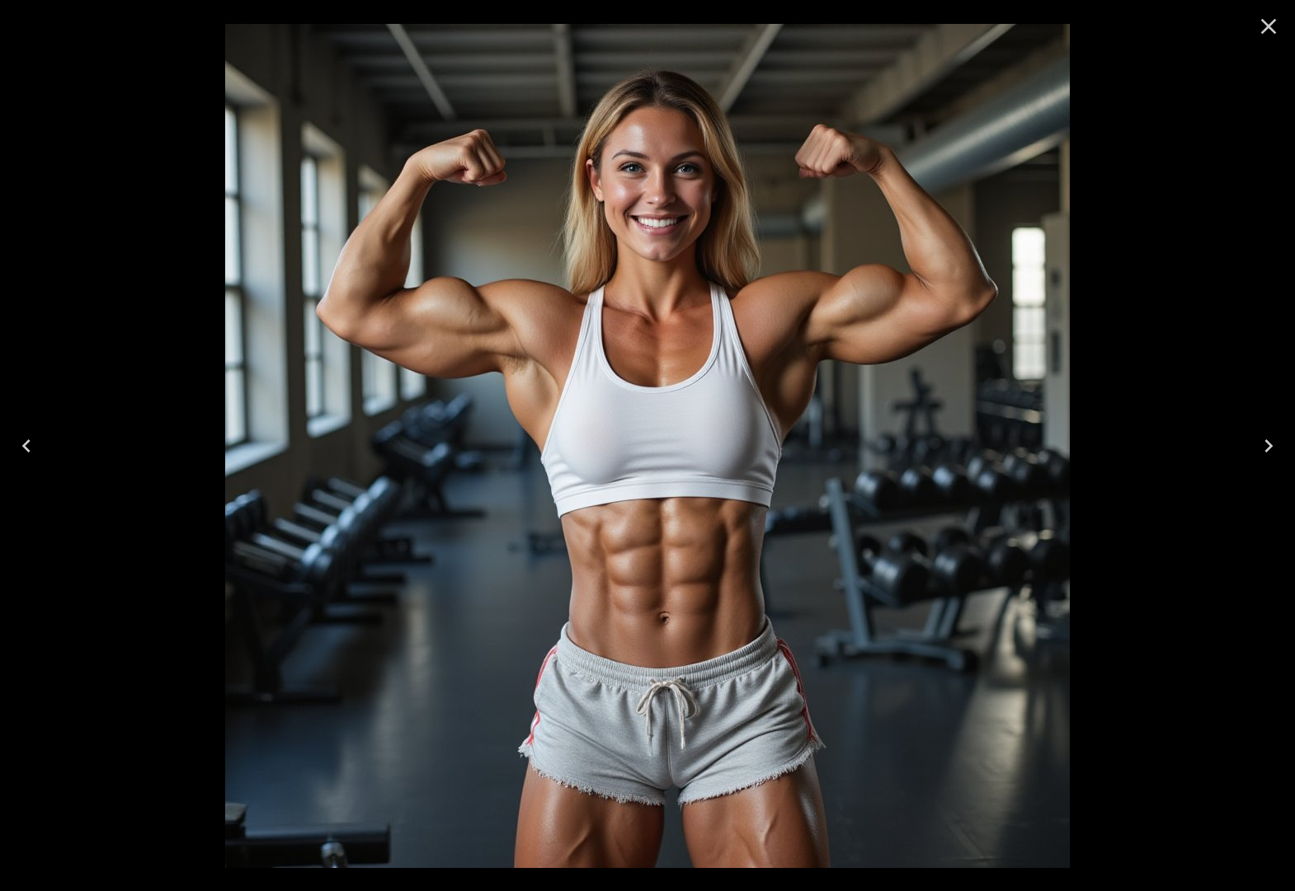
click at [1265, 25] on icon "Close" at bounding box center [1268, 26] width 26 height 26
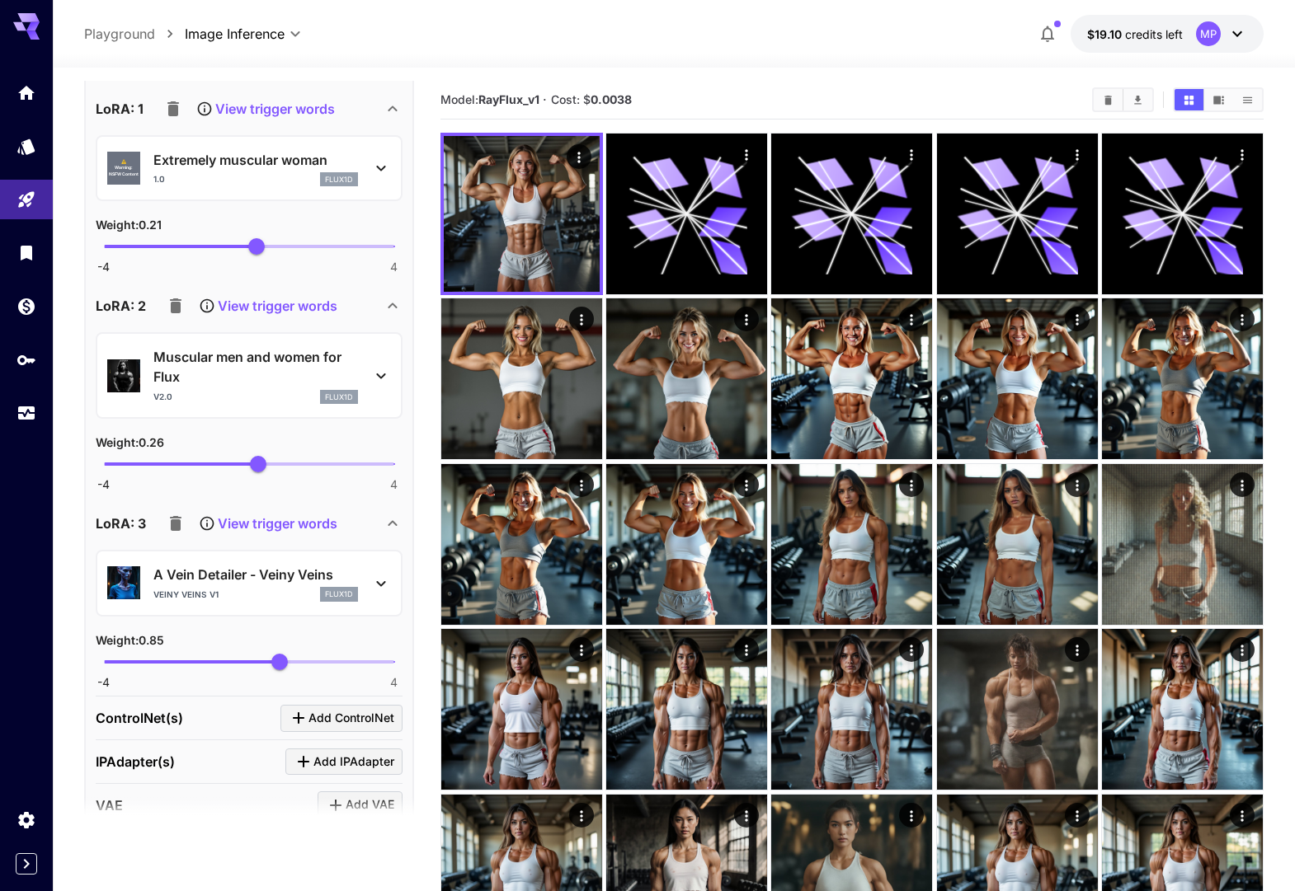
scroll to position [2002, 0]
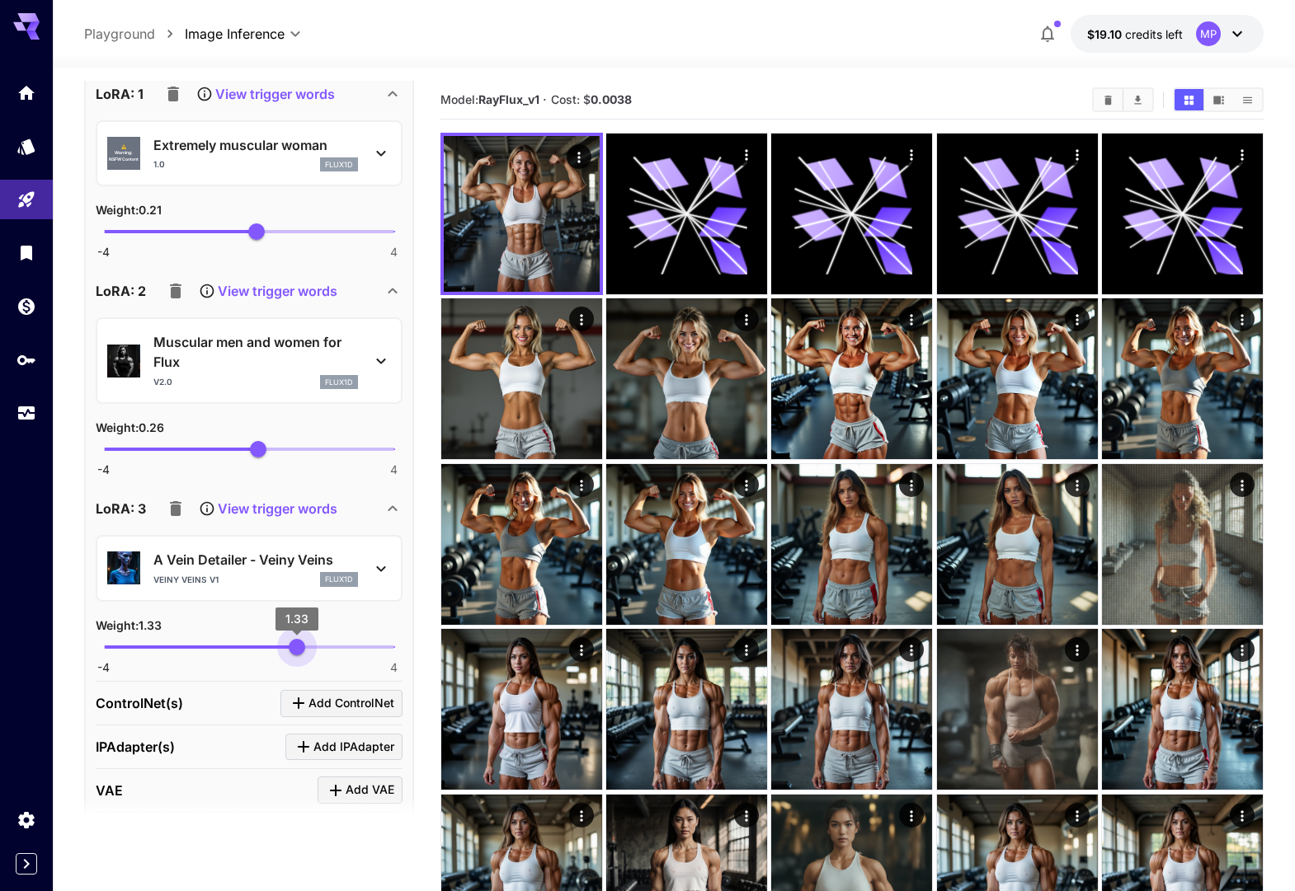
drag, startPoint x: 275, startPoint y: 636, endPoint x: 296, endPoint y: 637, distance: 21.5
click at [296, 639] on span "1.33" at bounding box center [297, 647] width 16 height 16
type input "***"
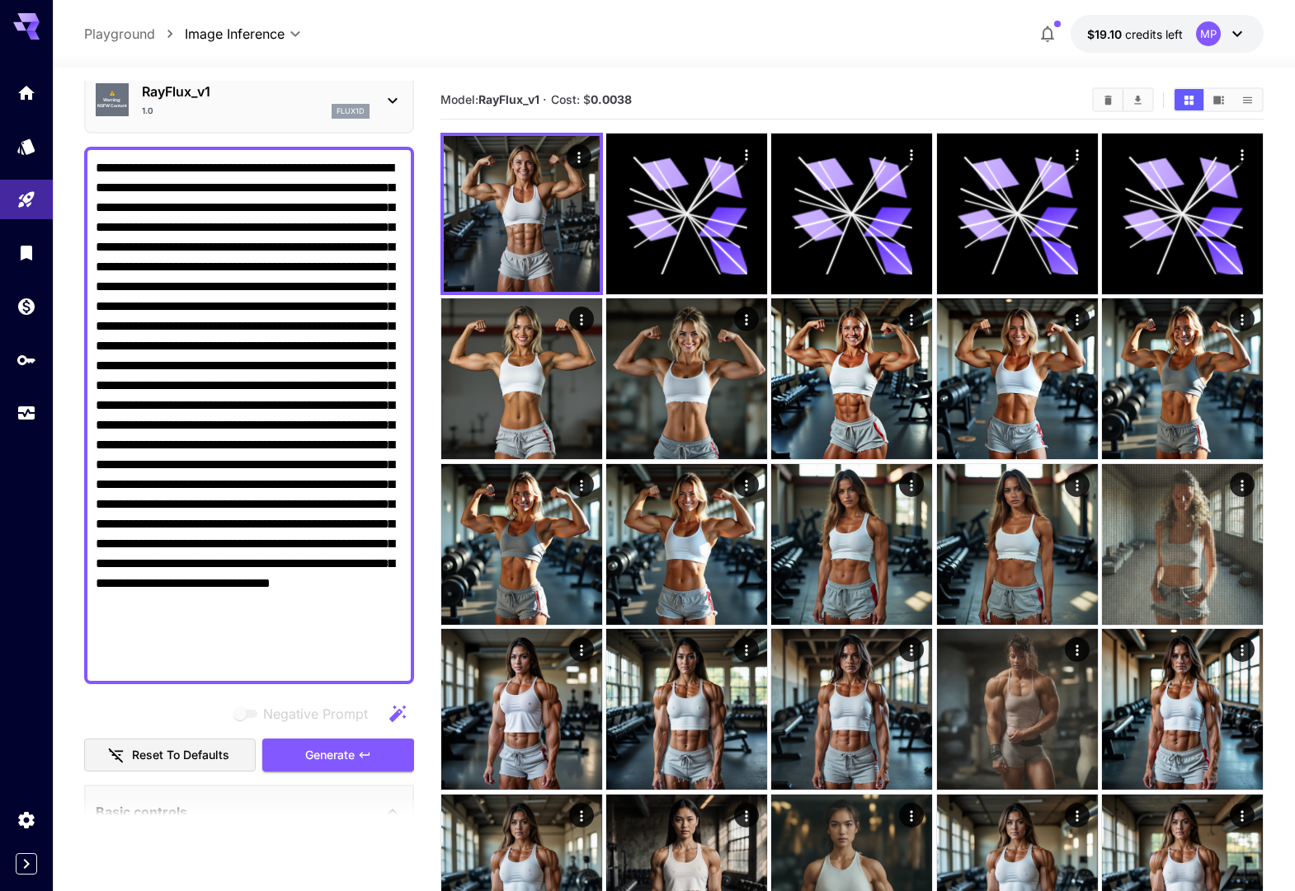
scroll to position [129, 0]
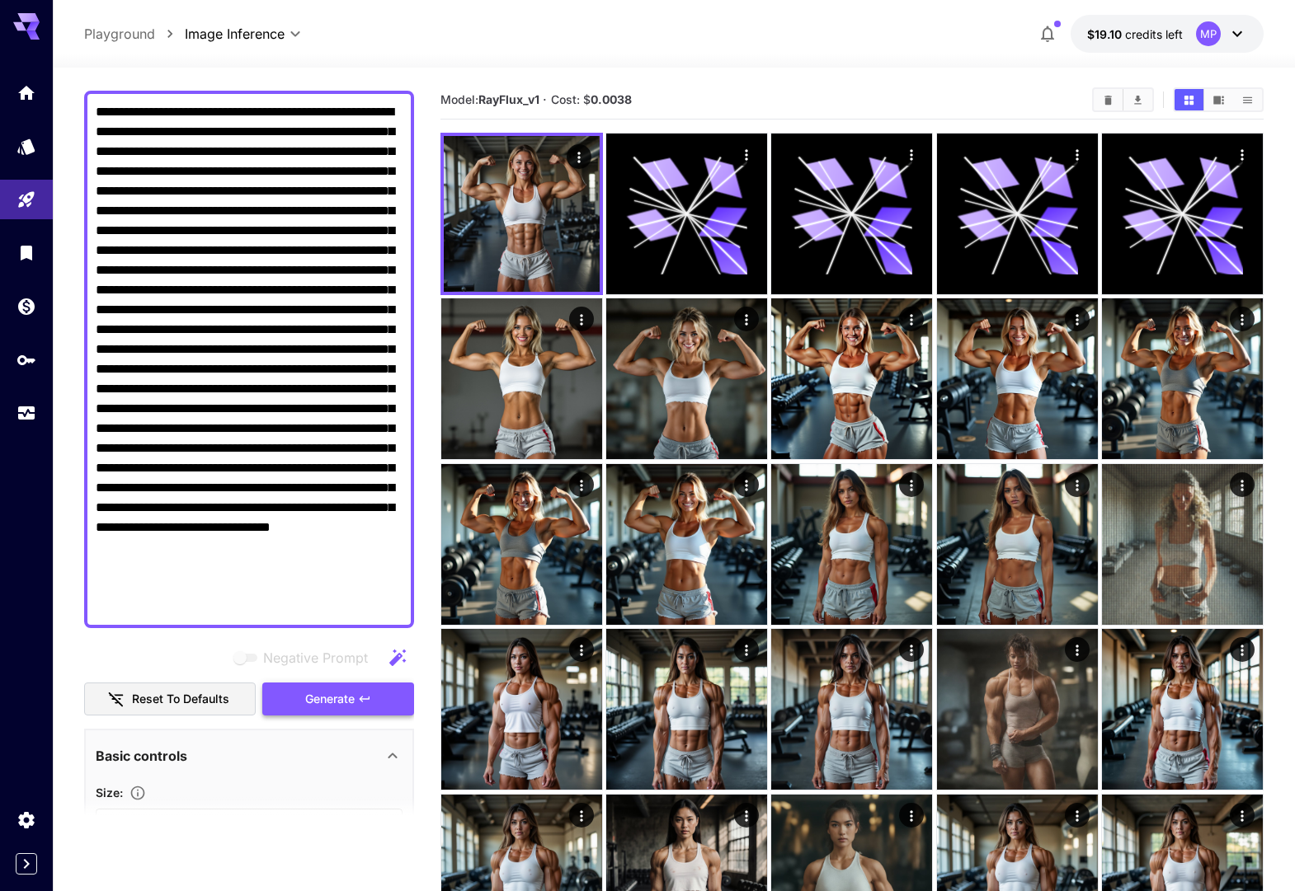
click at [320, 695] on span "Generate" at bounding box center [329, 699] width 49 height 21
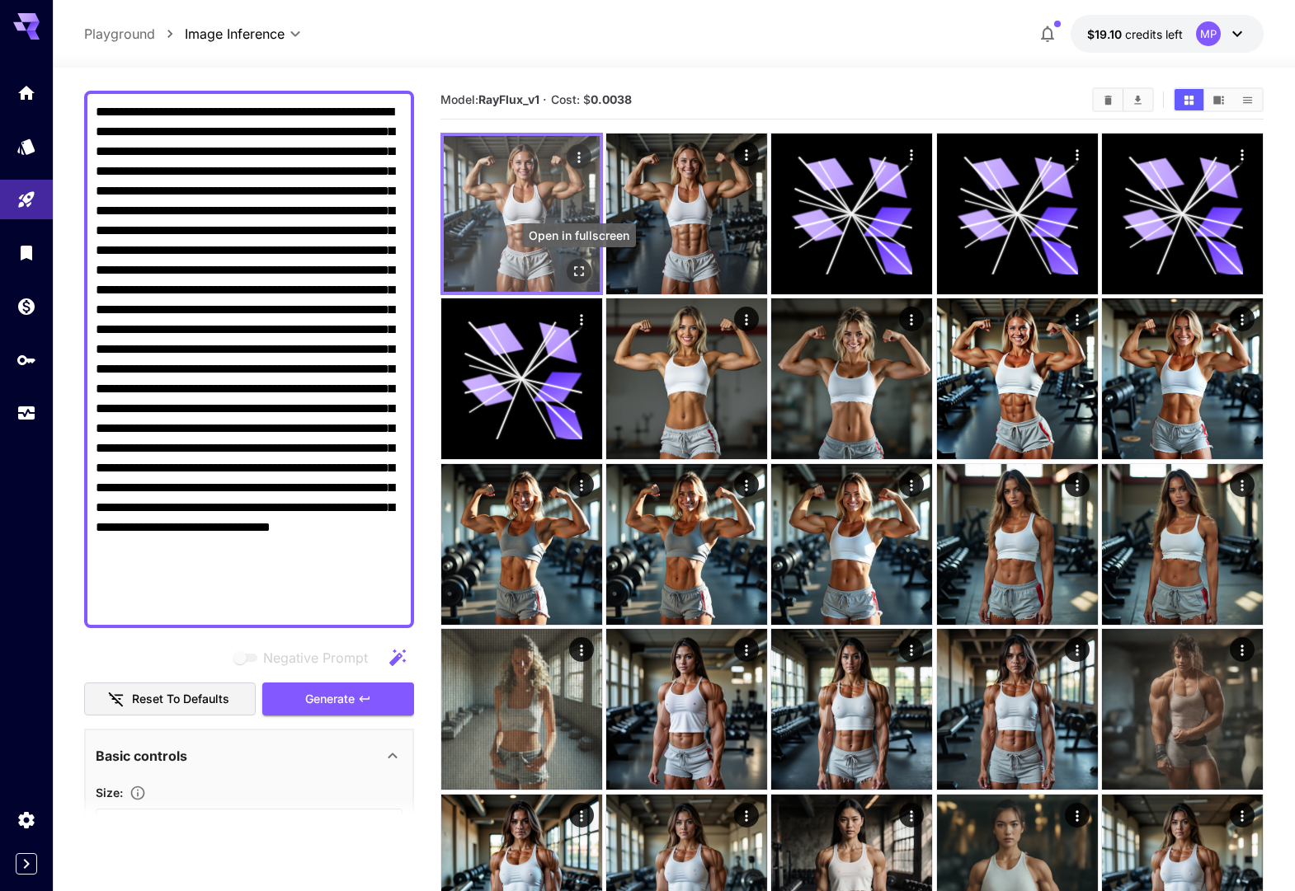
click at [576, 275] on icon "Open in fullscreen" at bounding box center [579, 271] width 10 height 10
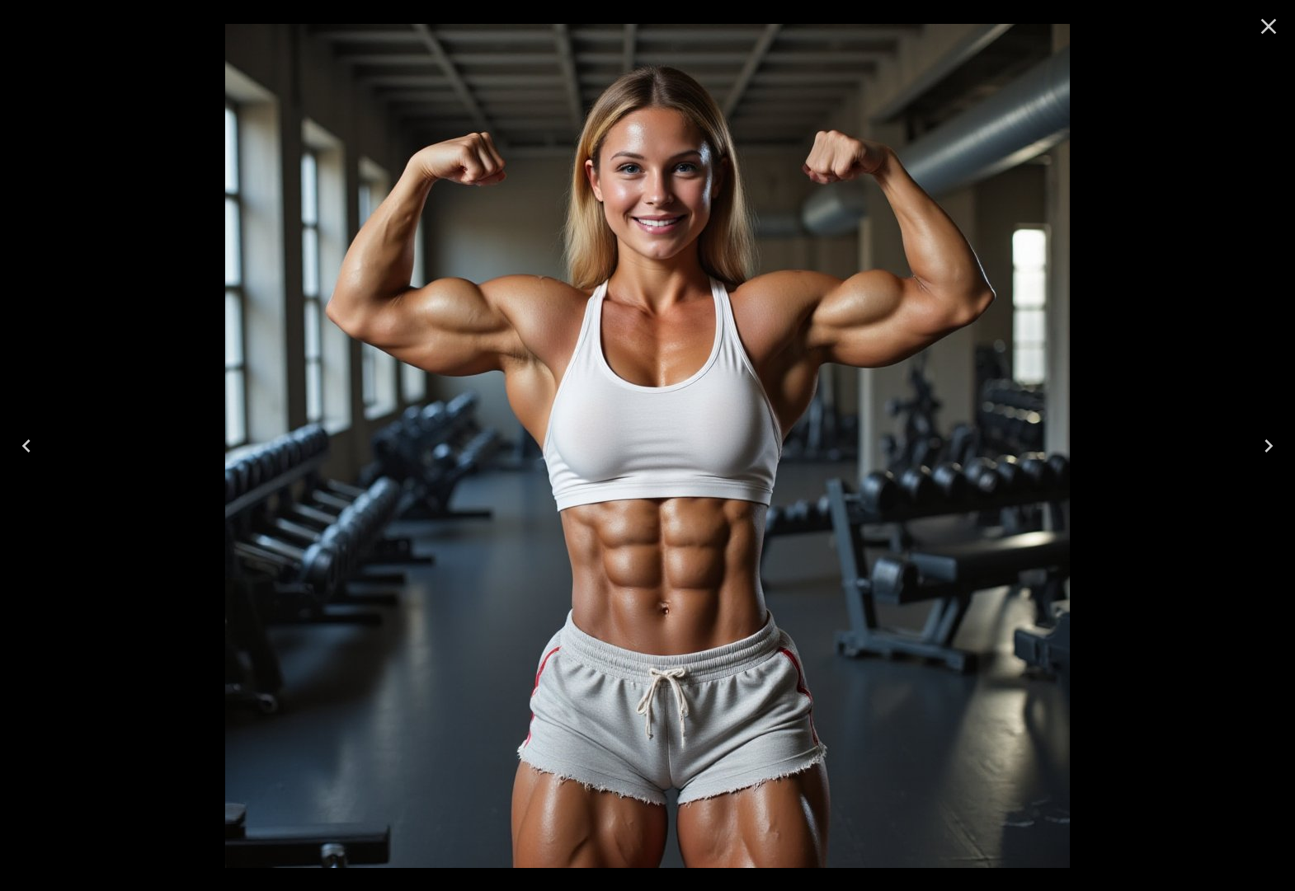
click at [1260, 36] on icon "Close" at bounding box center [1268, 26] width 26 height 26
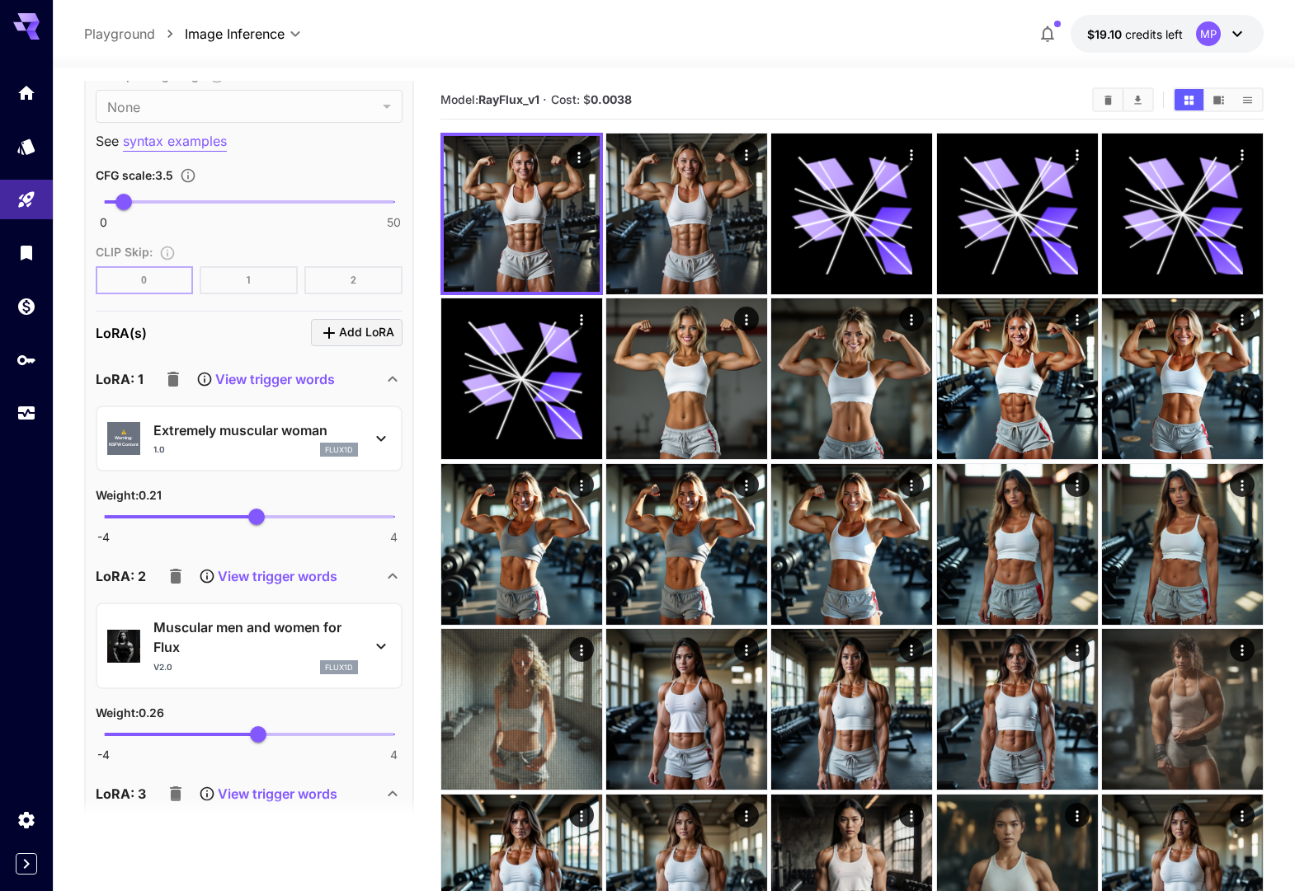
scroll to position [1725, 0]
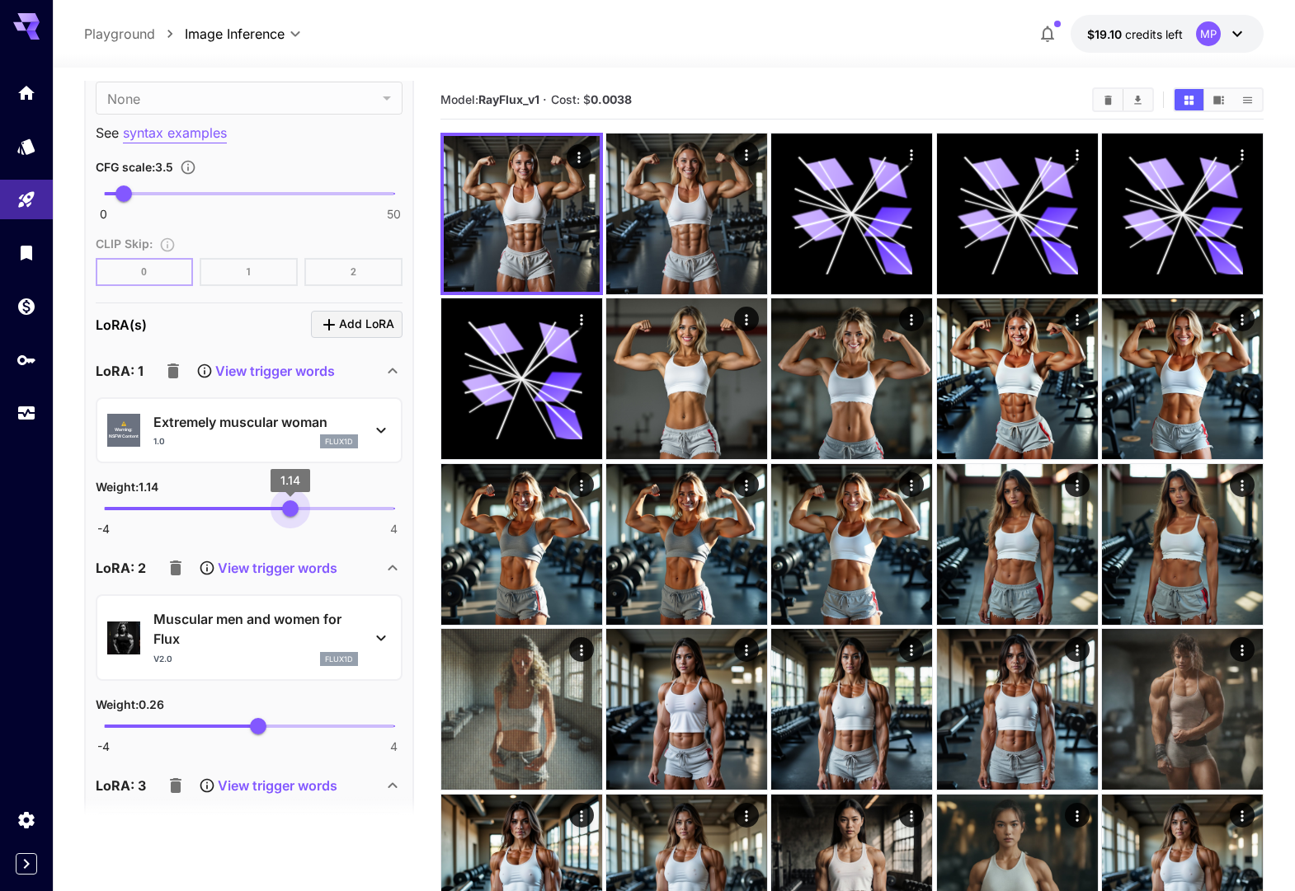
drag, startPoint x: 272, startPoint y: 506, endPoint x: 346, endPoint y: 711, distance: 217.3
click at [289, 505] on span "1.14" at bounding box center [290, 509] width 16 height 16
type input "****"
drag, startPoint x: 272, startPoint y: 729, endPoint x: 289, endPoint y: 725, distance: 17.0
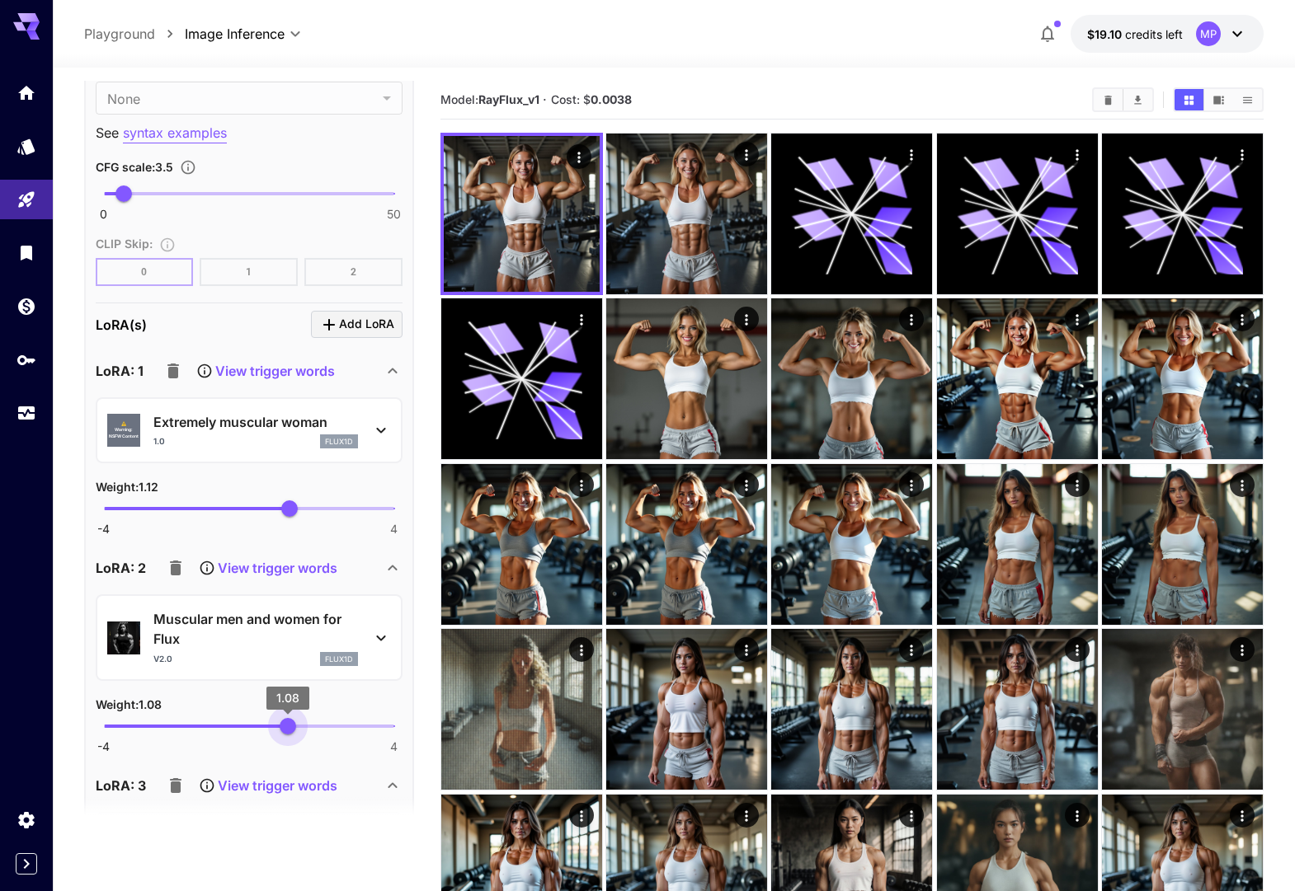
click at [288, 725] on span "1.08" at bounding box center [288, 726] width 16 height 16
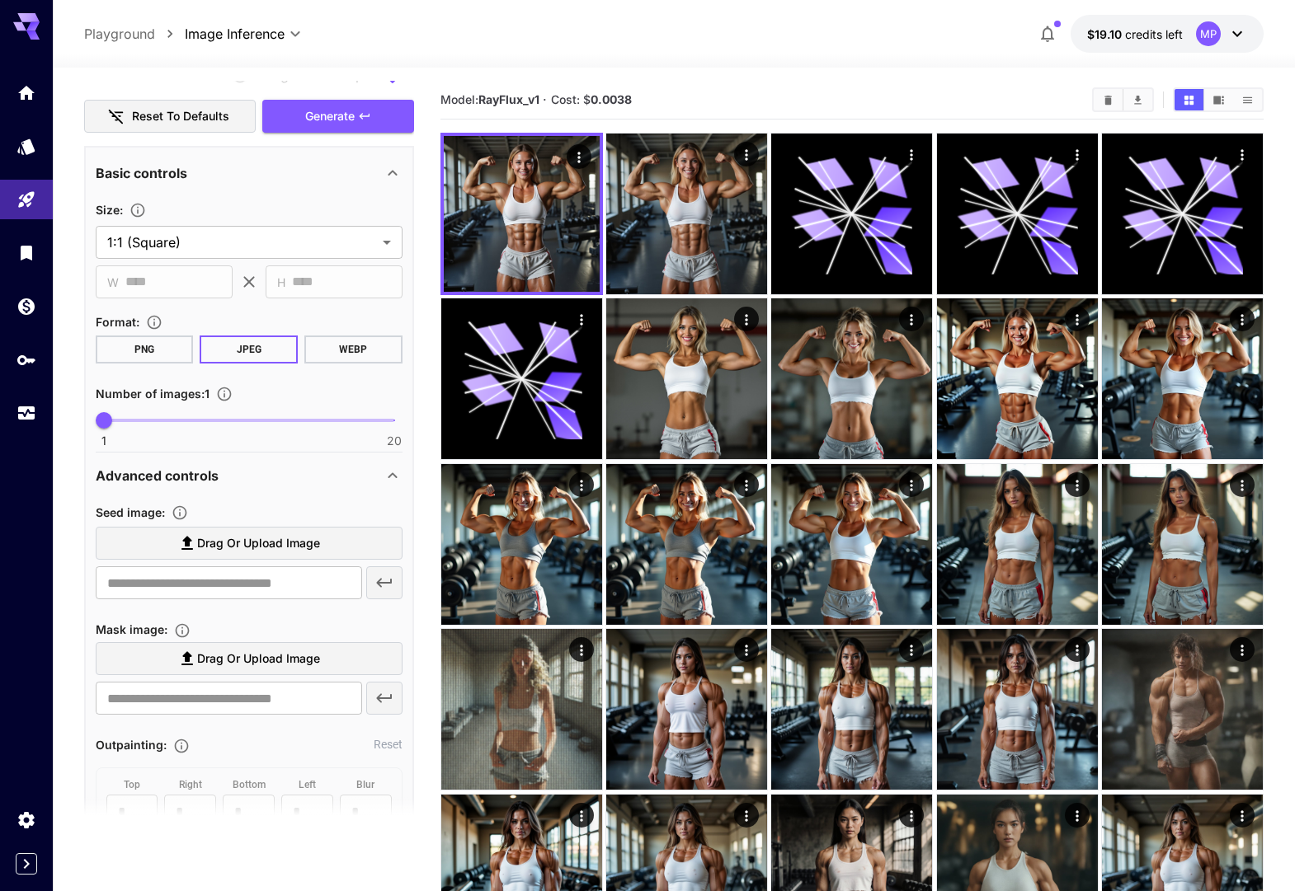
scroll to position [369, 0]
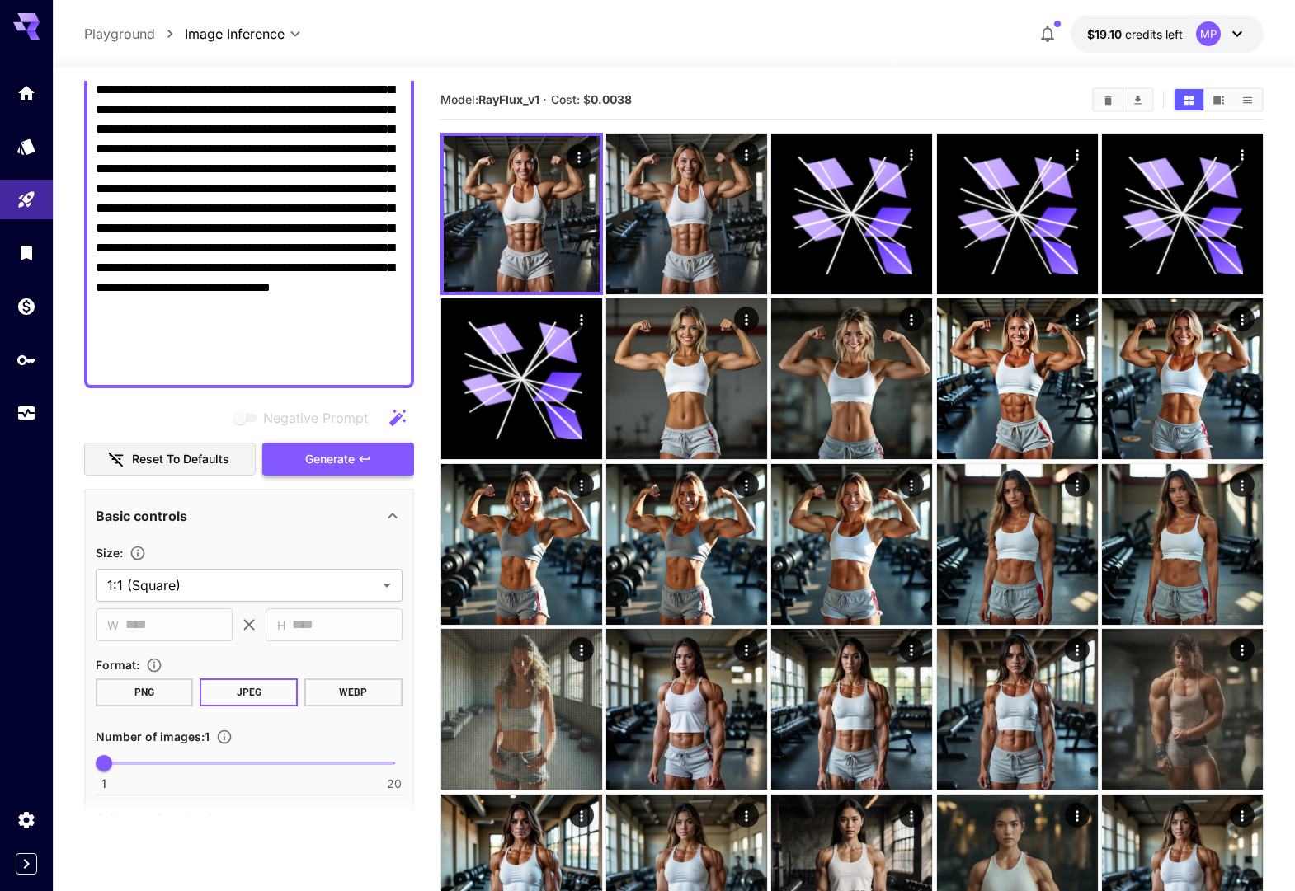
click at [321, 448] on button "Generate" at bounding box center [338, 460] width 152 height 34
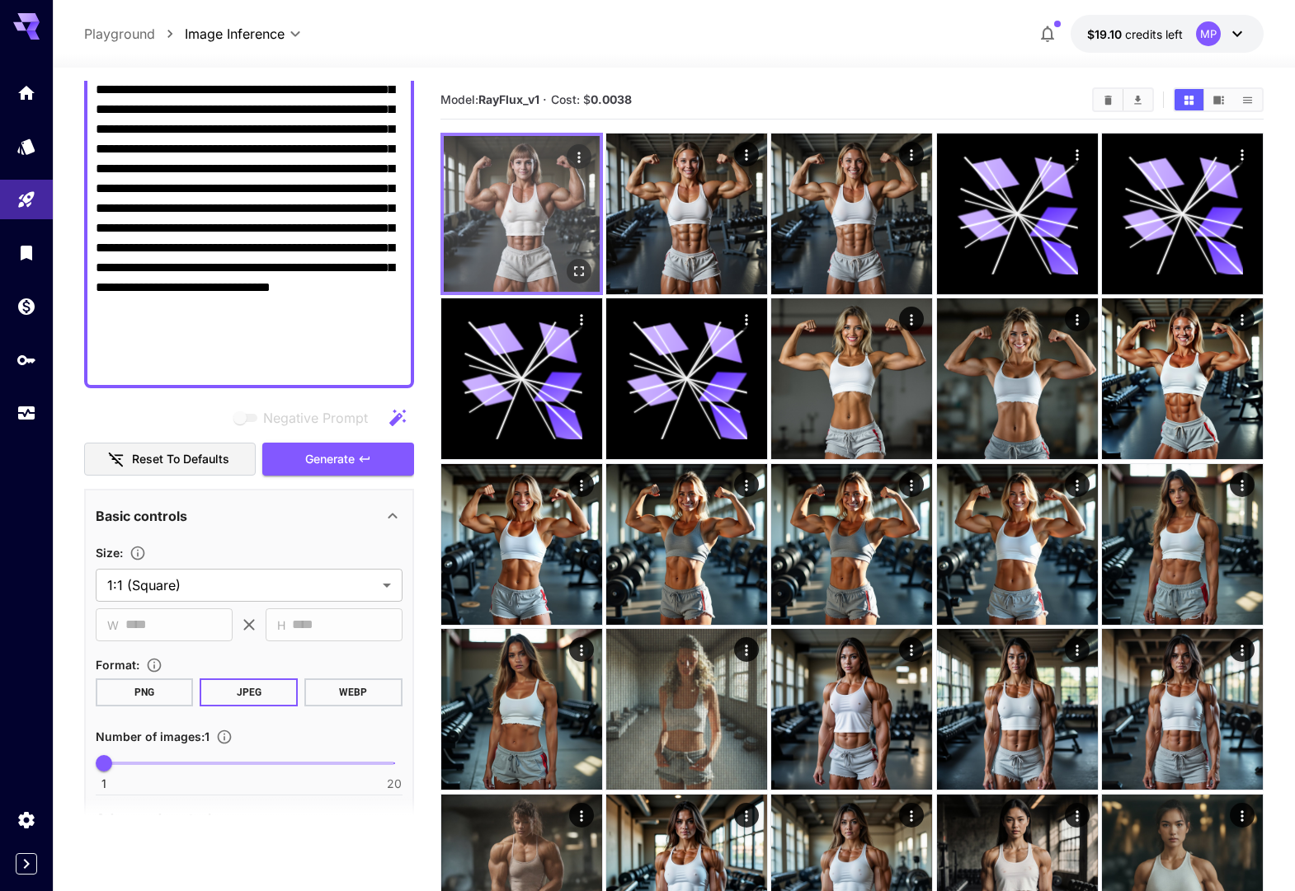
click at [576, 268] on icon "Open in fullscreen" at bounding box center [579, 271] width 16 height 16
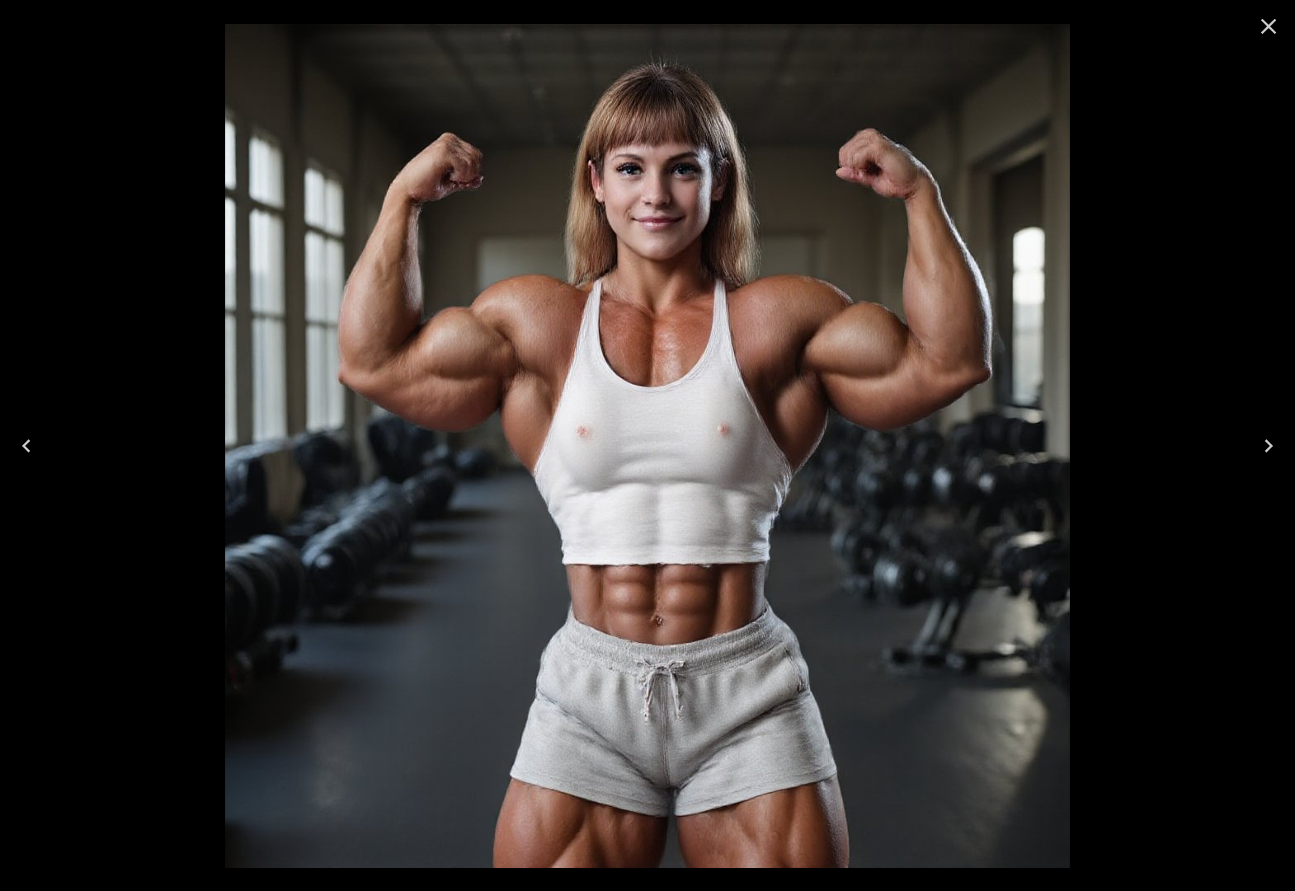
click at [1274, 25] on icon "Close" at bounding box center [1268, 26] width 26 height 26
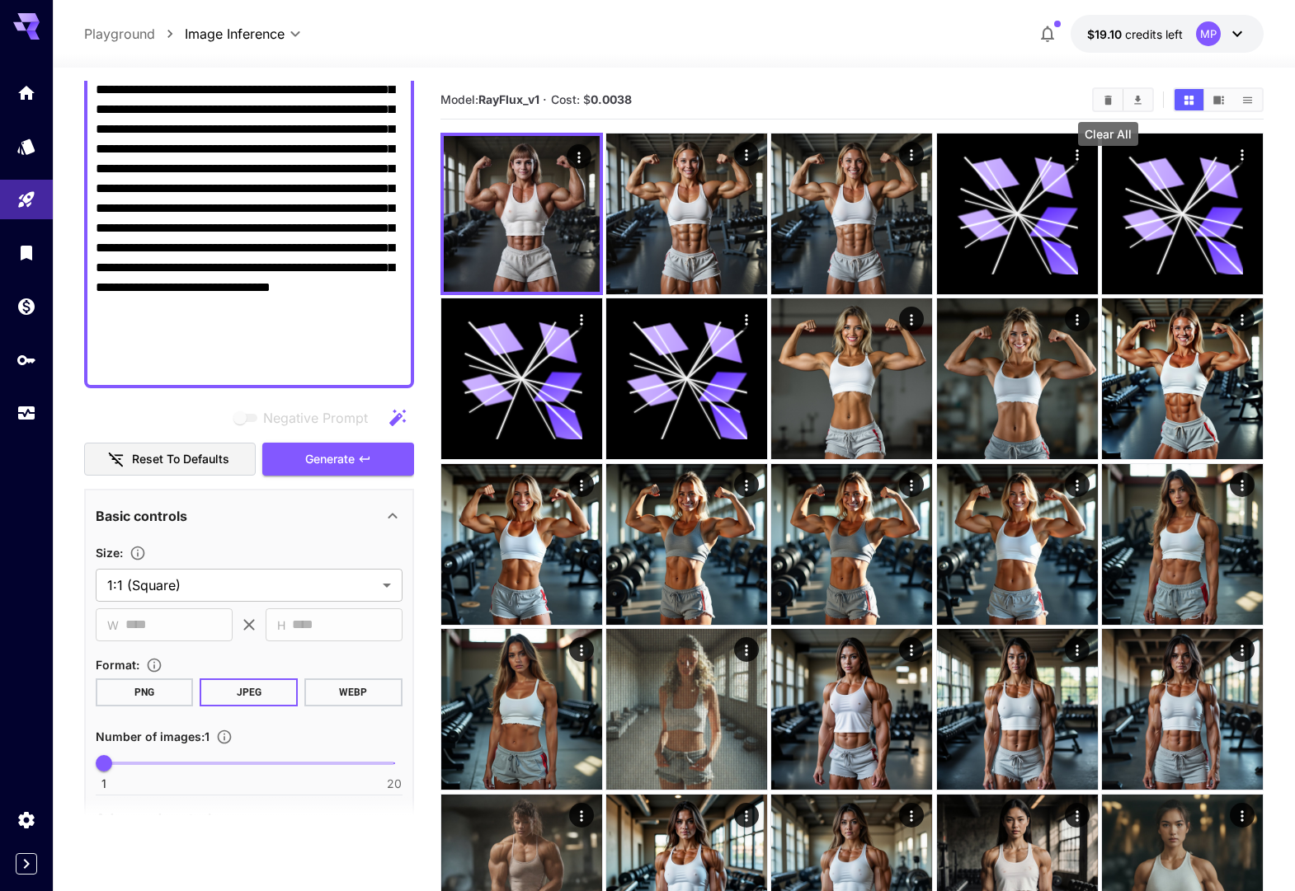
click at [1111, 100] on icon "Clear All" at bounding box center [1107, 99] width 7 height 9
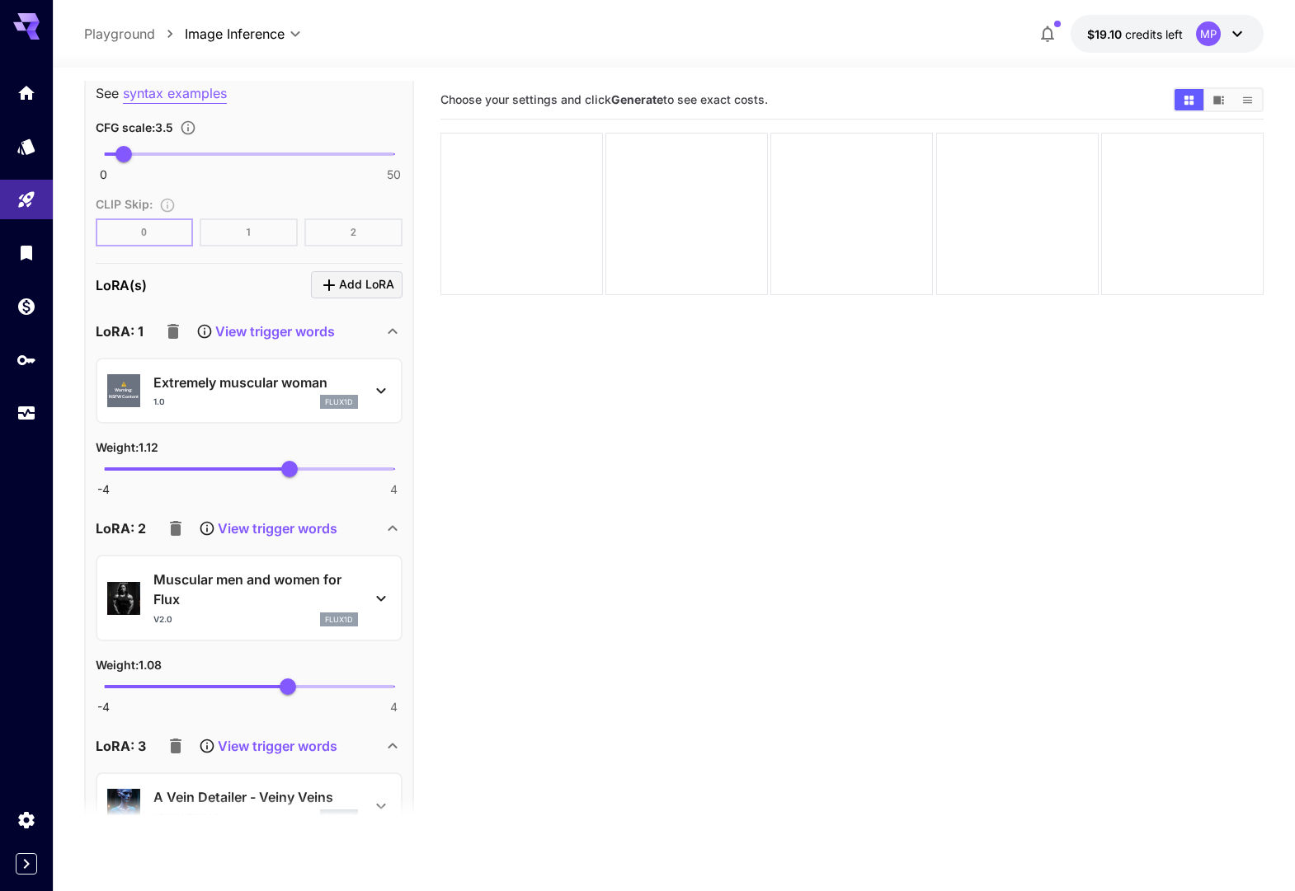
scroll to position [1769, 0]
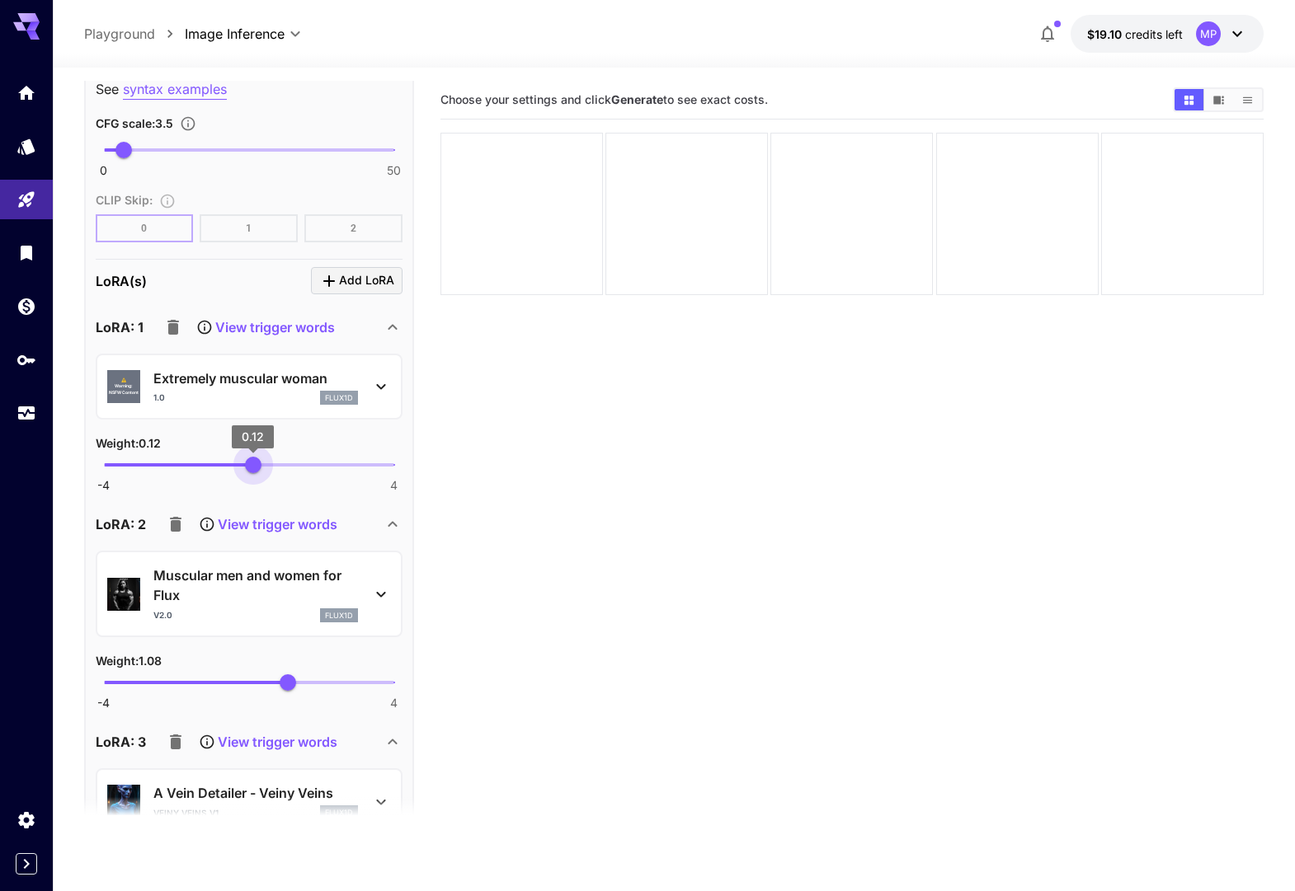
drag, startPoint x: 290, startPoint y: 460, endPoint x: 252, endPoint y: 463, distance: 38.0
click at [252, 463] on span "0.12" at bounding box center [253, 465] width 16 height 16
type input "***"
type input "****"
drag, startPoint x: 280, startPoint y: 679, endPoint x: 253, endPoint y: 680, distance: 26.4
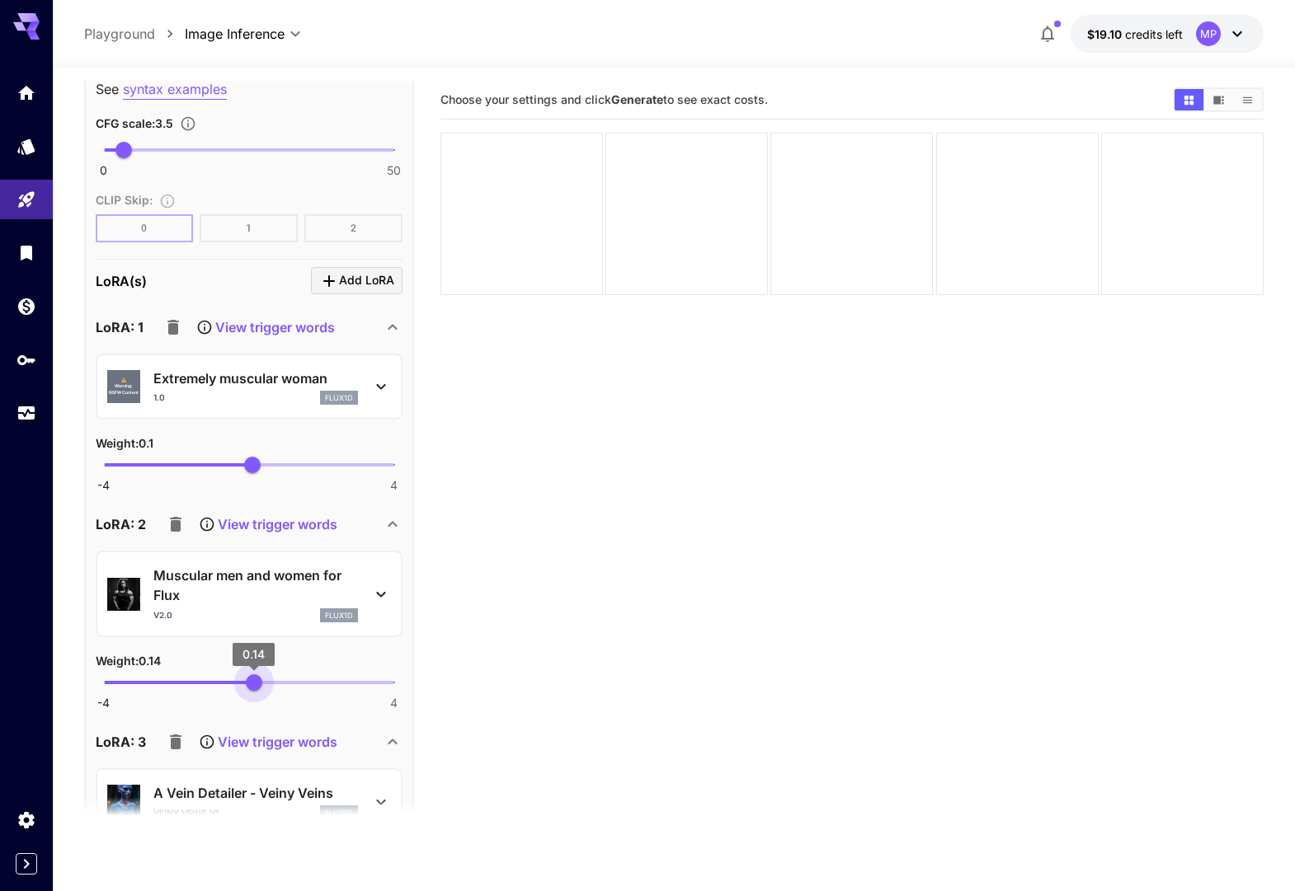
click at [253, 681] on span "0.14" at bounding box center [254, 683] width 16 height 16
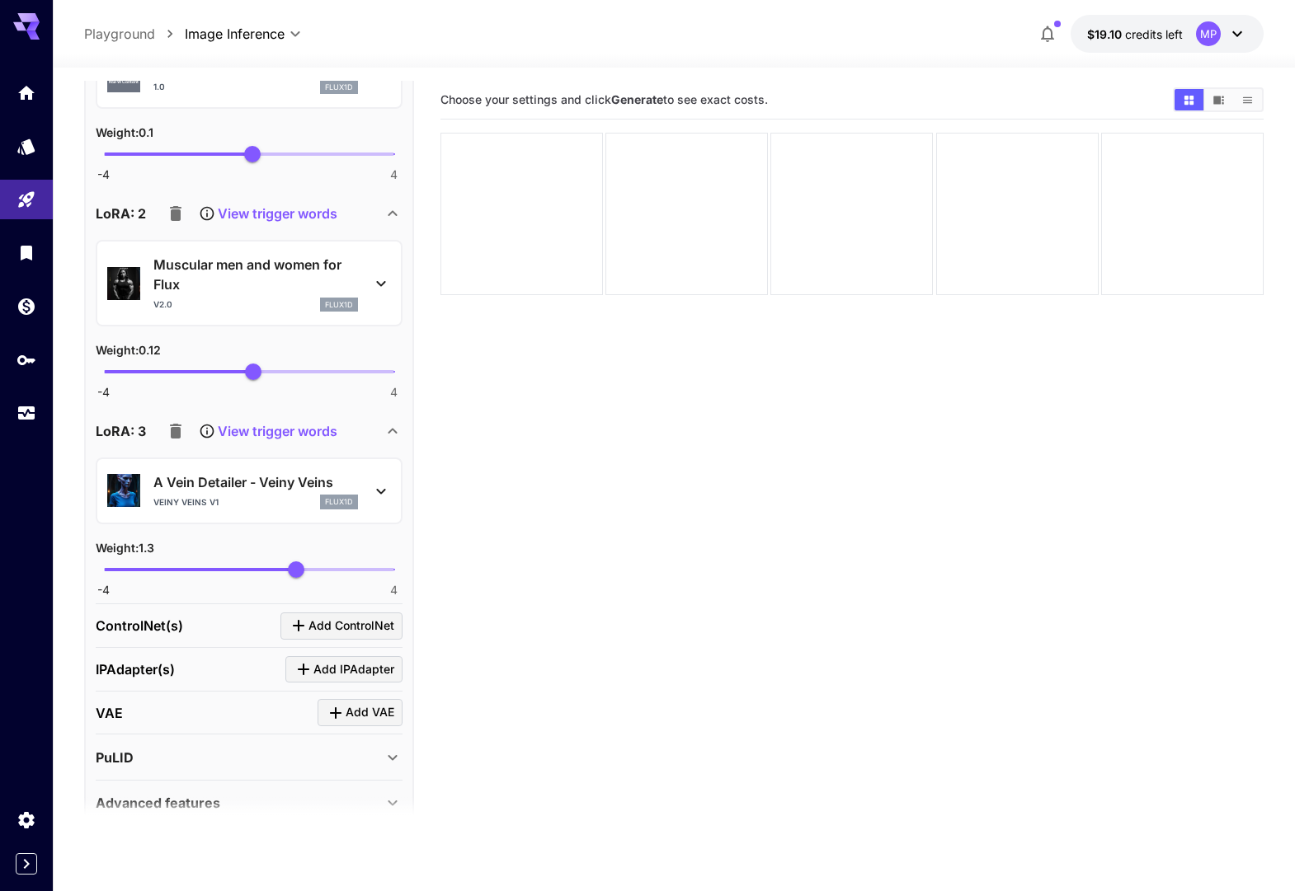
scroll to position [2122, 0]
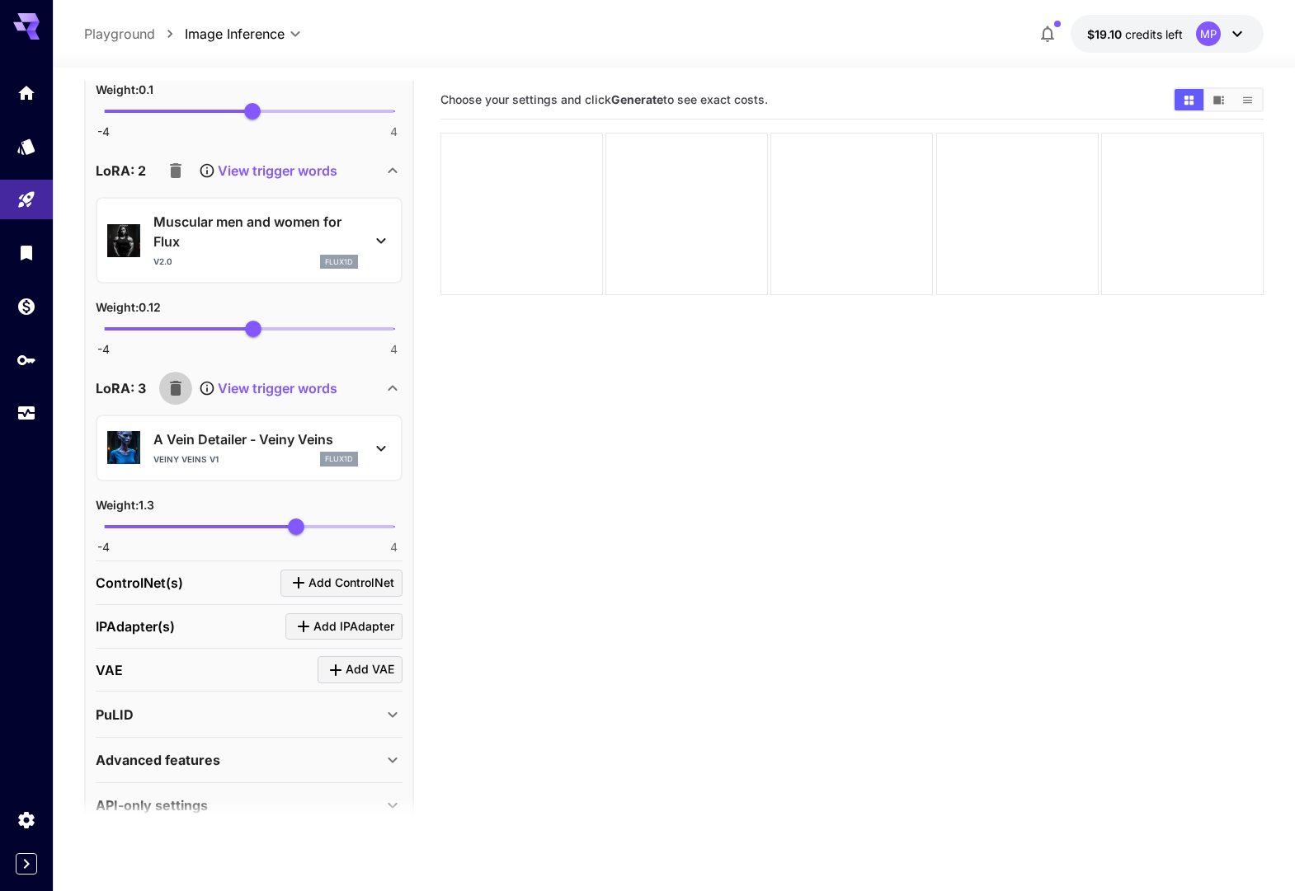
click at [174, 390] on icon "button" at bounding box center [176, 388] width 12 height 15
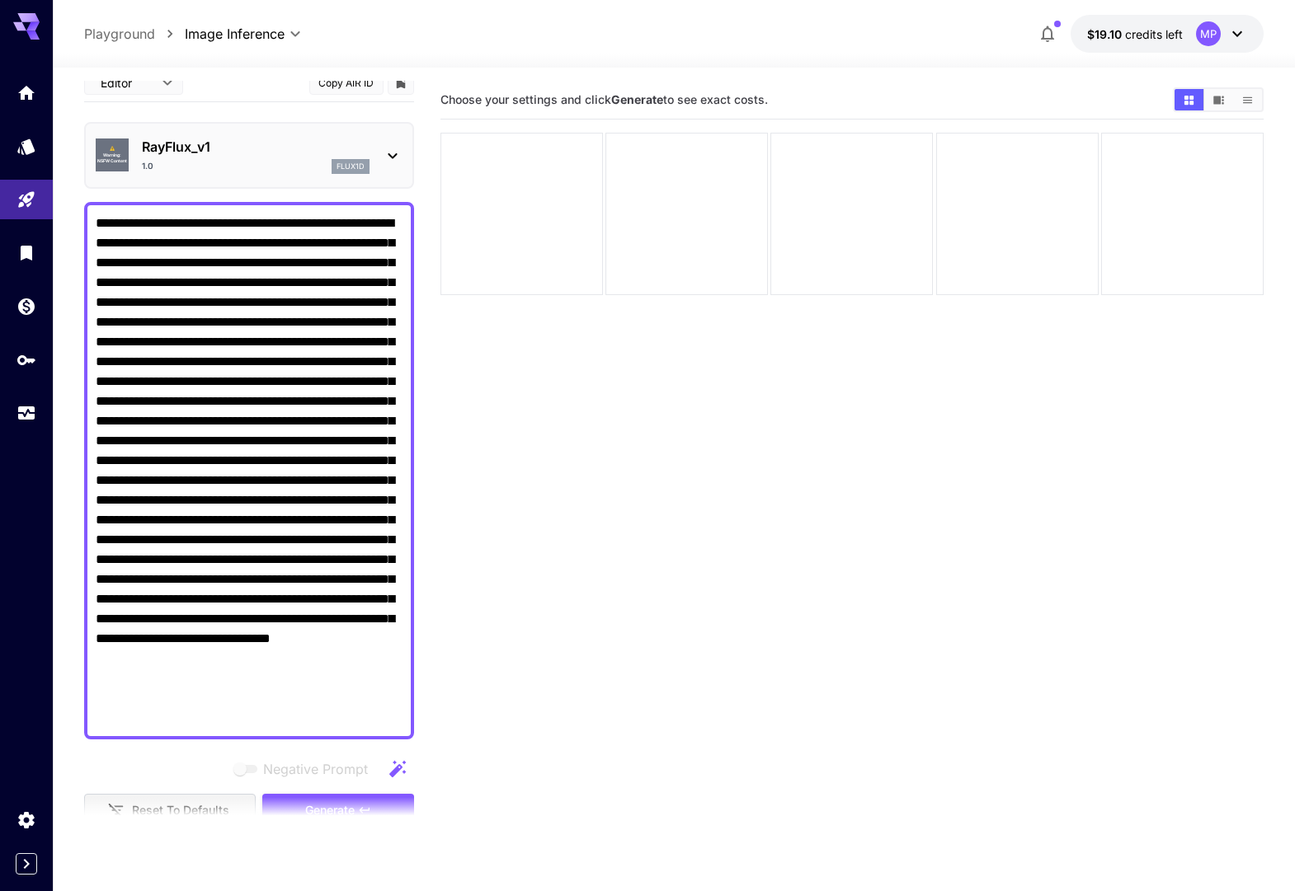
scroll to position [0, 0]
